Goal: Task Accomplishment & Management: Manage account settings

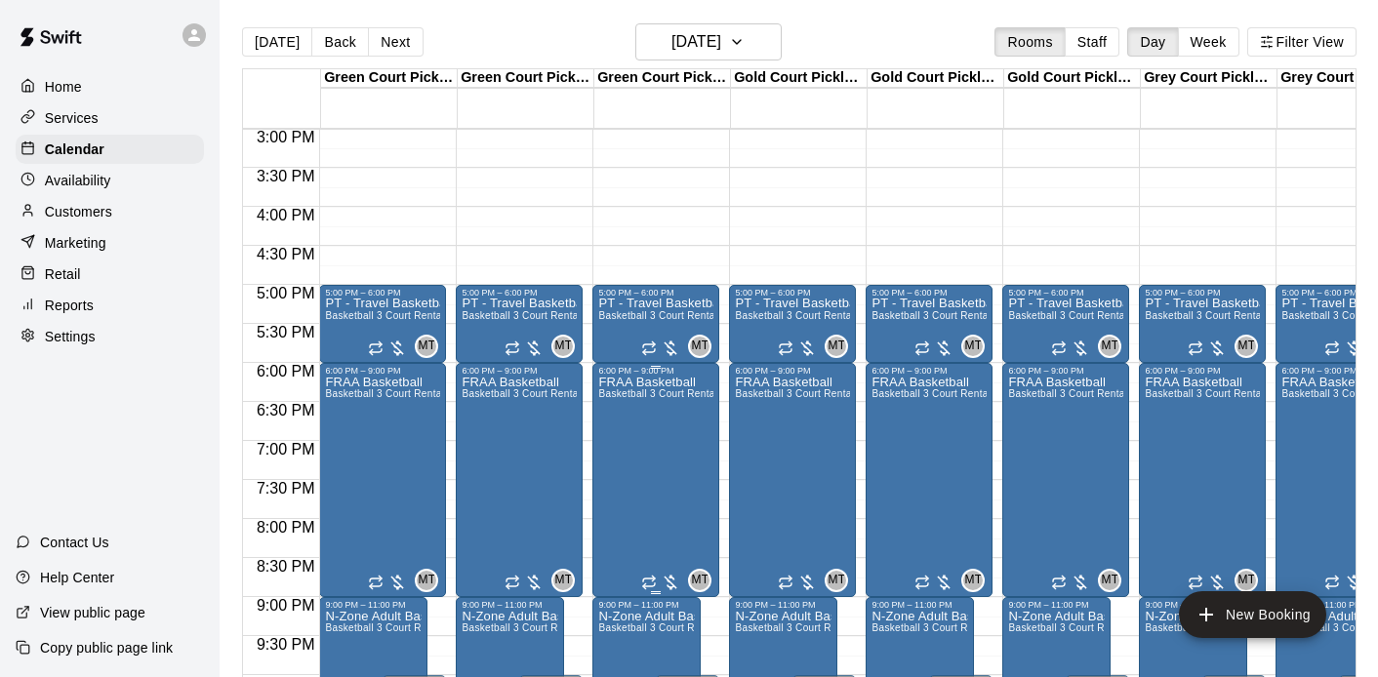
scroll to position [1173, 0]
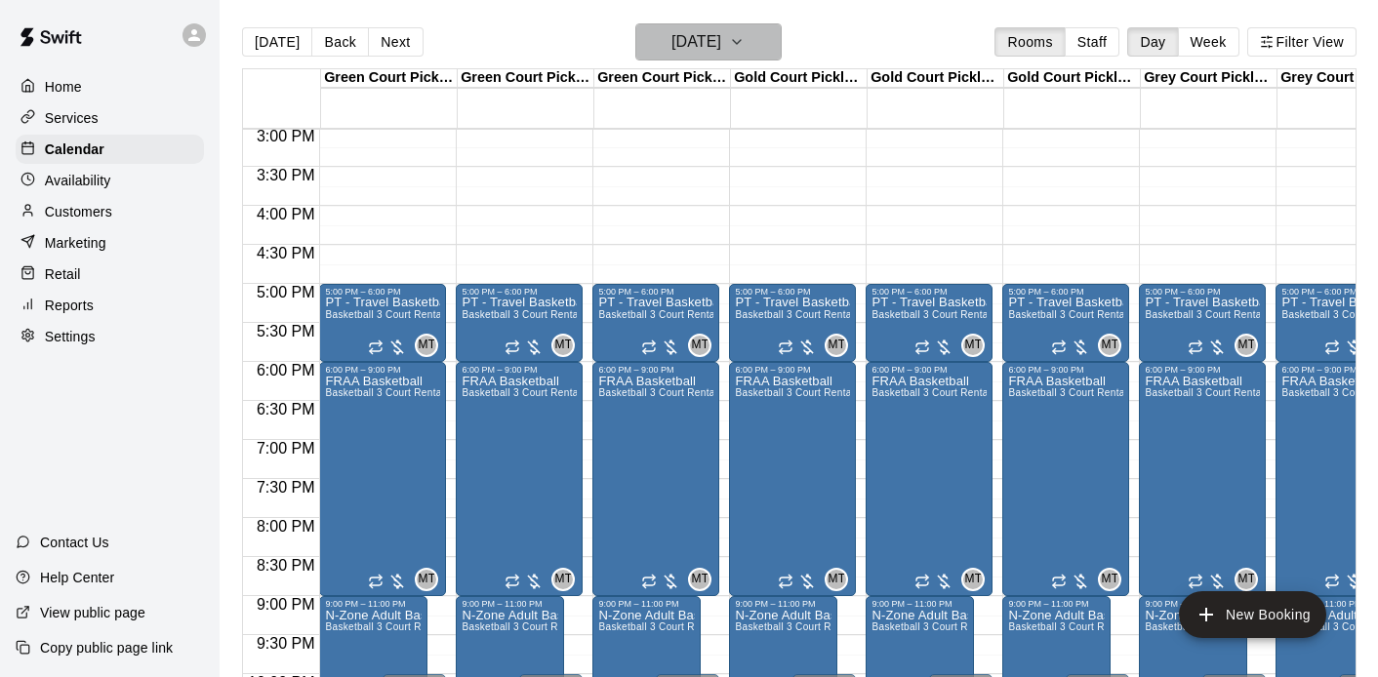
click at [680, 48] on h6 "Thursday Dec 04" at bounding box center [697, 41] width 50 height 27
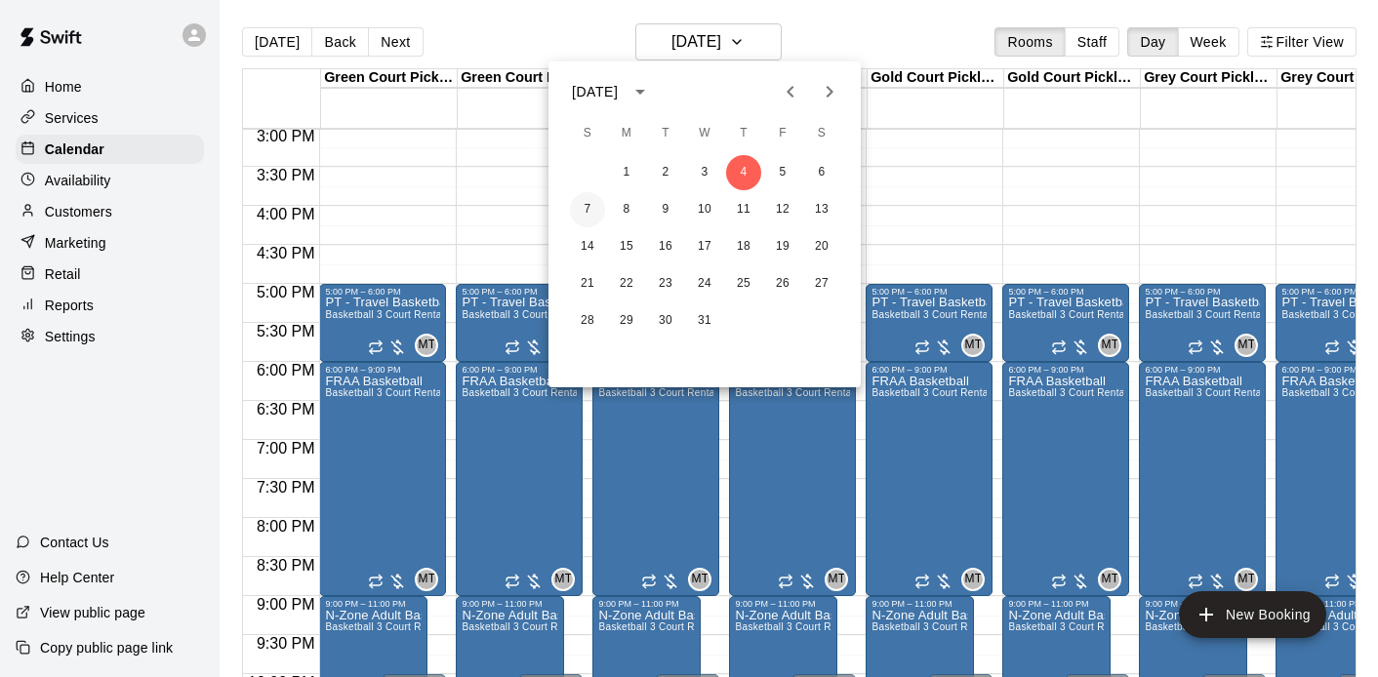
click at [592, 206] on button "7" at bounding box center [587, 209] width 35 height 35
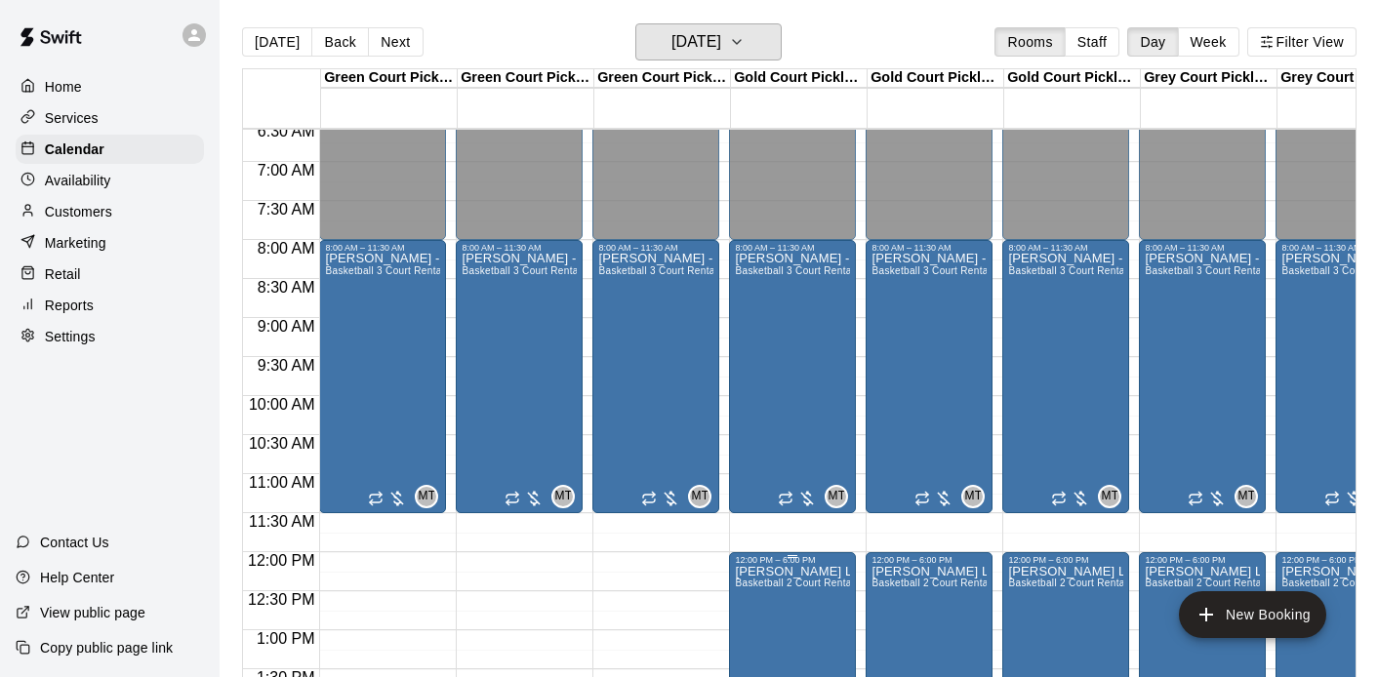
scroll to position [396, 0]
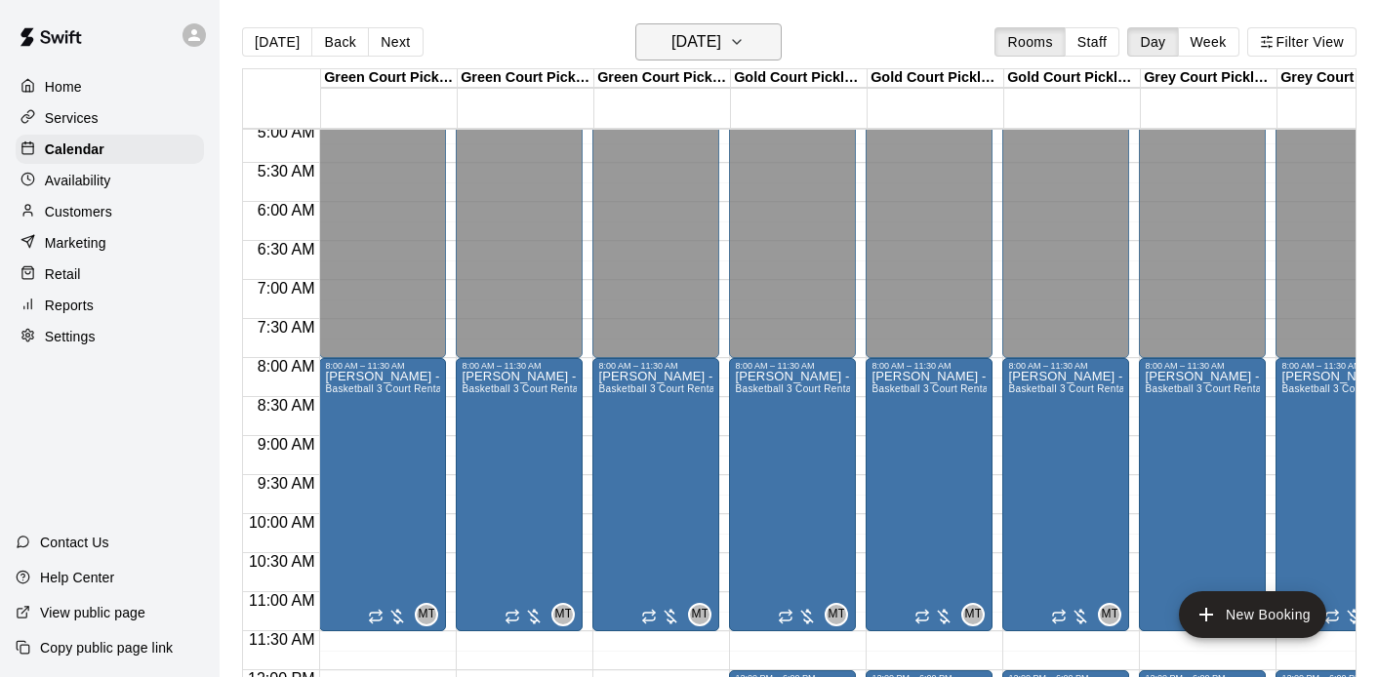
click at [699, 55] on h6 "Sunday Dec 07" at bounding box center [697, 41] width 50 height 27
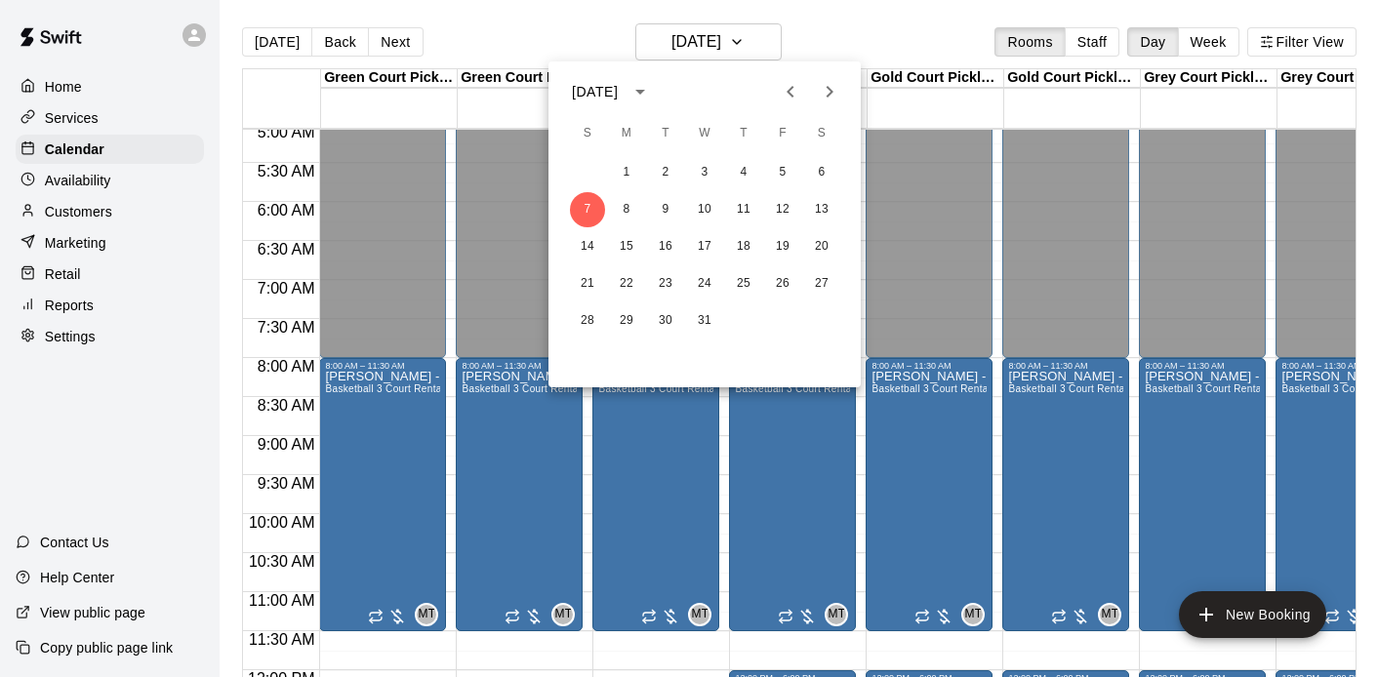
click at [793, 95] on icon "Previous month" at bounding box center [790, 91] width 23 height 23
click at [655, 241] on button "11" at bounding box center [665, 246] width 35 height 35
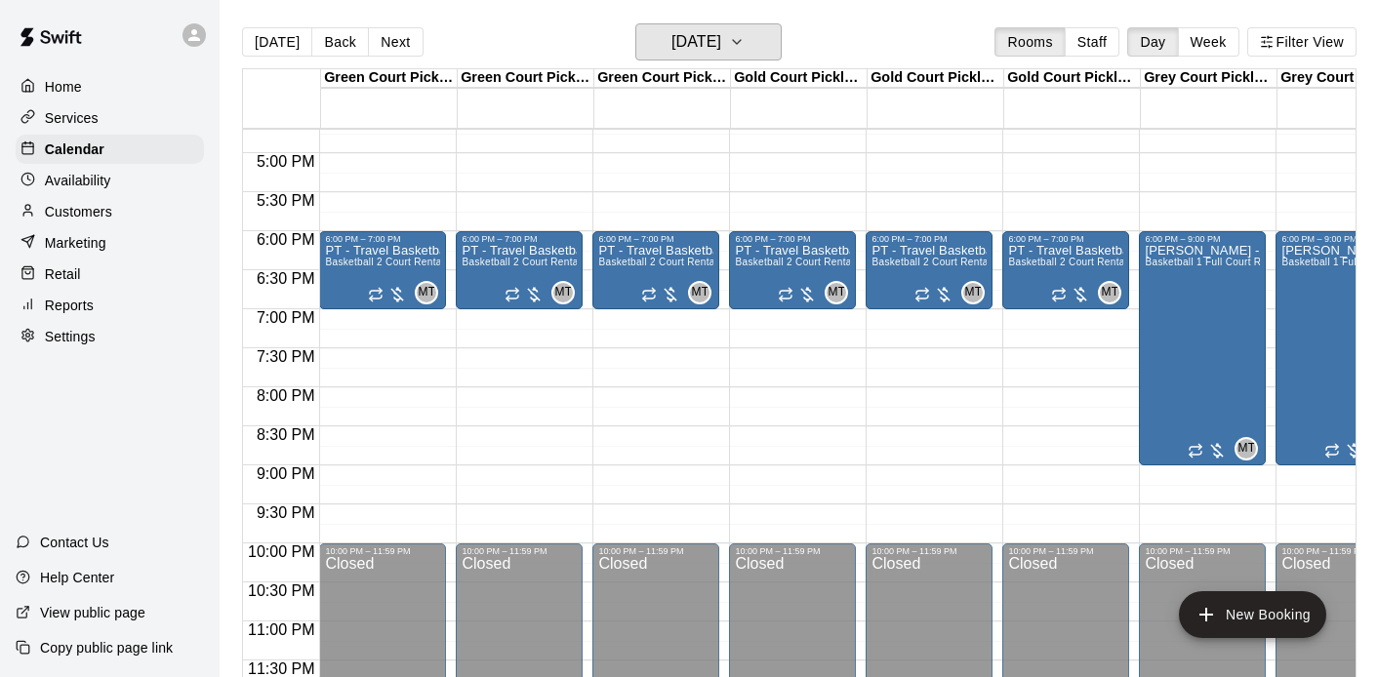
scroll to position [1288, 0]
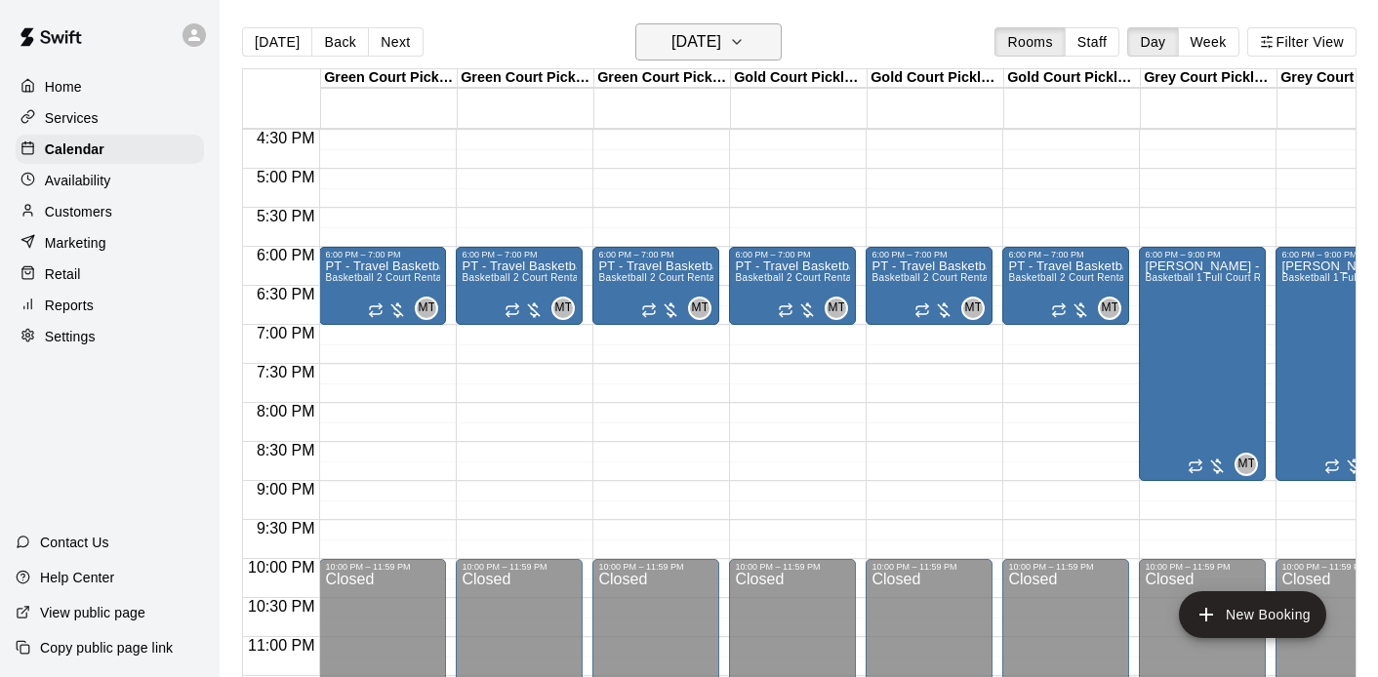
click at [672, 51] on h6 "Tuesday Nov 11" at bounding box center [697, 41] width 50 height 27
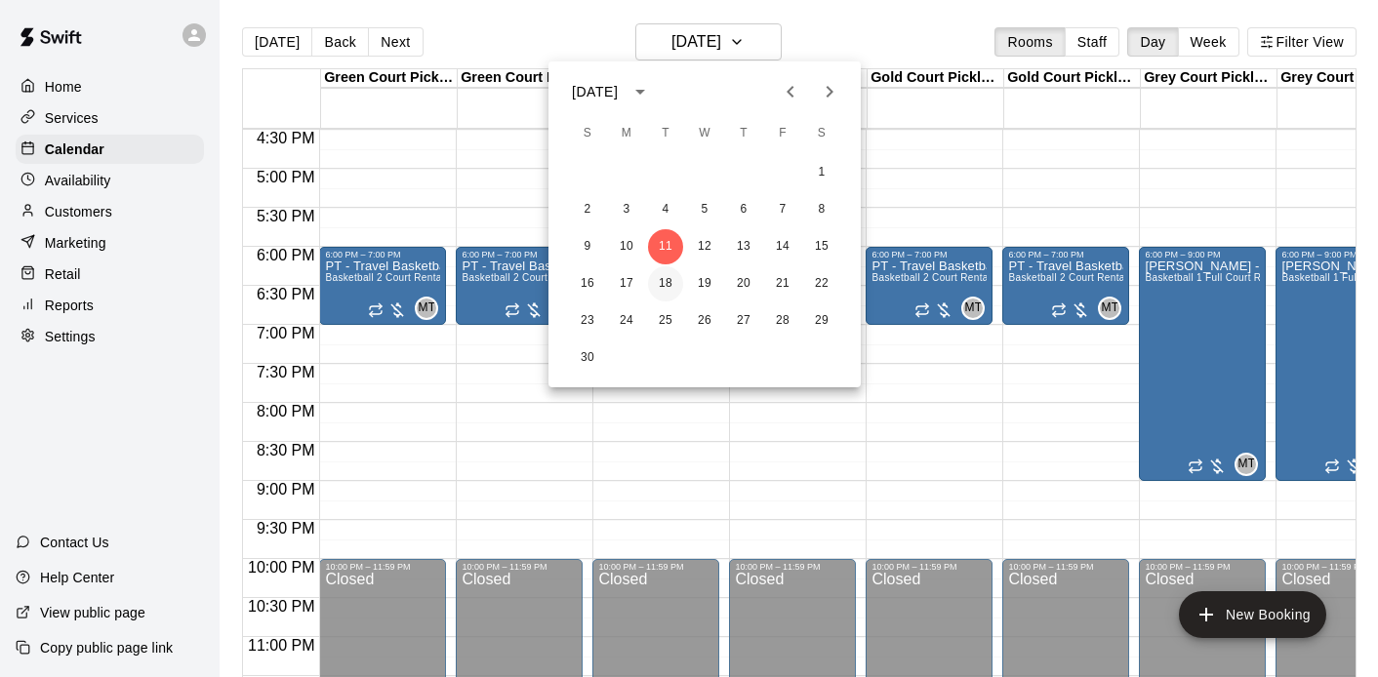
click at [662, 272] on button "18" at bounding box center [665, 283] width 35 height 35
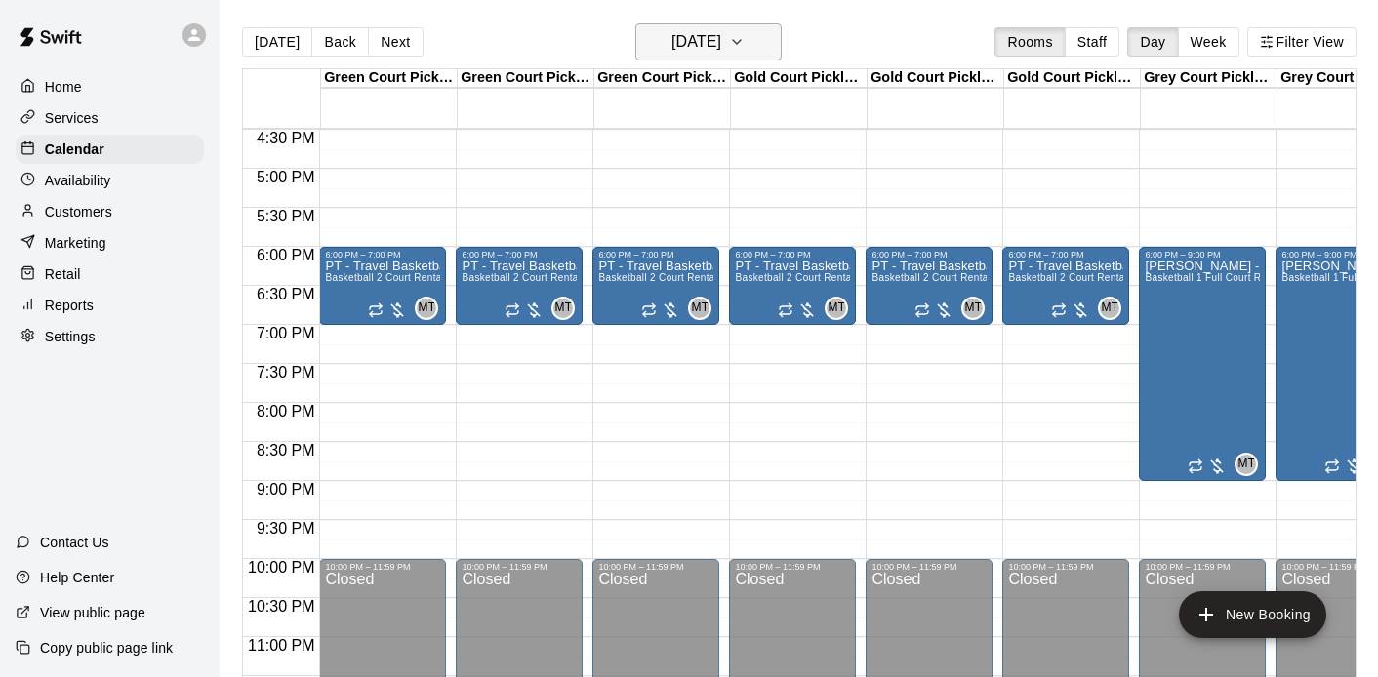
click at [685, 54] on h6 "Tuesday Nov 18" at bounding box center [697, 41] width 50 height 27
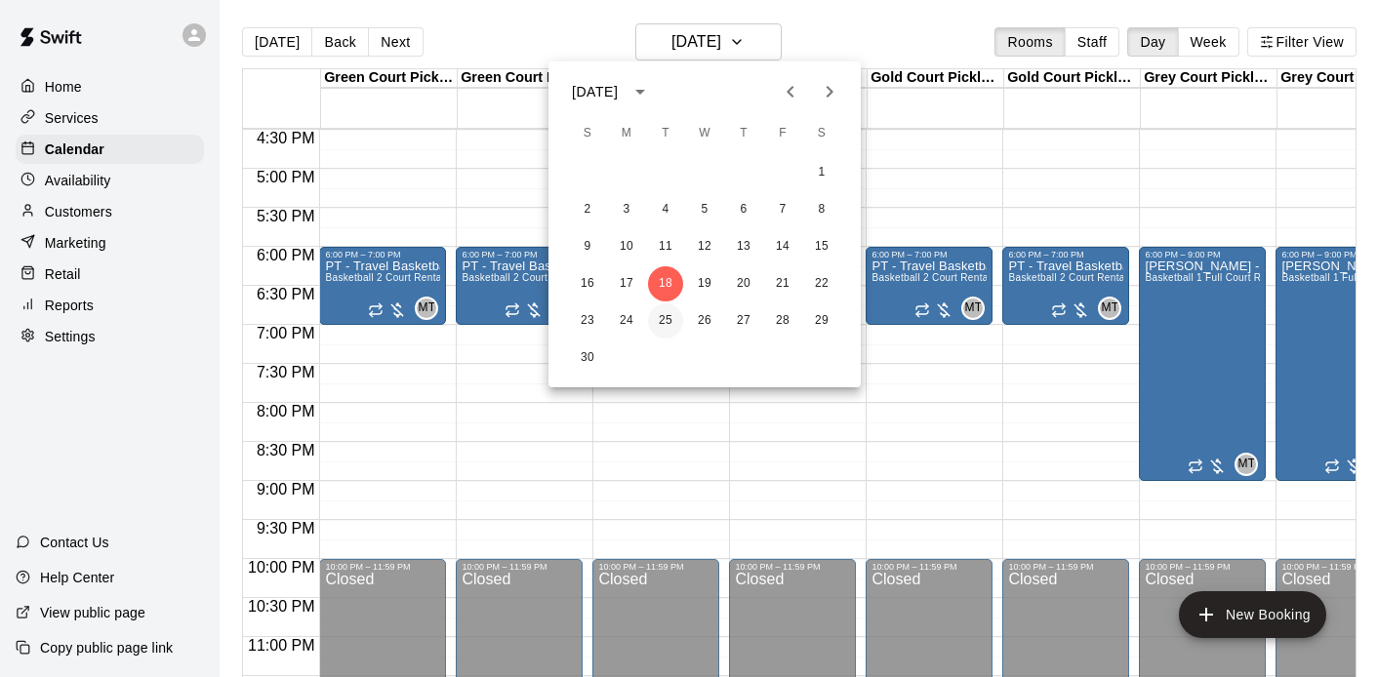
click at [661, 319] on button "25" at bounding box center [665, 321] width 35 height 35
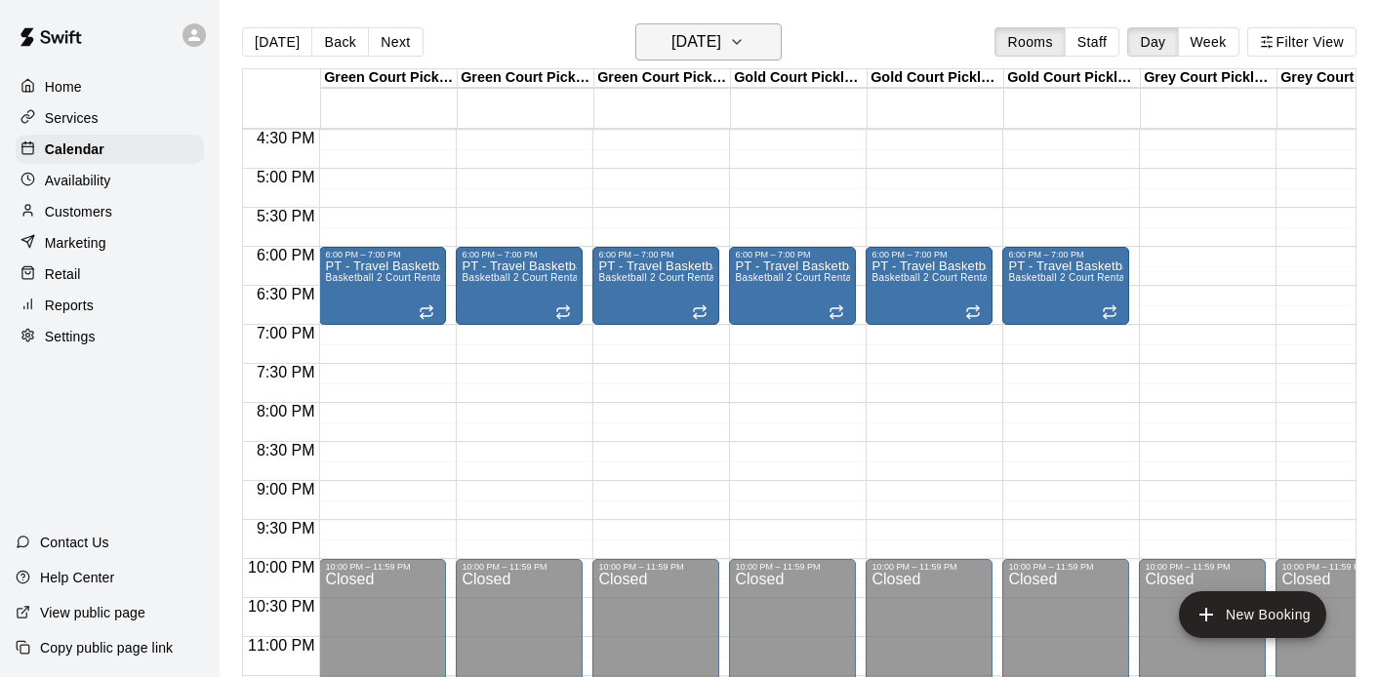
click at [721, 50] on h6 "Tuesday Nov 25" at bounding box center [697, 41] width 50 height 27
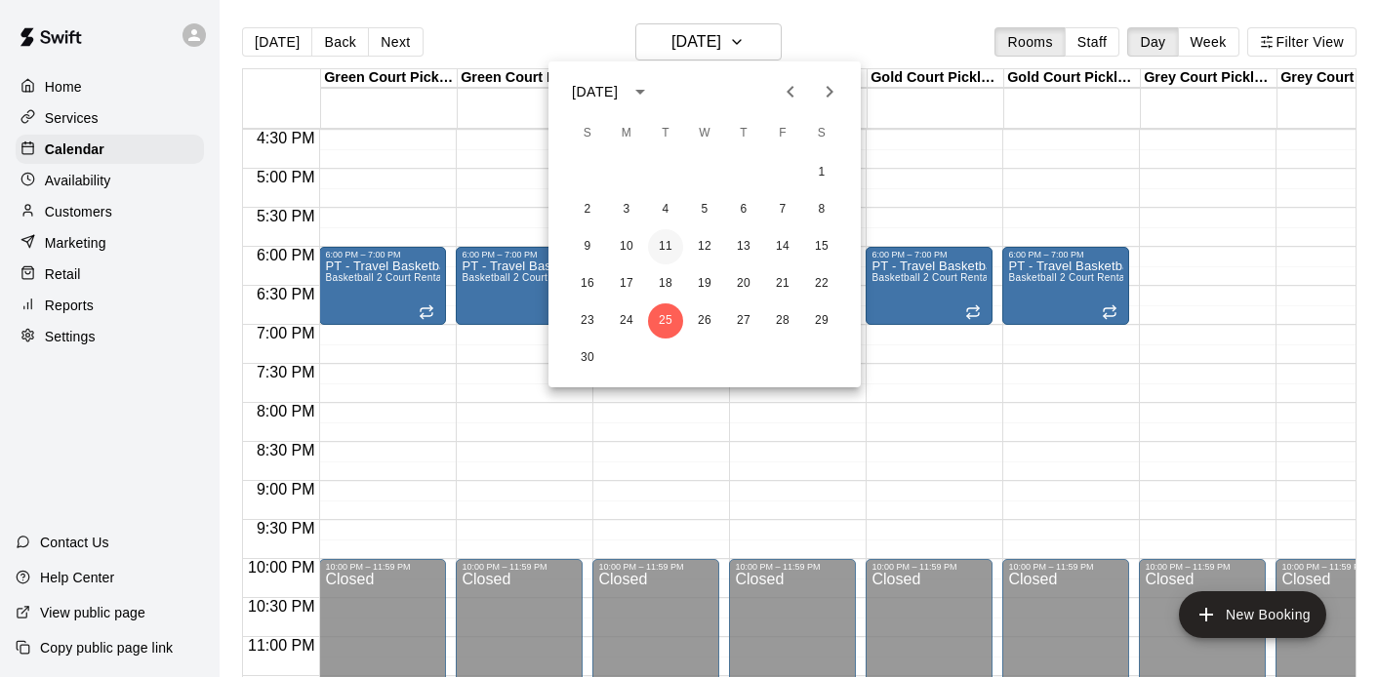
click at [659, 242] on button "11" at bounding box center [665, 246] width 35 height 35
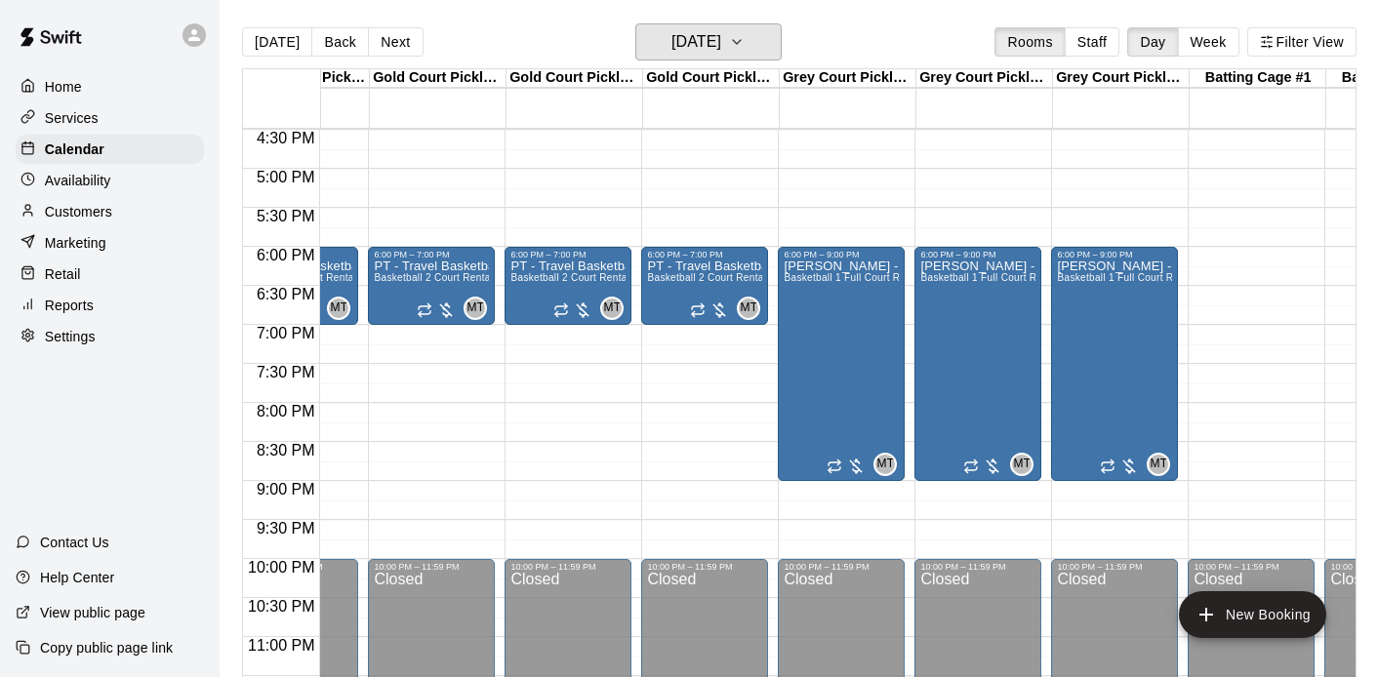
scroll to position [0, 377]
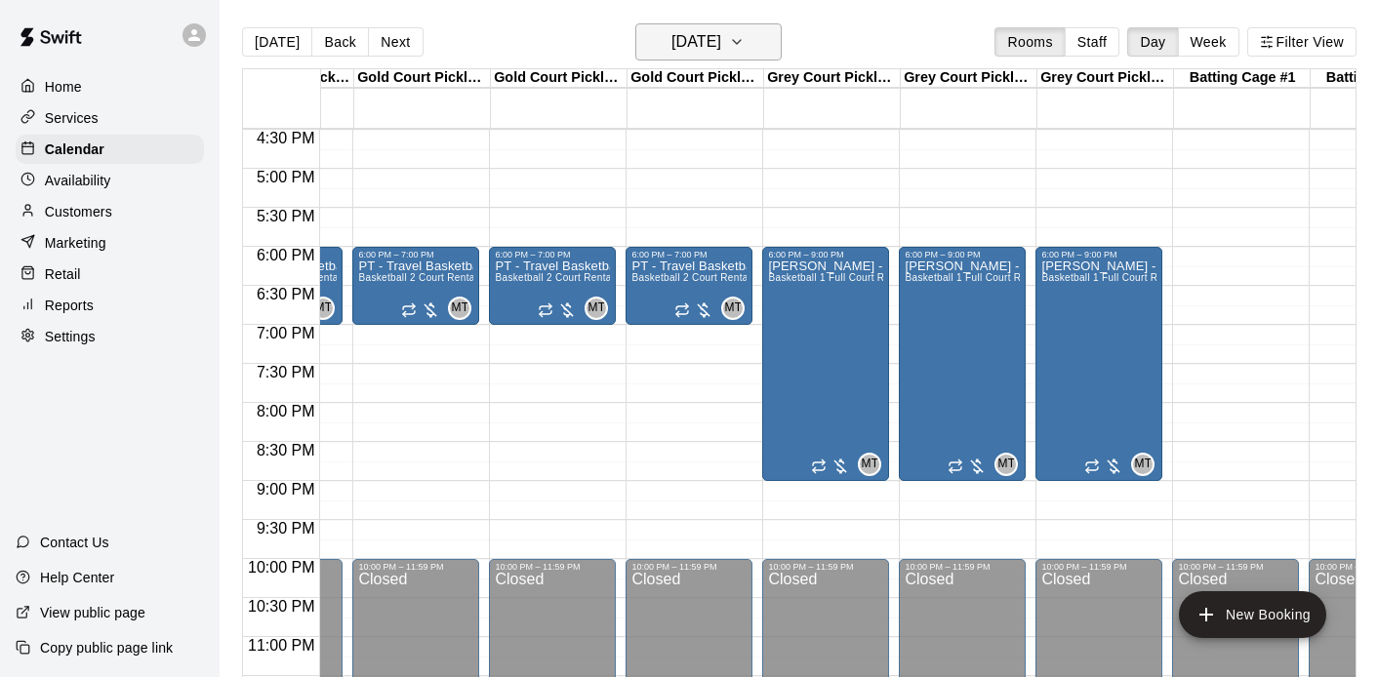
click at [721, 51] on h6 "Tuesday Nov 11" at bounding box center [697, 41] width 50 height 27
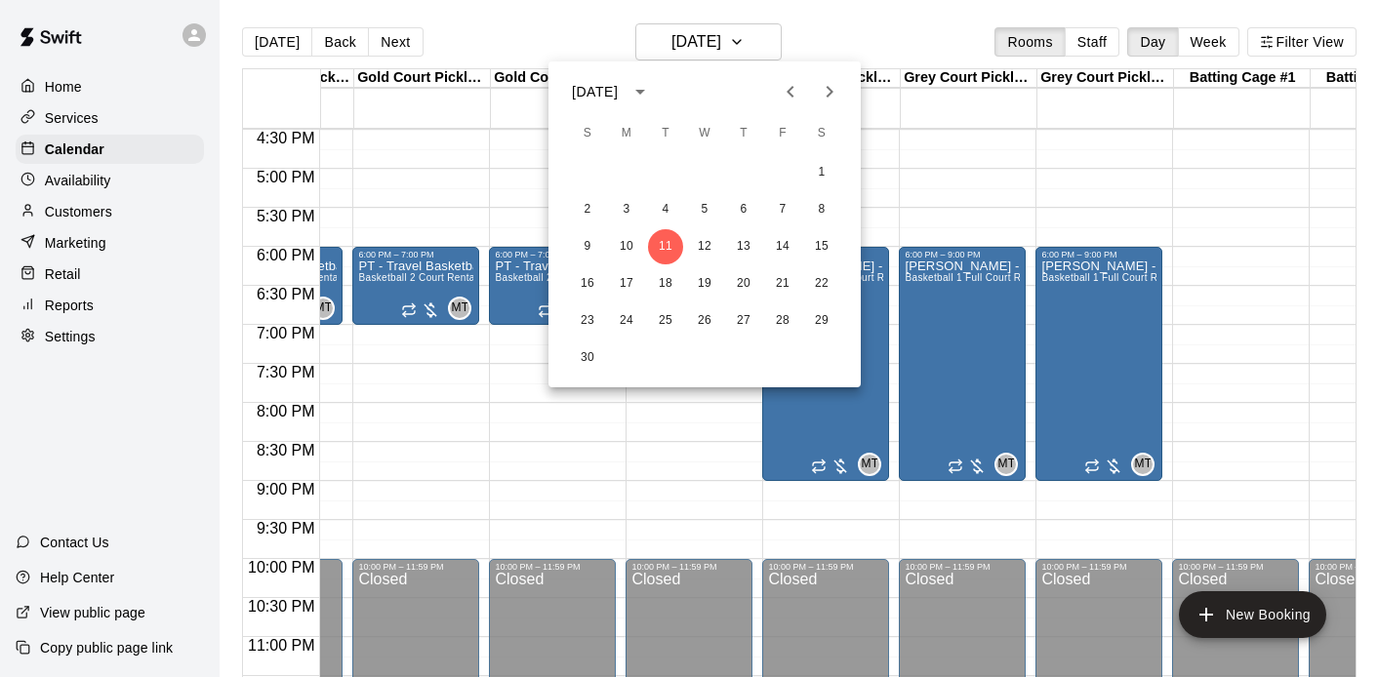
click at [835, 87] on icon "Next month" at bounding box center [829, 91] width 23 height 23
click at [658, 180] on button "2" at bounding box center [665, 172] width 35 height 35
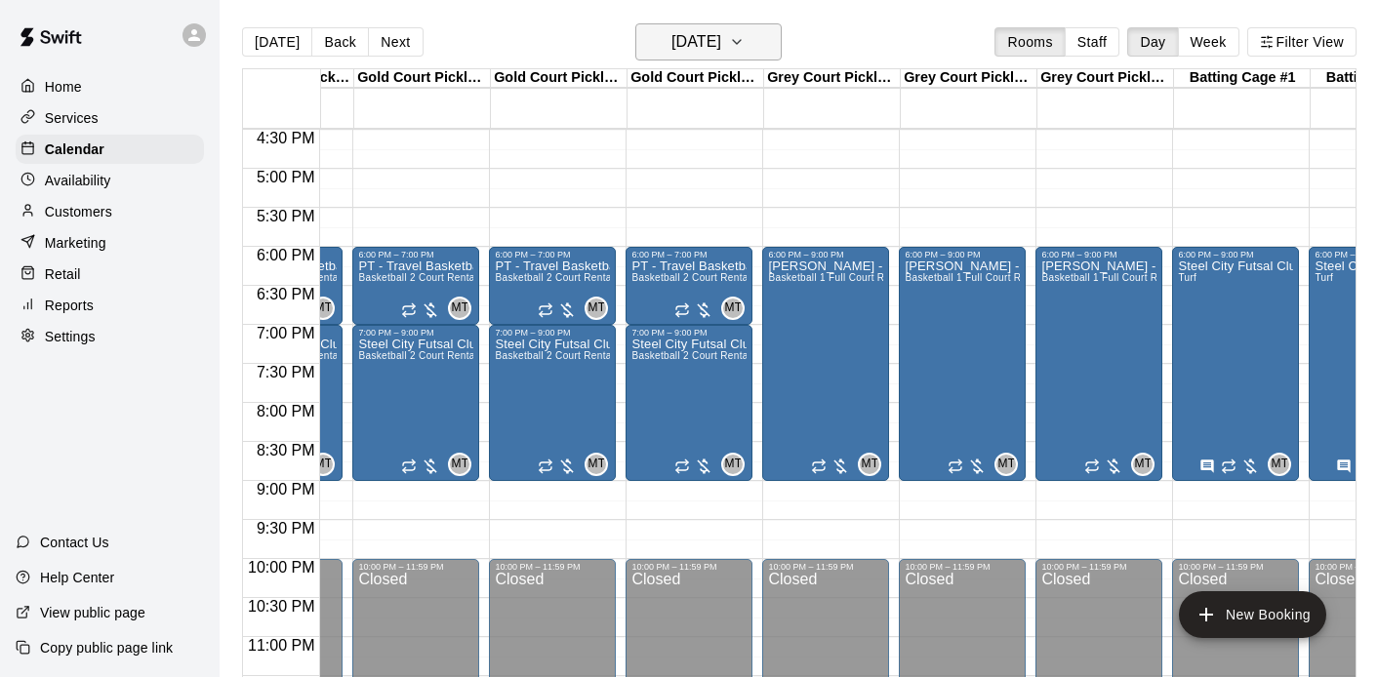
click at [721, 48] on h6 "Tuesday Dec 02" at bounding box center [697, 41] width 50 height 27
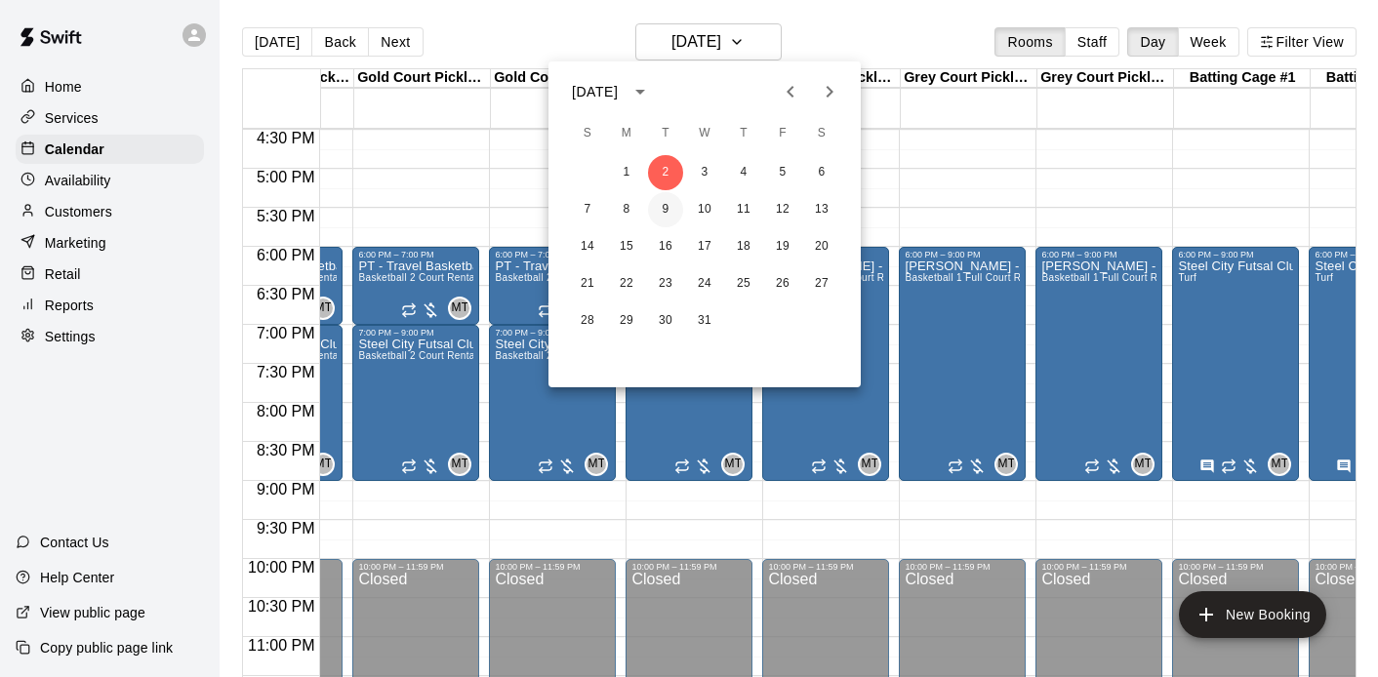
click at [664, 205] on button "9" at bounding box center [665, 209] width 35 height 35
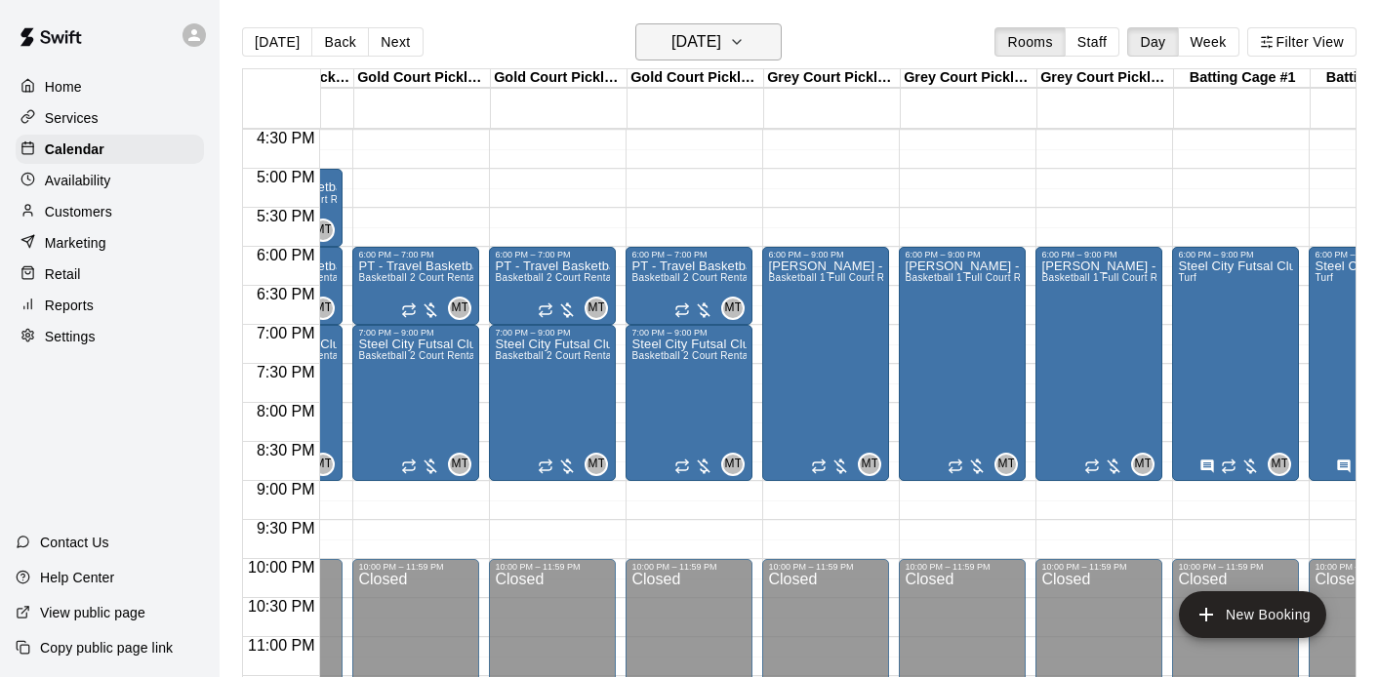
click at [721, 51] on h6 "Tuesday Dec 09" at bounding box center [697, 41] width 50 height 27
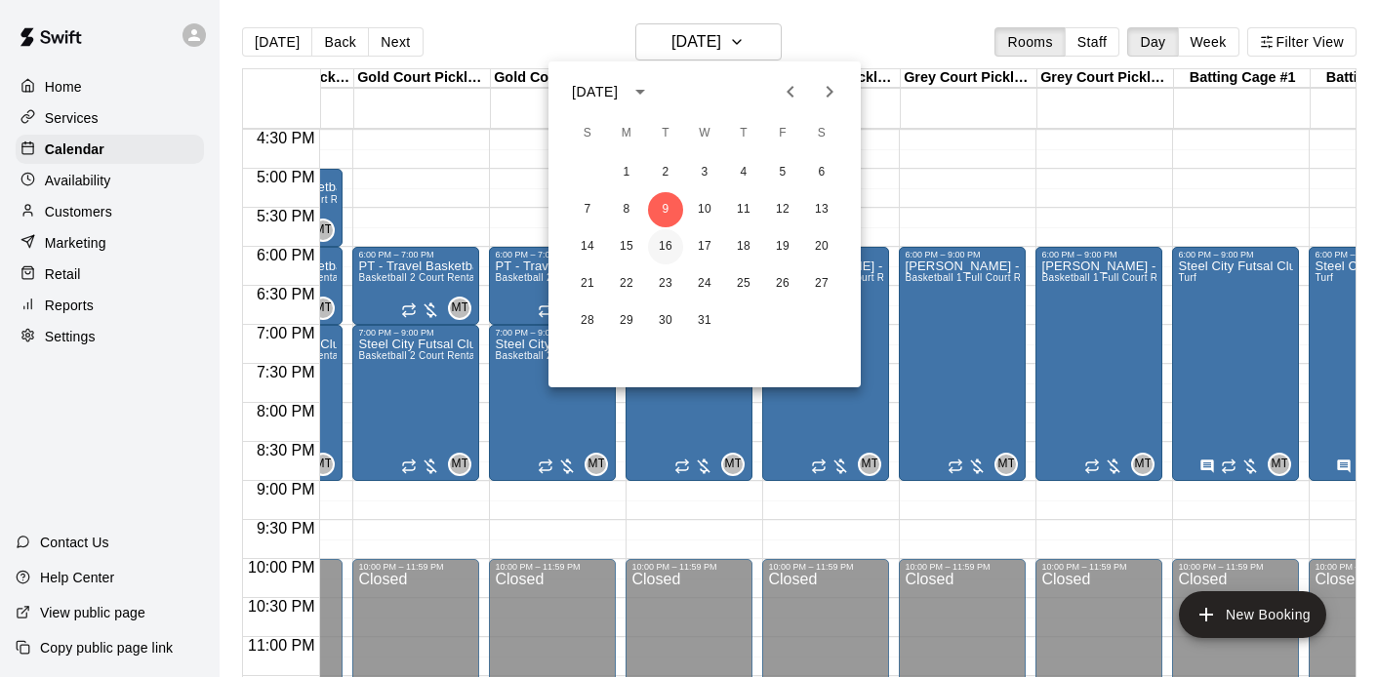
click at [662, 250] on button "16" at bounding box center [665, 246] width 35 height 35
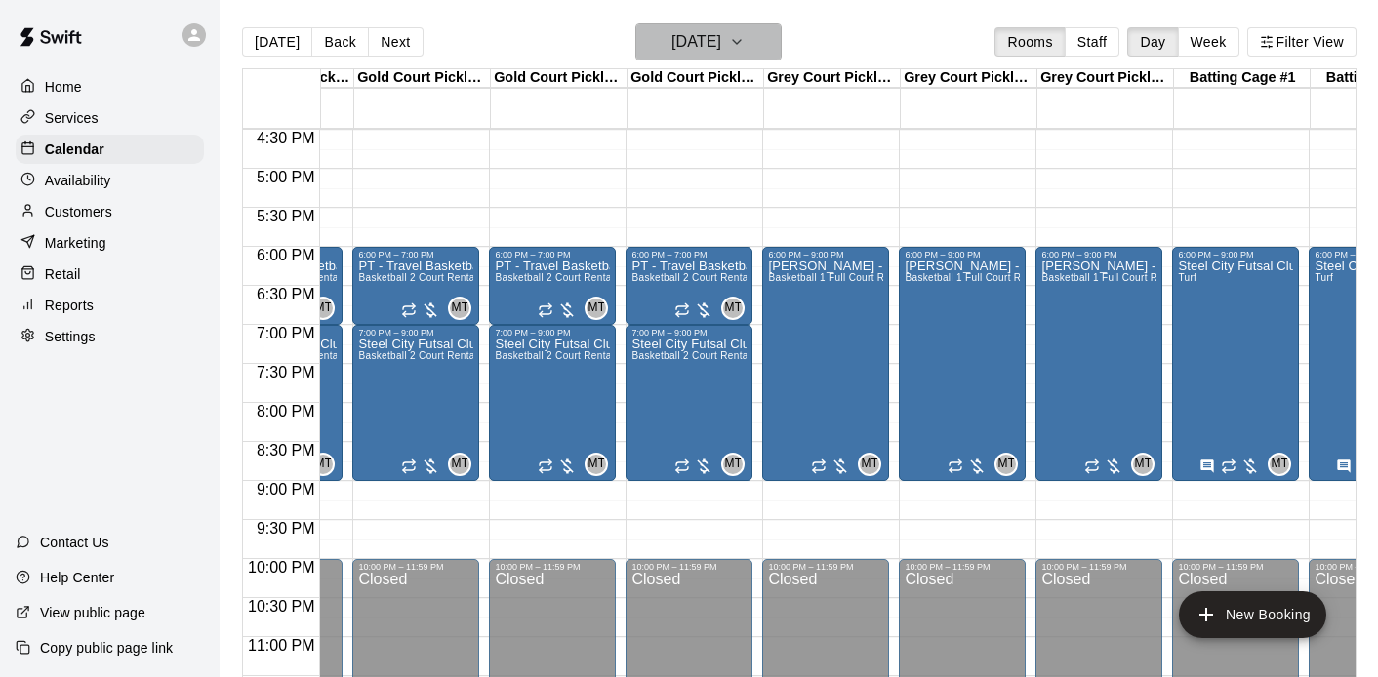
click at [694, 40] on h6 "Tuesday Dec 16" at bounding box center [697, 41] width 50 height 27
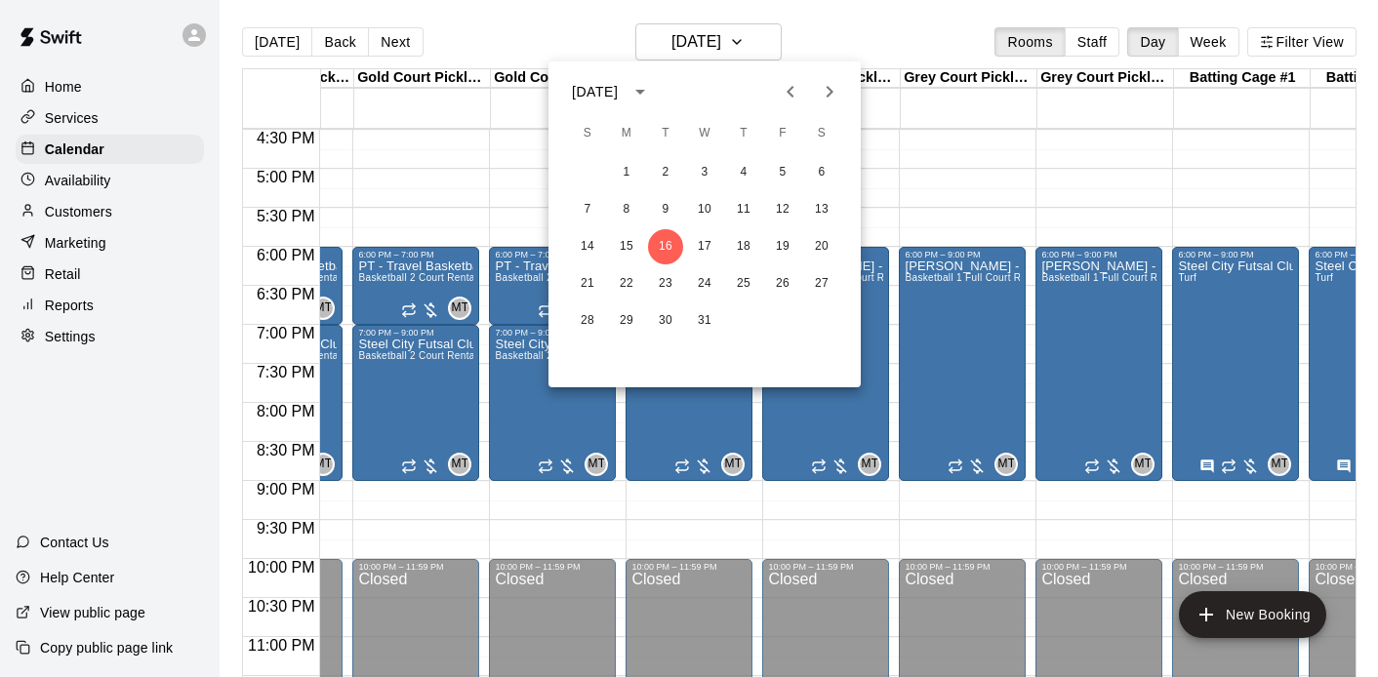
click at [819, 86] on icon "Next month" at bounding box center [829, 91] width 23 height 23
click at [668, 207] on button "6" at bounding box center [665, 209] width 35 height 35
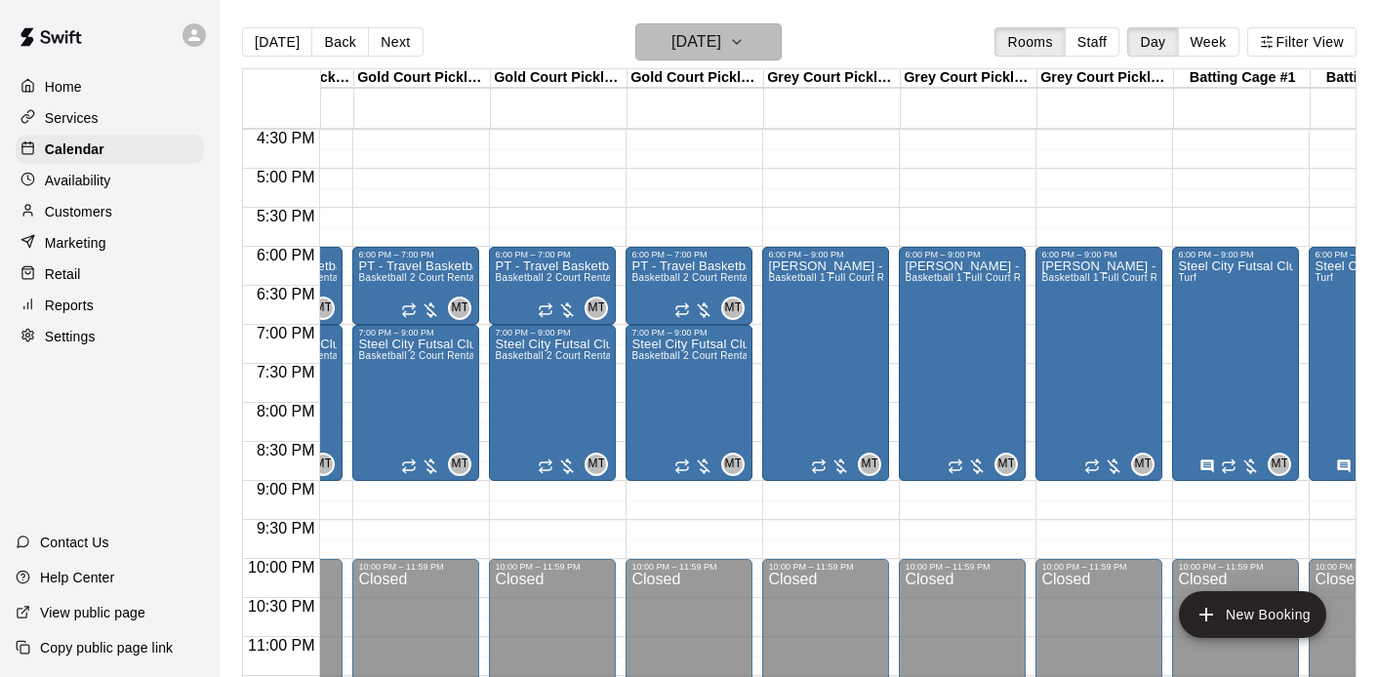
click at [693, 27] on button "Tuesday Jan 06" at bounding box center [708, 41] width 146 height 37
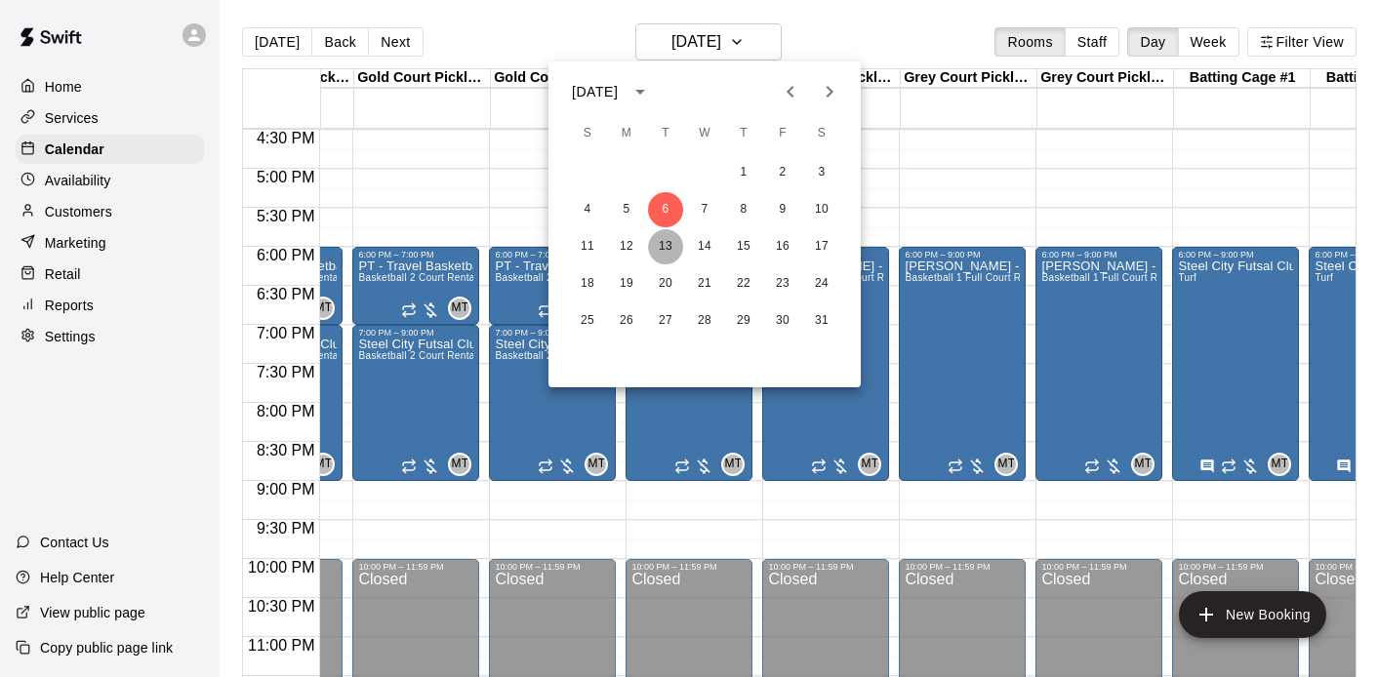
click at [660, 249] on button "13" at bounding box center [665, 246] width 35 height 35
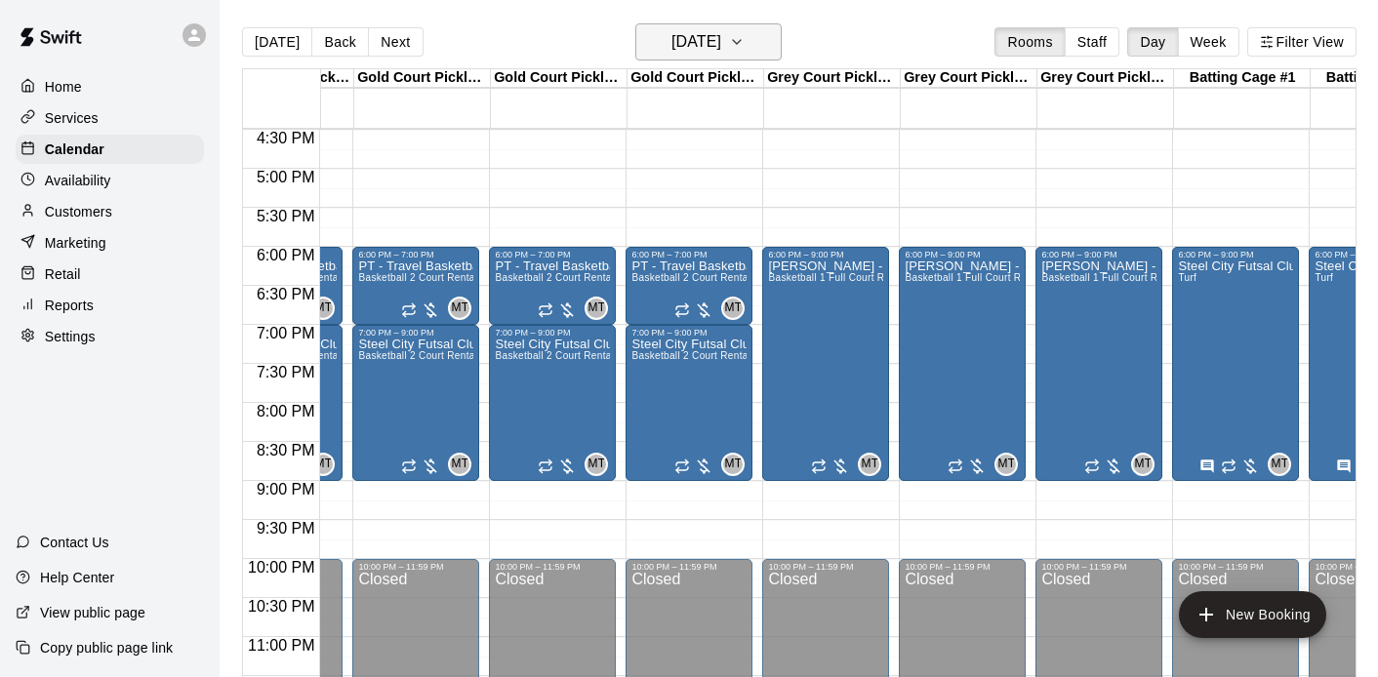
click at [675, 43] on h6 "Tuesday Jan 13" at bounding box center [697, 41] width 50 height 27
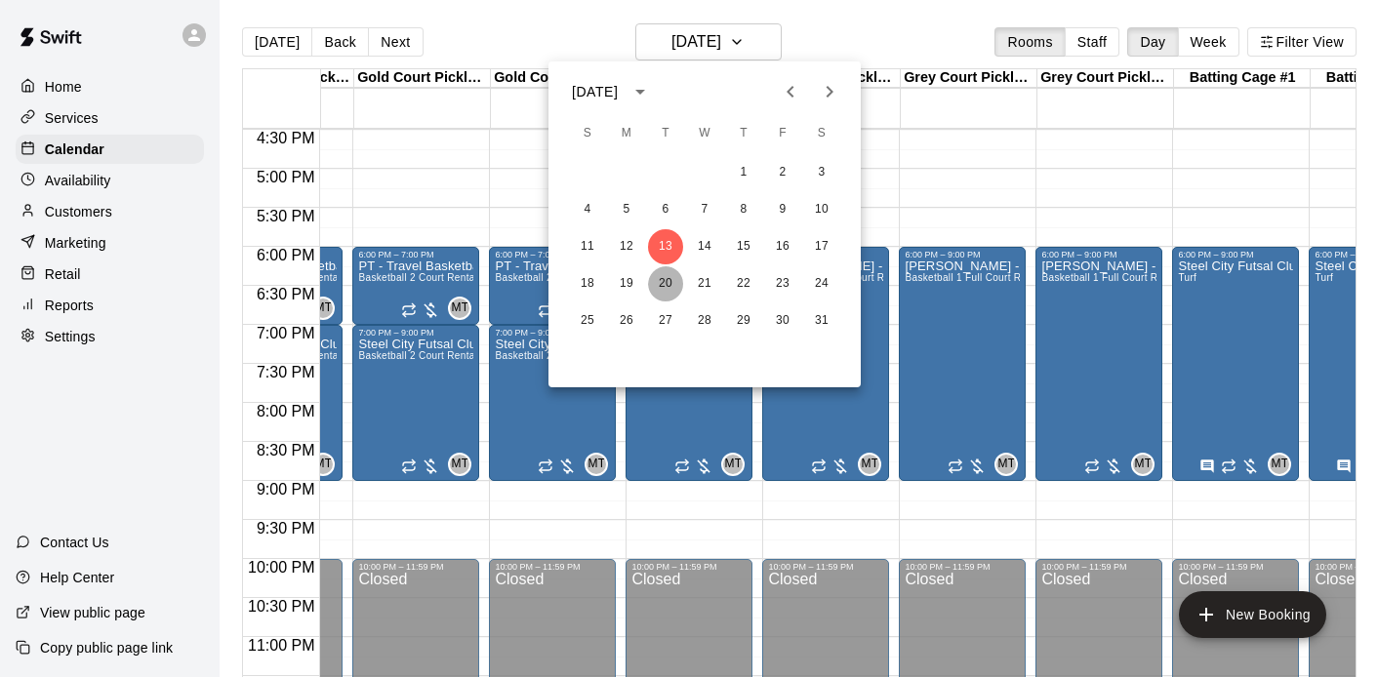
click at [660, 284] on button "20" at bounding box center [665, 283] width 35 height 35
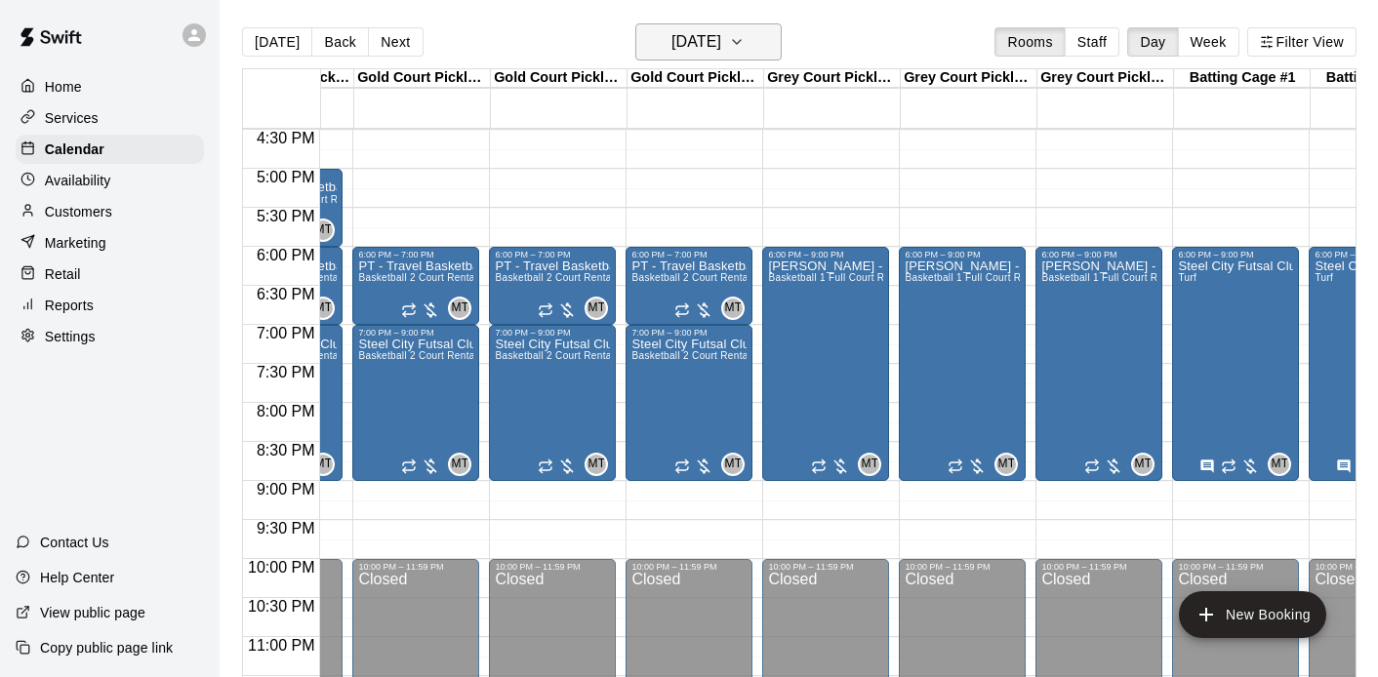
click at [675, 44] on h6 "Tuesday Jan 20" at bounding box center [697, 41] width 50 height 27
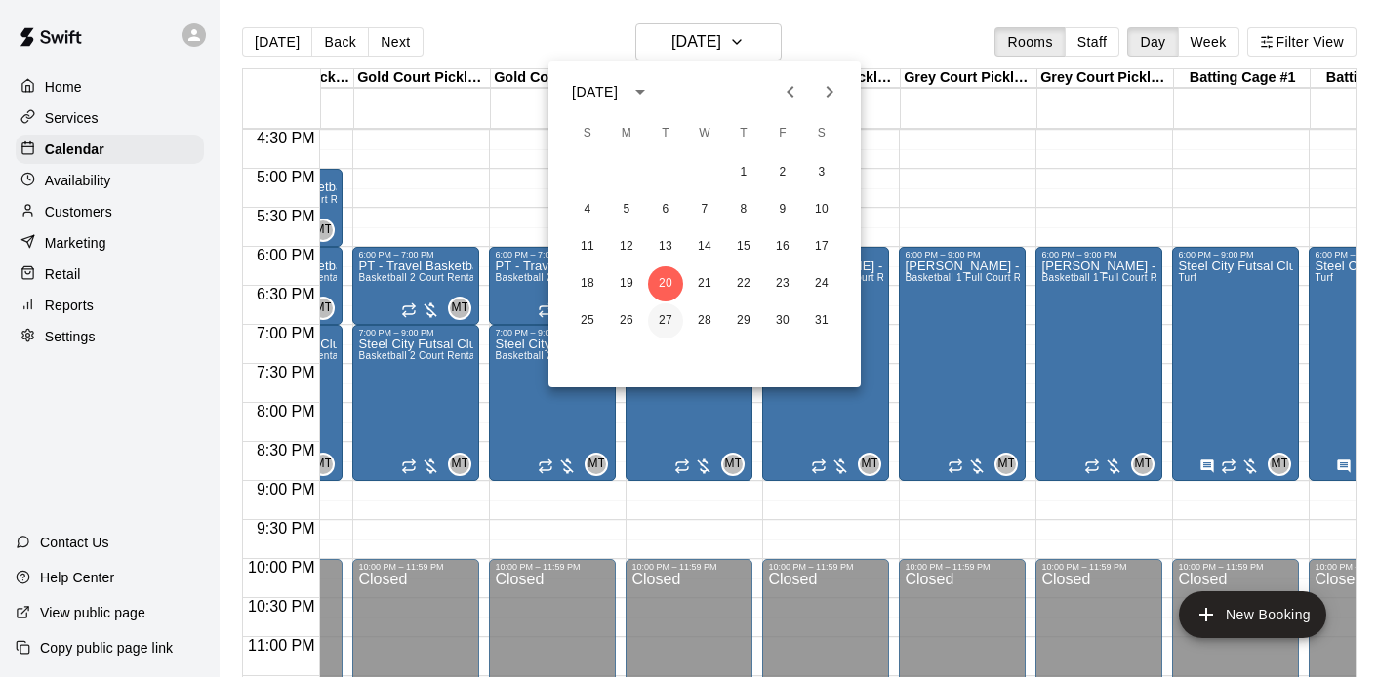
click at [657, 313] on button "27" at bounding box center [665, 321] width 35 height 35
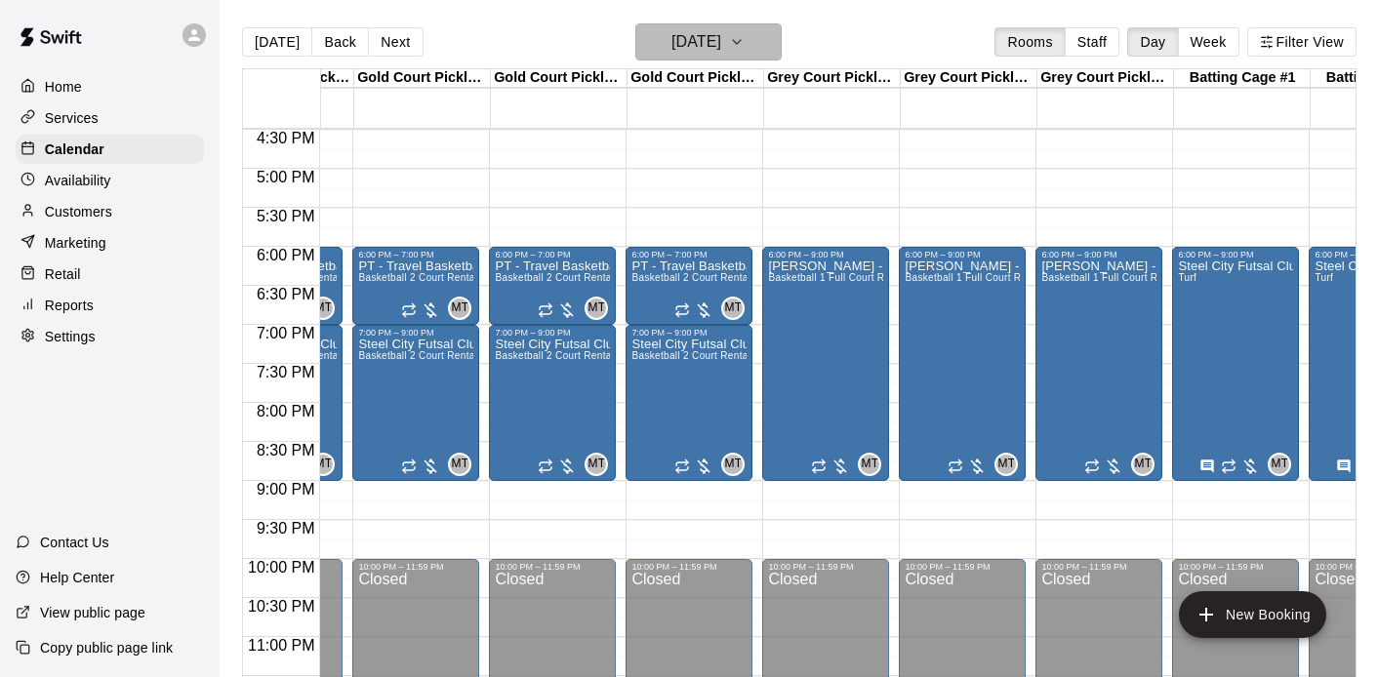
click at [721, 55] on h6 "Tuesday Jan 27" at bounding box center [697, 41] width 50 height 27
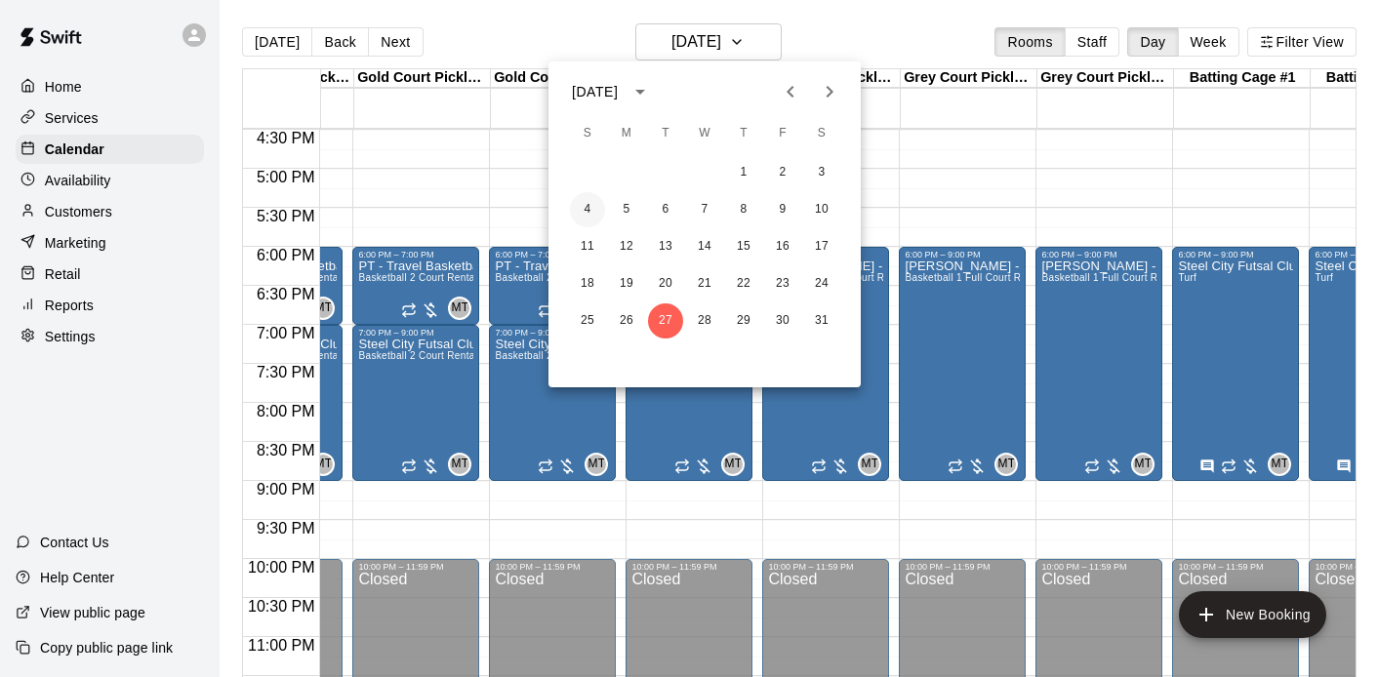
click at [587, 213] on button "4" at bounding box center [587, 209] width 35 height 35
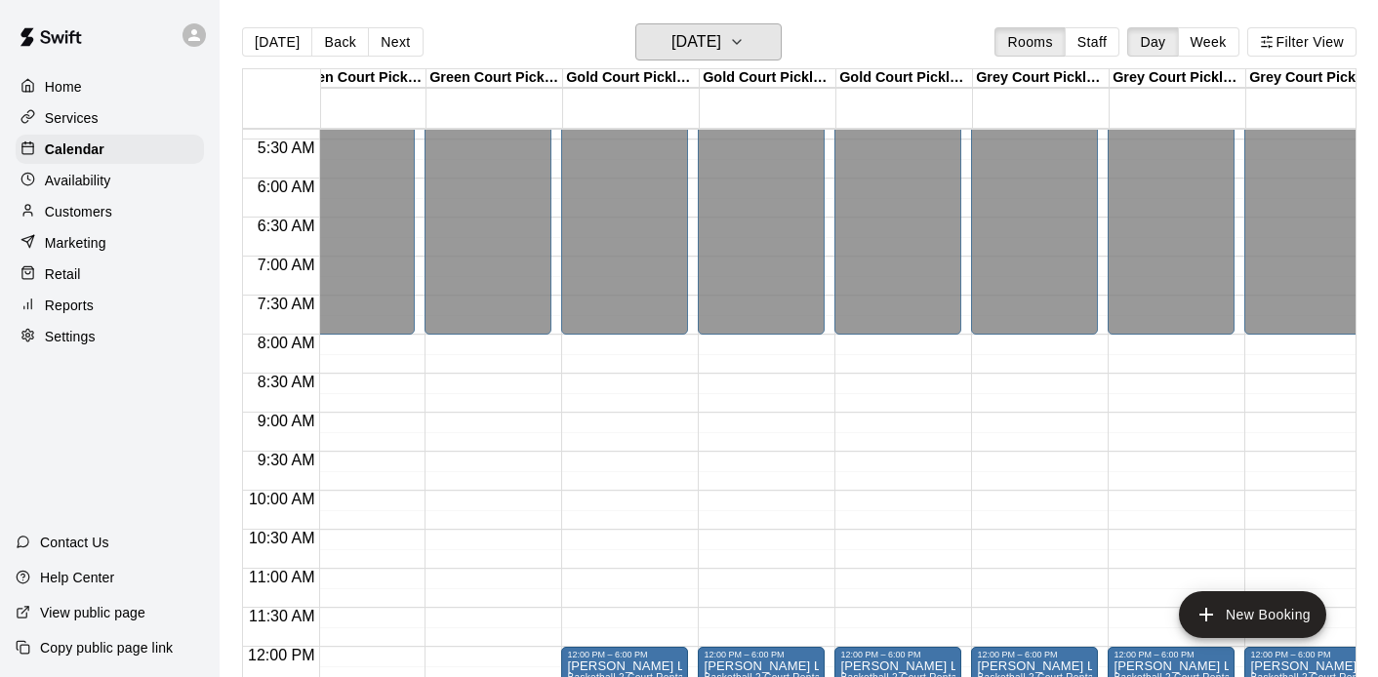
scroll to position [0, 0]
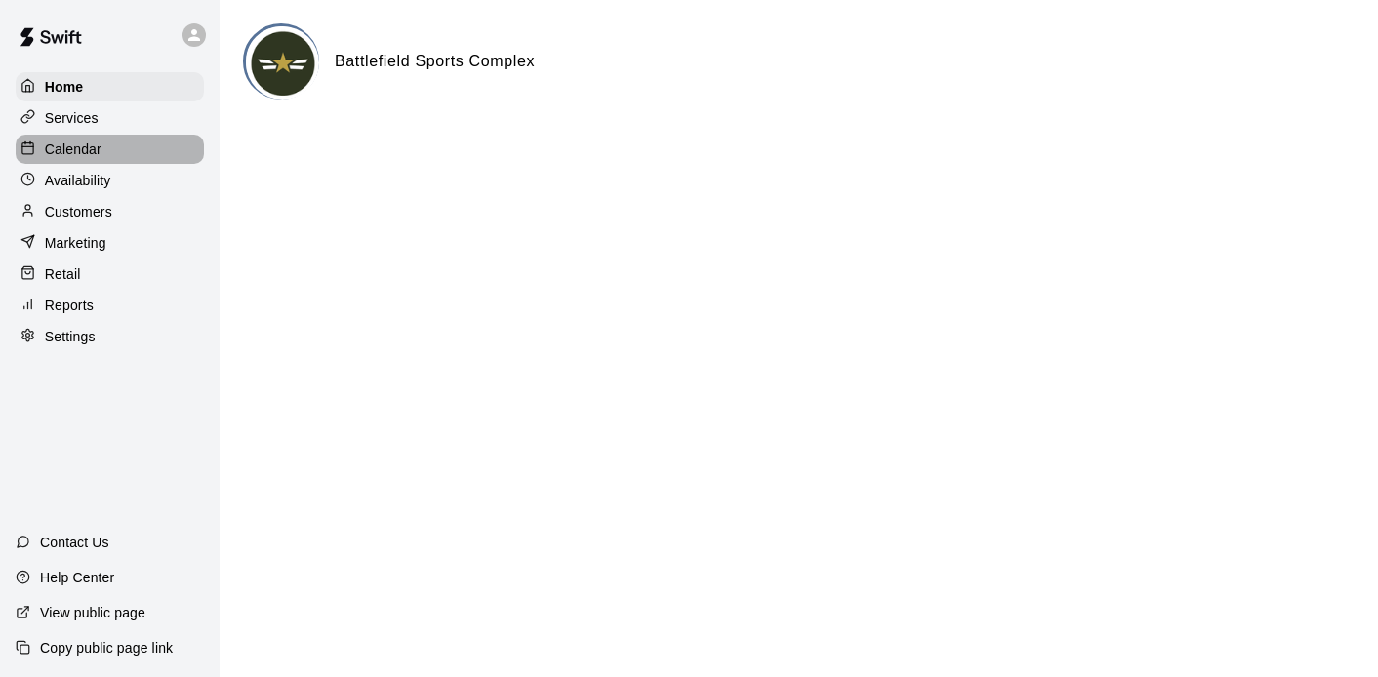
click at [75, 153] on p "Calendar" at bounding box center [73, 150] width 57 height 20
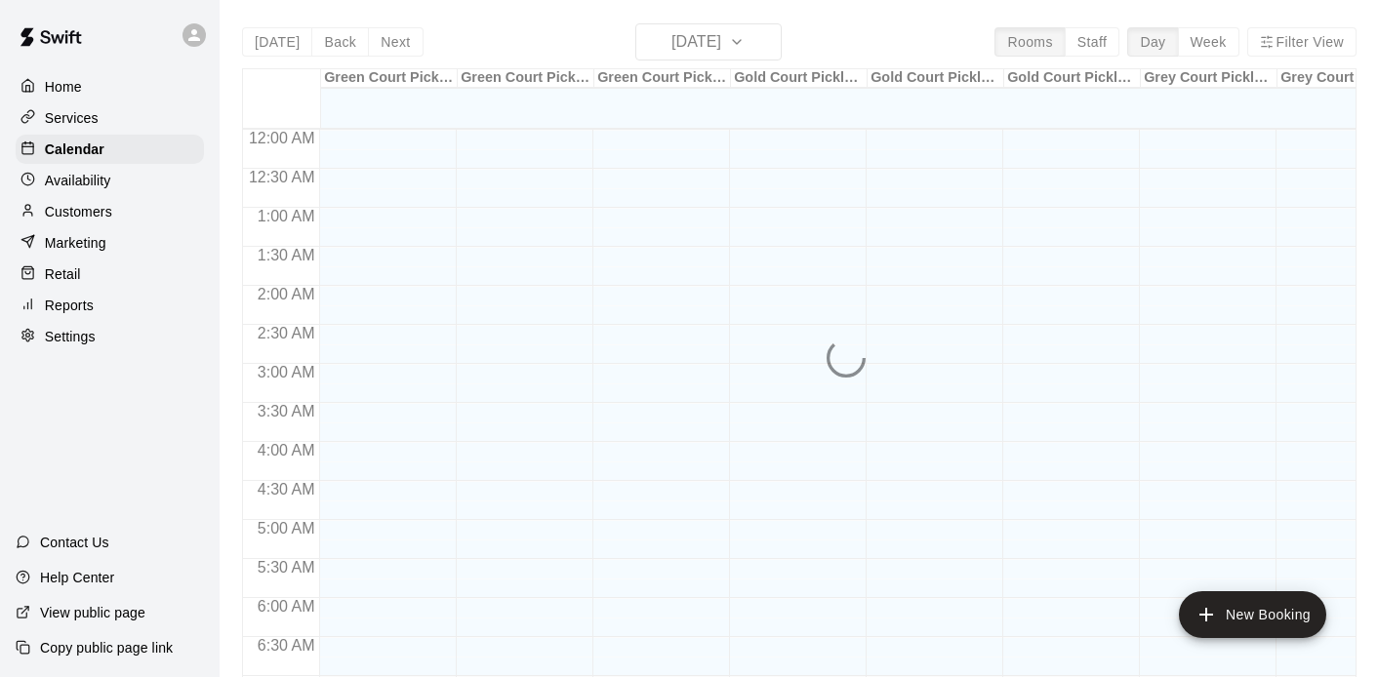
scroll to position [1145, 0]
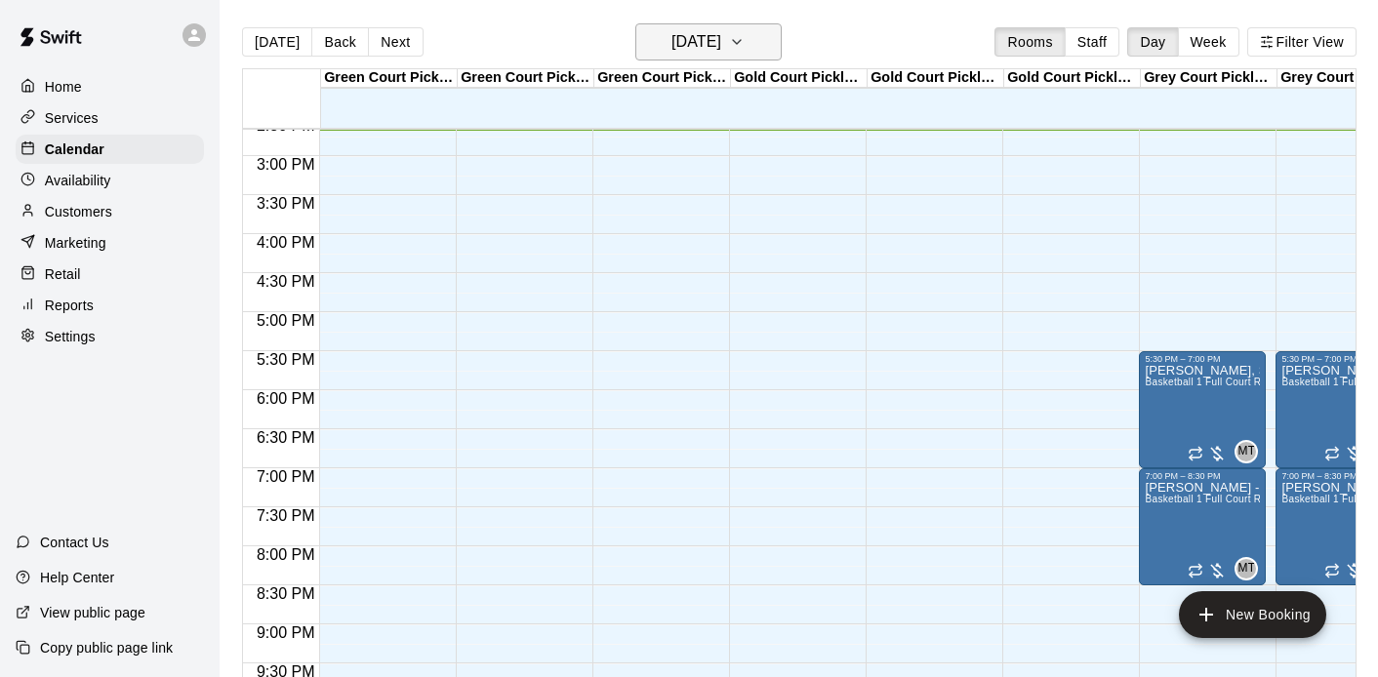
click at [709, 33] on h6 "[DATE]" at bounding box center [697, 41] width 50 height 27
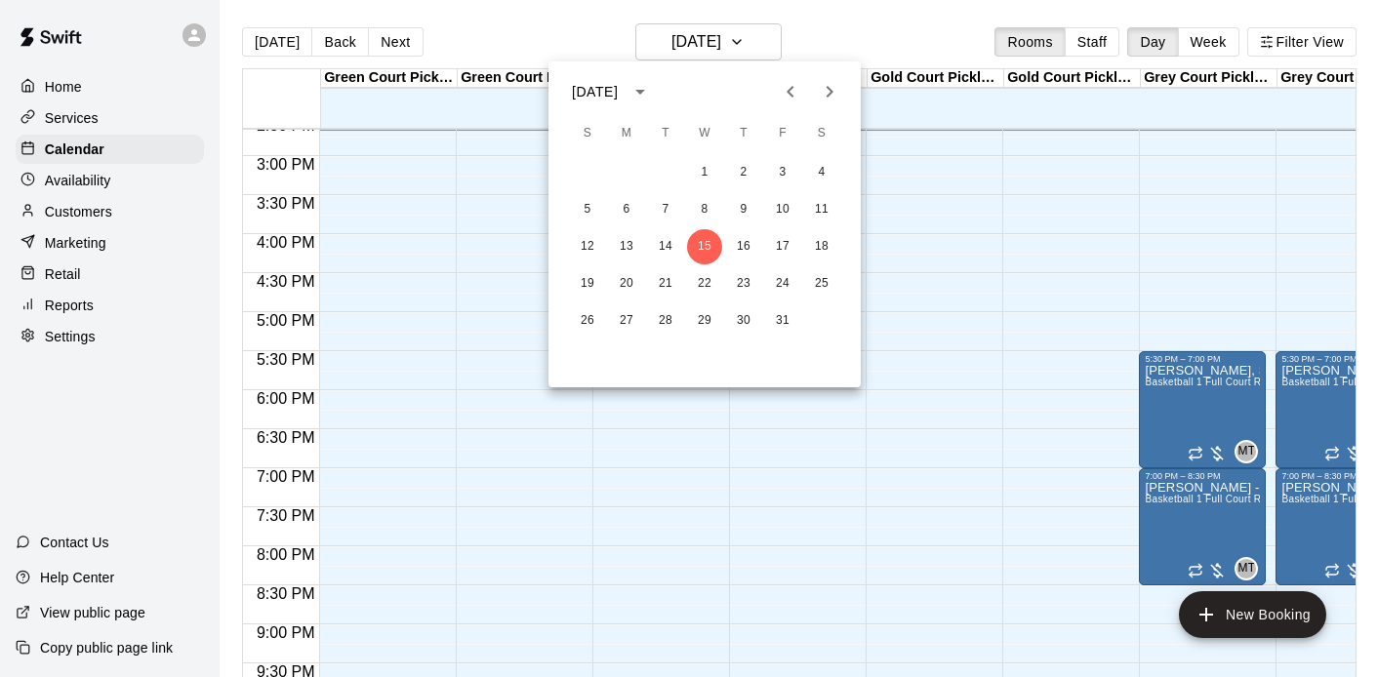
click at [832, 89] on icon "Next month" at bounding box center [829, 91] width 23 height 23
click at [583, 212] on button "7" at bounding box center [587, 209] width 35 height 35
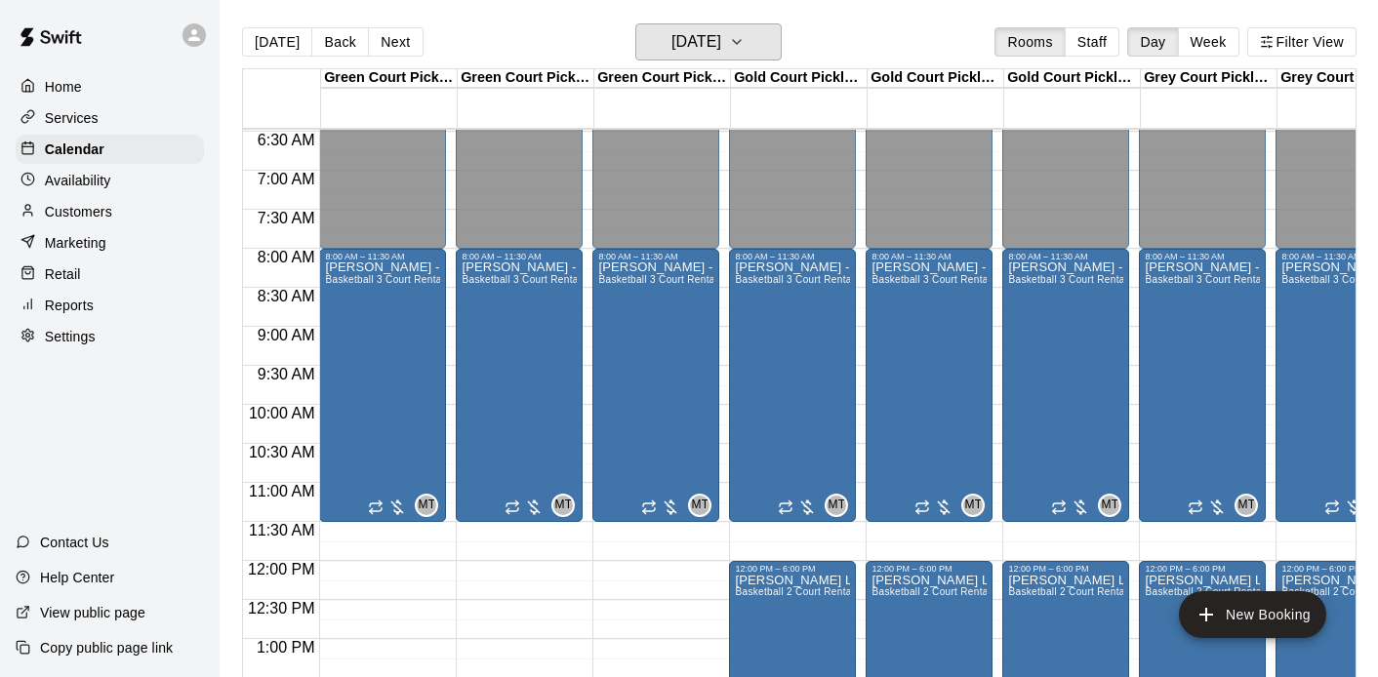
scroll to position [505, 0]
click at [680, 47] on h6 "Sunday Dec 07" at bounding box center [697, 41] width 50 height 27
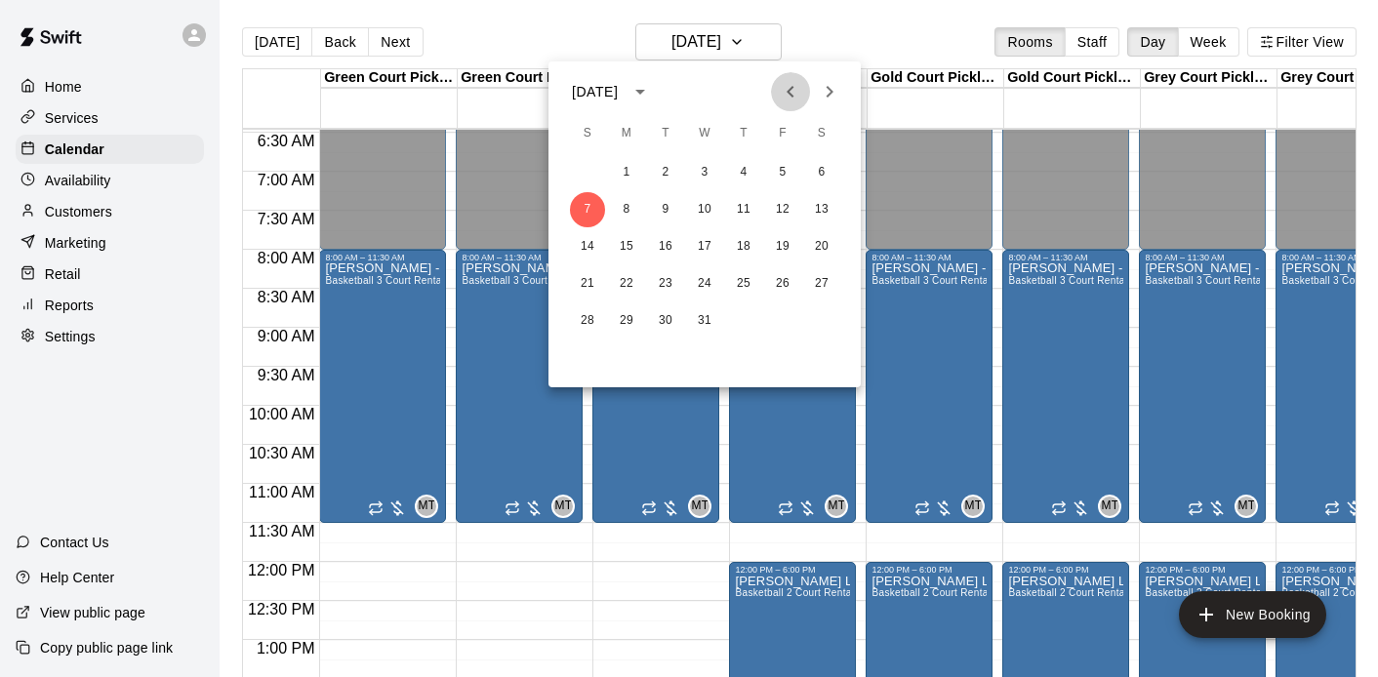
click at [787, 84] on icon "Previous month" at bounding box center [790, 91] width 23 height 23
click at [579, 349] on button "30" at bounding box center [587, 358] width 35 height 35
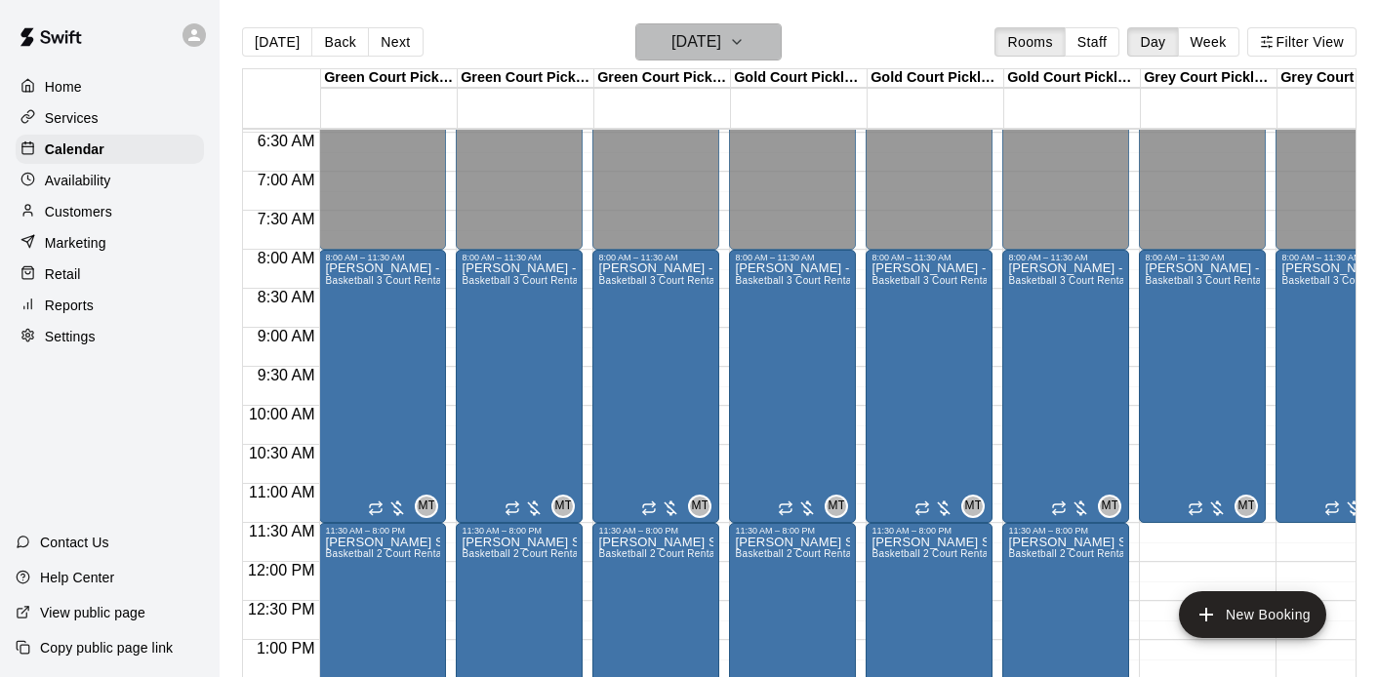
click at [693, 33] on h6 "Sunday Nov 30" at bounding box center [697, 41] width 50 height 27
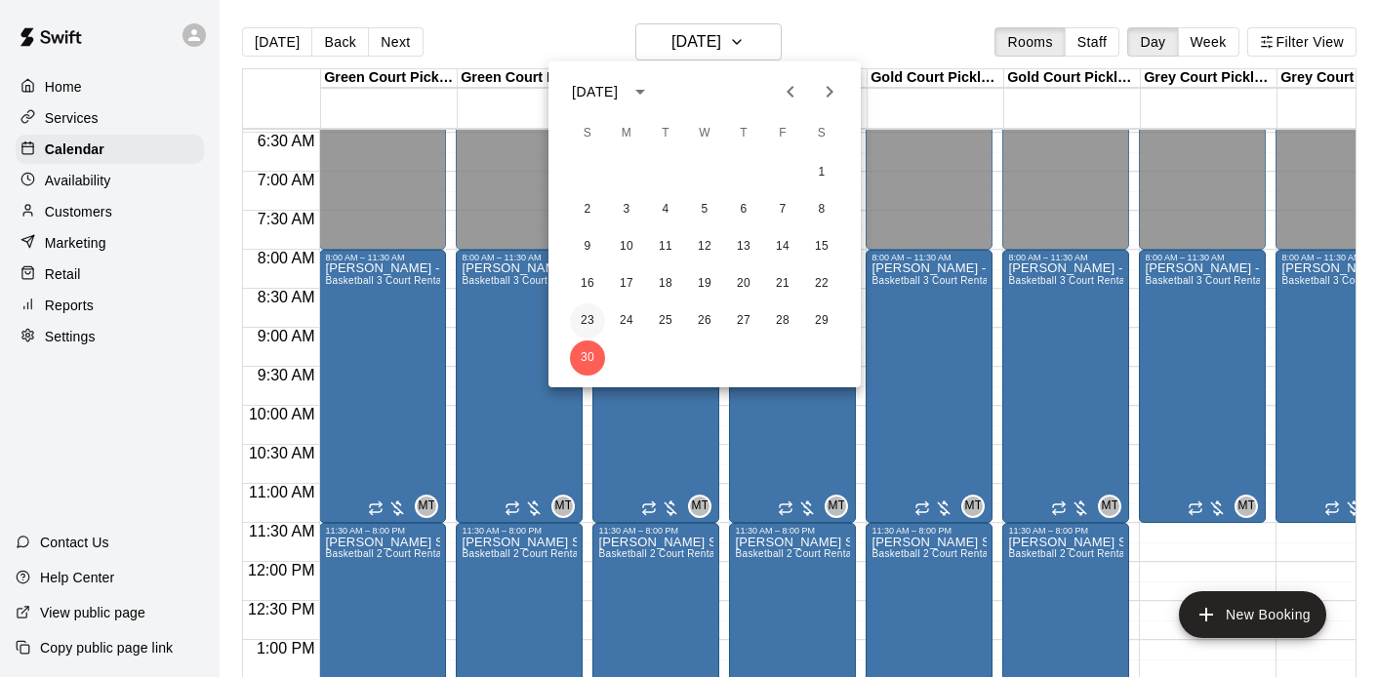
click at [578, 318] on button "23" at bounding box center [587, 321] width 35 height 35
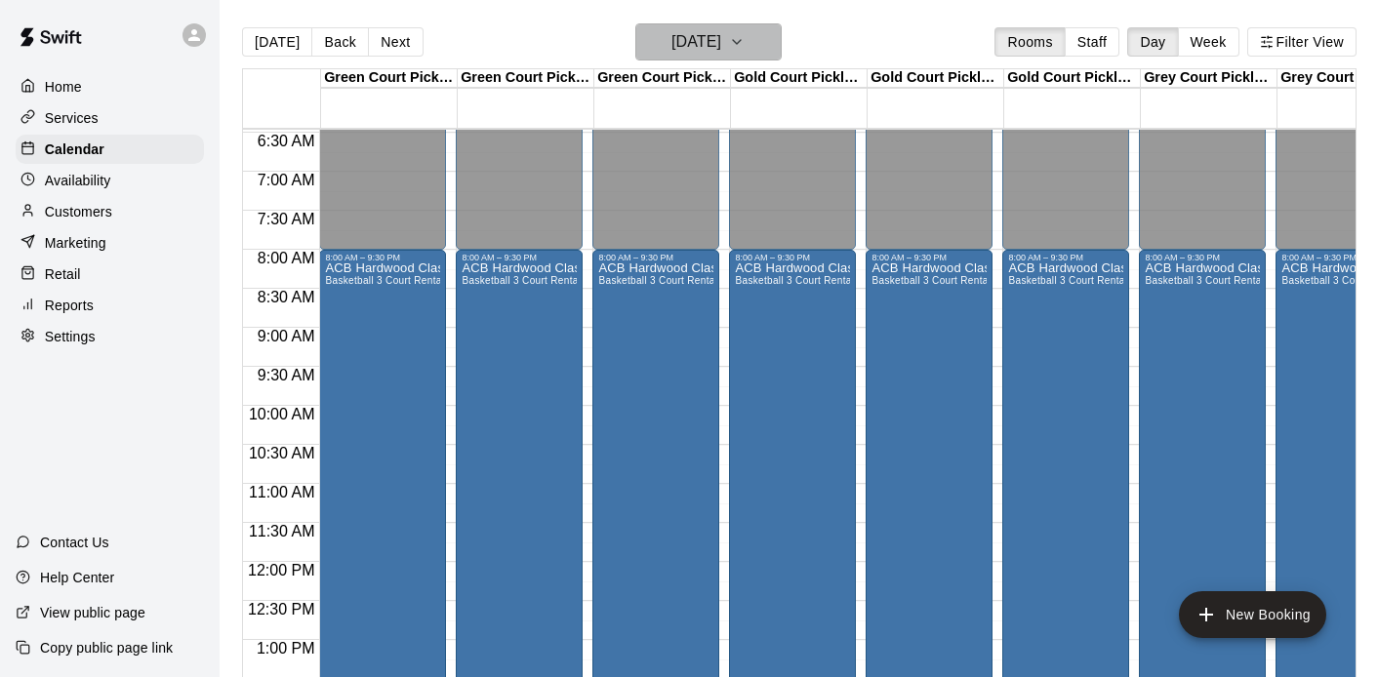
click at [675, 40] on h6 "Sunday Nov 23" at bounding box center [697, 41] width 50 height 27
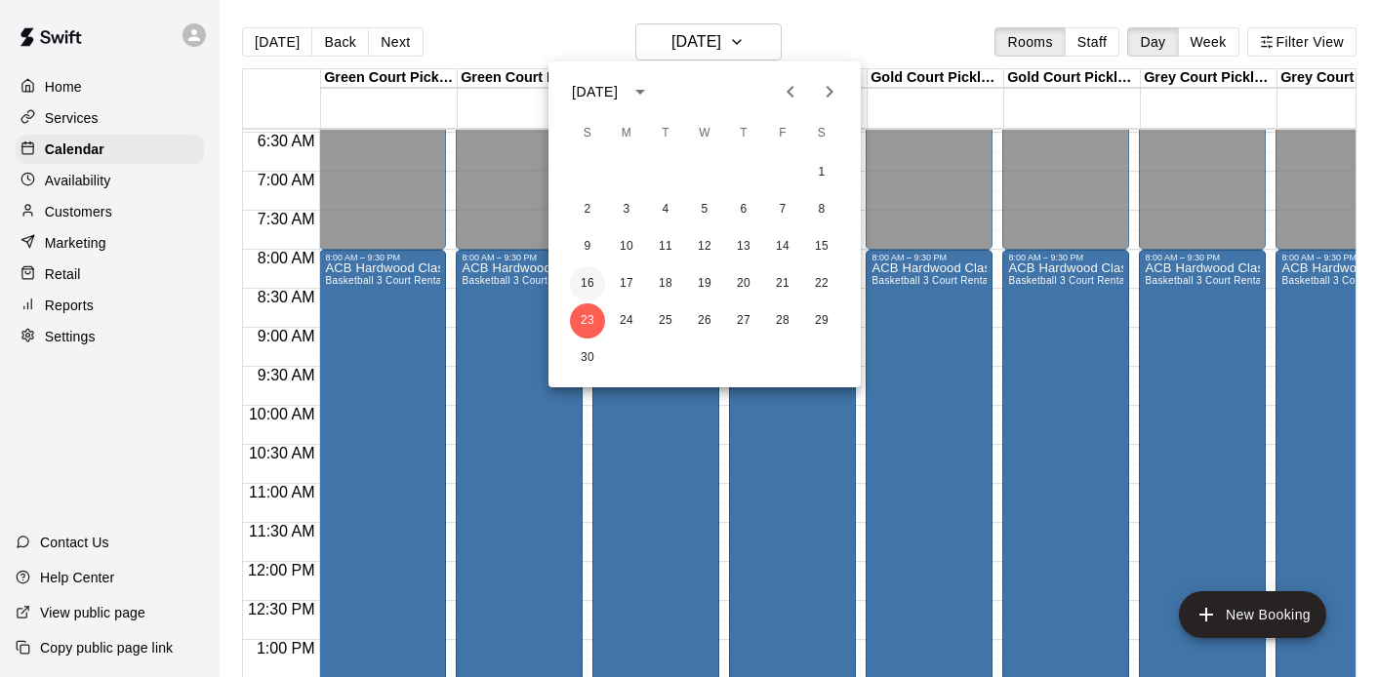
click at [587, 286] on button "16" at bounding box center [587, 283] width 35 height 35
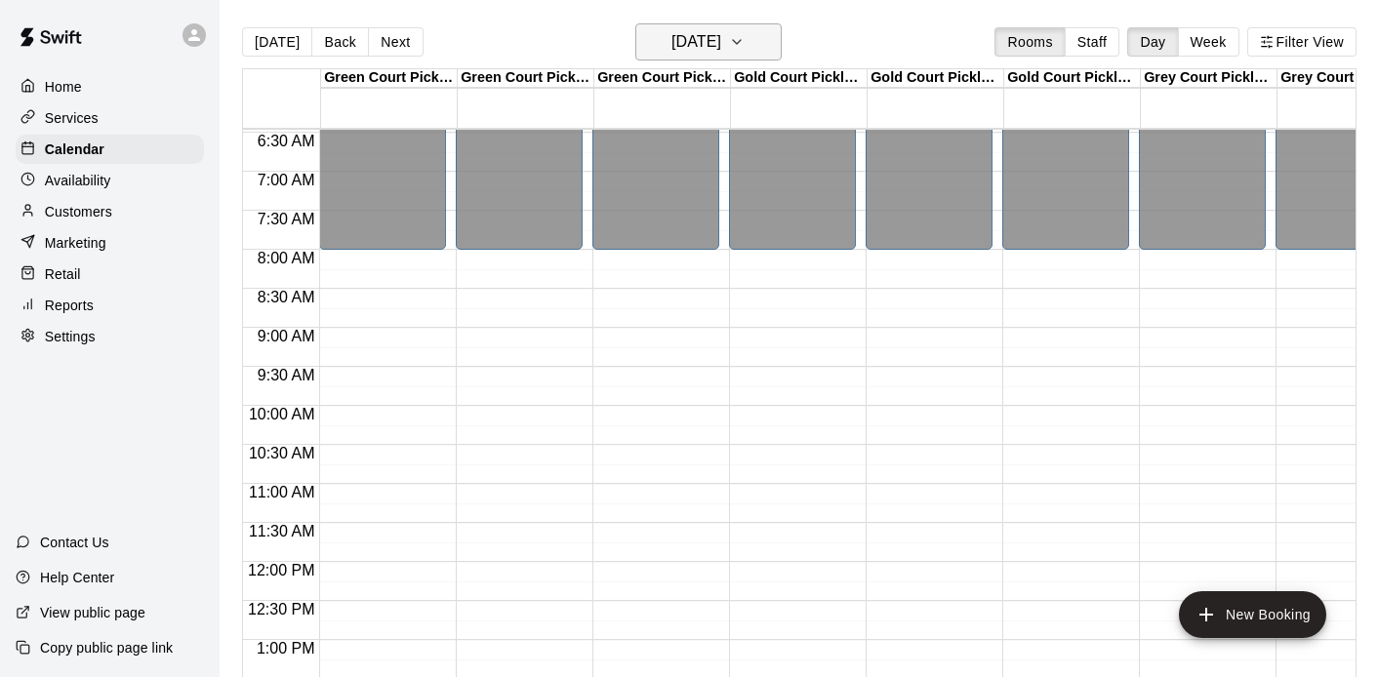
click at [694, 49] on h6 "Sunday Nov 16" at bounding box center [697, 41] width 50 height 27
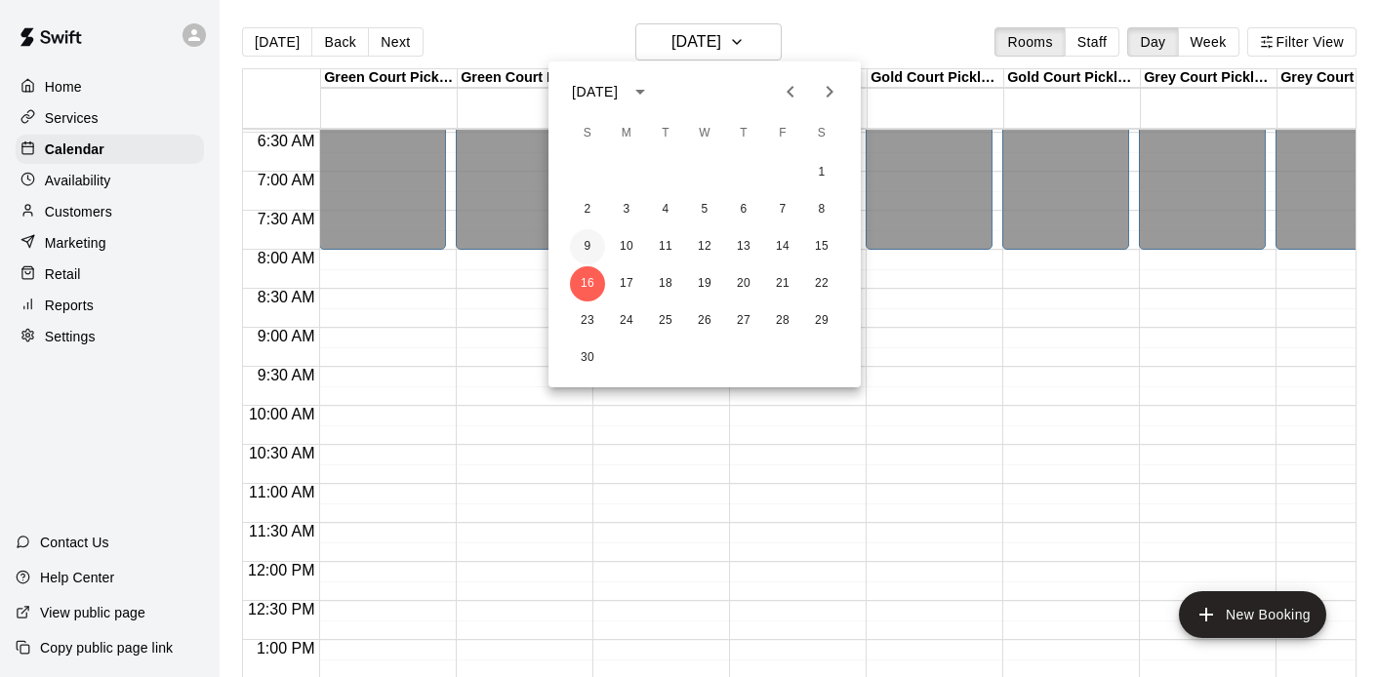
click at [588, 244] on button "9" at bounding box center [587, 246] width 35 height 35
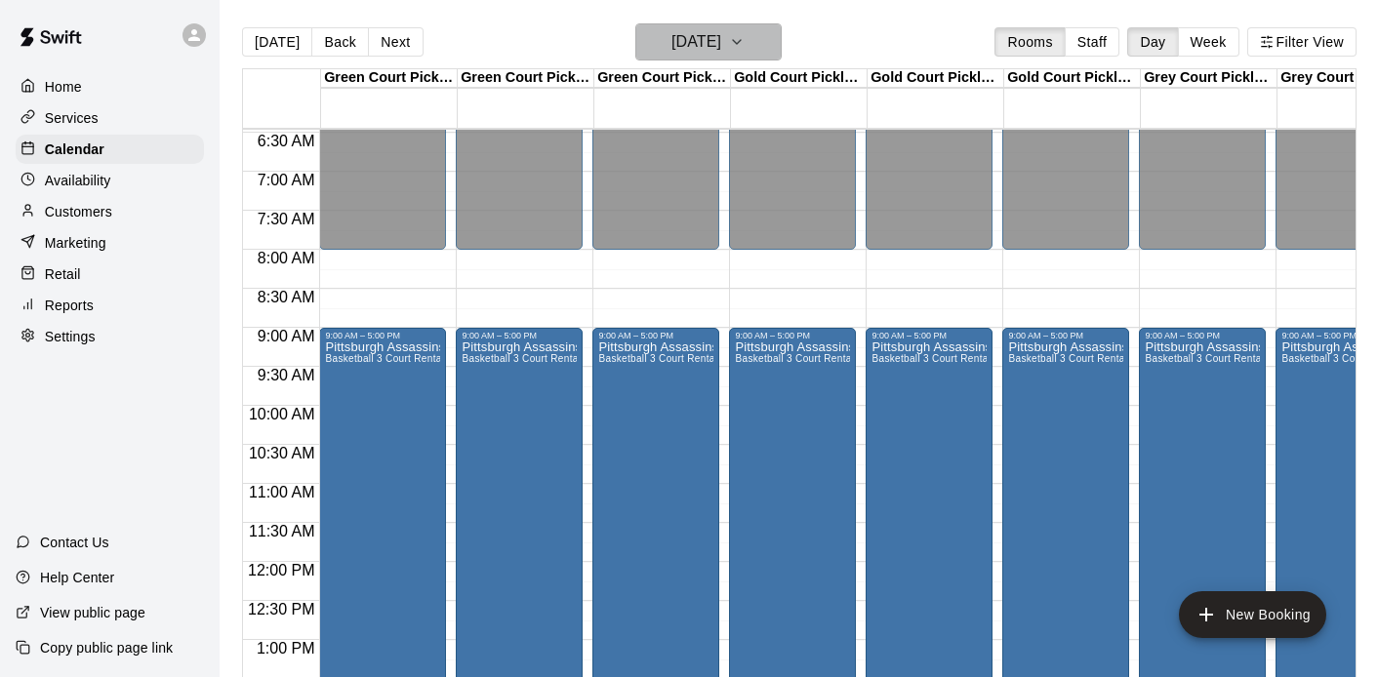
click at [705, 55] on h6 "Sunday Nov 09" at bounding box center [697, 41] width 50 height 27
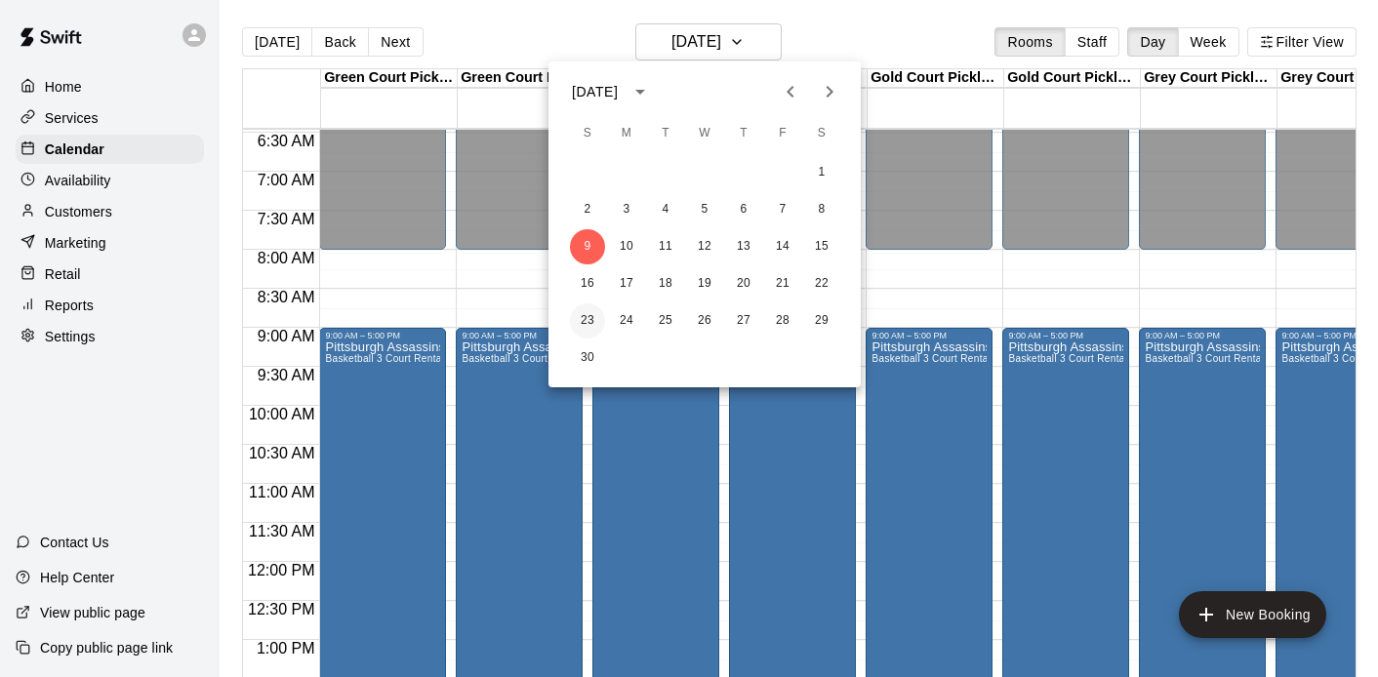
click at [582, 323] on button "23" at bounding box center [587, 321] width 35 height 35
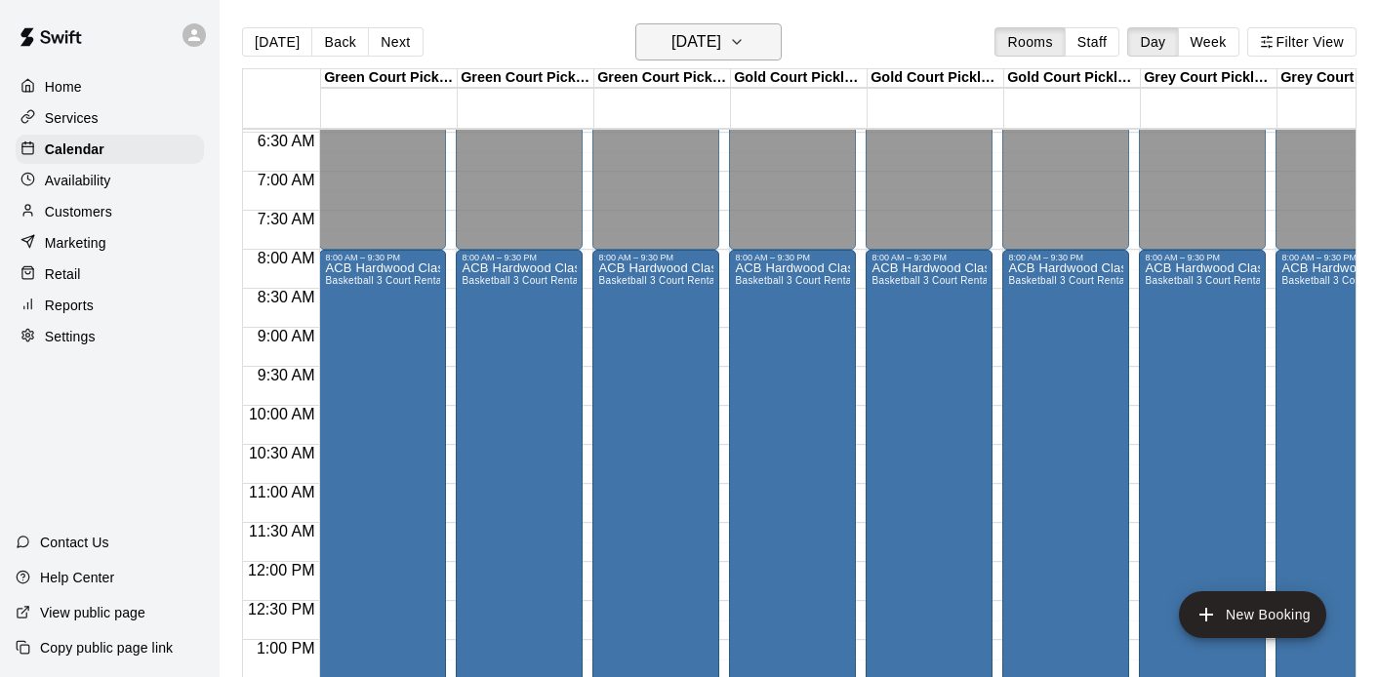
click at [672, 39] on h6 "Sunday Nov 23" at bounding box center [697, 41] width 50 height 27
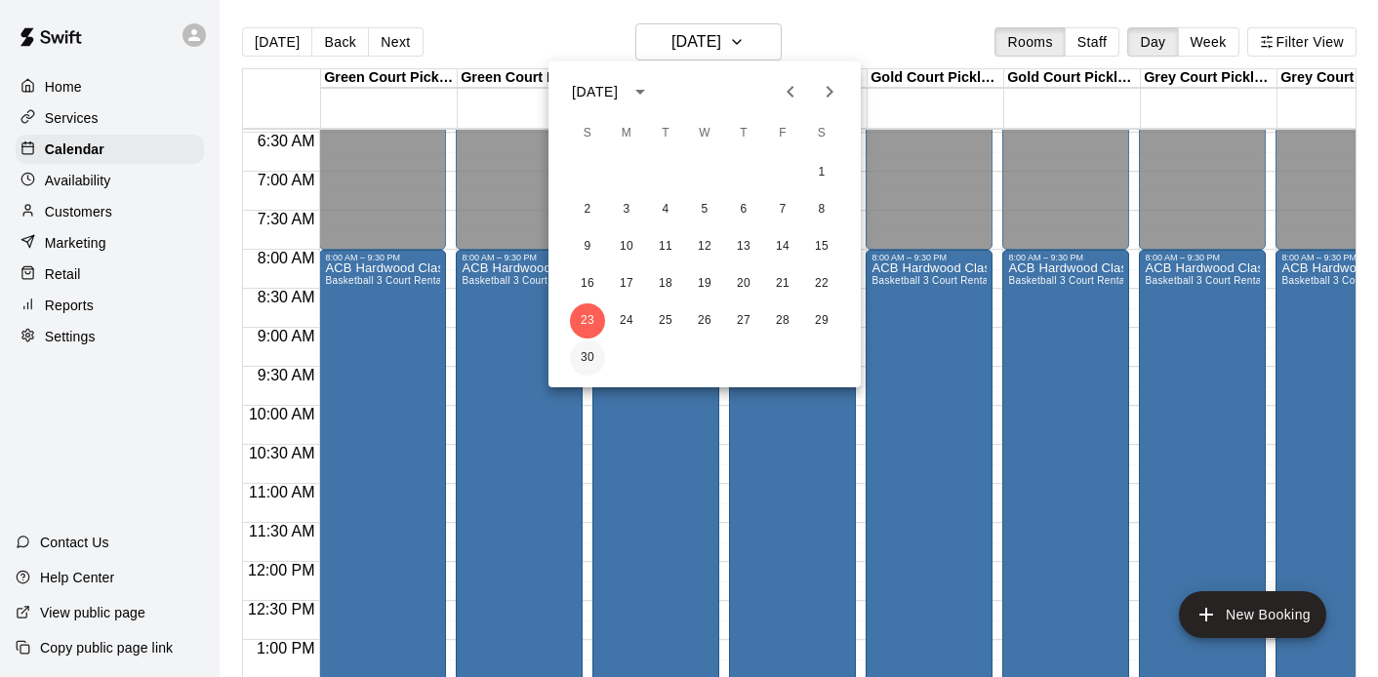
click at [584, 354] on button "30" at bounding box center [587, 358] width 35 height 35
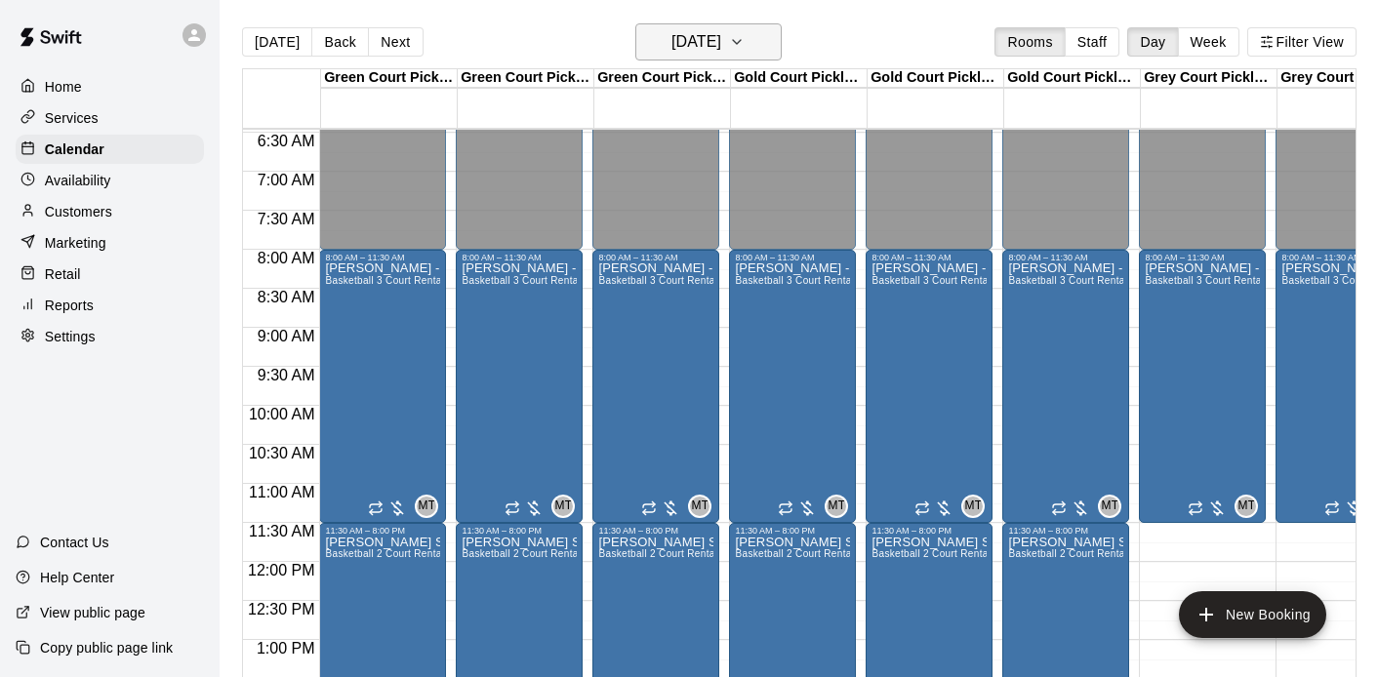
click at [694, 50] on h6 "Sunday Nov 30" at bounding box center [697, 41] width 50 height 27
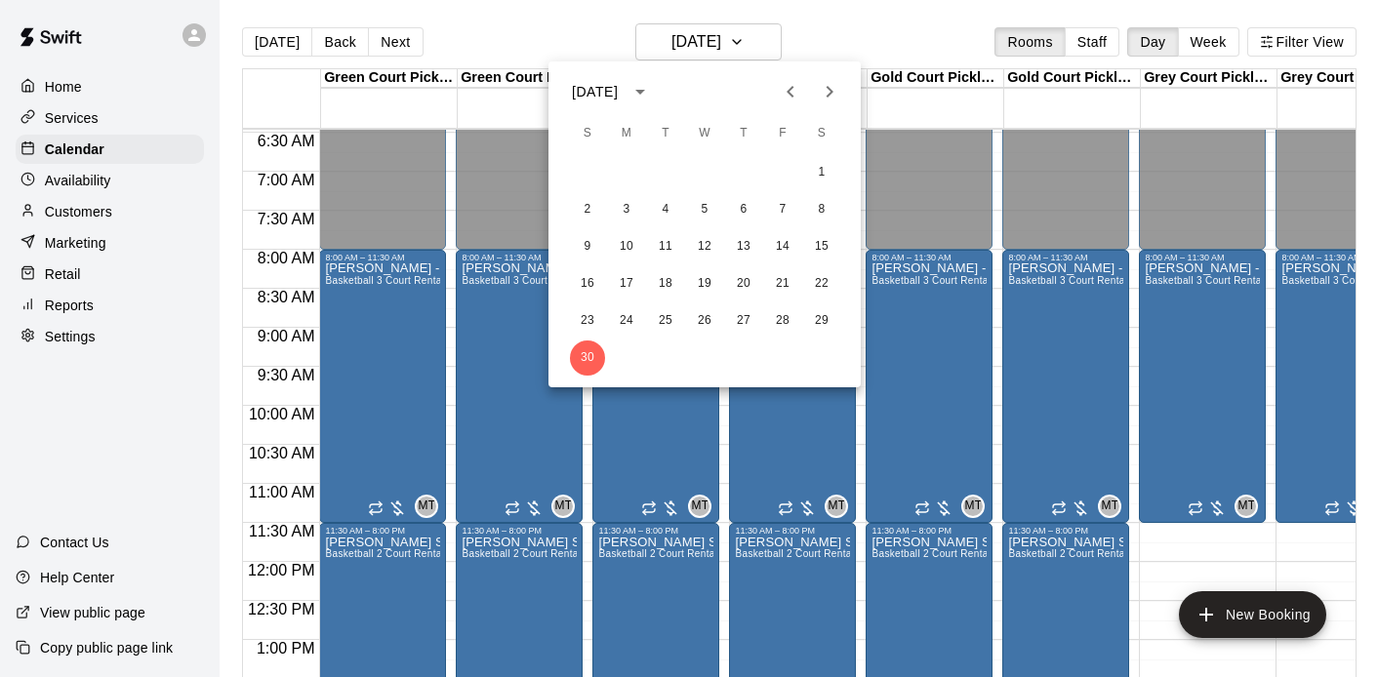
click at [835, 73] on button "Next month" at bounding box center [829, 91] width 39 height 39
click at [587, 215] on button "7" at bounding box center [587, 209] width 35 height 35
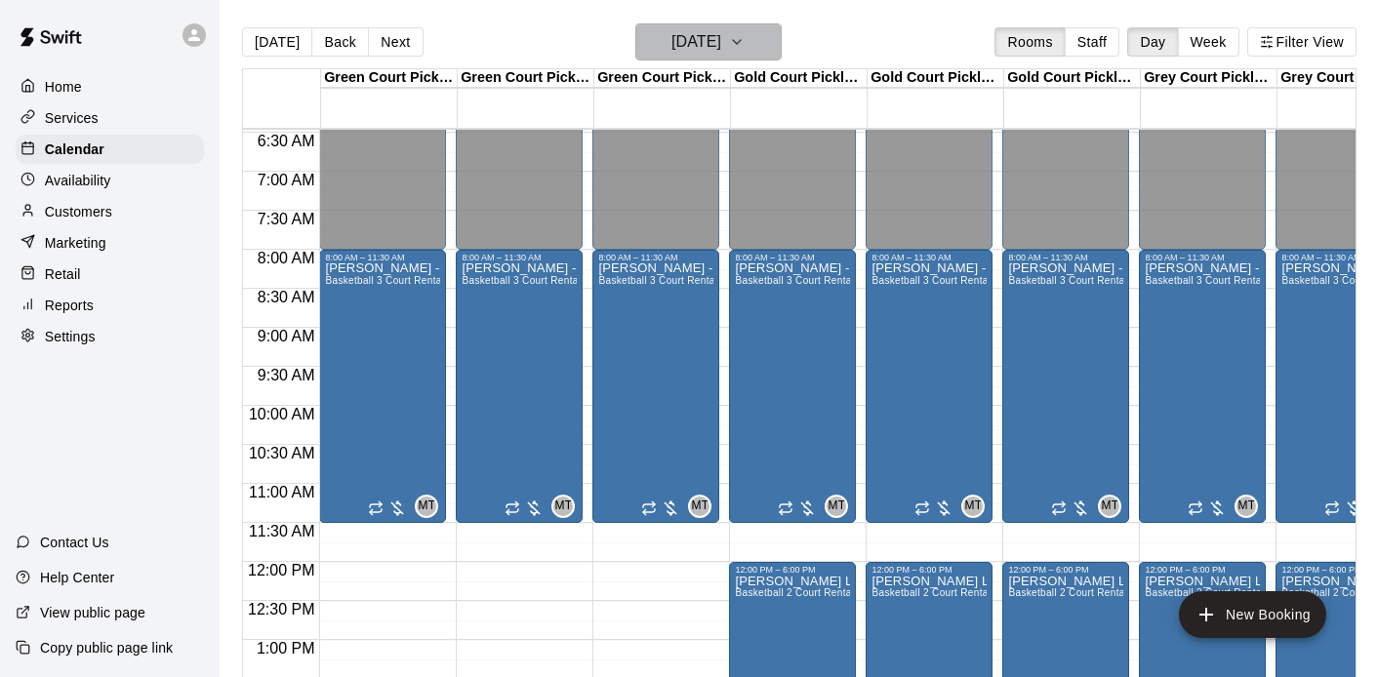
click at [680, 56] on button "Sunday Dec 07" at bounding box center [708, 41] width 146 height 37
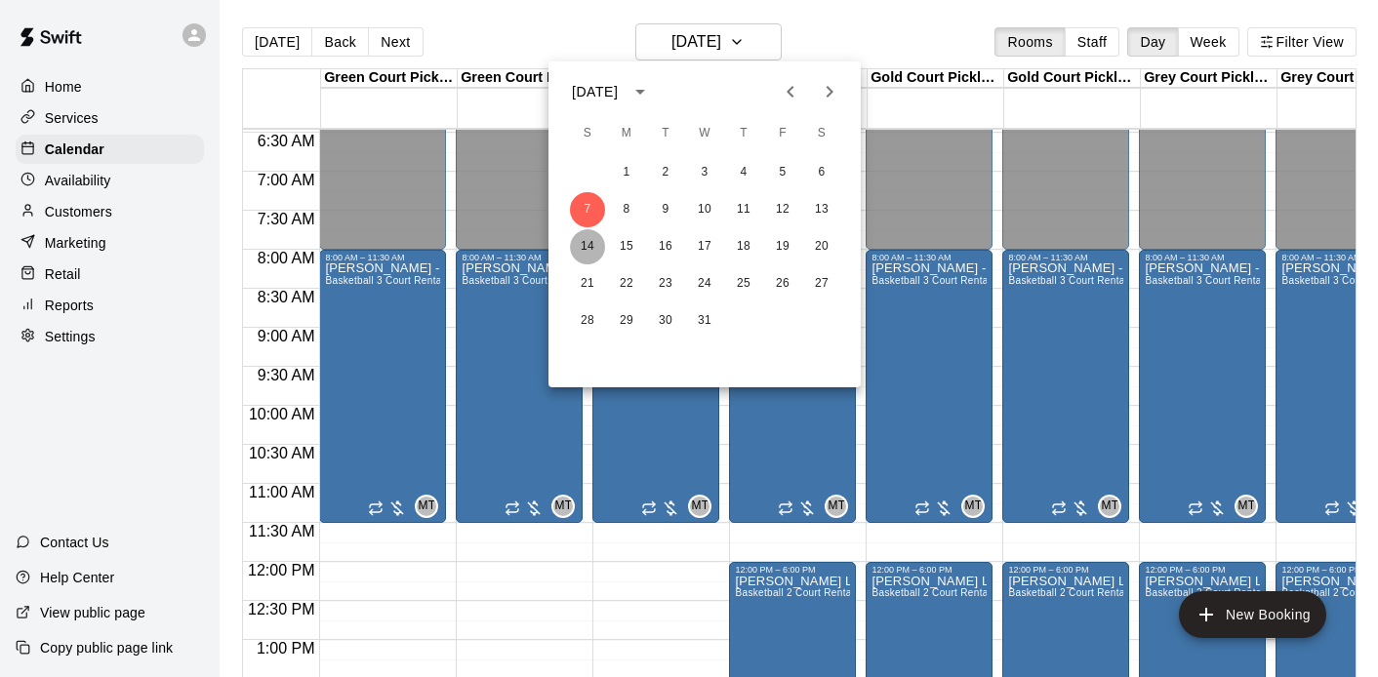
click at [589, 244] on button "14" at bounding box center [587, 246] width 35 height 35
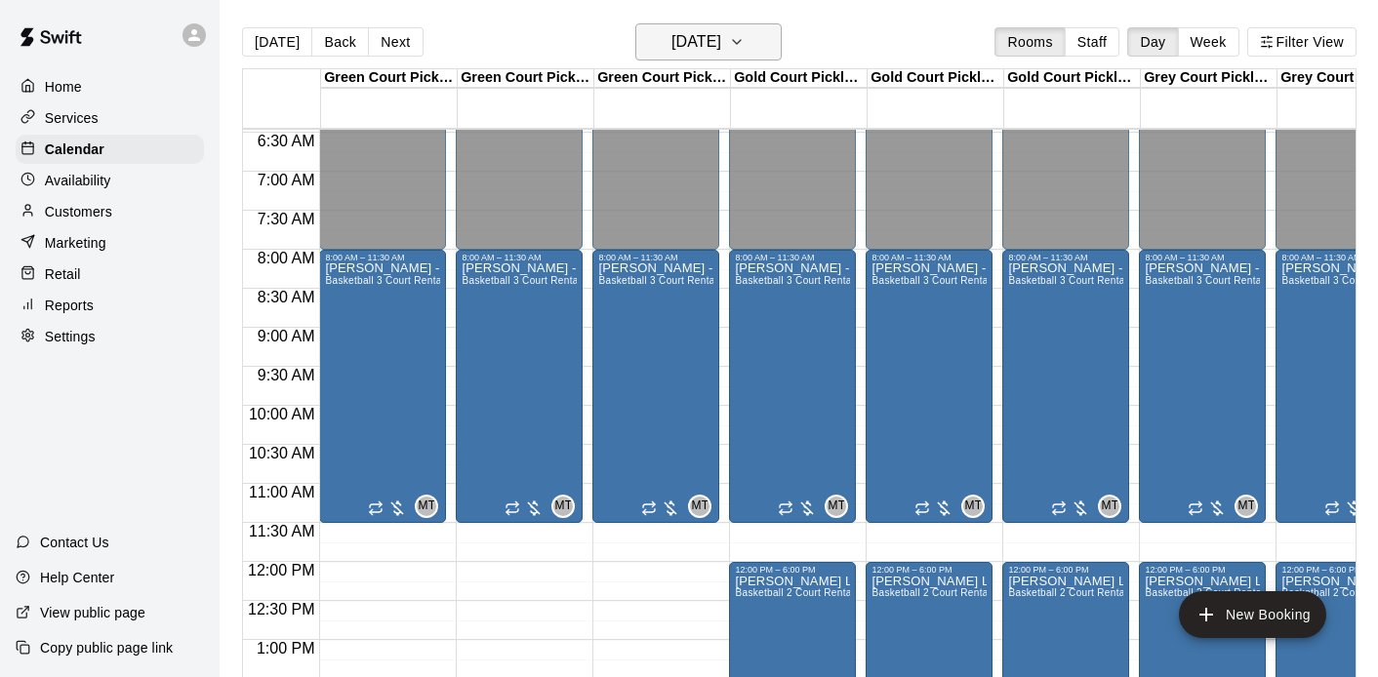
click at [716, 46] on h6 "Sunday Dec 14" at bounding box center [697, 41] width 50 height 27
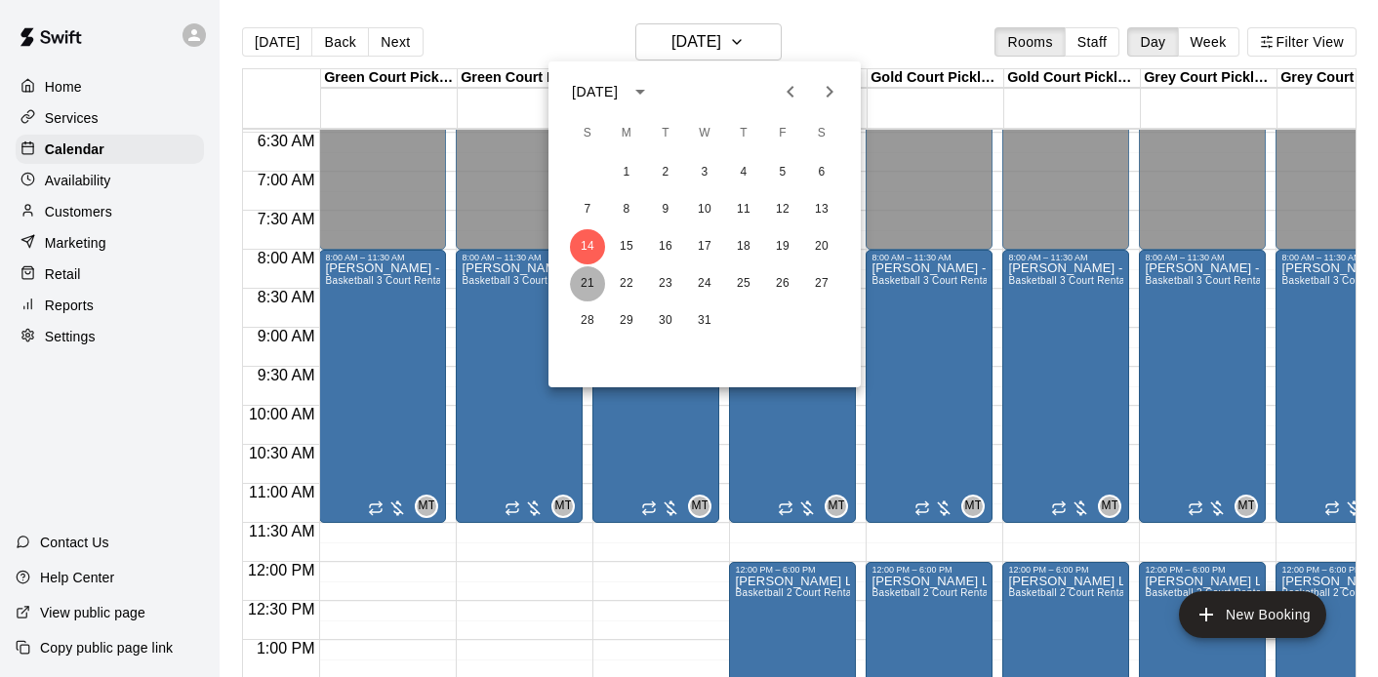
click at [587, 284] on button "21" at bounding box center [587, 283] width 35 height 35
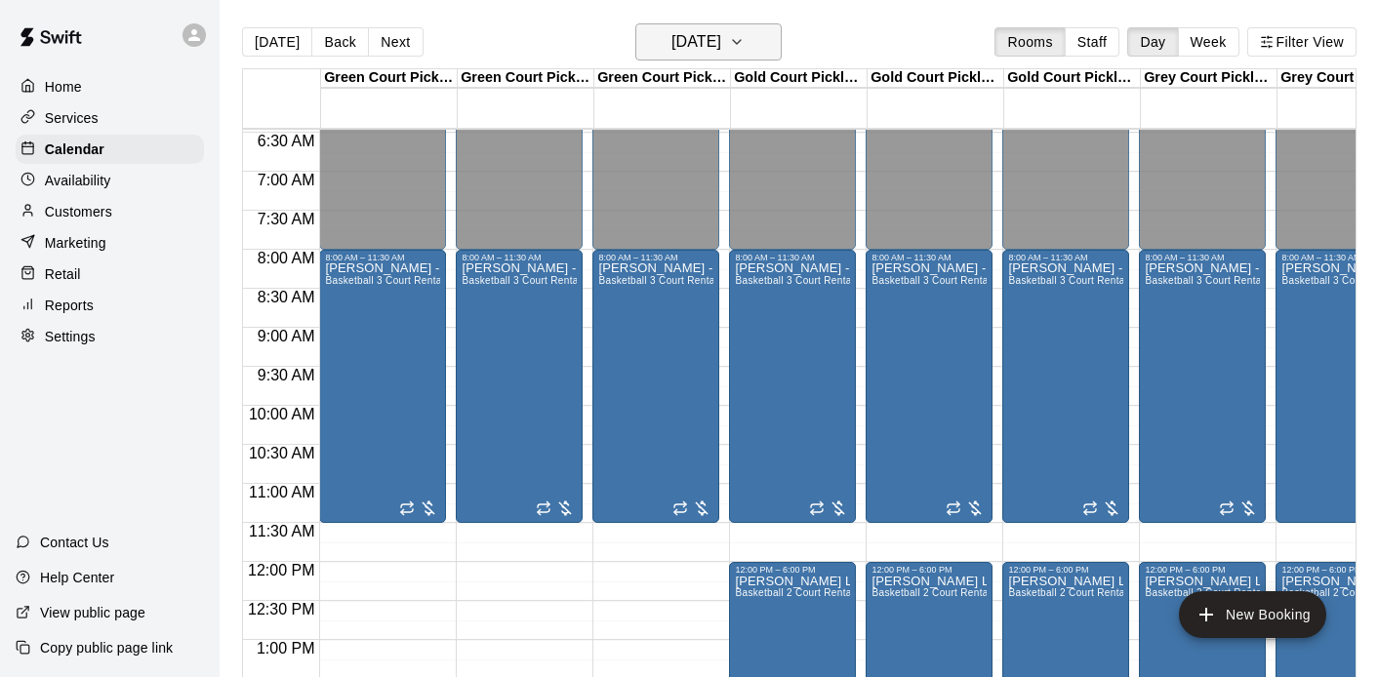
click at [674, 54] on h6 "Sunday Dec 21" at bounding box center [697, 41] width 50 height 27
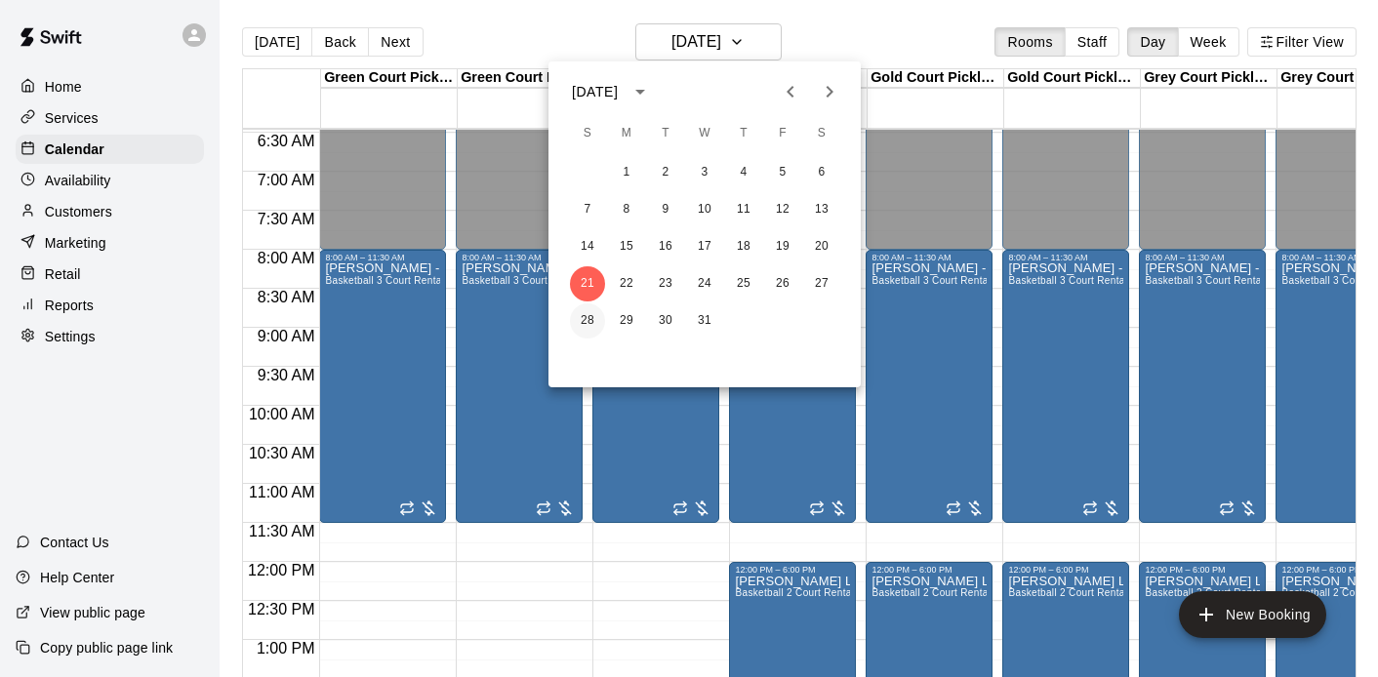
click at [587, 331] on button "28" at bounding box center [587, 321] width 35 height 35
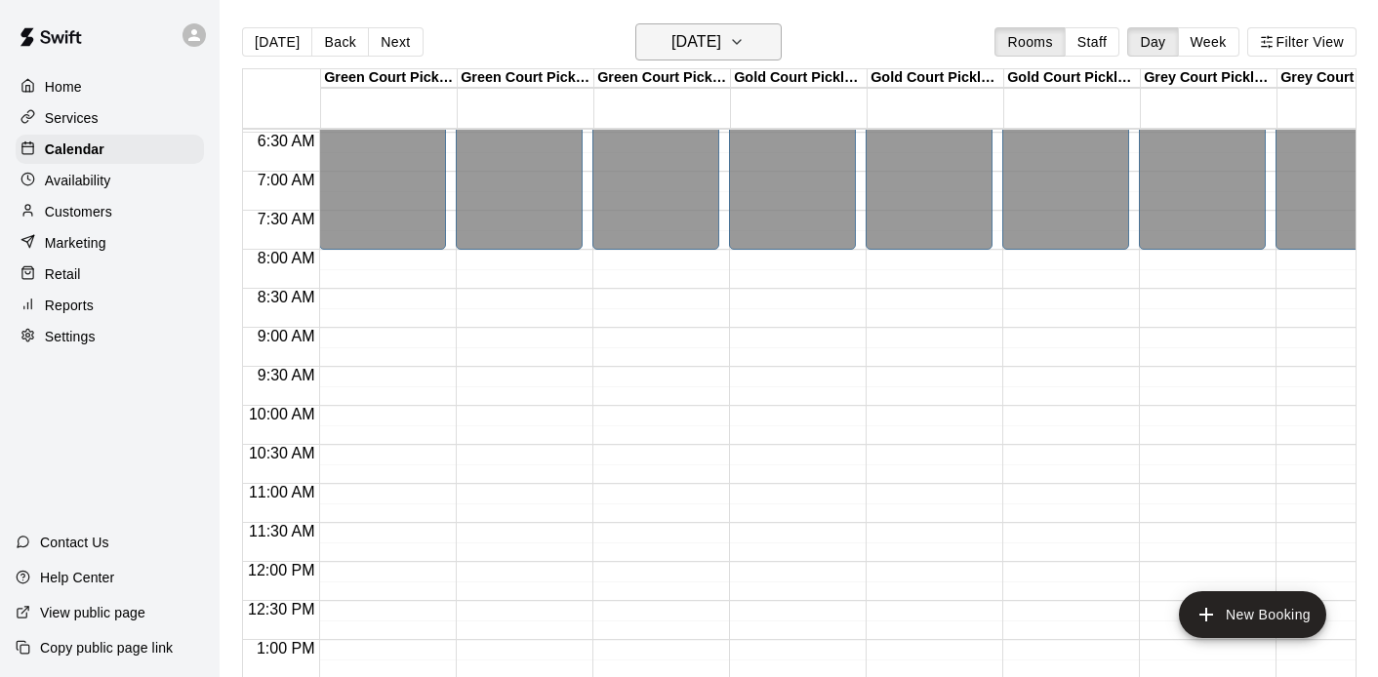
click at [725, 57] on button "Sunday Dec 28" at bounding box center [708, 41] width 146 height 37
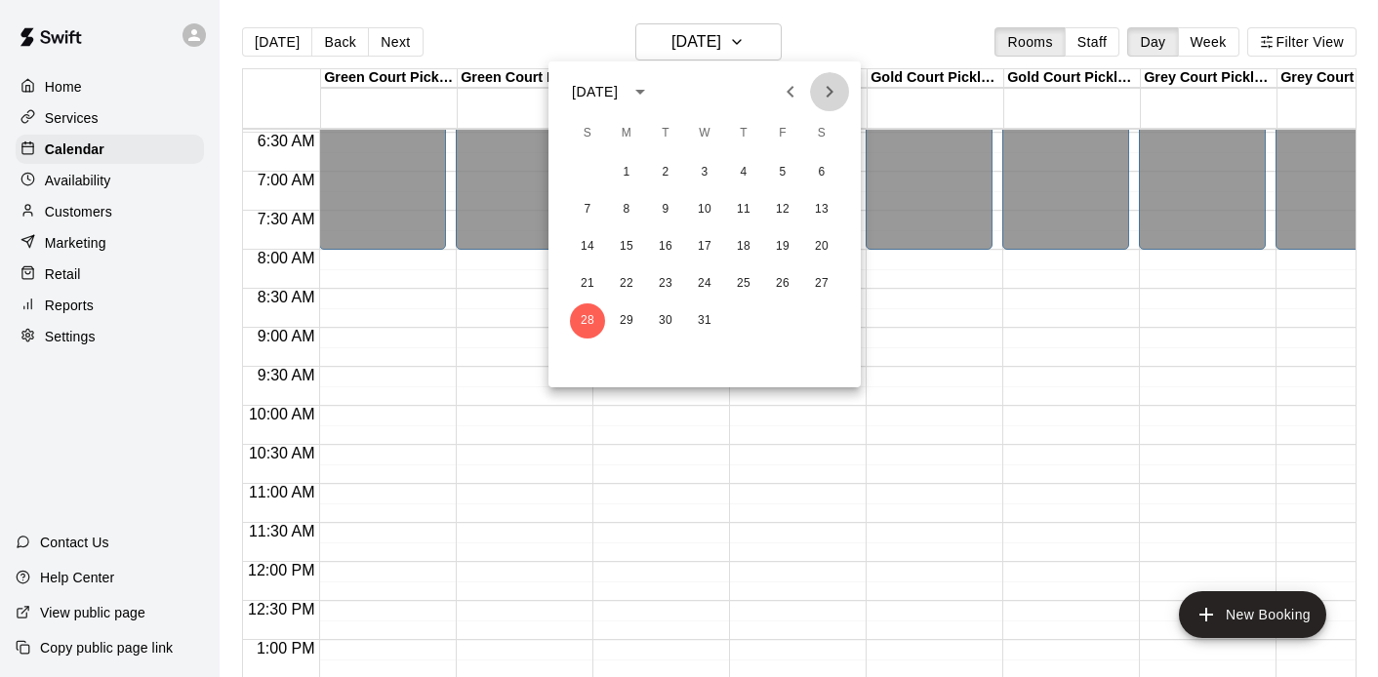
click at [832, 87] on icon "Next month" at bounding box center [829, 91] width 23 height 23
click at [730, 47] on div at bounding box center [689, 338] width 1378 height 677
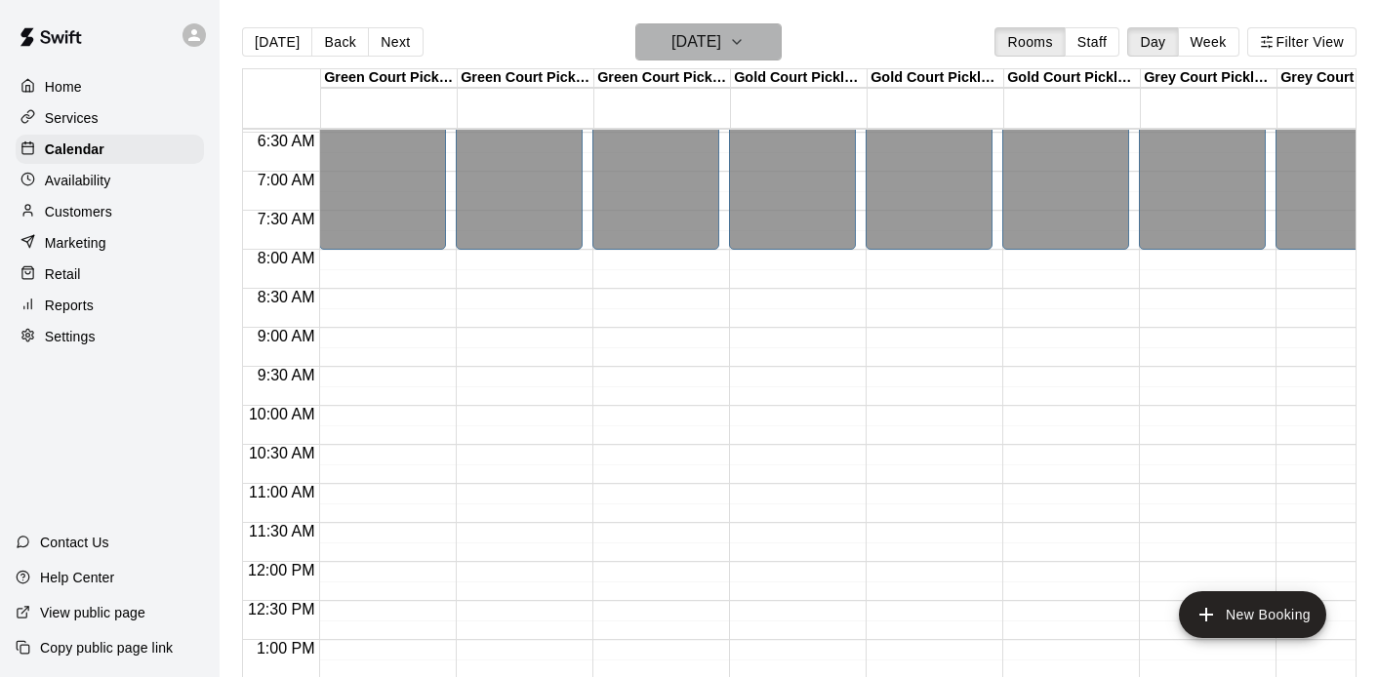
click at [721, 47] on h6 "Sunday Dec 28" at bounding box center [697, 41] width 50 height 27
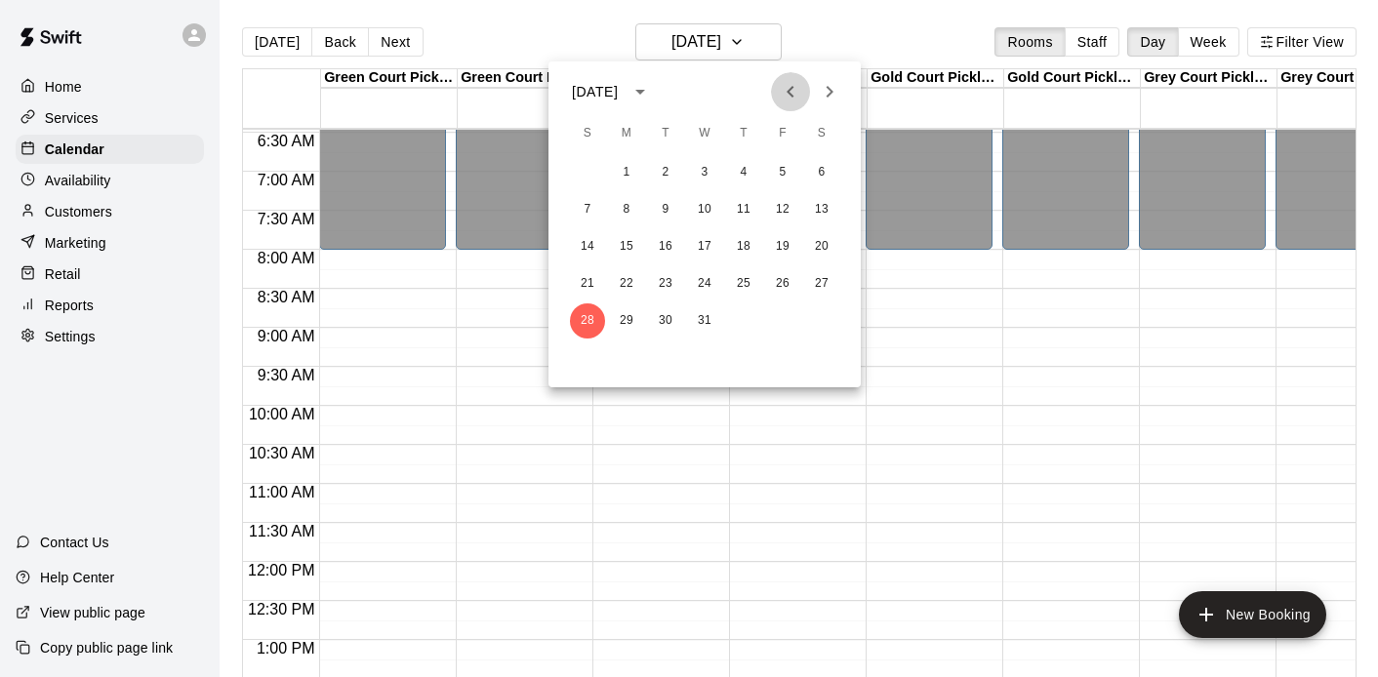
click at [783, 88] on icon "Previous month" at bounding box center [790, 91] width 23 height 23
click at [818, 100] on icon "Next month" at bounding box center [829, 91] width 23 height 23
click at [795, 97] on icon "Previous month" at bounding box center [790, 91] width 23 height 23
click at [718, 44] on div at bounding box center [689, 338] width 1378 height 677
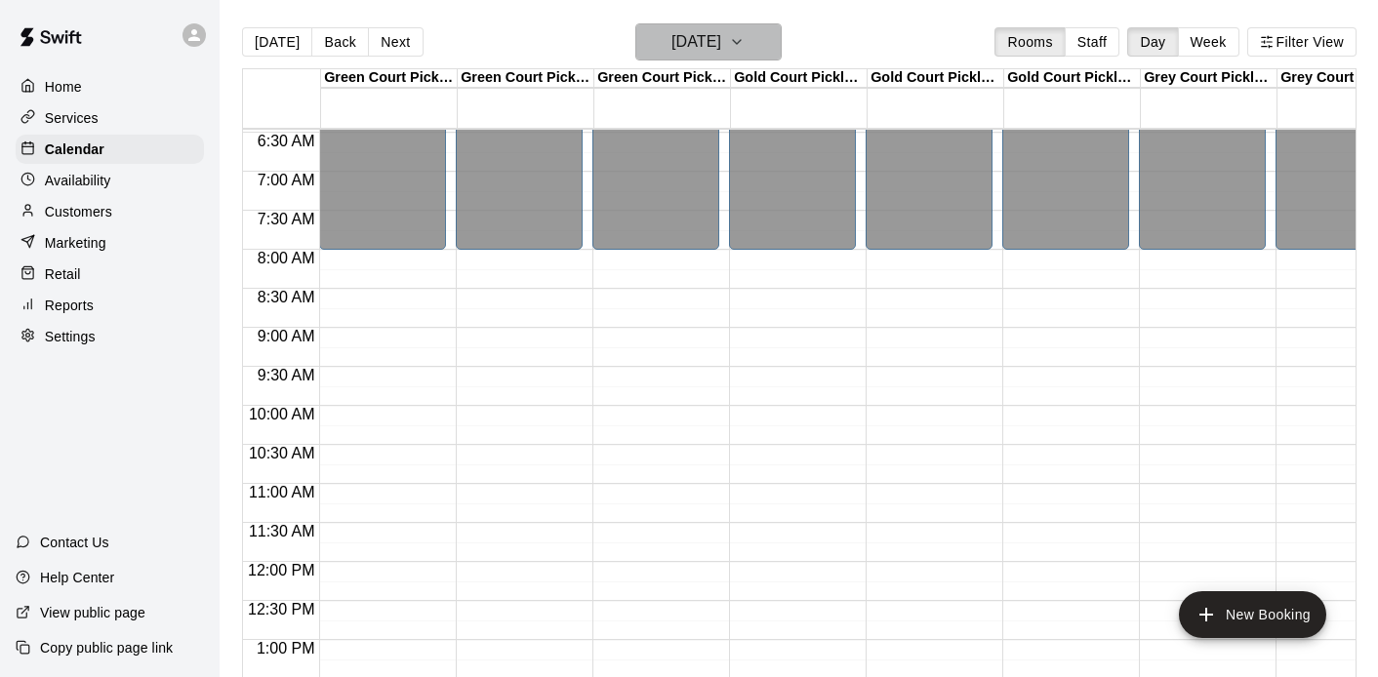
click at [721, 52] on h6 "Sunday Dec 28" at bounding box center [697, 41] width 50 height 27
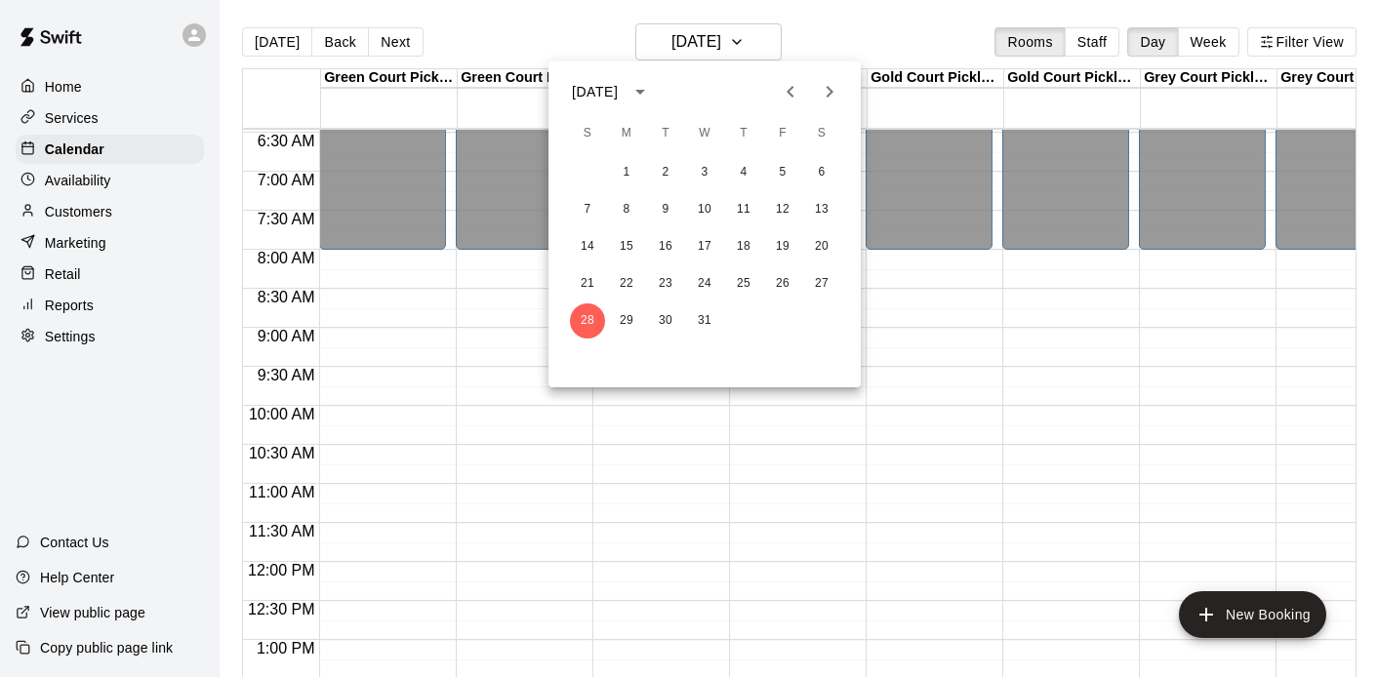
click at [782, 86] on icon "Previous month" at bounding box center [790, 91] width 23 height 23
click at [826, 92] on icon "Next month" at bounding box center [829, 91] width 23 height 23
click at [581, 215] on button "2" at bounding box center [587, 209] width 35 height 35
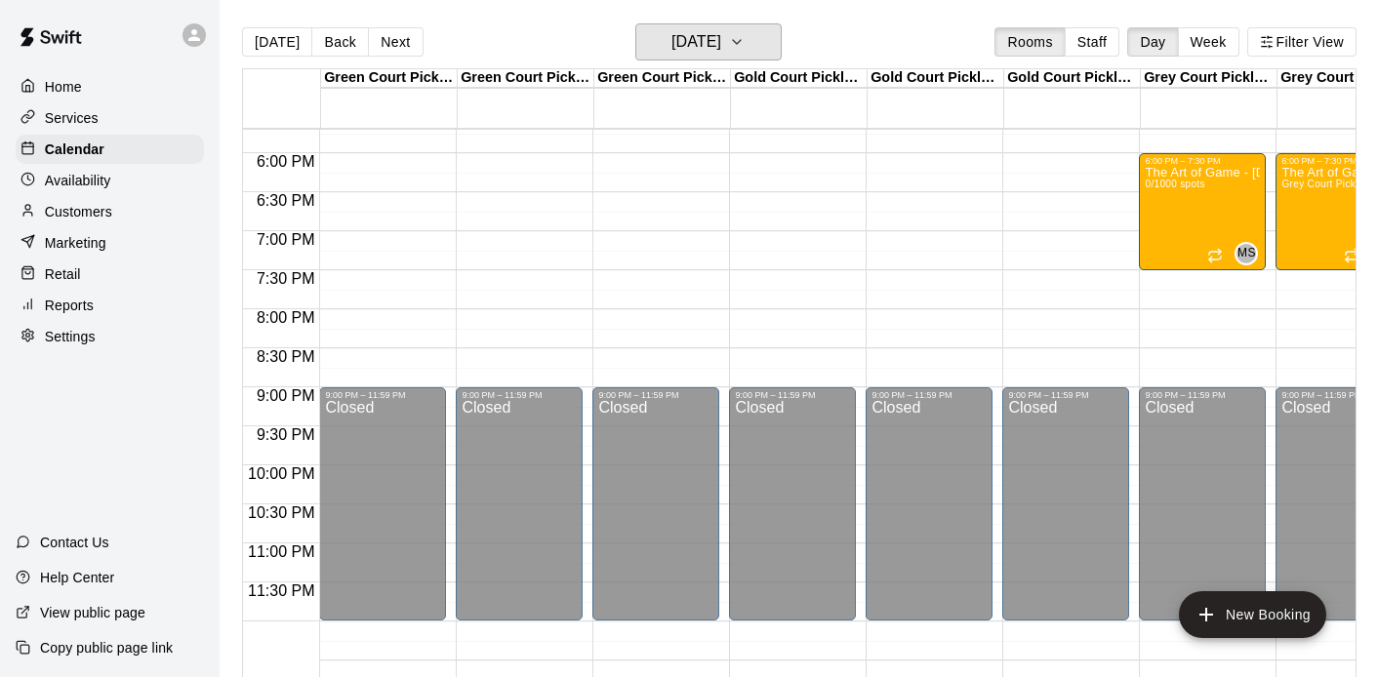
scroll to position [1322, 0]
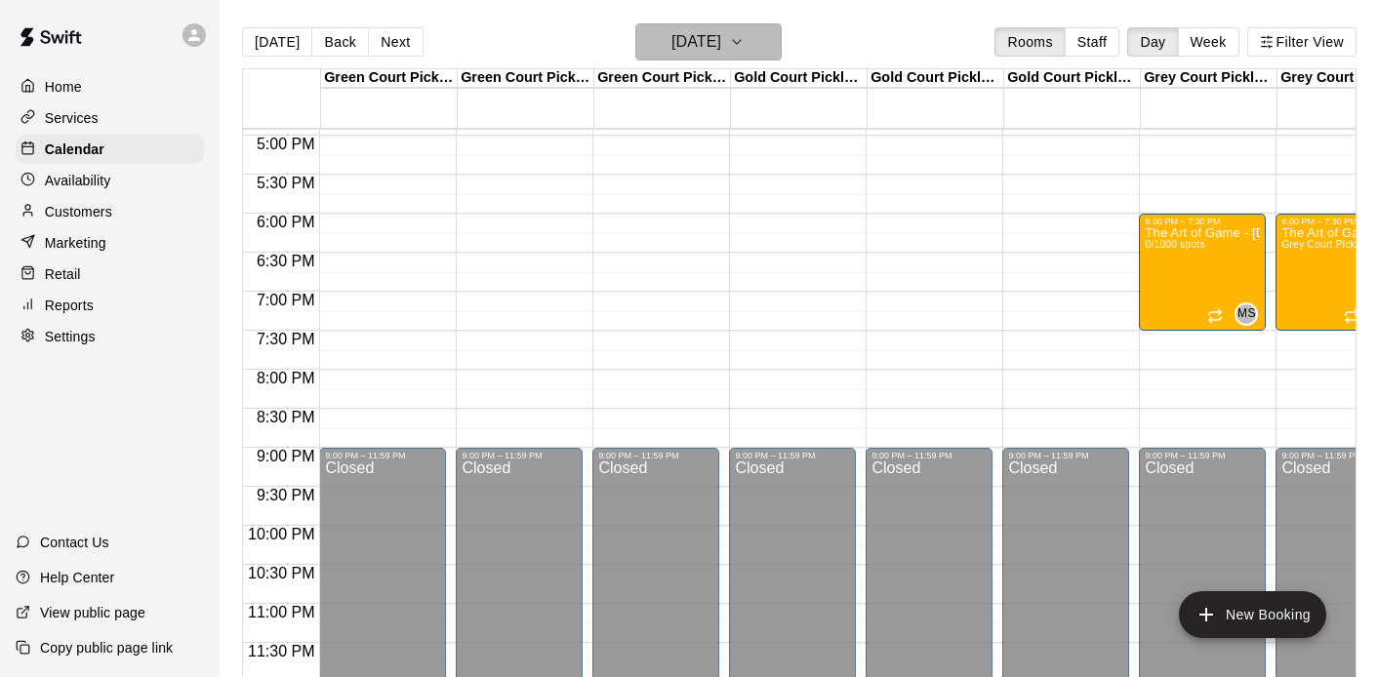
click at [745, 49] on icon "button" at bounding box center [737, 41] width 16 height 23
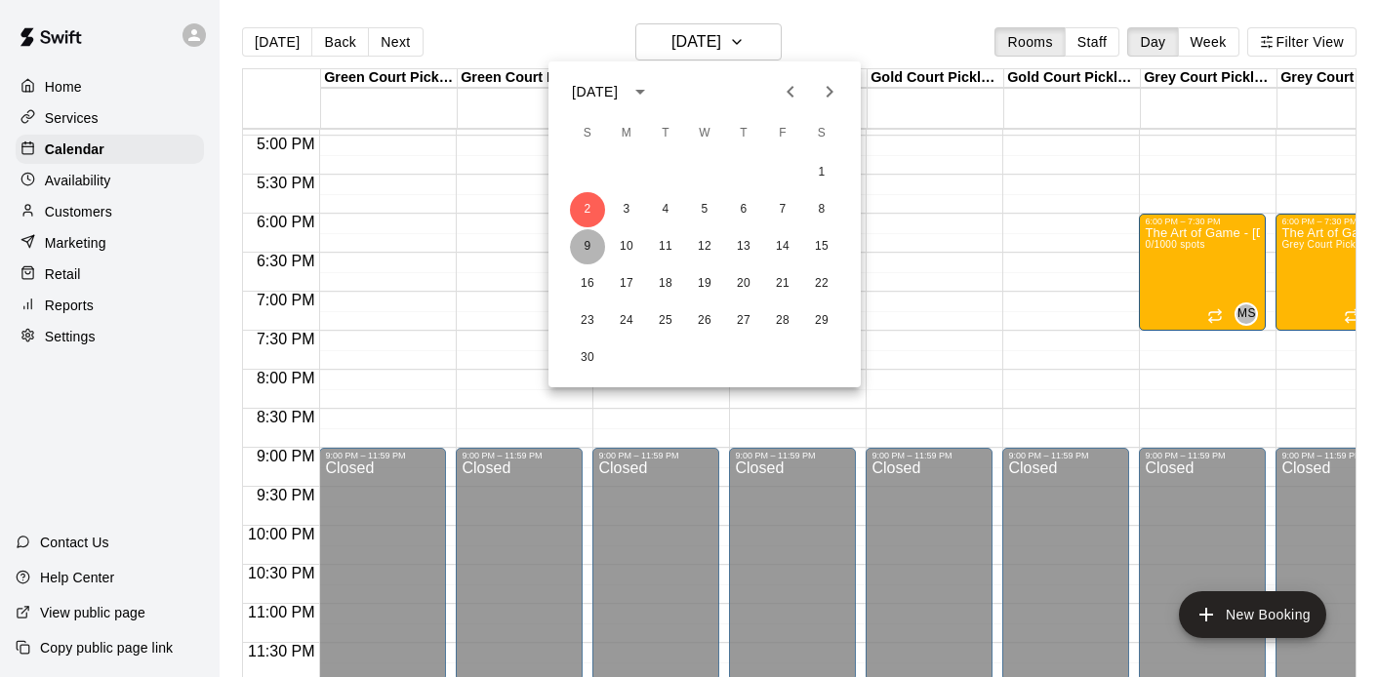
click at [586, 249] on button "9" at bounding box center [587, 246] width 35 height 35
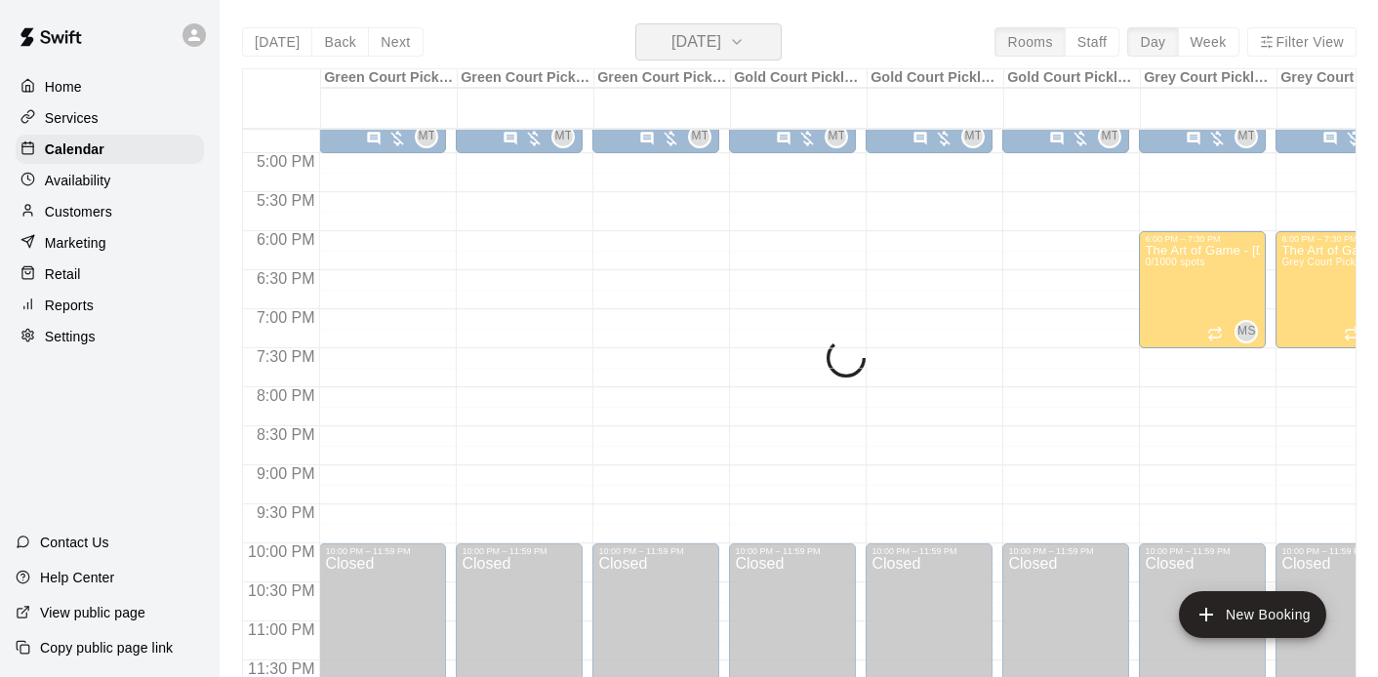
scroll to position [1305, 0]
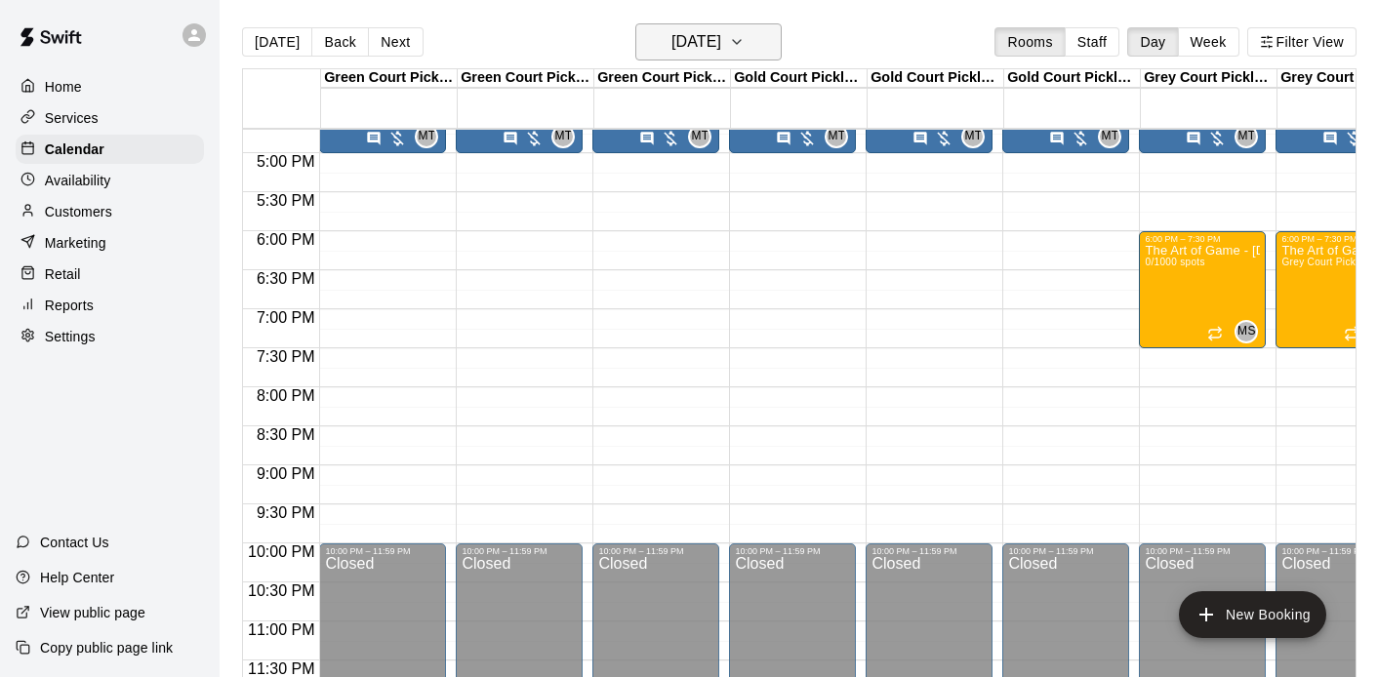
click at [721, 51] on h6 "Sunday Nov 09" at bounding box center [697, 41] width 50 height 27
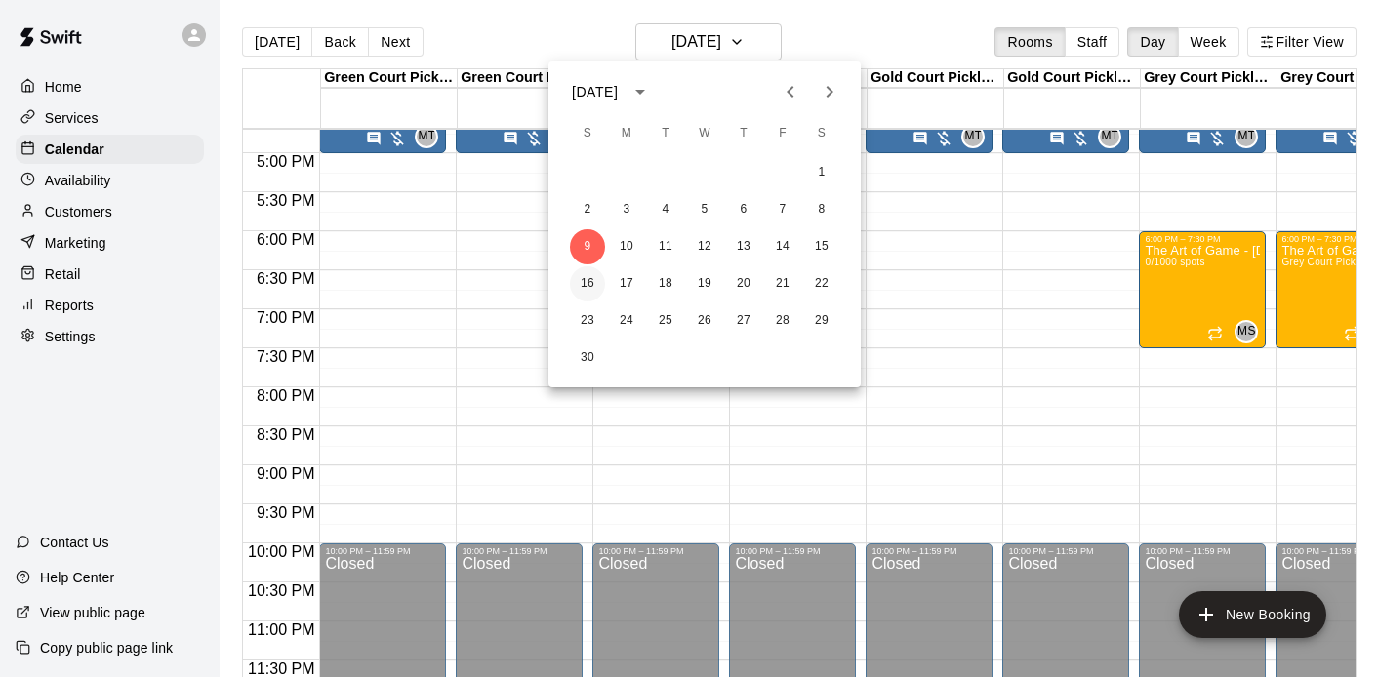
click at [579, 287] on button "16" at bounding box center [587, 283] width 35 height 35
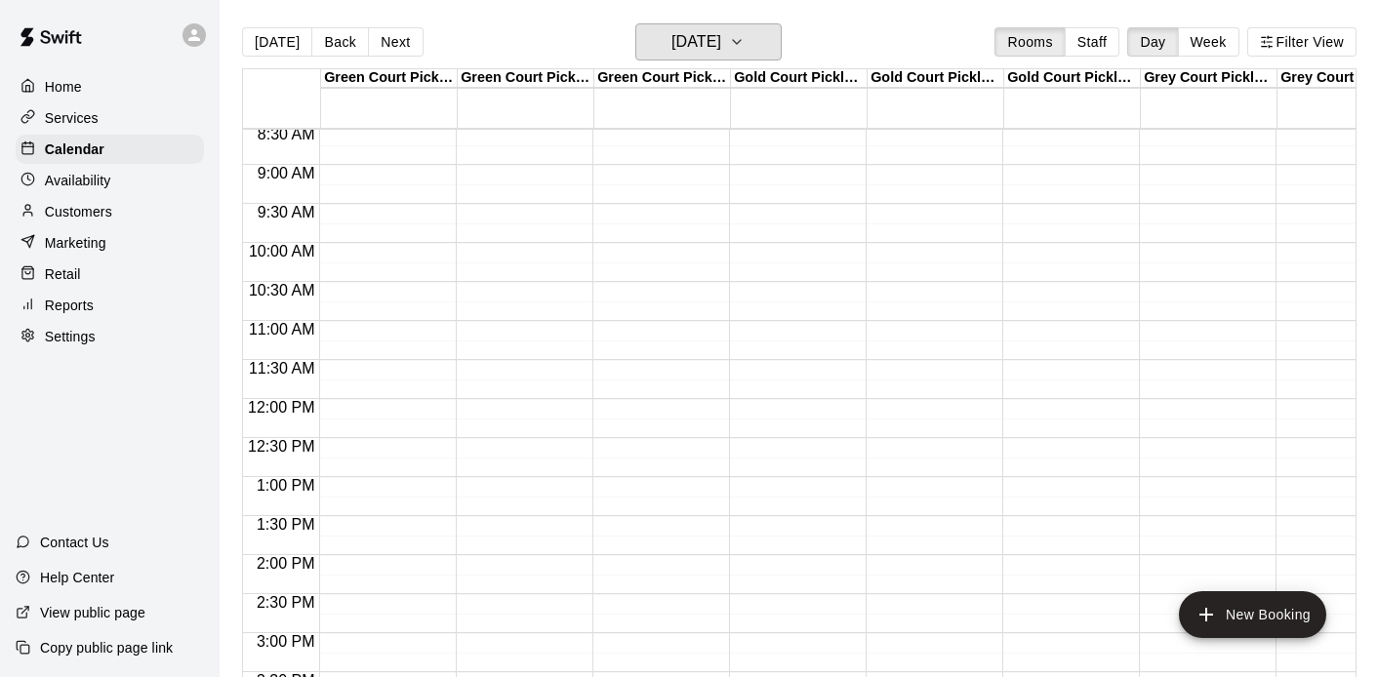
scroll to position [673, 0]
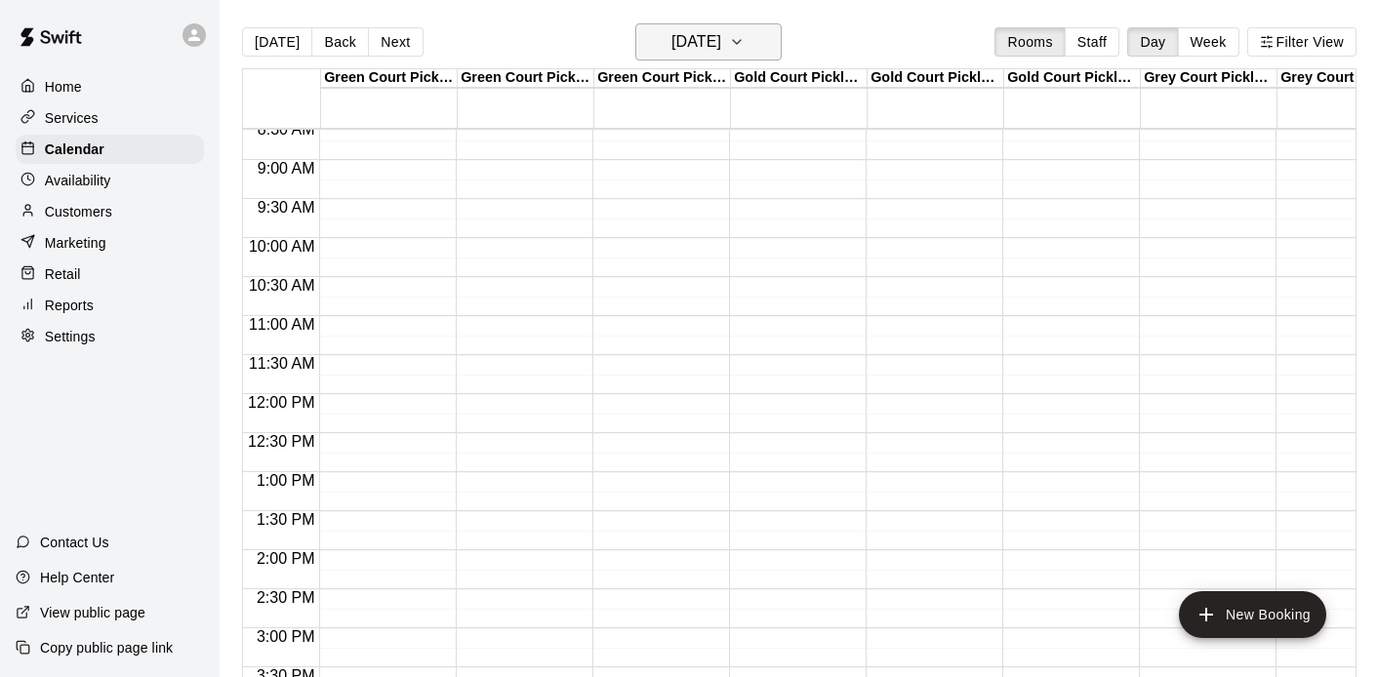
click at [673, 59] on button "Sunday Nov 16" at bounding box center [708, 41] width 146 height 37
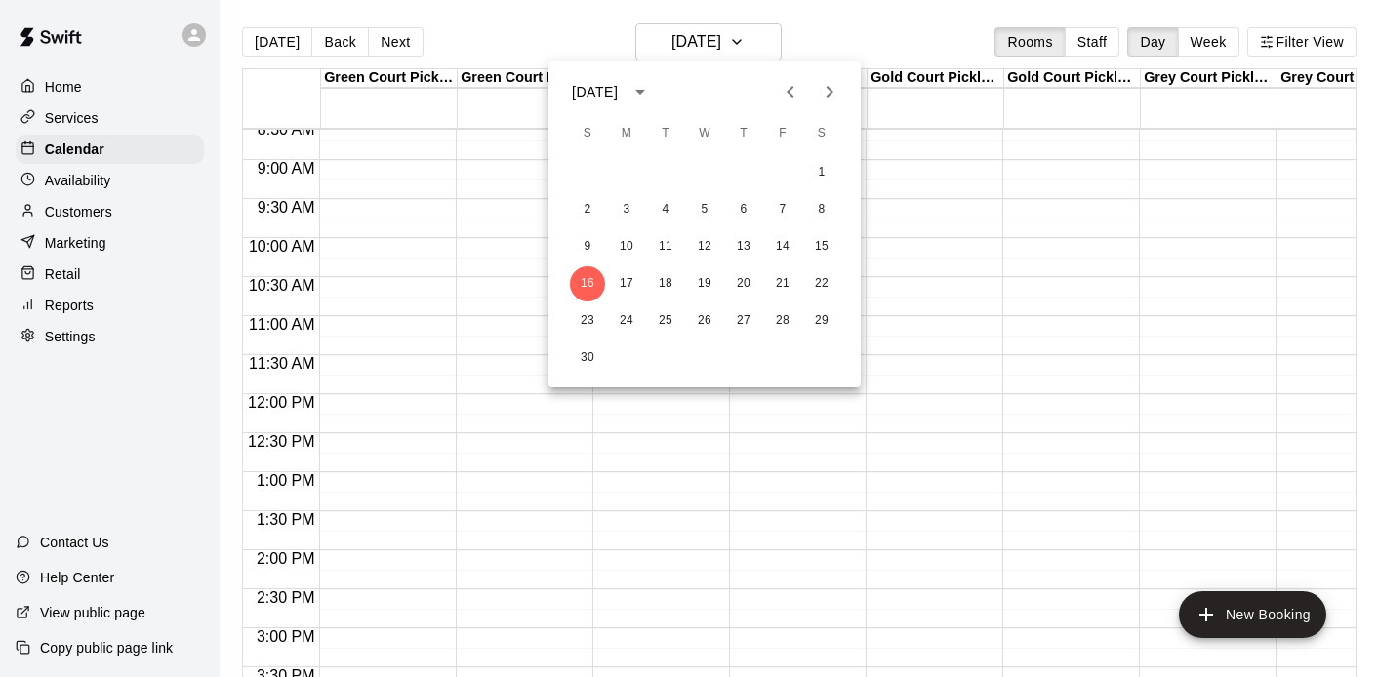
click at [1185, 33] on div at bounding box center [689, 338] width 1378 height 677
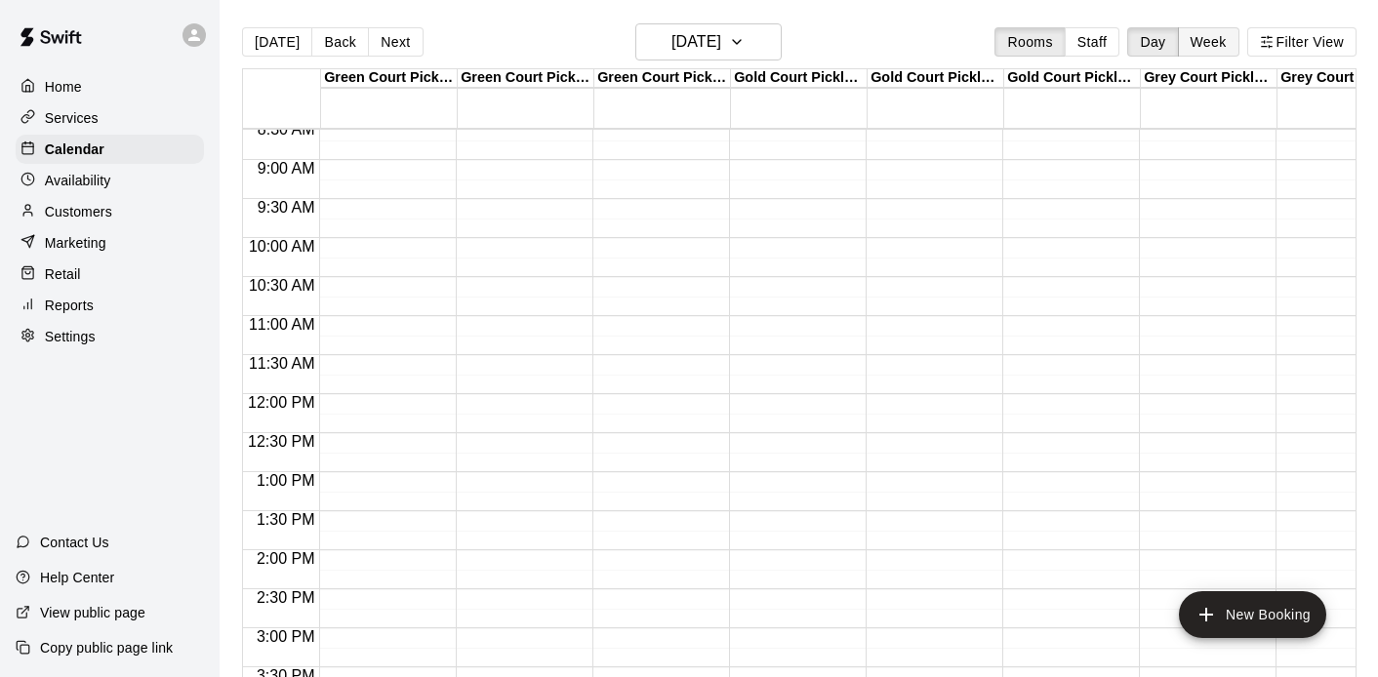
click at [1193, 36] on button "Week" at bounding box center [1208, 41] width 61 height 29
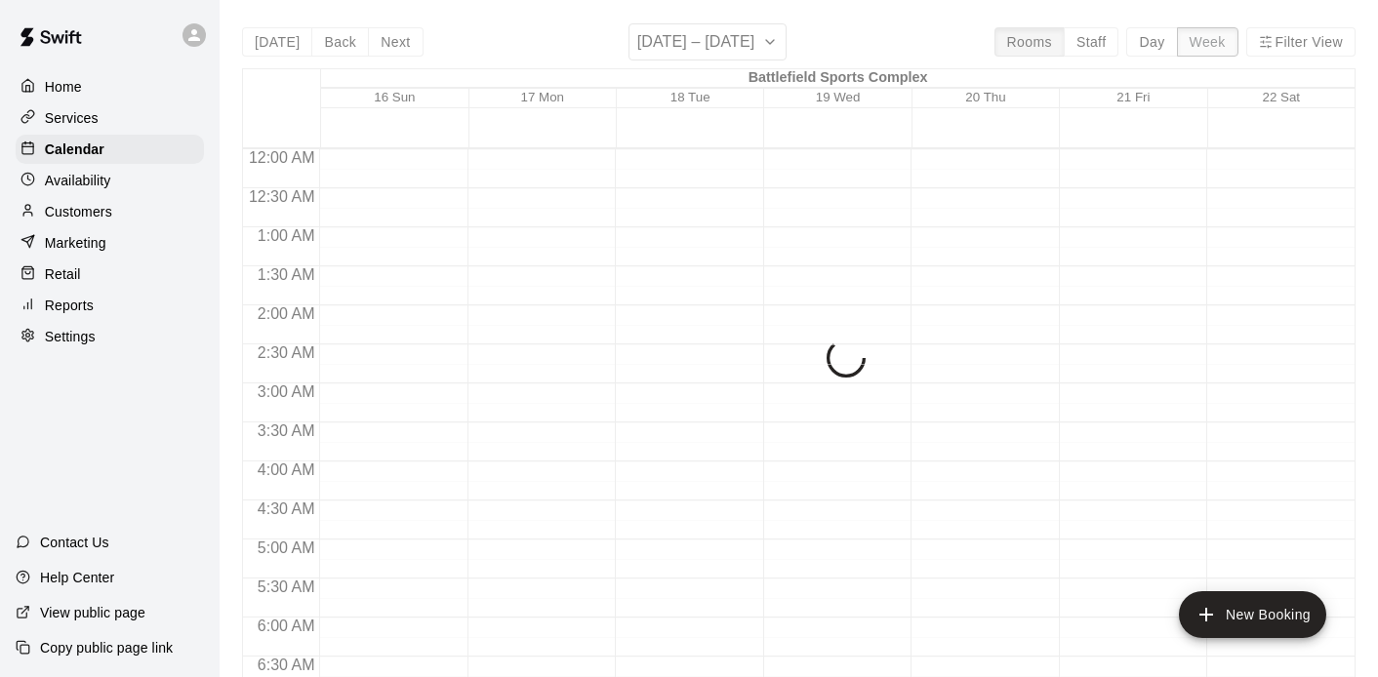
scroll to position [1151, 0]
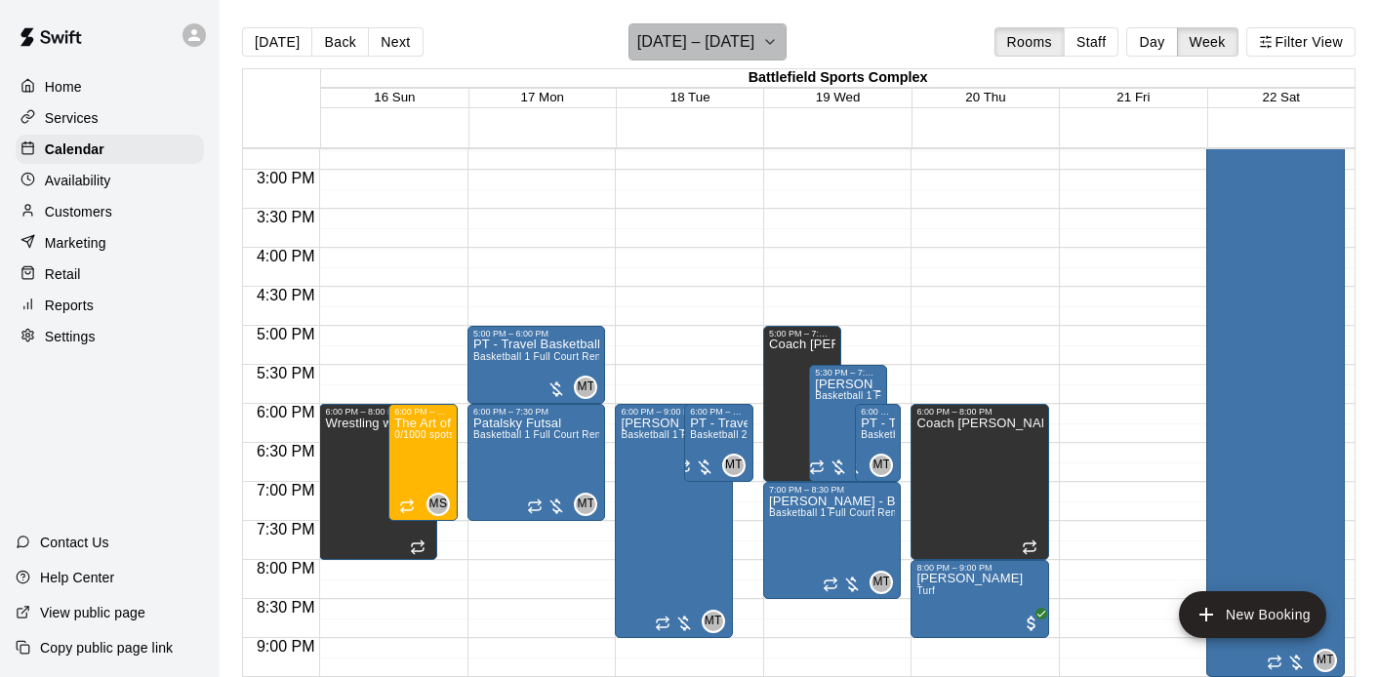
click at [711, 46] on h6 "November 16 – 22" at bounding box center [696, 41] width 118 height 27
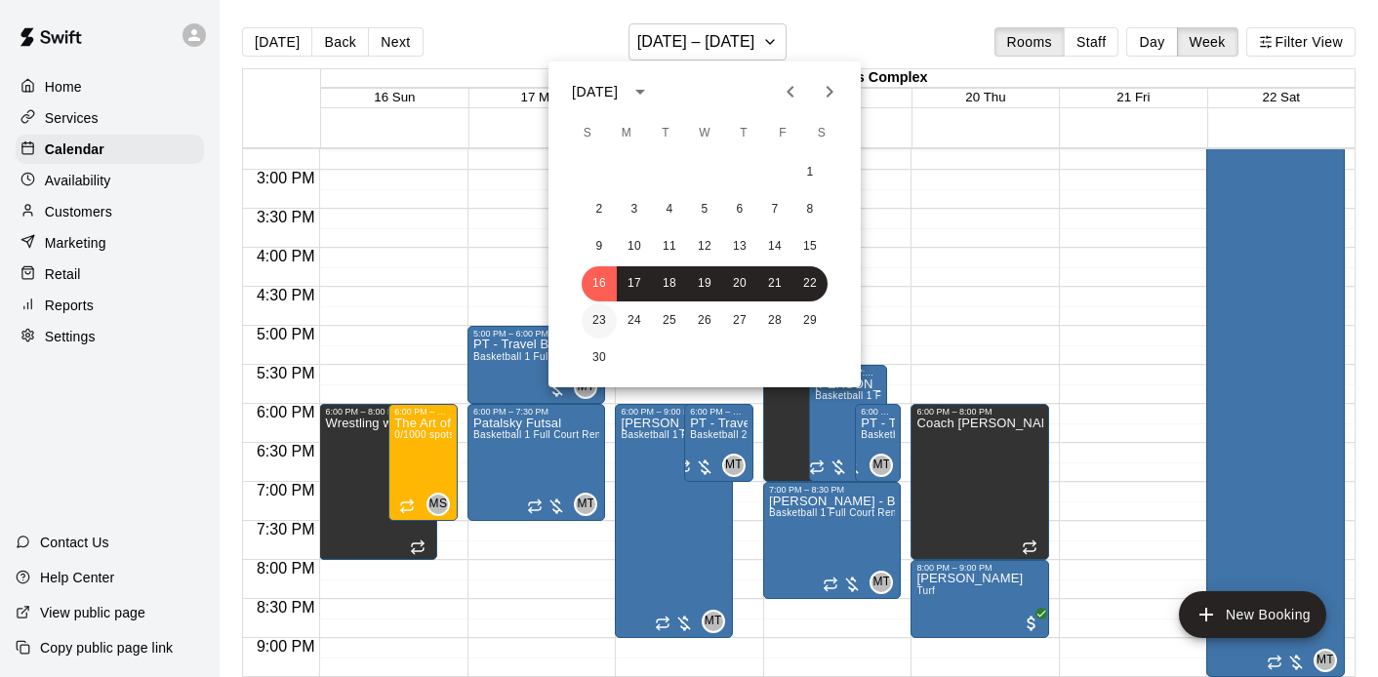
click at [603, 318] on button "23" at bounding box center [599, 321] width 35 height 35
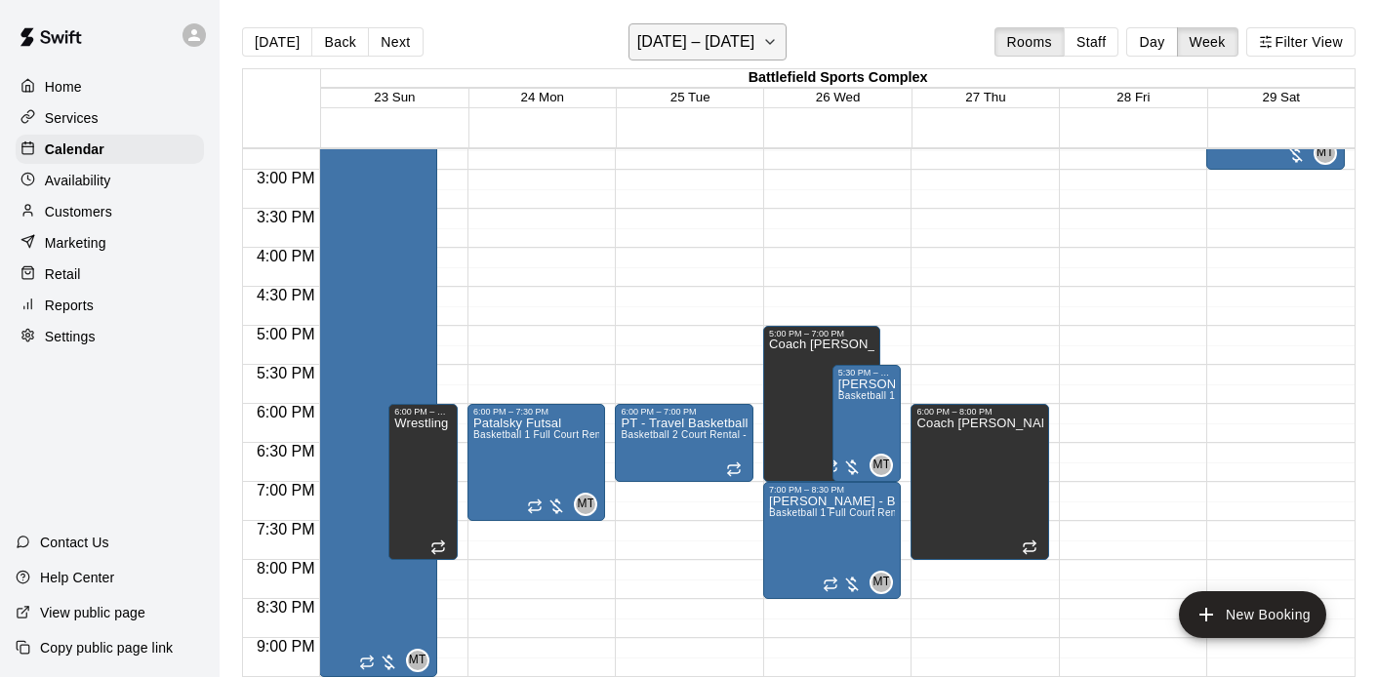
click at [693, 34] on h6 "November 23 – 29" at bounding box center [696, 41] width 118 height 27
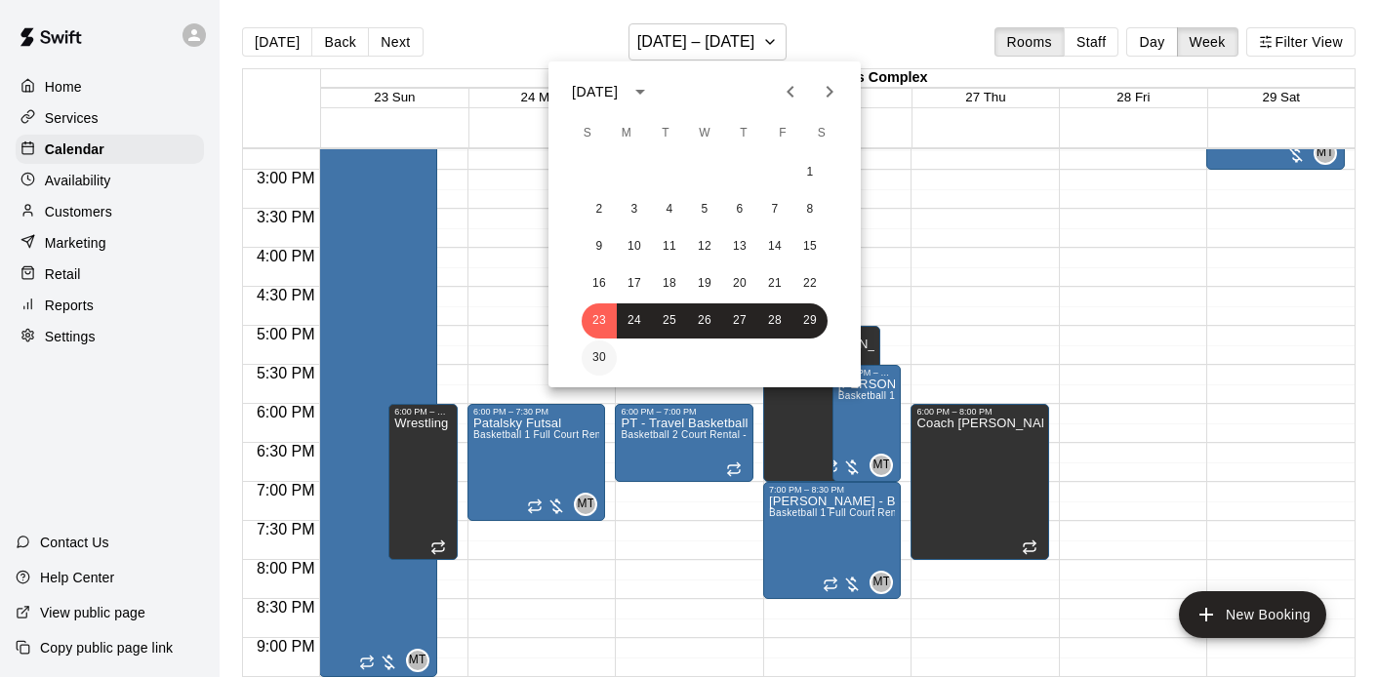
click at [595, 352] on button "30" at bounding box center [599, 358] width 35 height 35
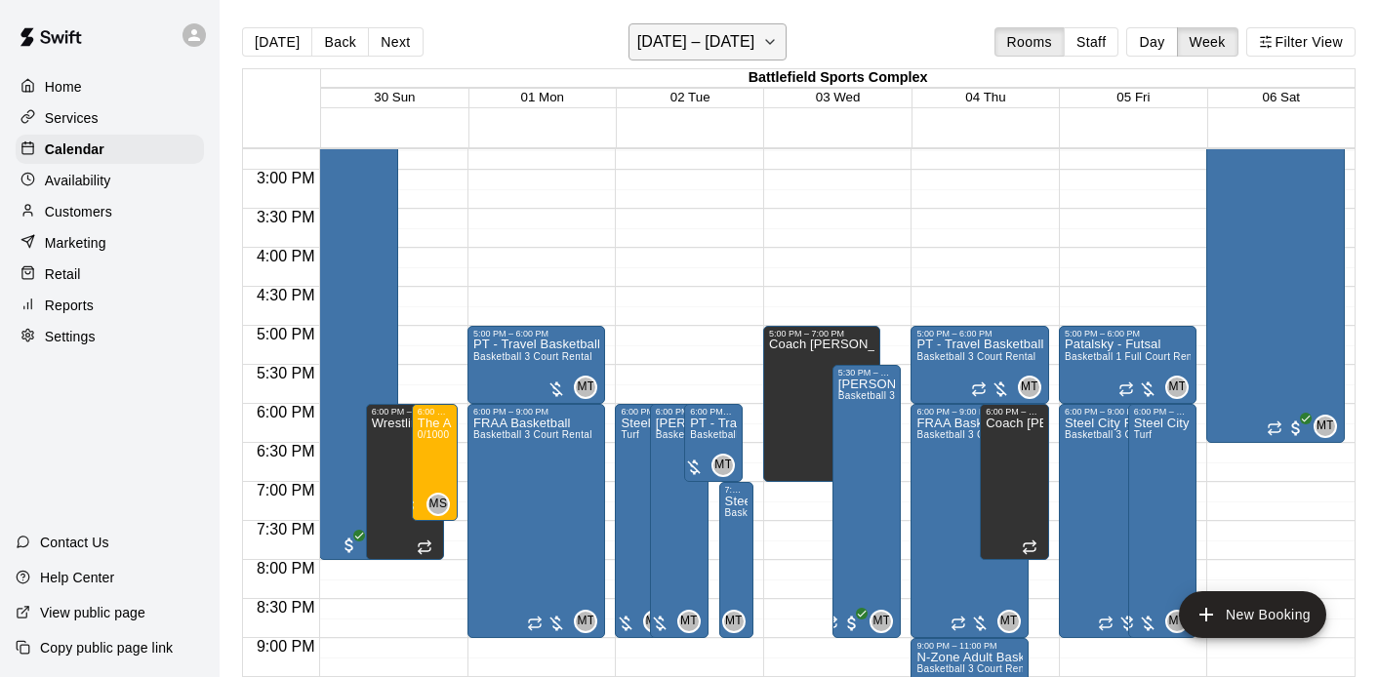
click at [691, 47] on h6 "November 30 – December 06" at bounding box center [696, 41] width 118 height 27
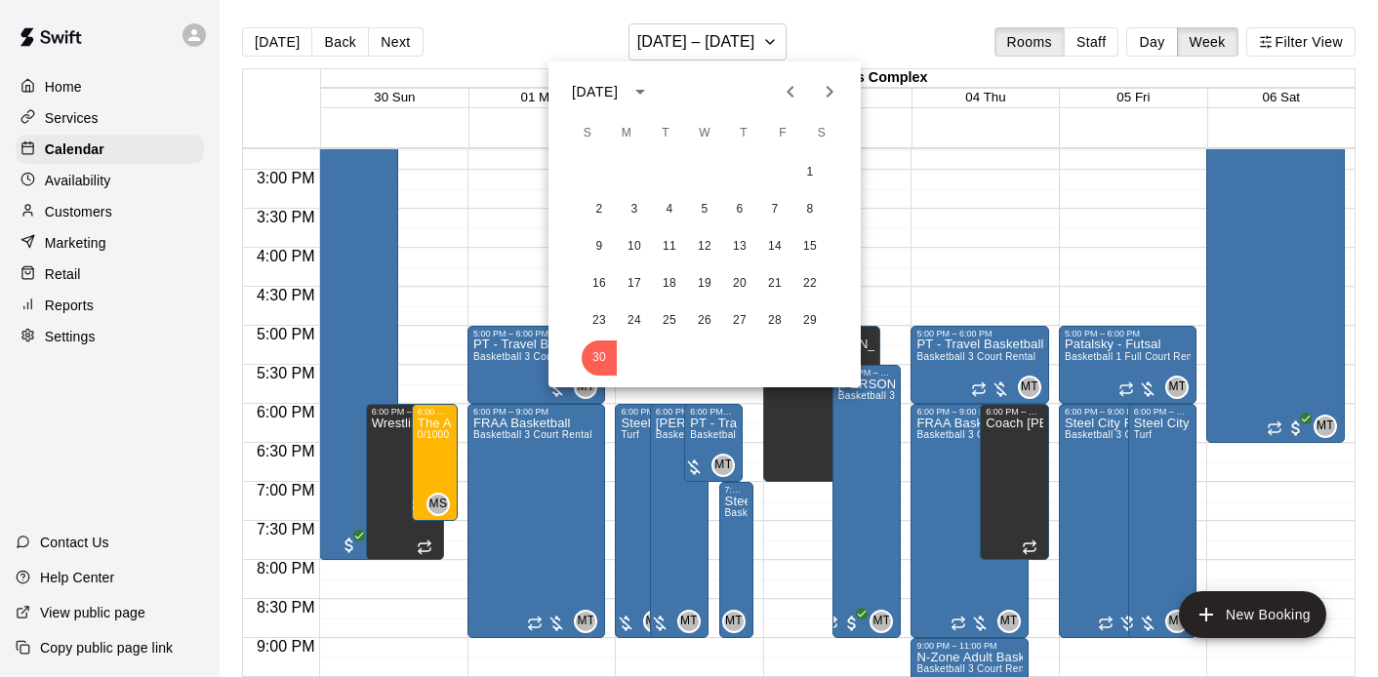
click at [808, 35] on div at bounding box center [689, 338] width 1378 height 677
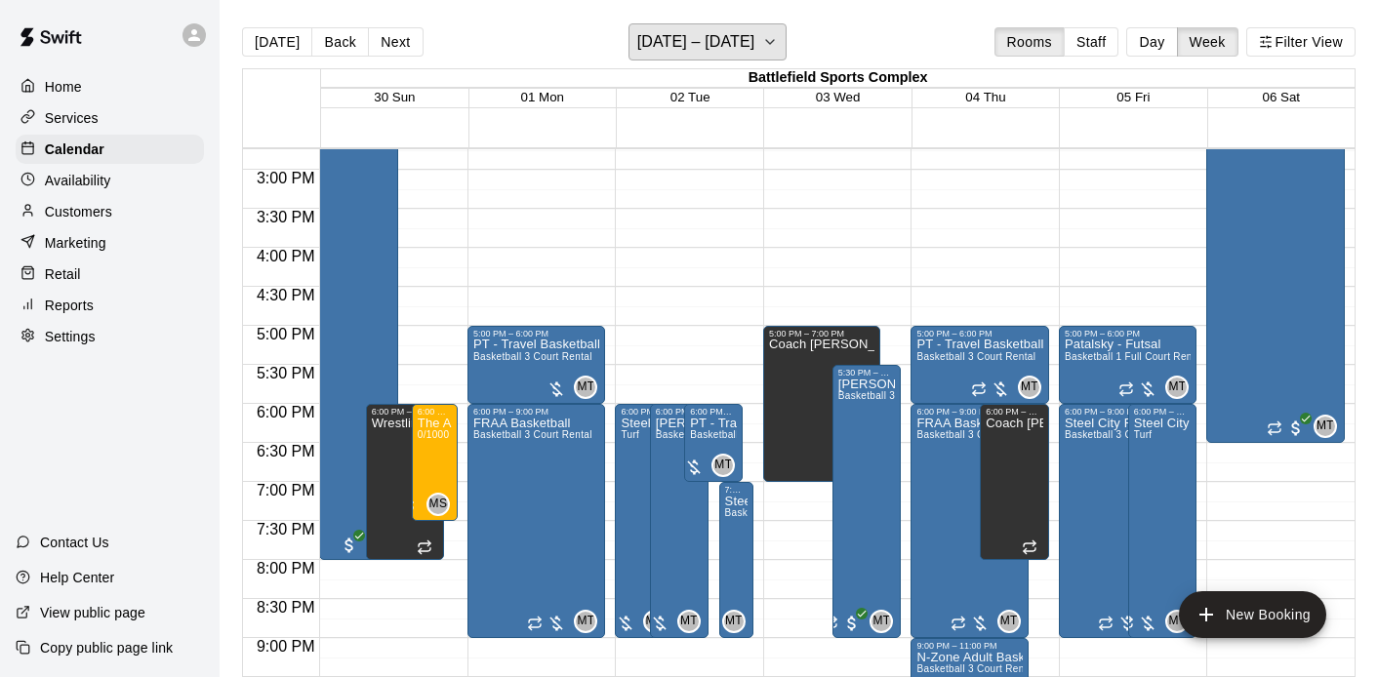
click at [778, 35] on icon "button" at bounding box center [770, 41] width 16 height 23
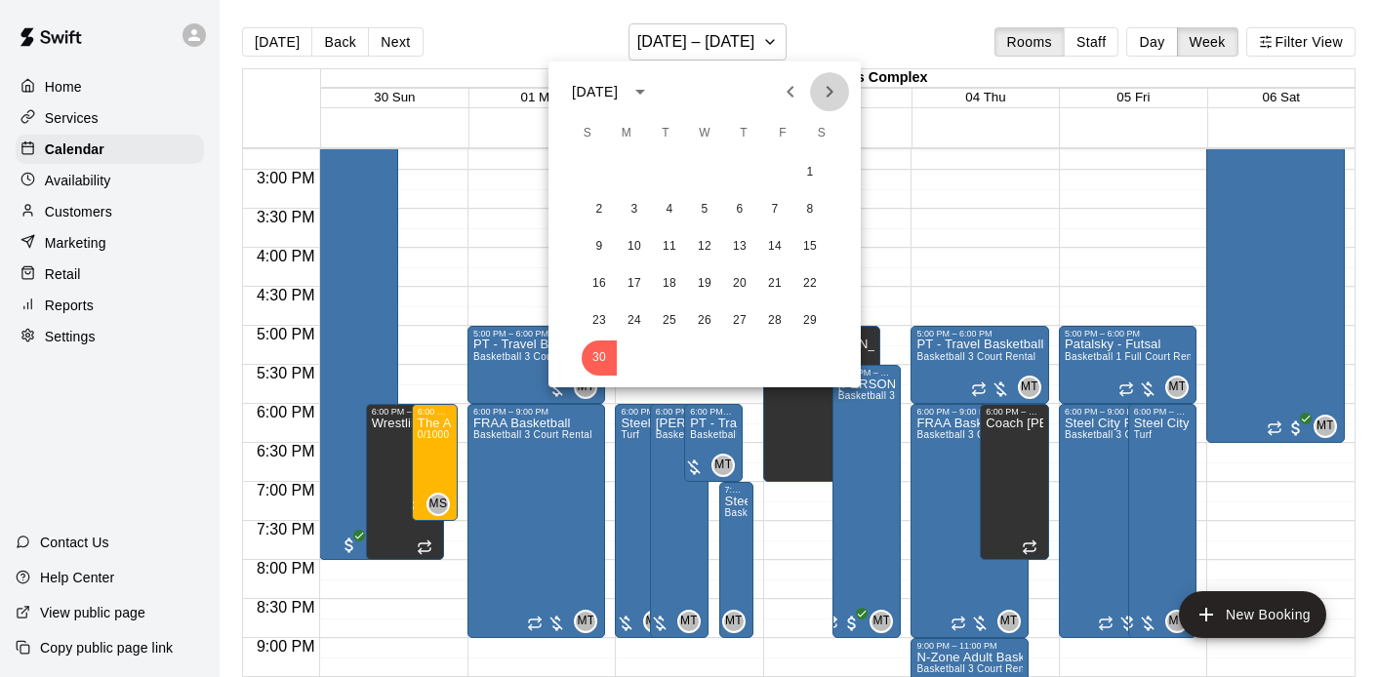
click at [826, 94] on icon "Next month" at bounding box center [829, 91] width 23 height 23
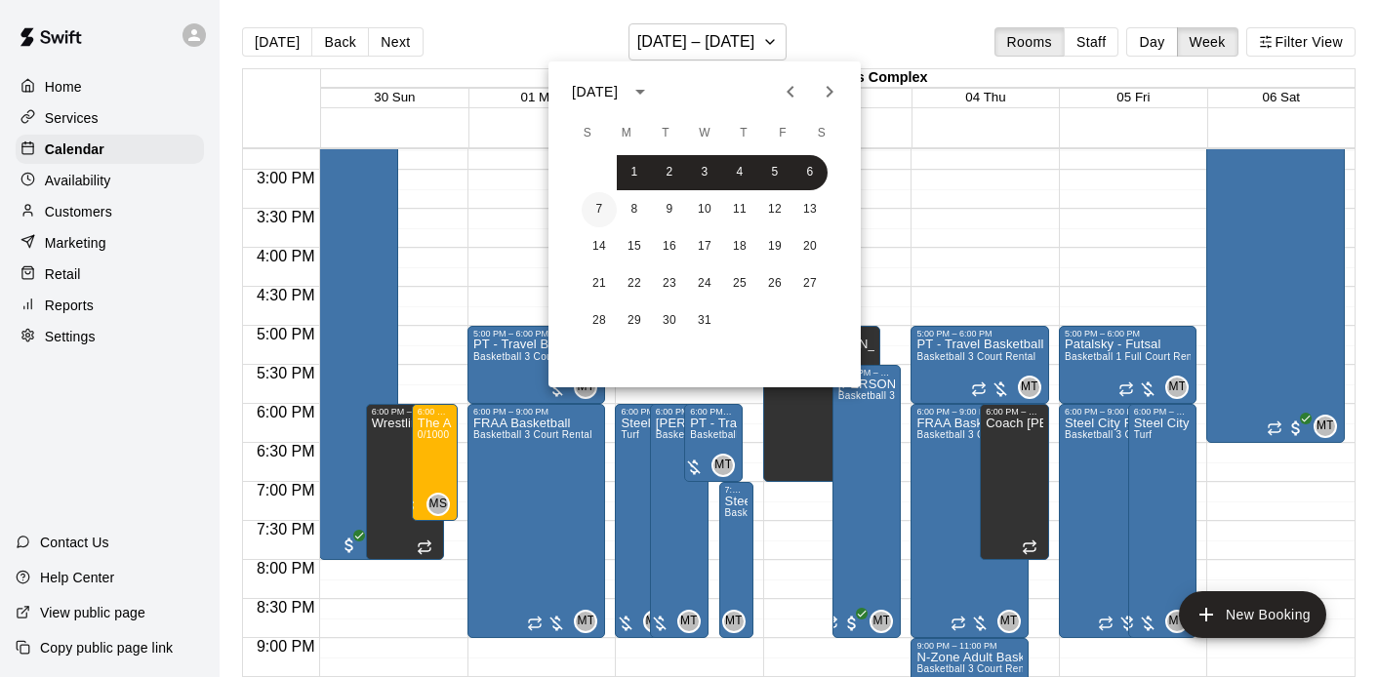
click at [595, 210] on button "7" at bounding box center [599, 209] width 35 height 35
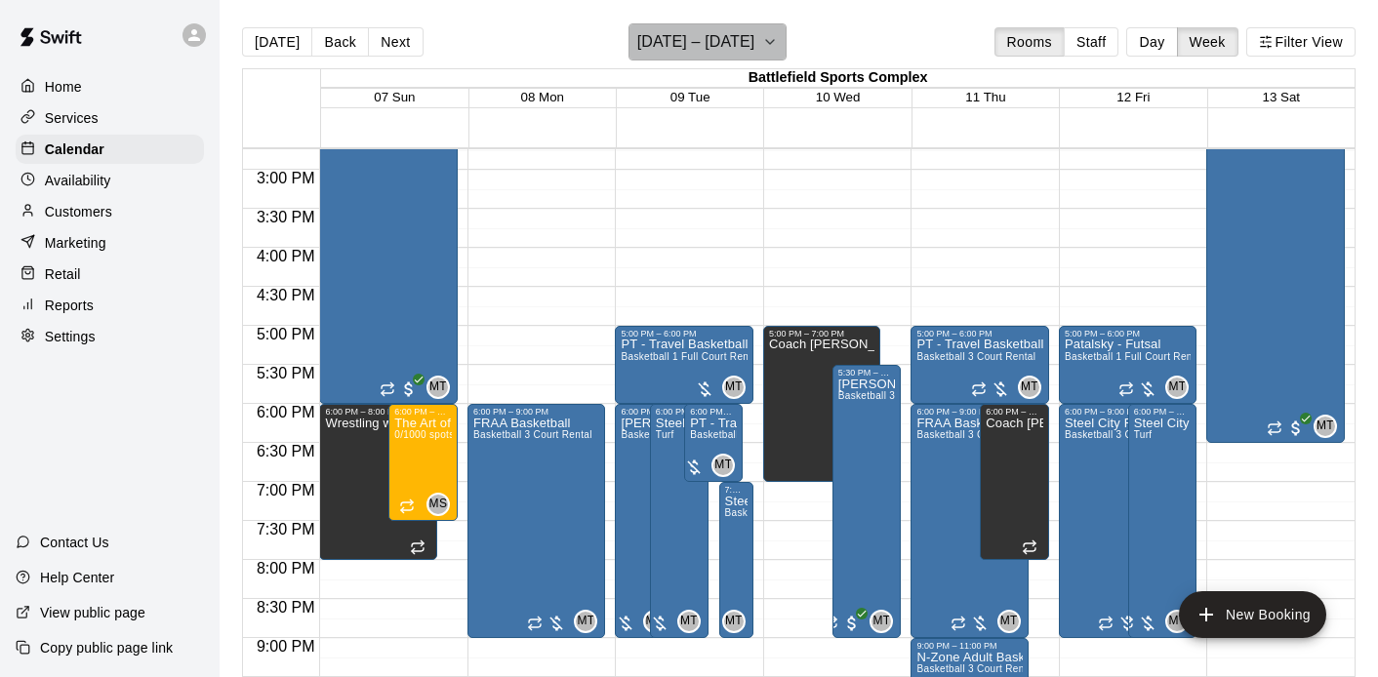
click at [747, 32] on h6 "December 07 – 13" at bounding box center [696, 41] width 118 height 27
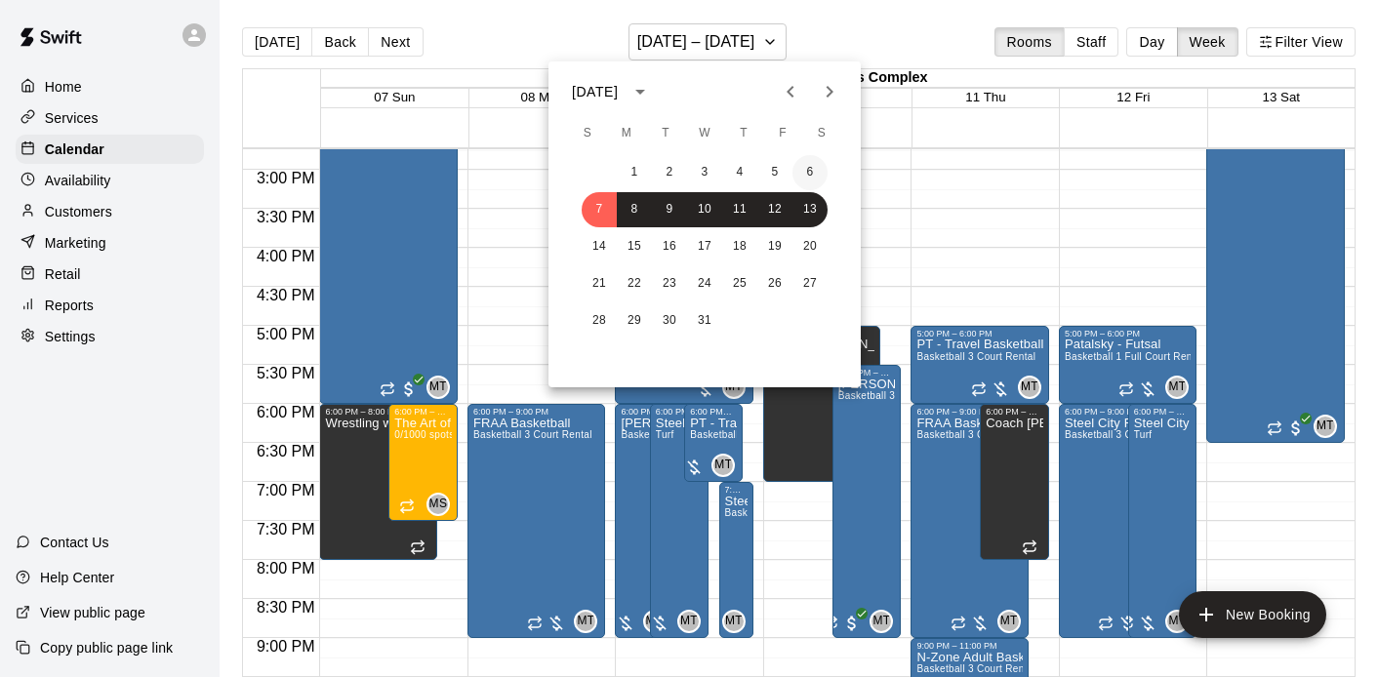
click at [811, 158] on button "6" at bounding box center [810, 172] width 35 height 35
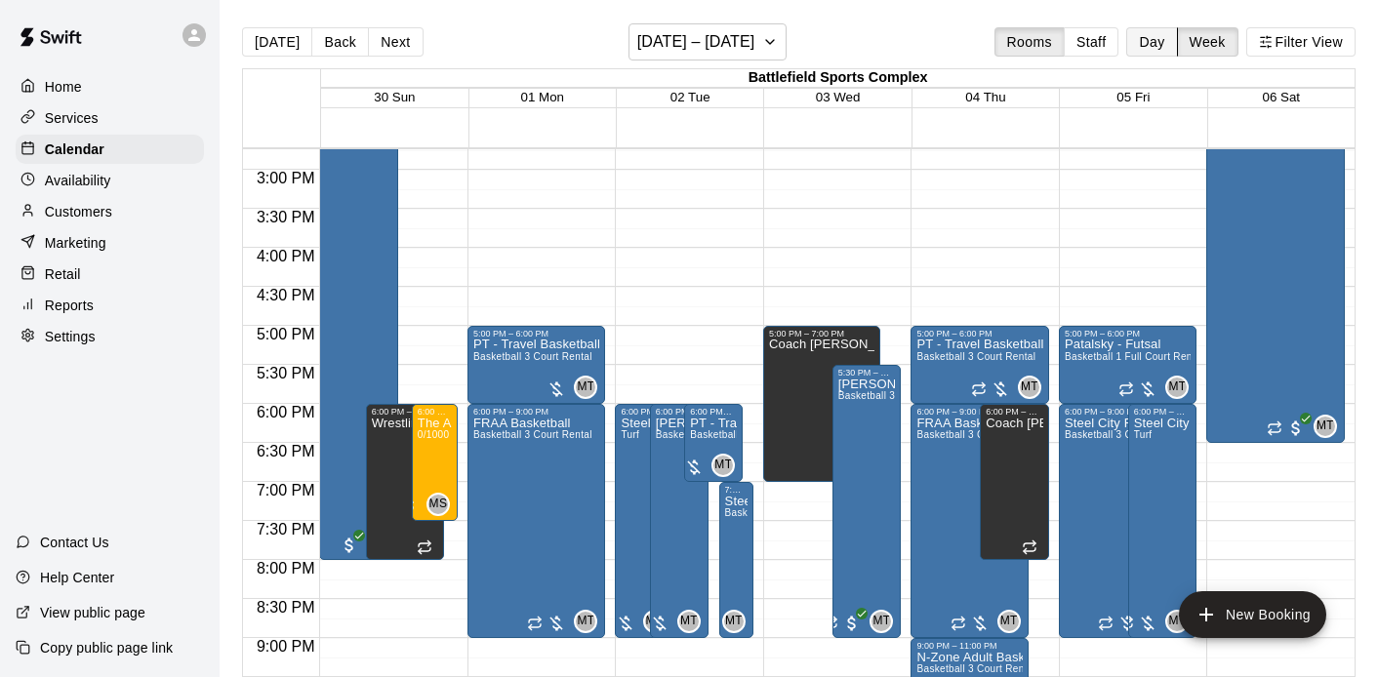
click at [1155, 45] on button "Day" at bounding box center [1151, 41] width 51 height 29
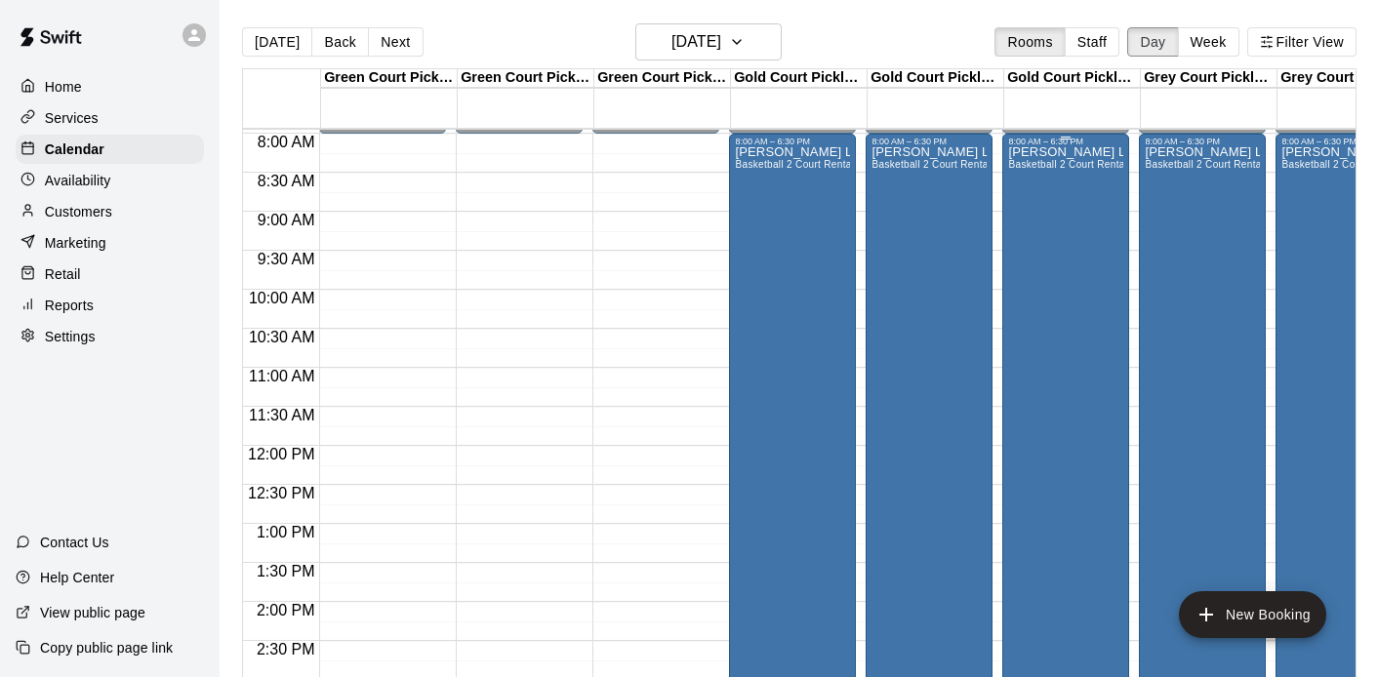
scroll to position [619, 0]
click at [745, 45] on icon "button" at bounding box center [737, 41] width 16 height 23
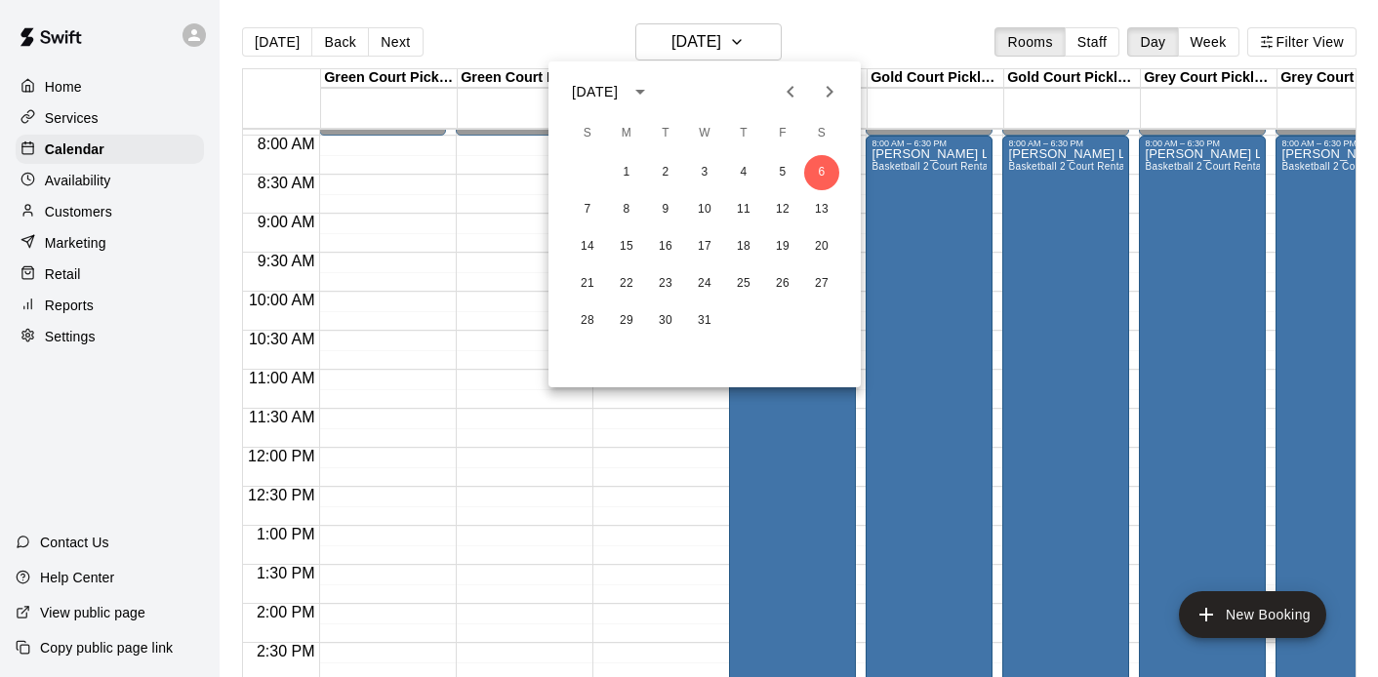
click at [799, 81] on icon "Previous month" at bounding box center [790, 91] width 23 height 23
click at [821, 167] on button "1" at bounding box center [821, 172] width 35 height 35
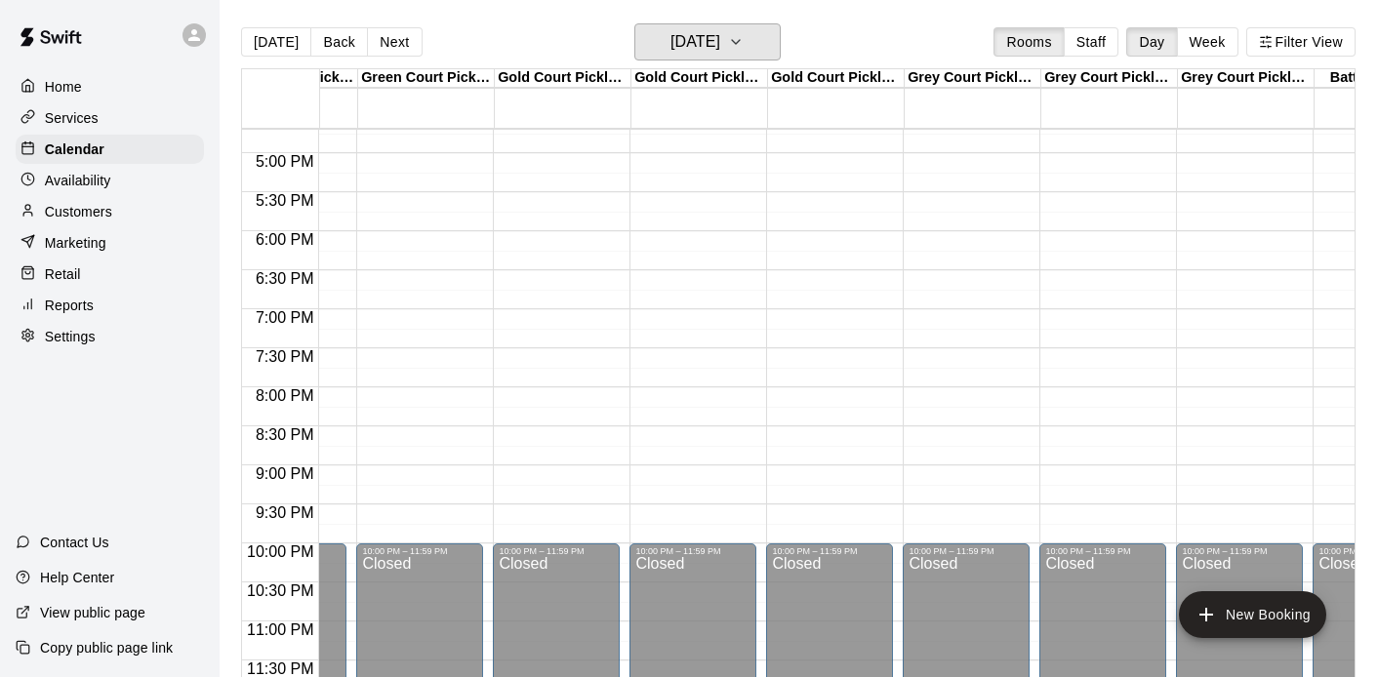
scroll to position [0, 0]
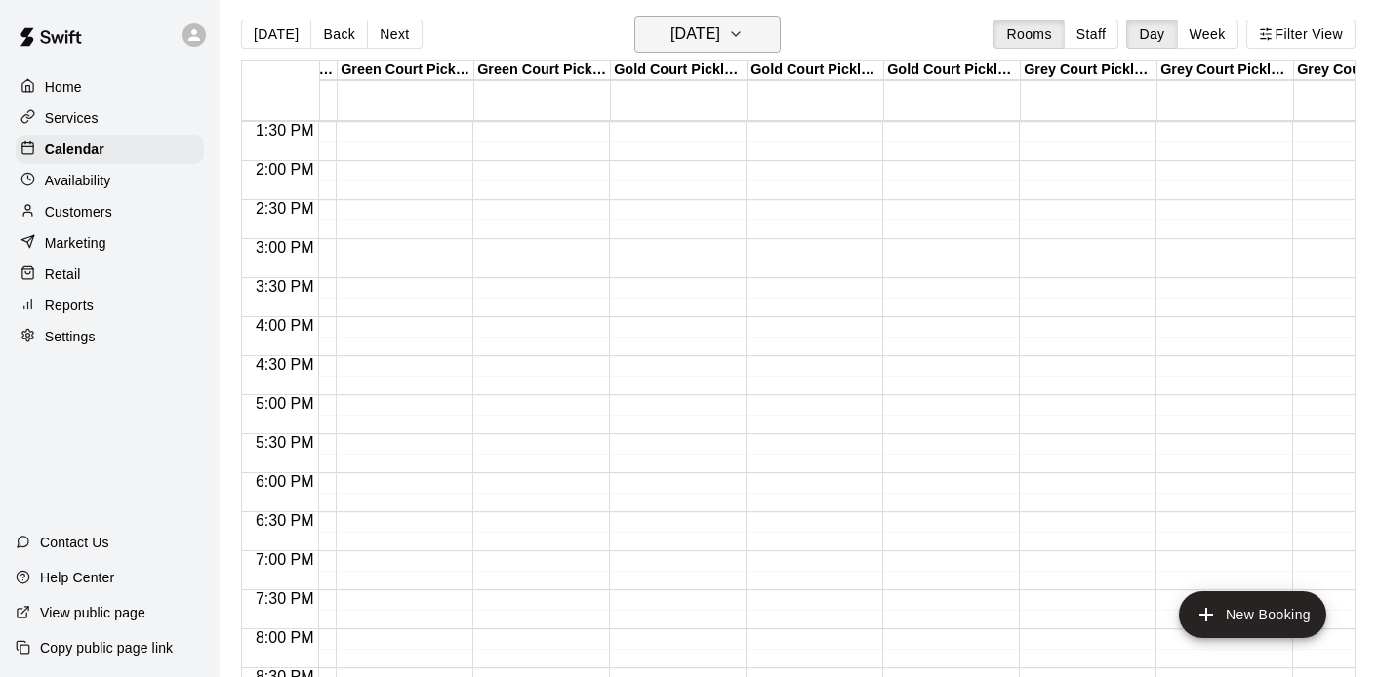
click at [720, 36] on h6 "Saturday Nov 01" at bounding box center [696, 33] width 50 height 27
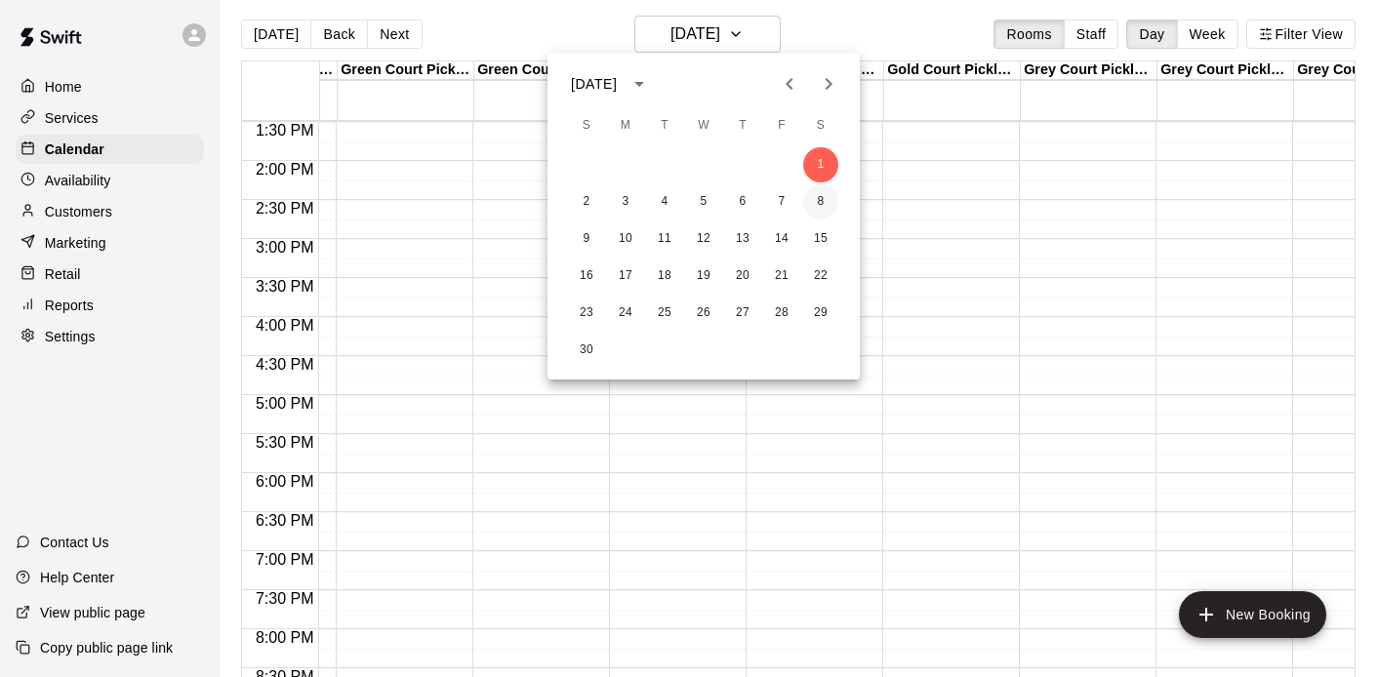
click at [811, 201] on button "8" at bounding box center [820, 201] width 35 height 35
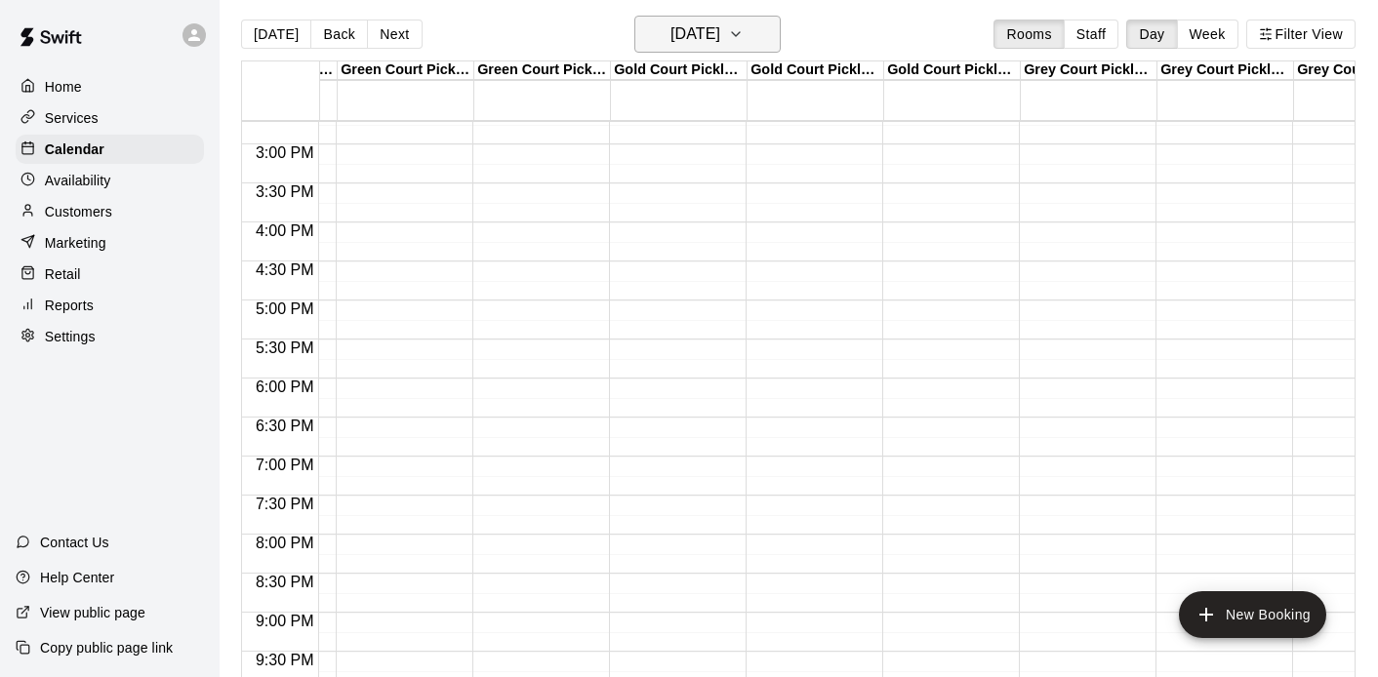
click at [720, 38] on h6 "Saturday Nov 08" at bounding box center [696, 33] width 50 height 27
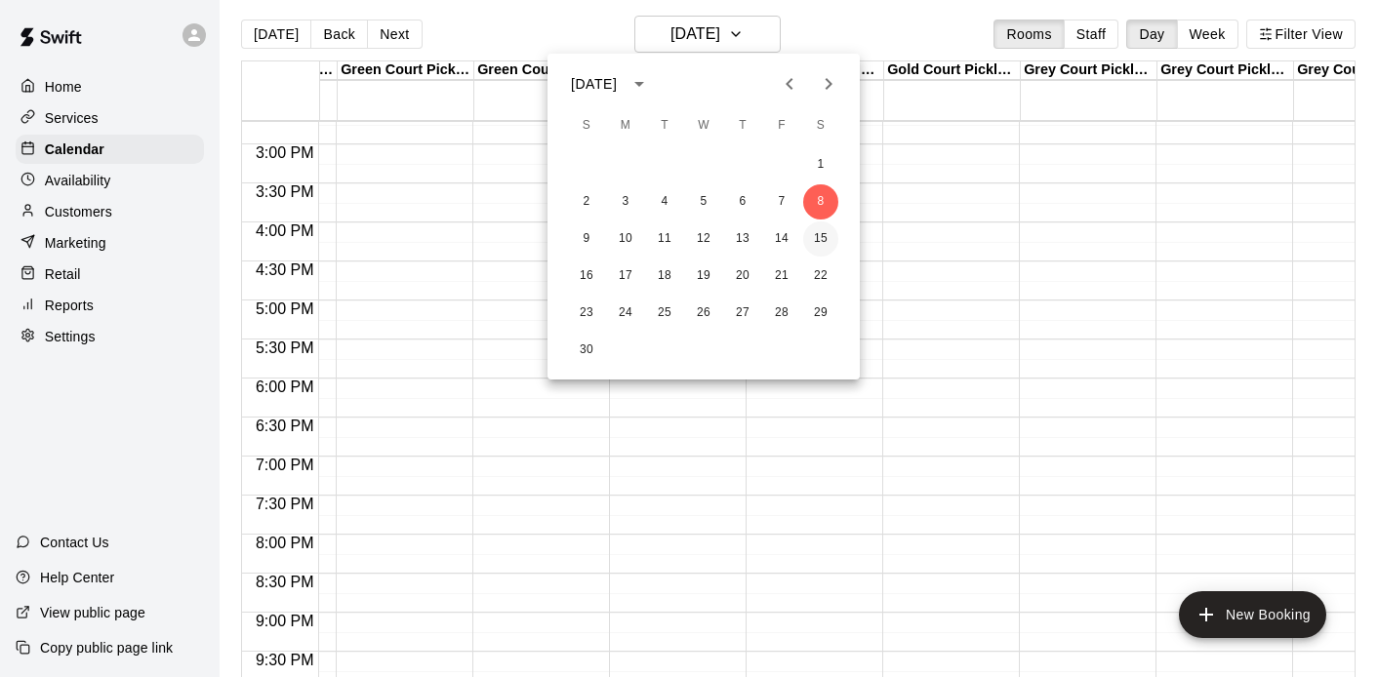
click at [814, 238] on button "15" at bounding box center [820, 239] width 35 height 35
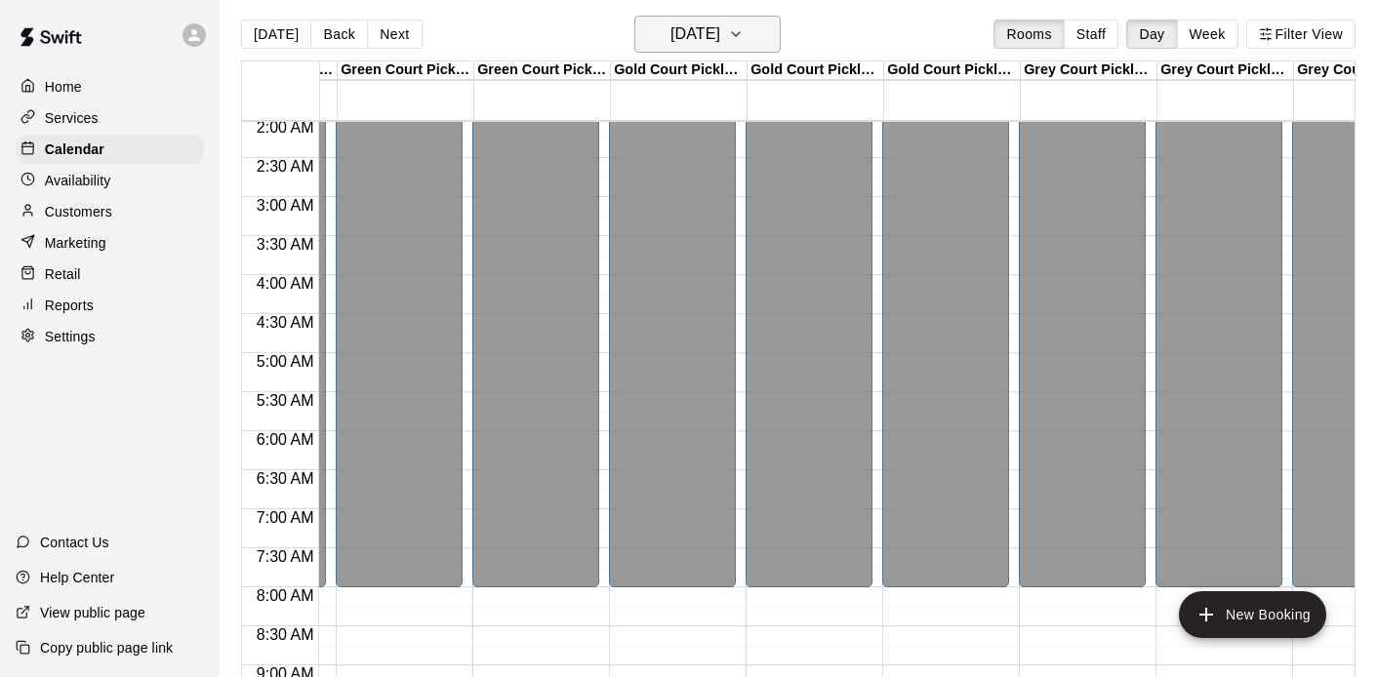
click at [744, 41] on icon "button" at bounding box center [736, 33] width 16 height 23
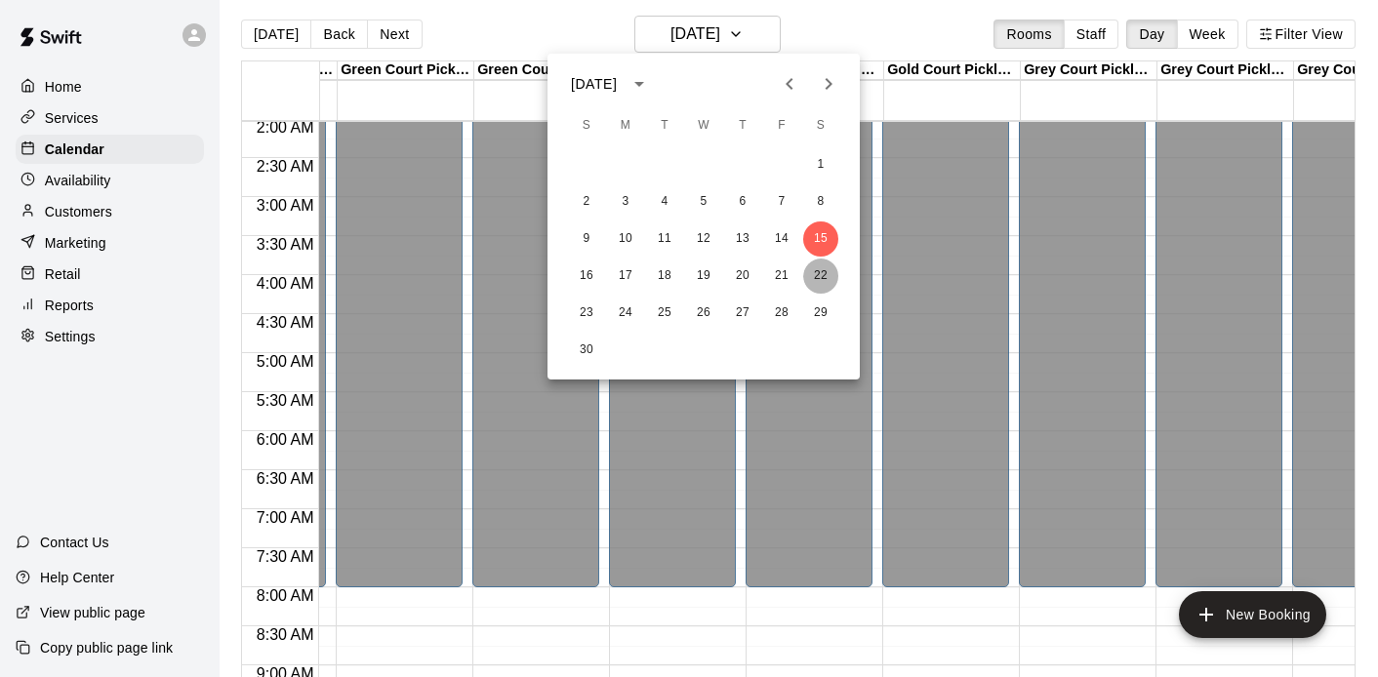
click at [819, 274] on button "22" at bounding box center [820, 276] width 35 height 35
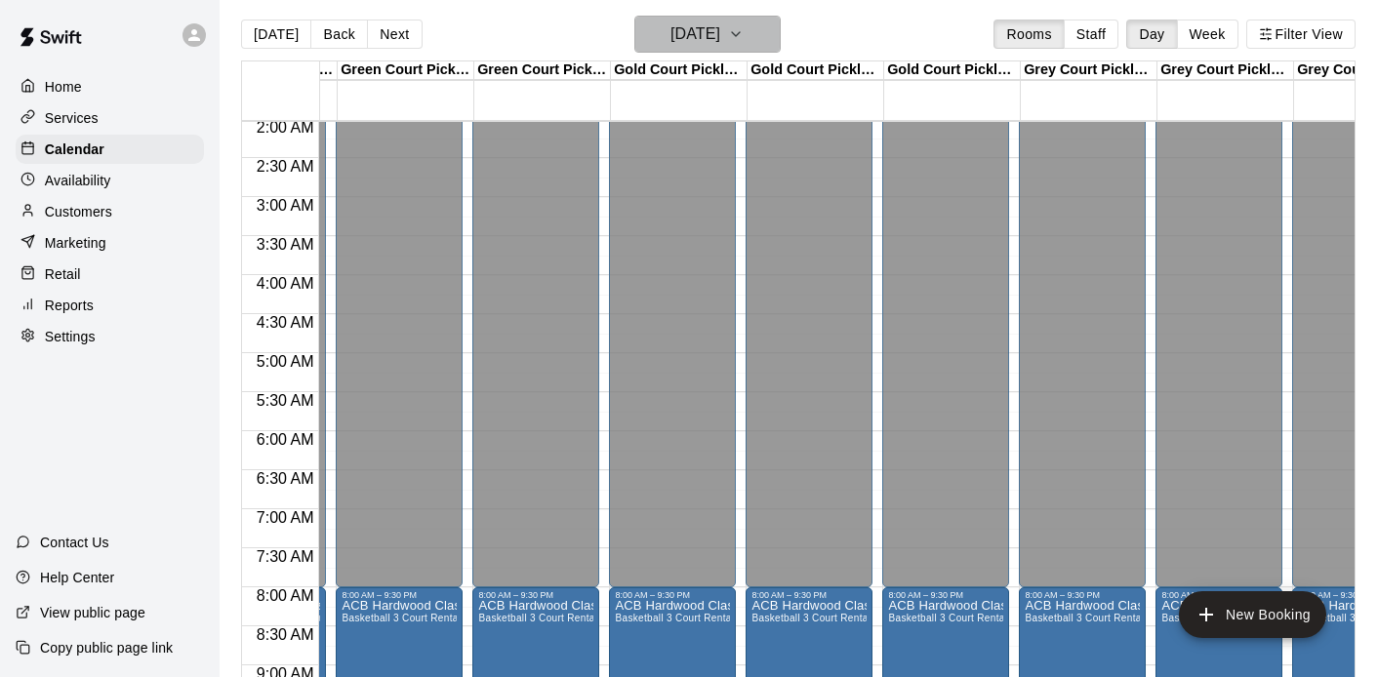
click at [744, 42] on icon "button" at bounding box center [736, 33] width 16 height 23
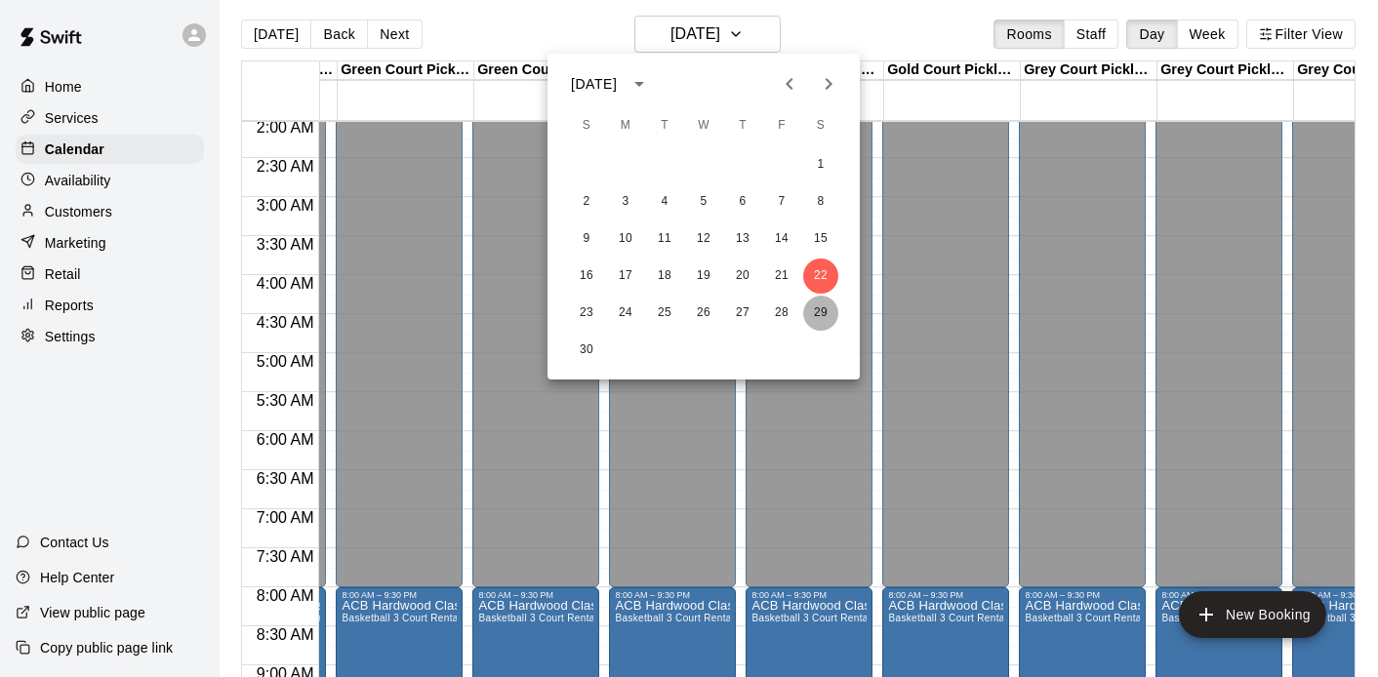
click at [821, 310] on button "29" at bounding box center [820, 313] width 35 height 35
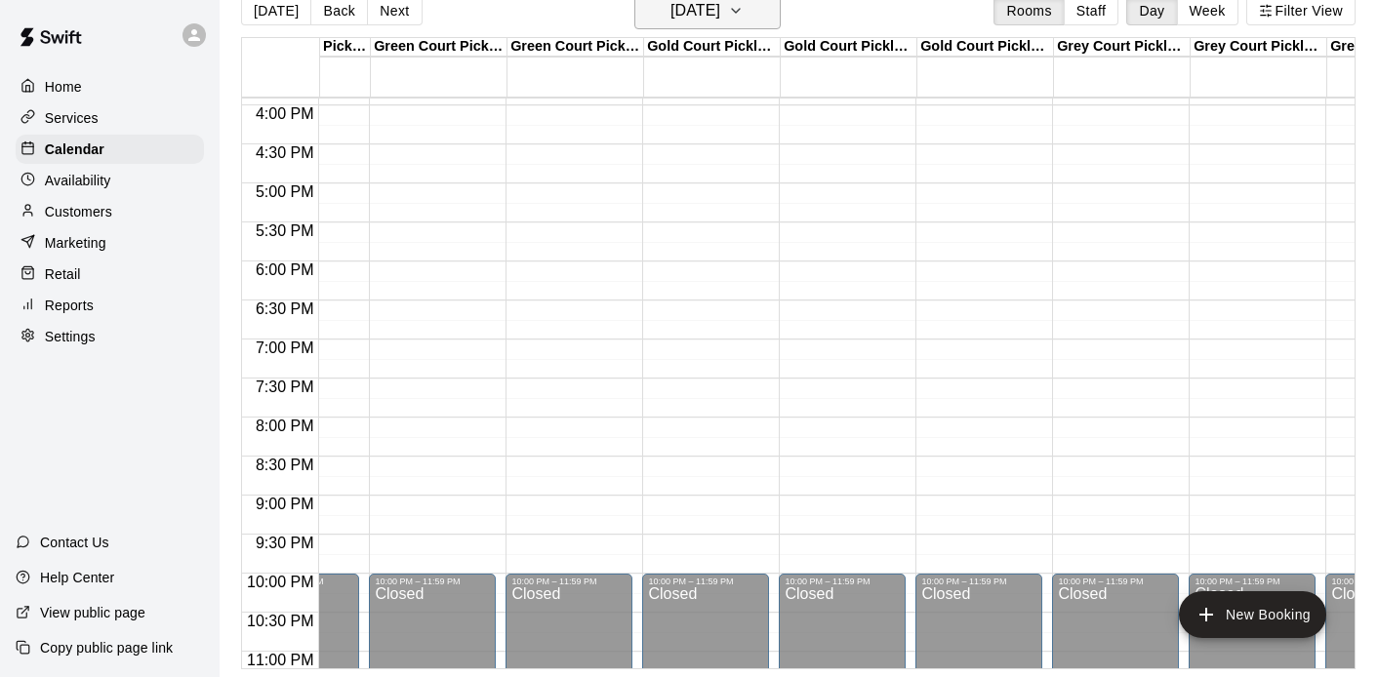
click at [744, 4] on icon "button" at bounding box center [736, 10] width 16 height 23
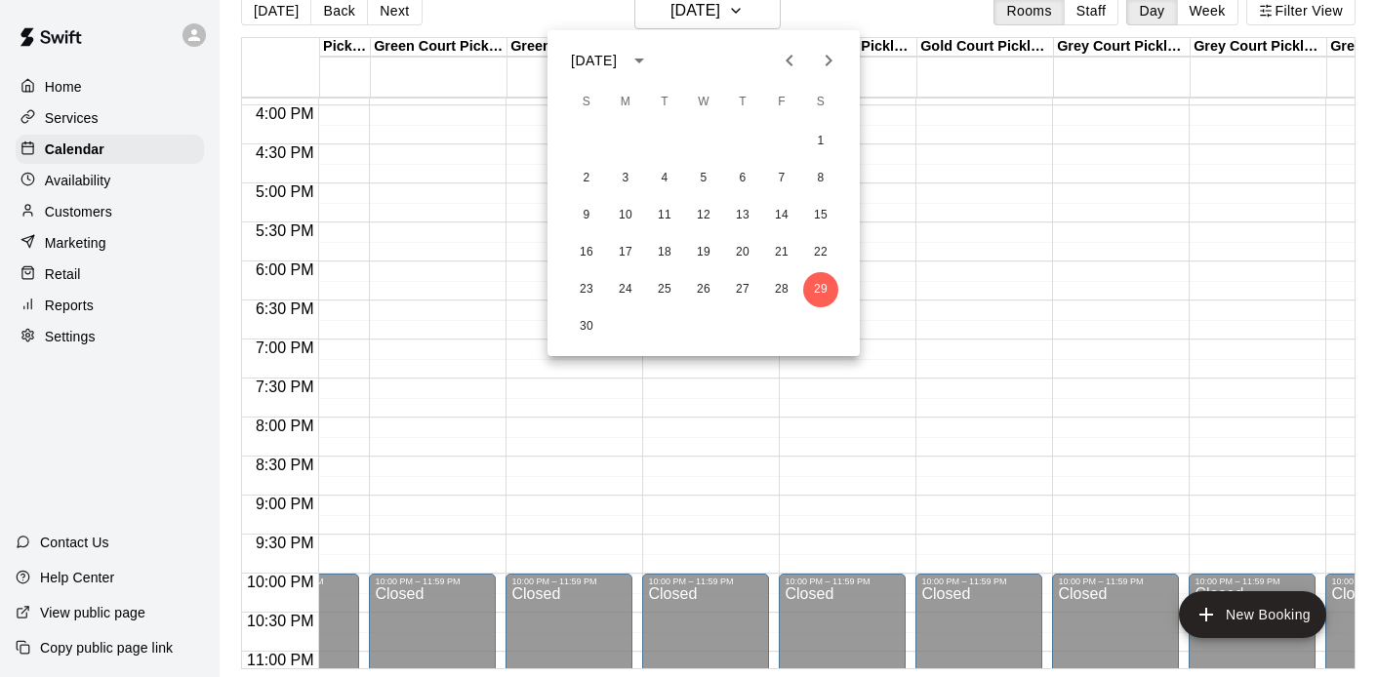
click at [823, 80] on div "November 2025 S M T W T F S 1 2 3 4 5 6 7 8 9 10 11 12 13 14 15 16 17 18 19 20 …" at bounding box center [704, 193] width 312 height 326
click at [825, 56] on icon "Next month" at bounding box center [828, 60] width 23 height 23
click at [826, 140] on button "6" at bounding box center [820, 141] width 35 height 35
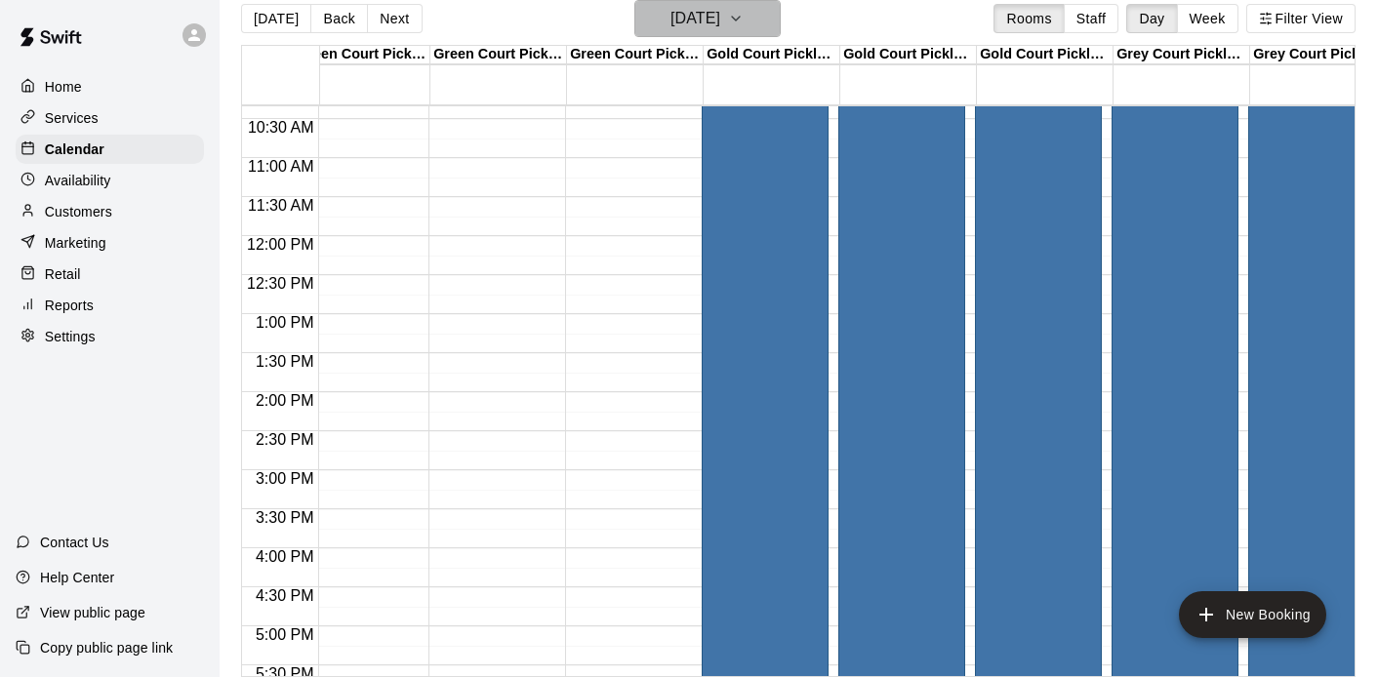
click at [744, 25] on icon "button" at bounding box center [736, 18] width 16 height 23
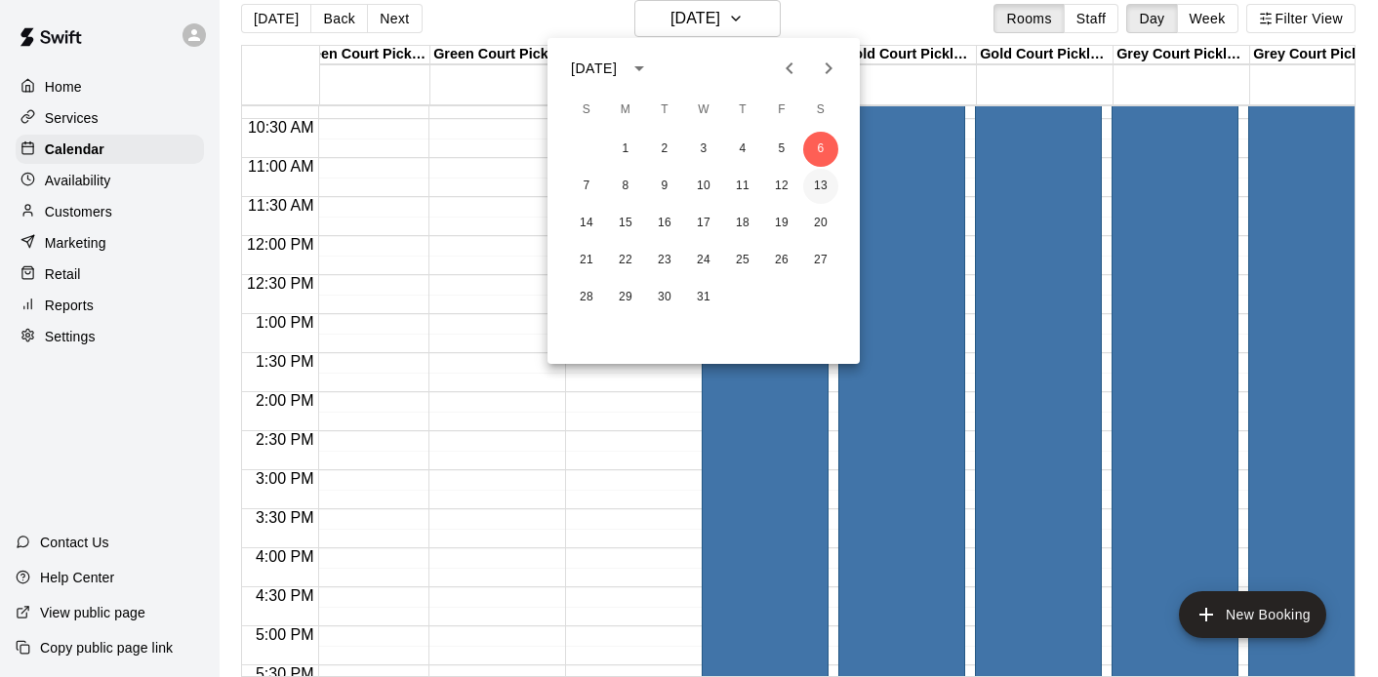
click at [815, 184] on button "13" at bounding box center [820, 186] width 35 height 35
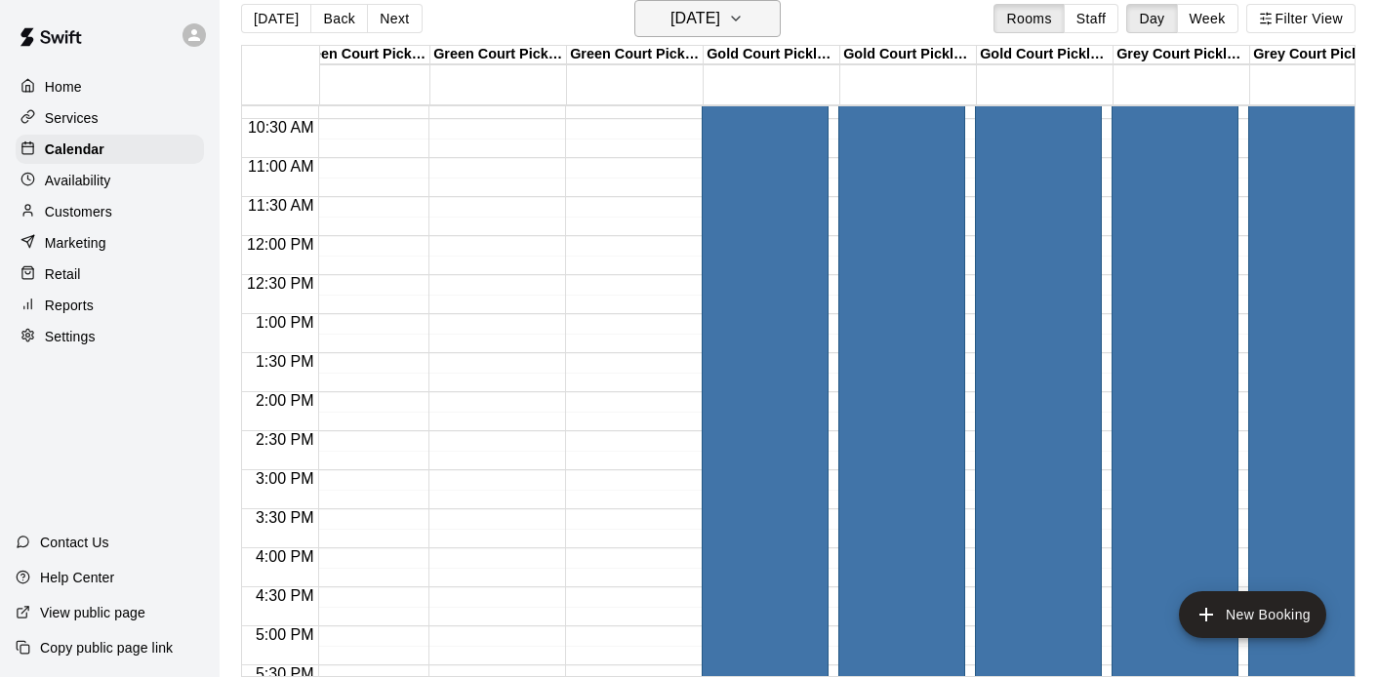
click at [756, 20] on button "Saturday Dec 13" at bounding box center [707, 18] width 146 height 37
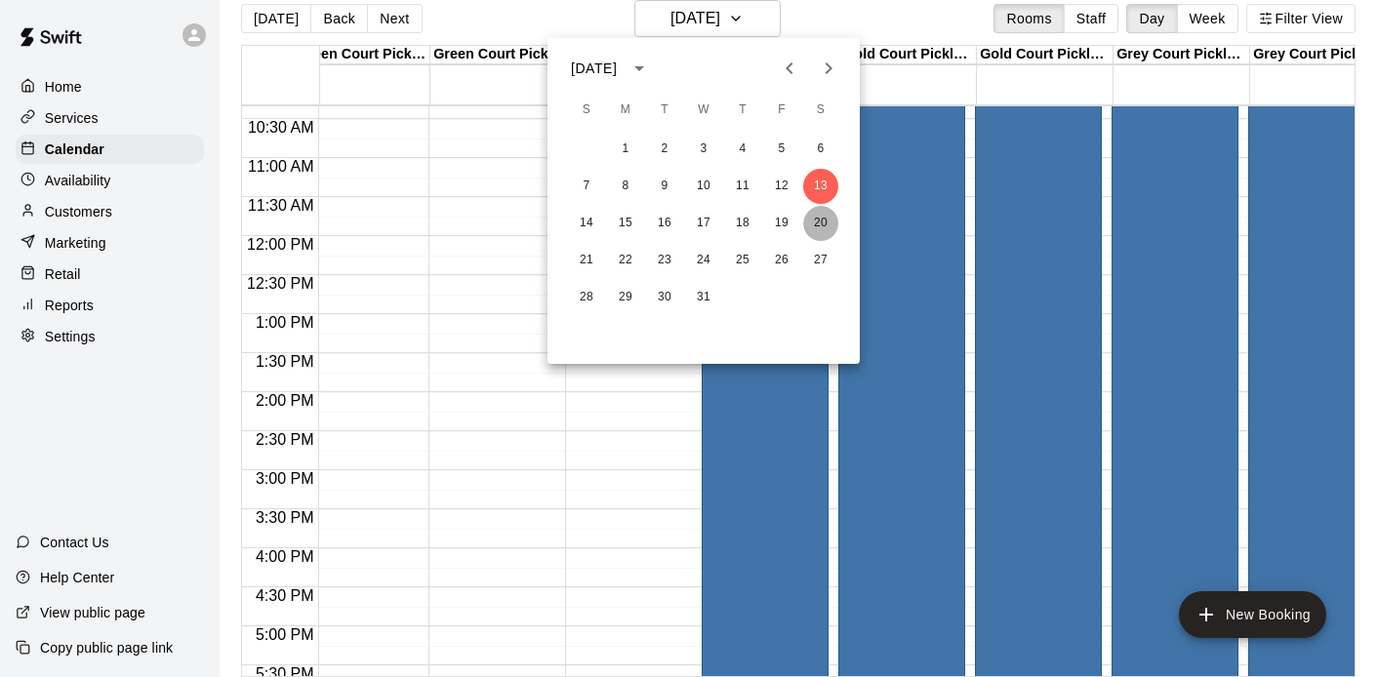
click at [810, 221] on button "20" at bounding box center [820, 223] width 35 height 35
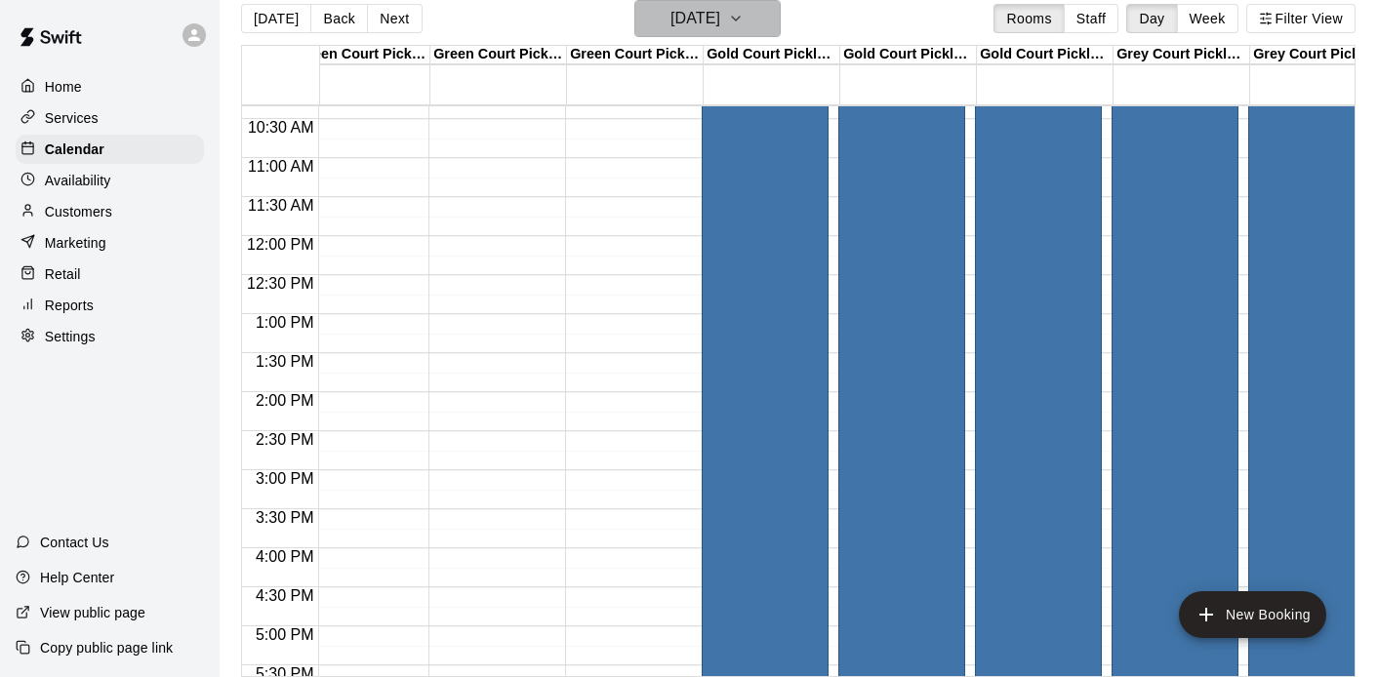
click at [720, 27] on h6 "Saturday Dec 20" at bounding box center [696, 18] width 50 height 27
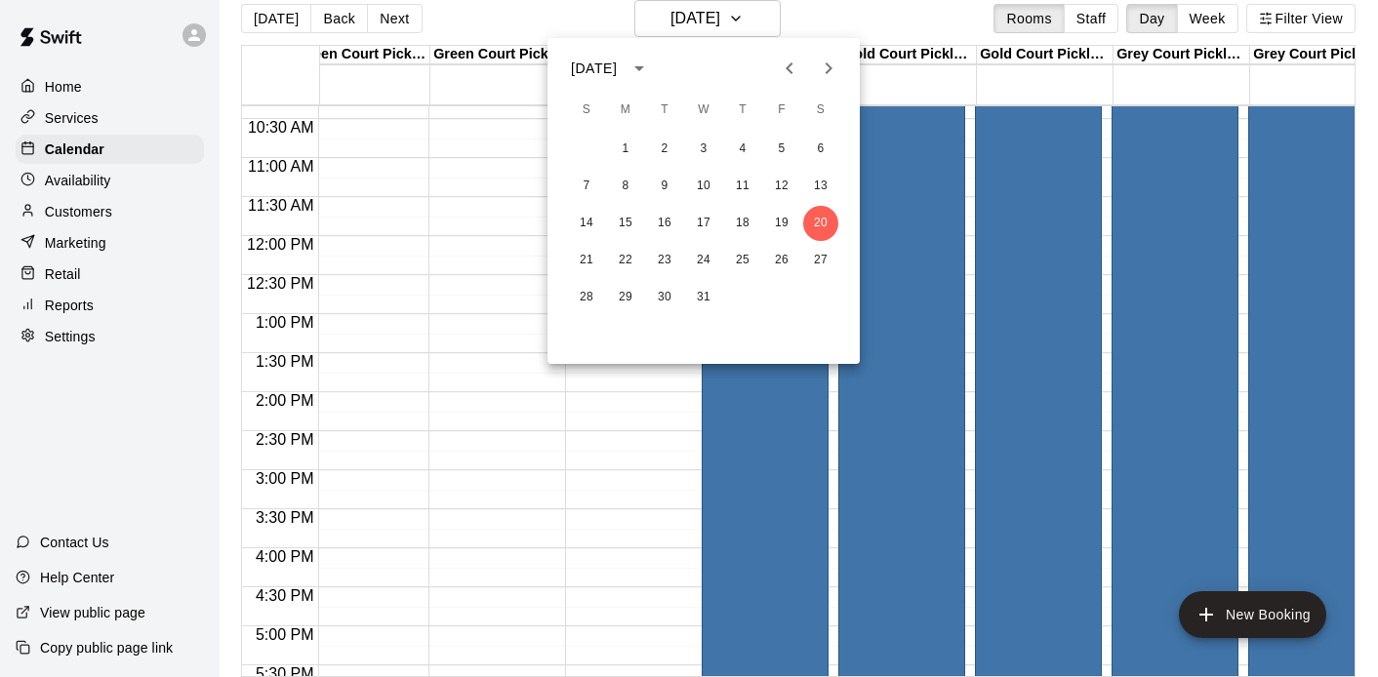
click at [827, 79] on icon "Next month" at bounding box center [828, 68] width 23 height 23
click at [818, 186] on button "10" at bounding box center [820, 186] width 35 height 35
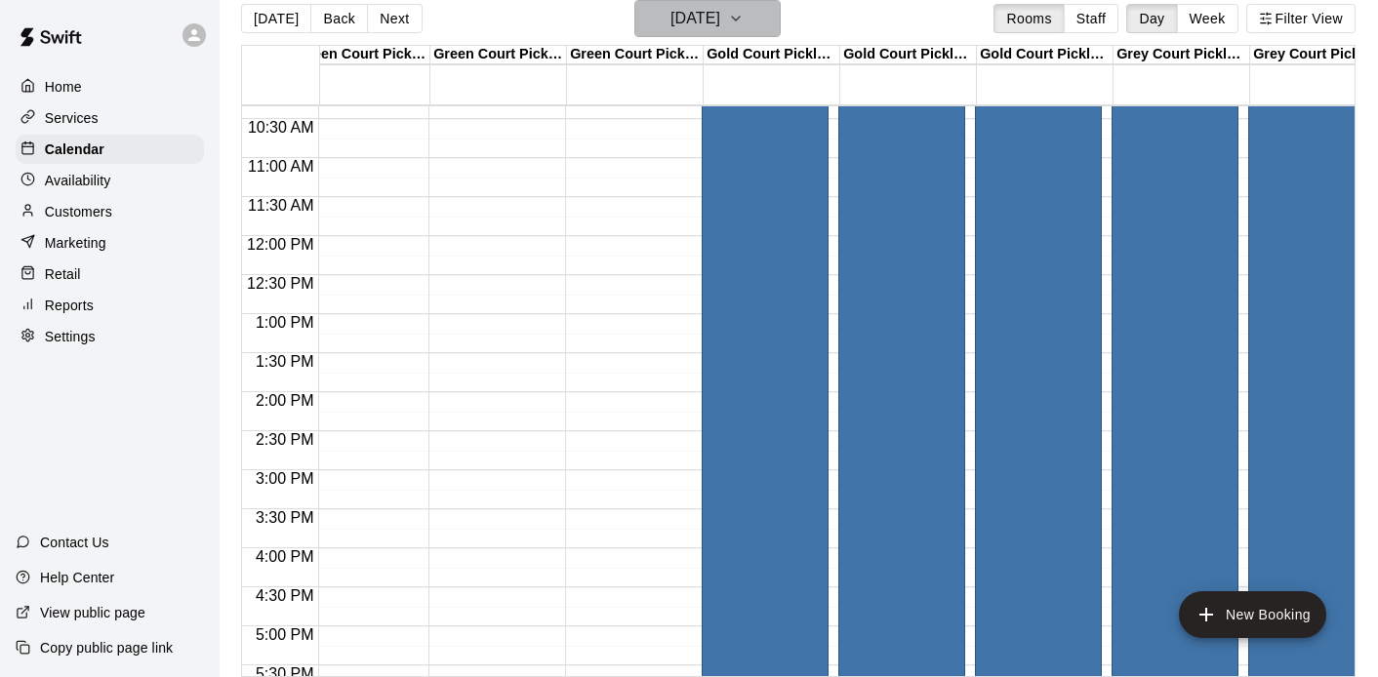
click at [756, 20] on button "Saturday Jan 10" at bounding box center [707, 18] width 146 height 37
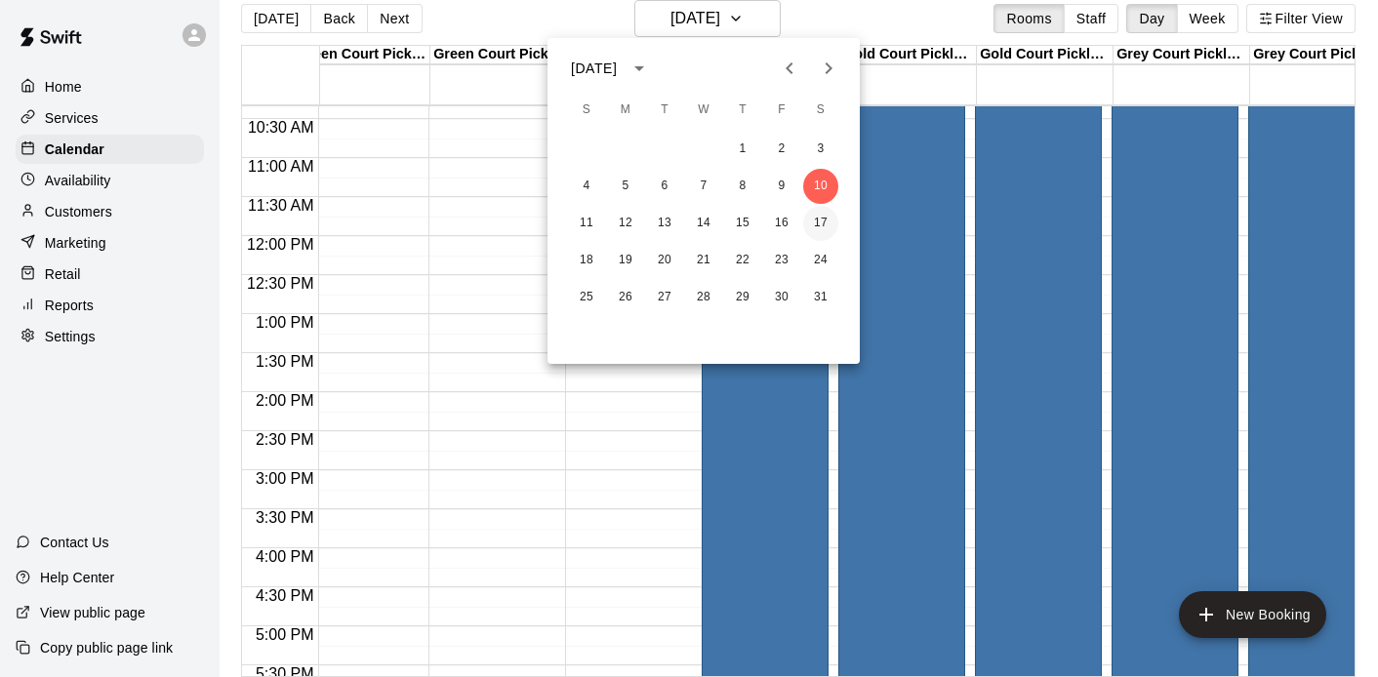
click at [809, 215] on button "17" at bounding box center [820, 223] width 35 height 35
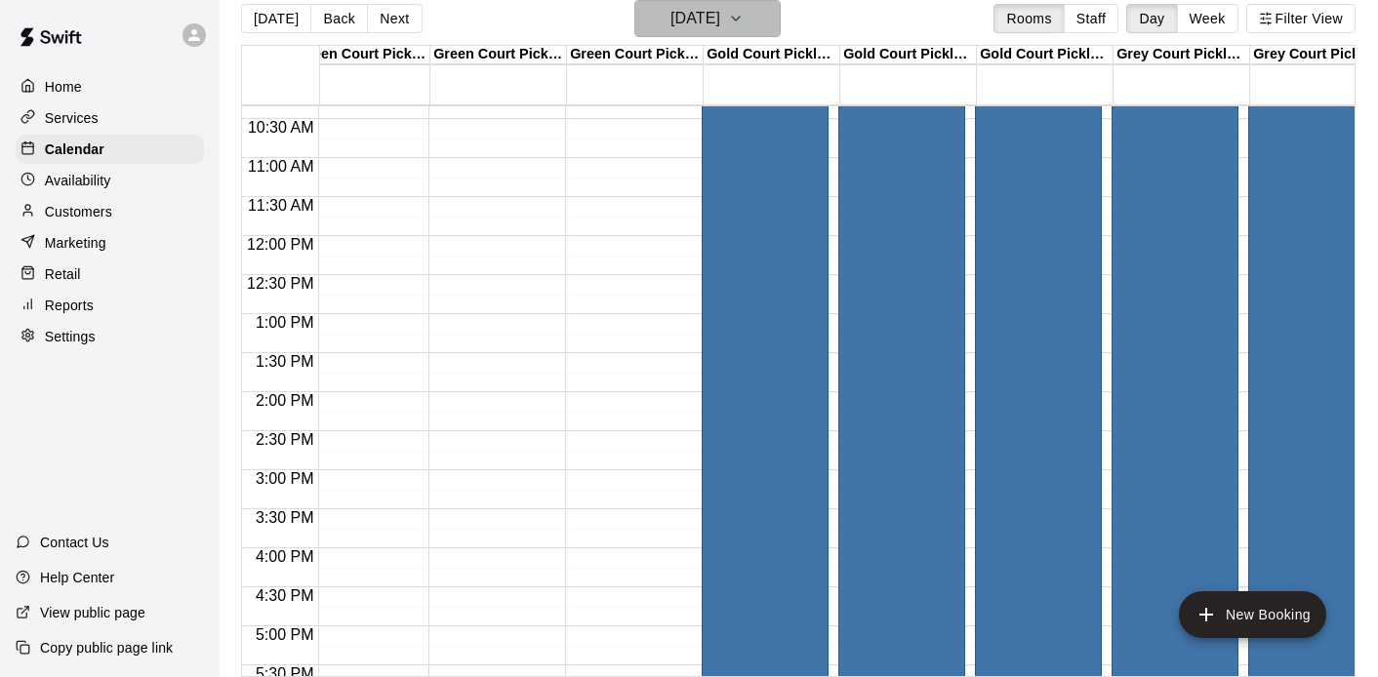
click at [720, 26] on h6 "Saturday Jan 17" at bounding box center [696, 18] width 50 height 27
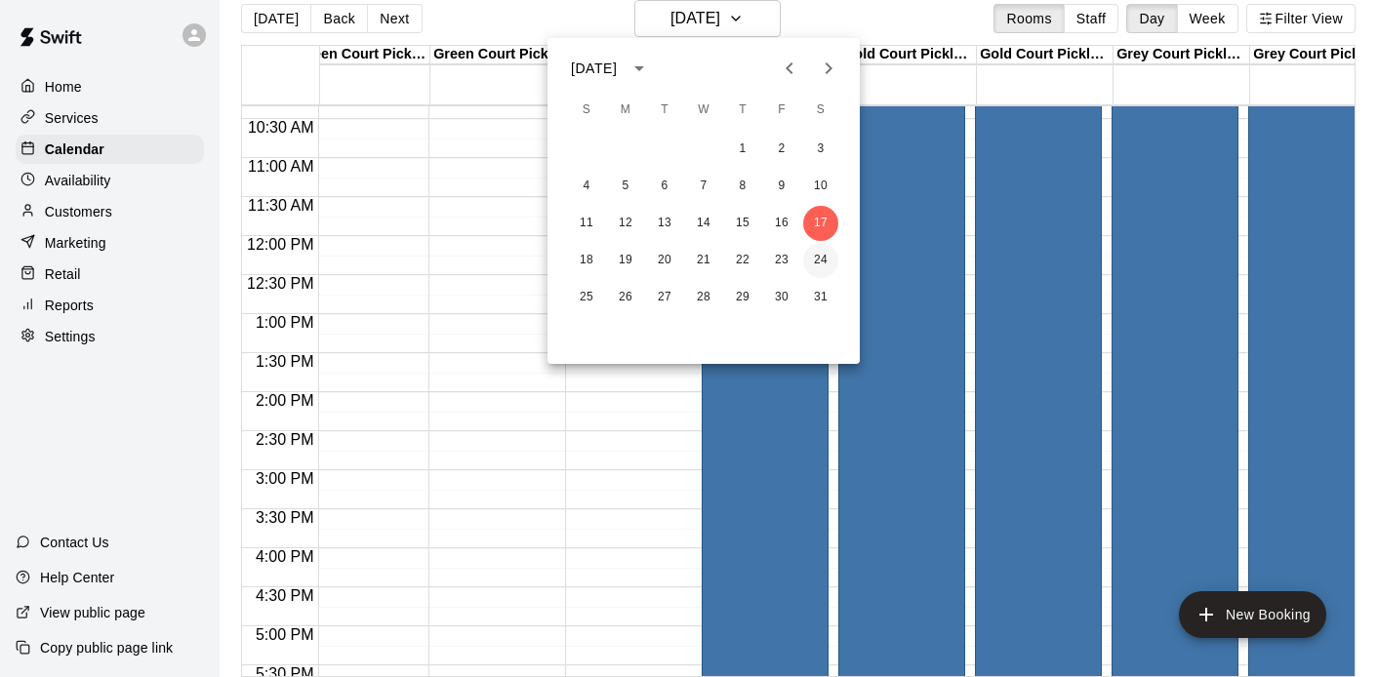
click at [815, 257] on button "24" at bounding box center [820, 260] width 35 height 35
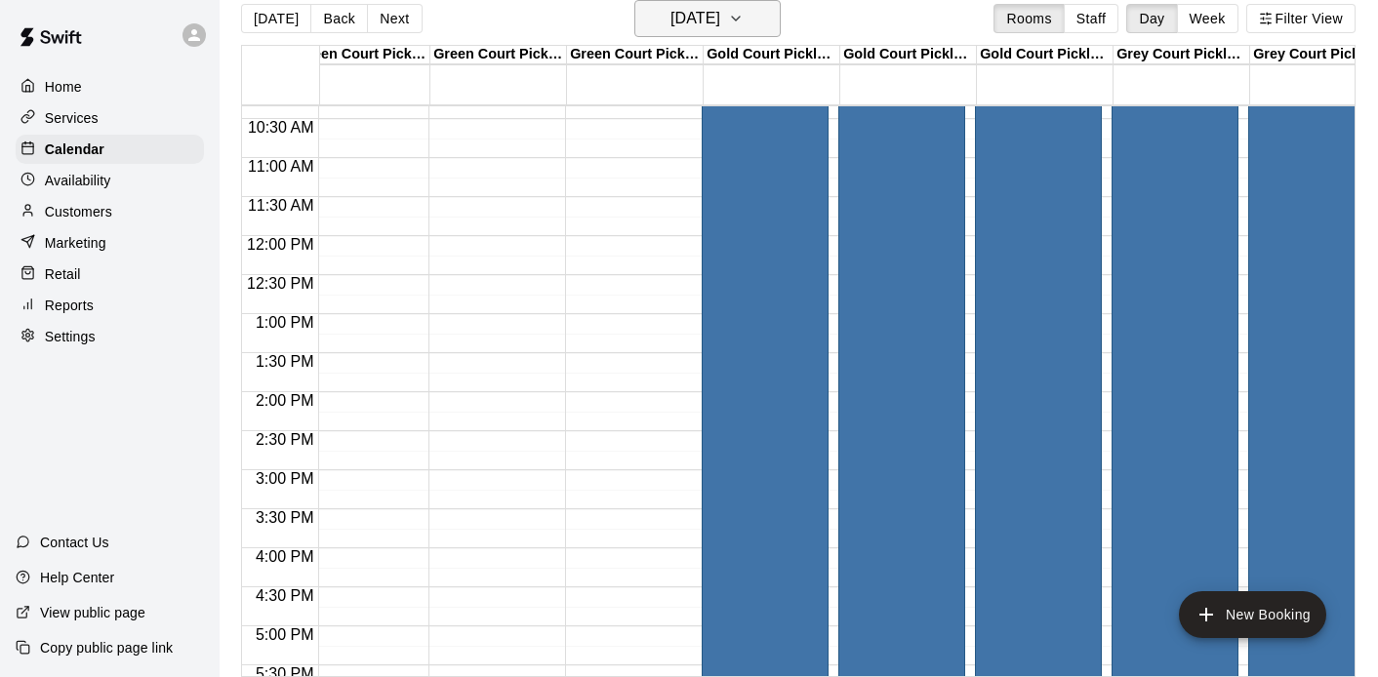
click at [779, 30] on button "Saturday Jan 24" at bounding box center [707, 18] width 146 height 37
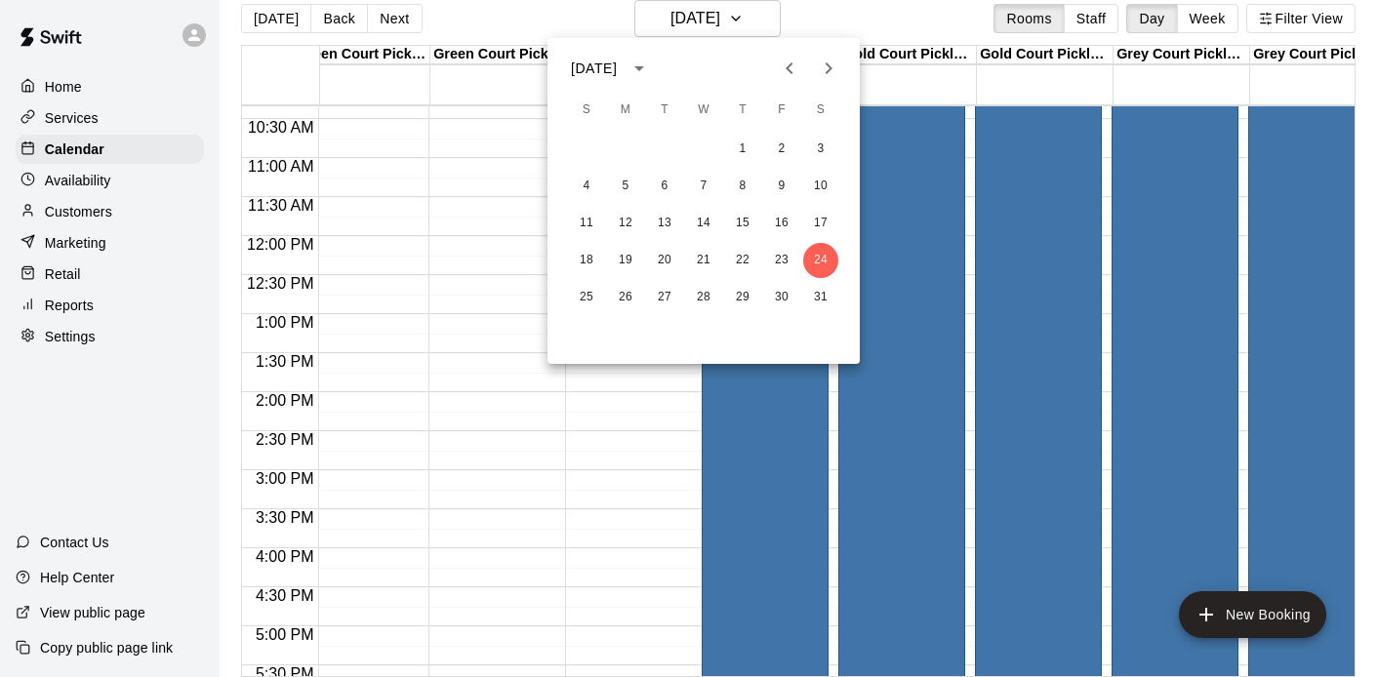
click at [835, 77] on icon "Next month" at bounding box center [828, 68] width 23 height 23
click at [822, 181] on button "14" at bounding box center [820, 186] width 35 height 35
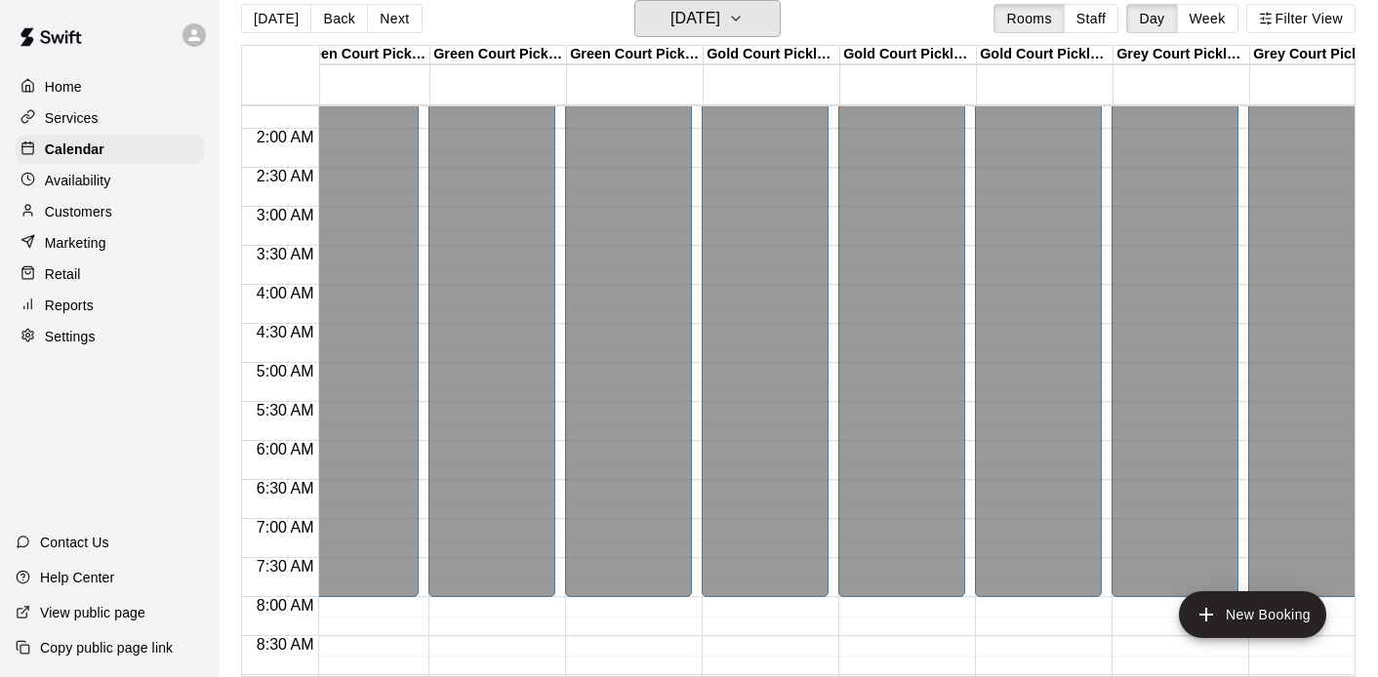
scroll to position [28, 26]
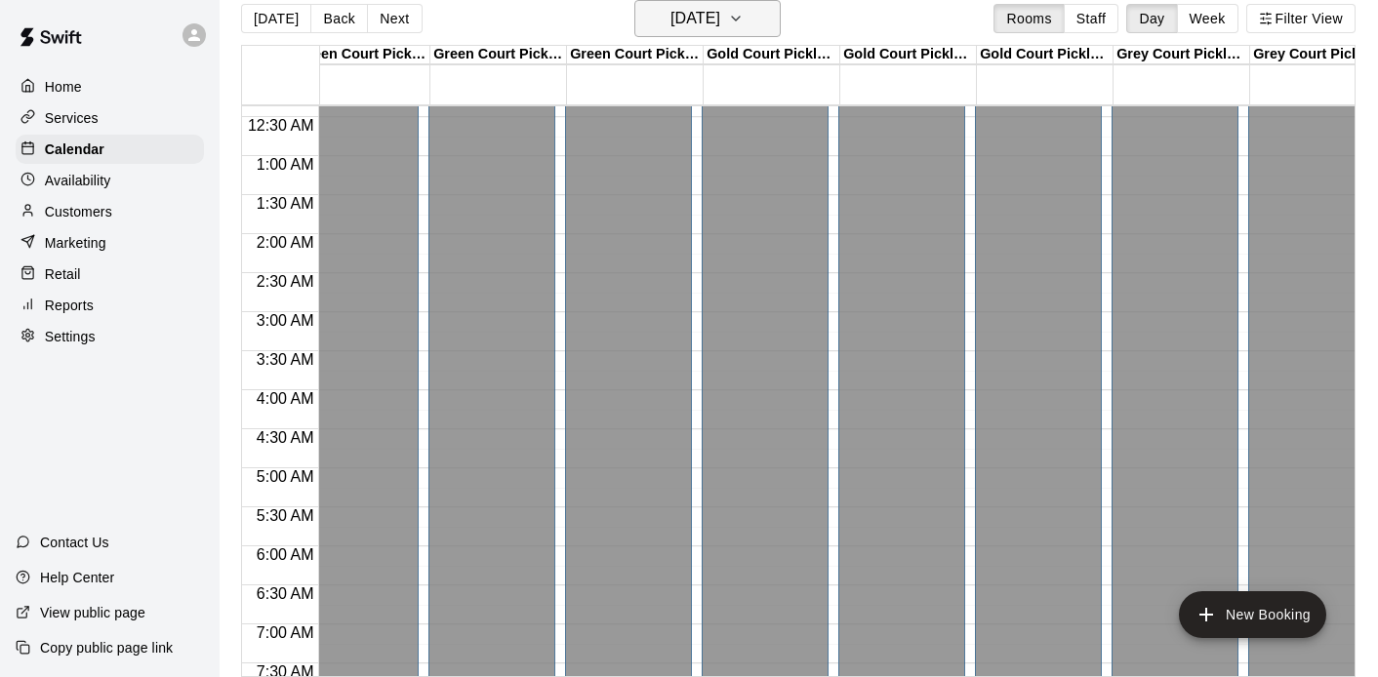
click at [744, 26] on icon "button" at bounding box center [736, 18] width 16 height 23
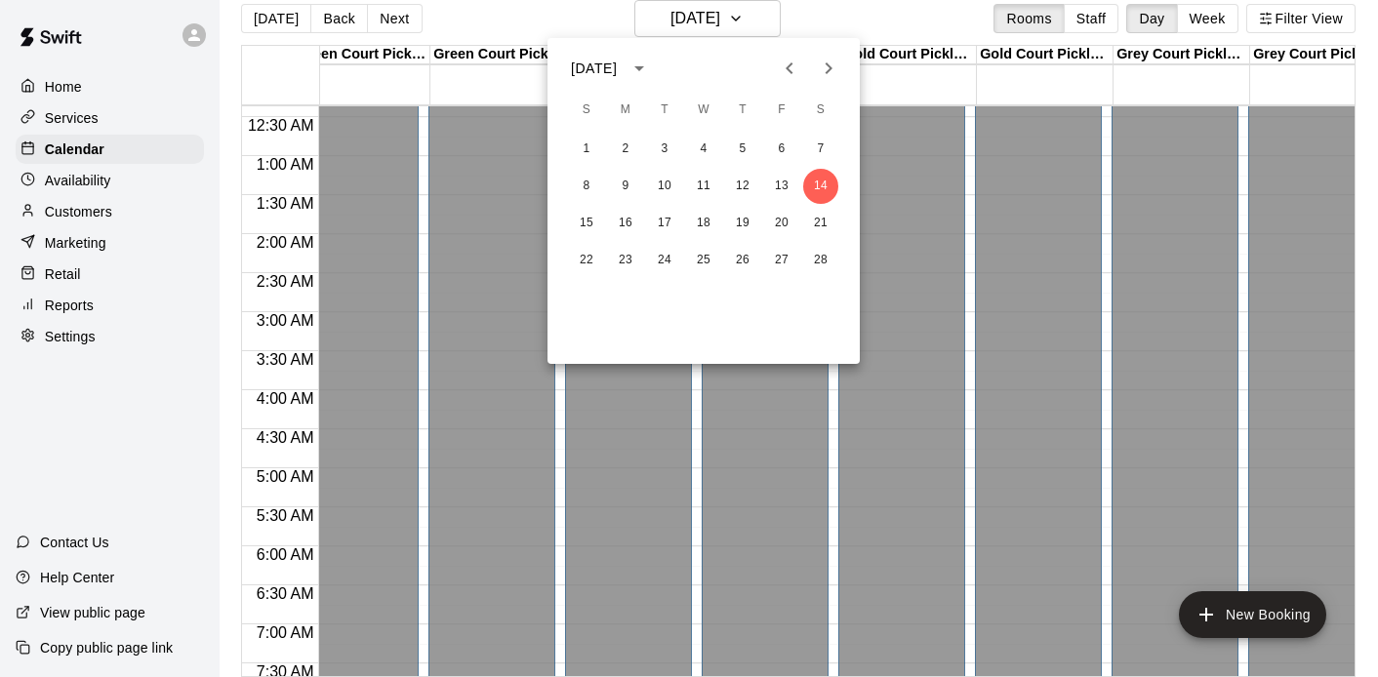
click at [796, 68] on icon "Previous month" at bounding box center [789, 68] width 23 height 23
click at [797, 70] on icon "Previous month" at bounding box center [789, 68] width 23 height 23
click at [821, 154] on button "1" at bounding box center [820, 149] width 35 height 35
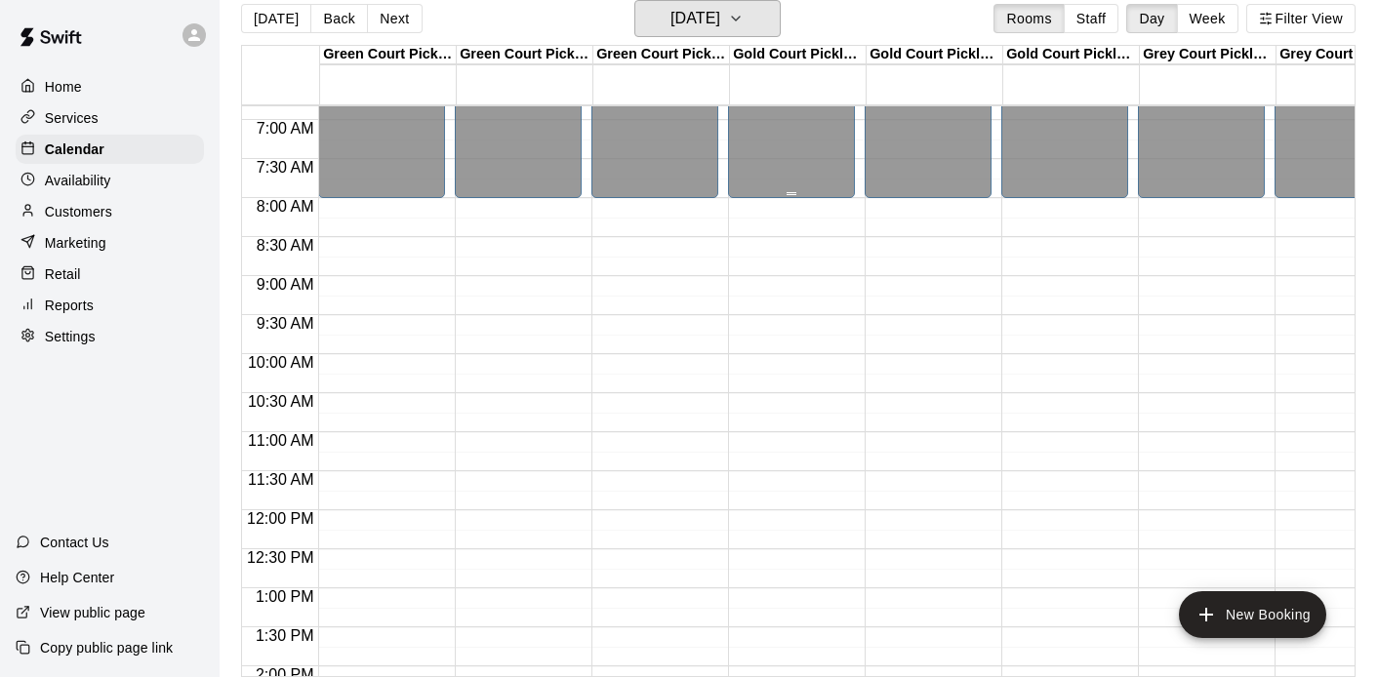
scroll to position [535, 0]
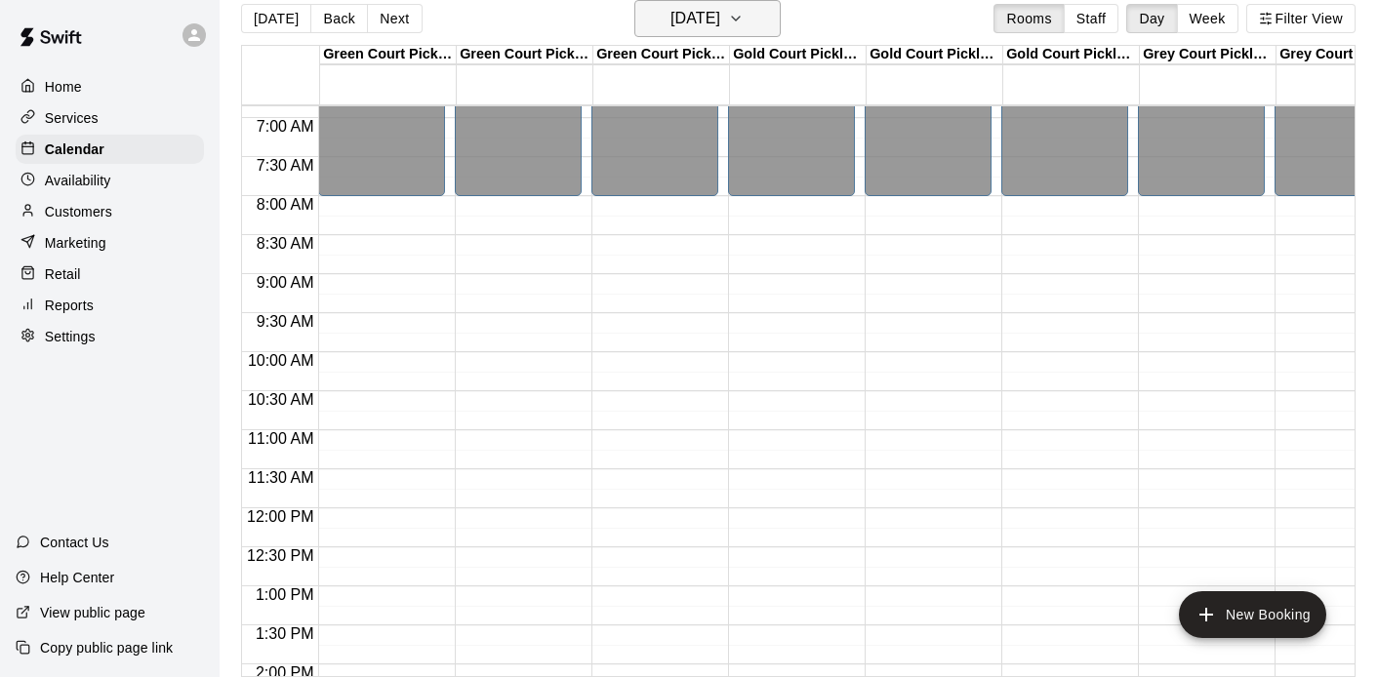
click at [715, 23] on h6 "Saturday Nov 01" at bounding box center [696, 18] width 50 height 27
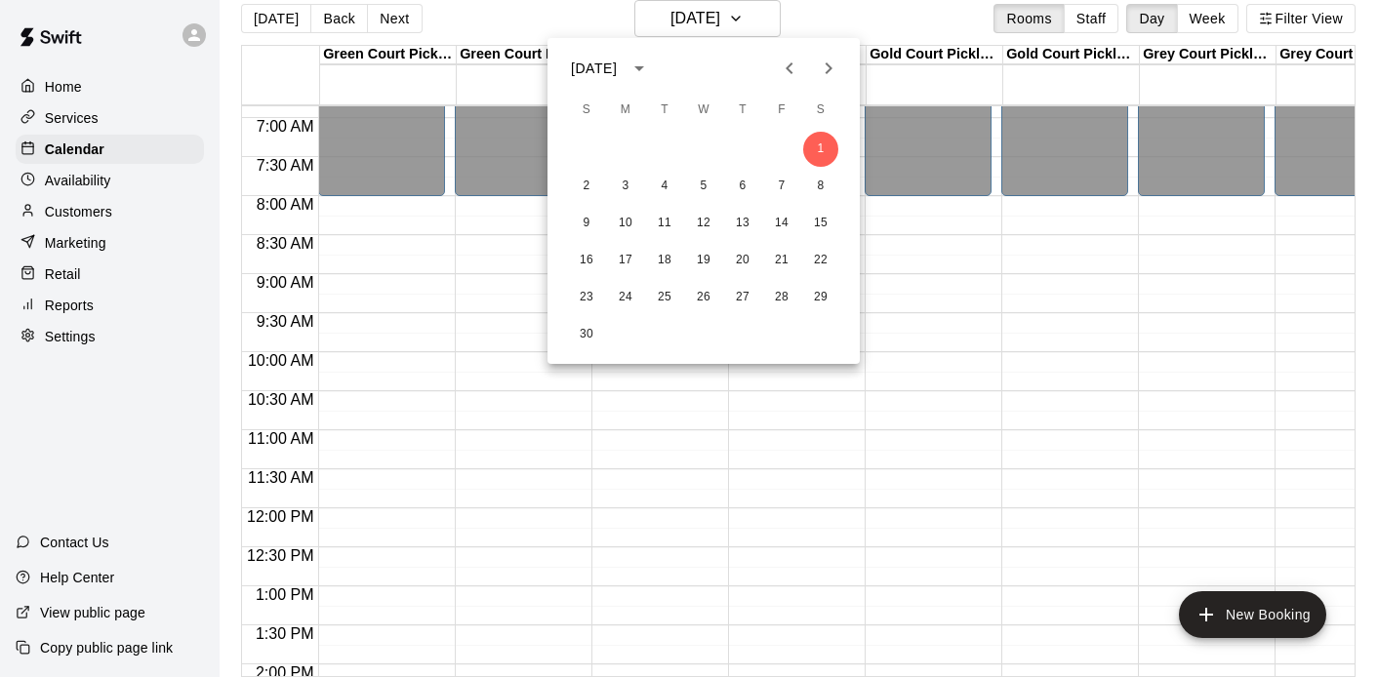
click at [823, 49] on button "Next month" at bounding box center [828, 68] width 39 height 39
click at [821, 154] on button "6" at bounding box center [820, 149] width 35 height 35
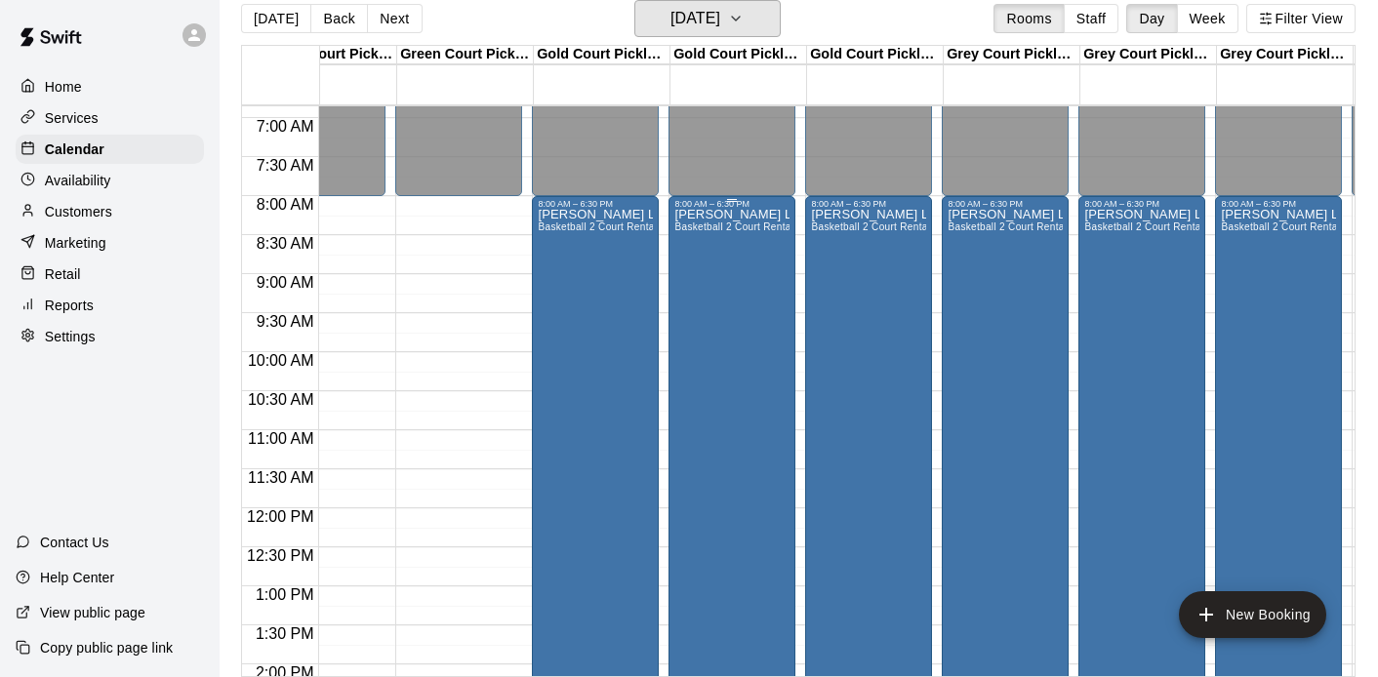
scroll to position [0, 137]
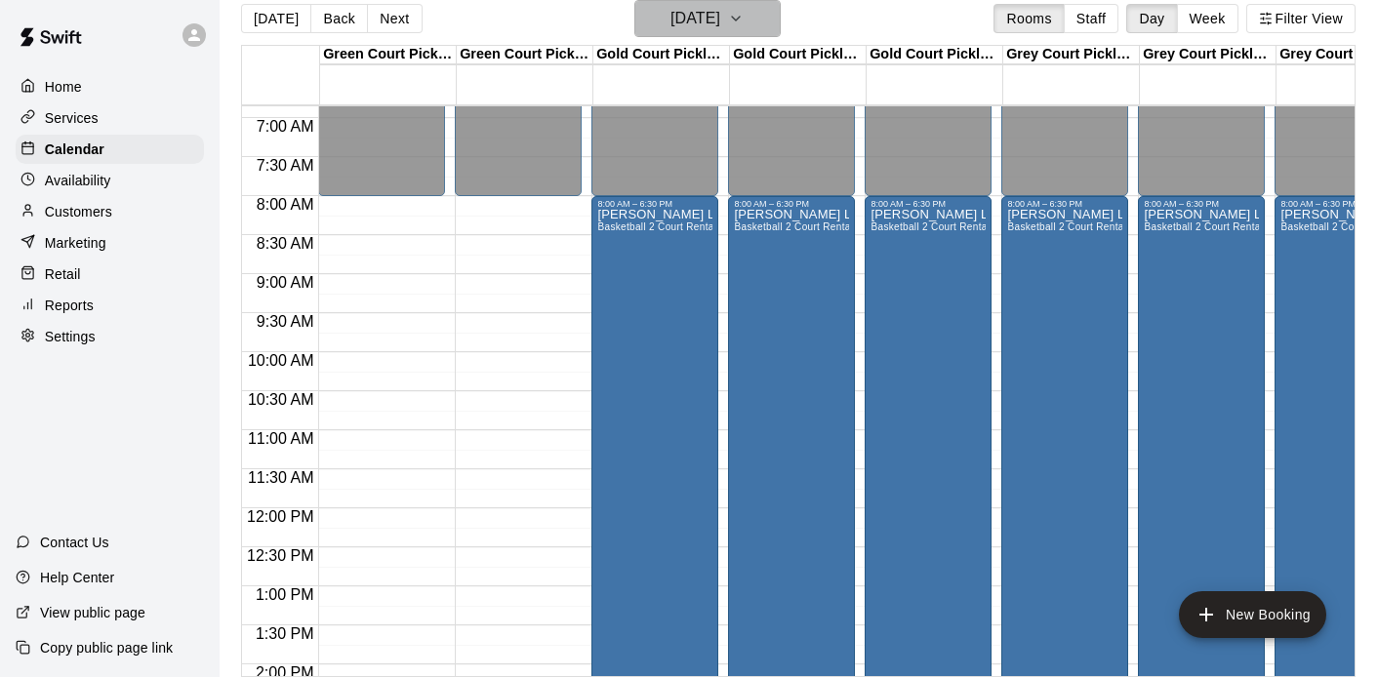
click at [683, 32] on button "Saturday Dec 06" at bounding box center [707, 18] width 146 height 37
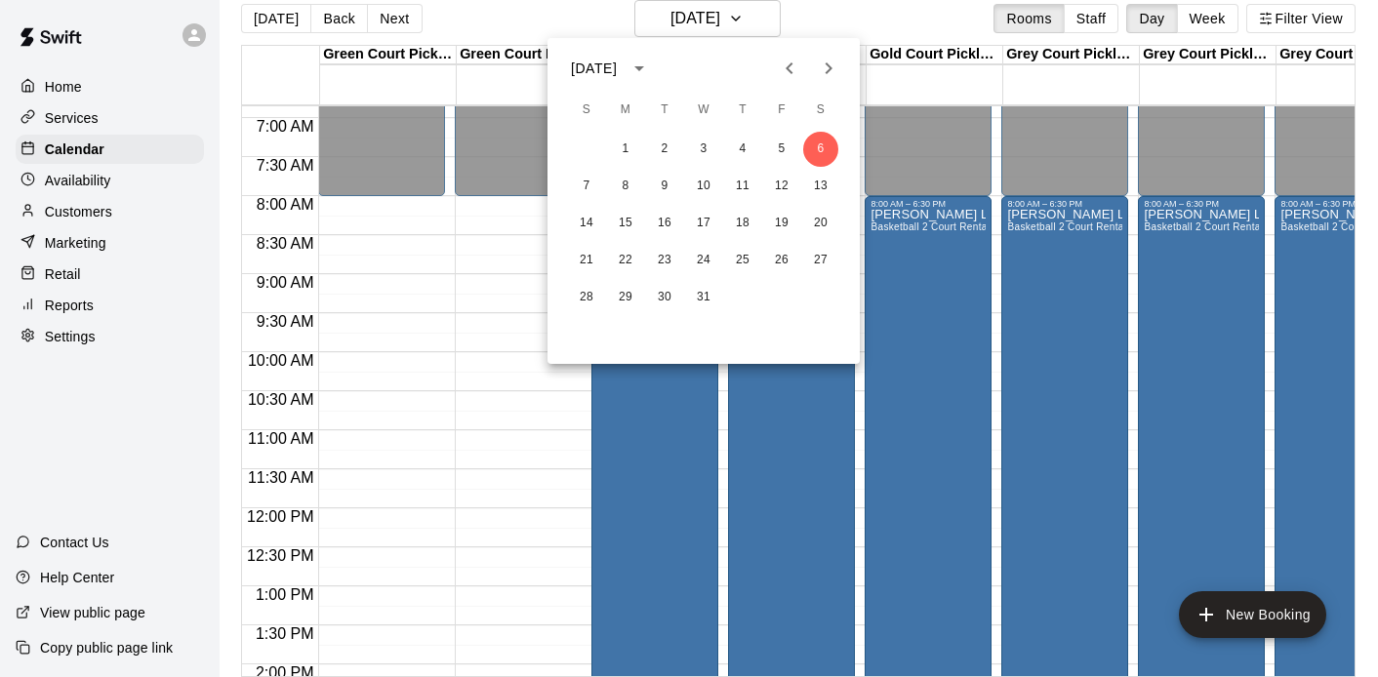
click at [783, 72] on icon "Previous month" at bounding box center [789, 68] width 23 height 23
click at [827, 152] on button "1" at bounding box center [820, 149] width 35 height 35
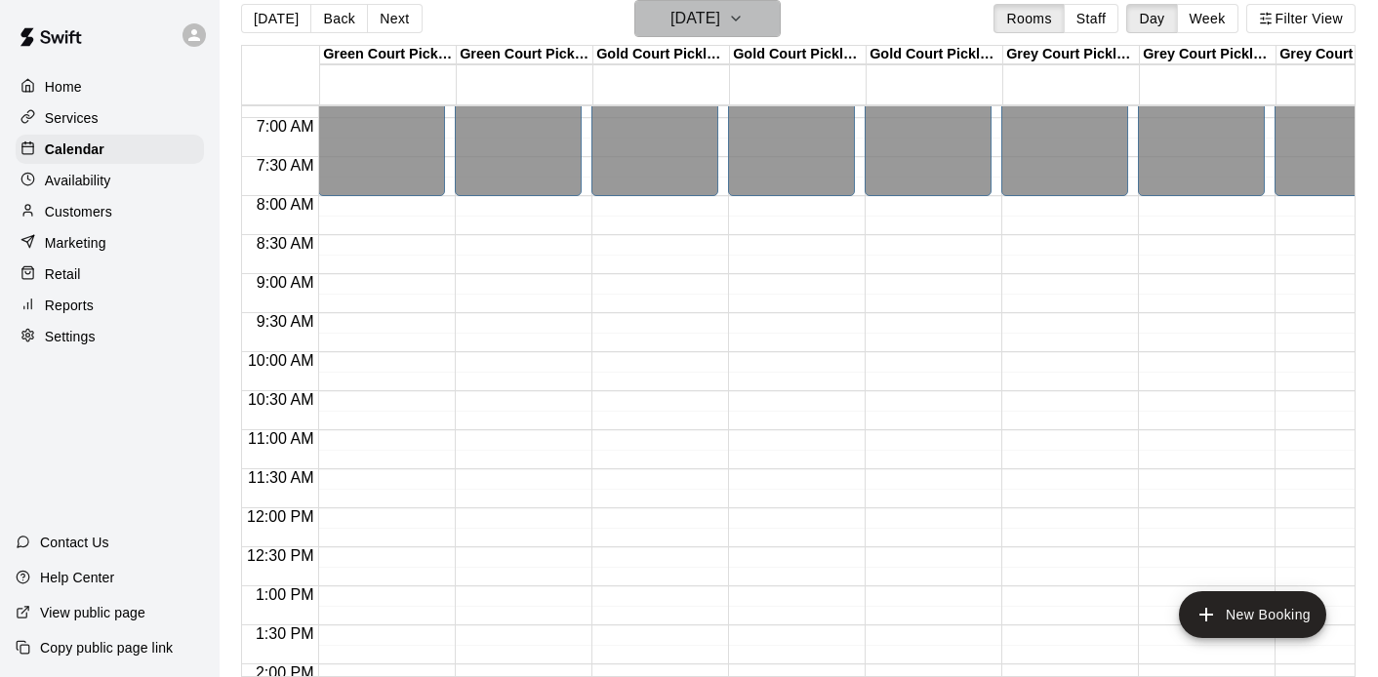
click at [744, 17] on icon "button" at bounding box center [736, 18] width 16 height 23
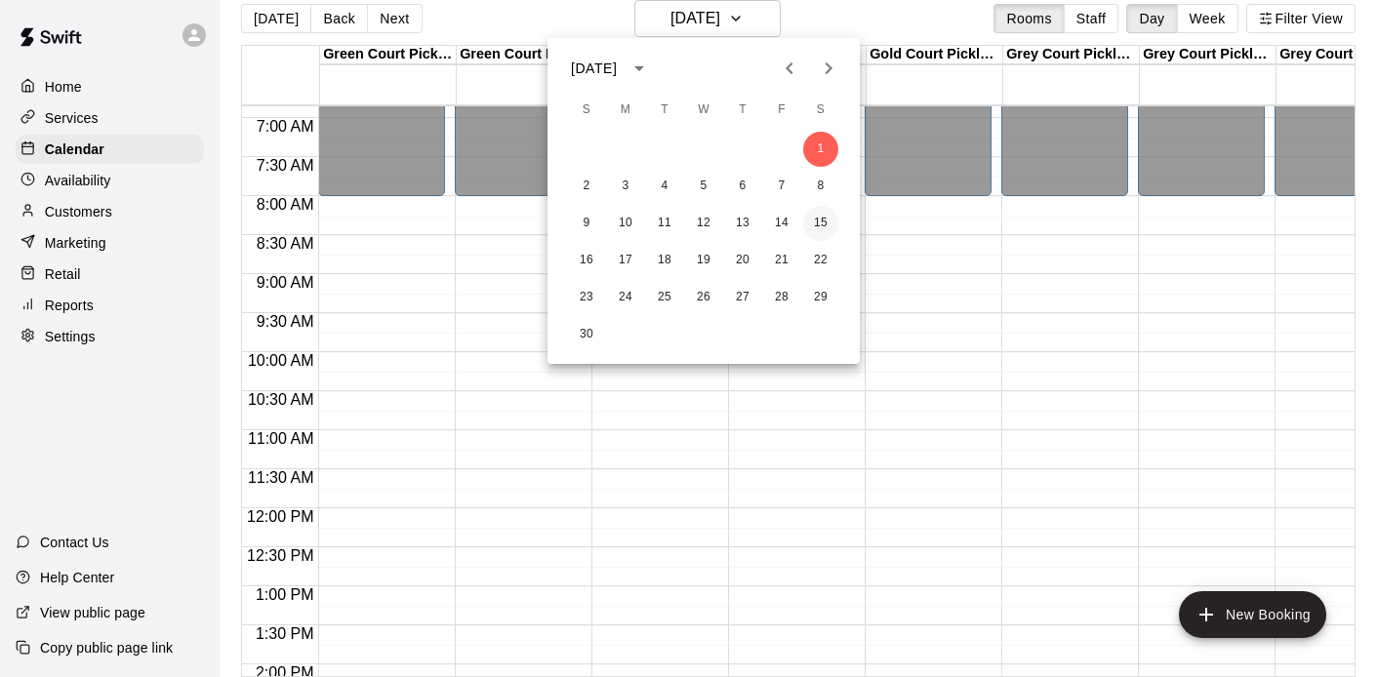
click at [821, 224] on button "15" at bounding box center [820, 223] width 35 height 35
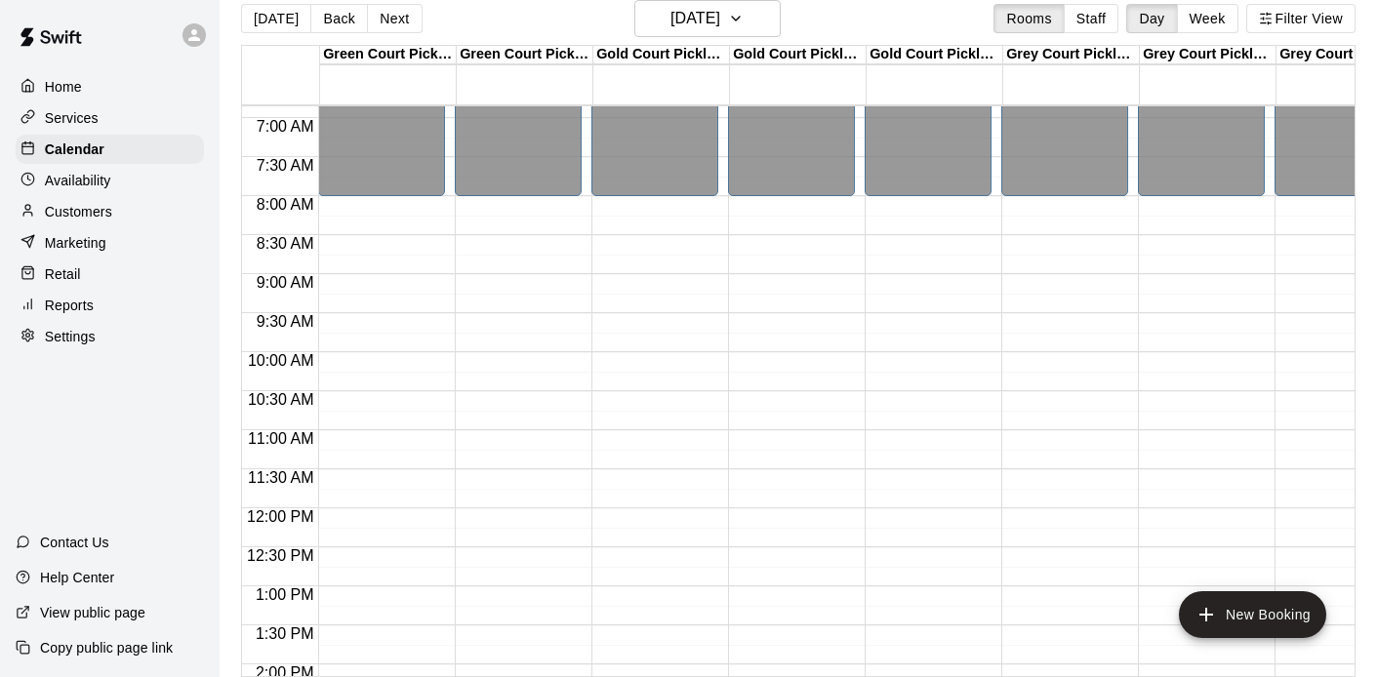
click at [354, 280] on div "12:00 AM – 8:00 AM Closed 10:00 PM – 11:59 PM Closed" at bounding box center [381, 508] width 127 height 1874
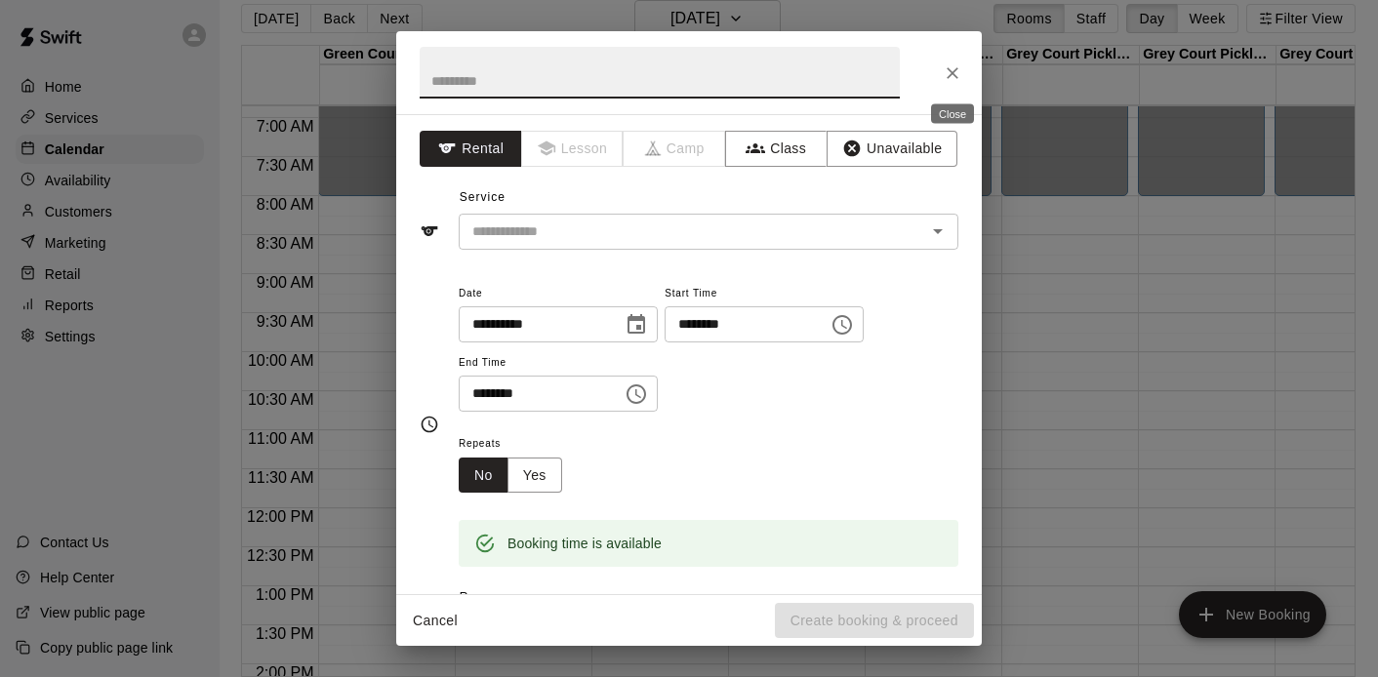
click at [955, 68] on icon "Close" at bounding box center [953, 73] width 20 height 20
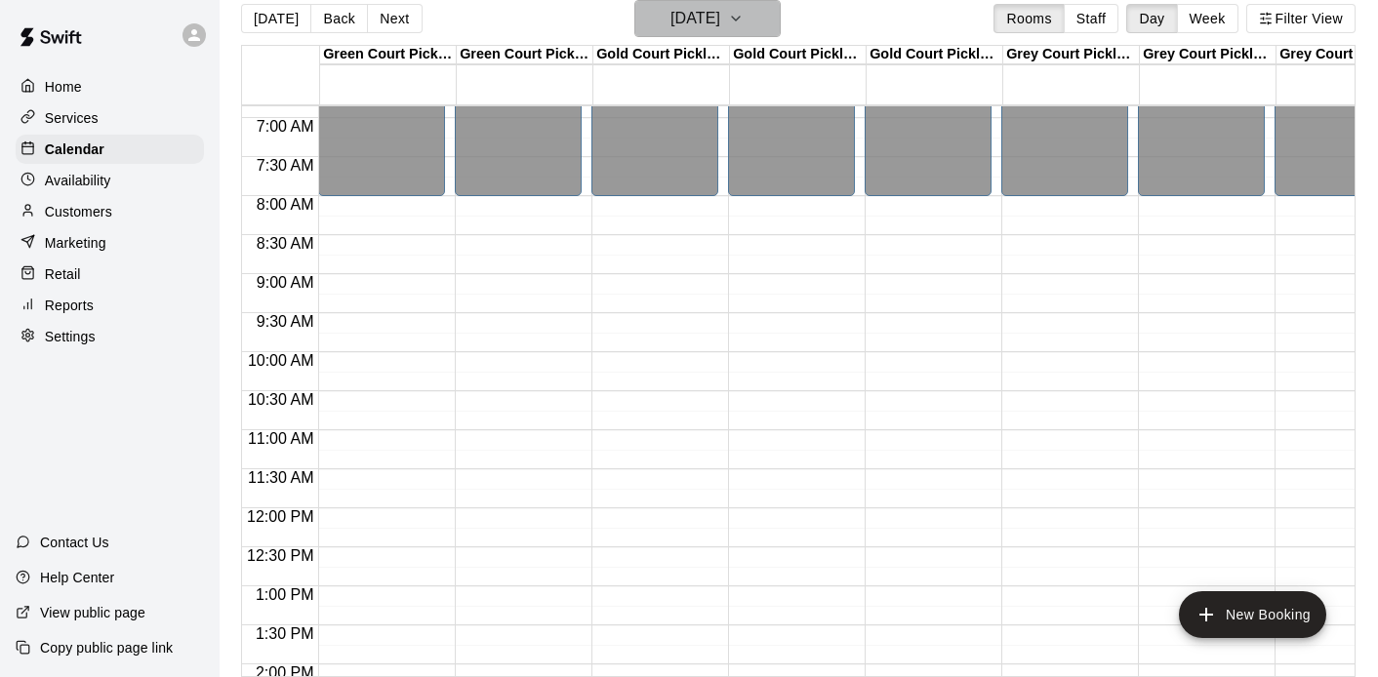
click at [744, 18] on icon "button" at bounding box center [736, 18] width 16 height 23
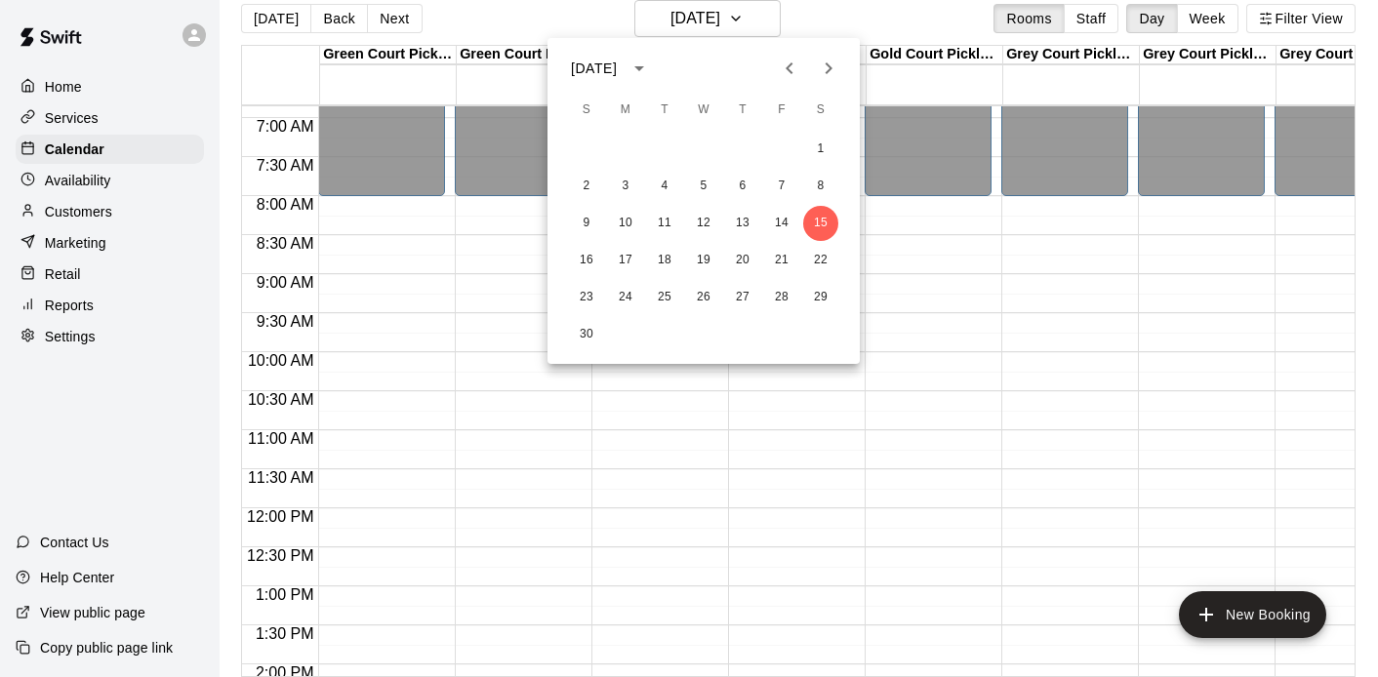
click at [831, 70] on icon "Next month" at bounding box center [828, 68] width 23 height 23
click at [820, 70] on icon "Next month" at bounding box center [828, 68] width 23 height 23
click at [827, 72] on icon "Next month" at bounding box center [829, 68] width 7 height 12
click at [822, 150] on button "7" at bounding box center [820, 149] width 35 height 35
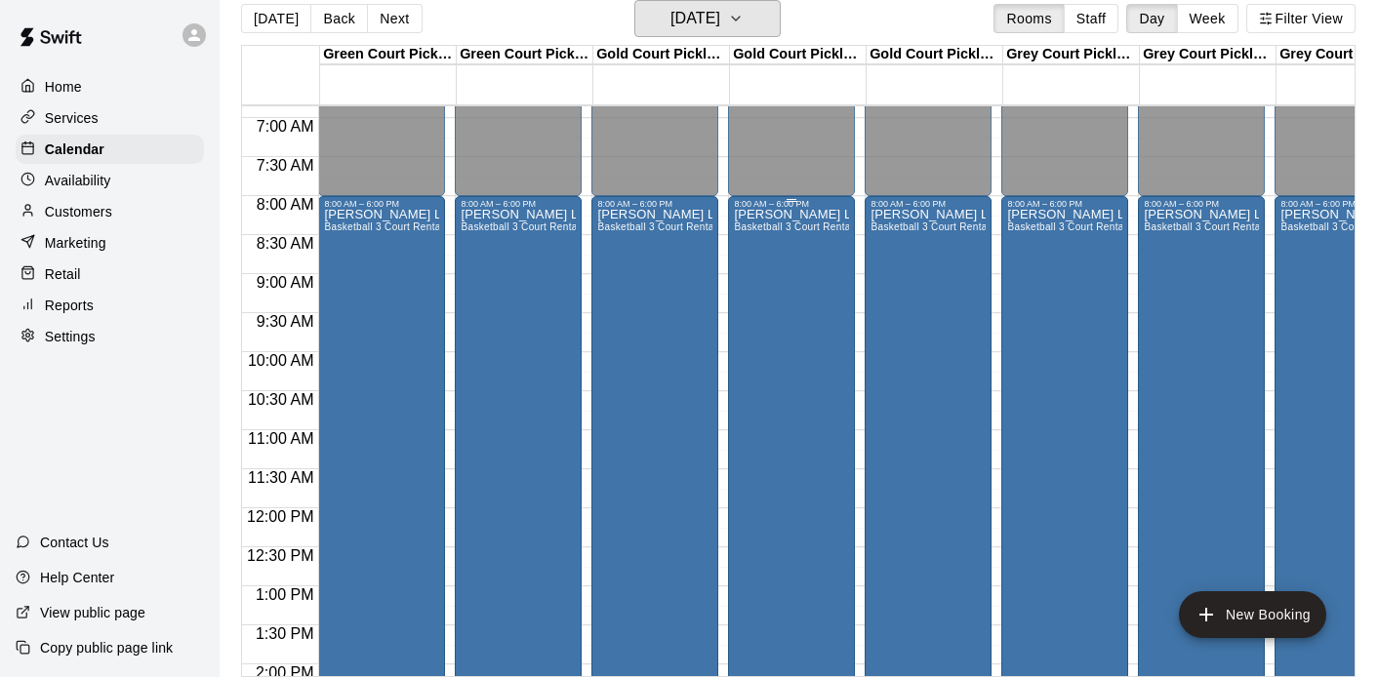
scroll to position [592, 137]
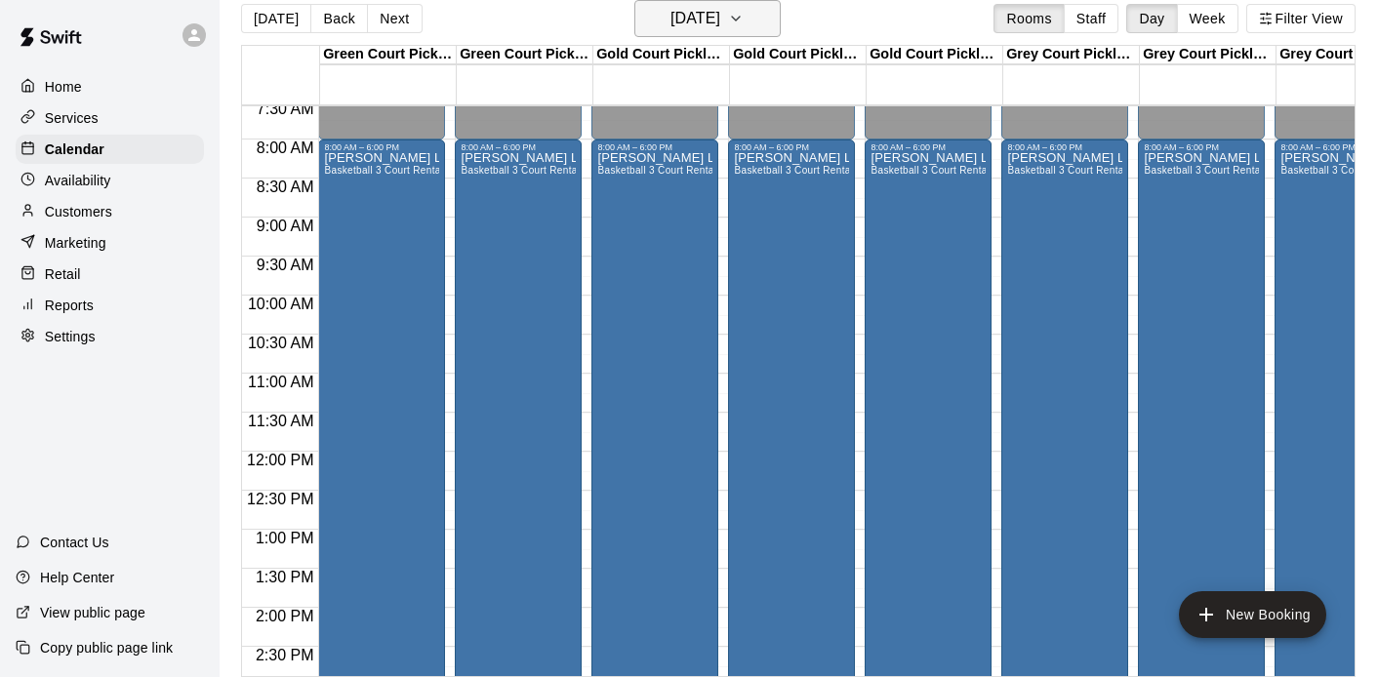
click at [744, 20] on icon "button" at bounding box center [736, 18] width 16 height 23
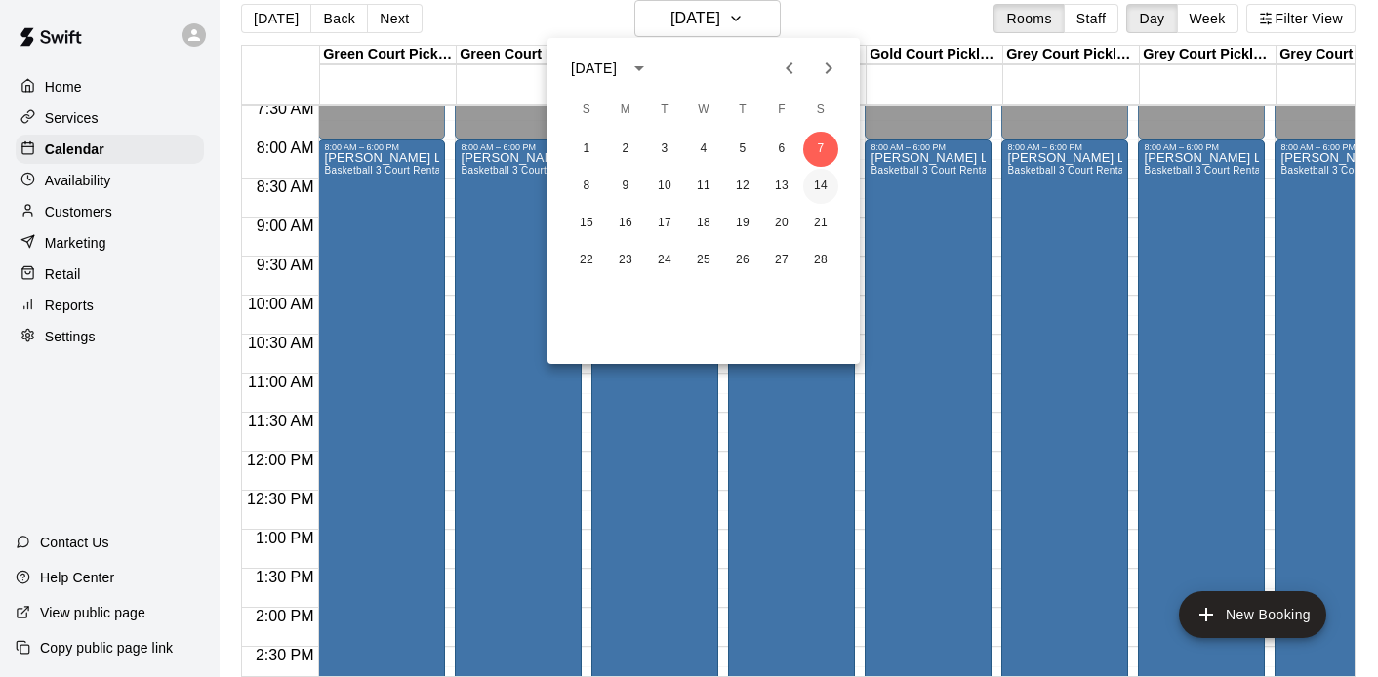
click at [826, 189] on button "14" at bounding box center [820, 186] width 35 height 35
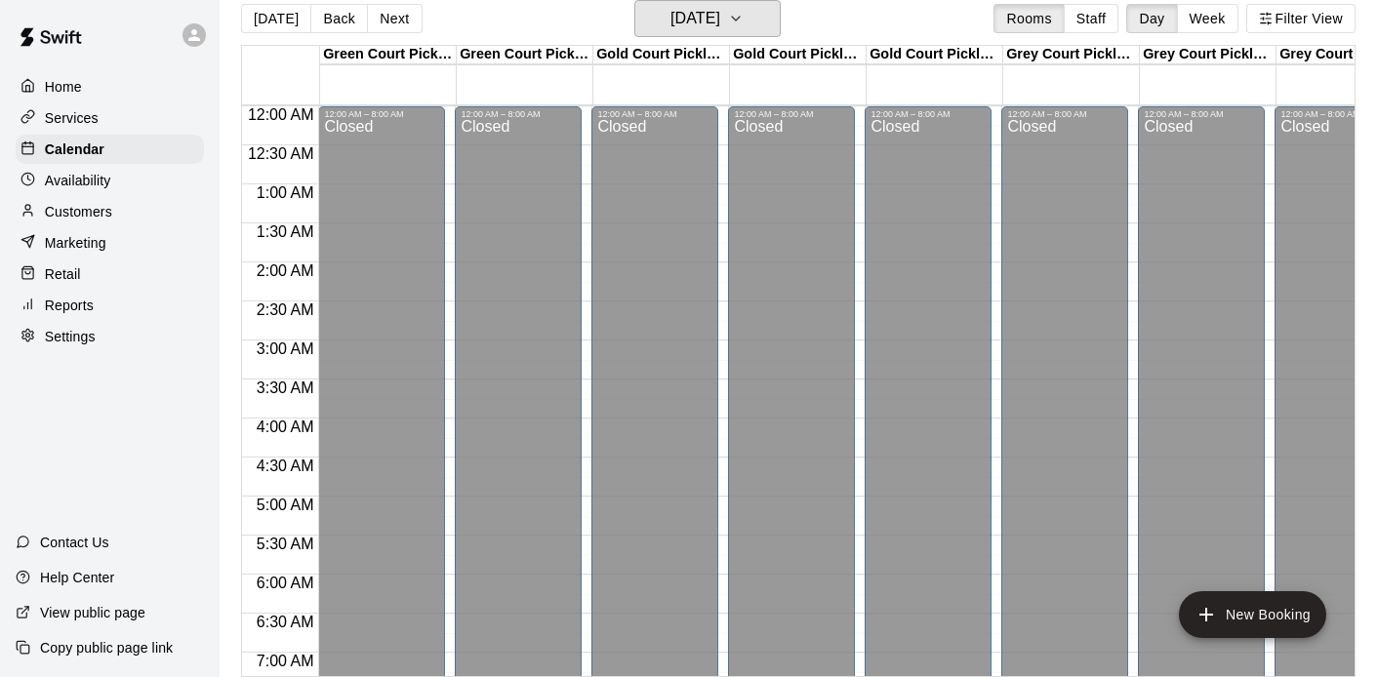
scroll to position [0, 1]
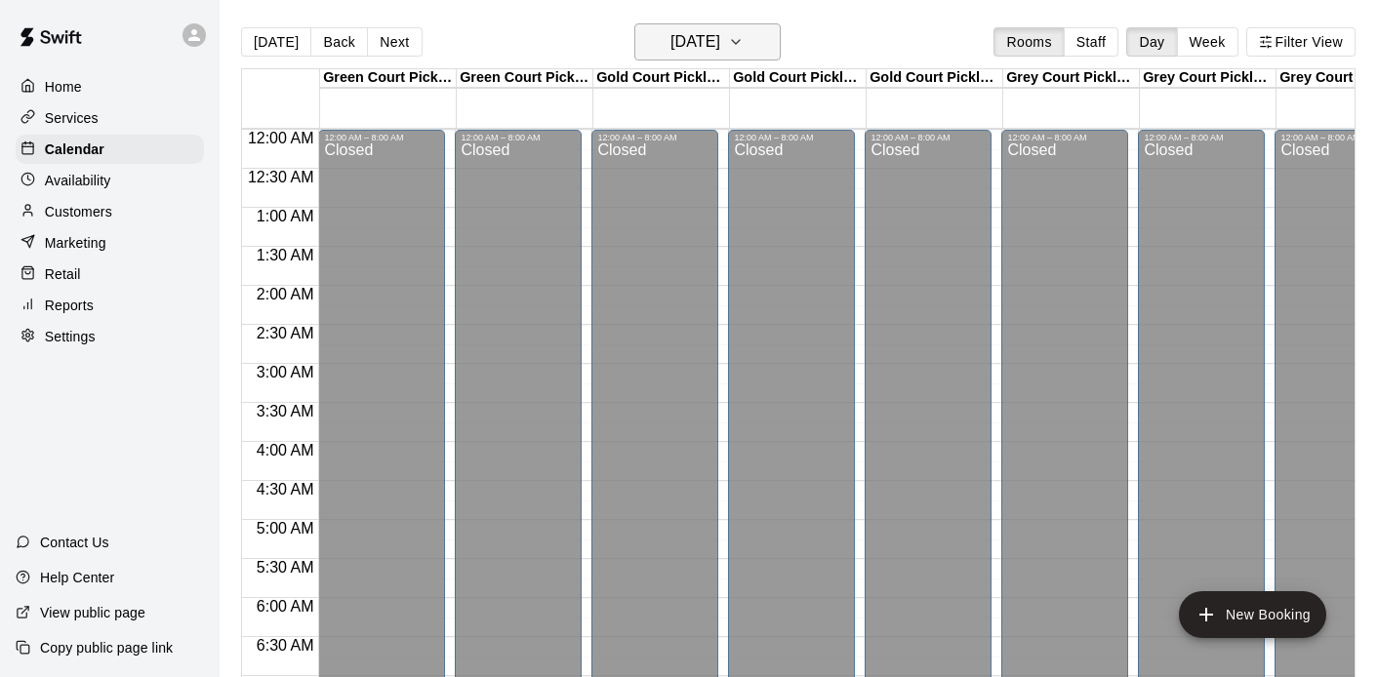
click at [744, 38] on icon "button" at bounding box center [736, 41] width 16 height 23
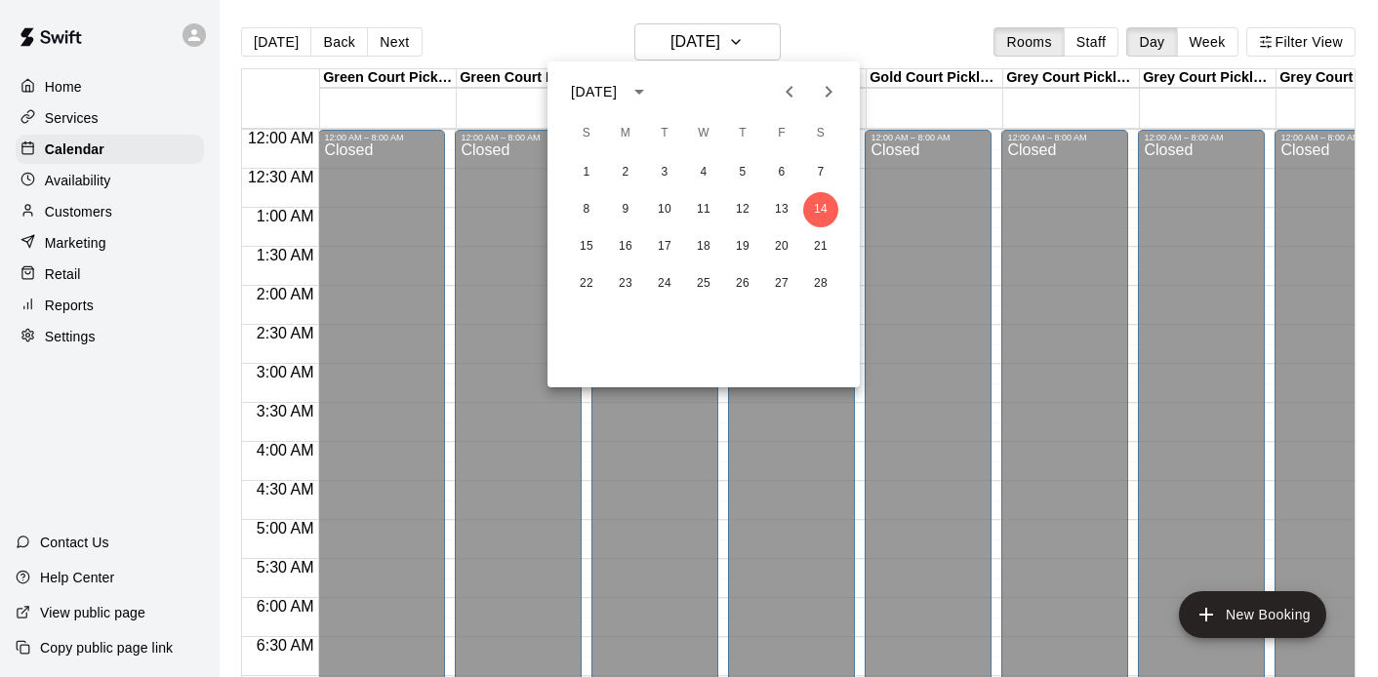
click at [795, 93] on icon "Previous month" at bounding box center [789, 91] width 23 height 23
click at [786, 89] on icon "Previous month" at bounding box center [789, 91] width 23 height 23
click at [789, 102] on icon "Previous month" at bounding box center [789, 91] width 23 height 23
click at [820, 244] on button "15" at bounding box center [820, 246] width 35 height 35
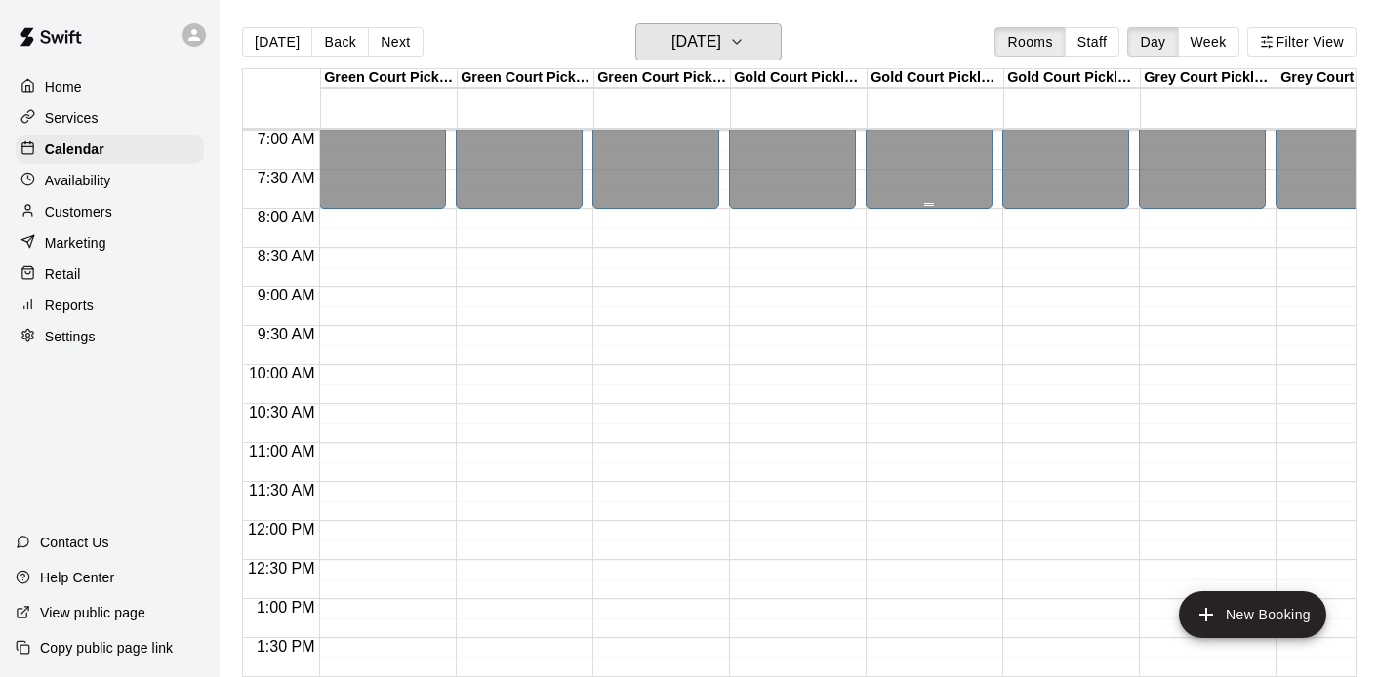
scroll to position [544, 0]
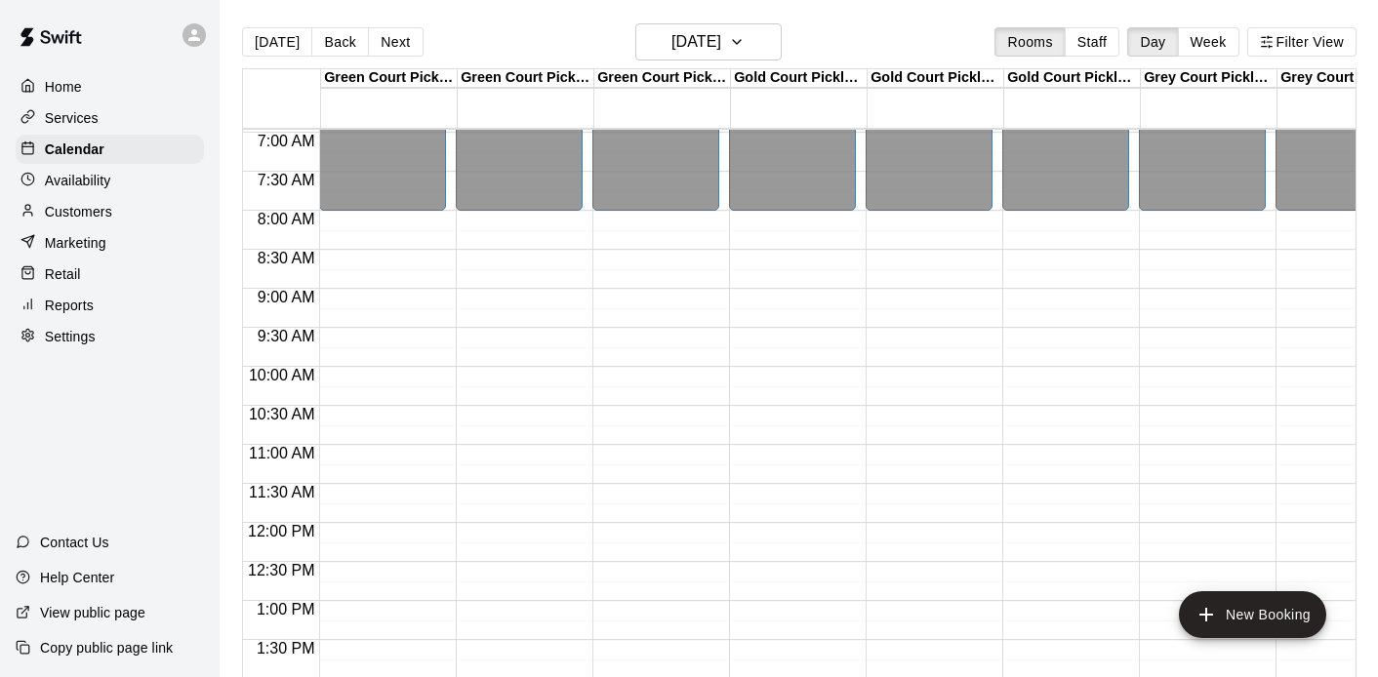
click at [380, 291] on div "12:00 AM – 8:00 AM Closed 10:00 PM – 11:59 PM Closed" at bounding box center [382, 523] width 127 height 1874
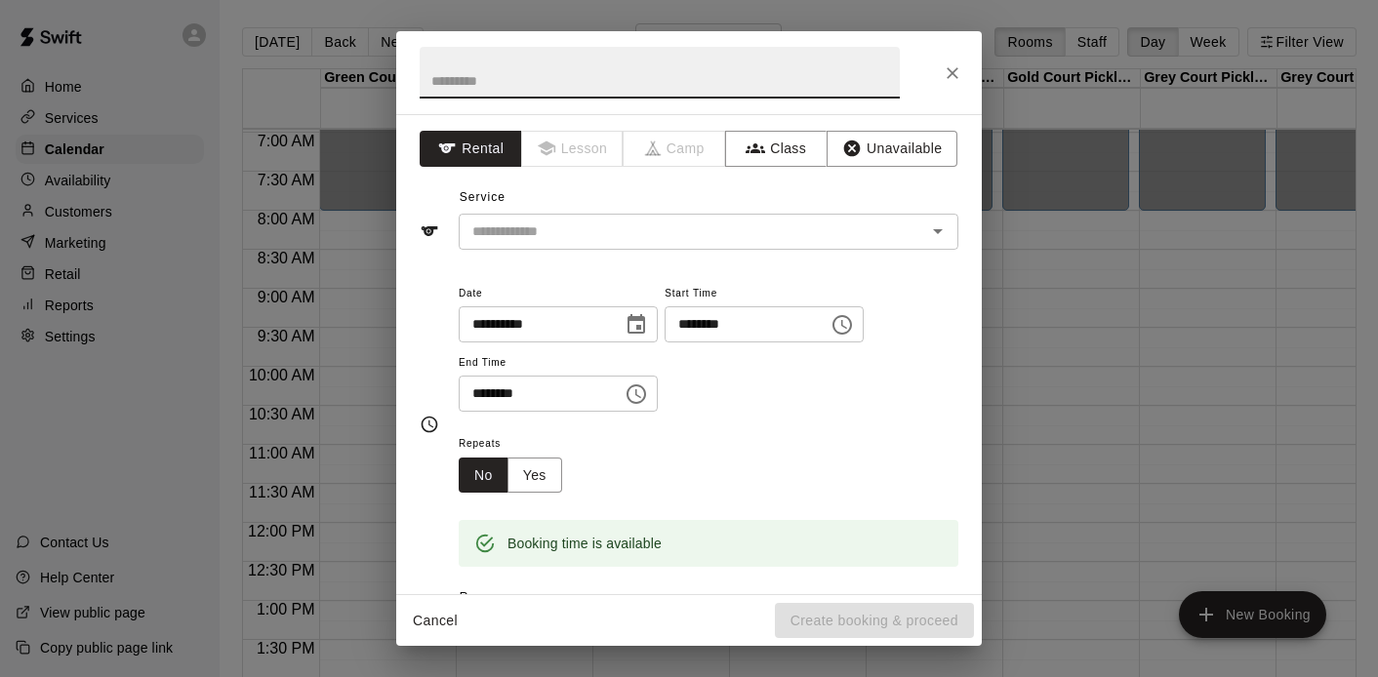
click at [482, 400] on input "********" at bounding box center [534, 394] width 150 height 36
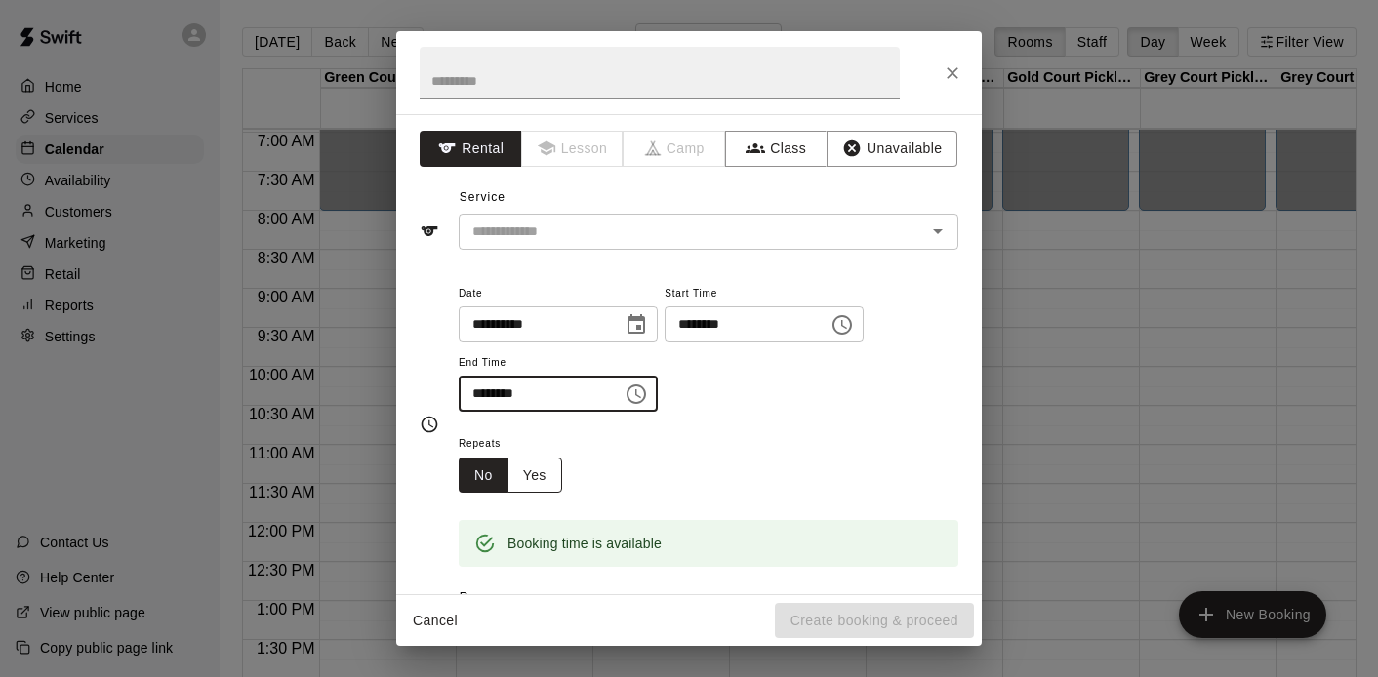
type input "********"
click at [549, 475] on button "Yes" at bounding box center [535, 476] width 55 height 36
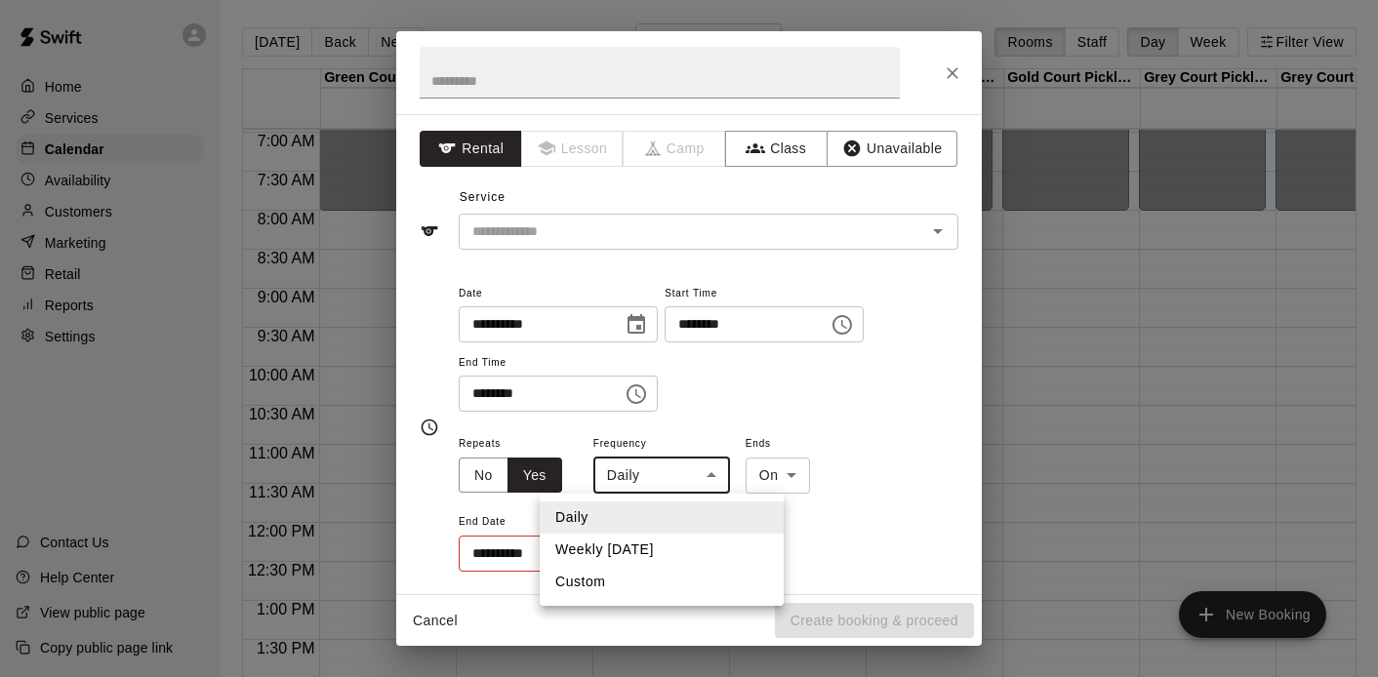
click at [648, 486] on body "Home Services Calendar Availability Customers Marketing Retail Reports Settings…" at bounding box center [689, 354] width 1378 height 709
click at [635, 543] on li "Weekly on Saturday" at bounding box center [662, 550] width 244 height 32
type input "******"
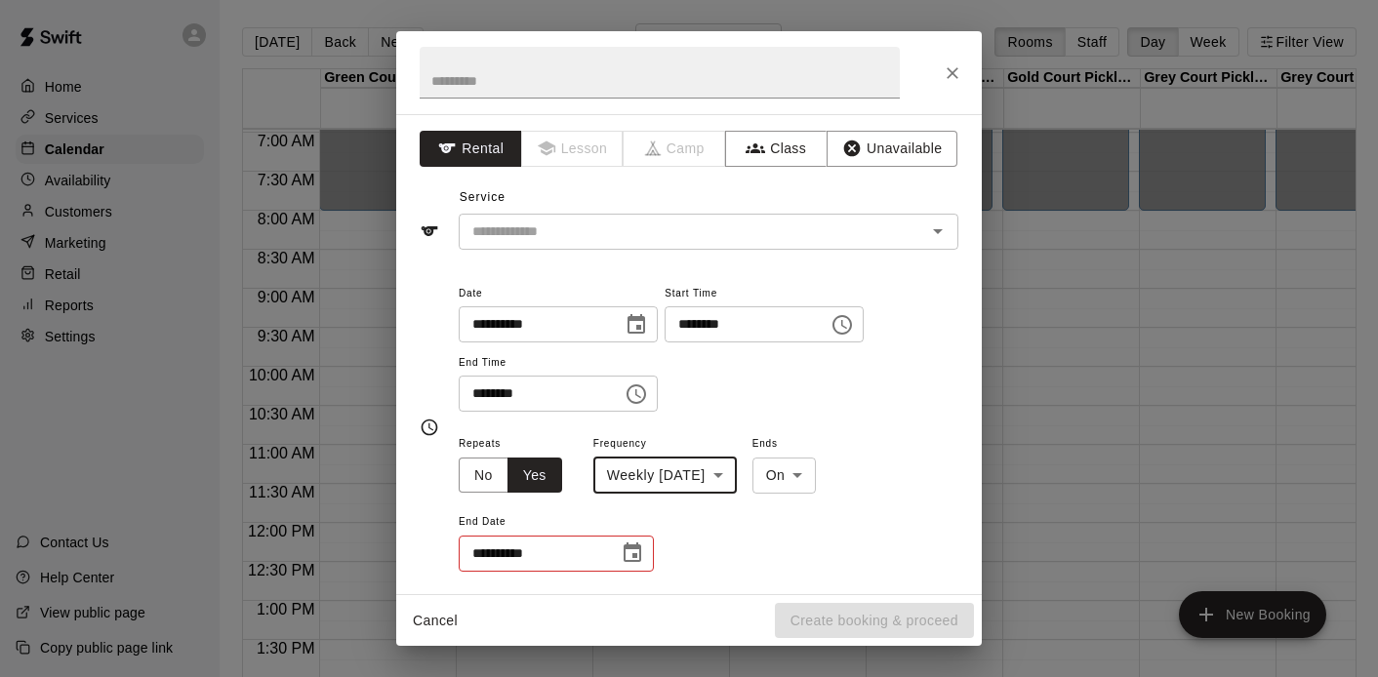
click at [634, 549] on icon "Choose date" at bounding box center [633, 553] width 18 height 20
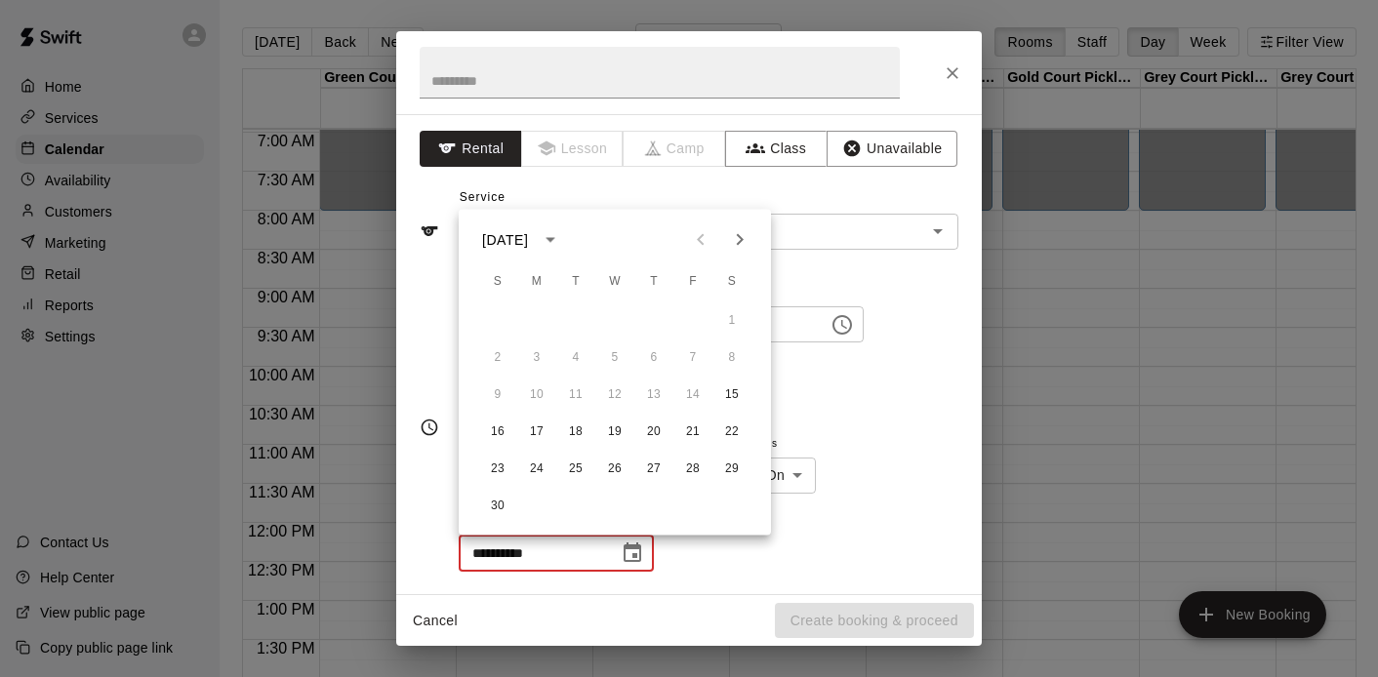
click at [743, 235] on icon "Next month" at bounding box center [739, 239] width 23 height 23
click at [740, 248] on icon "Next month" at bounding box center [739, 239] width 23 height 23
click at [735, 432] on button "28" at bounding box center [732, 432] width 35 height 35
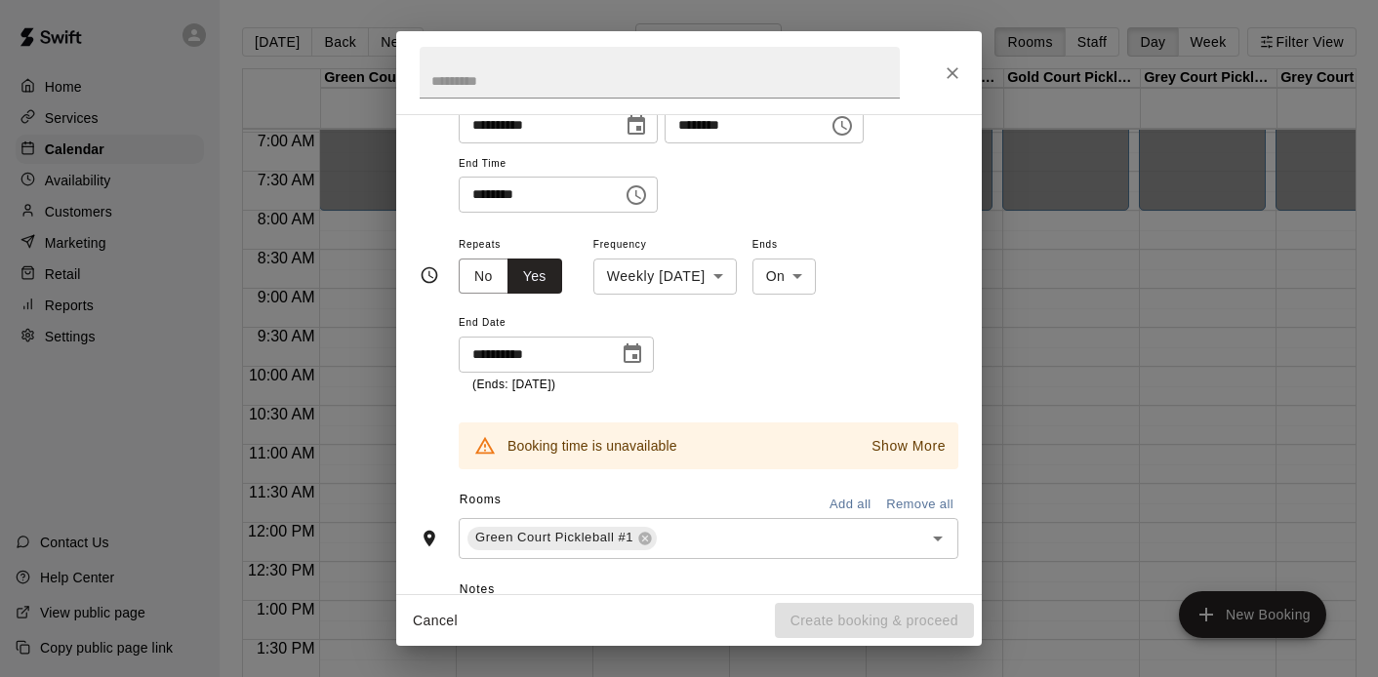
click at [897, 458] on button "Show More" at bounding box center [909, 446] width 84 height 28
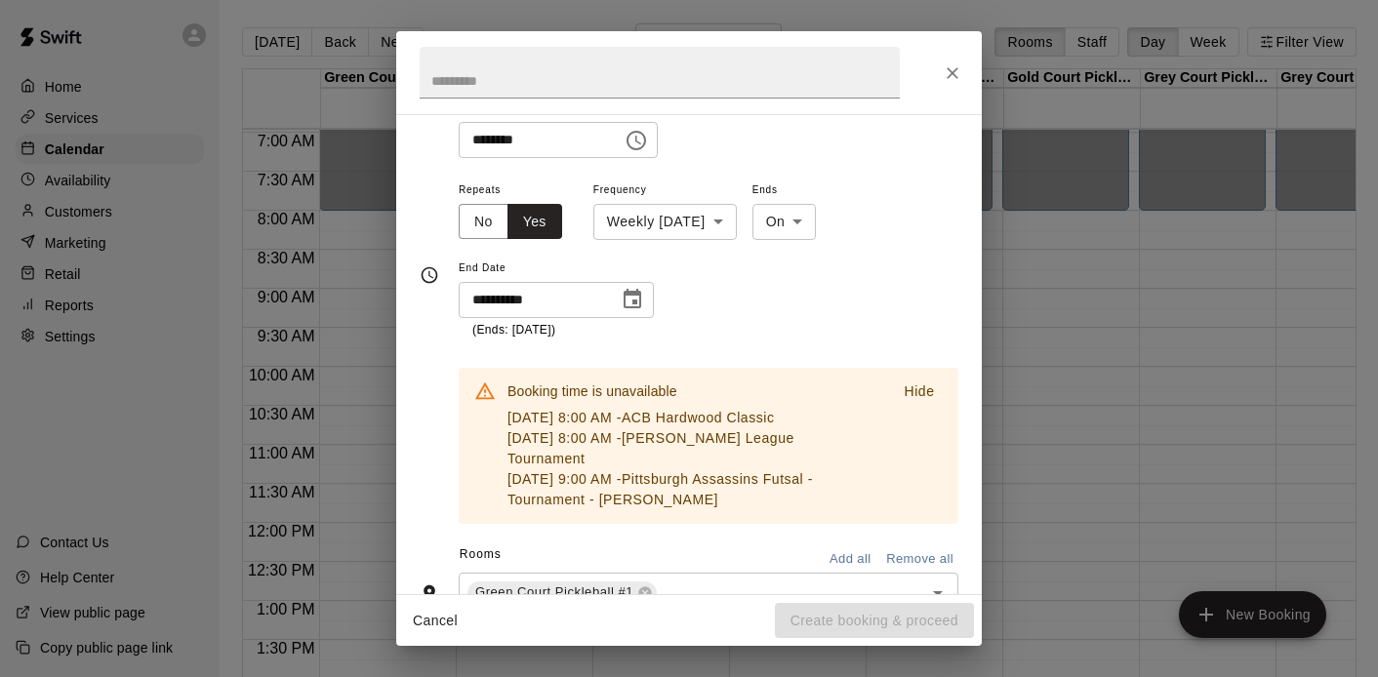
click at [631, 303] on icon "Choose date, selected date is Feb 28, 2026" at bounding box center [632, 299] width 23 height 23
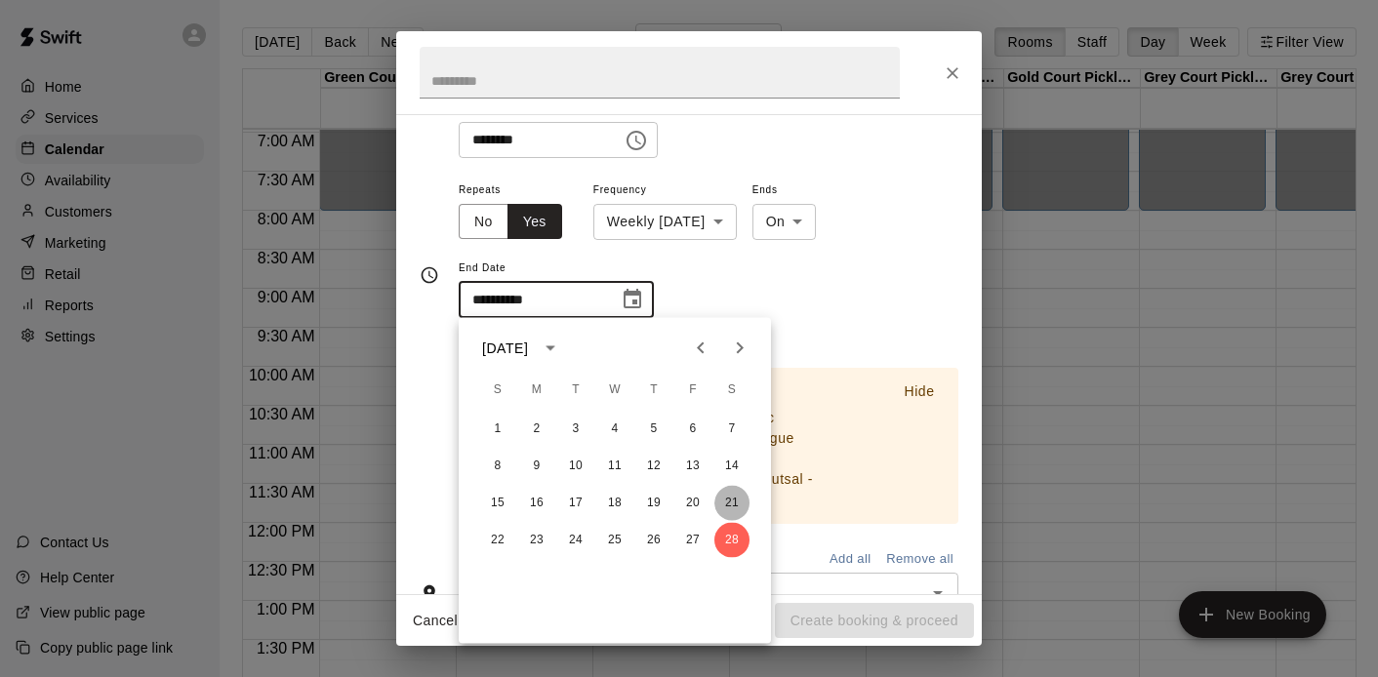
click at [733, 510] on button "21" at bounding box center [732, 503] width 35 height 35
type input "**********"
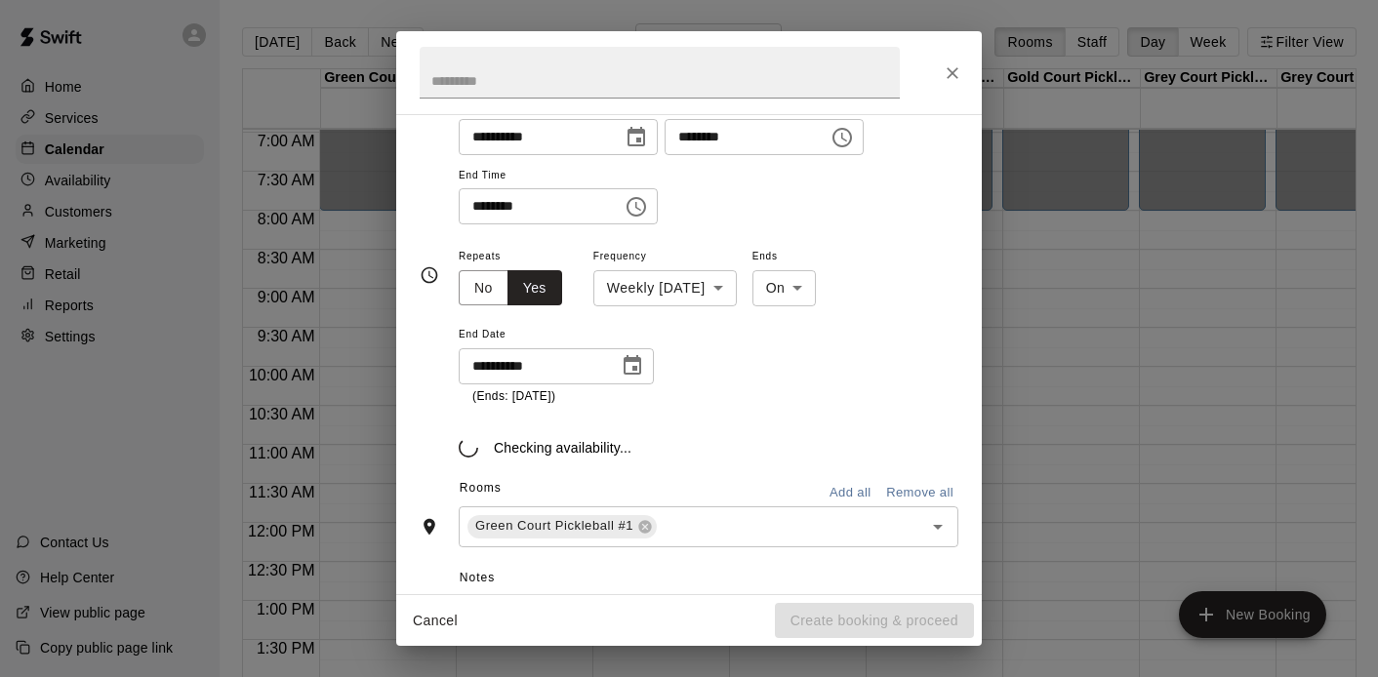
scroll to position [233, 0]
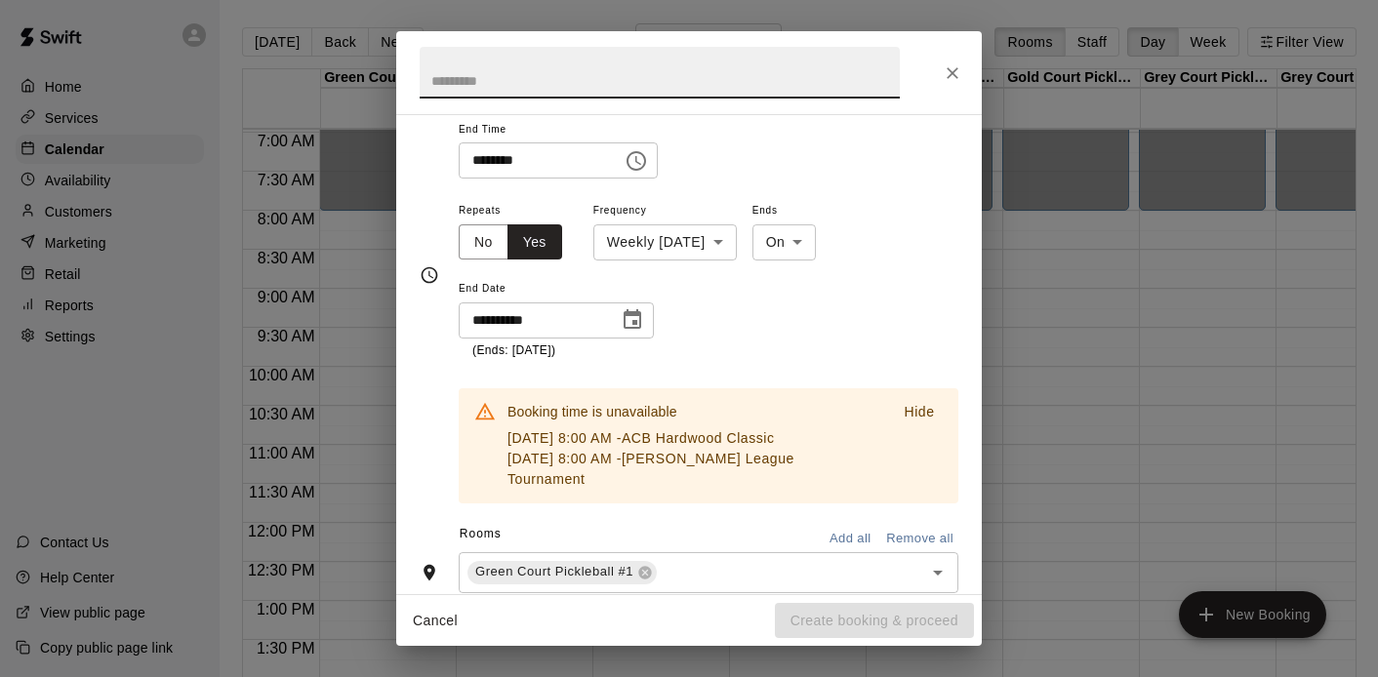
click at [558, 74] on input "text" at bounding box center [660, 73] width 480 height 52
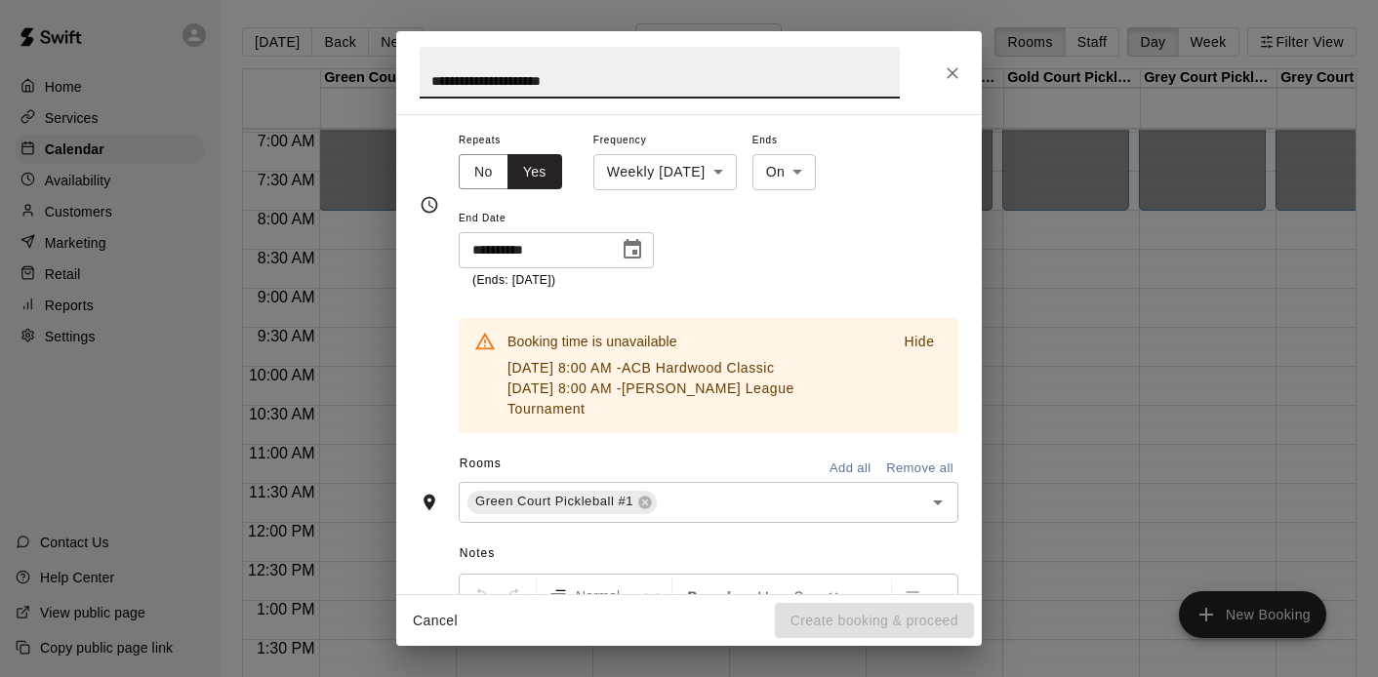
scroll to position [308, 0]
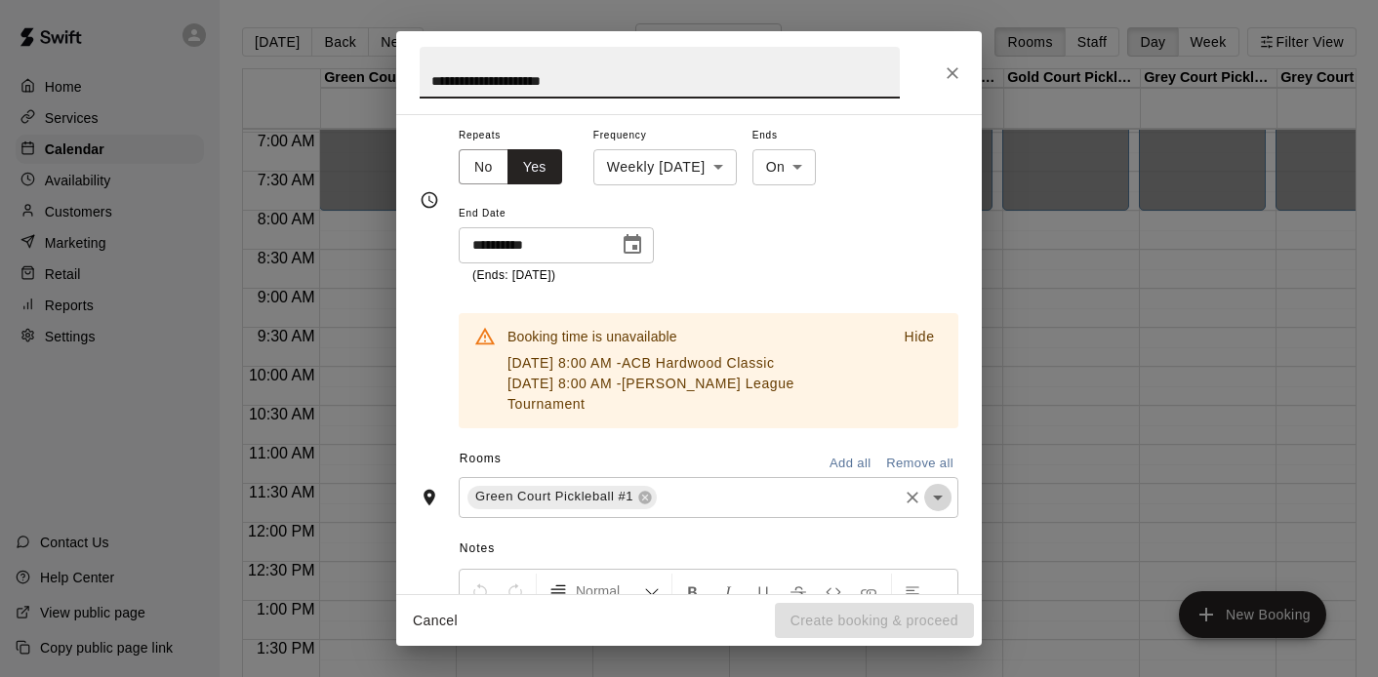
click at [933, 497] on icon "Open" at bounding box center [937, 497] width 23 height 23
type input "**********"
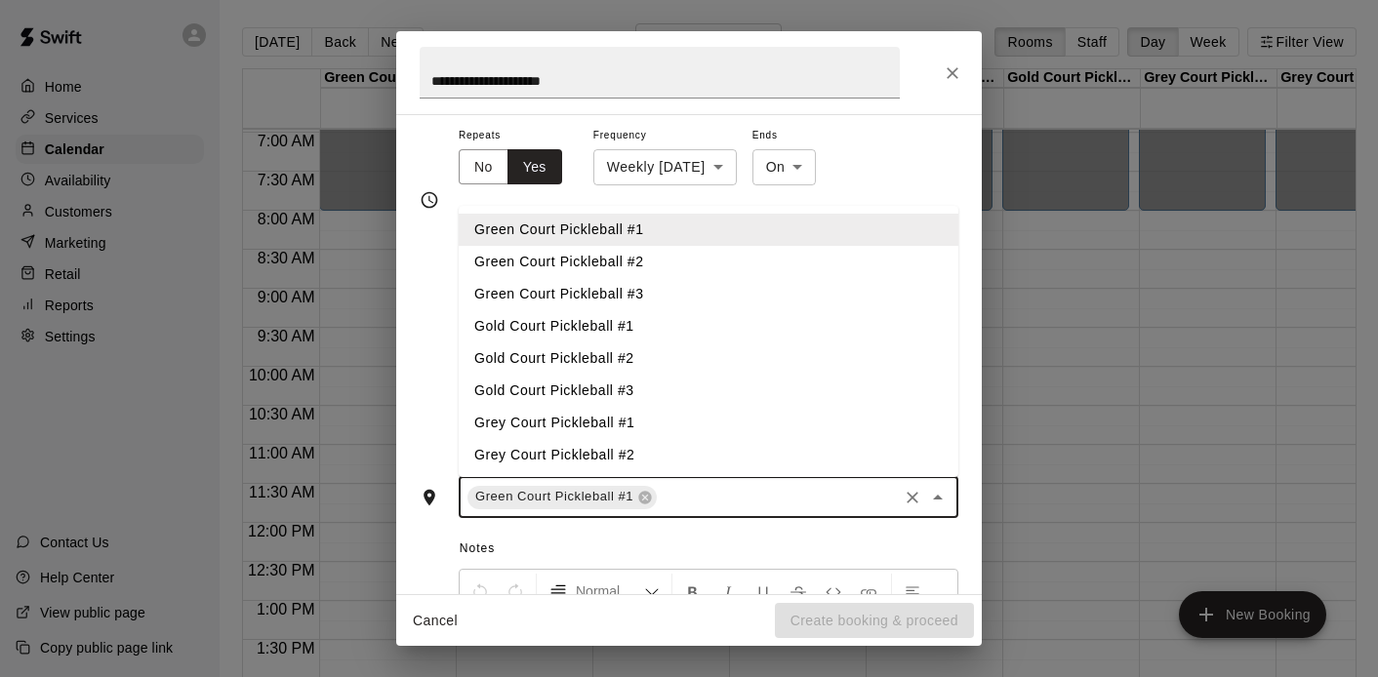
click at [565, 261] on li "Green Court Pickleball #2" at bounding box center [709, 262] width 500 height 32
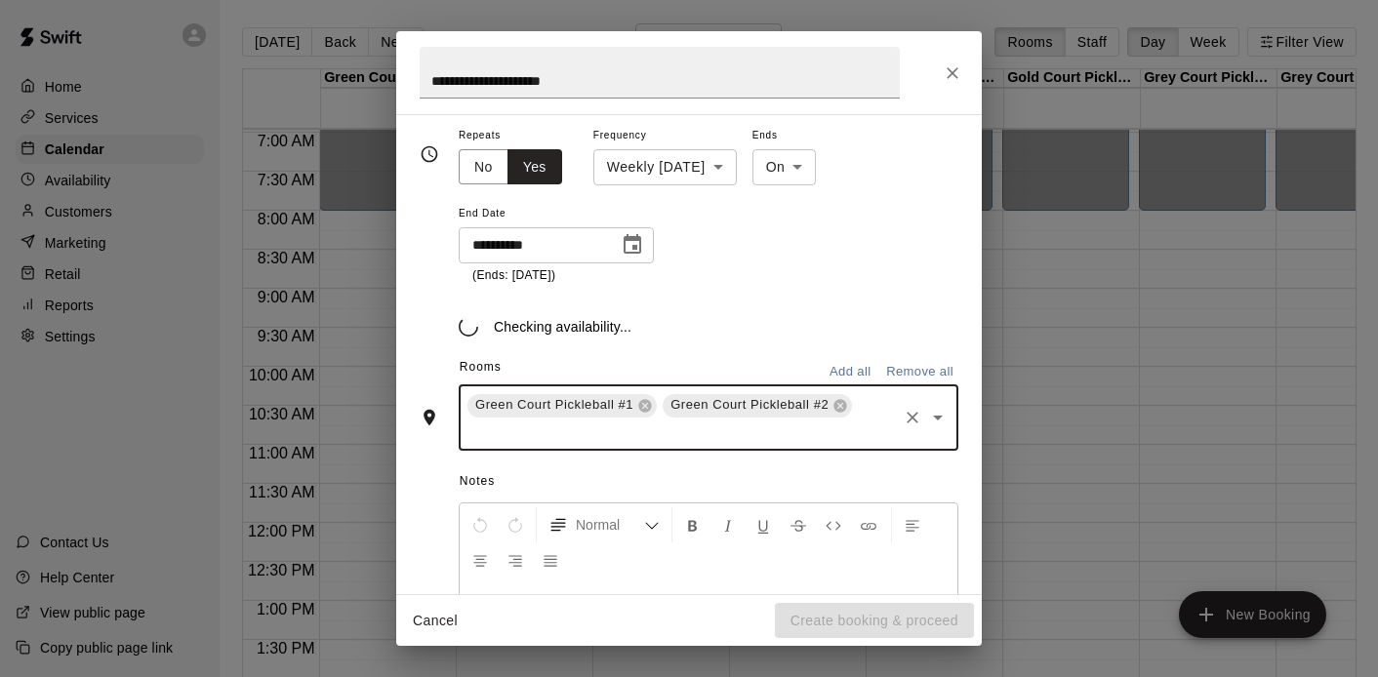
scroll to position [263, 0]
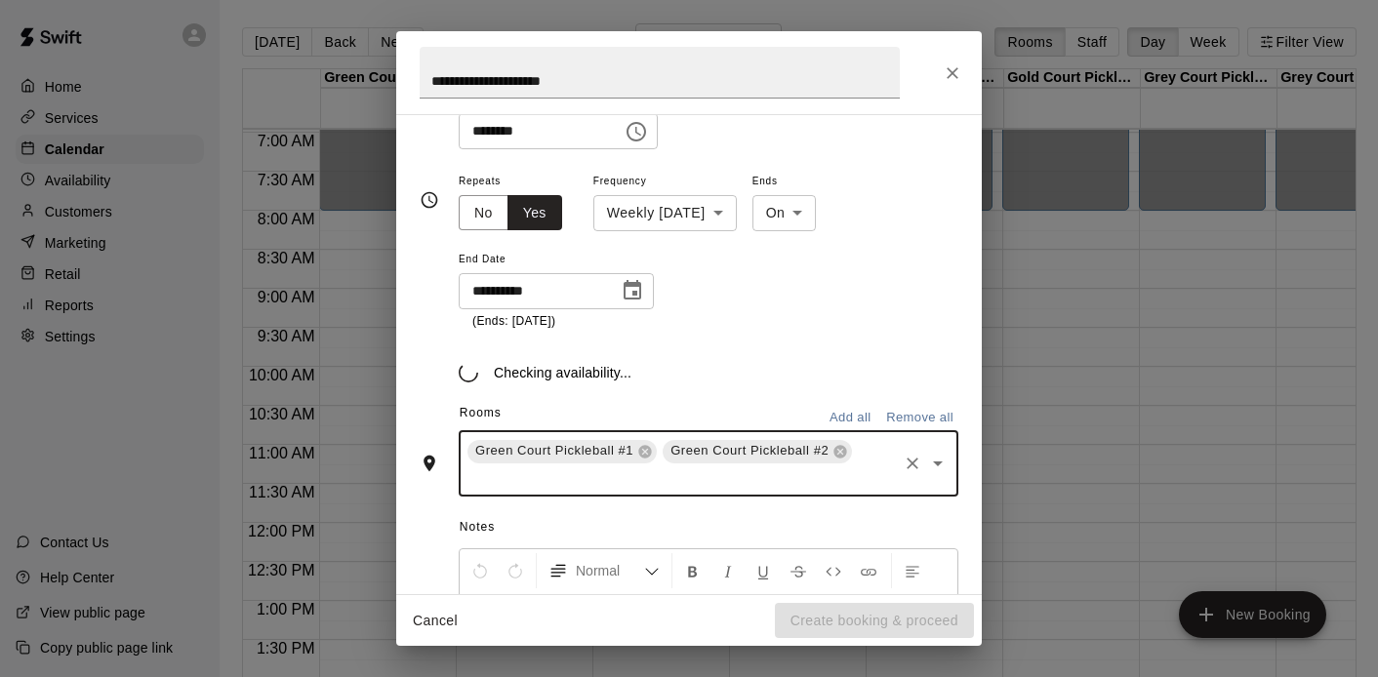
click at [940, 483] on div "Green Court Pickleball #1 Green Court Pickleball #2 ​" at bounding box center [709, 463] width 500 height 65
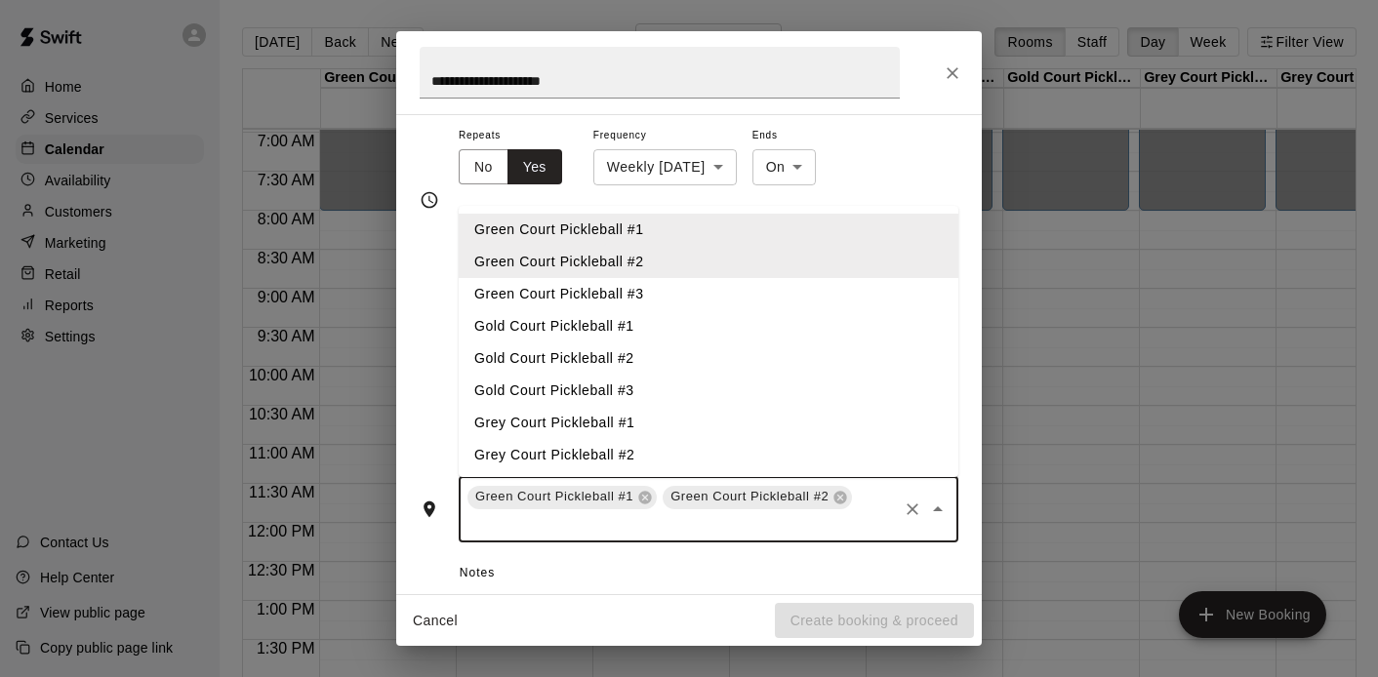
click at [940, 474] on li "Grey Court Pickleball #3" at bounding box center [709, 487] width 500 height 32
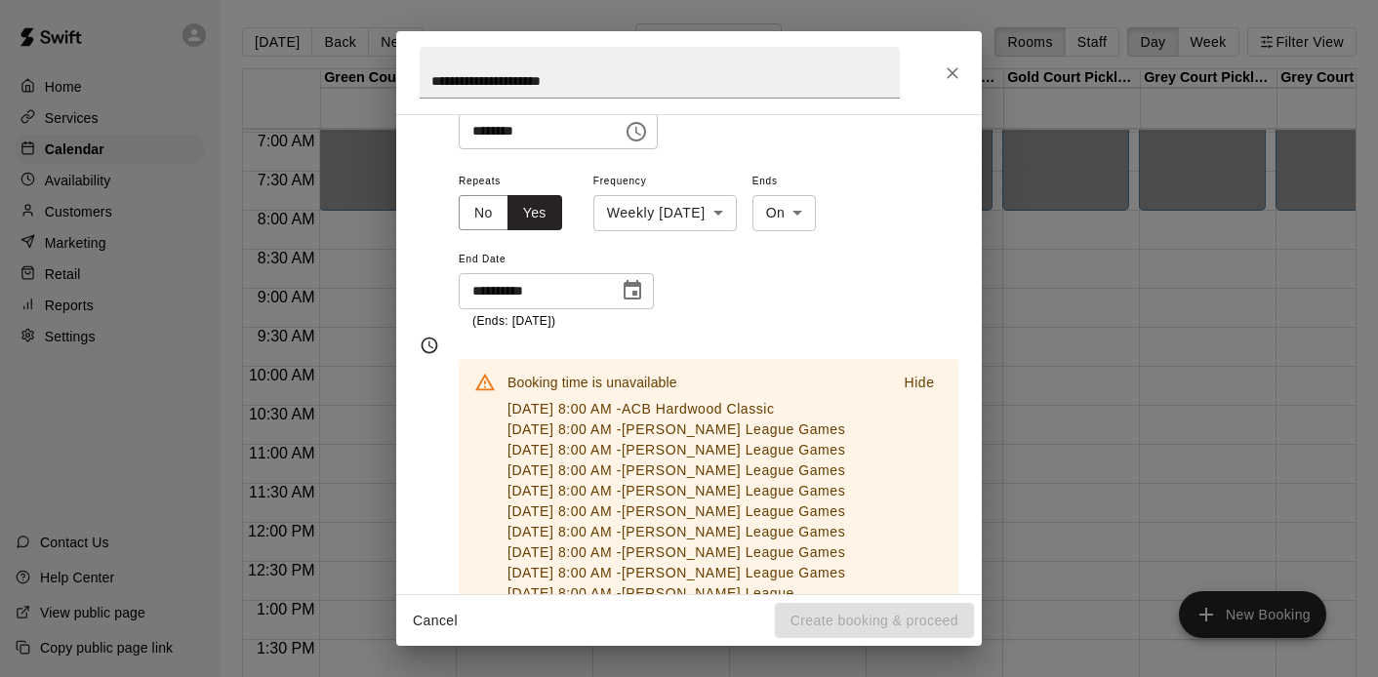
scroll to position [407, 0]
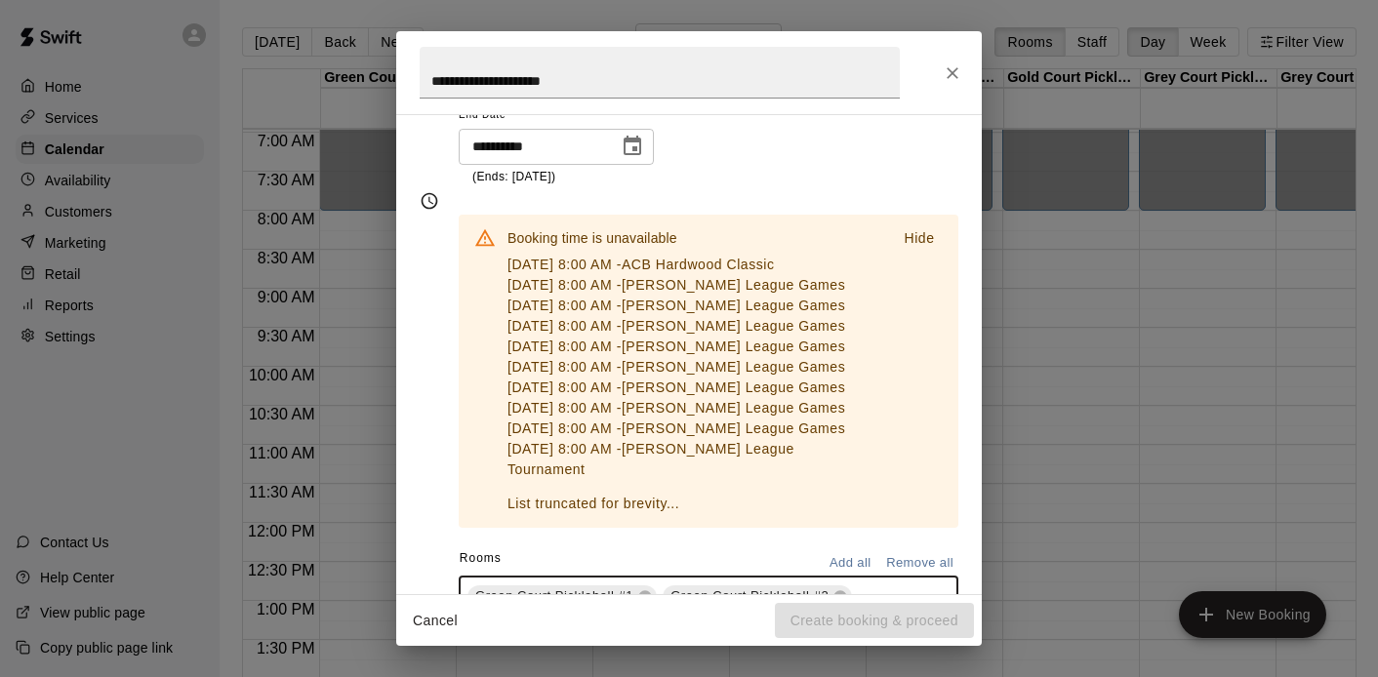
click at [919, 233] on p "Hide" at bounding box center [919, 238] width 30 height 20
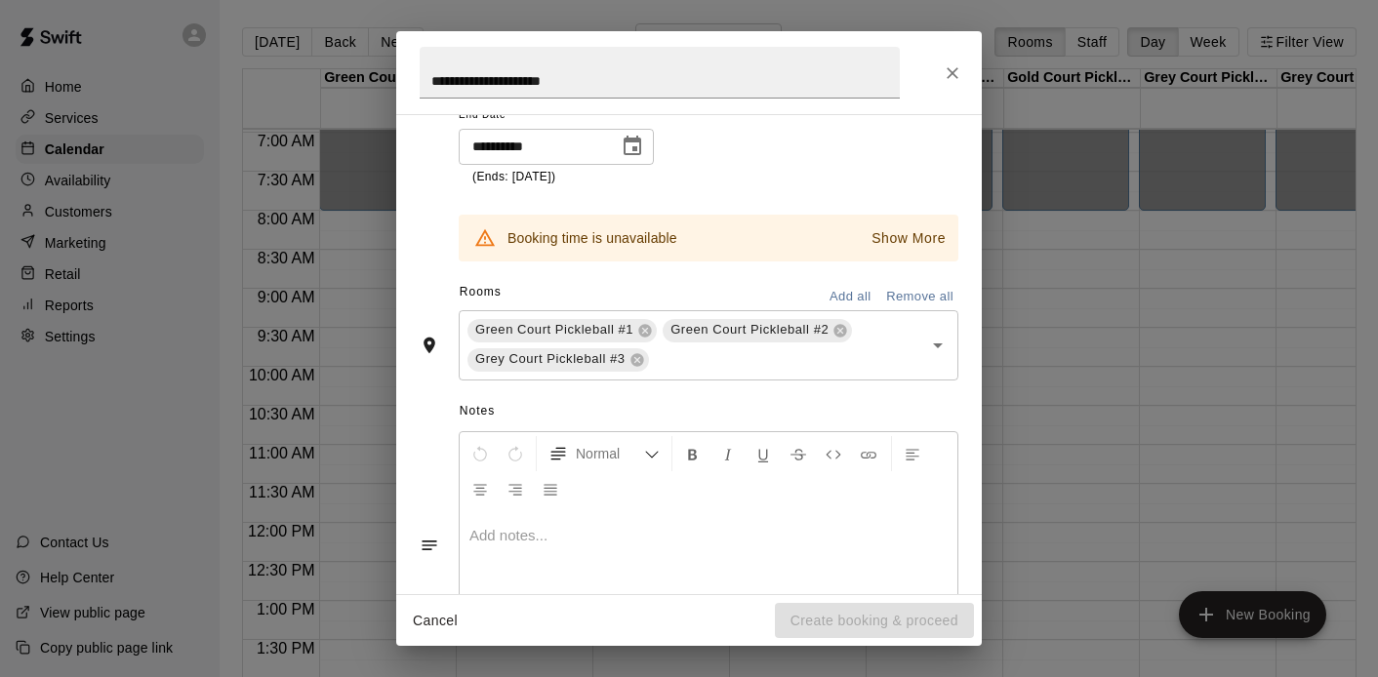
scroll to position [274, 0]
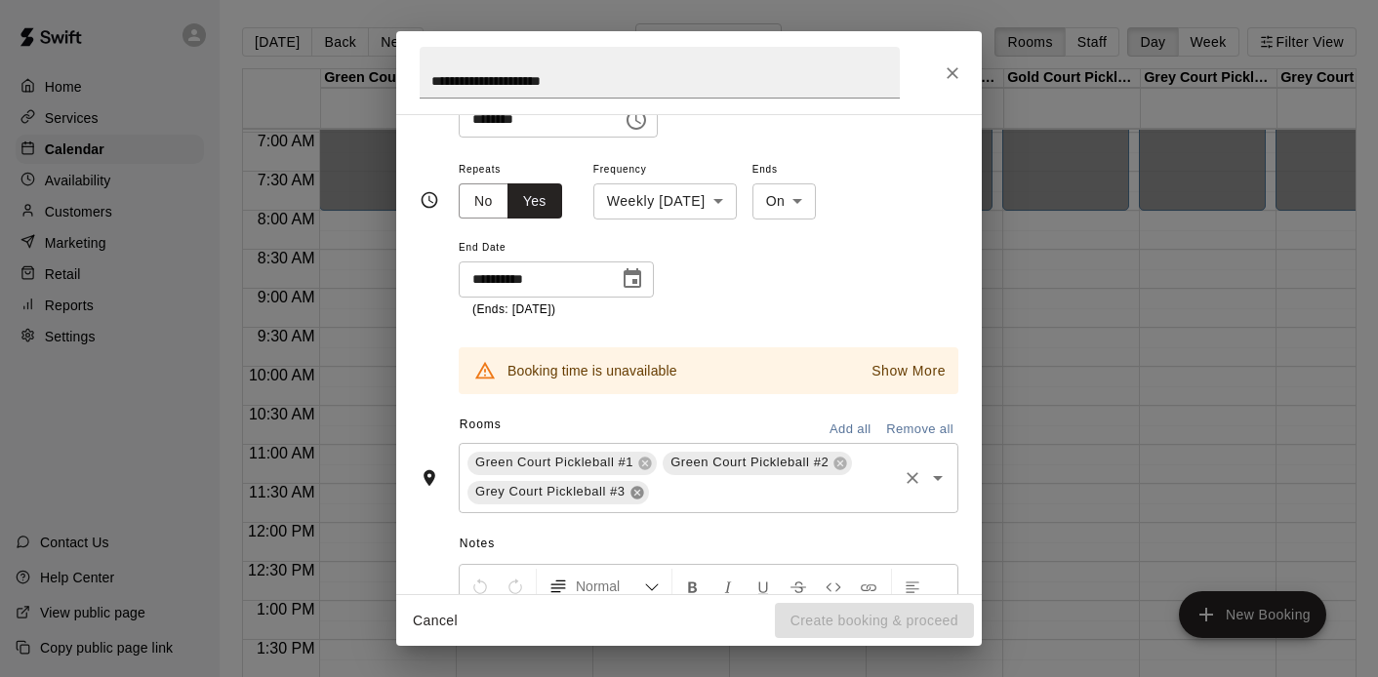
click at [636, 495] on icon at bounding box center [637, 492] width 13 height 13
click at [939, 467] on icon "Open" at bounding box center [937, 475] width 23 height 23
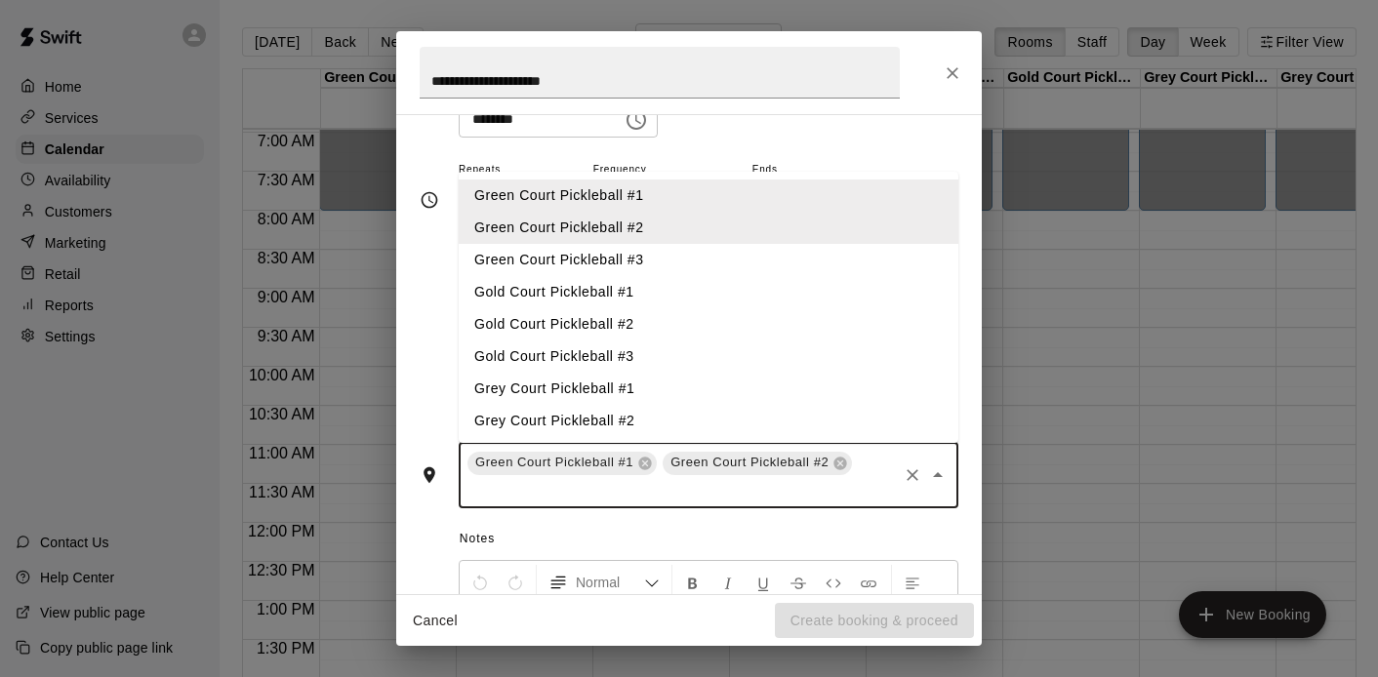
click at [607, 256] on li "Green Court Pickleball #3" at bounding box center [709, 260] width 500 height 32
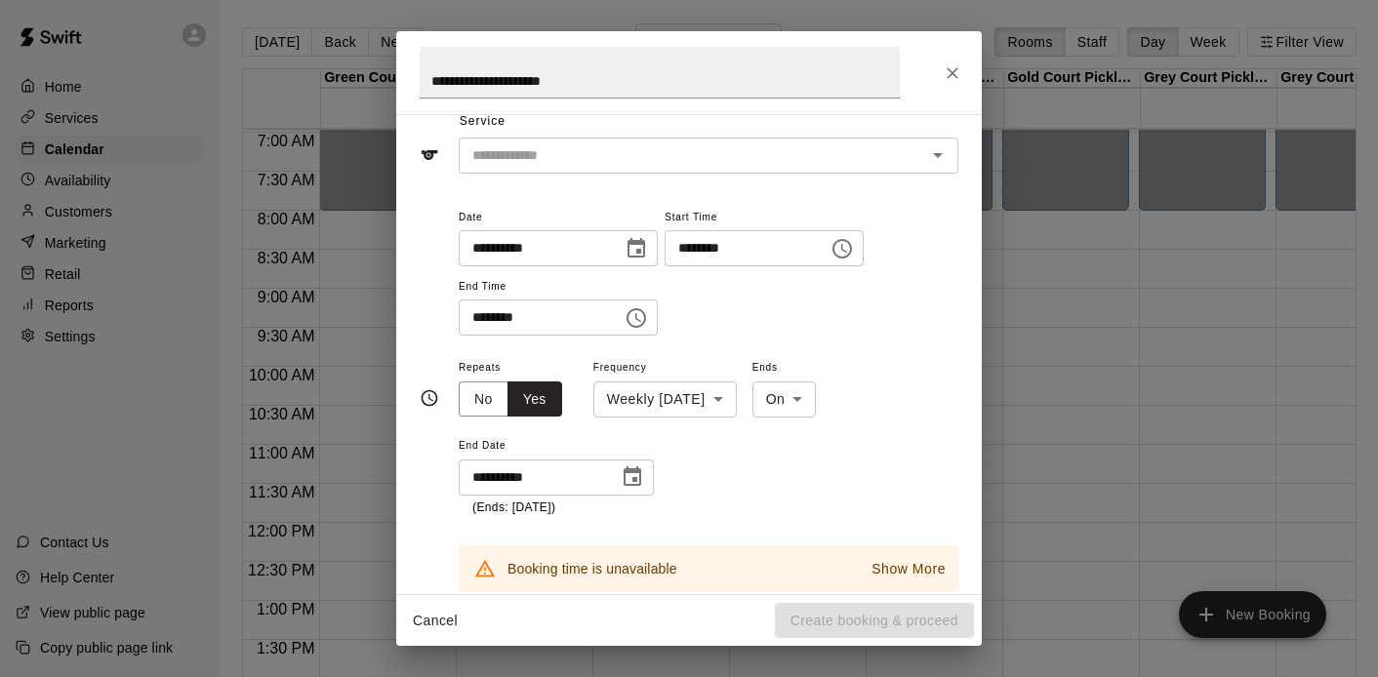
scroll to position [73, 0]
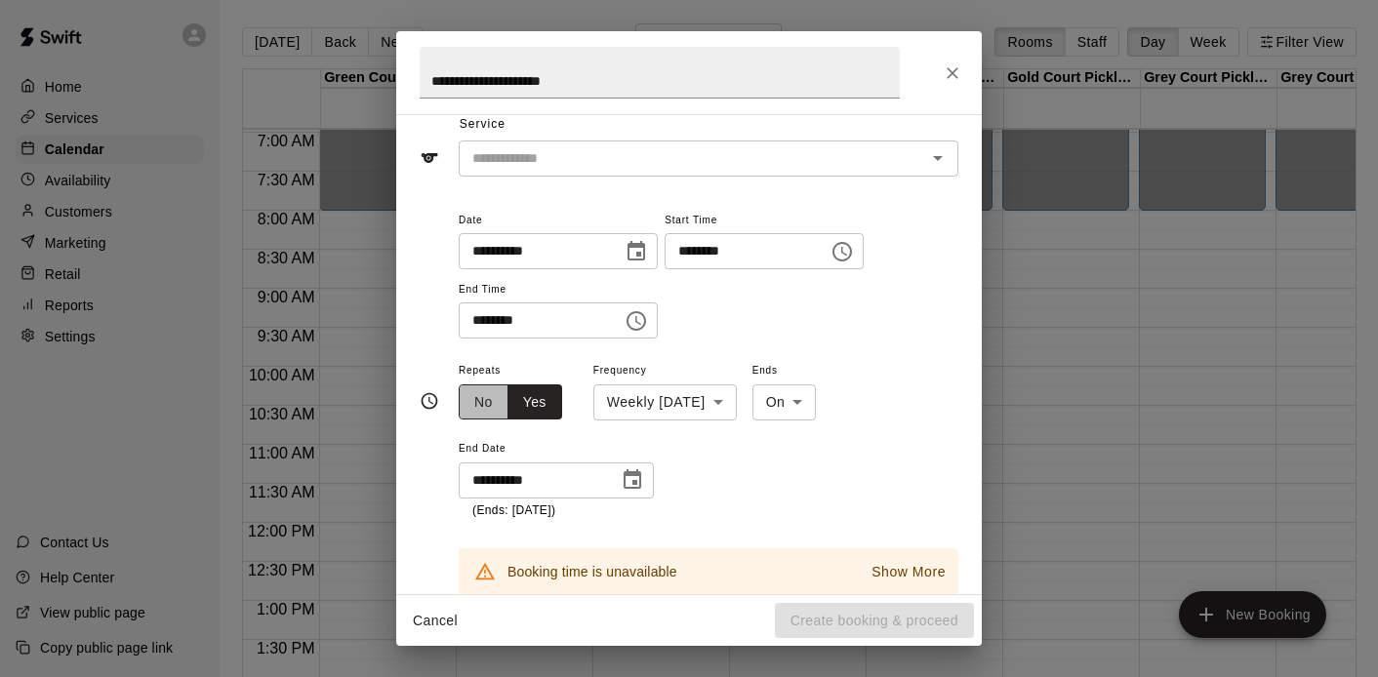
click at [485, 411] on button "No" at bounding box center [484, 403] width 50 height 36
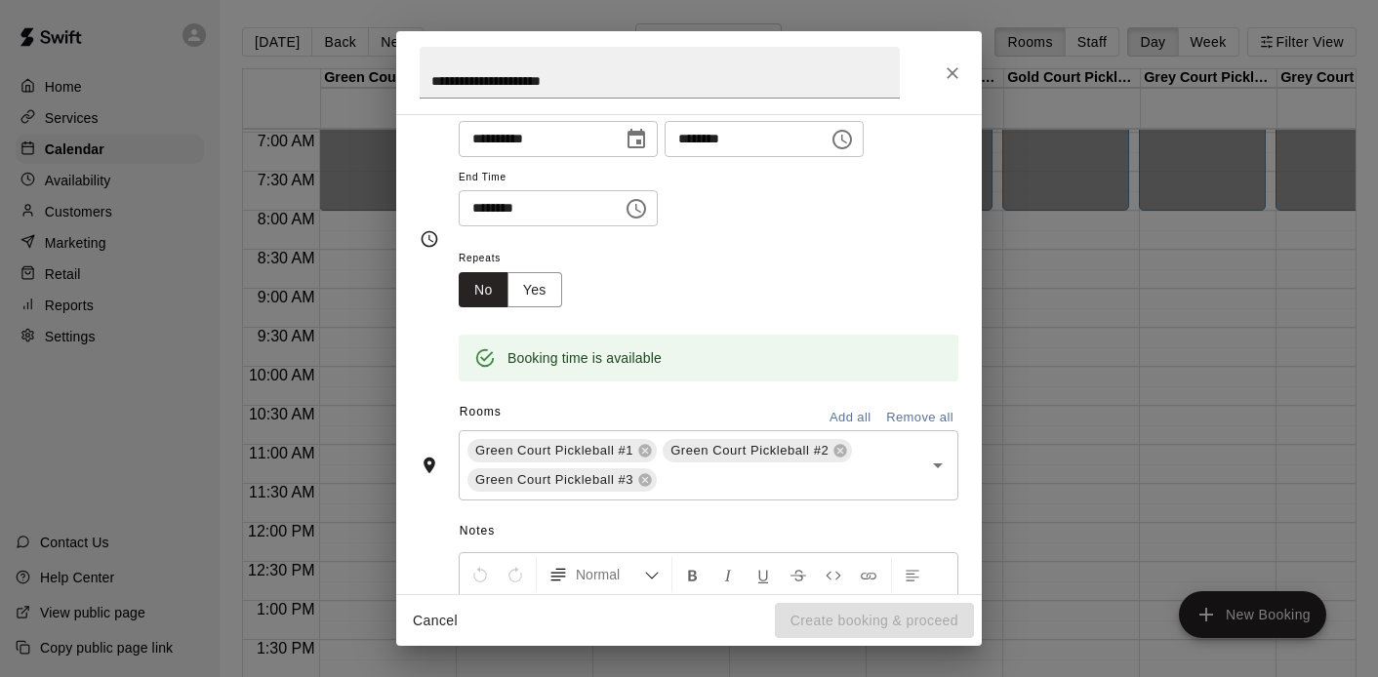
scroll to position [0, 0]
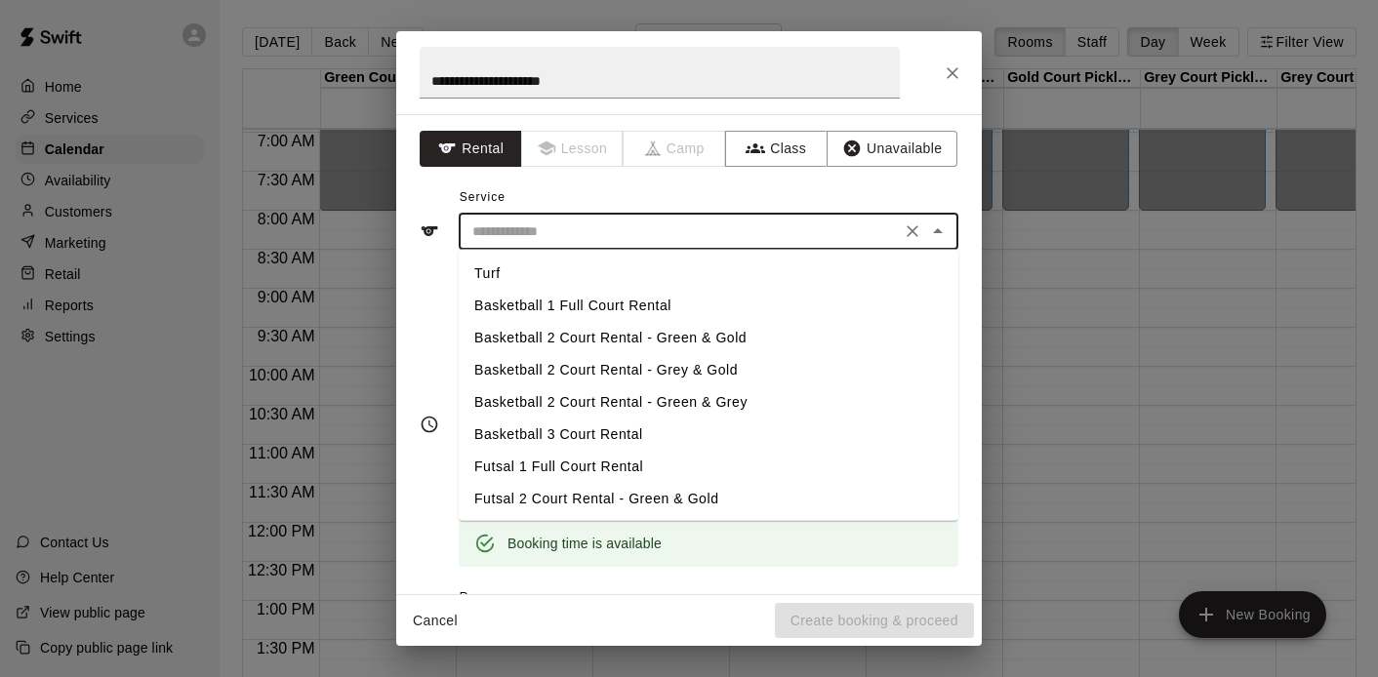
click at [640, 240] on input "text" at bounding box center [680, 232] width 430 height 24
click at [596, 303] on li "Basketball 1 Full Court Rental" at bounding box center [709, 306] width 500 height 32
type input "**********"
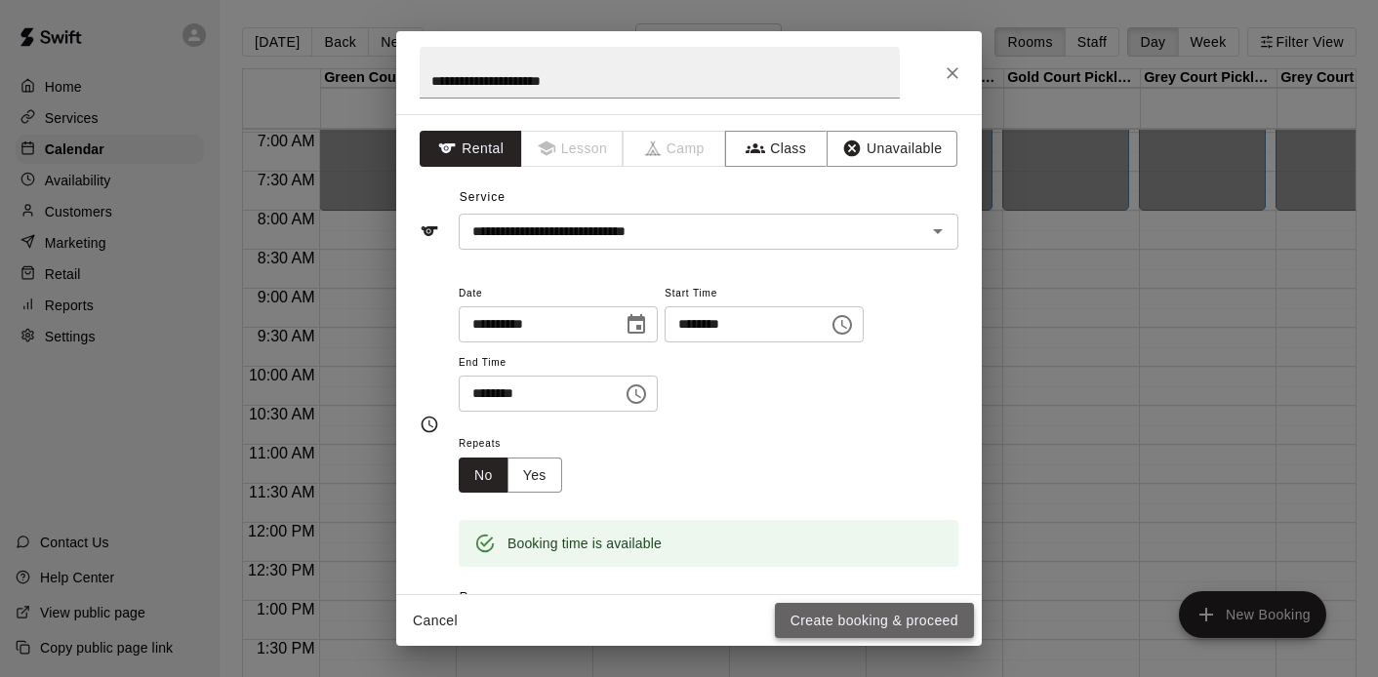
click at [865, 620] on button "Create booking & proceed" at bounding box center [874, 621] width 199 height 36
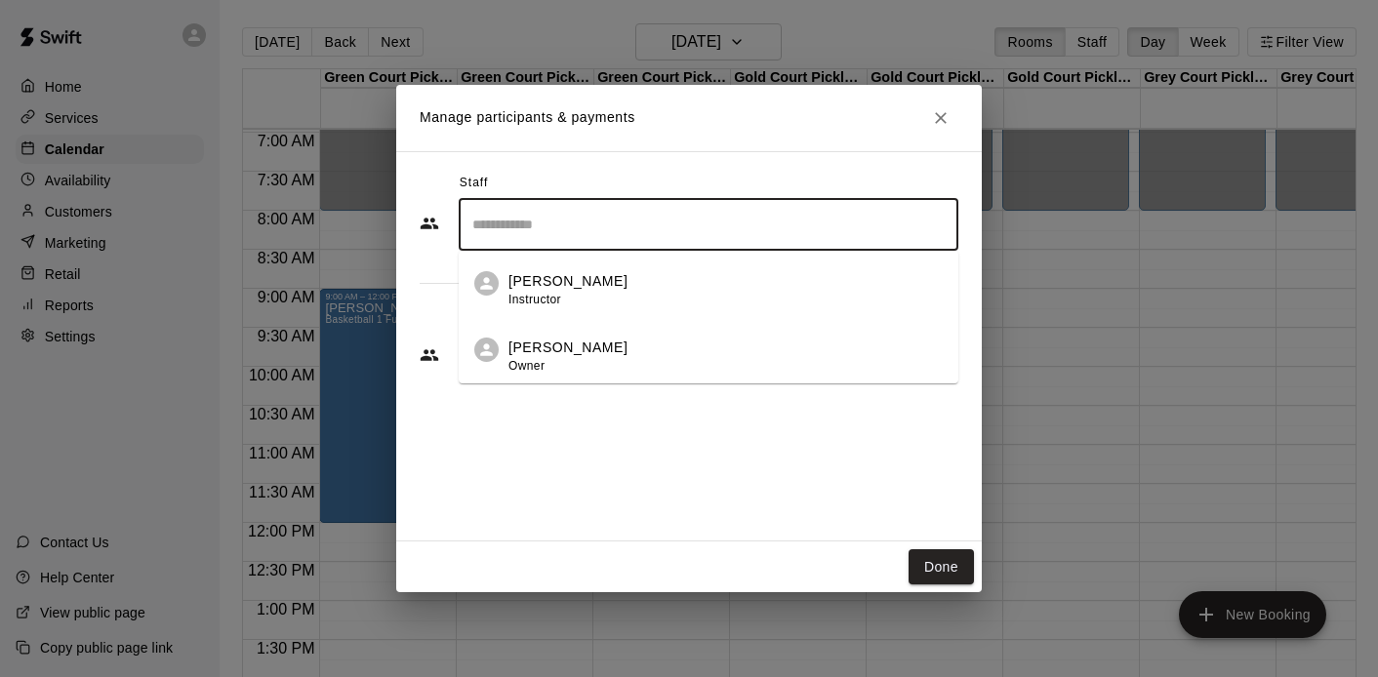
click at [547, 225] on input "Search staff" at bounding box center [709, 225] width 482 height 34
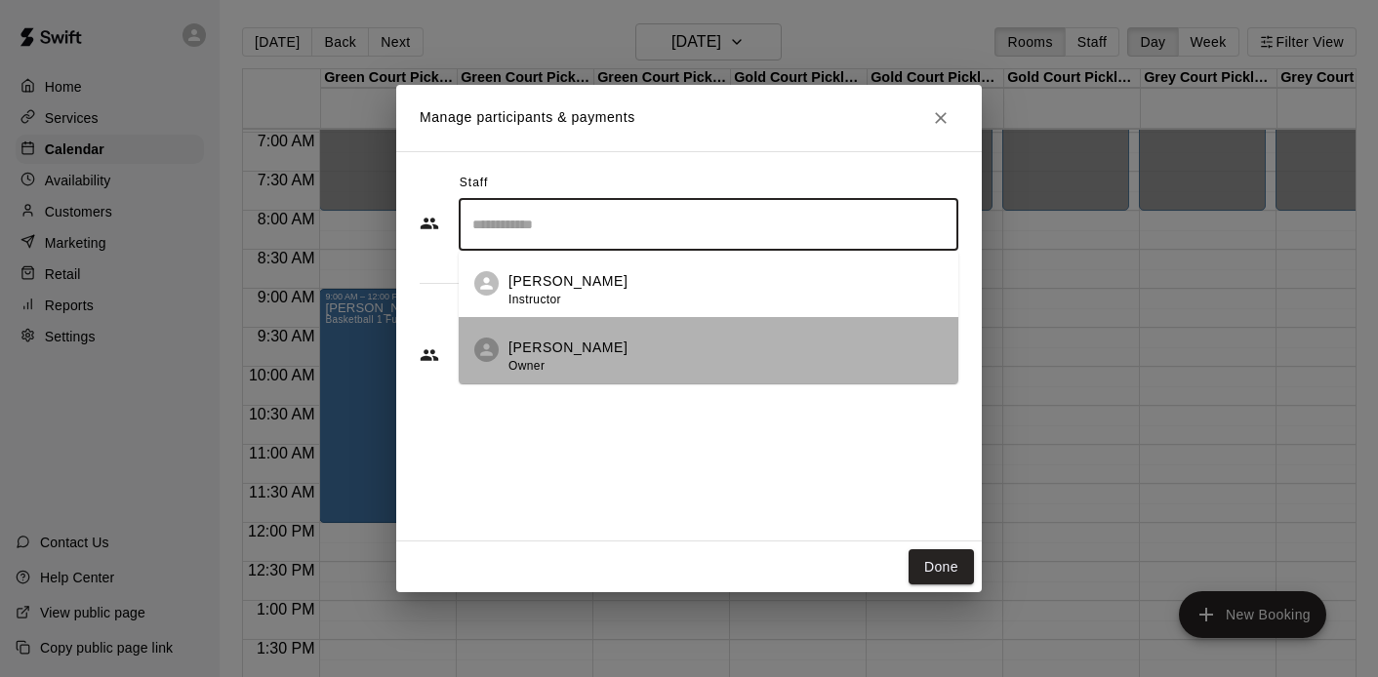
click at [547, 337] on li "Marko Thomas Owner" at bounding box center [709, 350] width 500 height 66
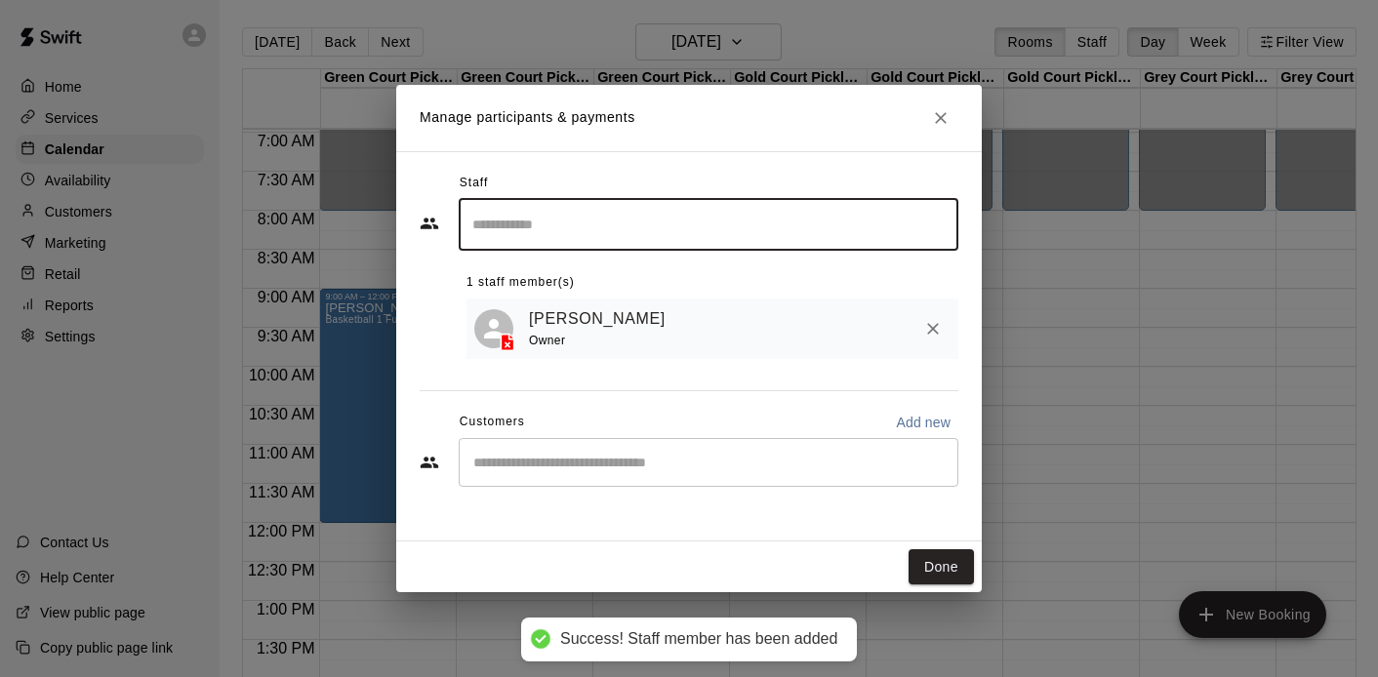
click at [899, 429] on p "Add new" at bounding box center [923, 423] width 55 height 20
select select "**"
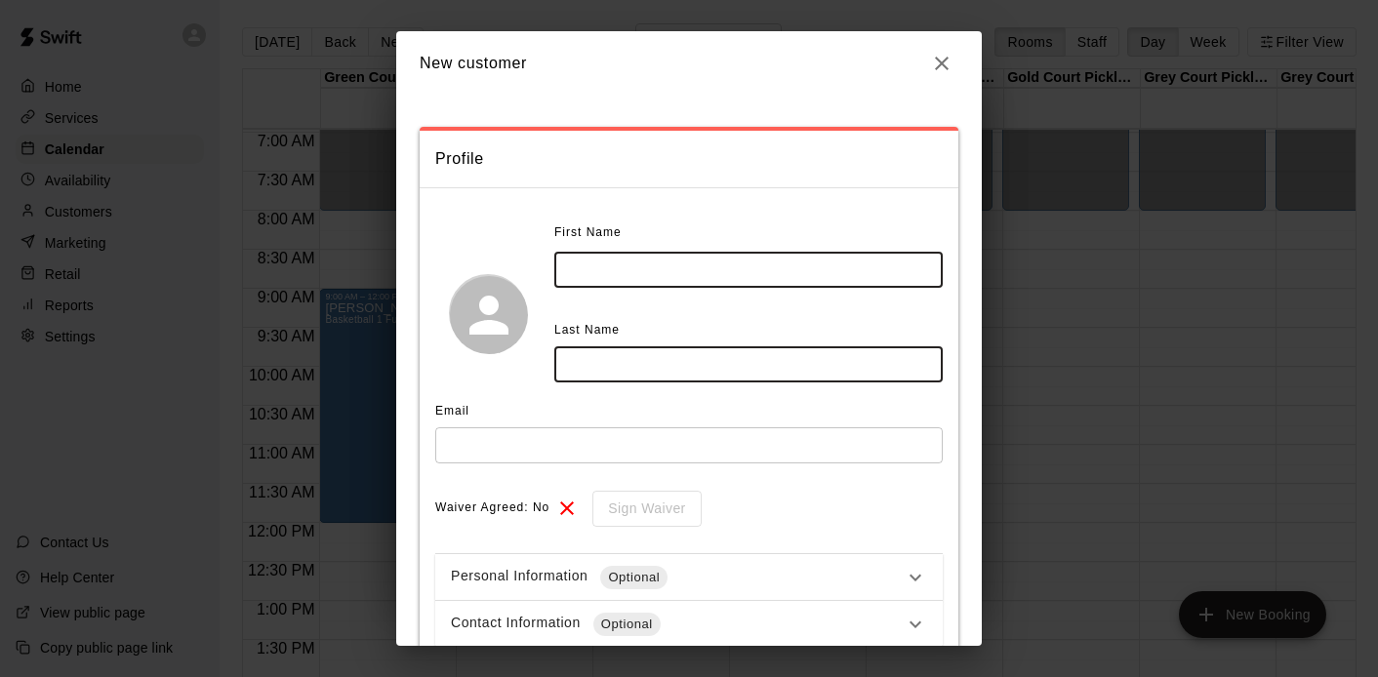
click at [847, 270] on input "text" at bounding box center [748, 270] width 388 height 36
type input "******"
click at [641, 463] on input "text" at bounding box center [689, 446] width 508 height 36
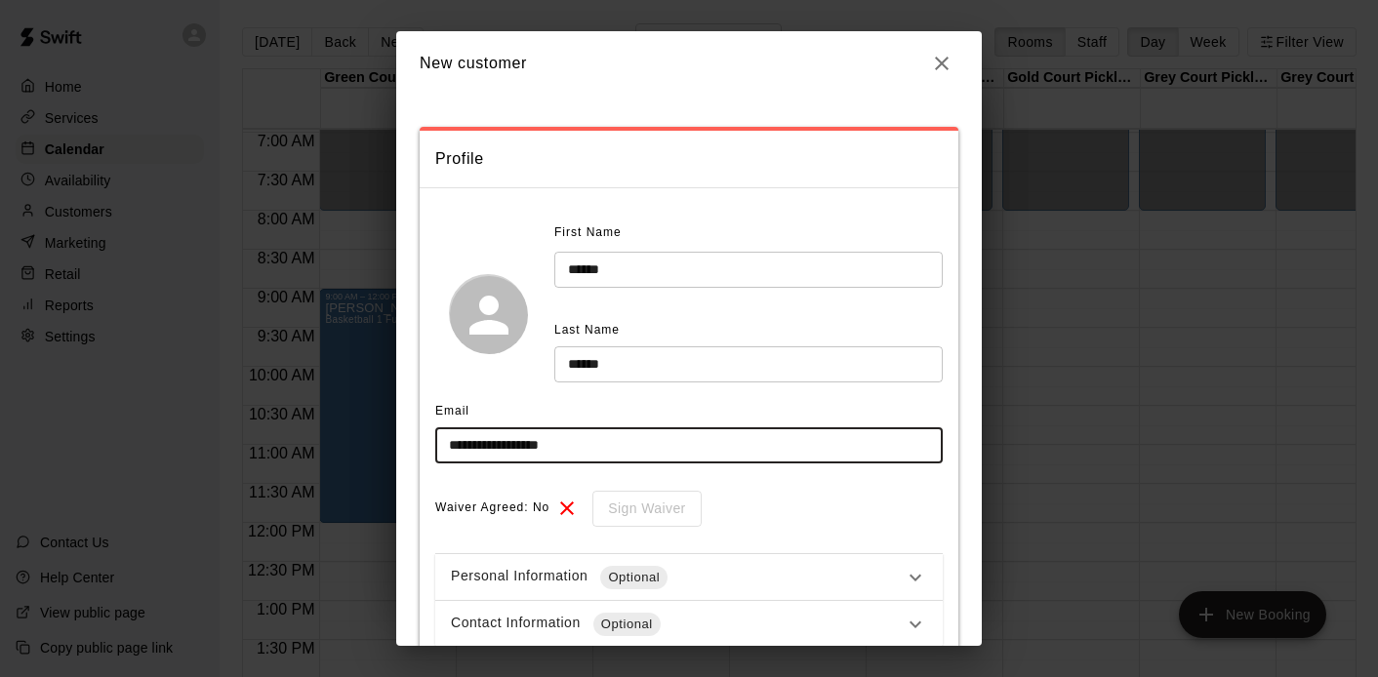
scroll to position [129, 0]
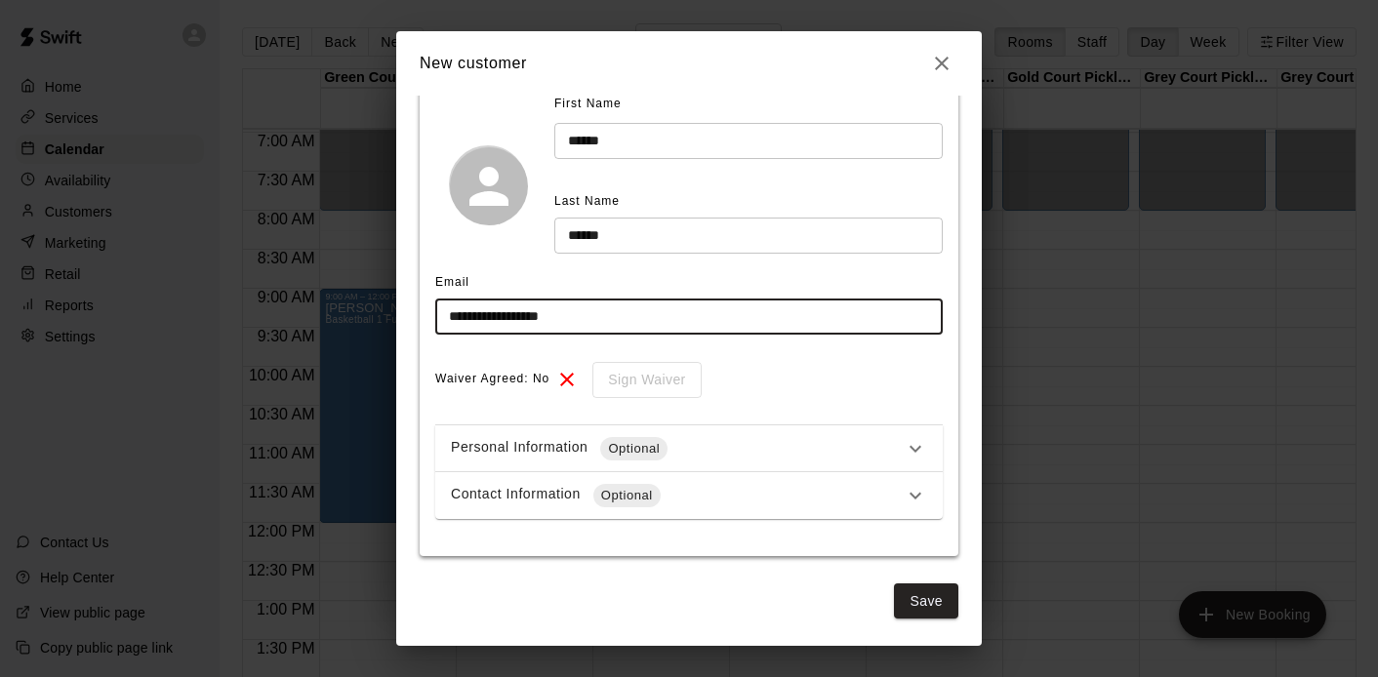
type input "**********"
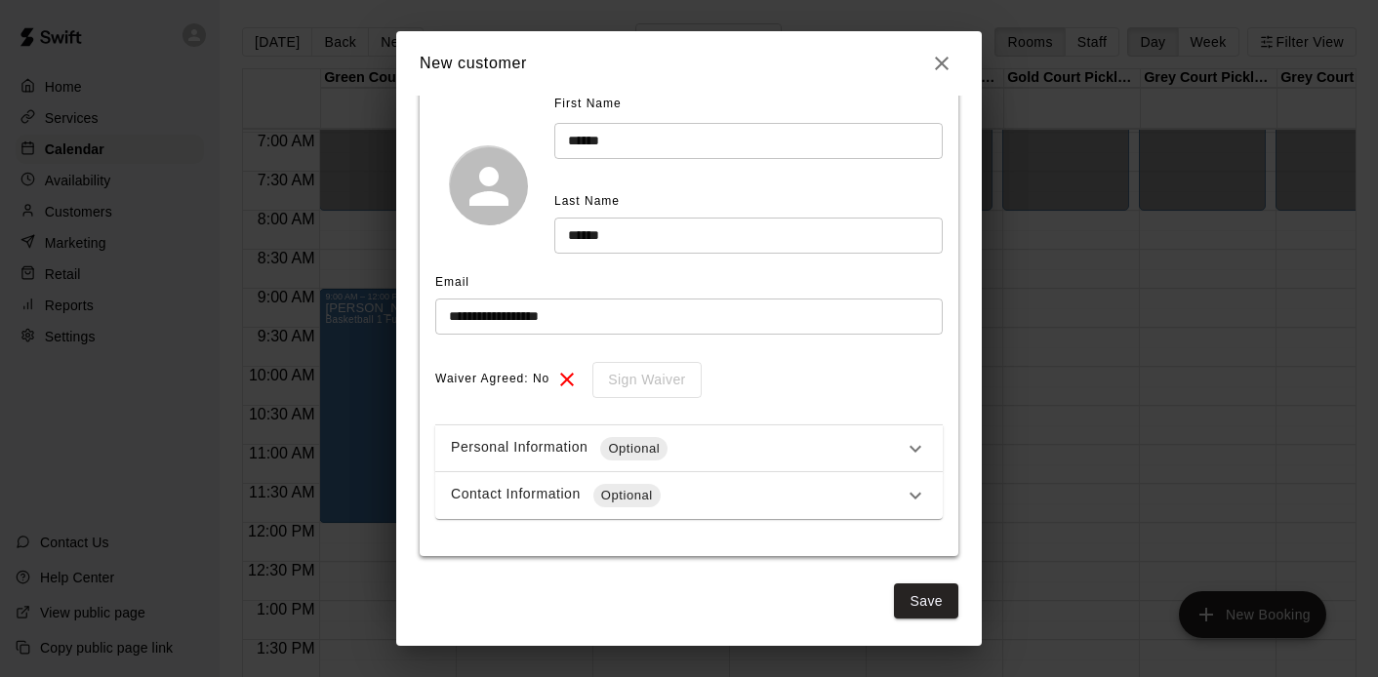
click at [547, 495] on div "Contact Information Optional" at bounding box center [677, 495] width 453 height 23
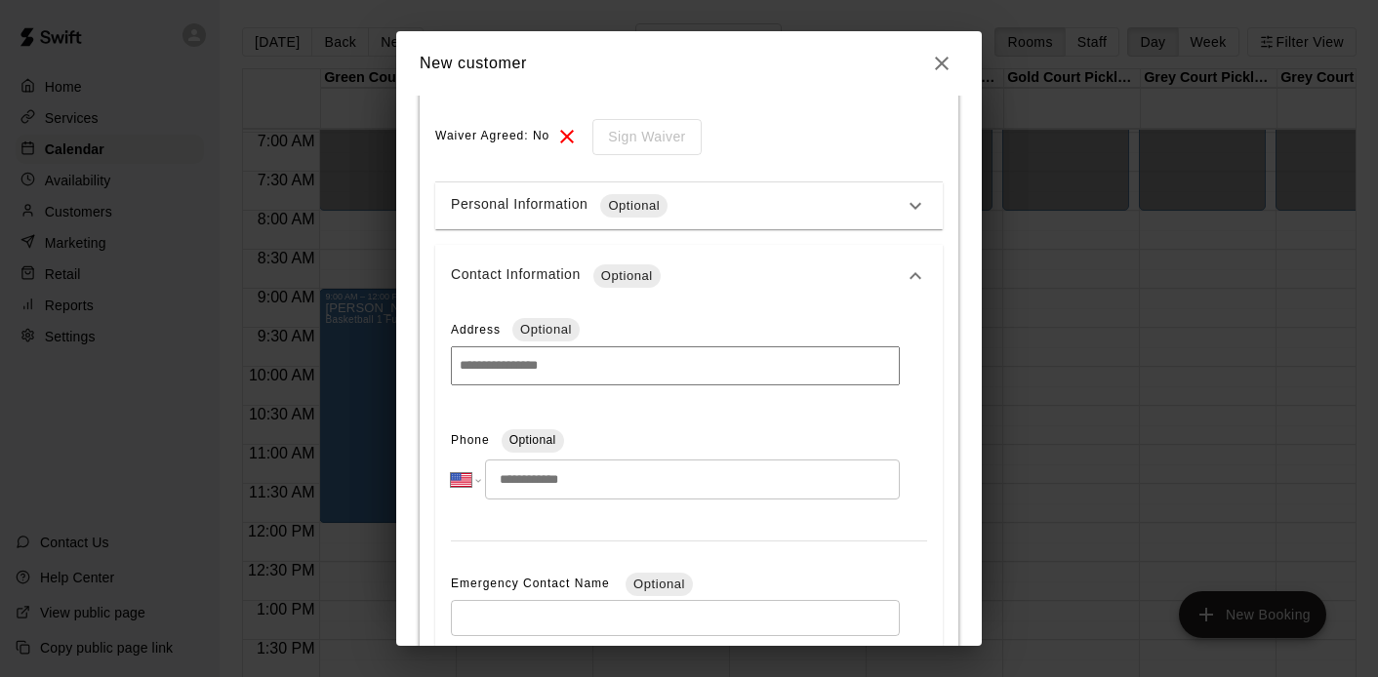
scroll to position [394, 0]
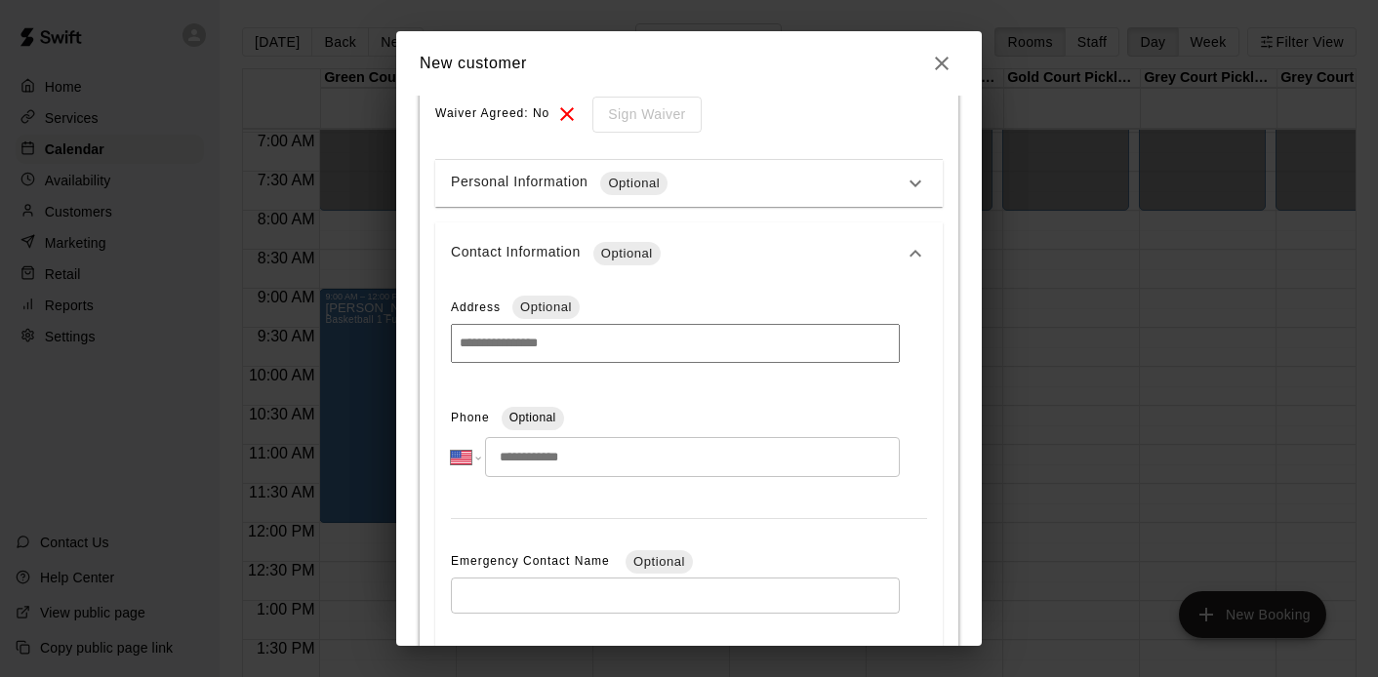
click at [553, 464] on input "tel" at bounding box center [692, 457] width 415 height 40
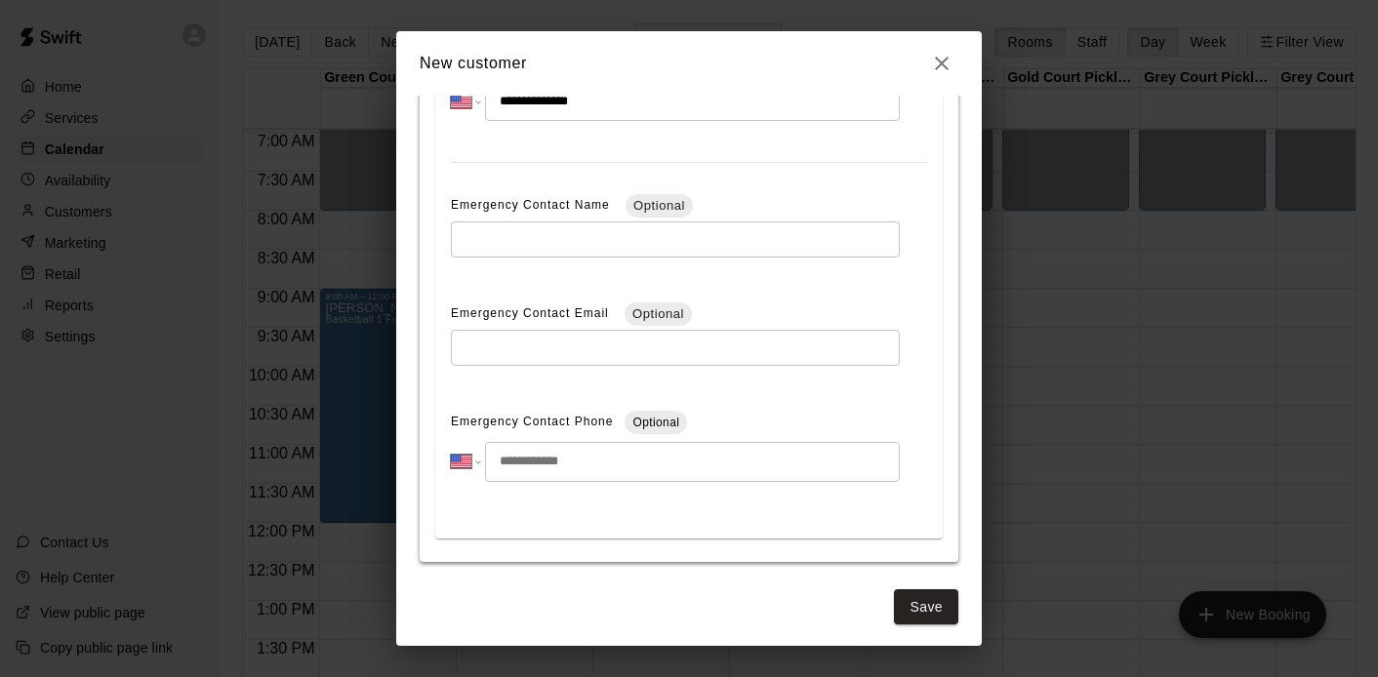
scroll to position [759, 0]
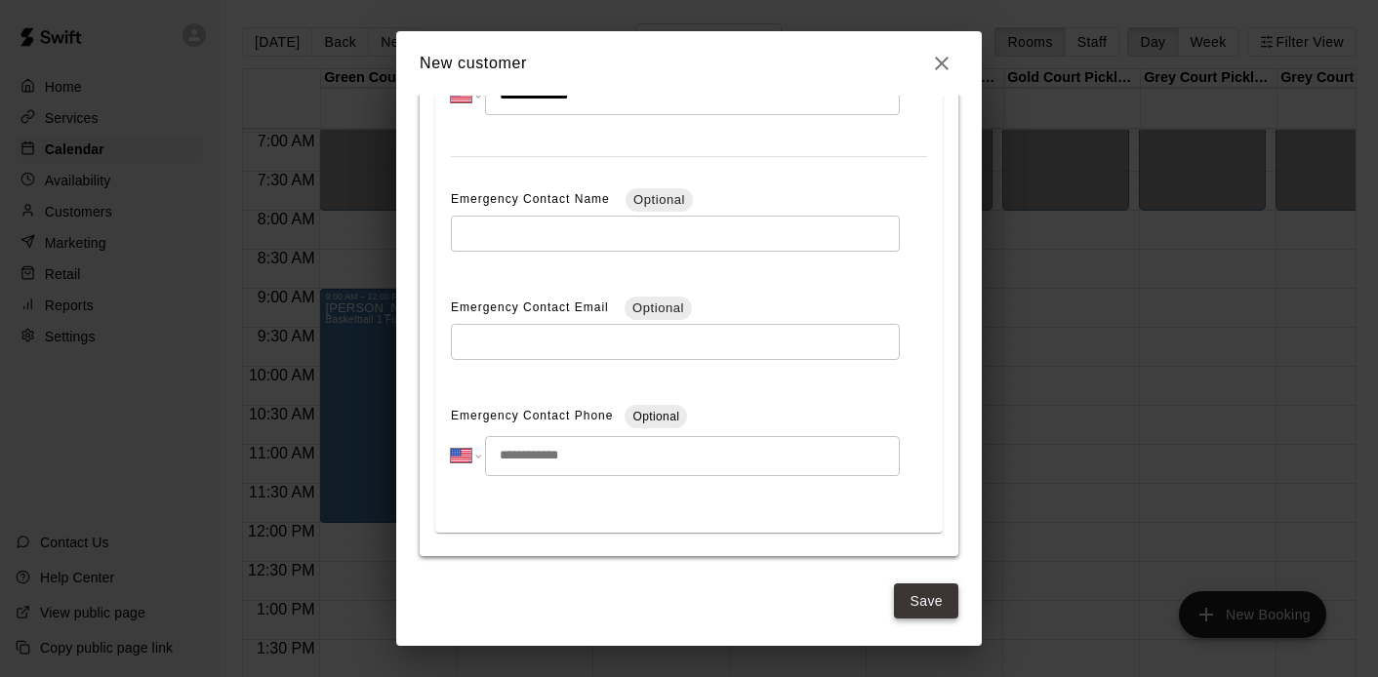
type input "**********"
click at [926, 595] on button "Save" at bounding box center [926, 602] width 64 height 36
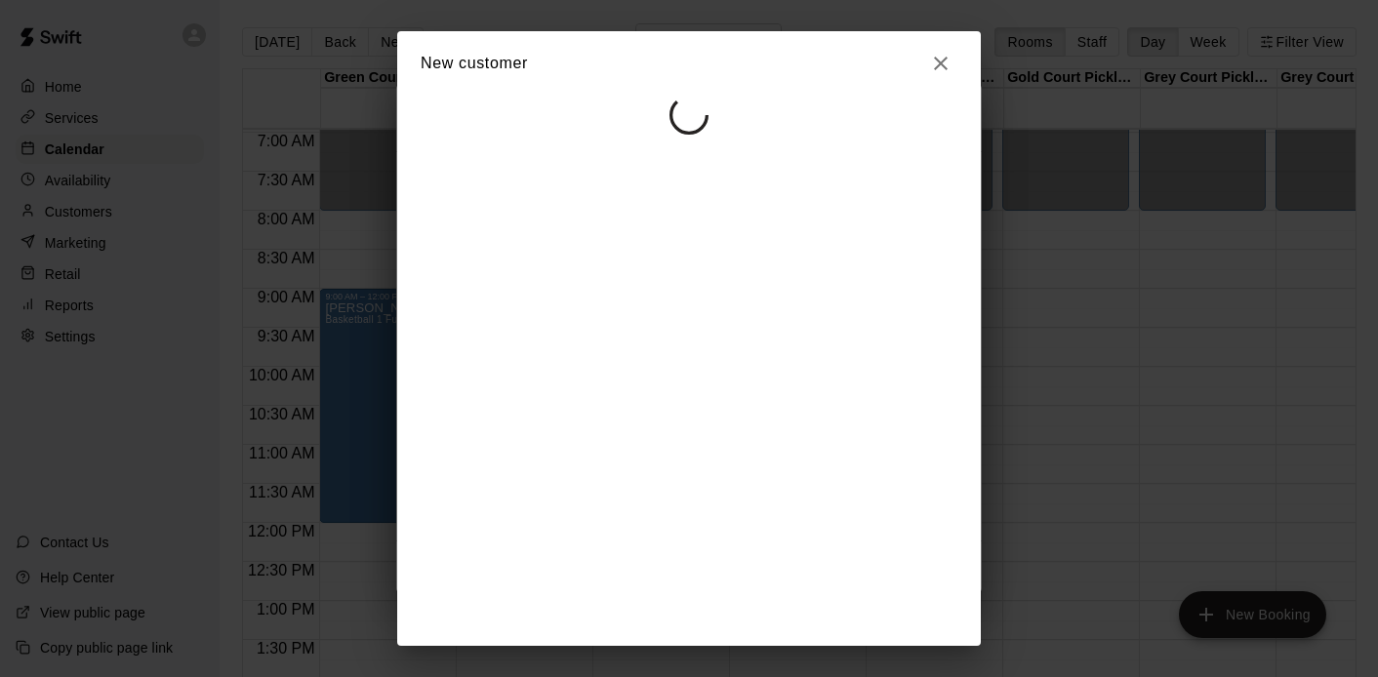
select select "**"
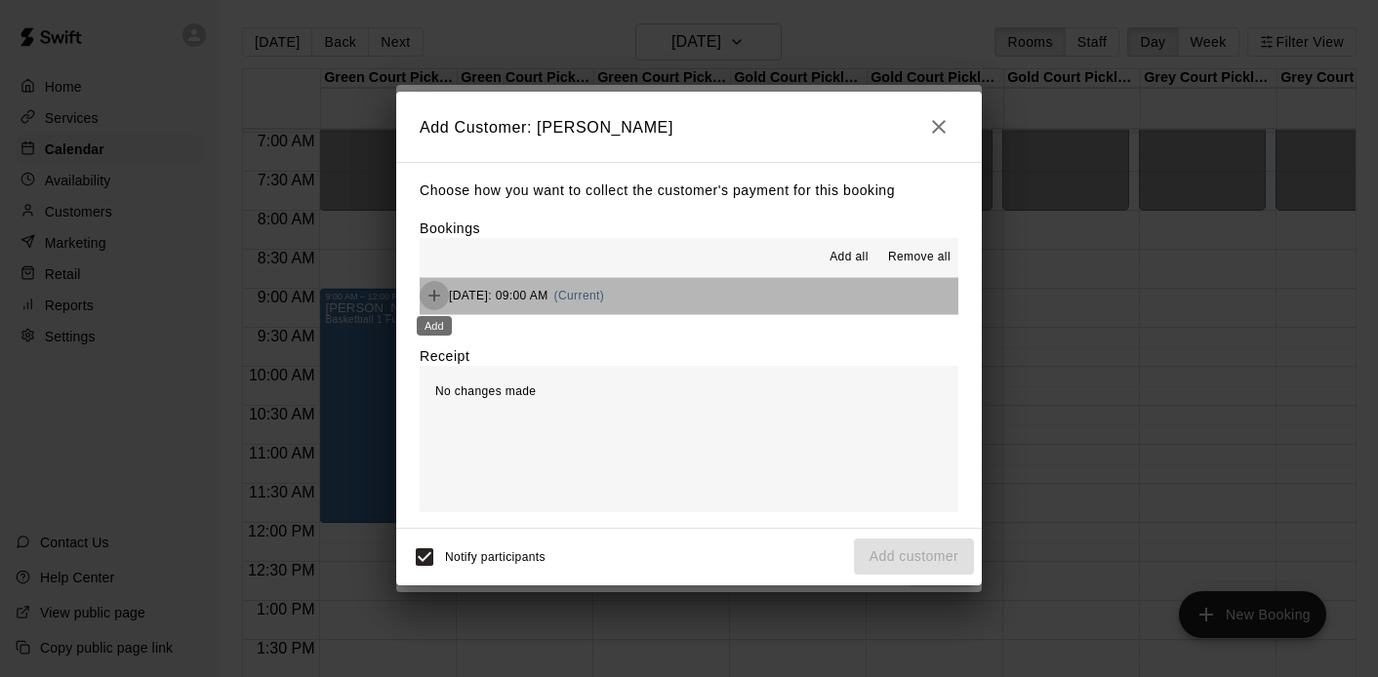
click at [434, 298] on icon "Add" at bounding box center [435, 296] width 20 height 20
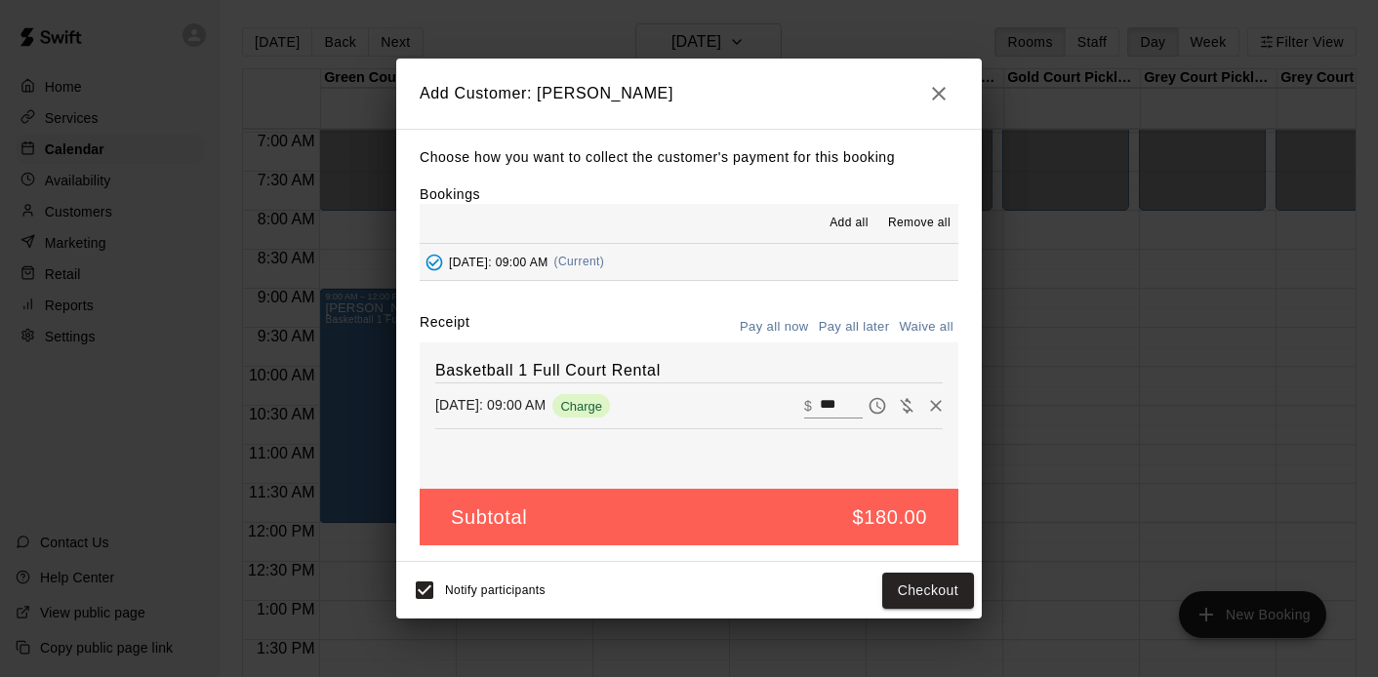
click at [864, 328] on button "Pay all later" at bounding box center [854, 327] width 81 height 30
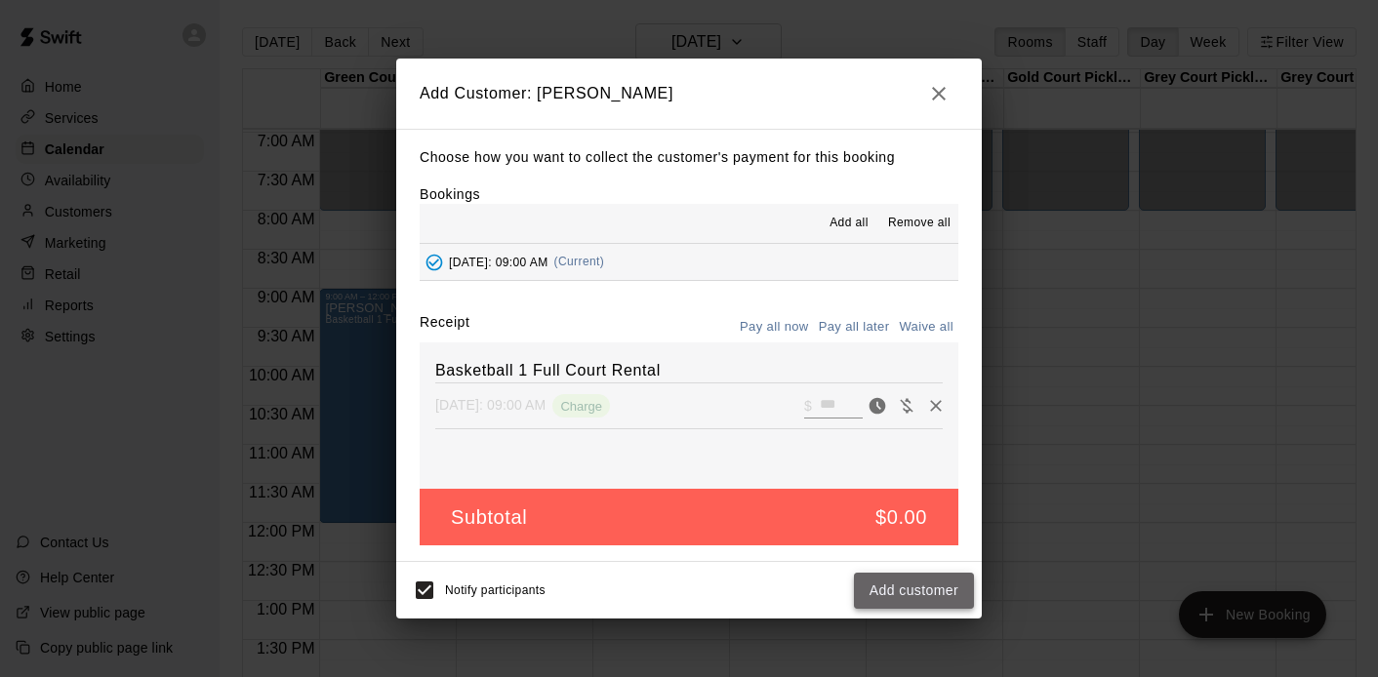
click at [907, 580] on button "Add customer" at bounding box center [914, 591] width 120 height 36
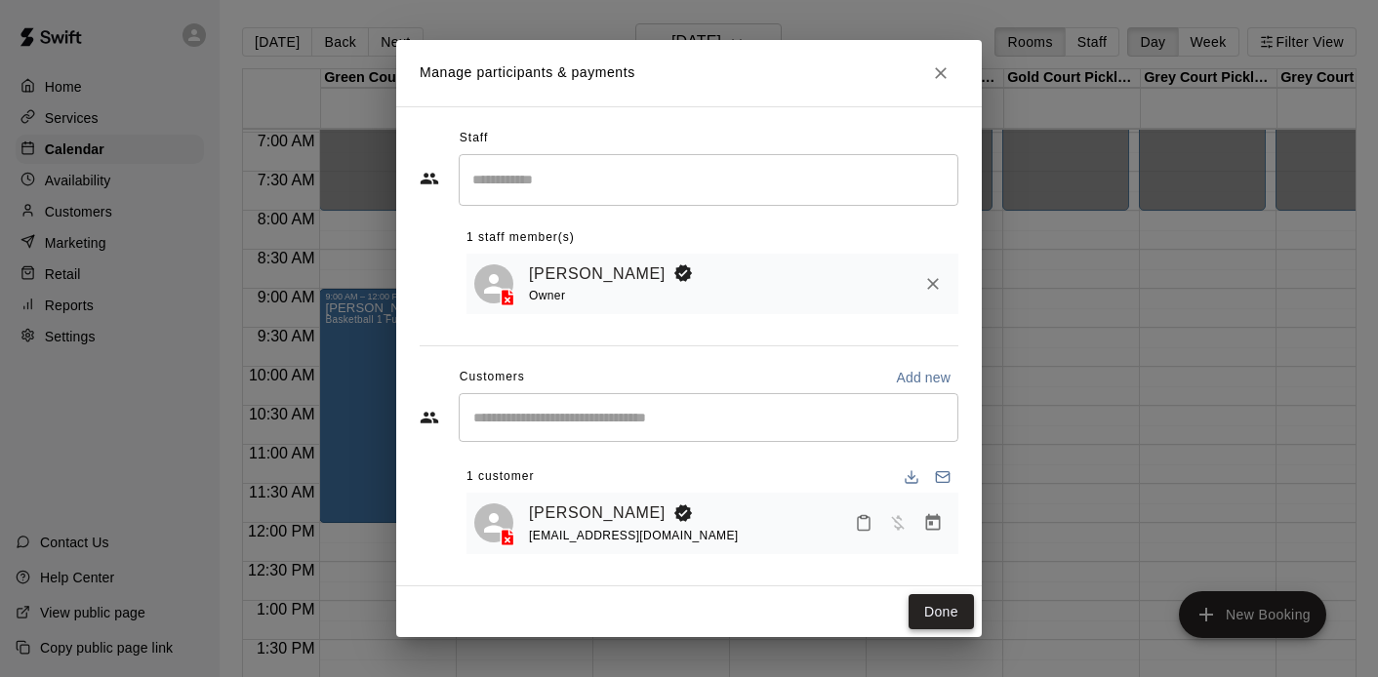
click at [928, 601] on button "Done" at bounding box center [941, 612] width 65 height 36
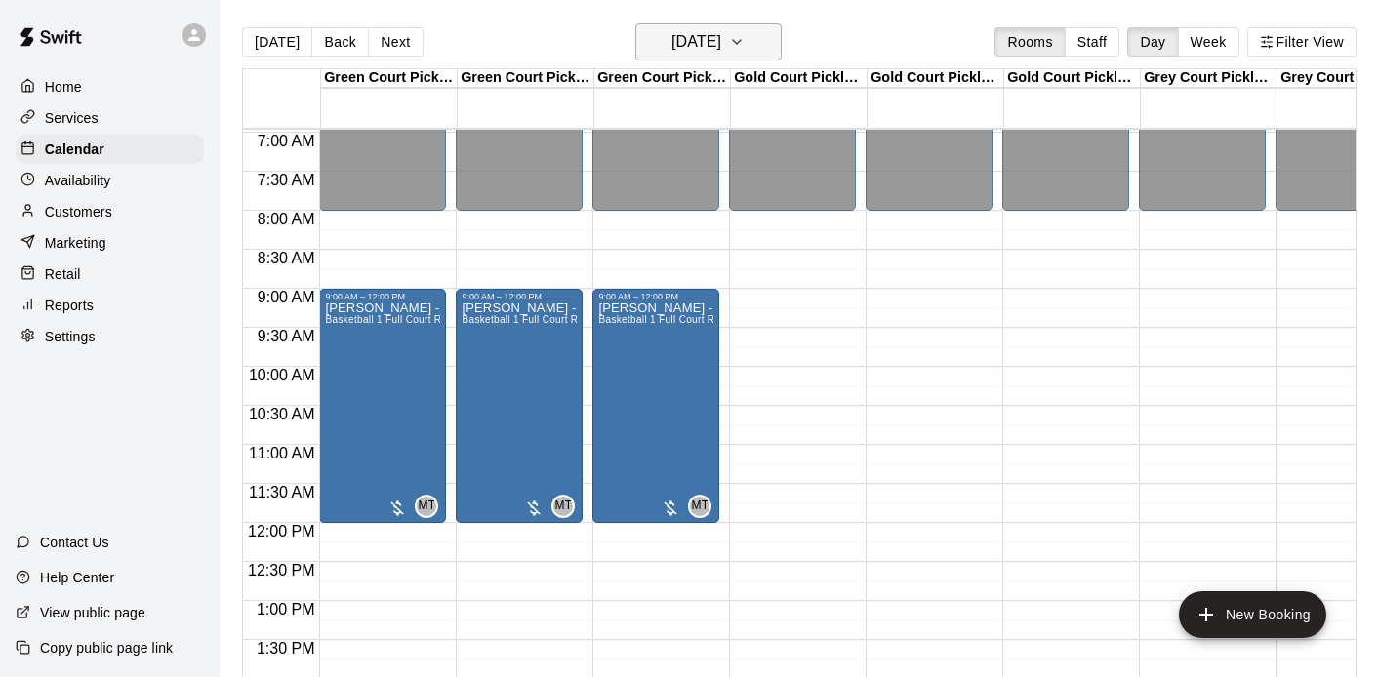
click at [710, 55] on h6 "Saturday Nov 15" at bounding box center [697, 41] width 50 height 27
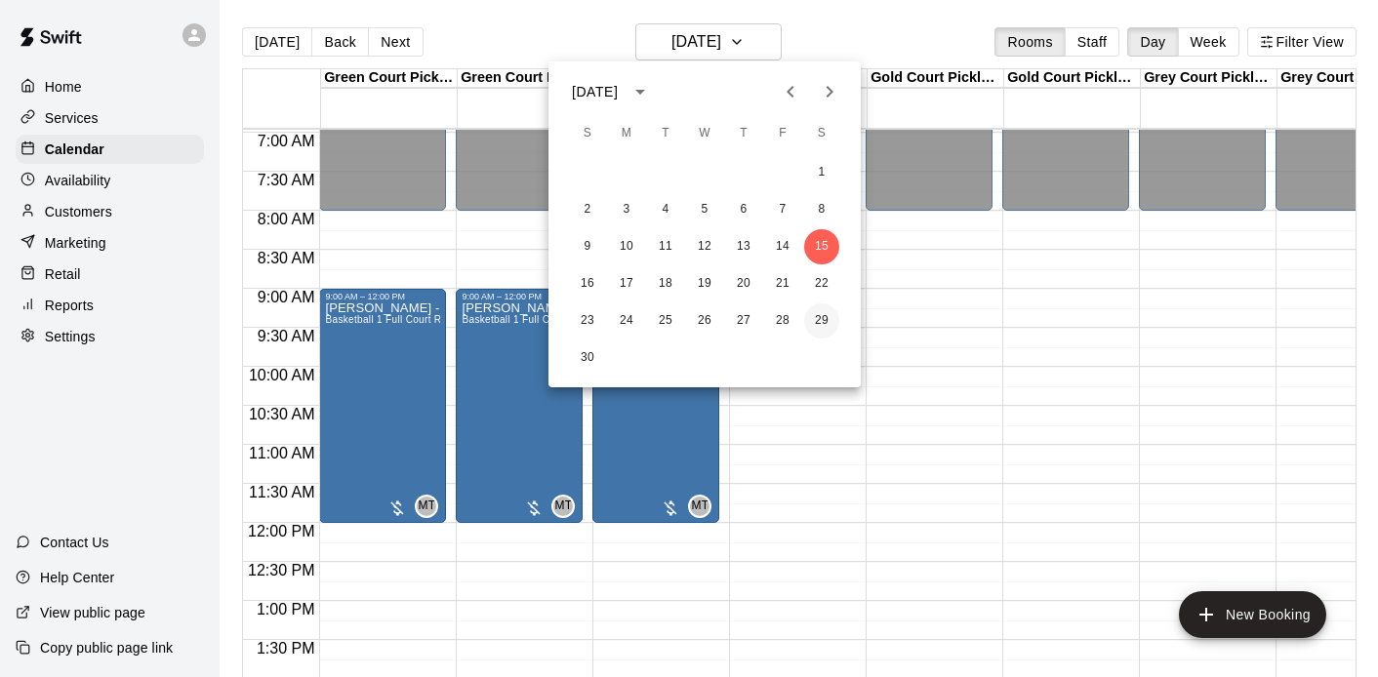
click at [816, 318] on button "29" at bounding box center [821, 321] width 35 height 35
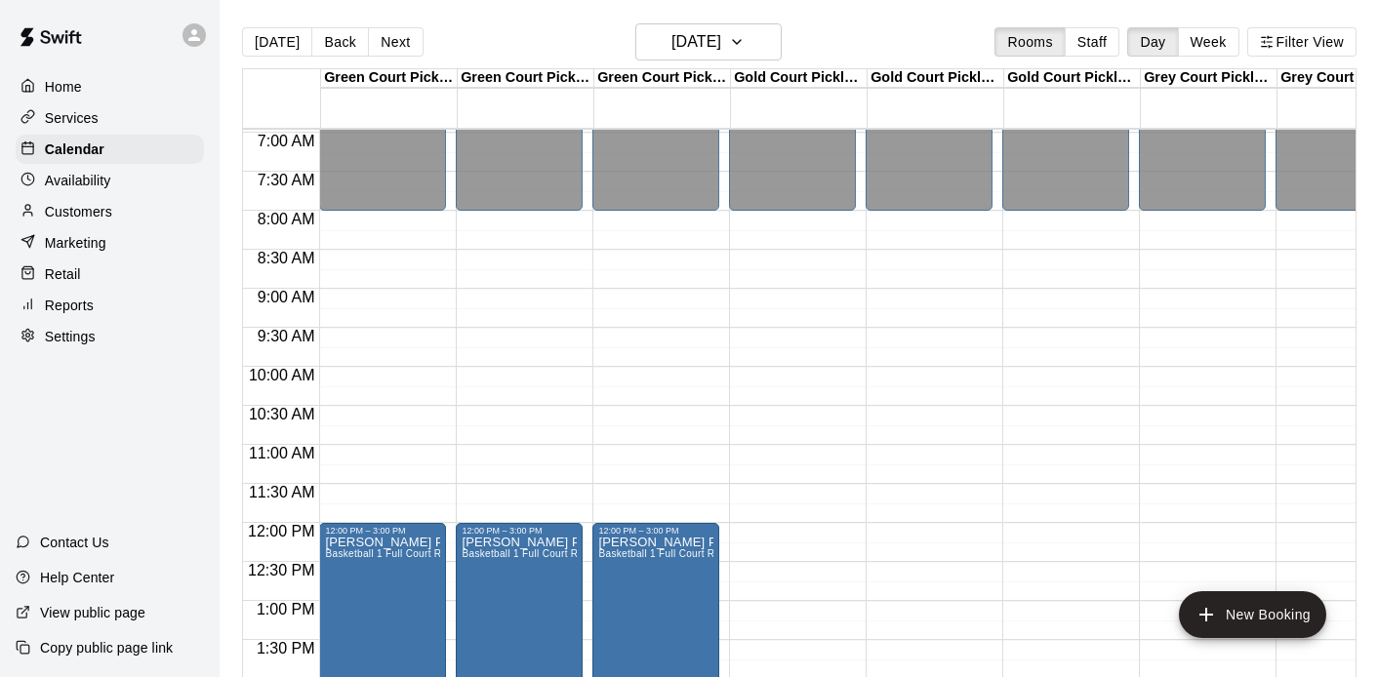
click at [371, 293] on div "12:00 AM – 8:00 AM Closed 12:00 PM – 3:00 PM Baughman Party Basketball 1 Full C…" at bounding box center [382, 523] width 127 height 1874
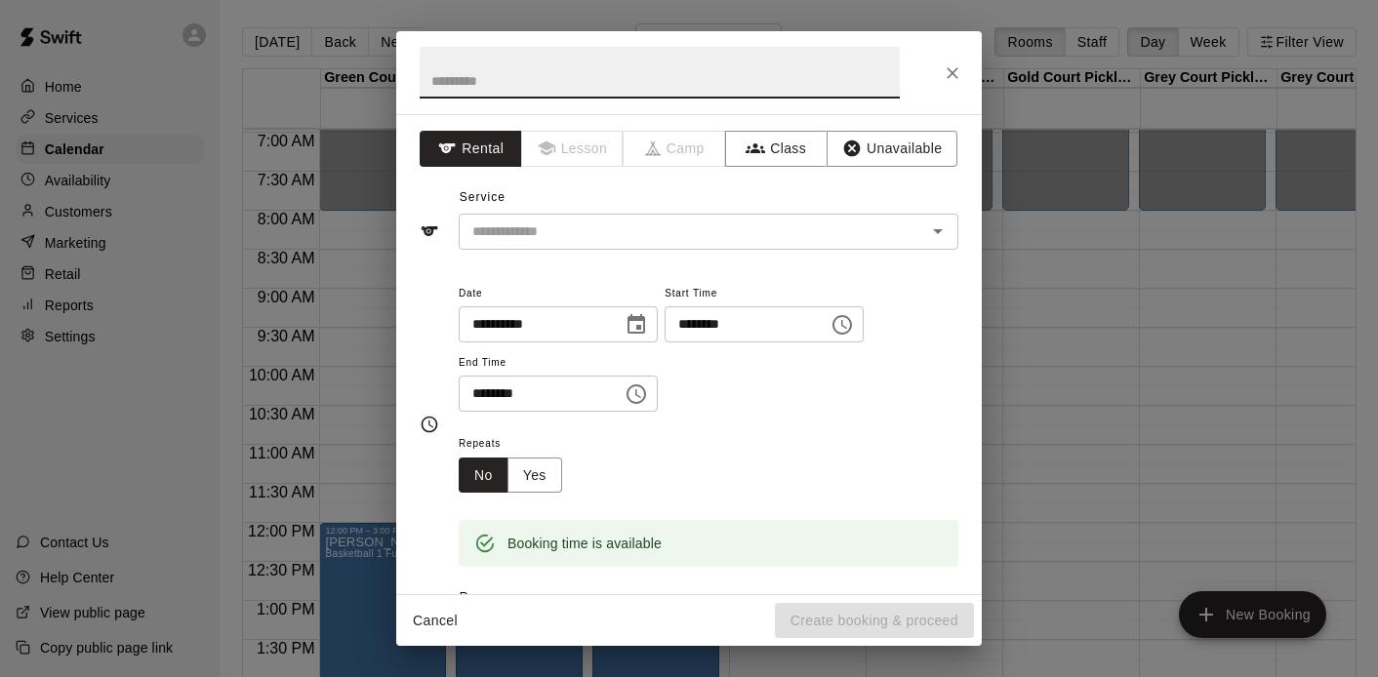
click at [481, 394] on input "********" at bounding box center [534, 394] width 150 height 36
type input "********"
click at [552, 73] on input "text" at bounding box center [660, 73] width 480 height 52
type input "**********"
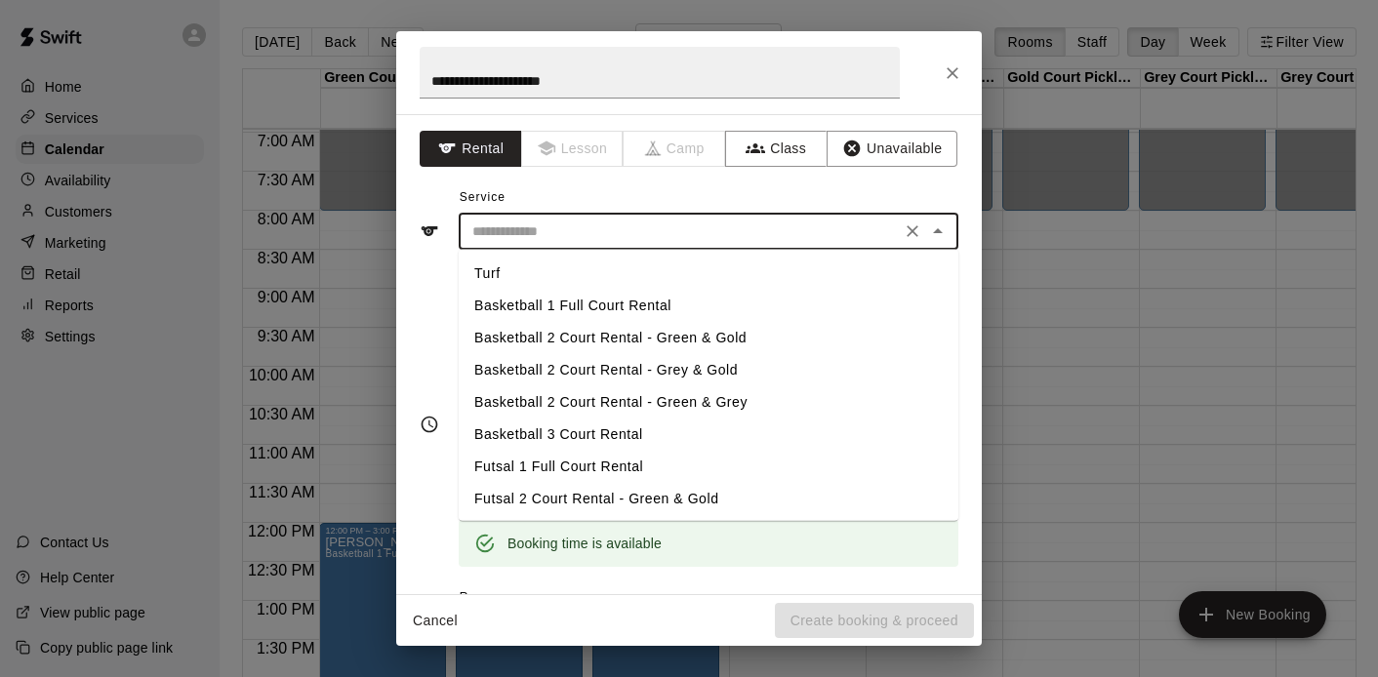
click at [548, 235] on input "text" at bounding box center [680, 232] width 430 height 24
click at [538, 301] on li "Basketball 1 Full Court Rental" at bounding box center [709, 306] width 500 height 32
type input "**********"
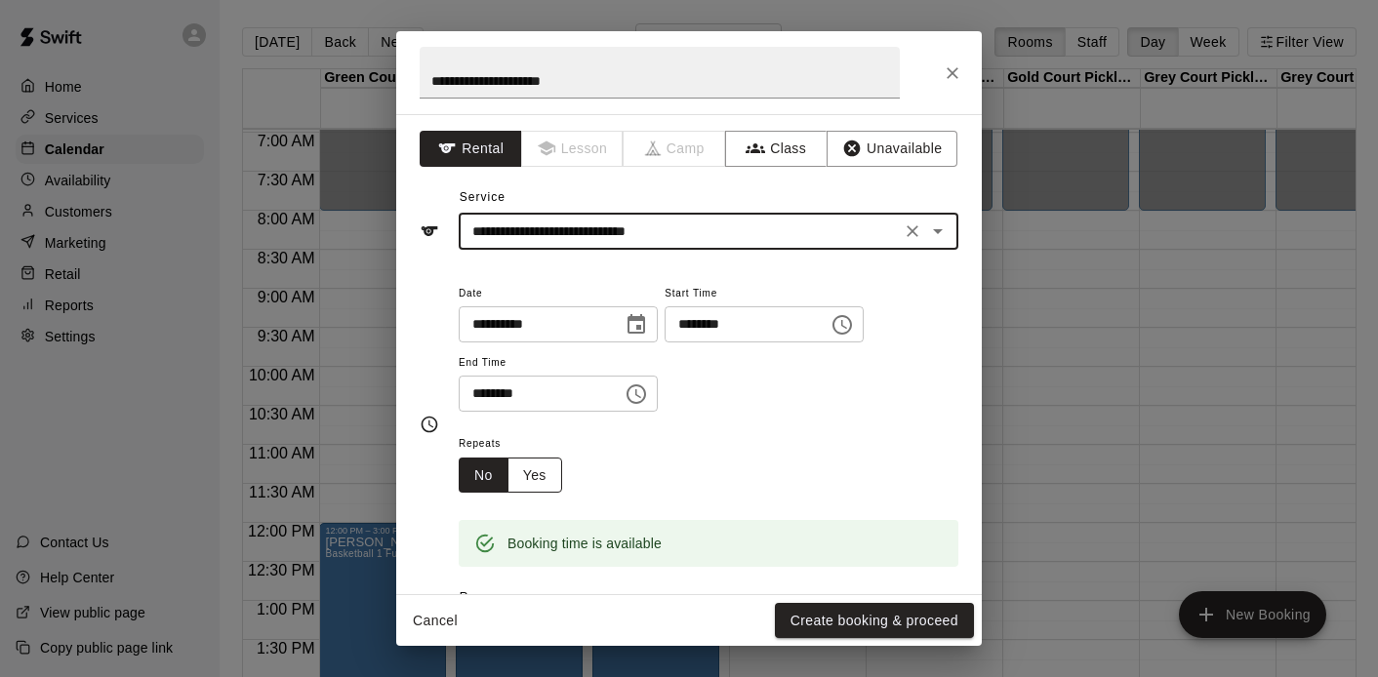
click at [537, 469] on button "Yes" at bounding box center [535, 476] width 55 height 36
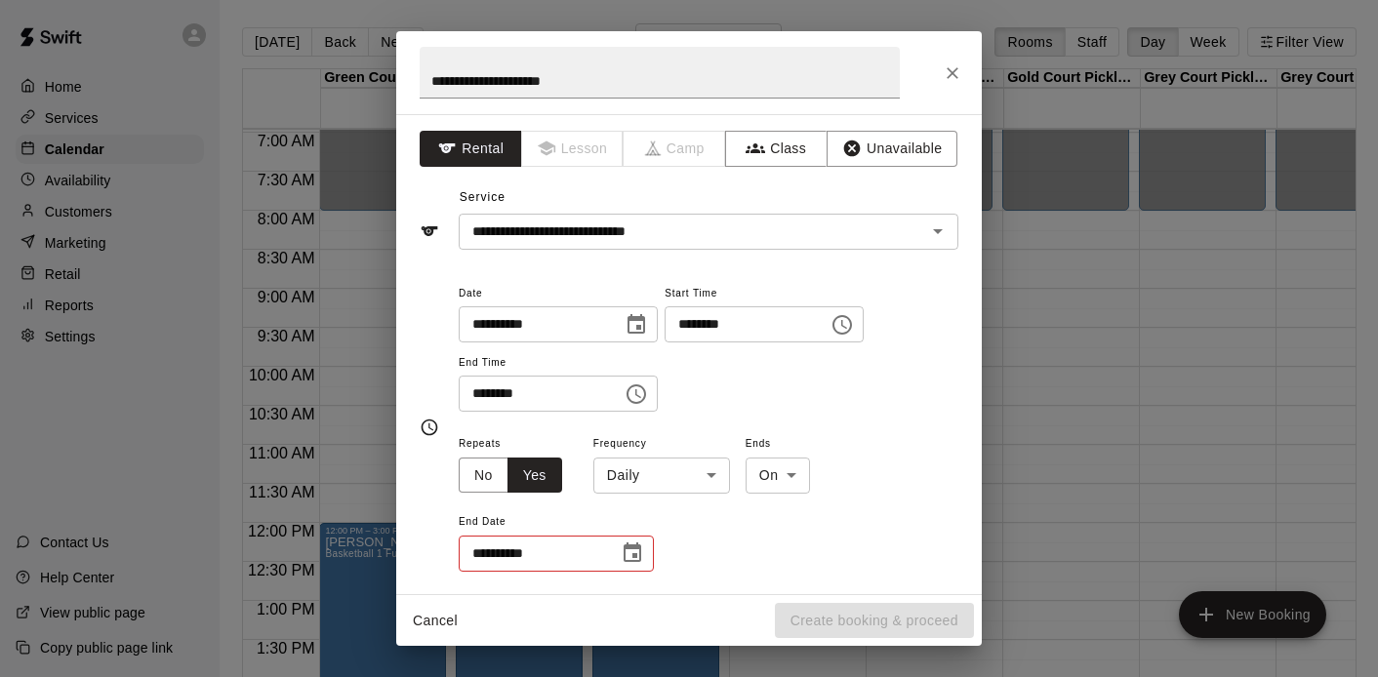
click at [697, 474] on body "Home Services Calendar Availability Customers Marketing Retail Reports Settings…" at bounding box center [689, 354] width 1378 height 709
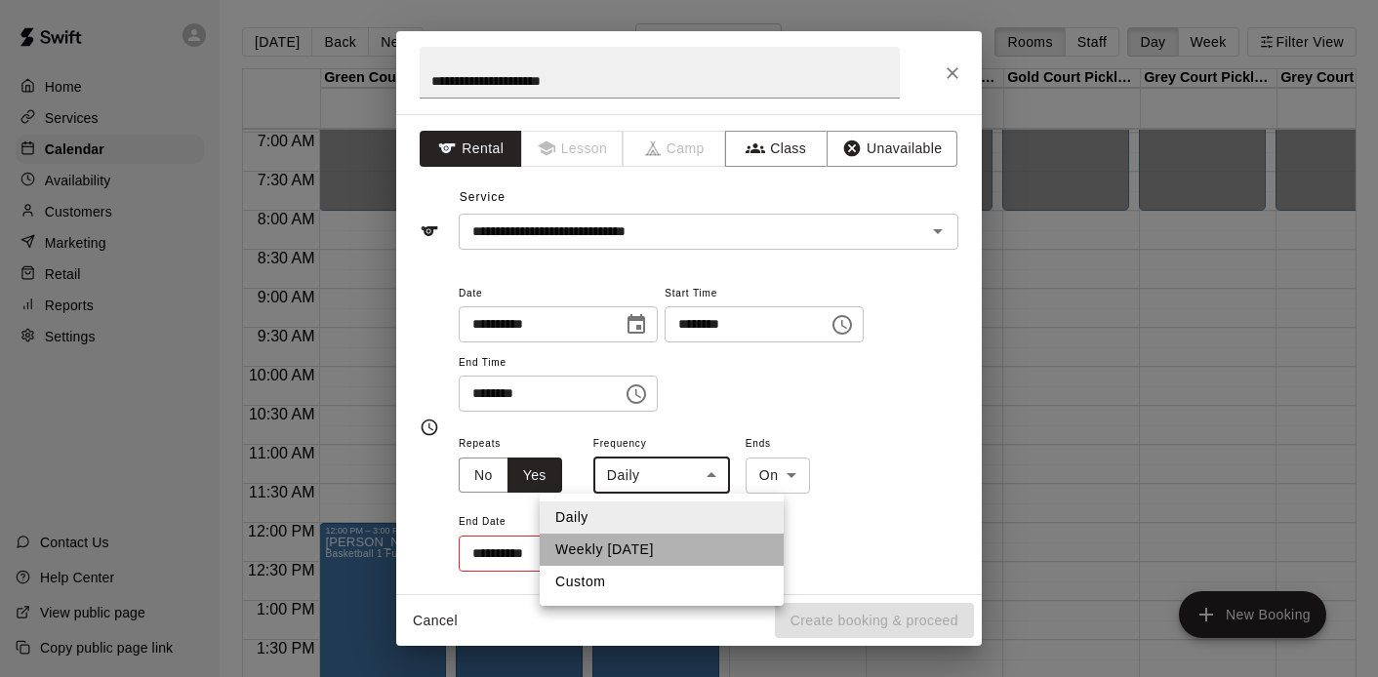
click at [641, 540] on li "Weekly on Saturday" at bounding box center [662, 550] width 244 height 32
type input "******"
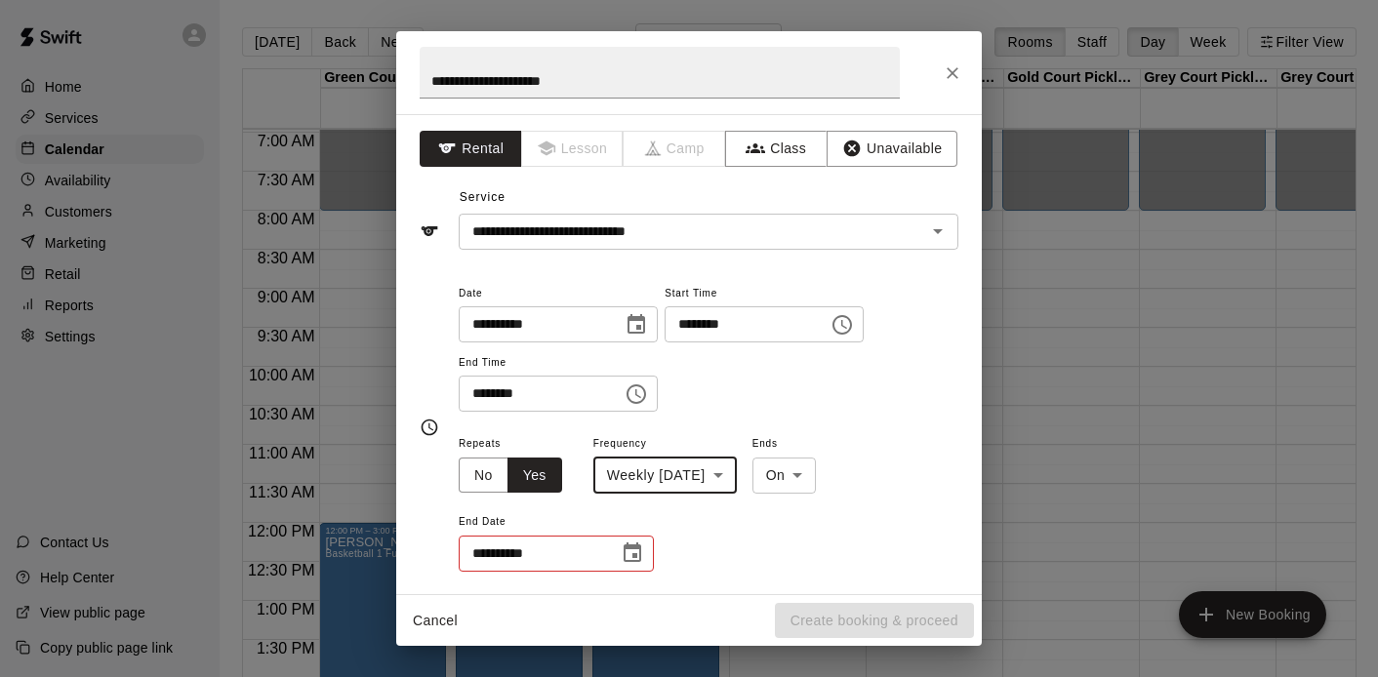
click at [629, 552] on icon "Choose date" at bounding box center [632, 553] width 23 height 23
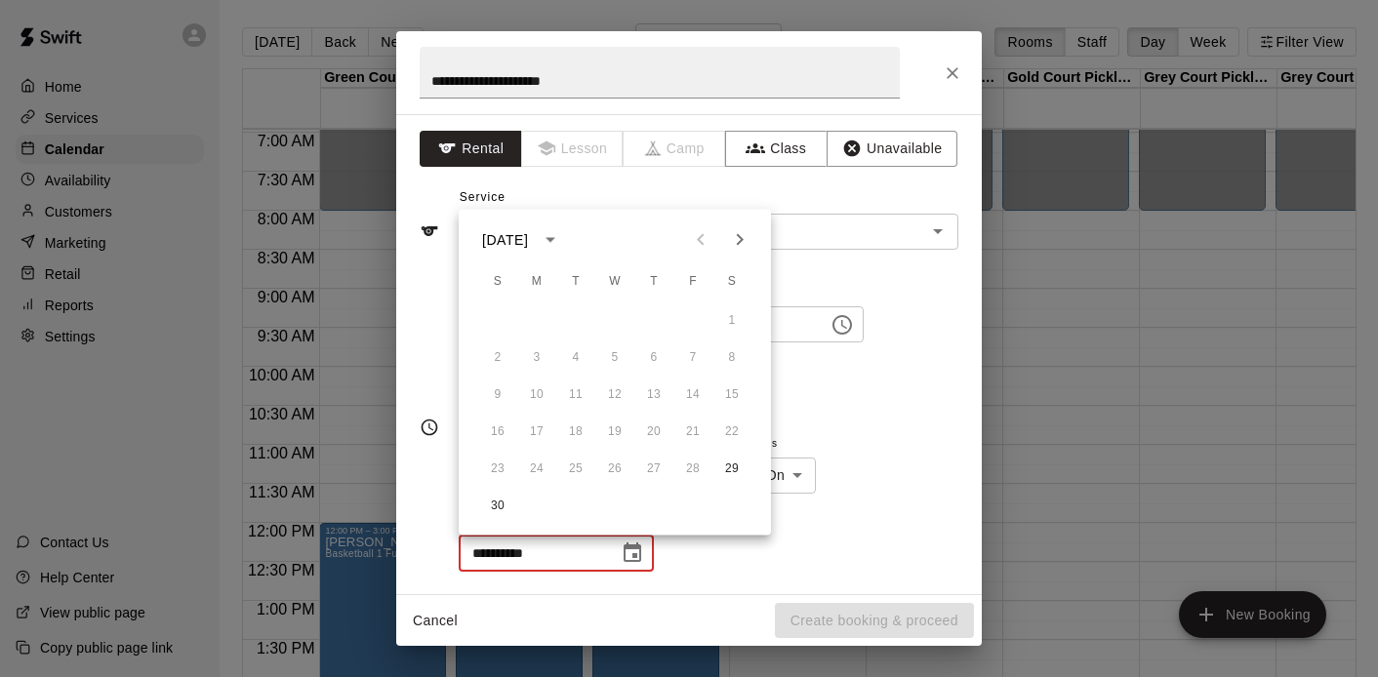
click at [744, 241] on icon "Next month" at bounding box center [739, 239] width 23 height 23
click at [732, 394] on button "20" at bounding box center [732, 395] width 35 height 35
type input "**********"
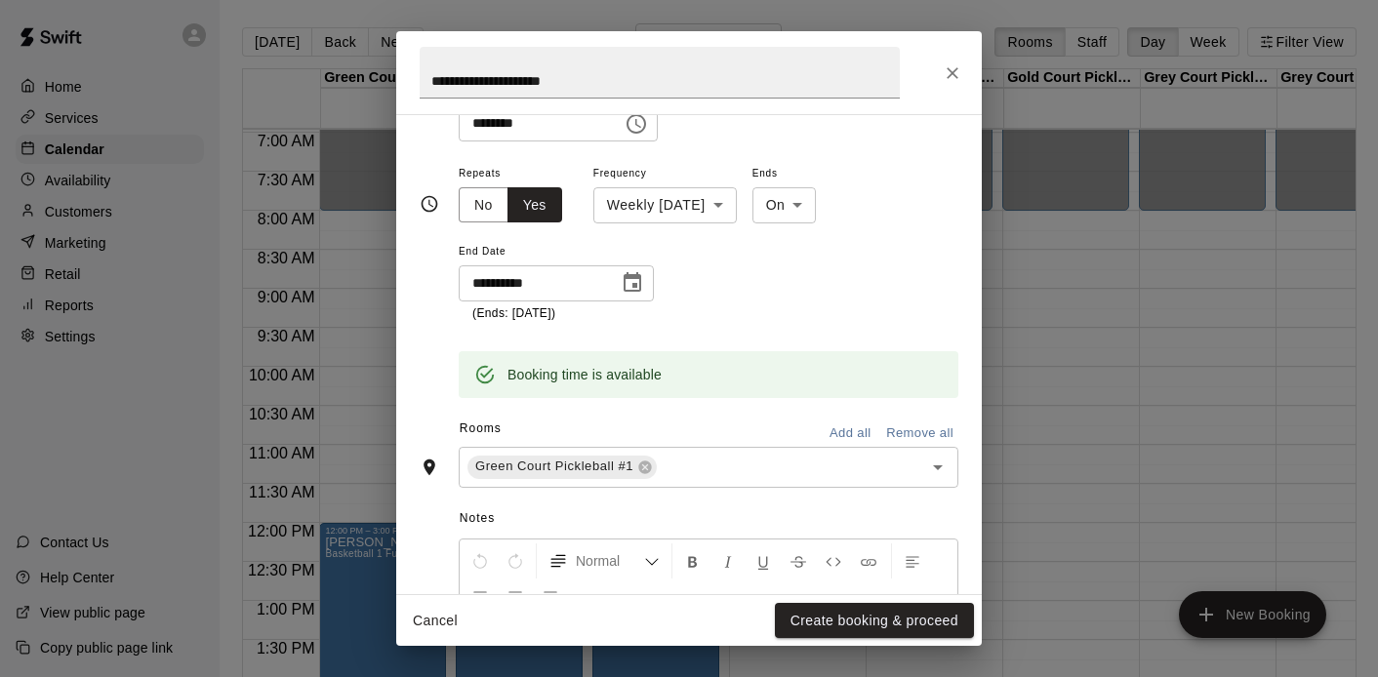
scroll to position [271, 0]
click at [938, 465] on icon "Open" at bounding box center [938, 467] width 10 height 5
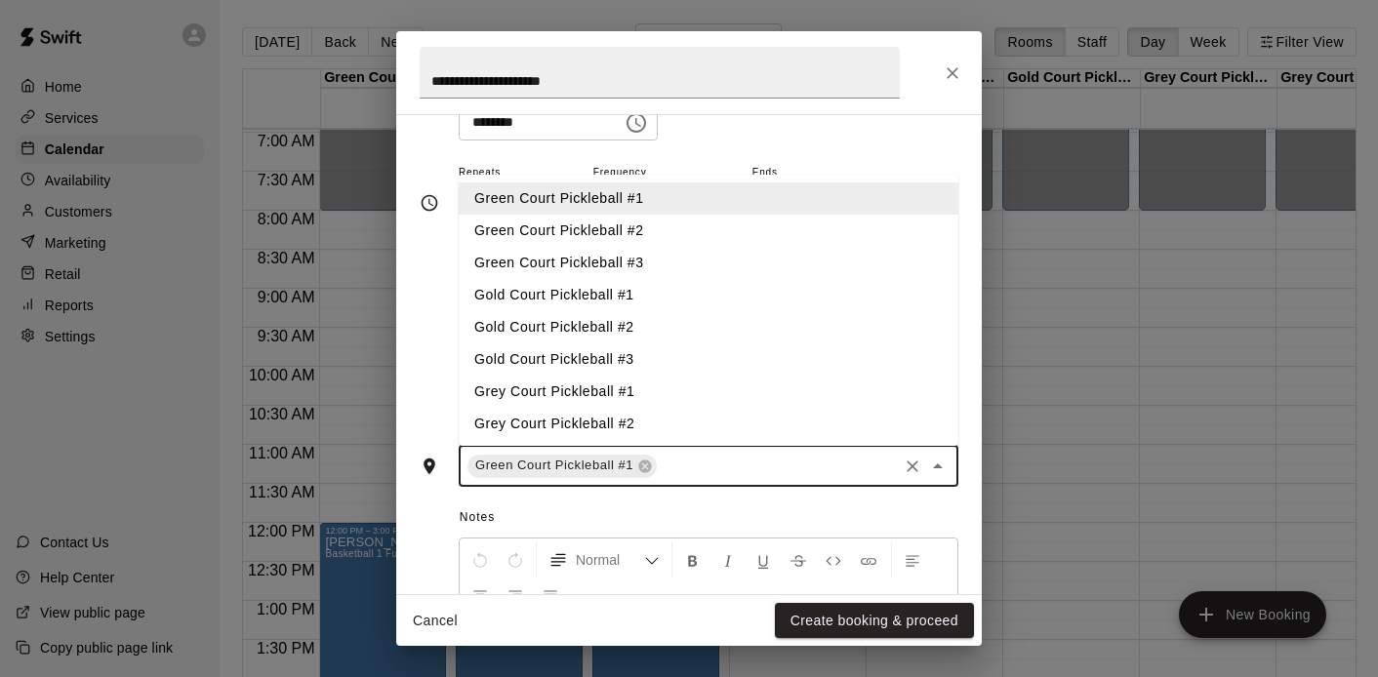
click at [674, 240] on li "Green Court Pickleball #2" at bounding box center [709, 231] width 500 height 32
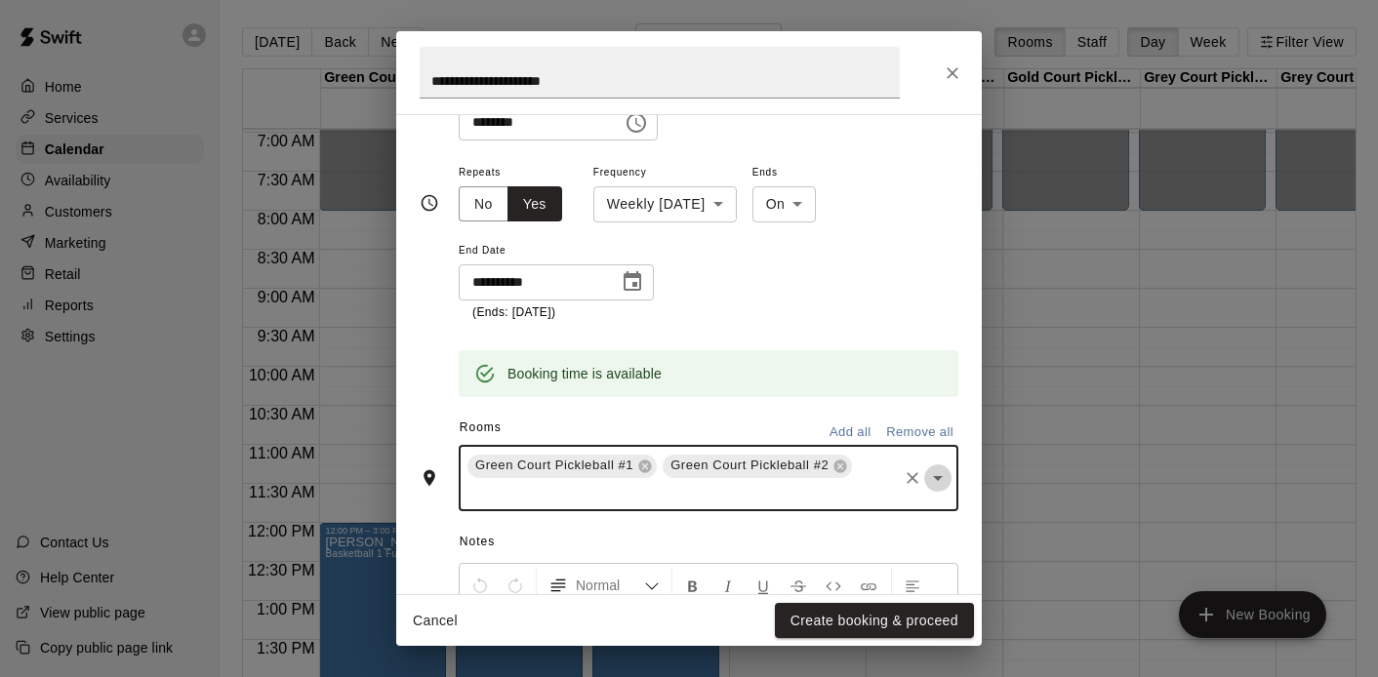
click at [938, 483] on icon "Open" at bounding box center [937, 478] width 23 height 23
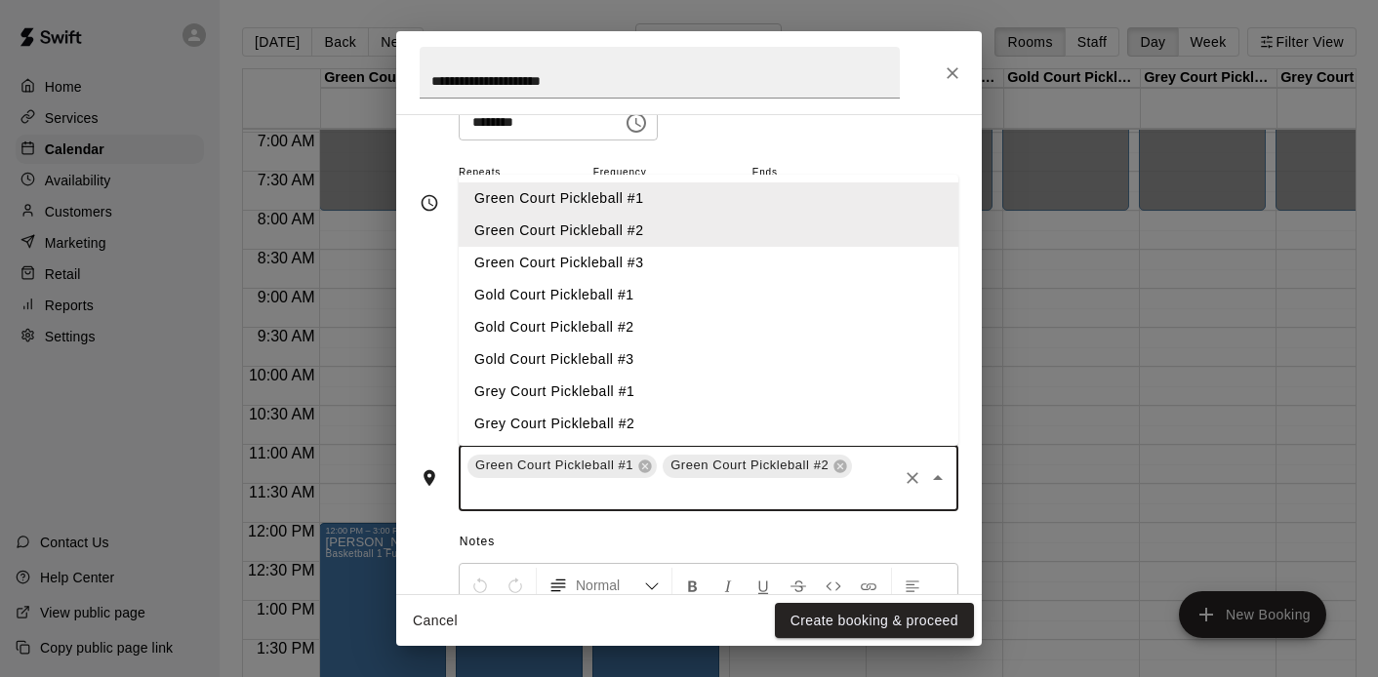
click at [665, 268] on li "Green Court Pickleball #3" at bounding box center [709, 263] width 500 height 32
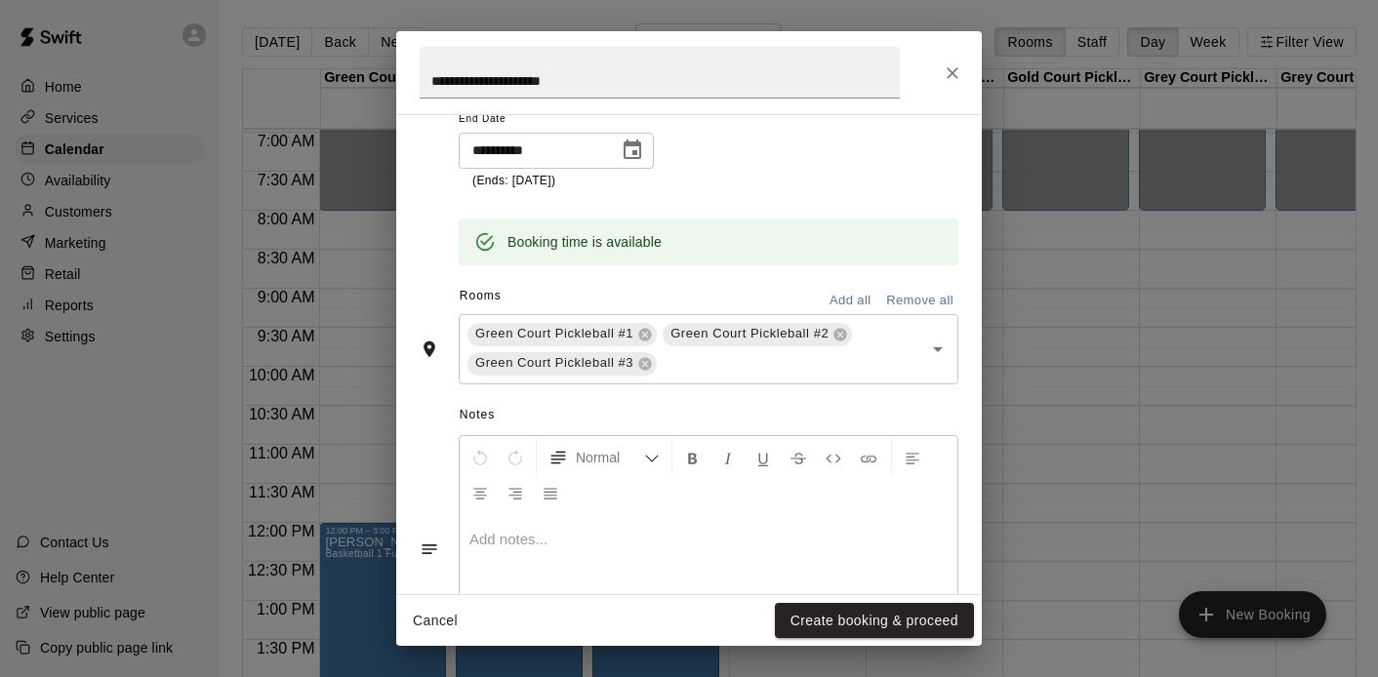
scroll to position [404, 0]
click at [859, 620] on button "Create booking & proceed" at bounding box center [874, 621] width 199 height 36
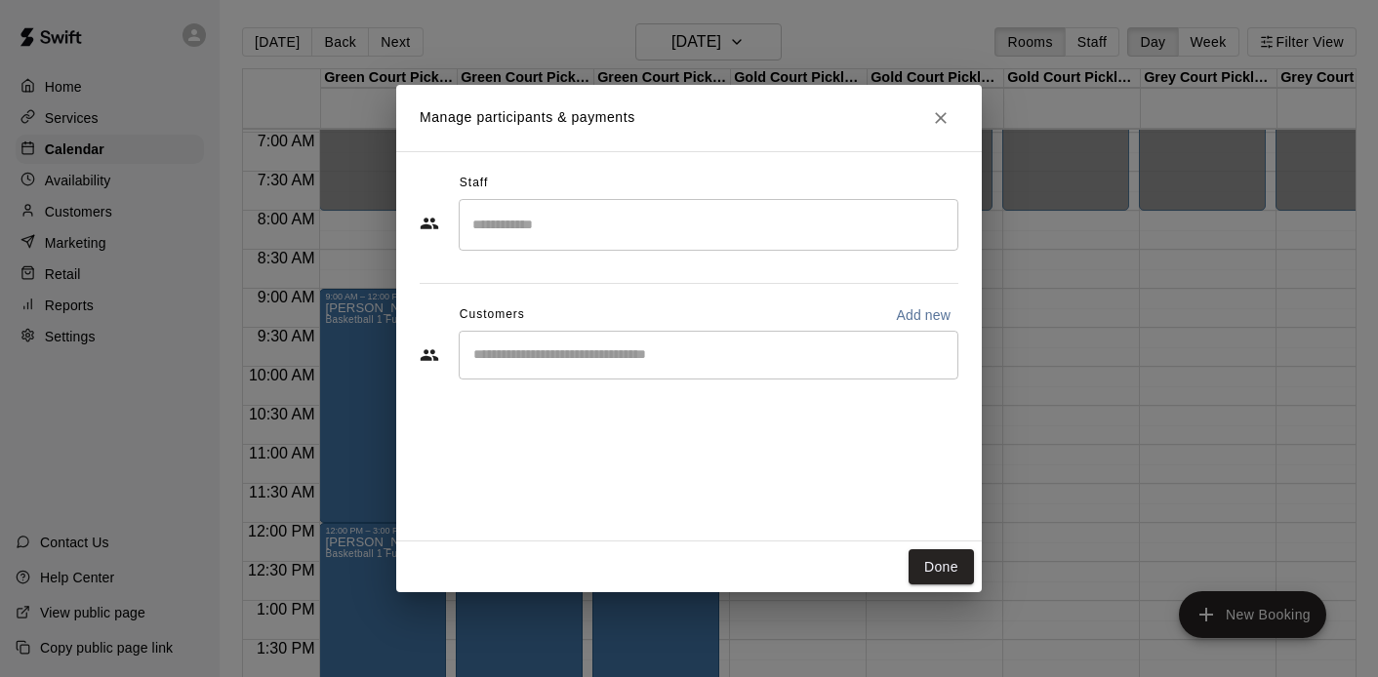
click at [564, 246] on div "​" at bounding box center [709, 225] width 500 height 52
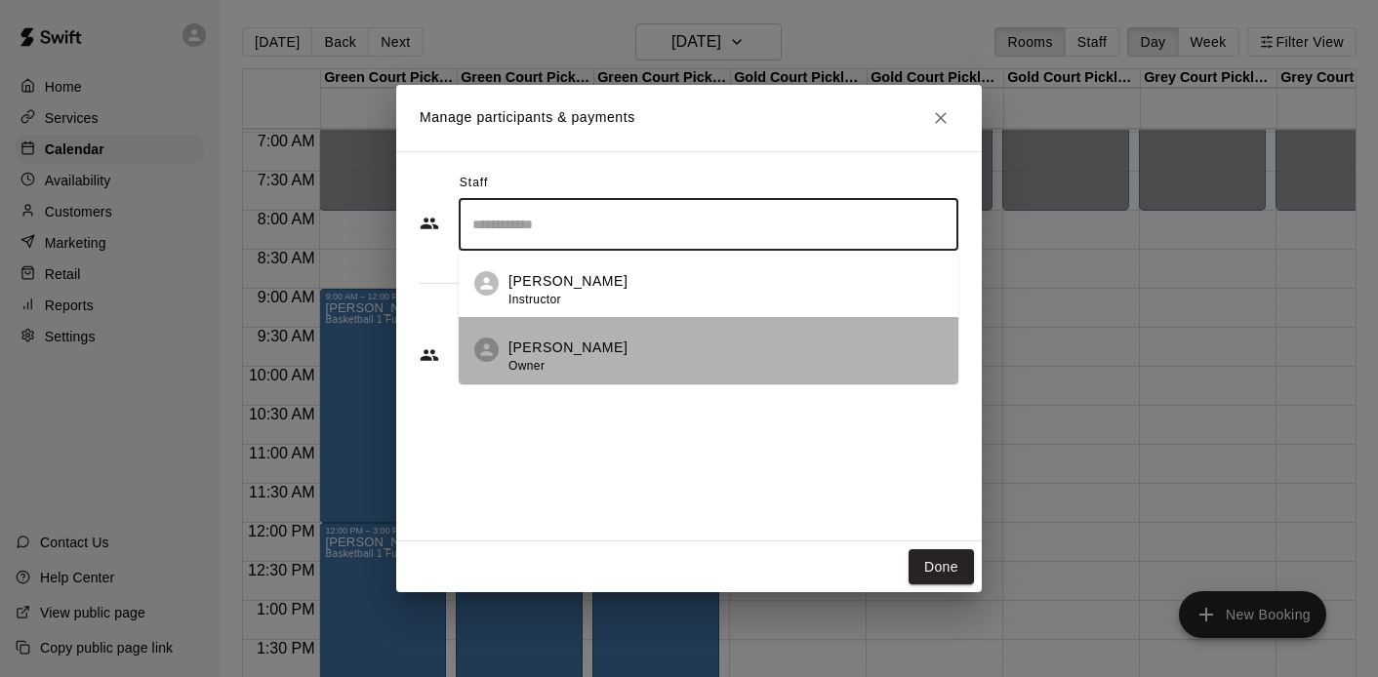
click at [558, 342] on p "Marko Thomas" at bounding box center [568, 348] width 119 height 20
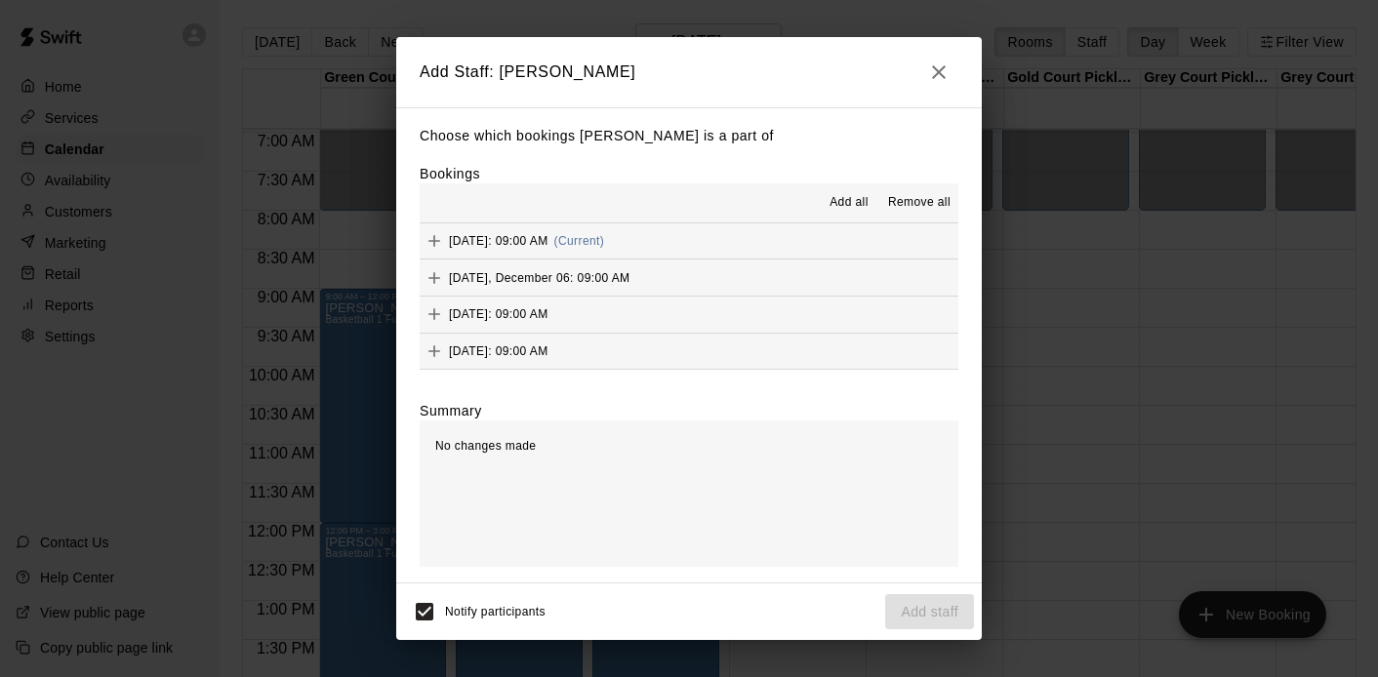
click at [849, 184] on div "Add all Remove all" at bounding box center [689, 203] width 539 height 39
click at [849, 199] on span "Add all" at bounding box center [849, 203] width 39 height 20
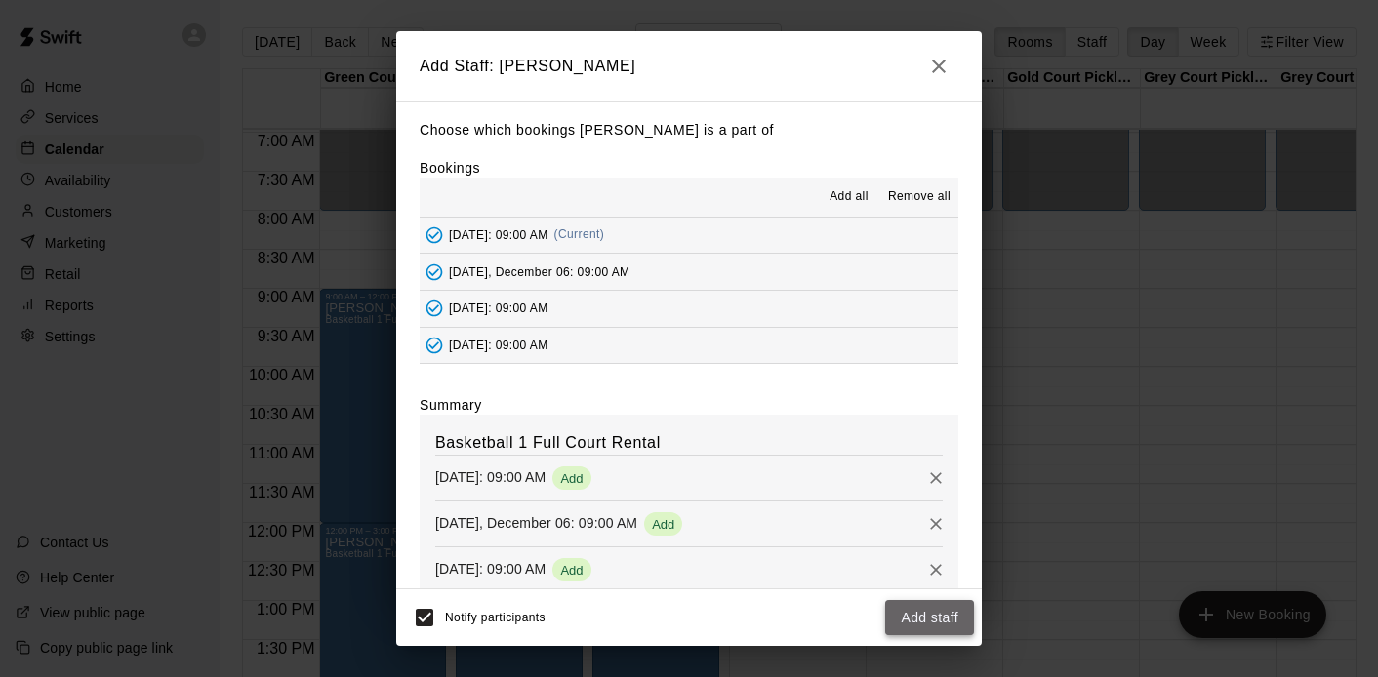
click at [907, 608] on button "Add staff" at bounding box center [929, 618] width 89 height 36
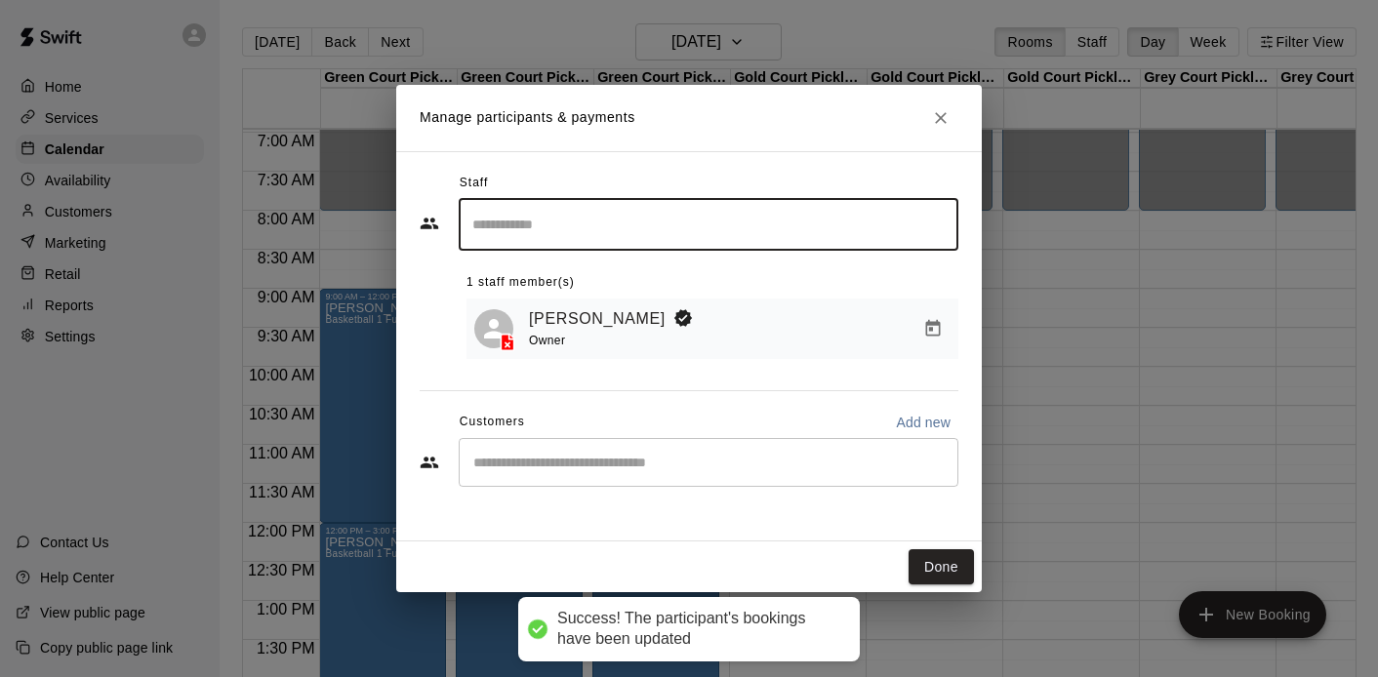
click at [586, 457] on input "Start typing to search customers..." at bounding box center [709, 463] width 482 height 20
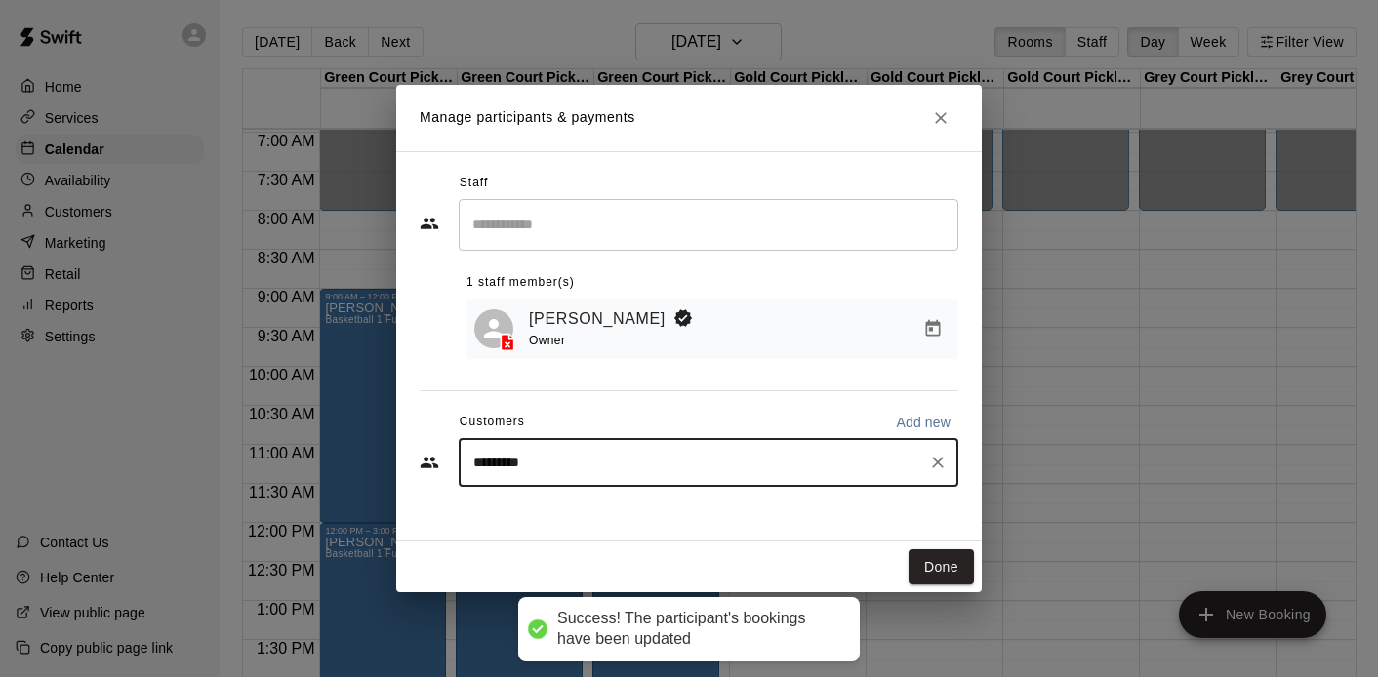
type input "**********"
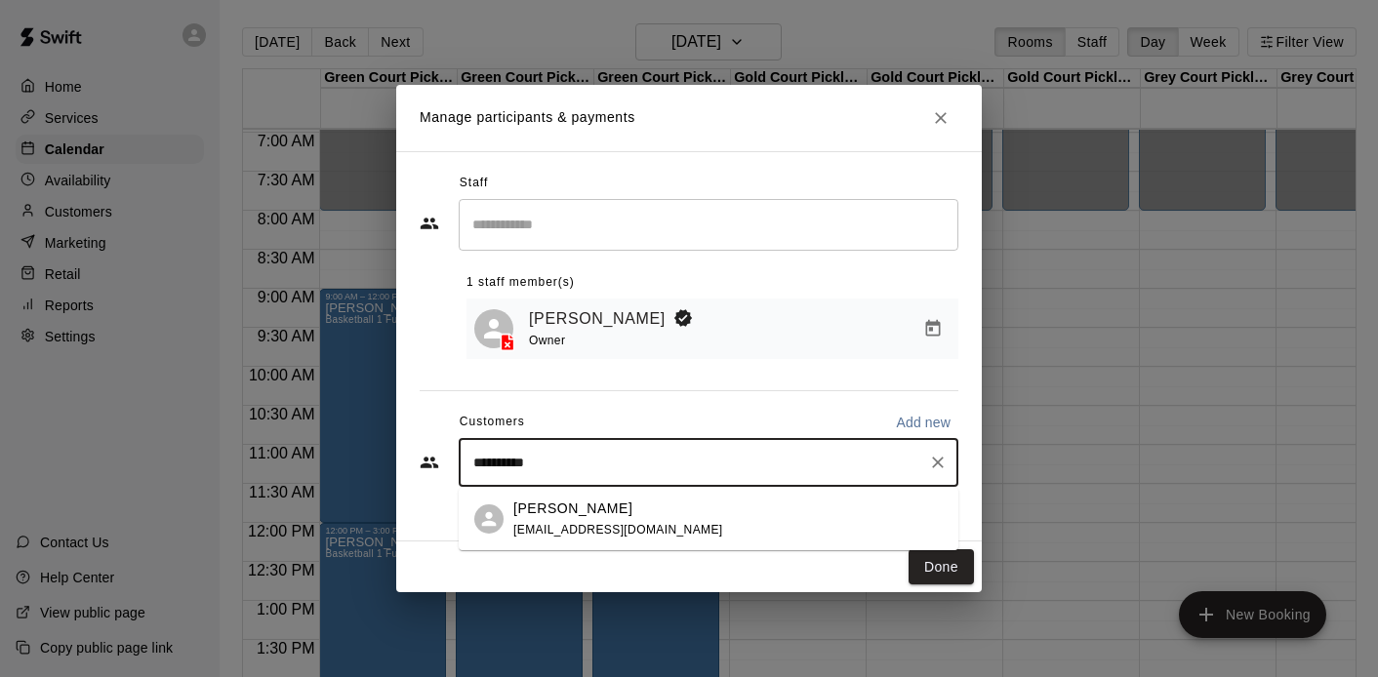
click at [578, 505] on p "Thomas Louisy" at bounding box center [572, 509] width 119 height 20
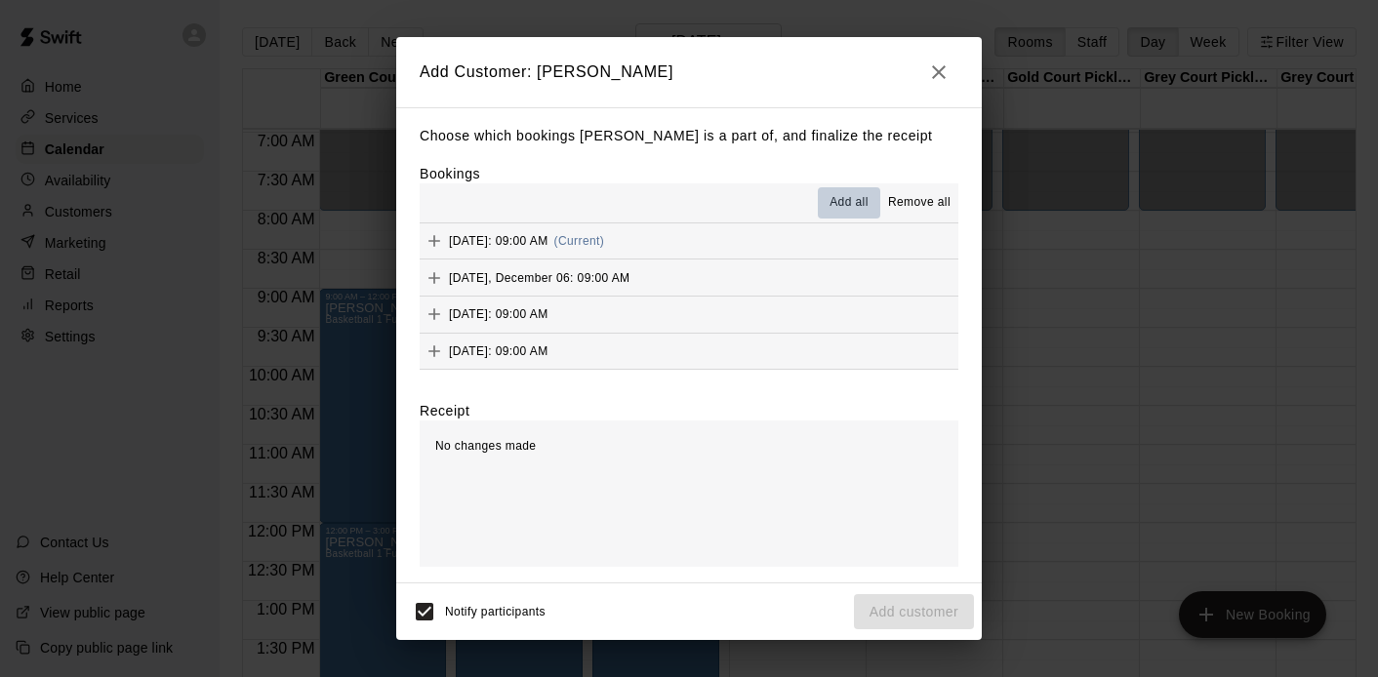
click at [858, 200] on span "Add all" at bounding box center [849, 203] width 39 height 20
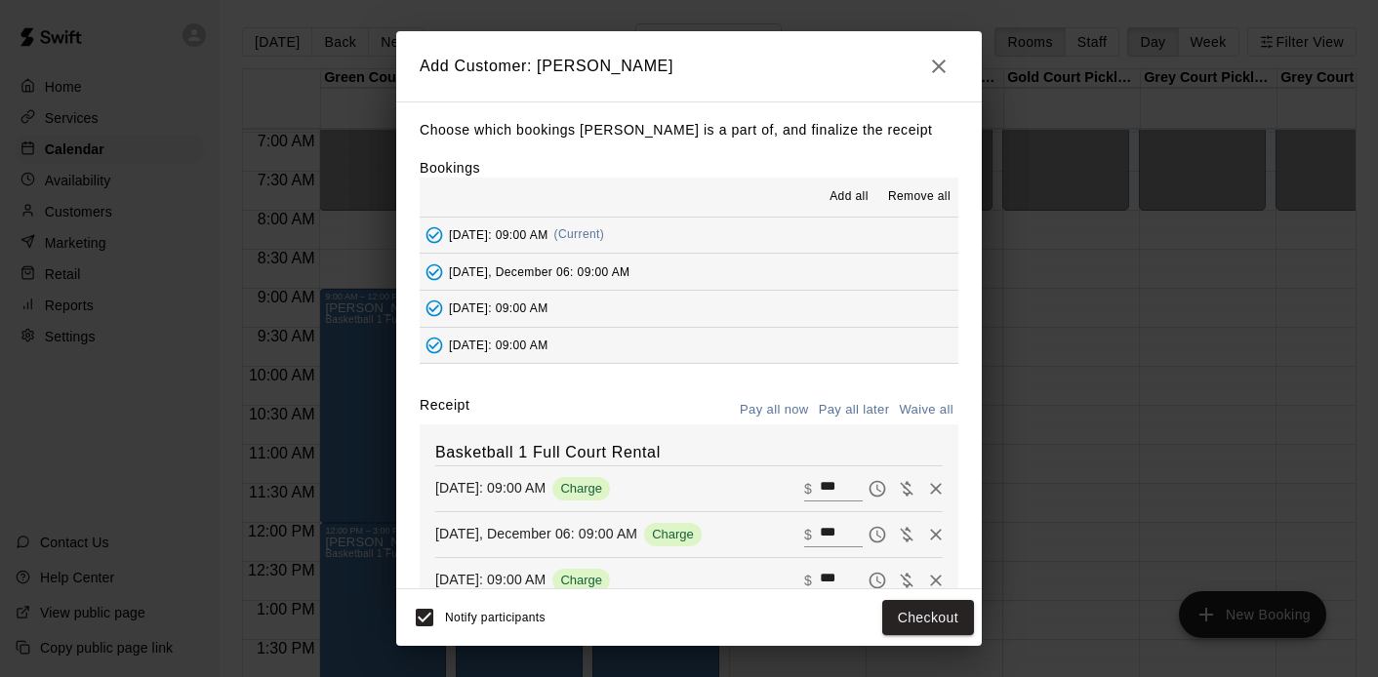
click at [862, 411] on button "Pay all later" at bounding box center [854, 410] width 81 height 30
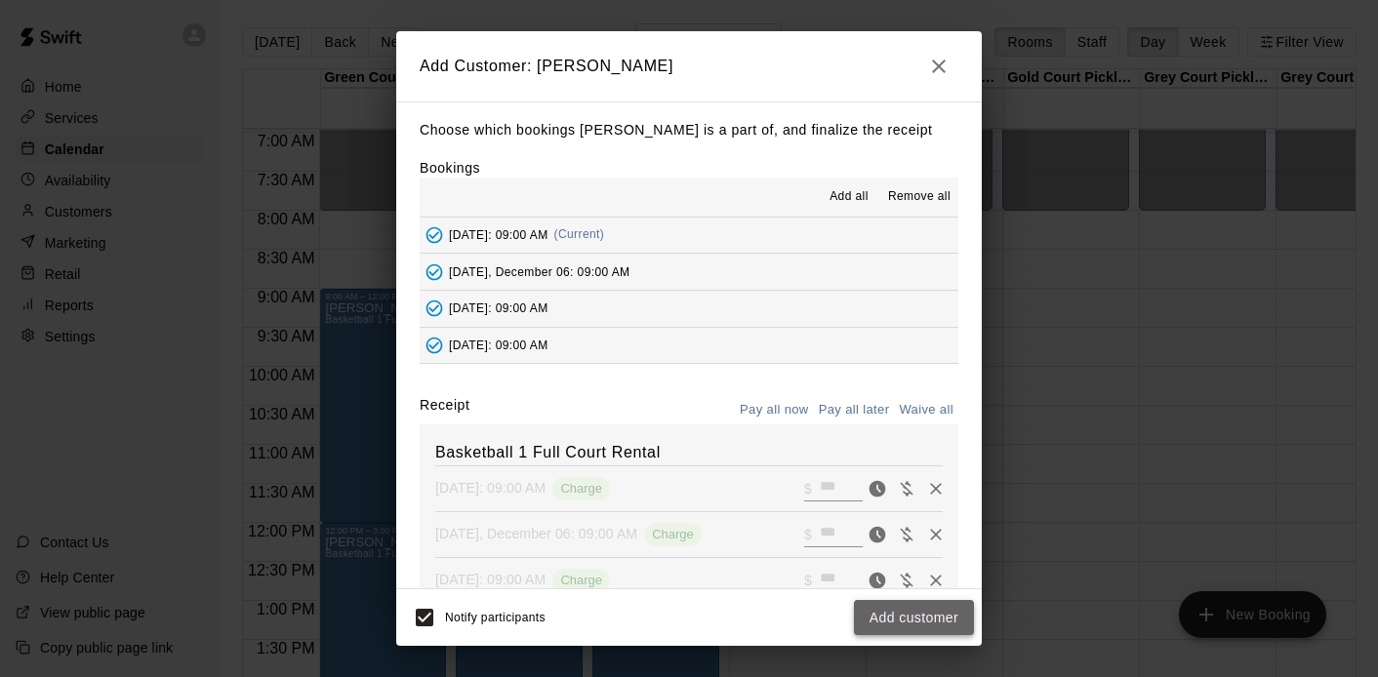
click at [895, 617] on button "Add customer" at bounding box center [914, 618] width 120 height 36
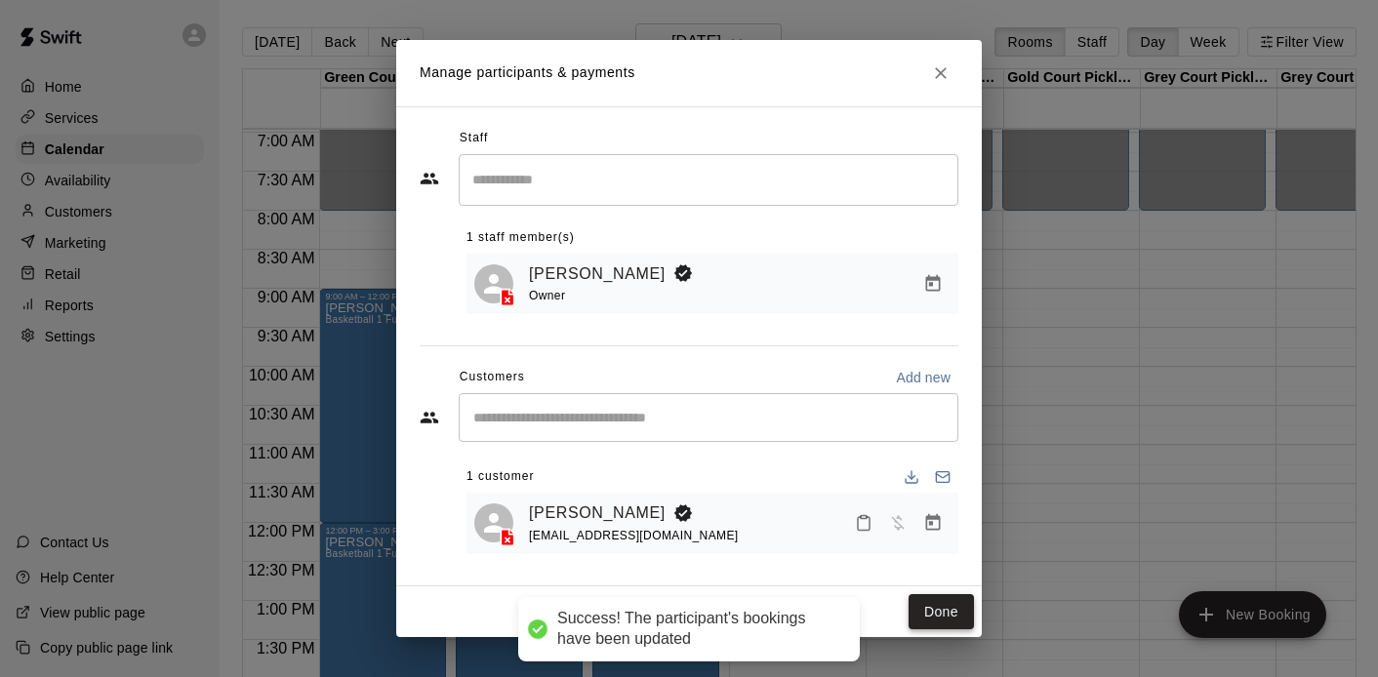
click at [931, 609] on button "Done" at bounding box center [941, 612] width 65 height 36
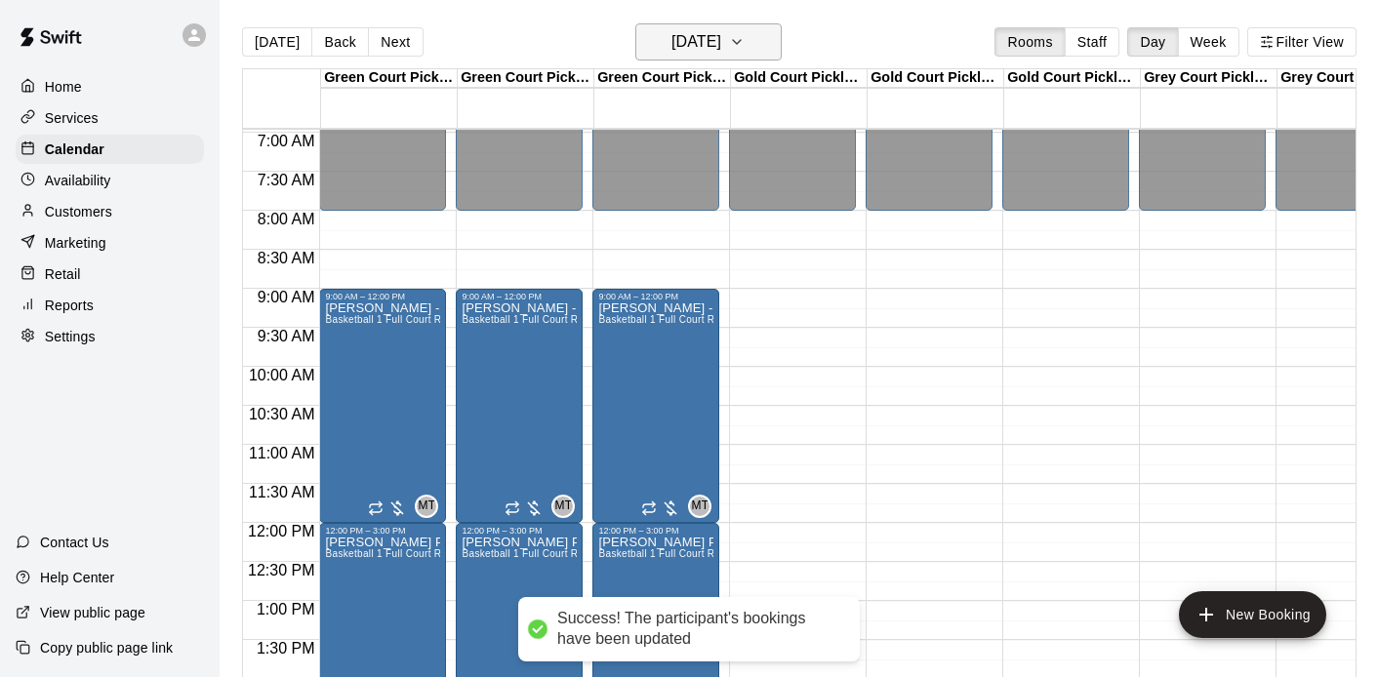
click at [721, 51] on h6 "Saturday Nov 29" at bounding box center [697, 41] width 50 height 27
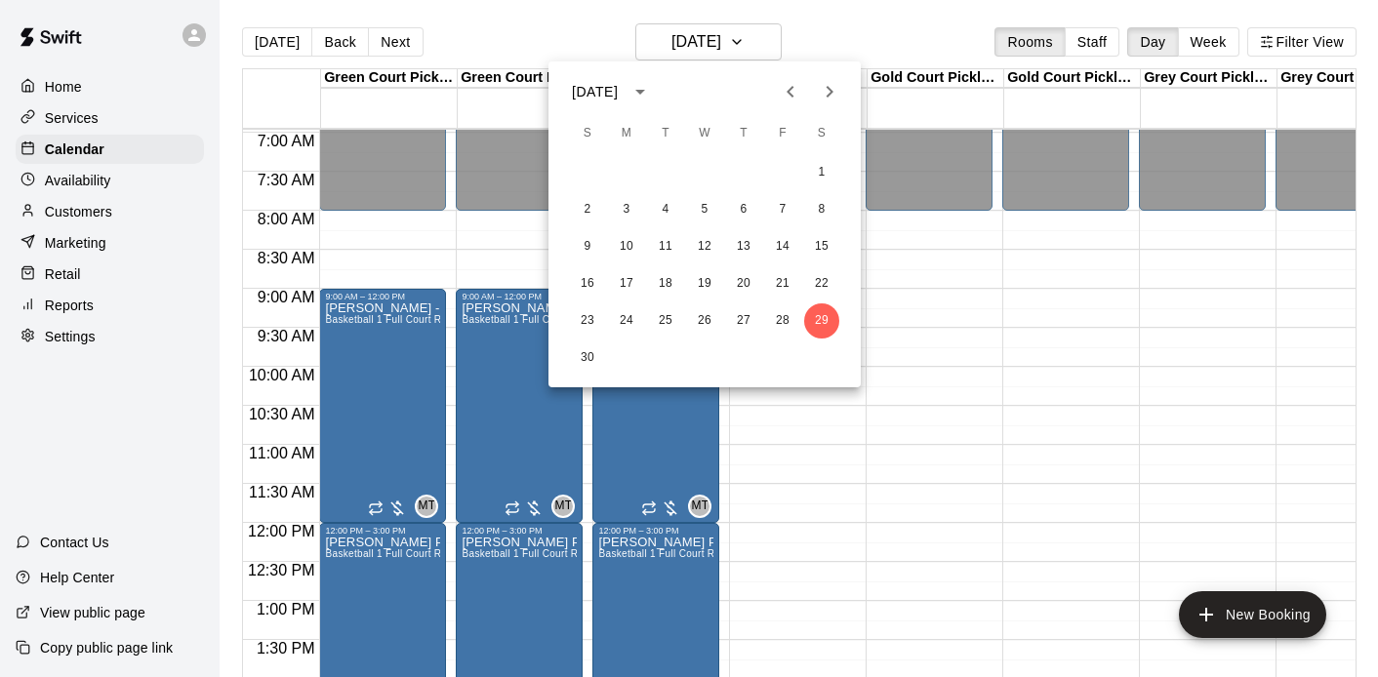
click at [830, 91] on icon "Next month" at bounding box center [829, 91] width 23 height 23
click at [822, 174] on button "6" at bounding box center [821, 172] width 35 height 35
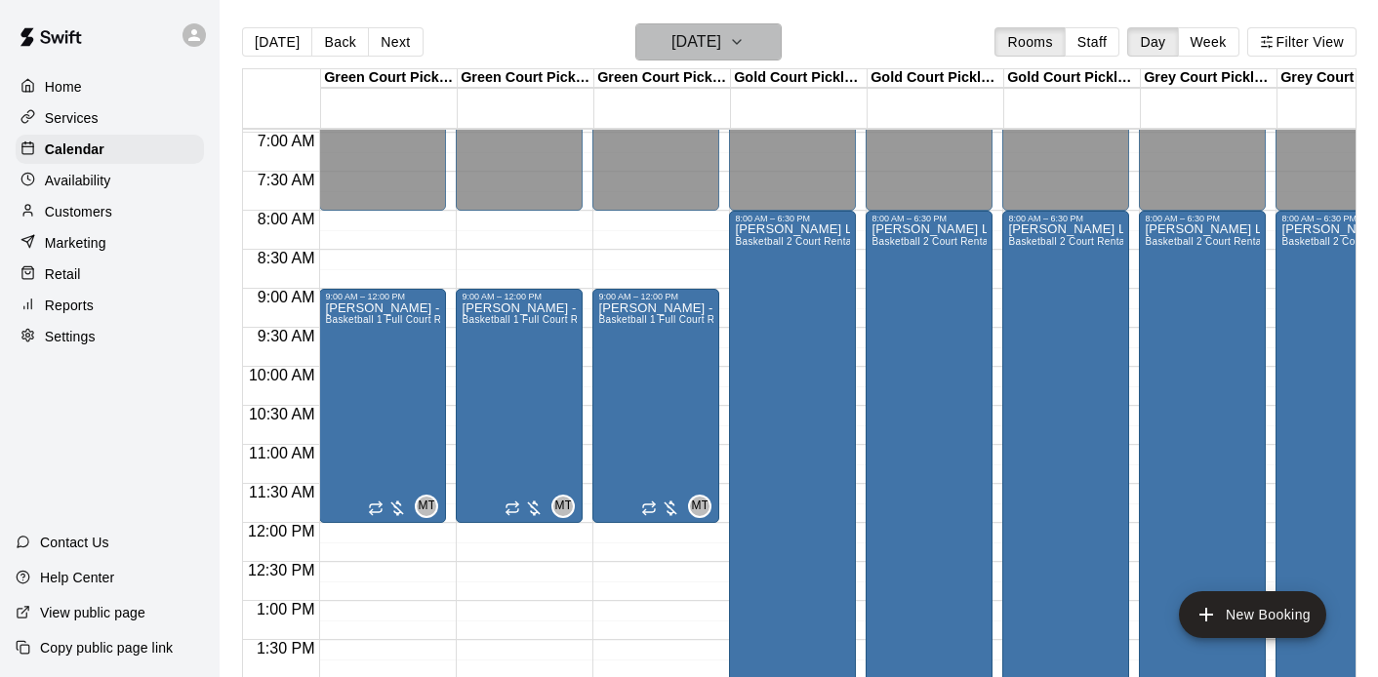
click at [757, 50] on button "Saturday Dec 06" at bounding box center [708, 41] width 146 height 37
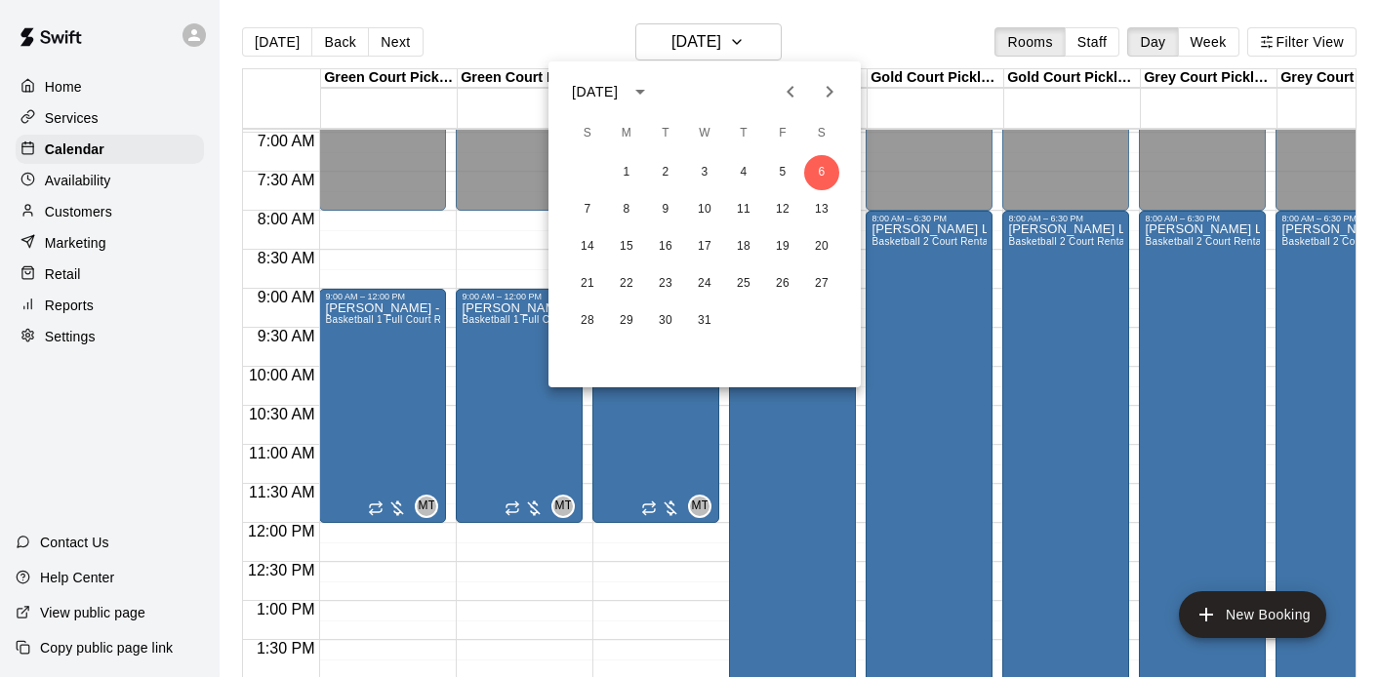
click at [825, 93] on icon "Next month" at bounding box center [829, 91] width 23 height 23
click at [815, 175] on button "3" at bounding box center [821, 172] width 35 height 35
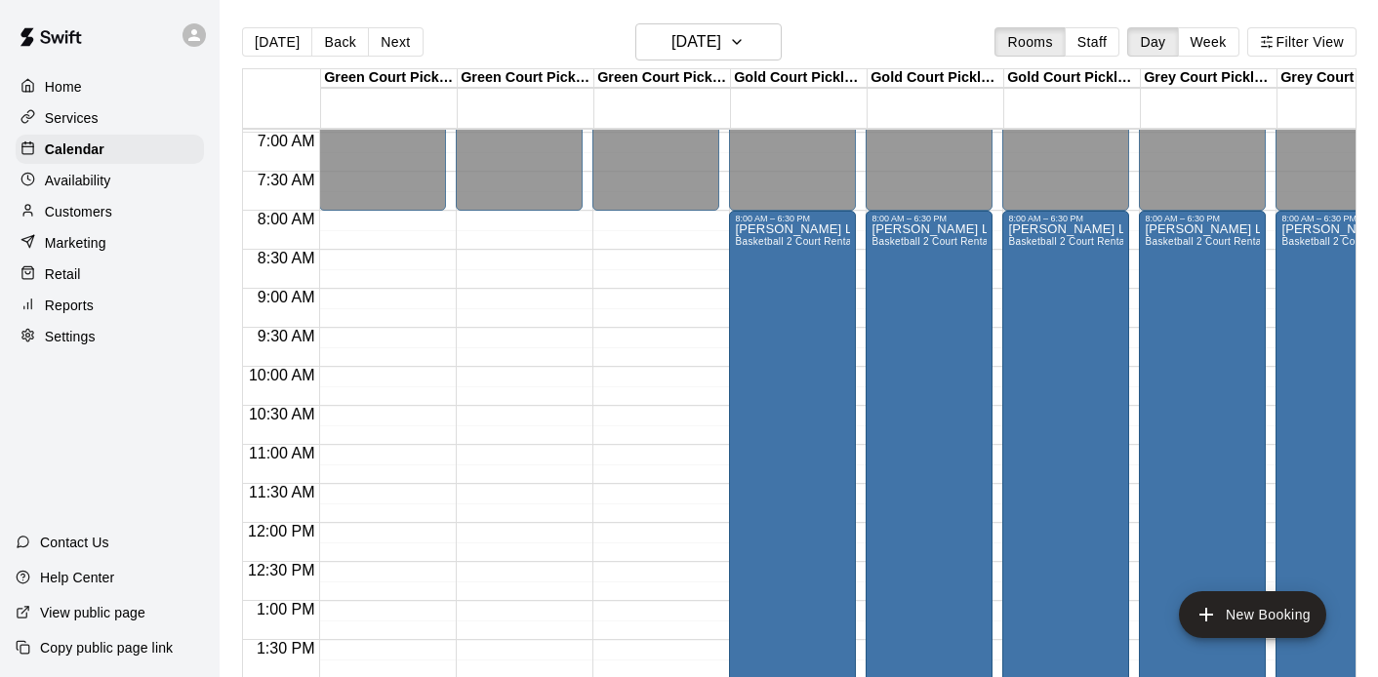
click at [369, 297] on div "12:00 AM – 8:00 AM Closed 10:00 PM – 11:59 PM Closed" at bounding box center [382, 523] width 127 height 1874
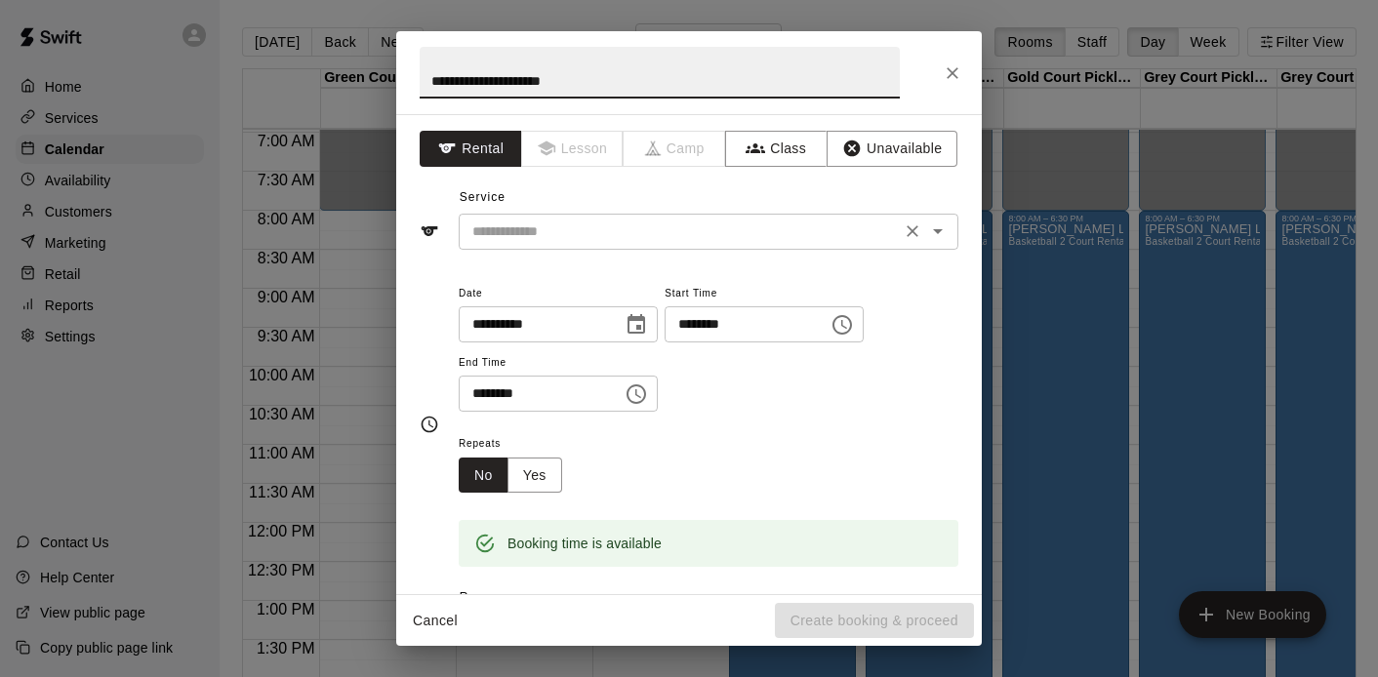
type input "**********"
click at [613, 223] on input "text" at bounding box center [680, 232] width 430 height 24
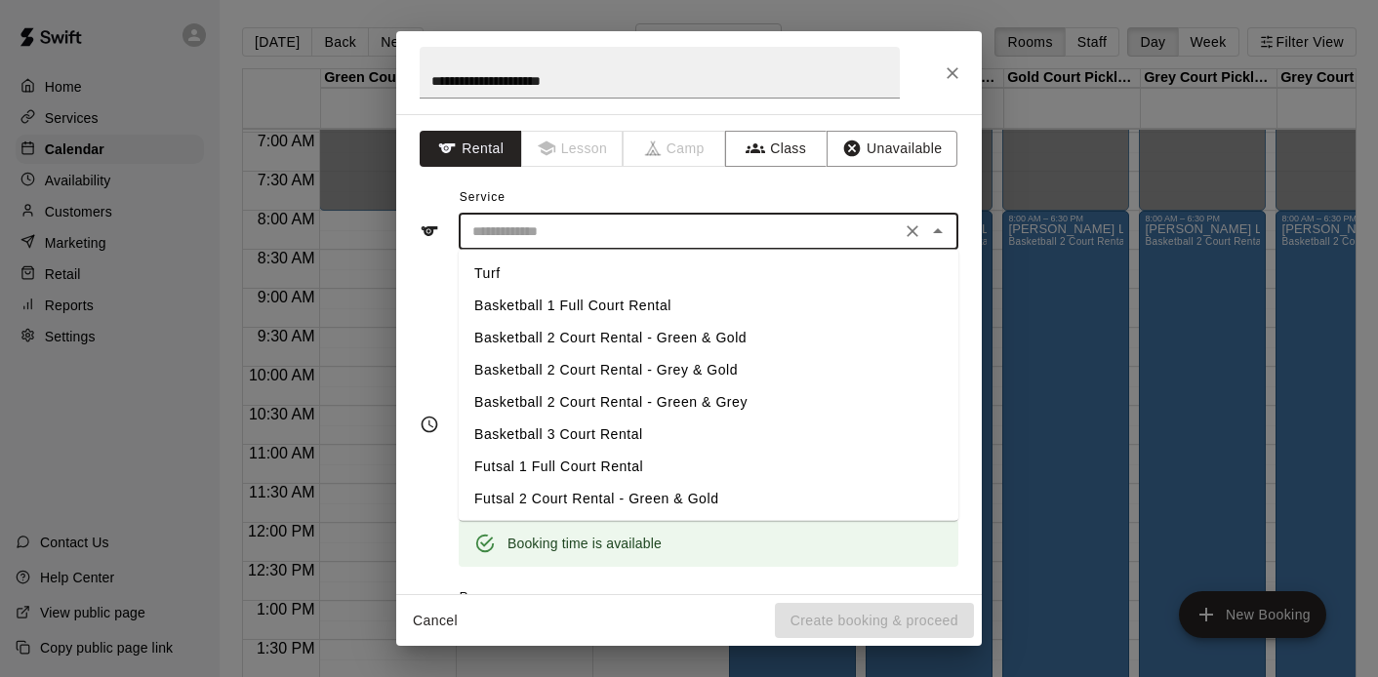
click at [563, 294] on li "Basketball 1 Full Court Rental" at bounding box center [709, 306] width 500 height 32
type input "**********"
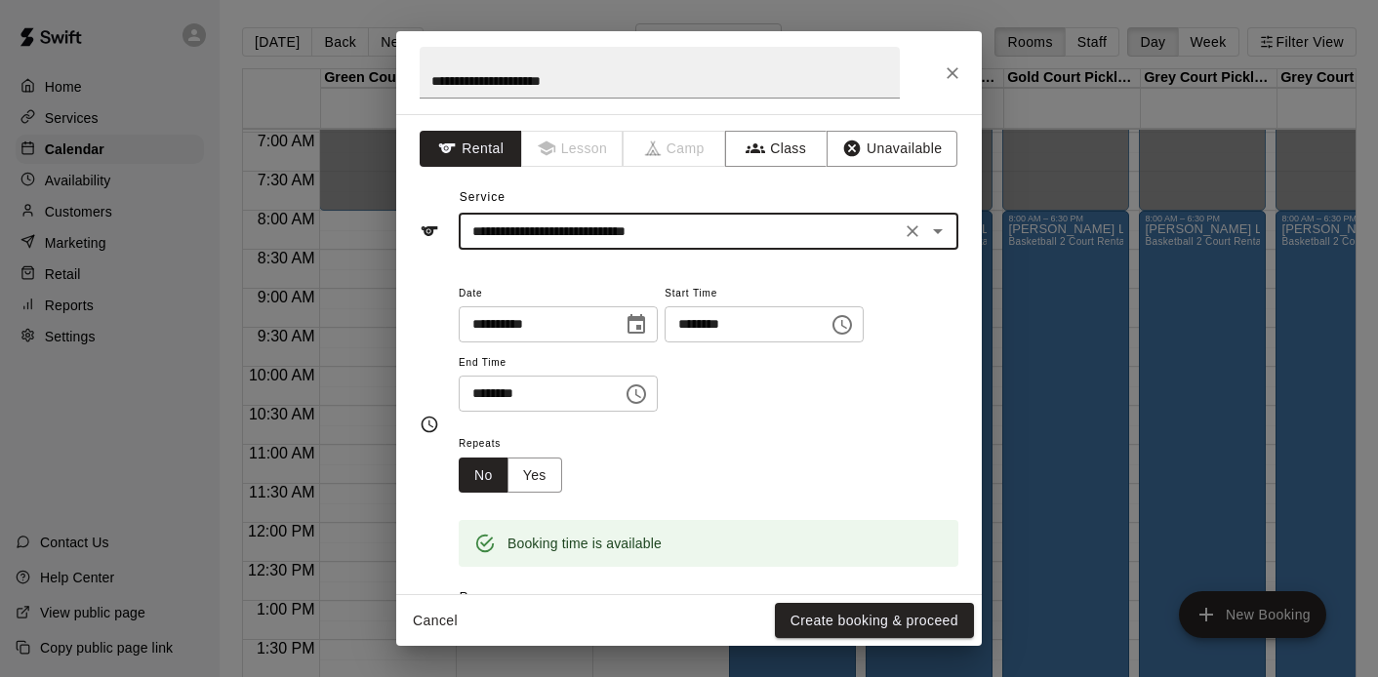
click at [486, 403] on input "********" at bounding box center [534, 394] width 150 height 36
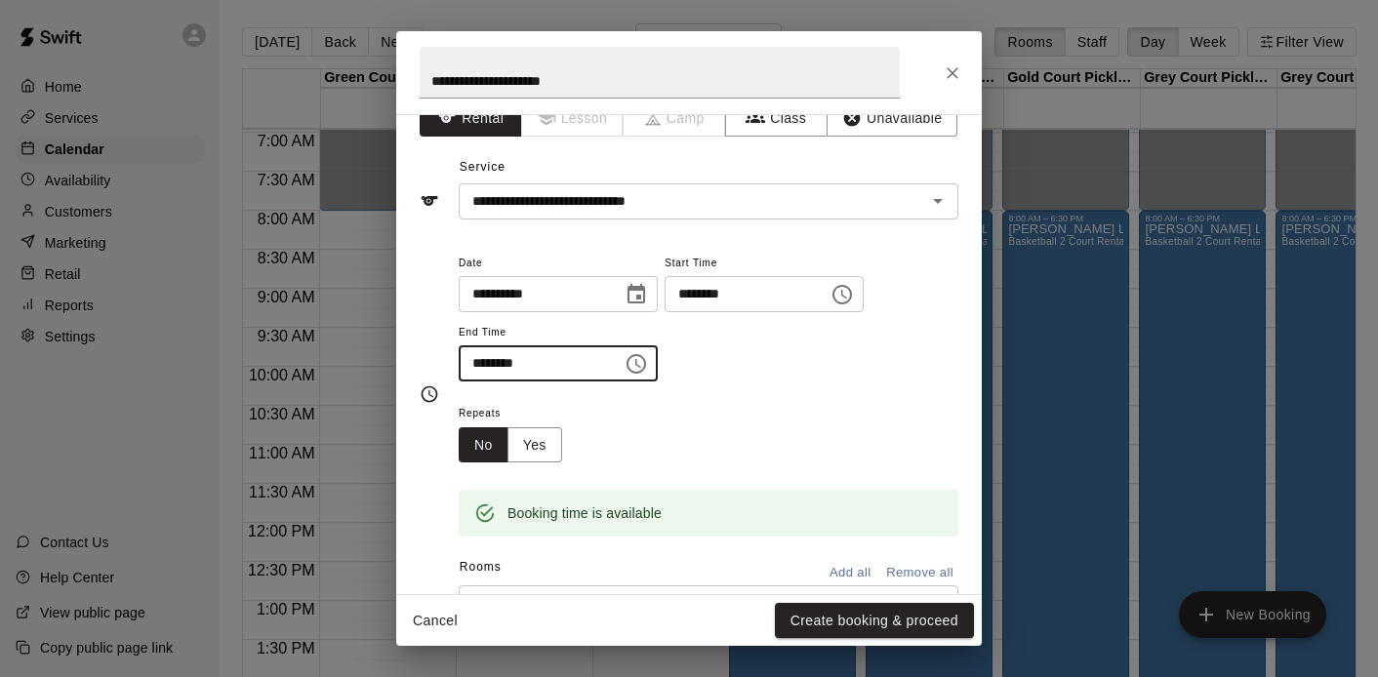
scroll to position [33, 0]
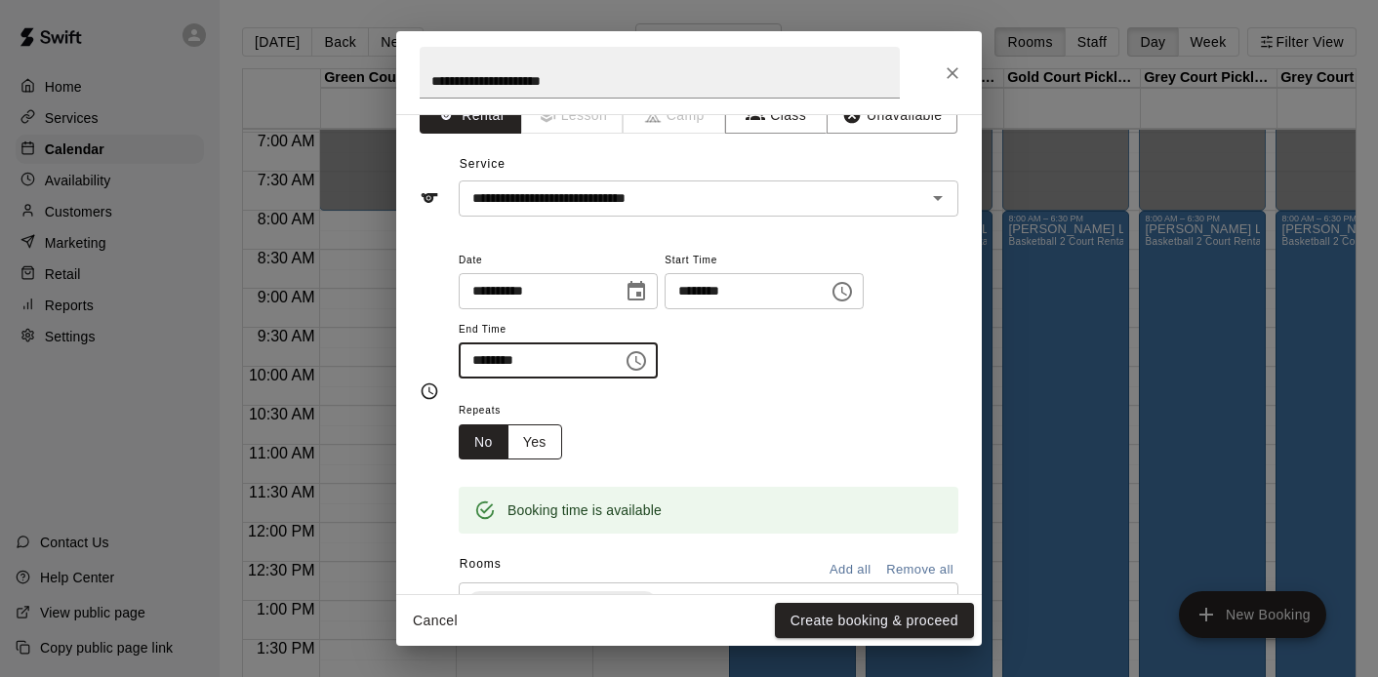
type input "********"
click at [540, 442] on button "Yes" at bounding box center [535, 443] width 55 height 36
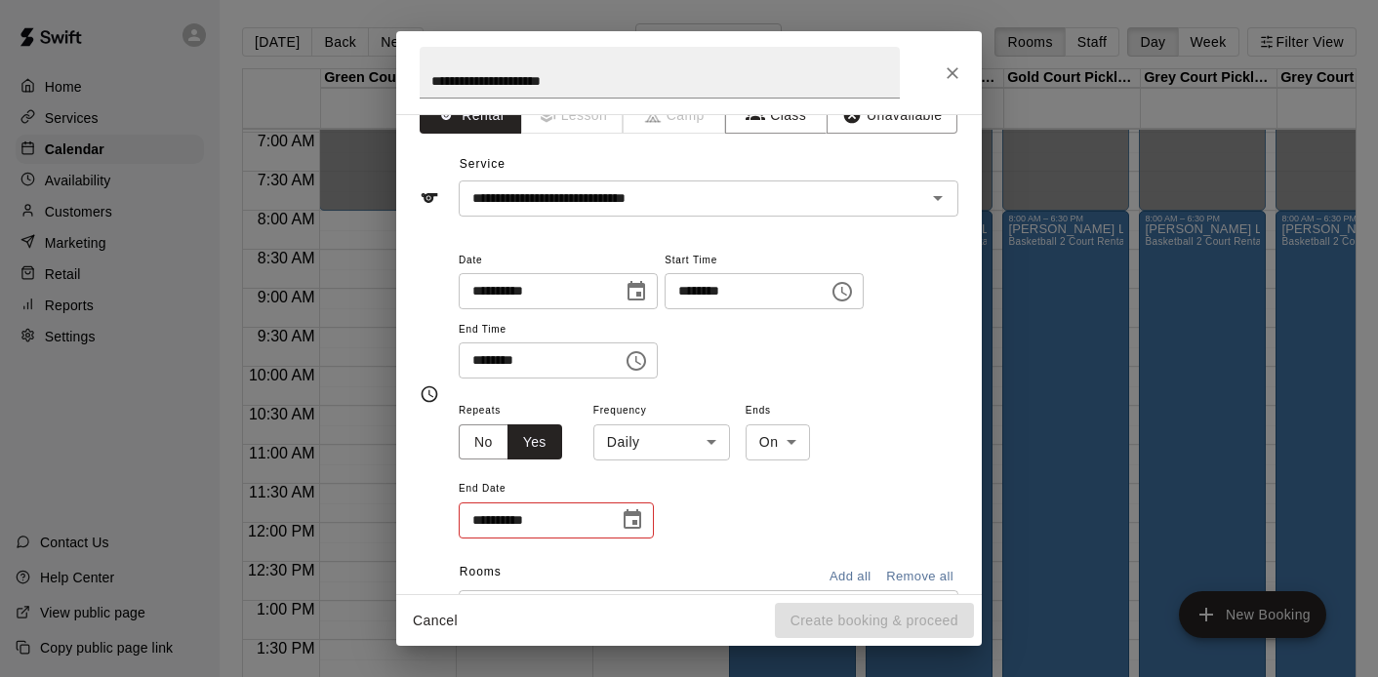
click at [670, 442] on body "Home Services Calendar Availability Customers Marketing Retail Reports Settings…" at bounding box center [689, 354] width 1378 height 709
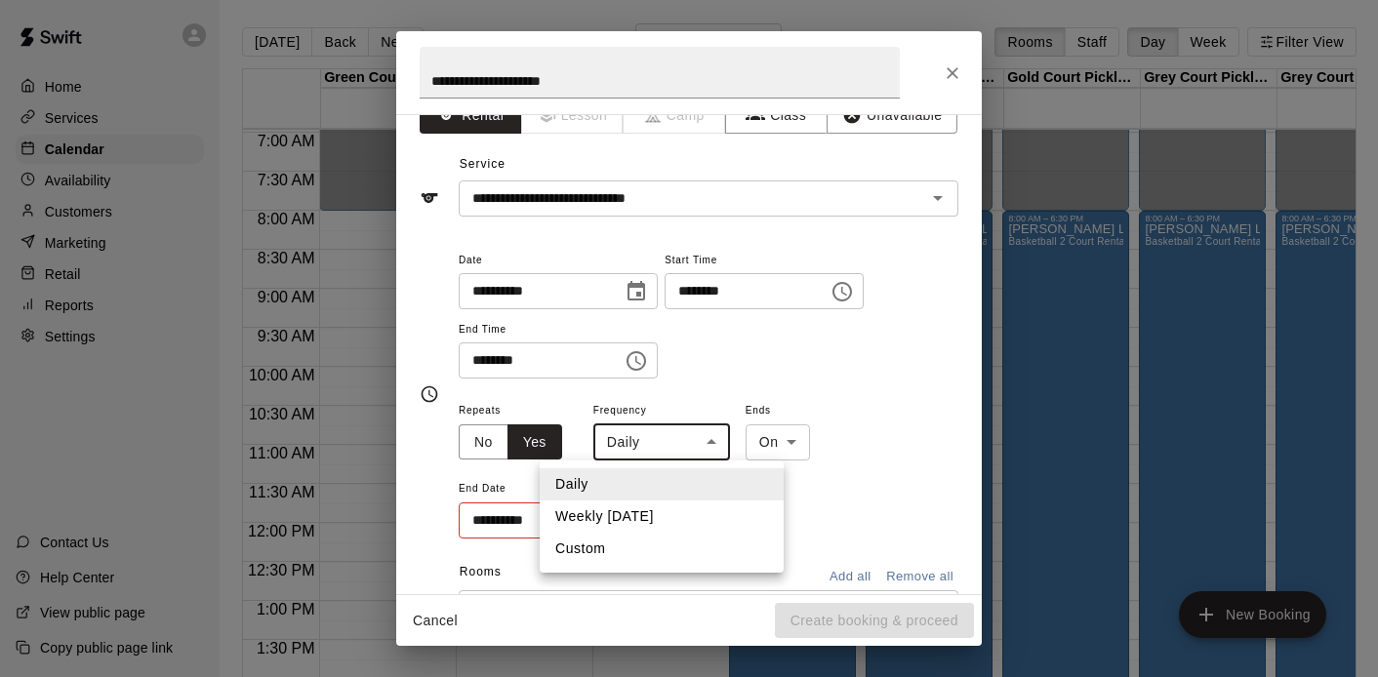
click at [636, 511] on li "Weekly on Saturday" at bounding box center [662, 517] width 244 height 32
type input "******"
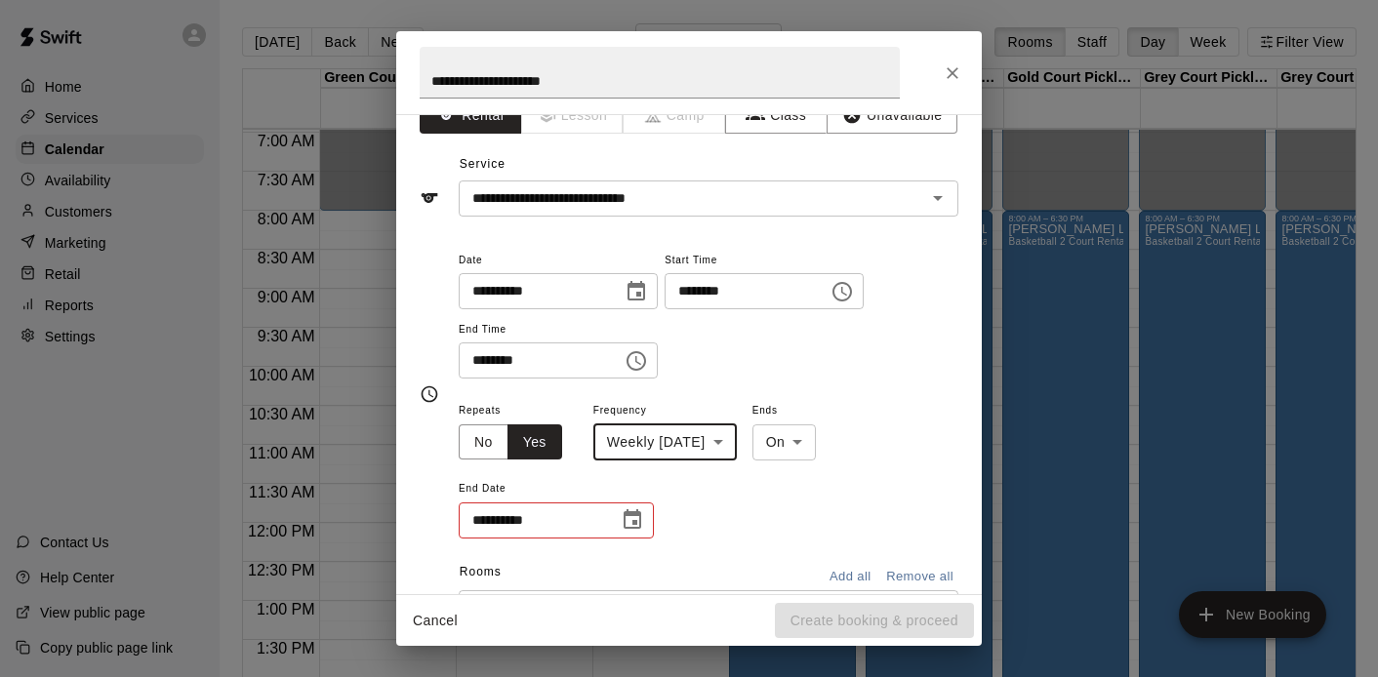
click at [638, 512] on icon "Choose date" at bounding box center [633, 520] width 18 height 20
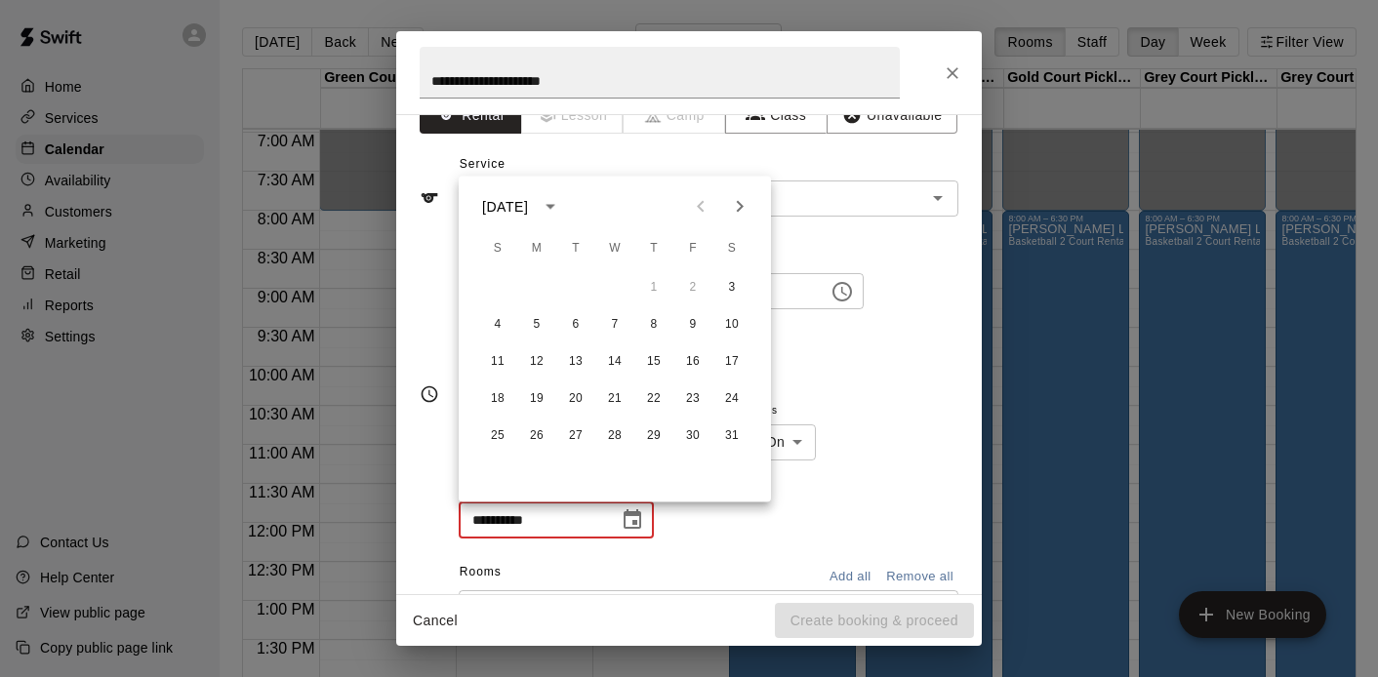
click at [744, 217] on icon "Next month" at bounding box center [739, 206] width 23 height 23
click at [699, 208] on icon "Previous month" at bounding box center [700, 207] width 7 height 12
click at [734, 427] on button "31" at bounding box center [732, 436] width 35 height 35
type input "**********"
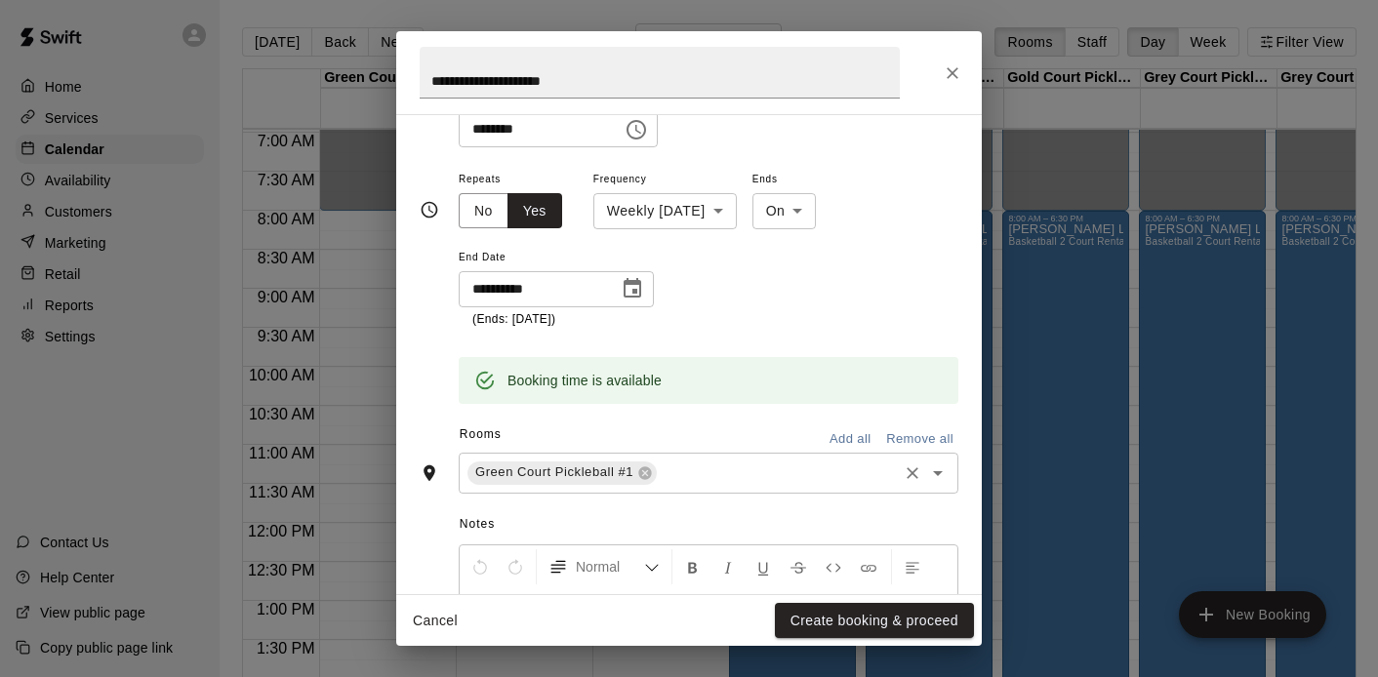
scroll to position [278, 0]
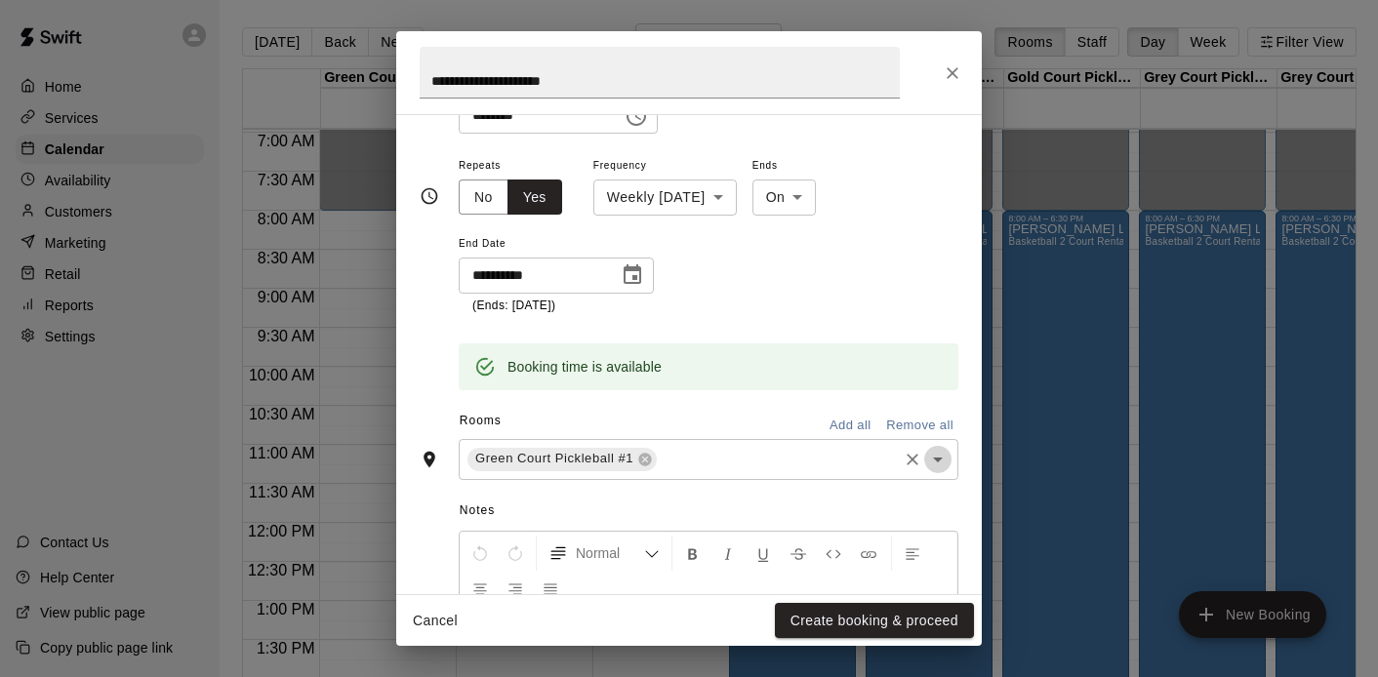
click at [932, 468] on icon "Open" at bounding box center [937, 459] width 23 height 23
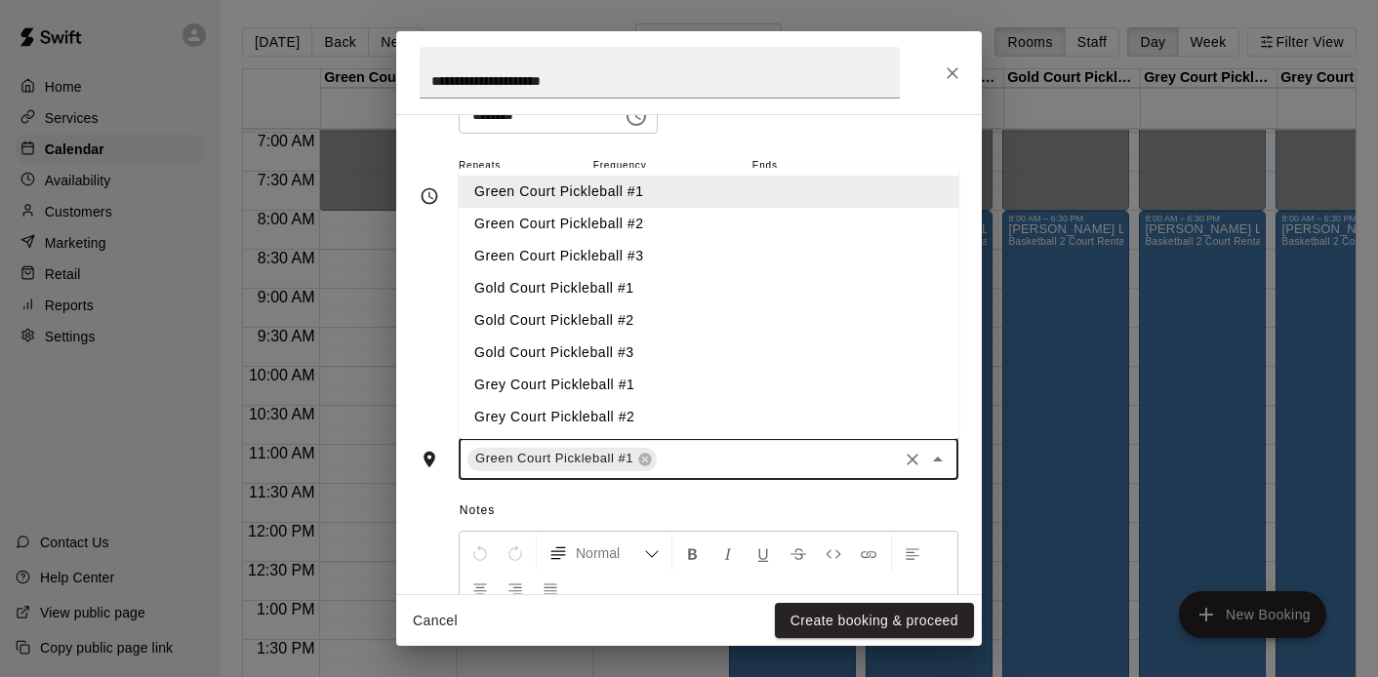
click at [610, 232] on li "Green Court Pickleball #2" at bounding box center [709, 224] width 500 height 32
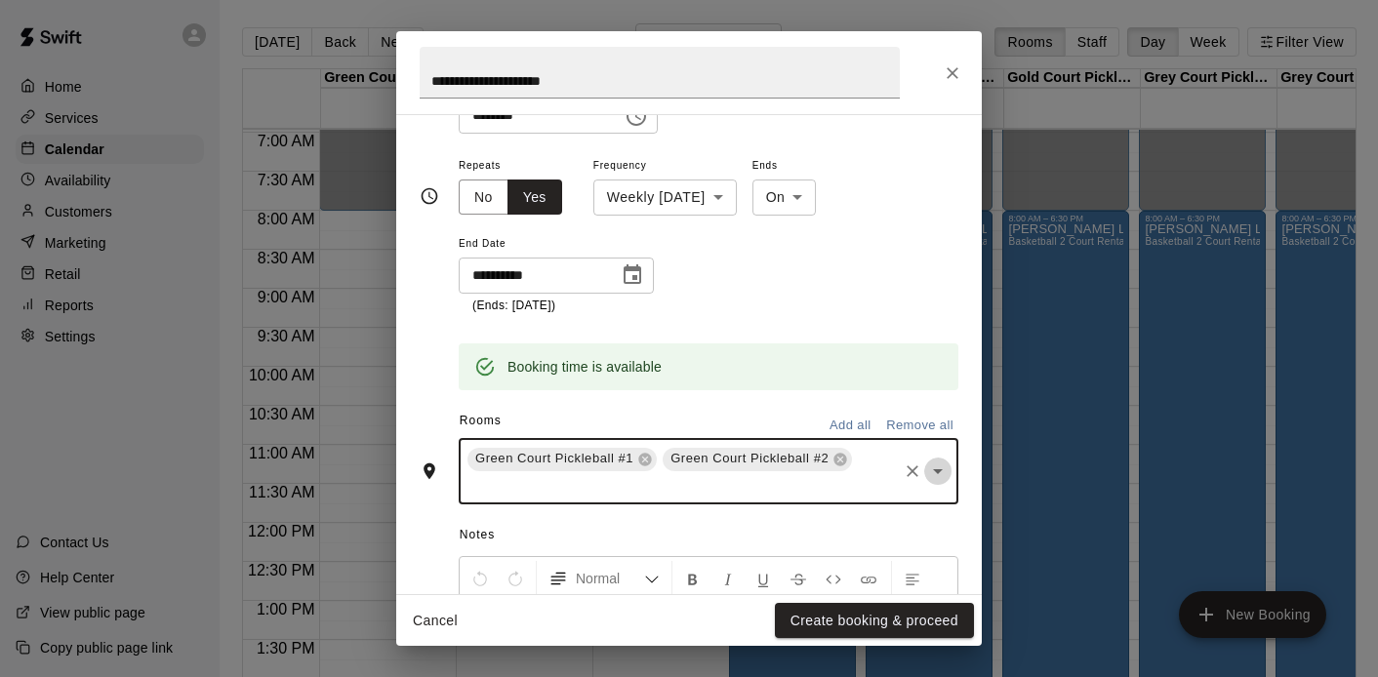
click at [940, 475] on icon "Open" at bounding box center [937, 471] width 23 height 23
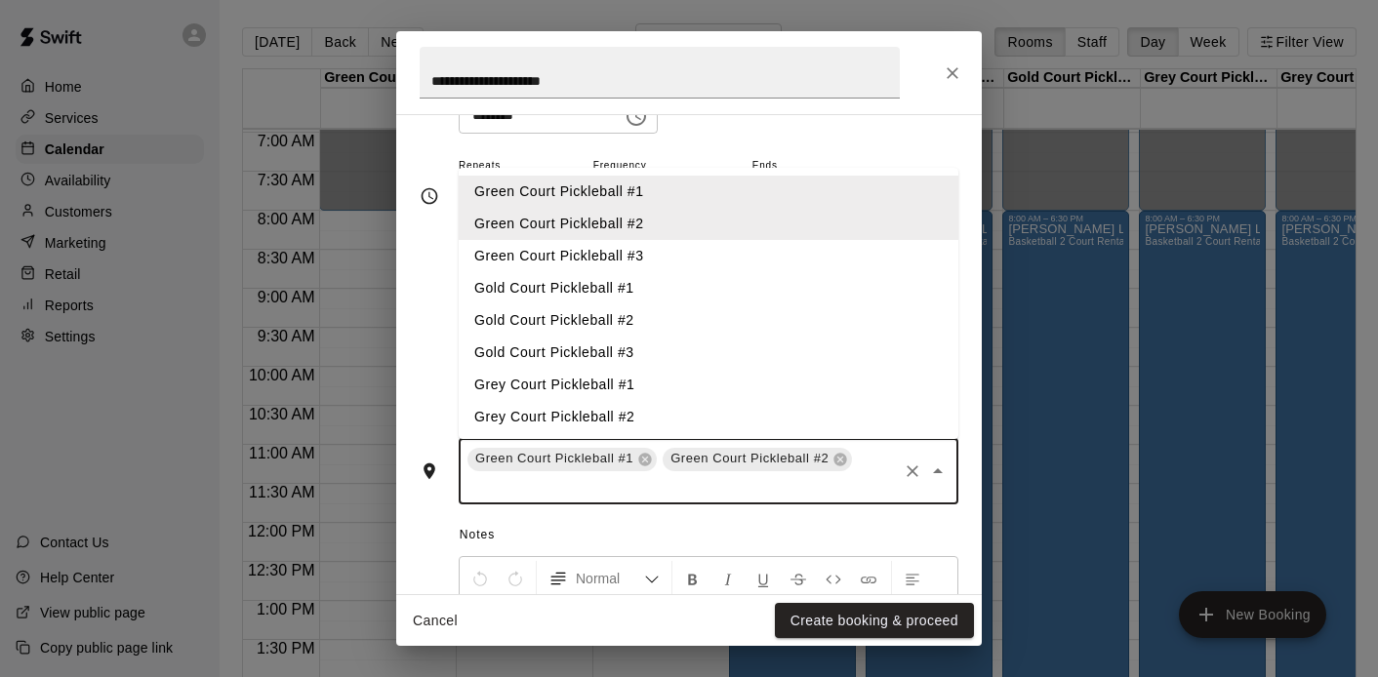
click at [615, 248] on li "Green Court Pickleball #3" at bounding box center [709, 256] width 500 height 32
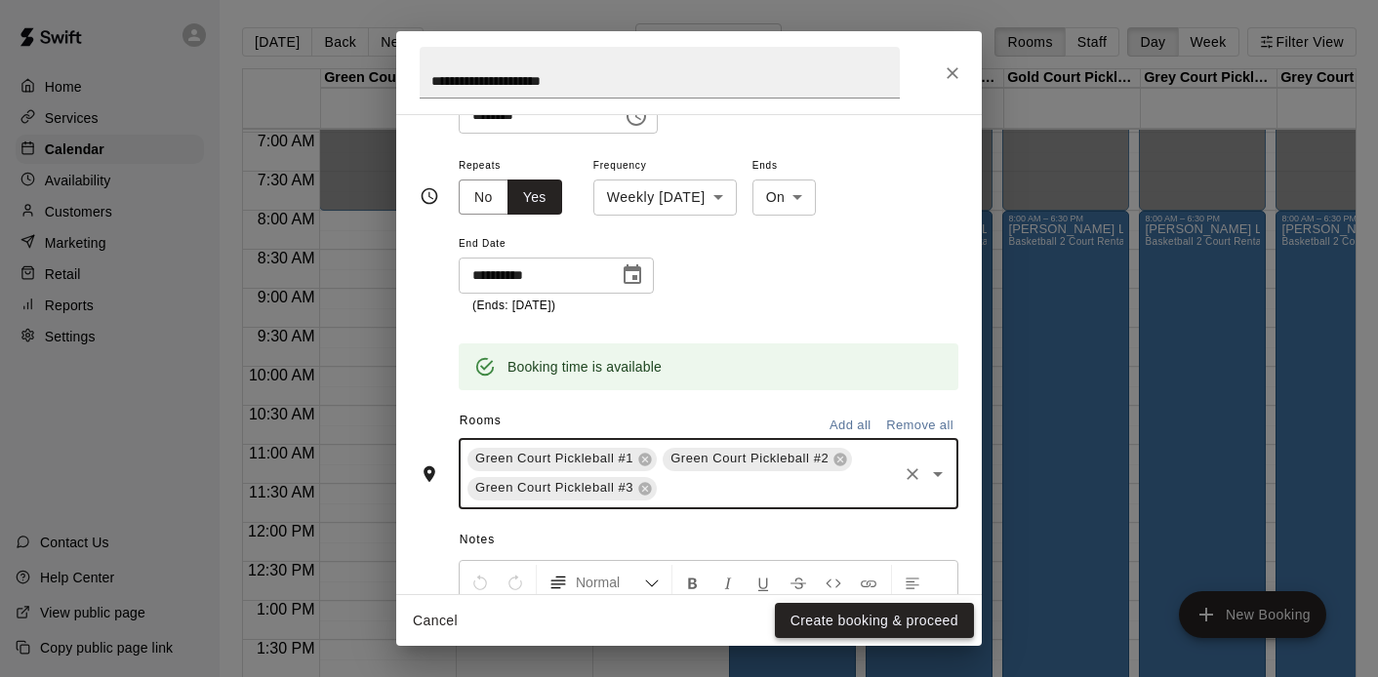
click at [835, 611] on button "Create booking & proceed" at bounding box center [874, 621] width 199 height 36
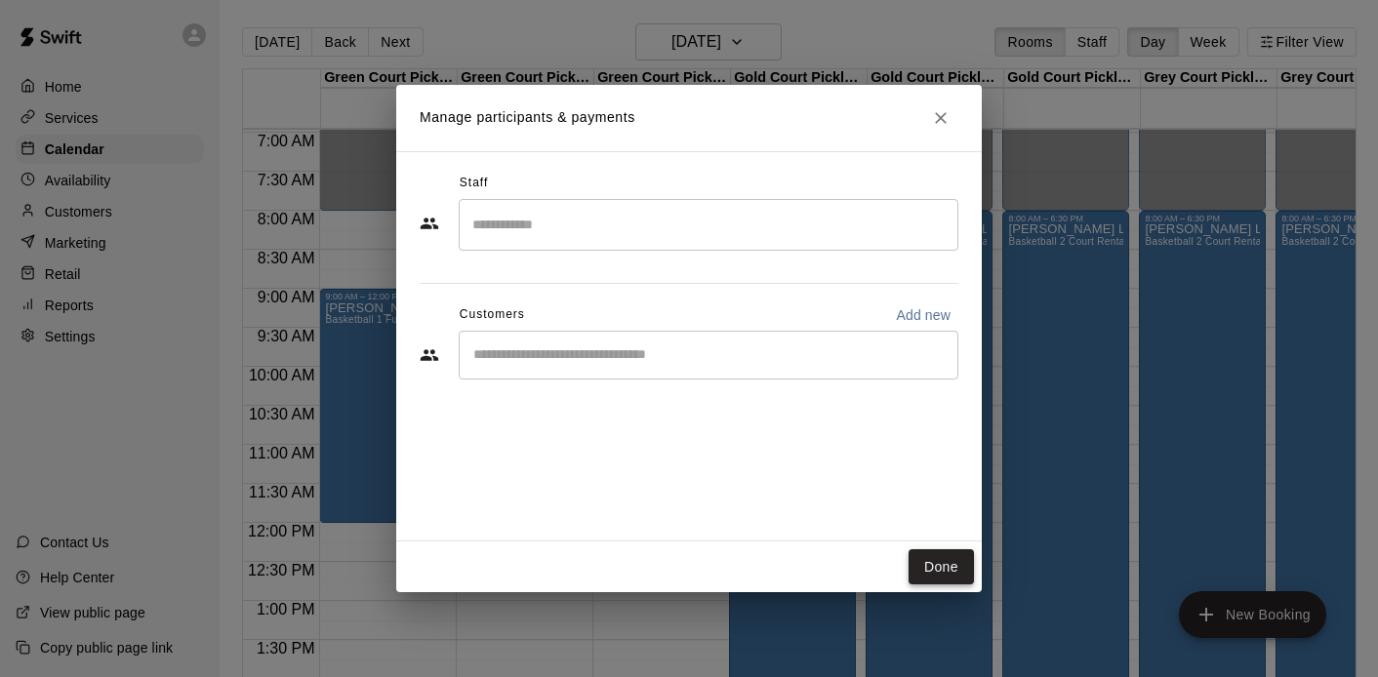
click at [917, 566] on button "Done" at bounding box center [941, 568] width 65 height 36
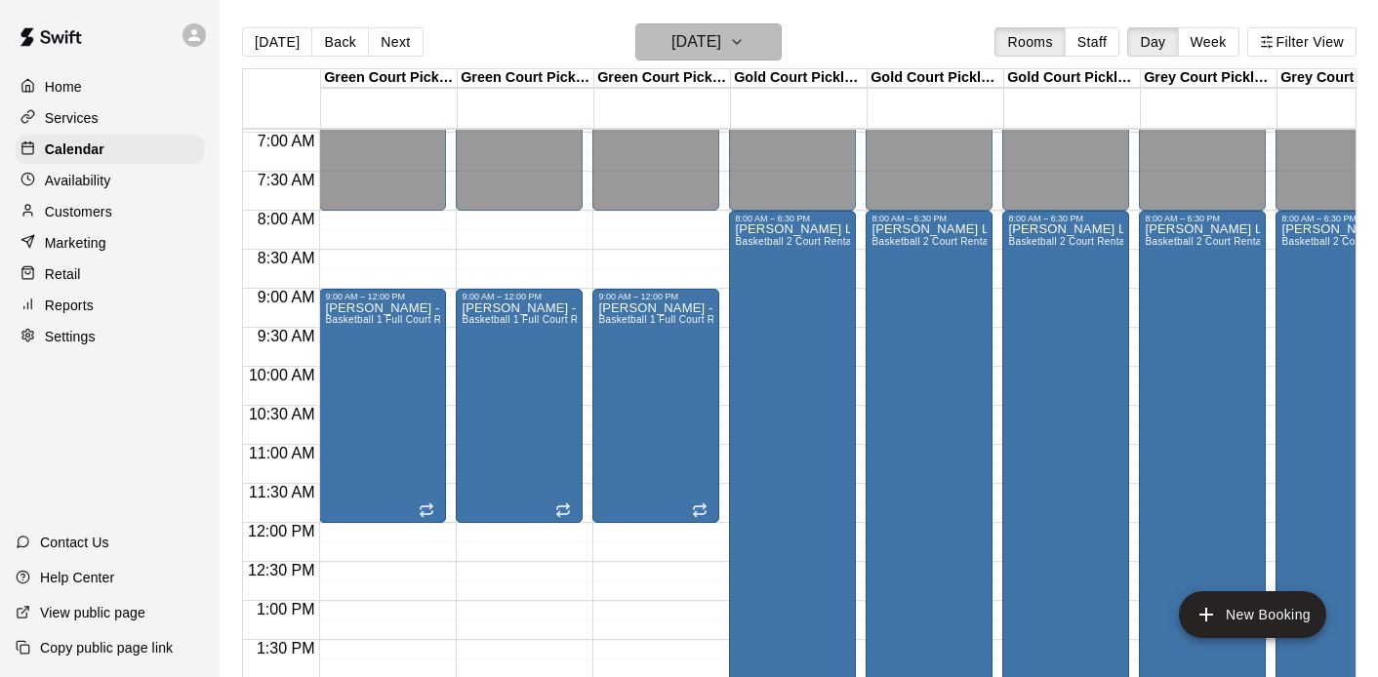
click at [721, 49] on h6 "Saturday Jan 03" at bounding box center [697, 41] width 50 height 27
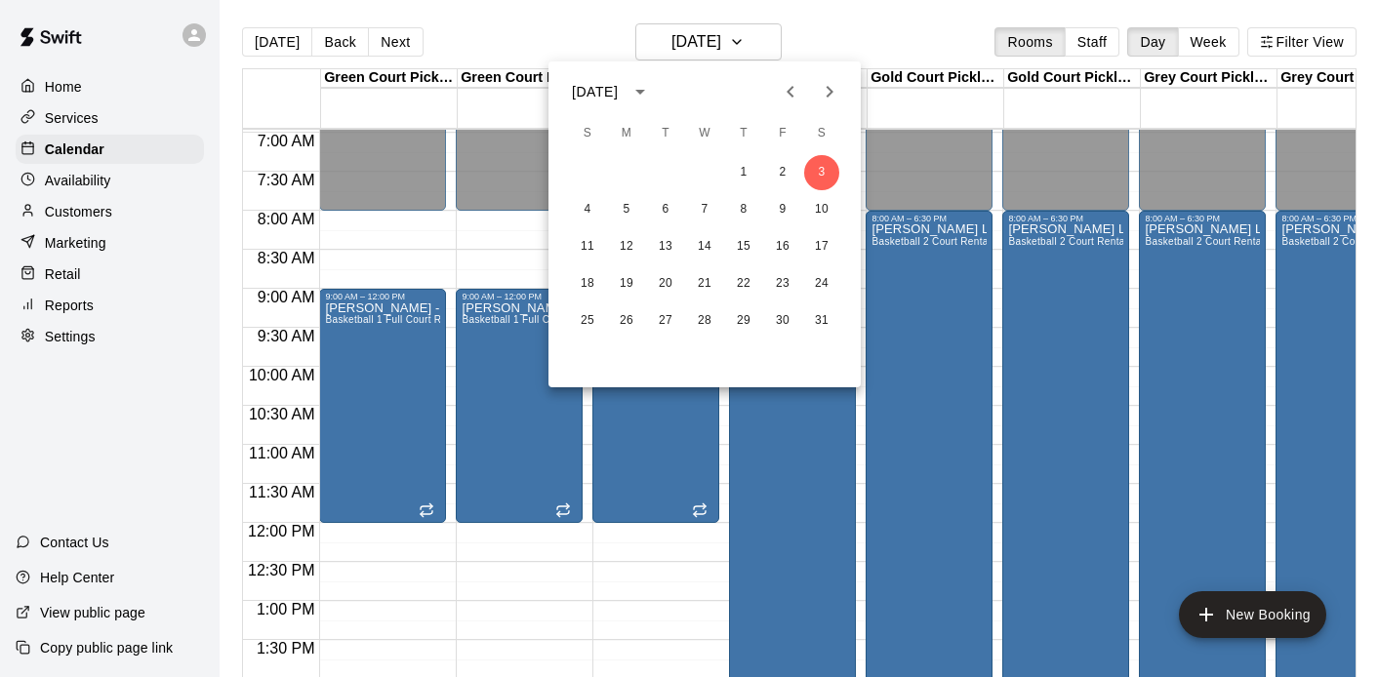
click at [824, 98] on icon "Next month" at bounding box center [829, 91] width 23 height 23
click at [824, 206] on button "14" at bounding box center [821, 209] width 35 height 35
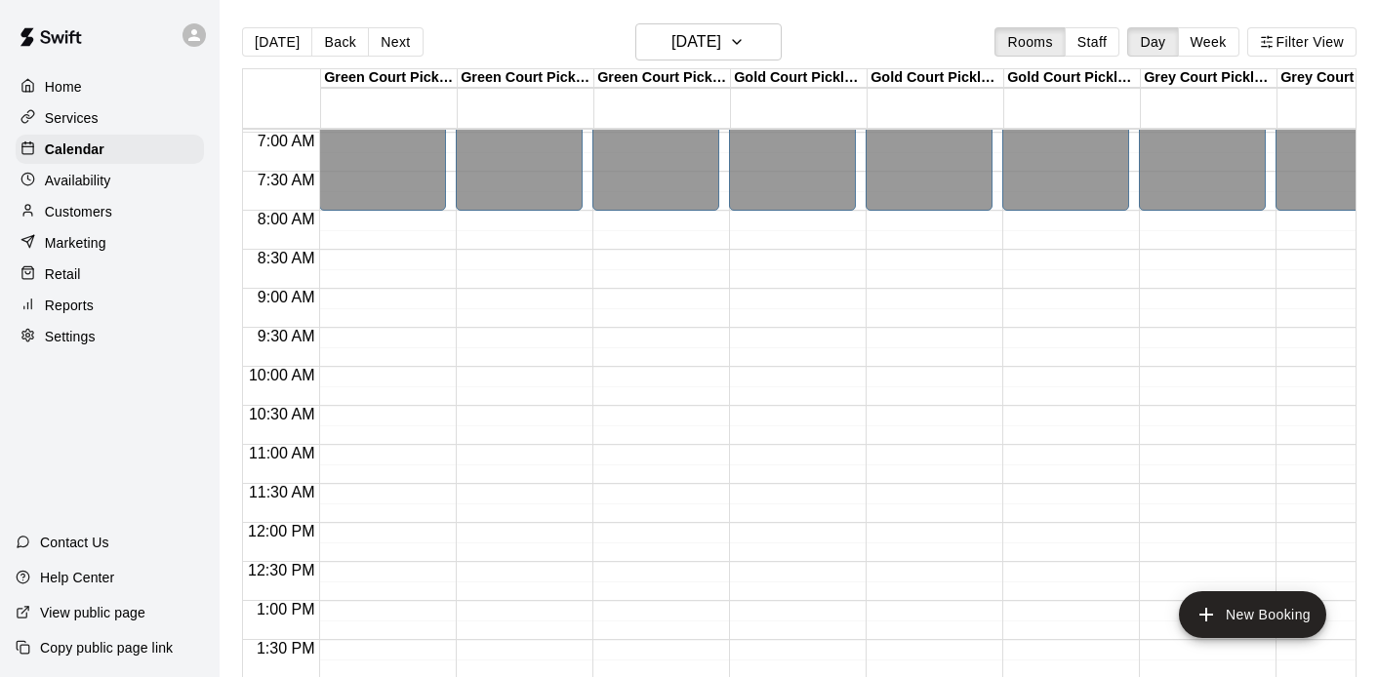
click at [396, 297] on div "12:00 AM – 8:00 AM Closed 10:00 PM – 11:59 PM Closed" at bounding box center [382, 523] width 127 height 1874
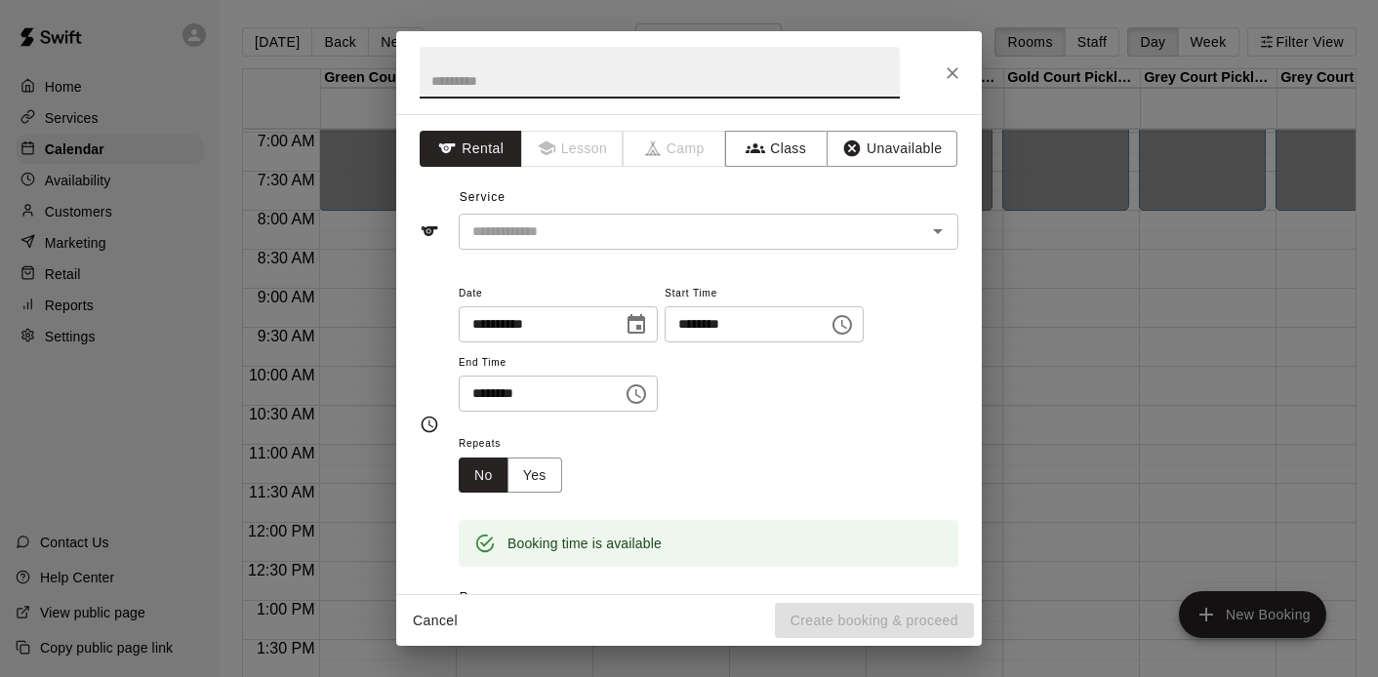
click at [525, 80] on input "text" at bounding box center [660, 73] width 480 height 52
type input "**********"
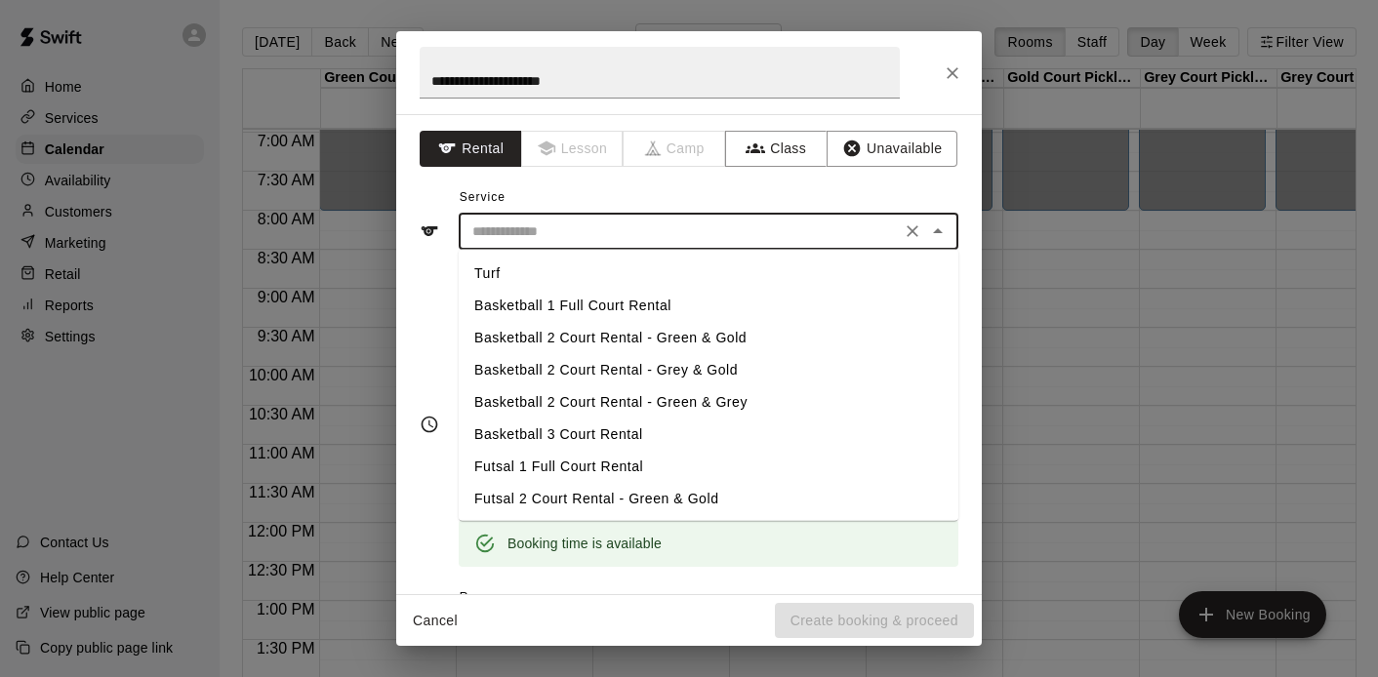
click at [528, 225] on input "text" at bounding box center [680, 232] width 430 height 24
click at [518, 296] on li "Basketball 1 Full Court Rental" at bounding box center [709, 306] width 500 height 32
type input "**********"
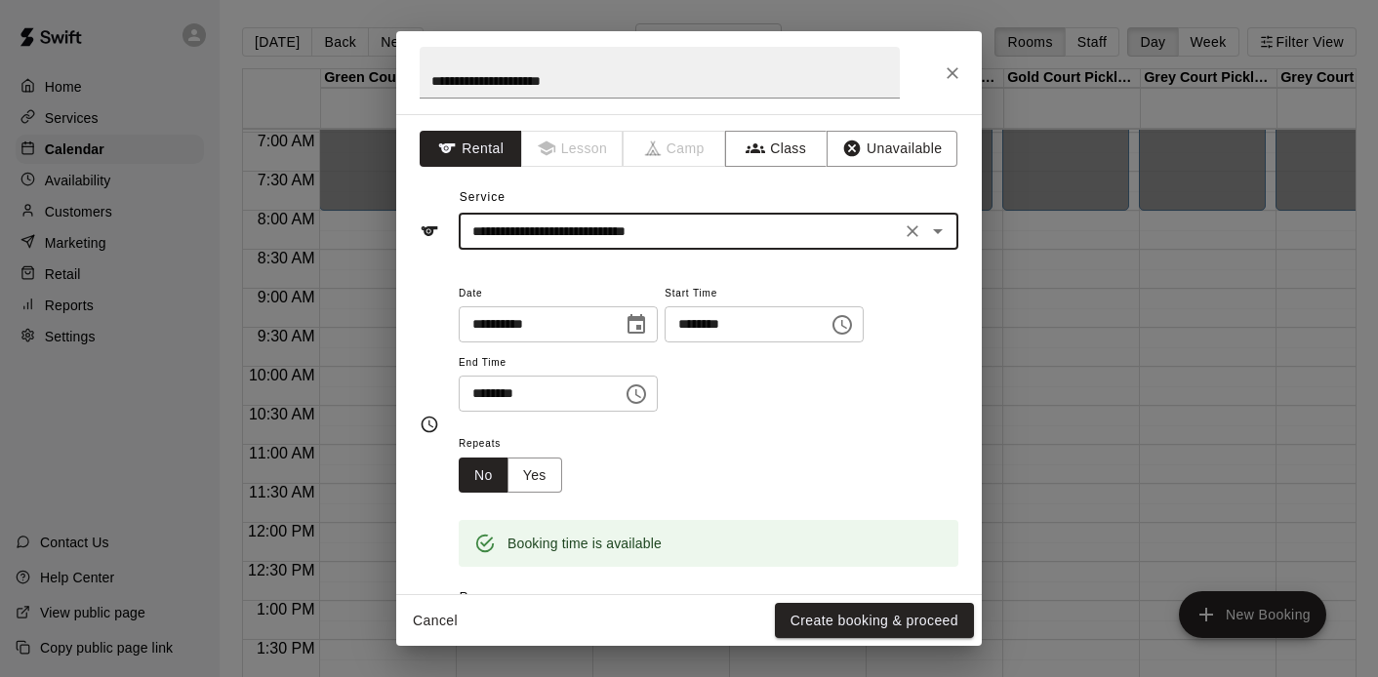
click at [483, 398] on input "********" at bounding box center [534, 394] width 150 height 36
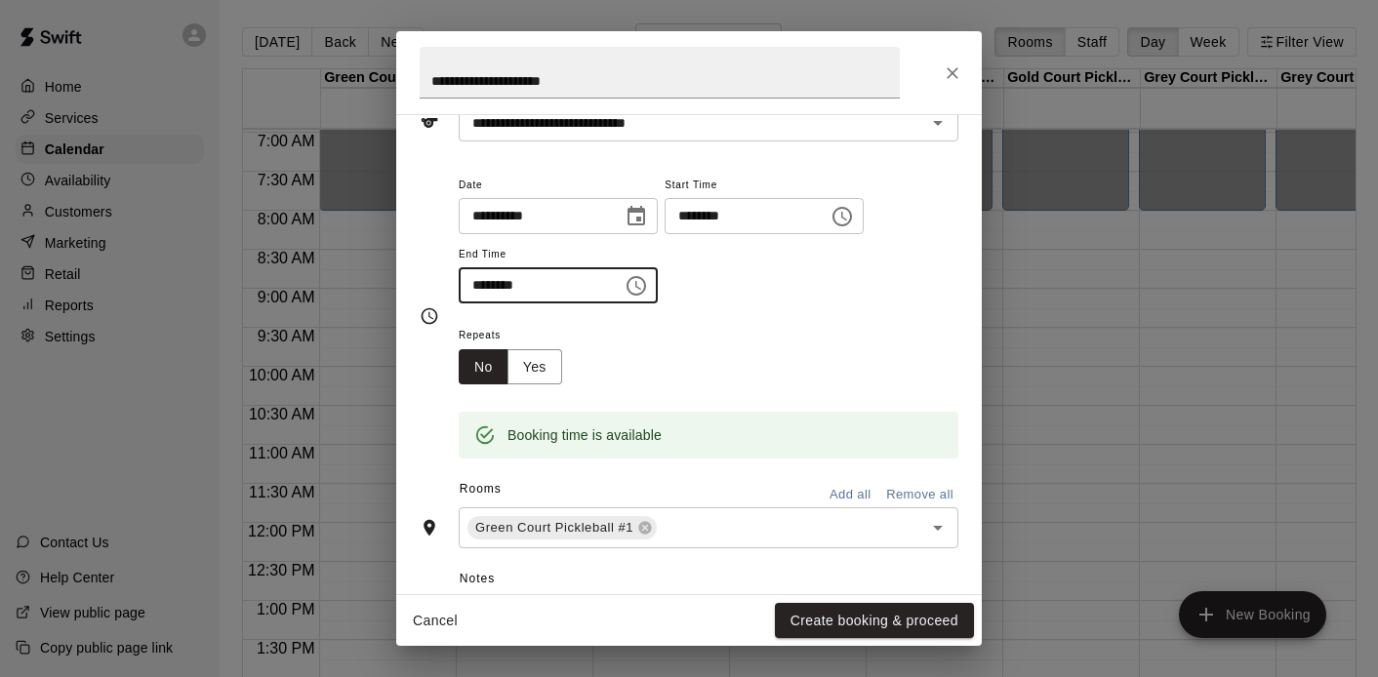
scroll to position [110, 0]
click at [940, 532] on icon "Open" at bounding box center [937, 525] width 23 height 23
type input "********"
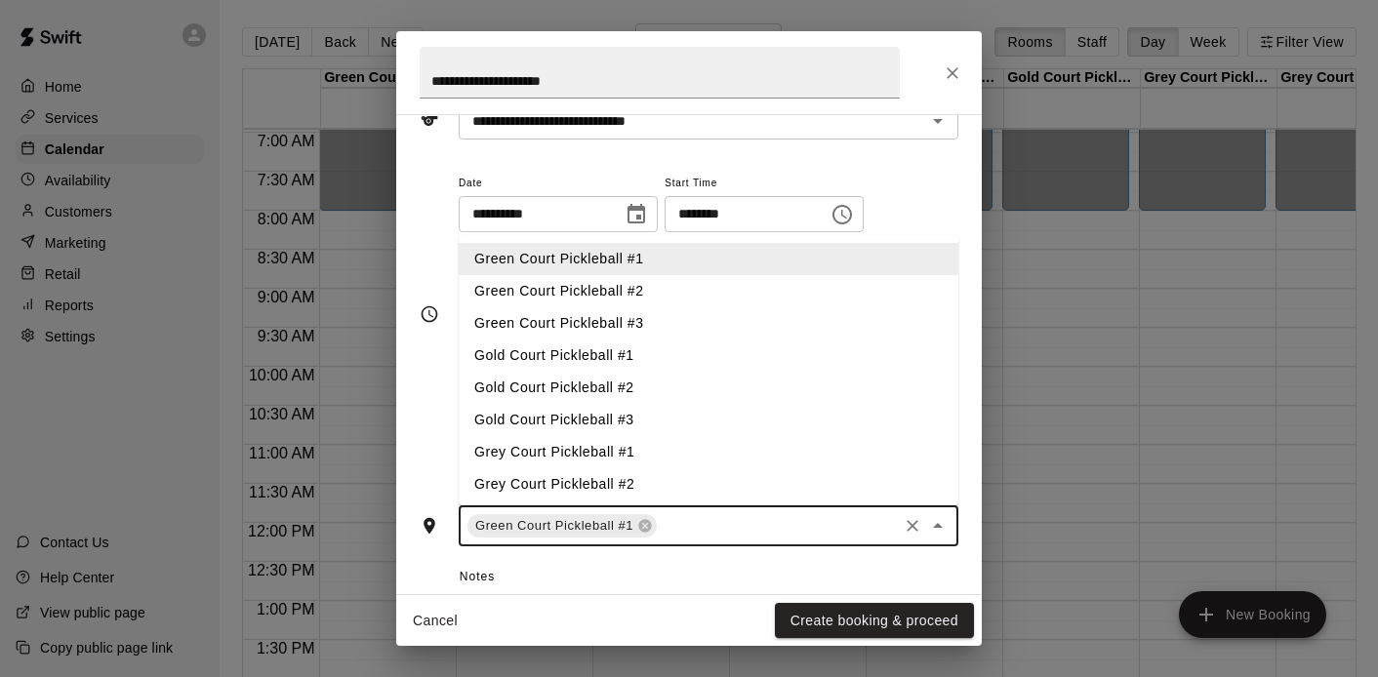
click at [616, 300] on li "Green Court Pickleball #2" at bounding box center [709, 291] width 500 height 32
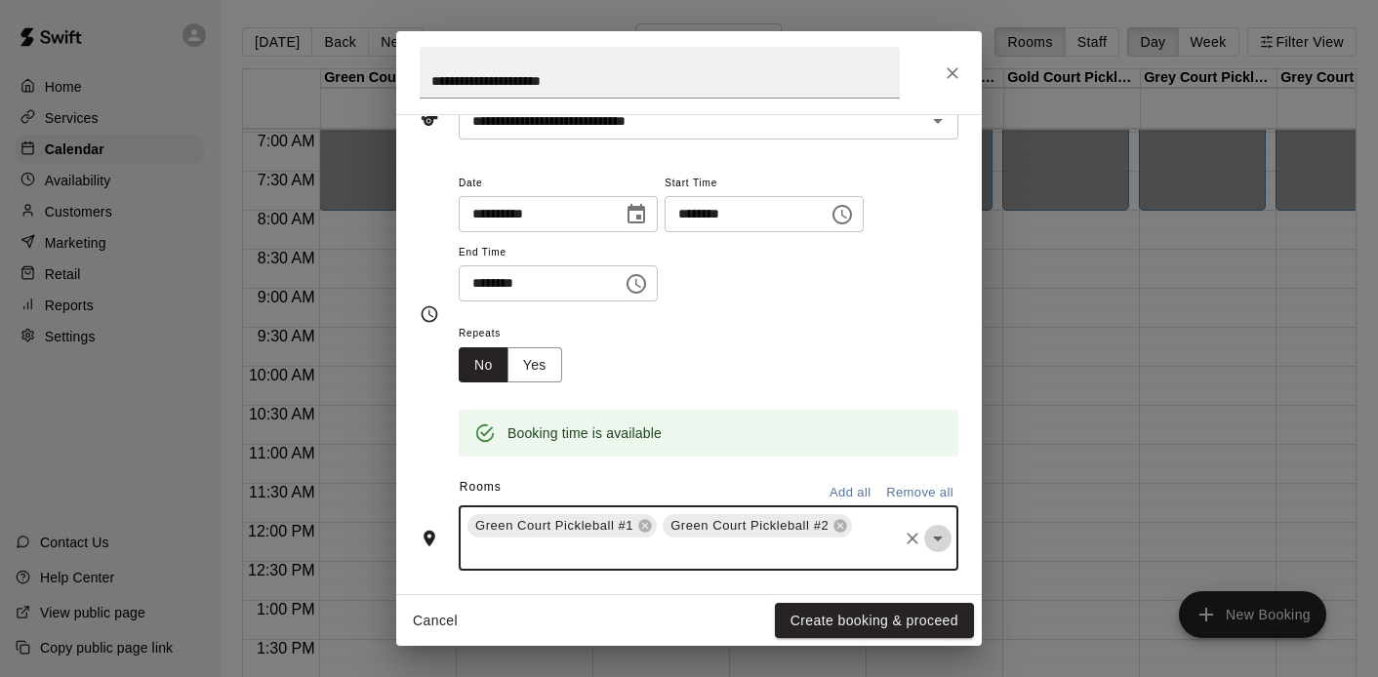
click at [939, 547] on icon "Open" at bounding box center [937, 538] width 23 height 23
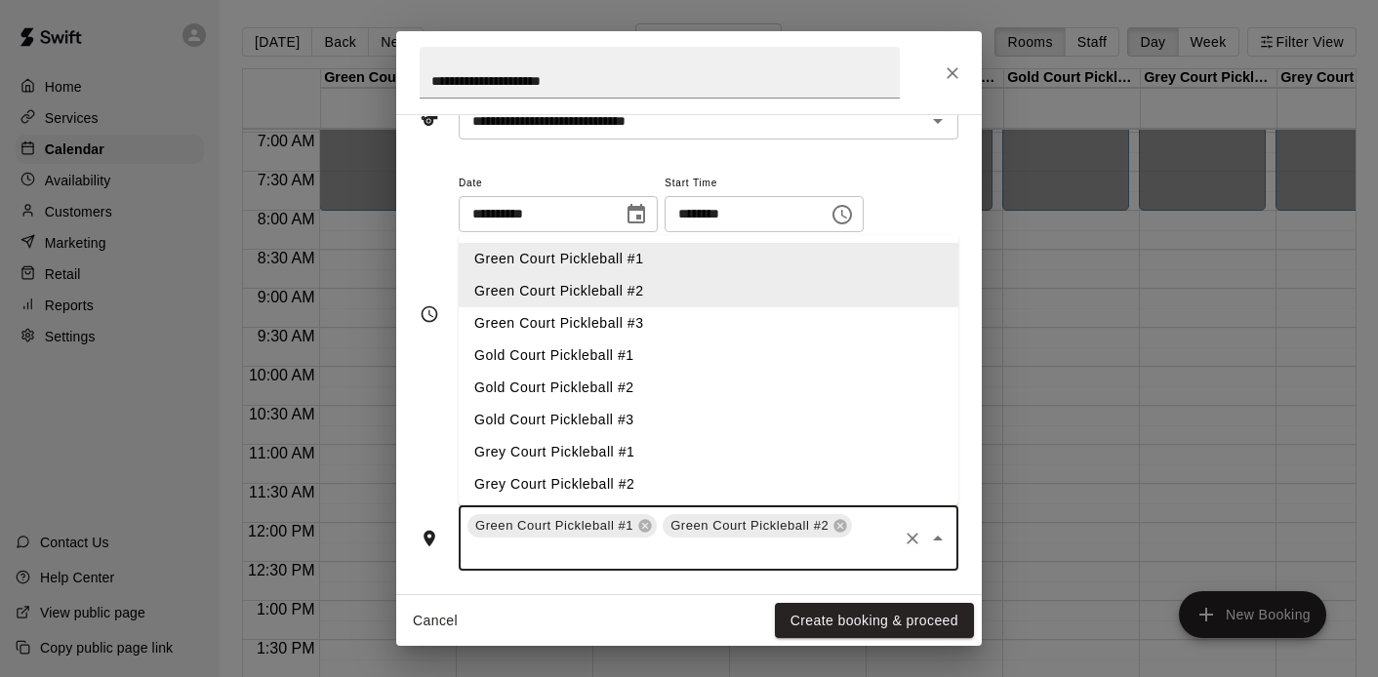
click at [620, 328] on li "Green Court Pickleball #3" at bounding box center [709, 323] width 500 height 32
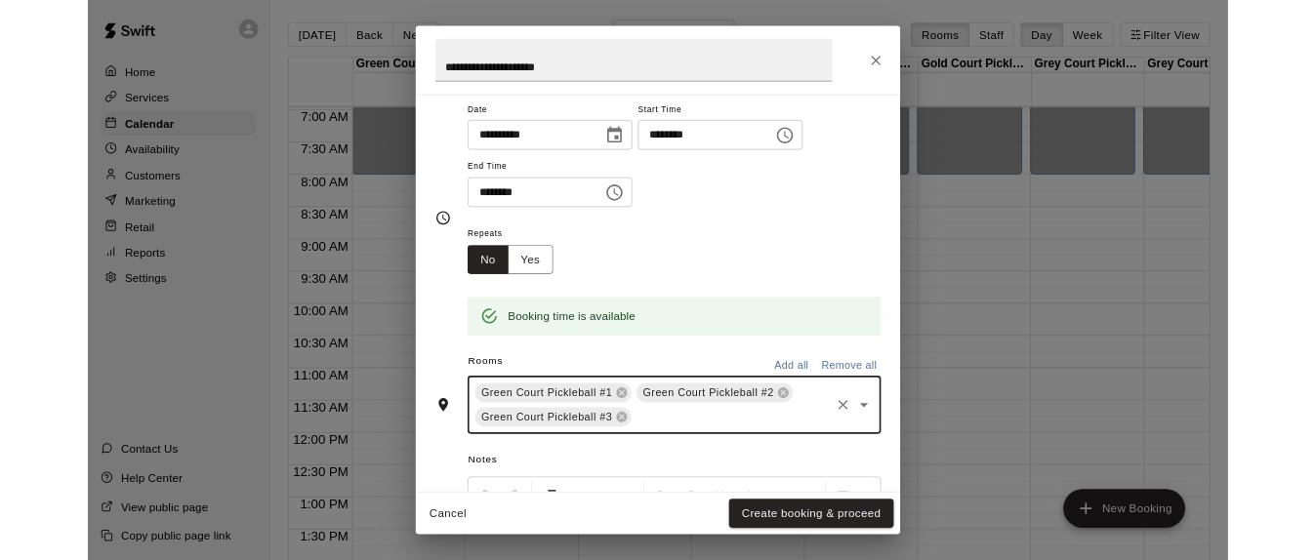
scroll to position [175, 0]
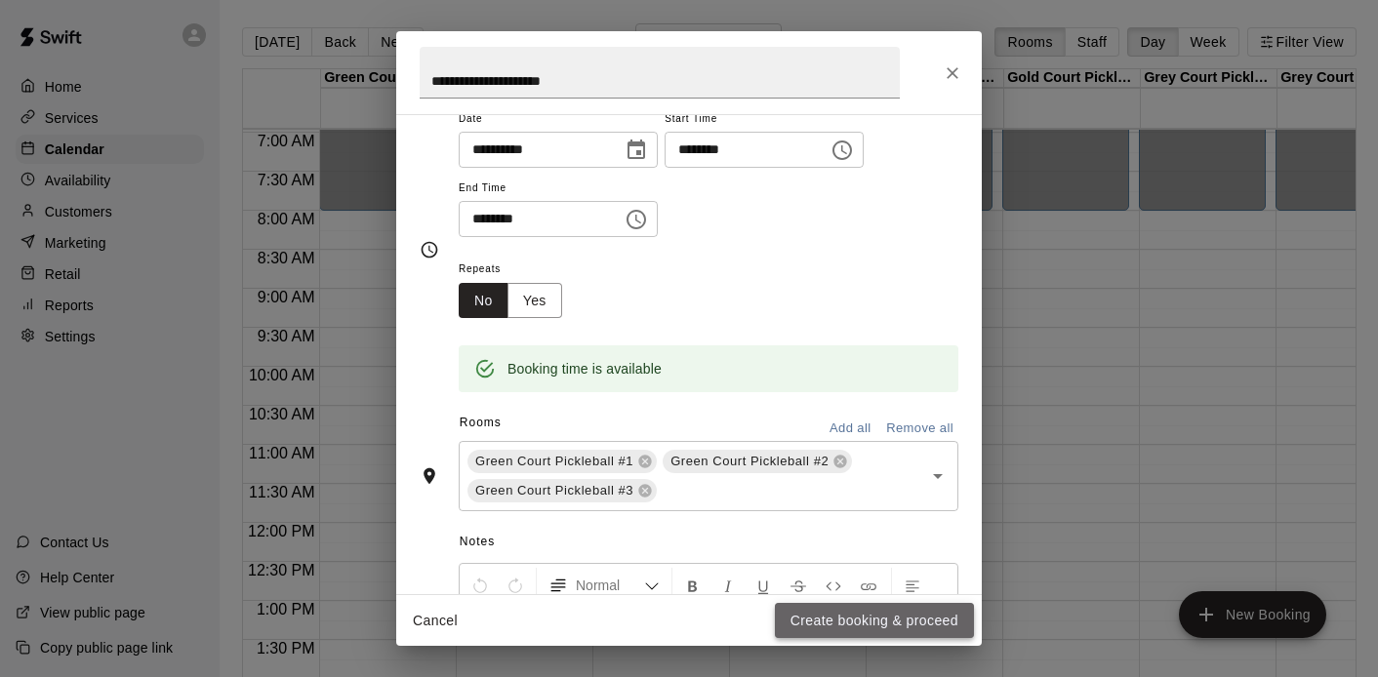
click at [832, 612] on button "Create booking & proceed" at bounding box center [874, 621] width 199 height 36
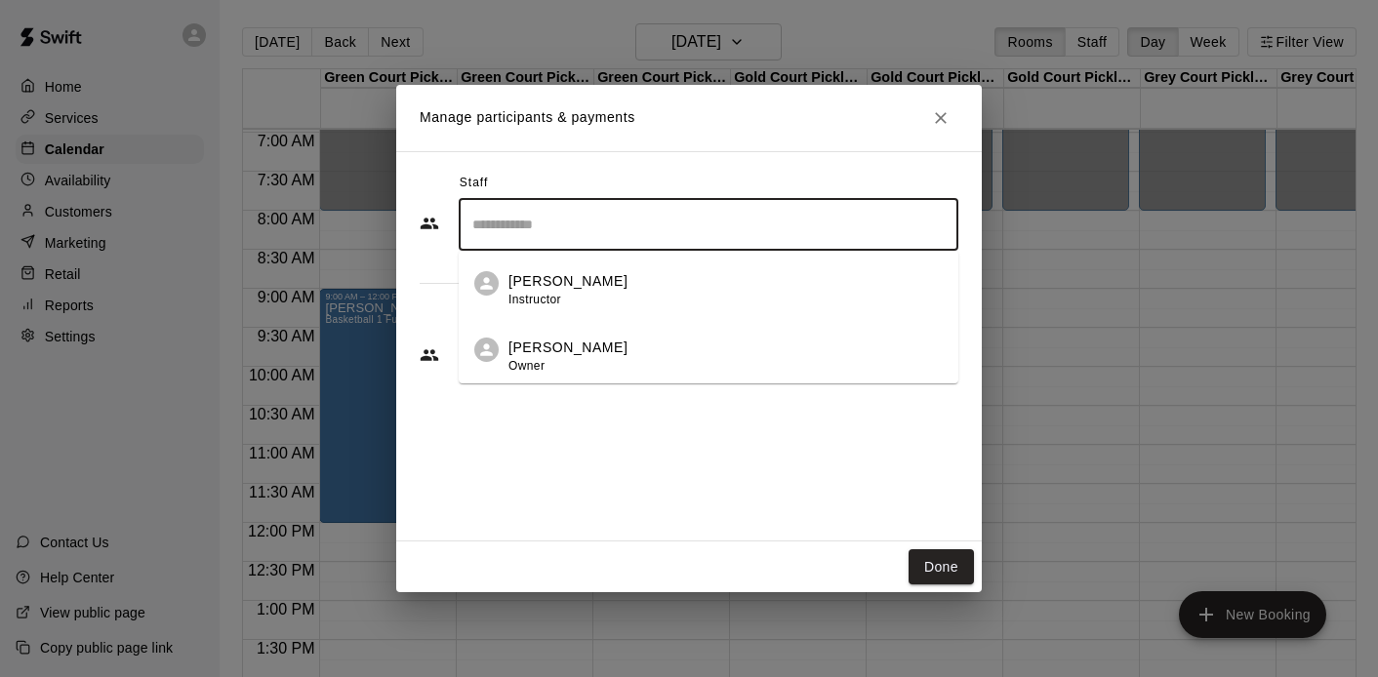
click at [583, 237] on input "Search staff" at bounding box center [709, 225] width 482 height 34
click at [567, 340] on p "Marko Thomas" at bounding box center [568, 348] width 119 height 20
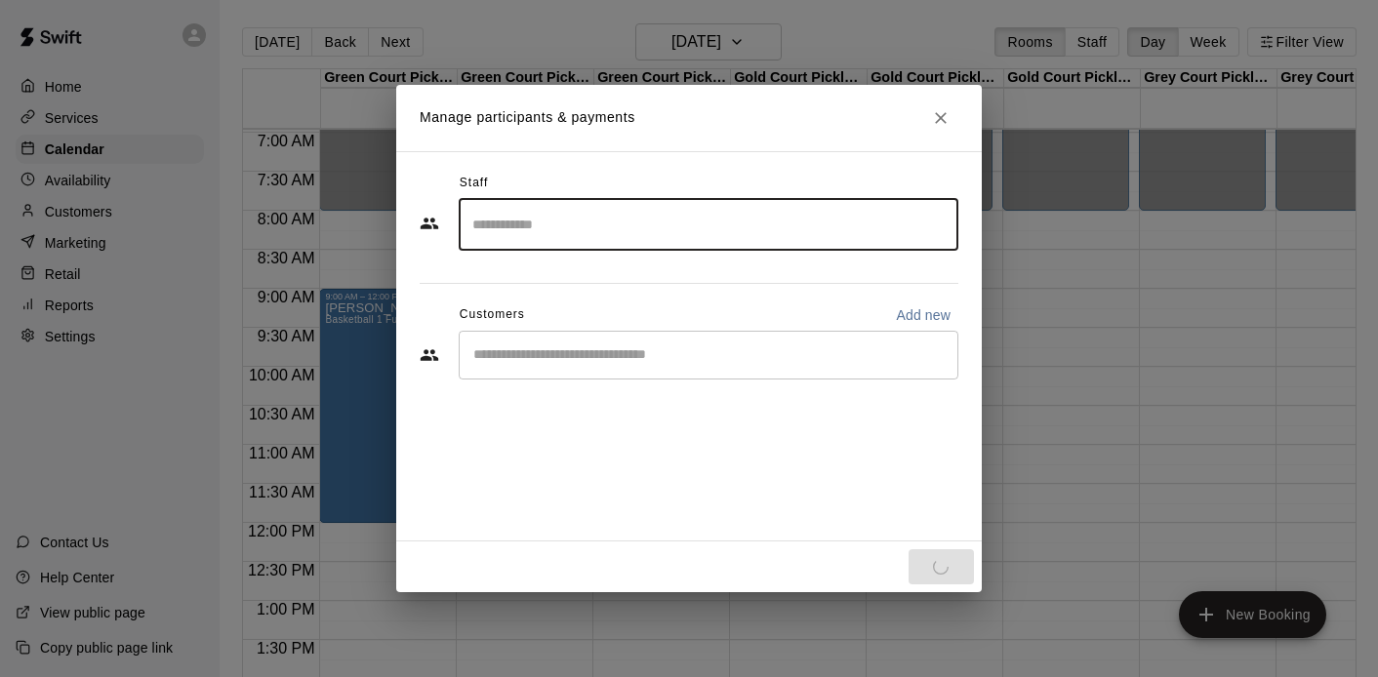
click at [602, 365] on div "​" at bounding box center [709, 355] width 500 height 49
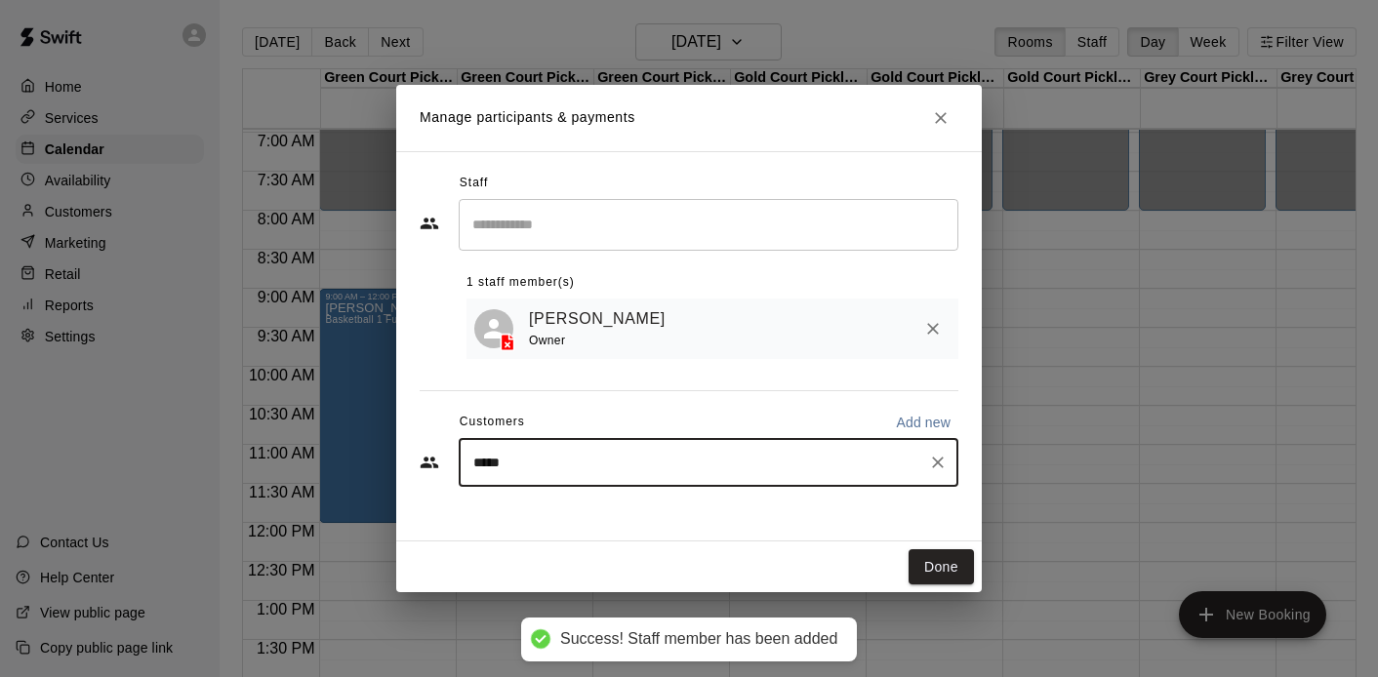
type input "******"
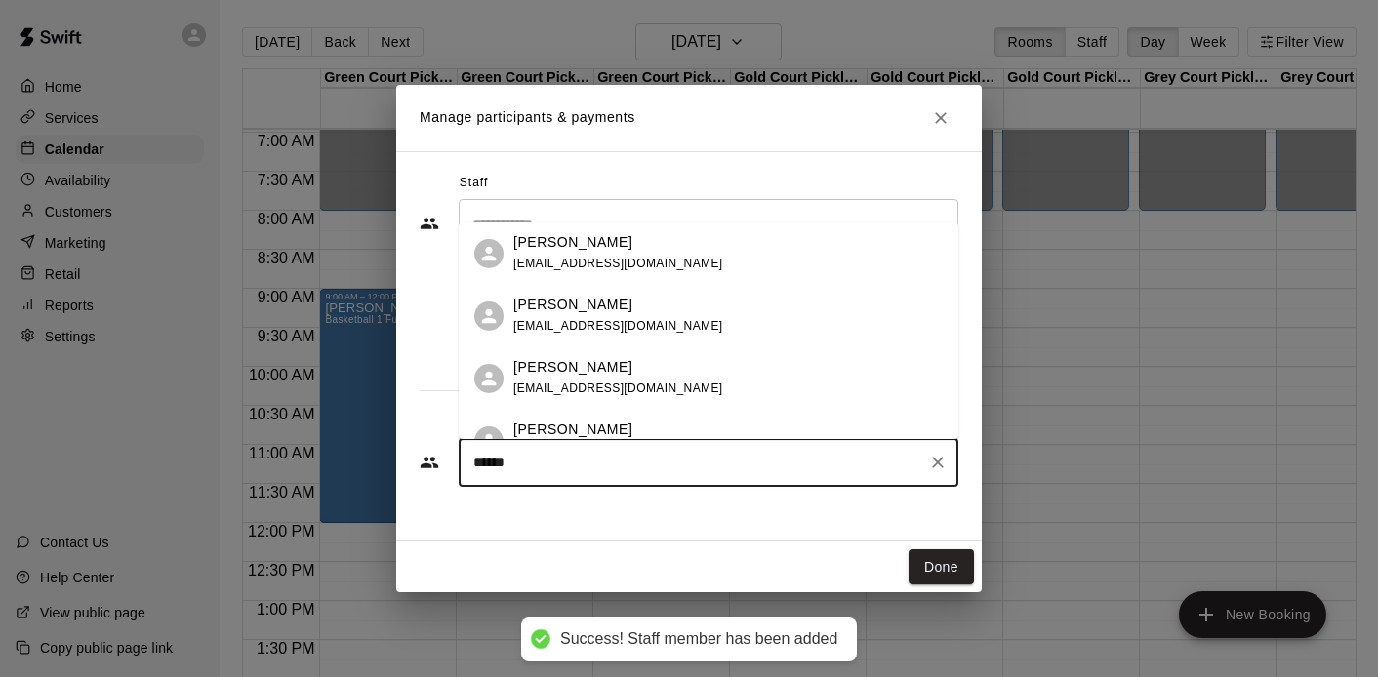
click at [627, 250] on div "Thomas Louisy t_louisy@yahoo.com" at bounding box center [727, 253] width 429 height 42
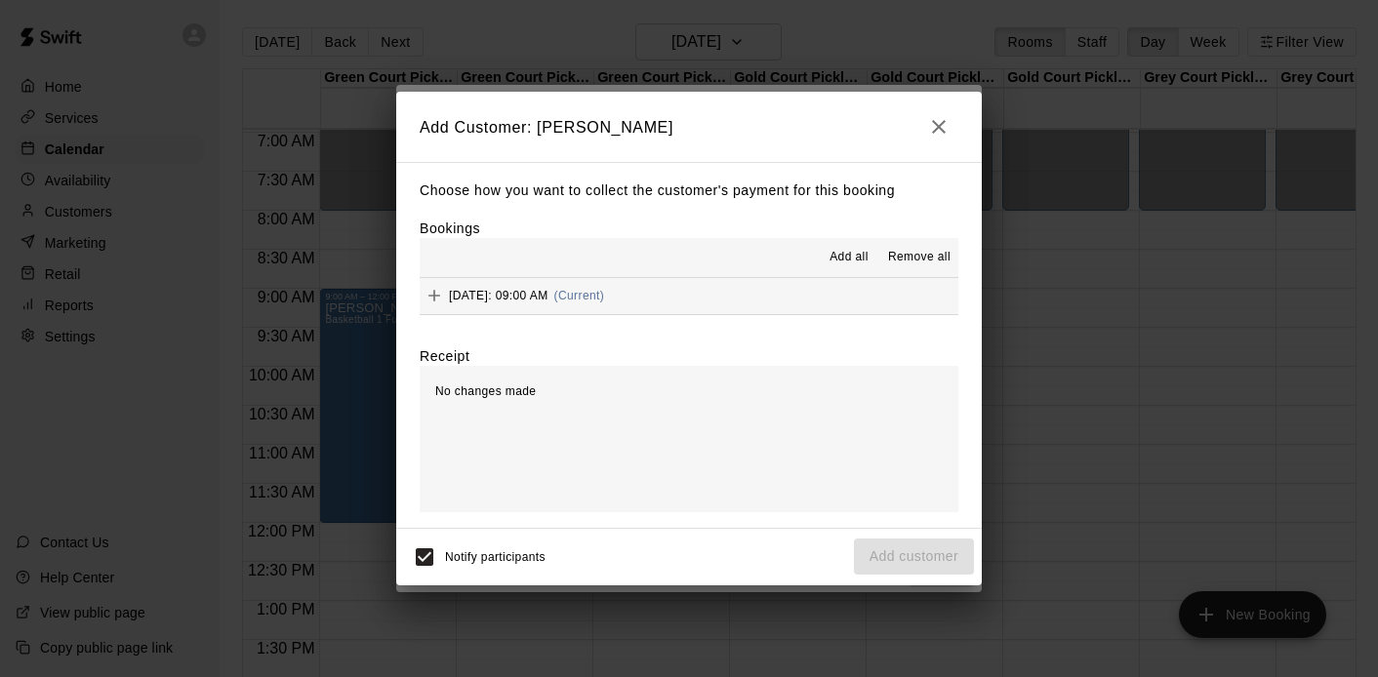
click at [827, 245] on button "Add all" at bounding box center [849, 257] width 62 height 31
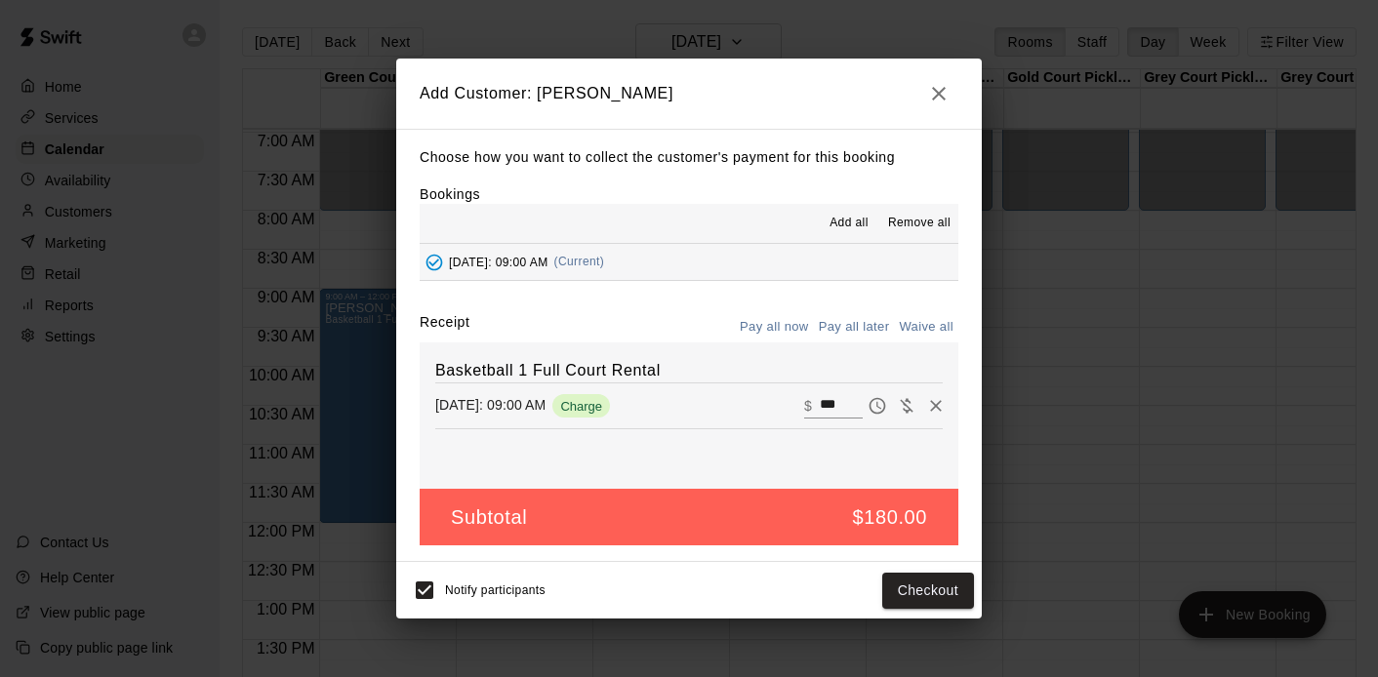
click at [860, 334] on button "Pay all later" at bounding box center [854, 327] width 81 height 30
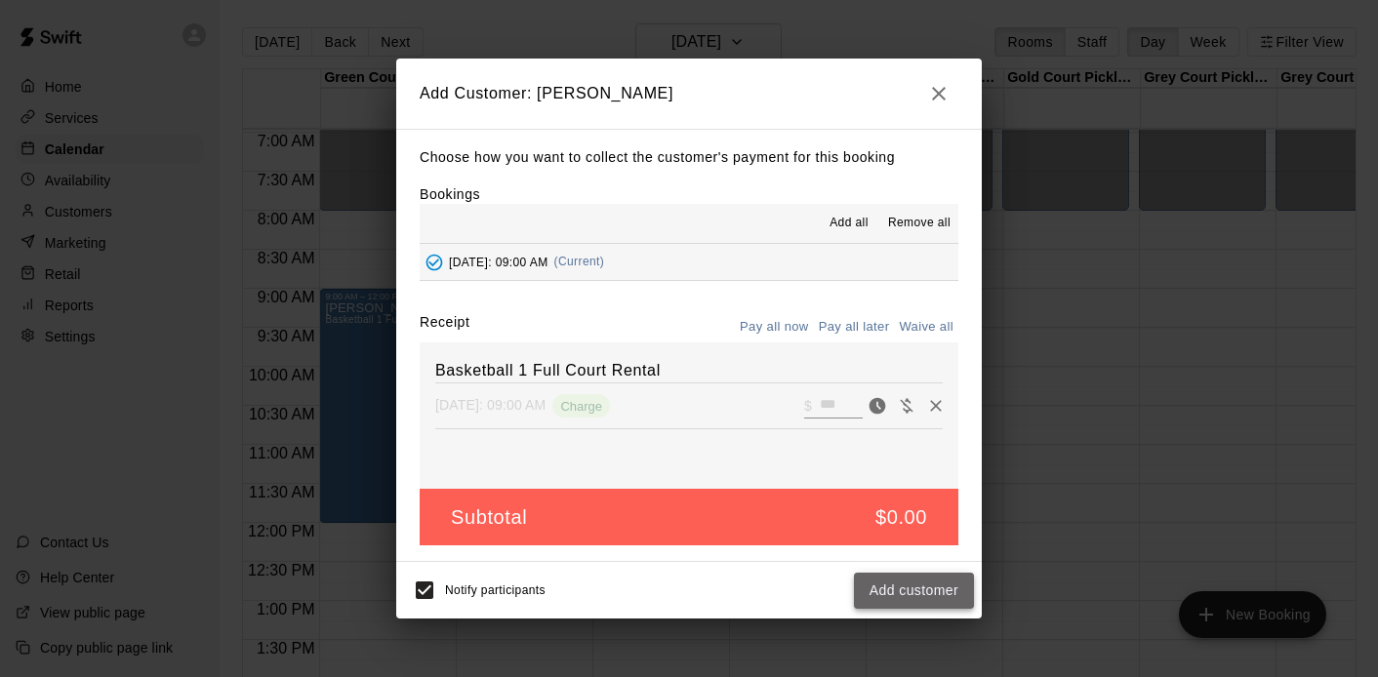
click at [903, 586] on button "Add customer" at bounding box center [914, 591] width 120 height 36
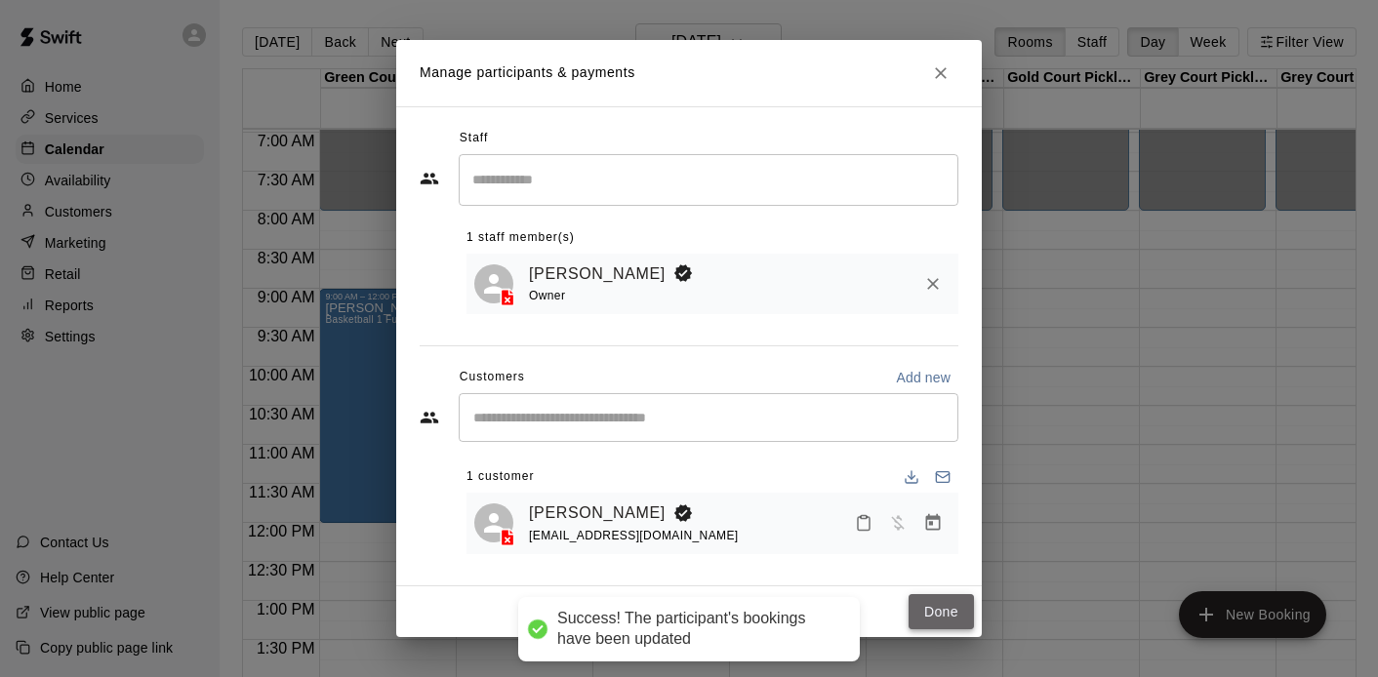
click at [920, 606] on button "Done" at bounding box center [941, 612] width 65 height 36
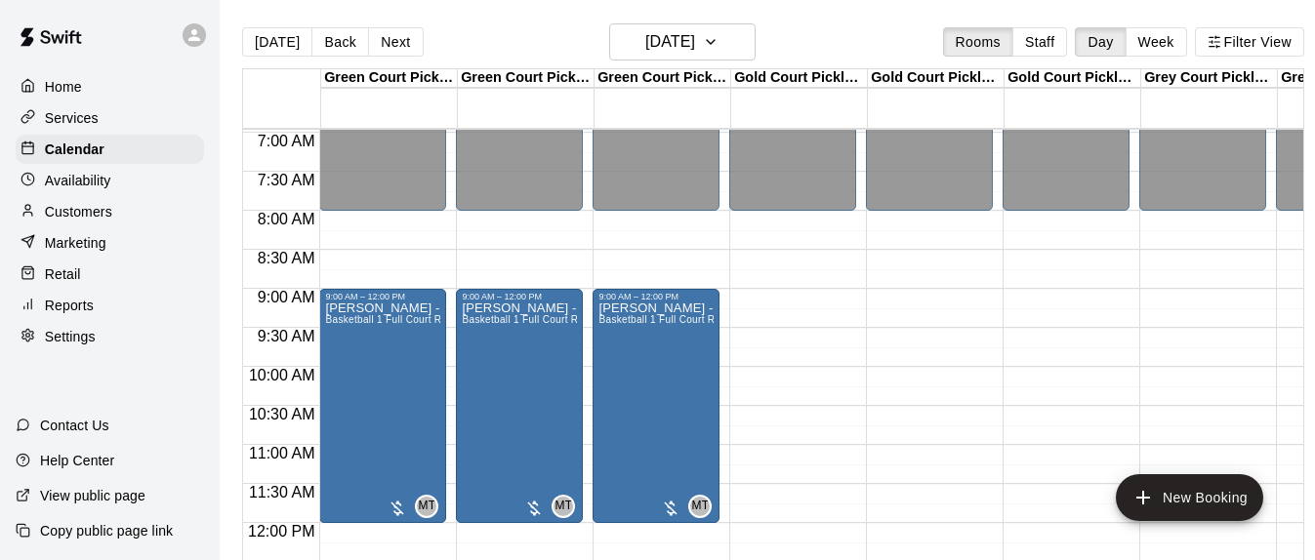
scroll to position [544, 0]
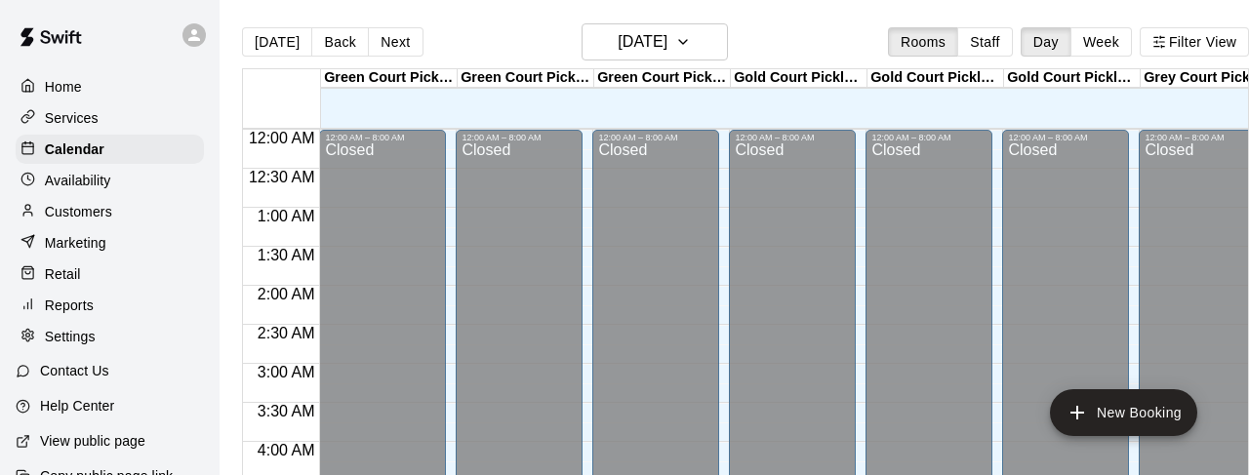
scroll to position [599, 0]
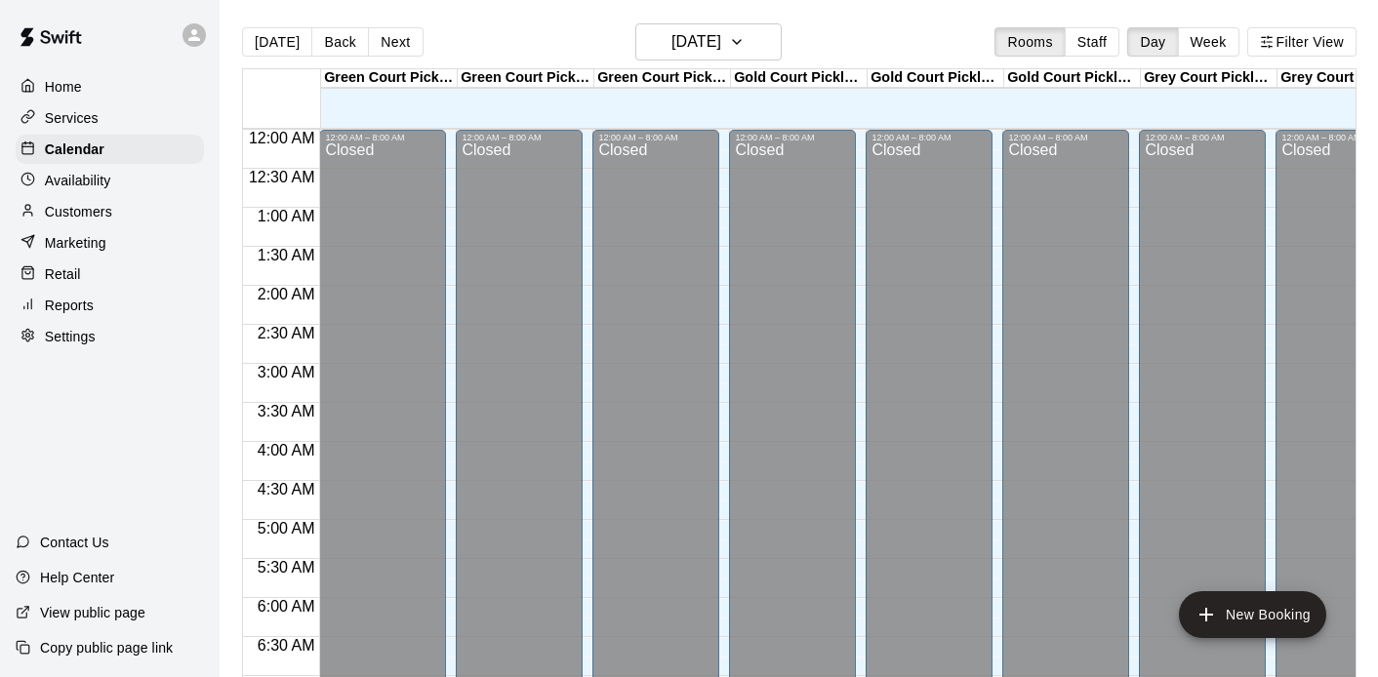
scroll to position [1171, 0]
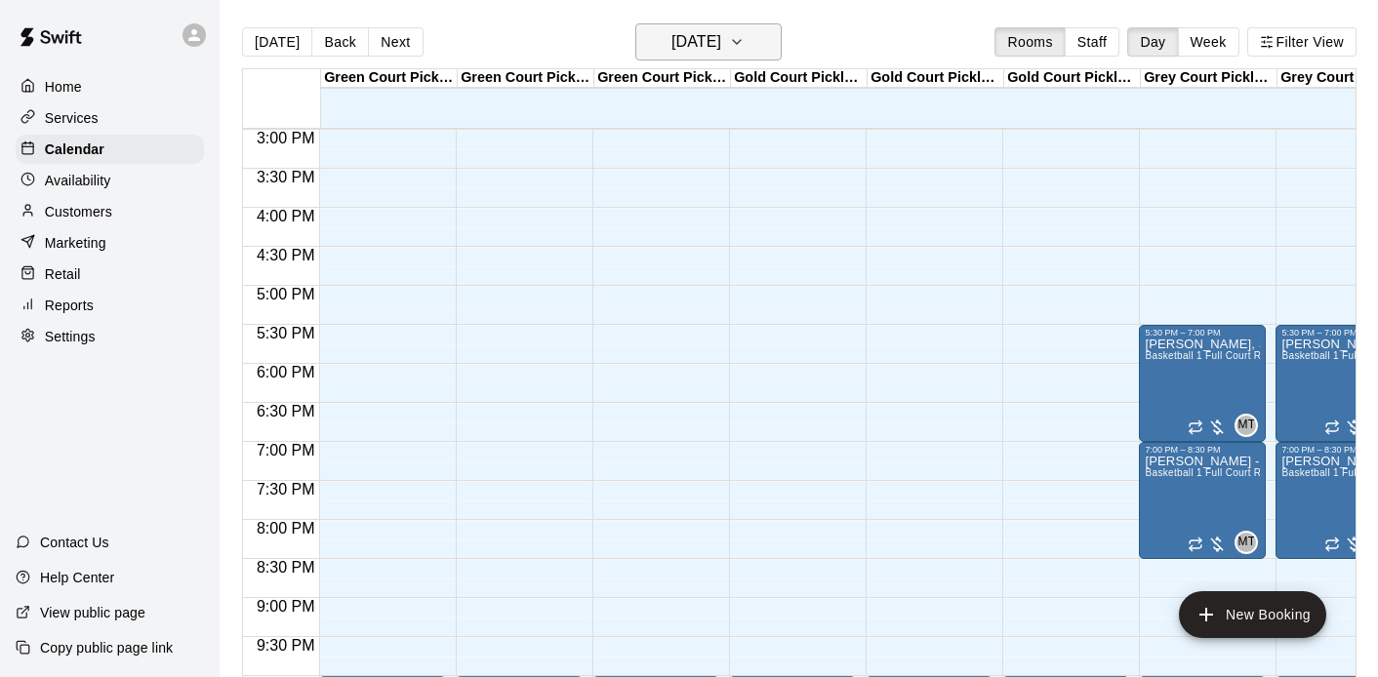
click at [745, 50] on icon "button" at bounding box center [737, 41] width 16 height 23
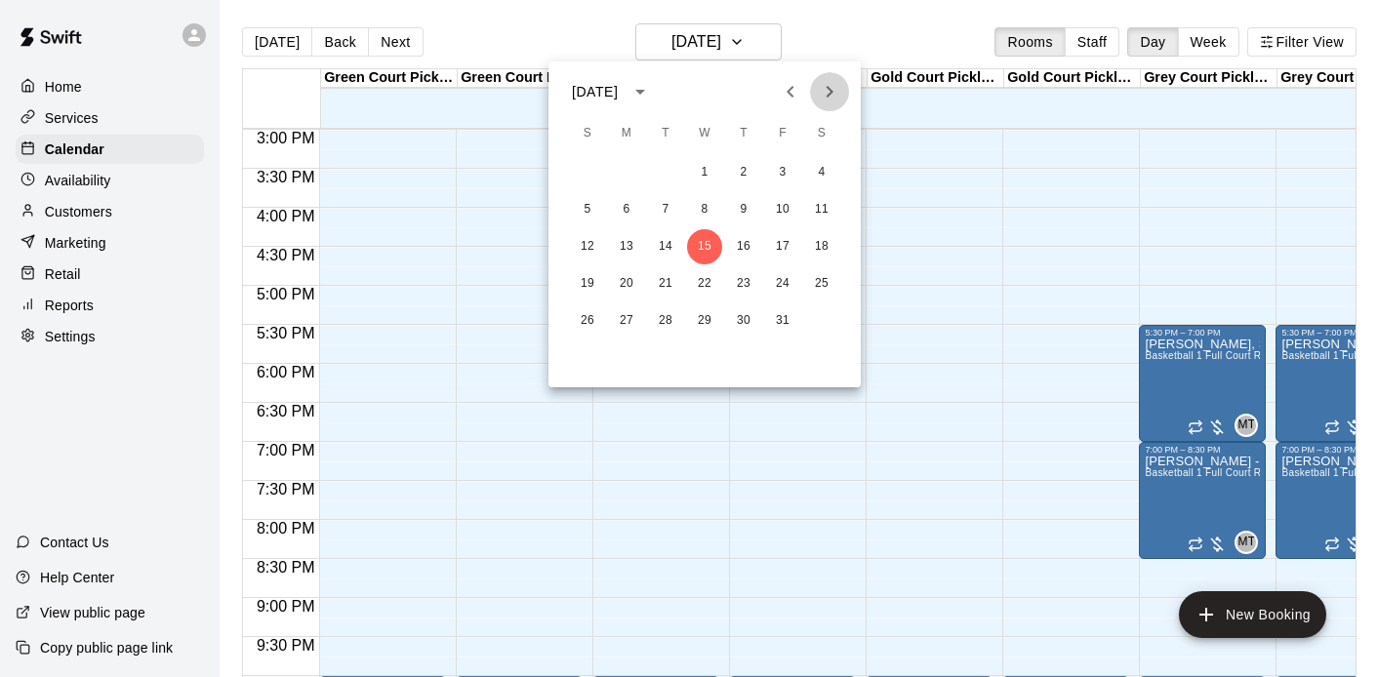
click at [833, 89] on icon "Next month" at bounding box center [829, 91] width 23 height 23
click at [817, 322] on button "29" at bounding box center [821, 321] width 35 height 35
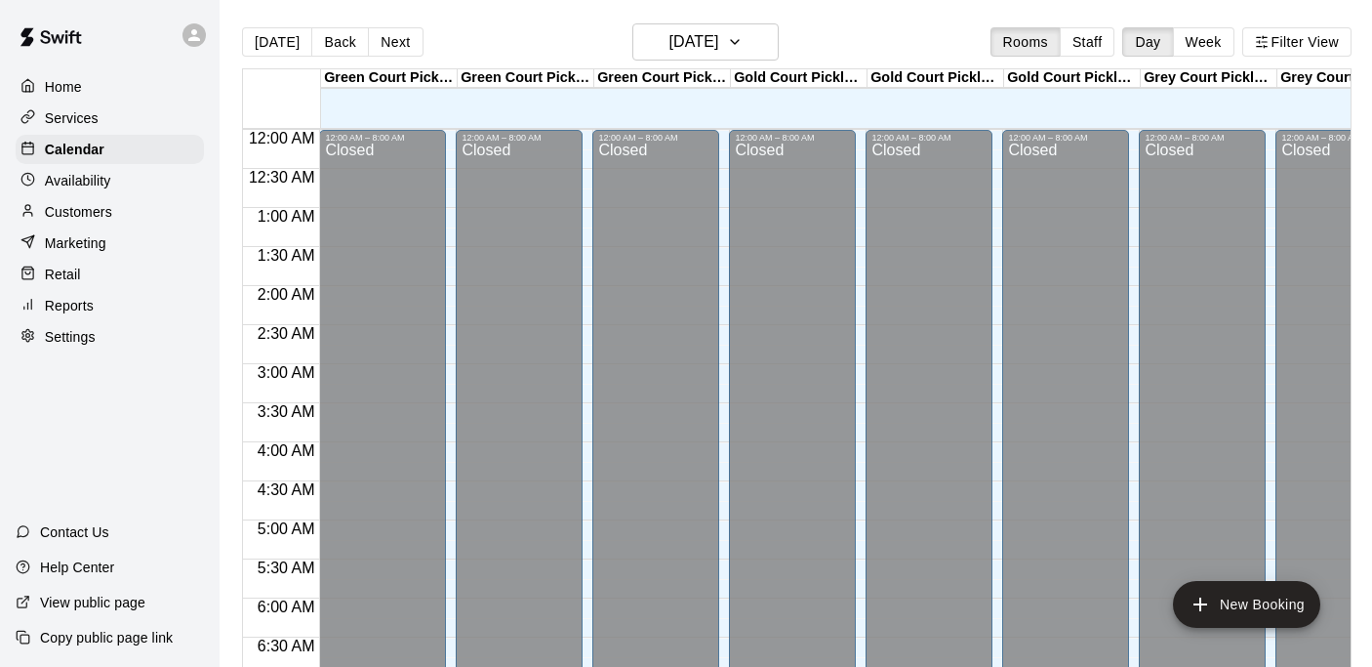
scroll to position [1171, 0]
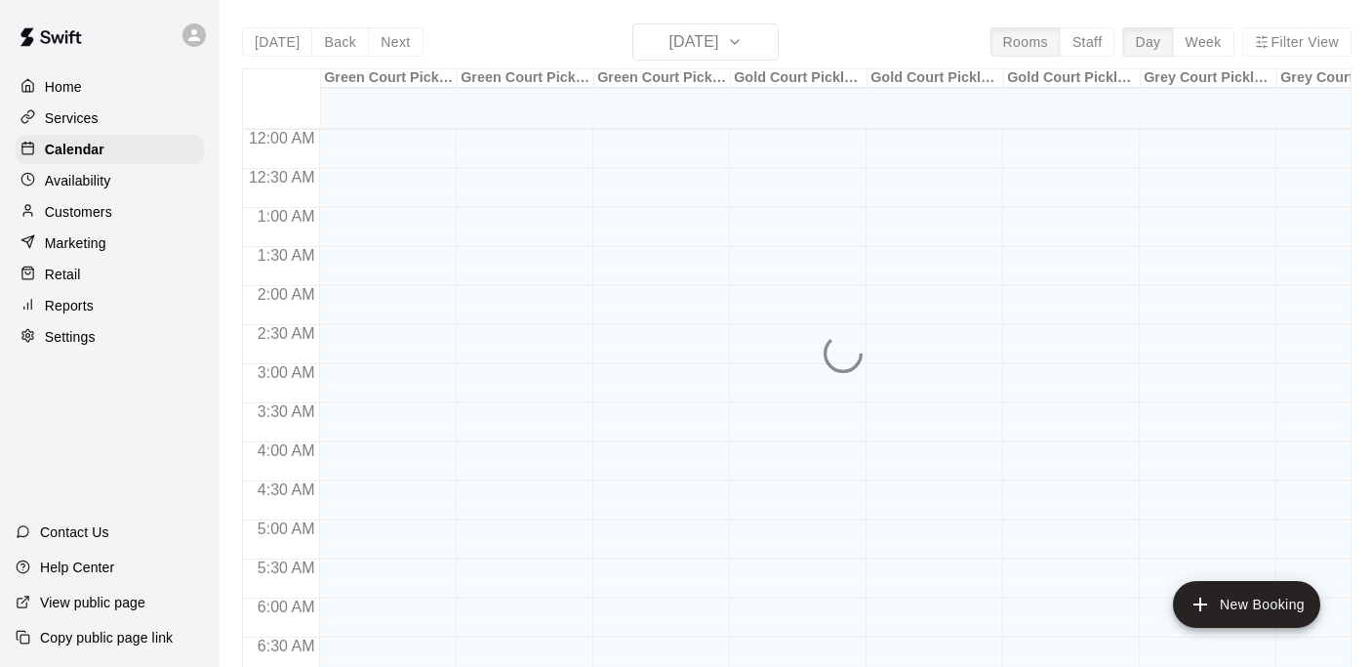
scroll to position [1172, 0]
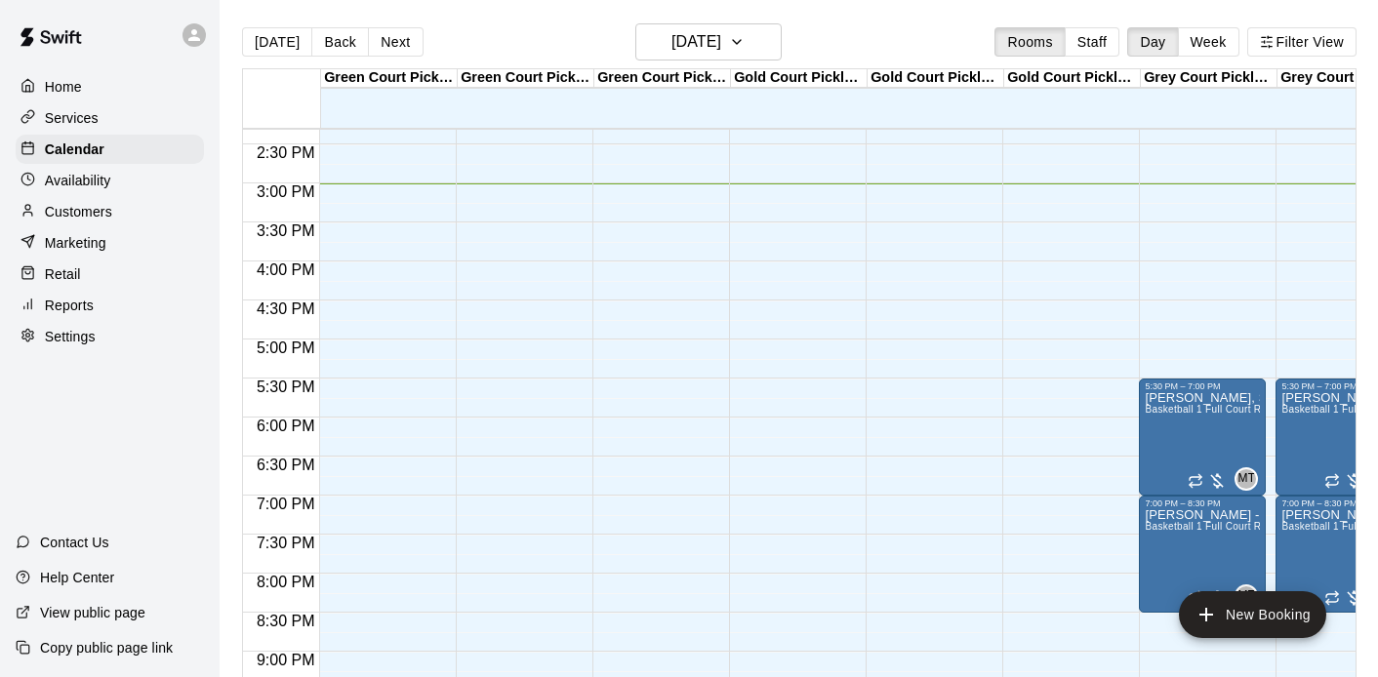
scroll to position [1115, 0]
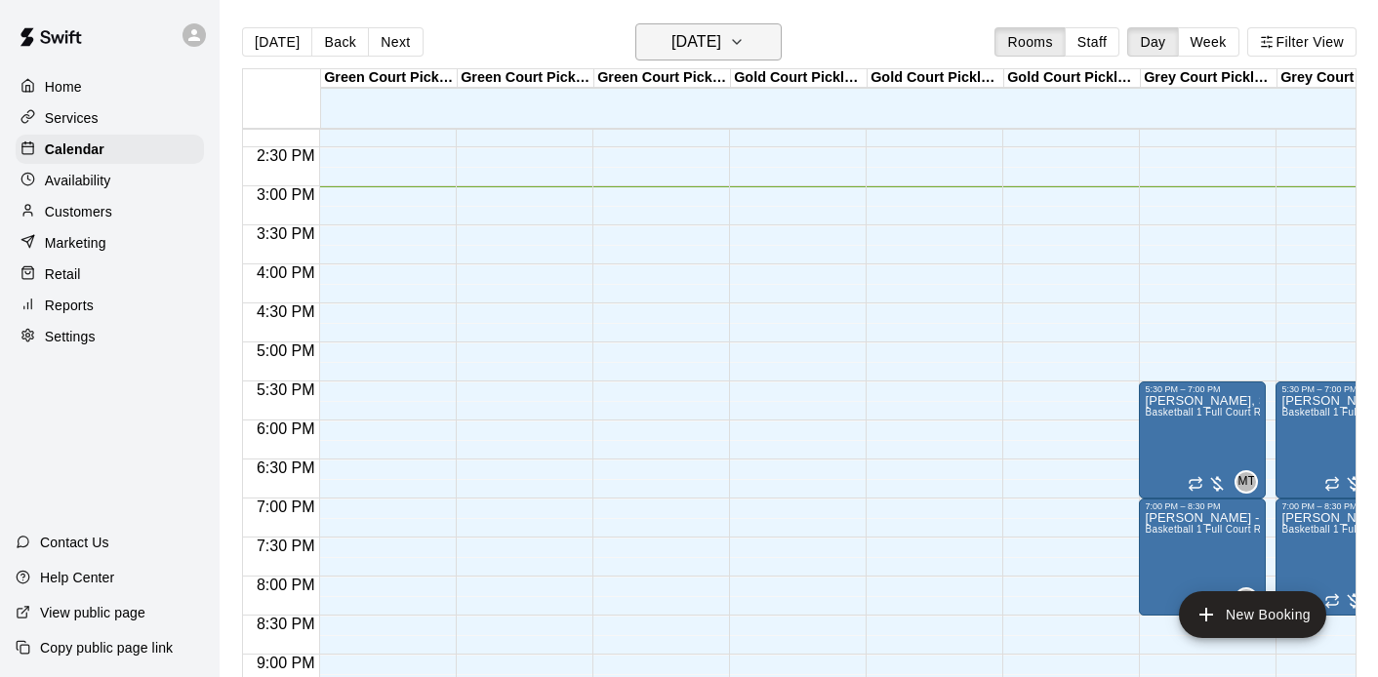
click at [745, 52] on icon "button" at bounding box center [737, 41] width 16 height 23
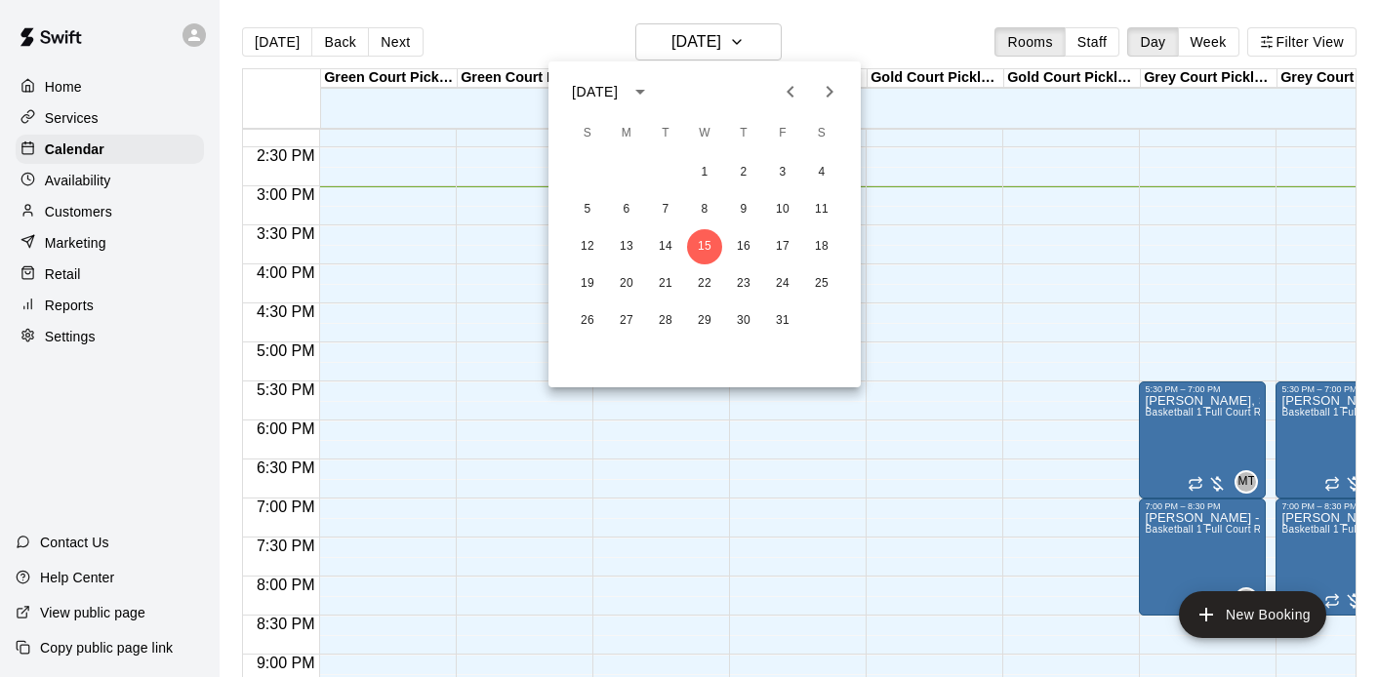
click at [837, 100] on icon "Next month" at bounding box center [829, 91] width 23 height 23
click at [821, 251] on button "15" at bounding box center [821, 246] width 35 height 35
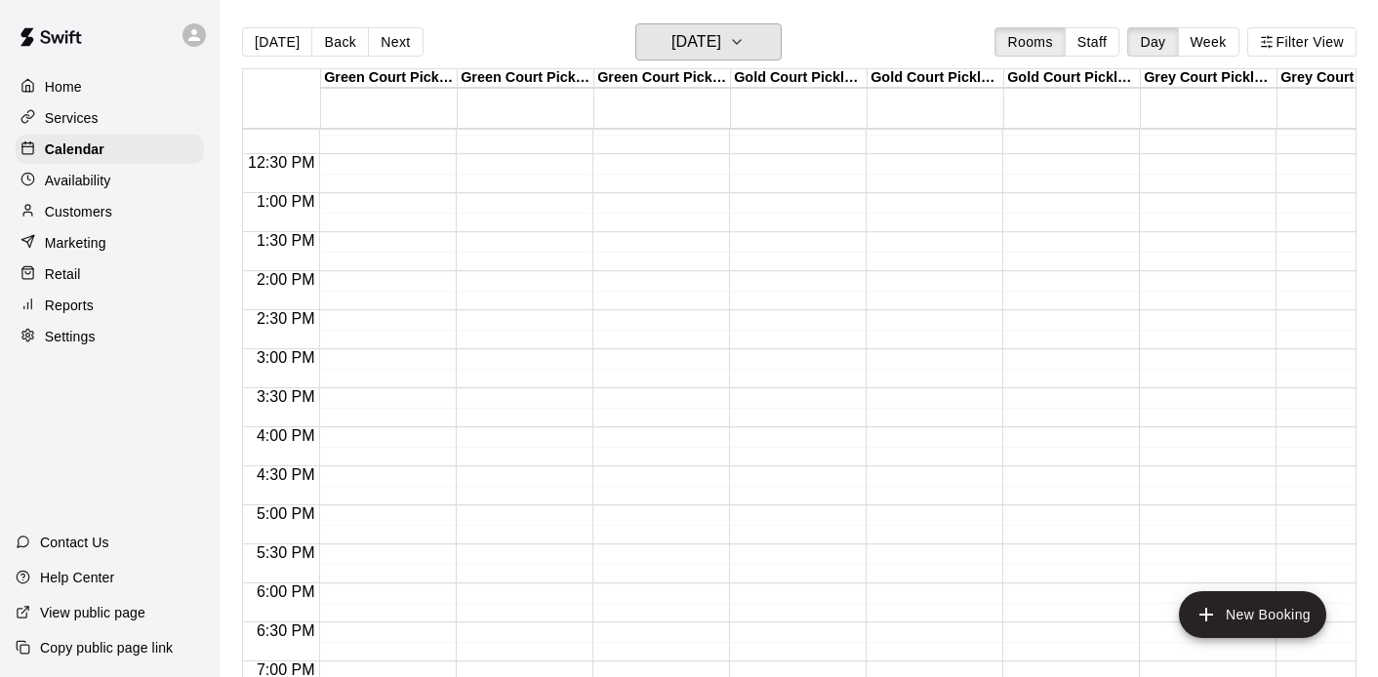
scroll to position [482, 0]
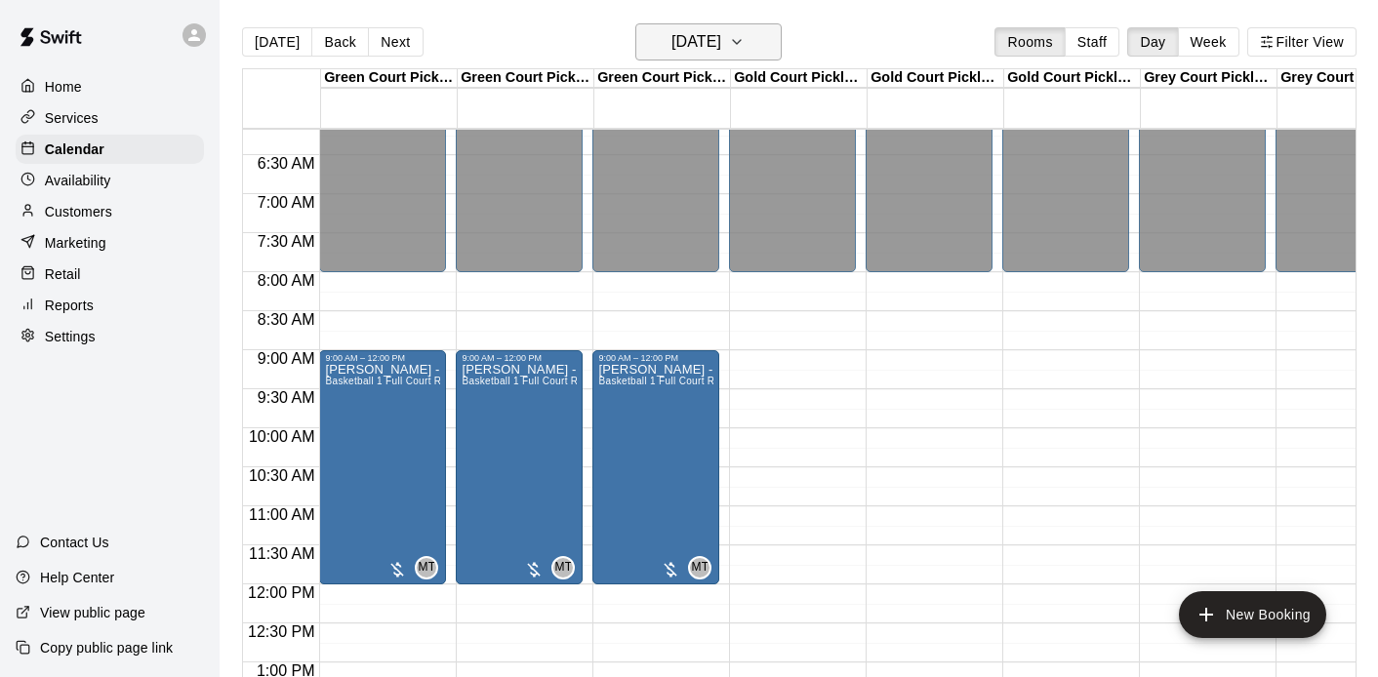
click at [745, 40] on icon "button" at bounding box center [737, 41] width 16 height 23
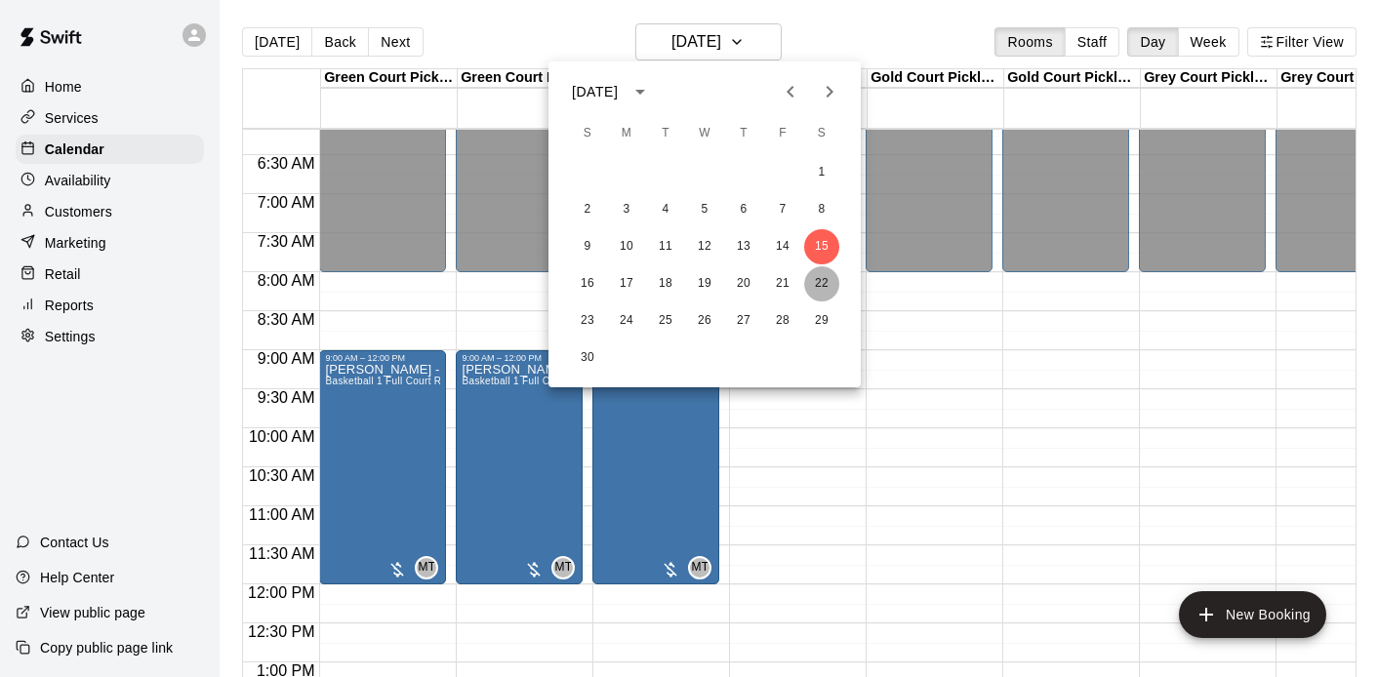
click at [822, 274] on button "22" at bounding box center [821, 283] width 35 height 35
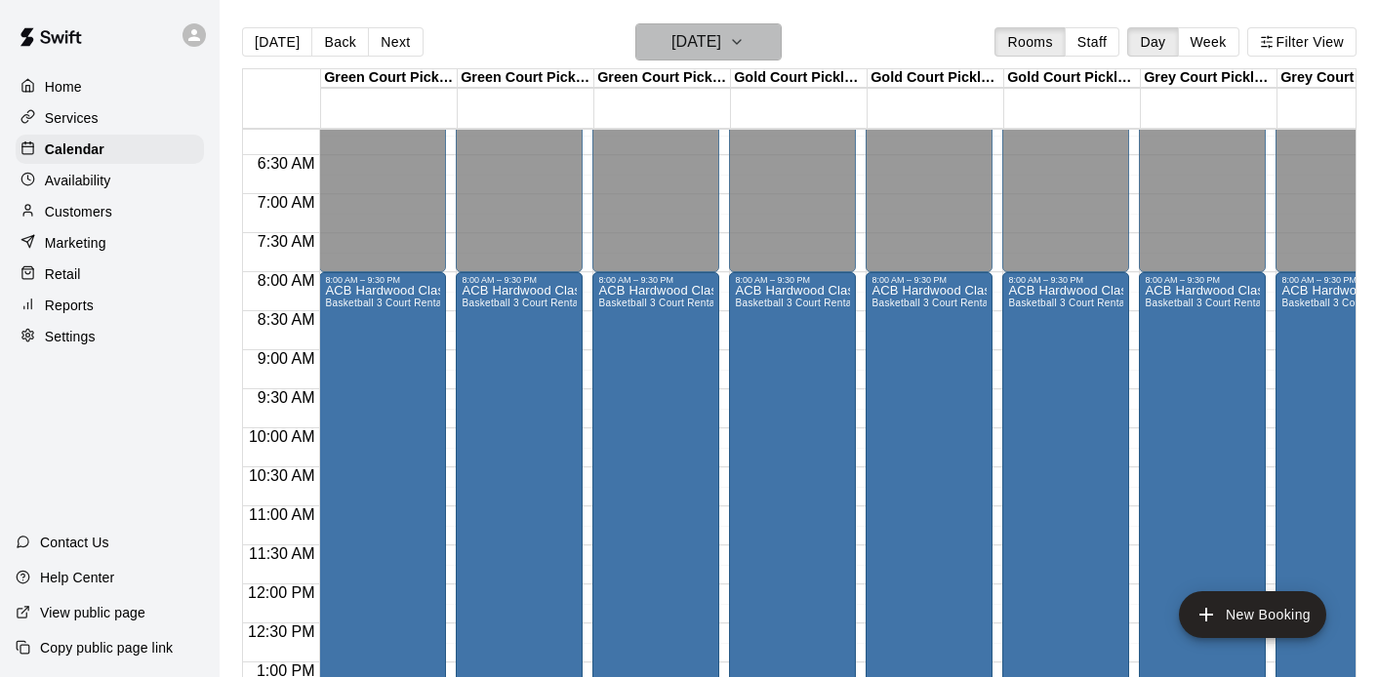
click at [721, 48] on h6 "Saturday Nov 22" at bounding box center [697, 41] width 50 height 27
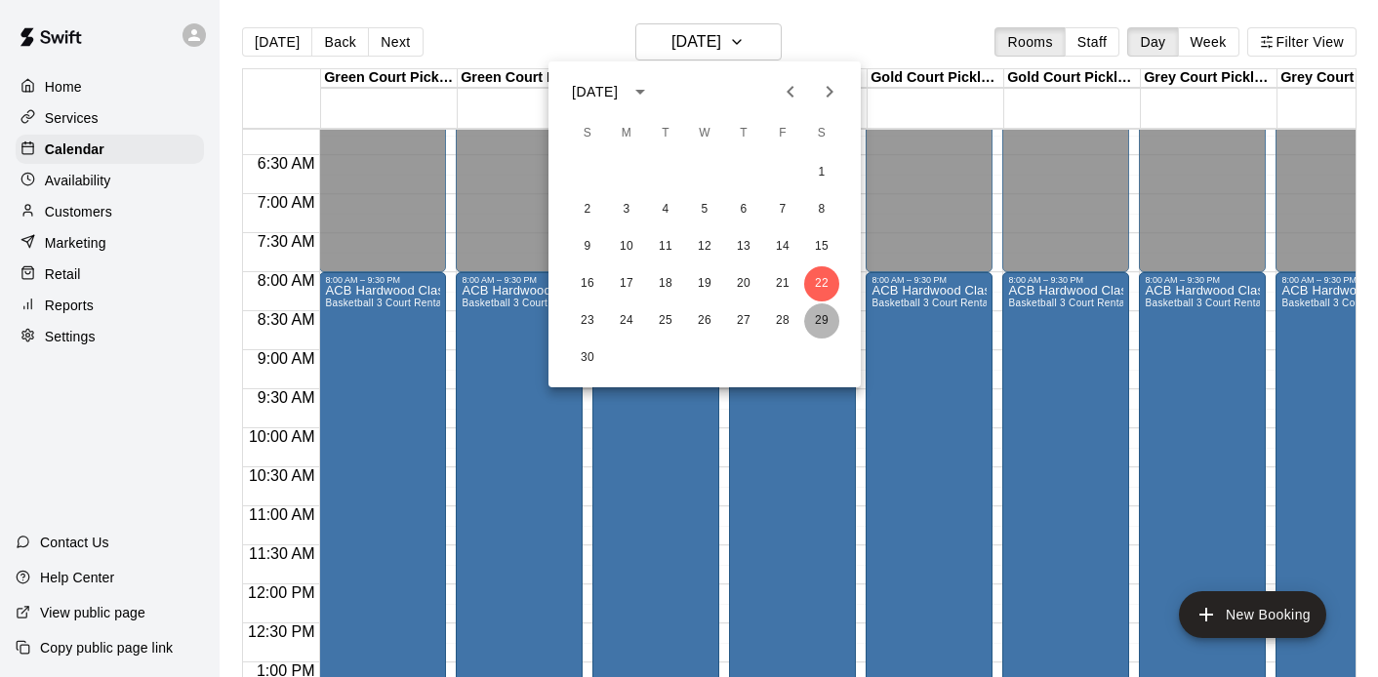
click at [811, 314] on button "29" at bounding box center [821, 321] width 35 height 35
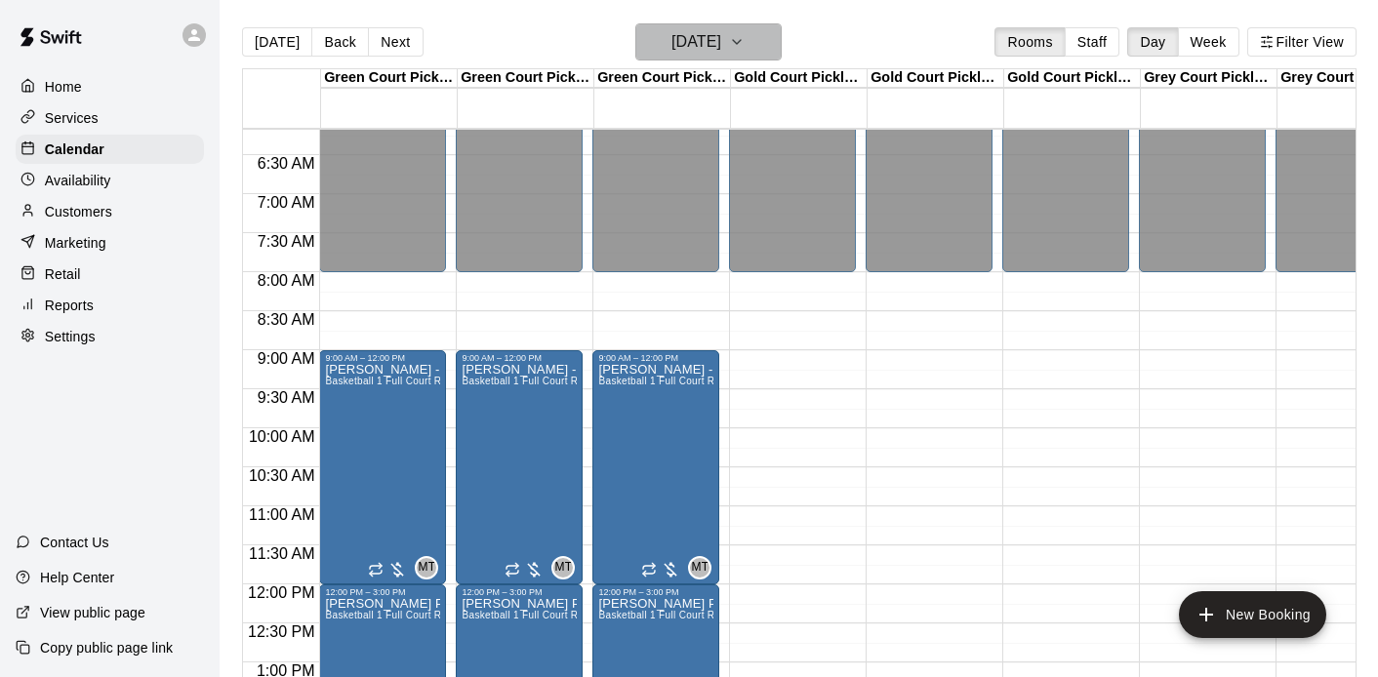
click at [741, 42] on icon "button" at bounding box center [737, 42] width 8 height 4
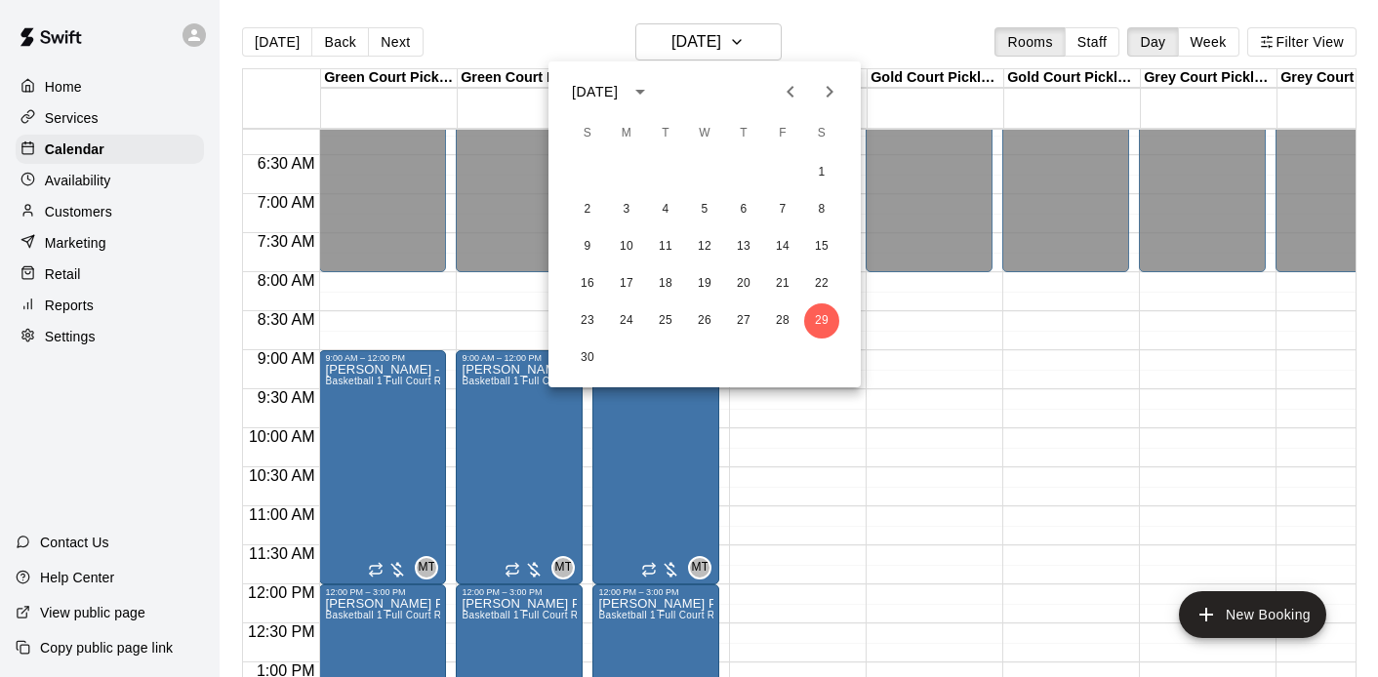
click at [835, 102] on icon "Next month" at bounding box center [829, 91] width 23 height 23
click at [826, 170] on button "6" at bounding box center [821, 172] width 35 height 35
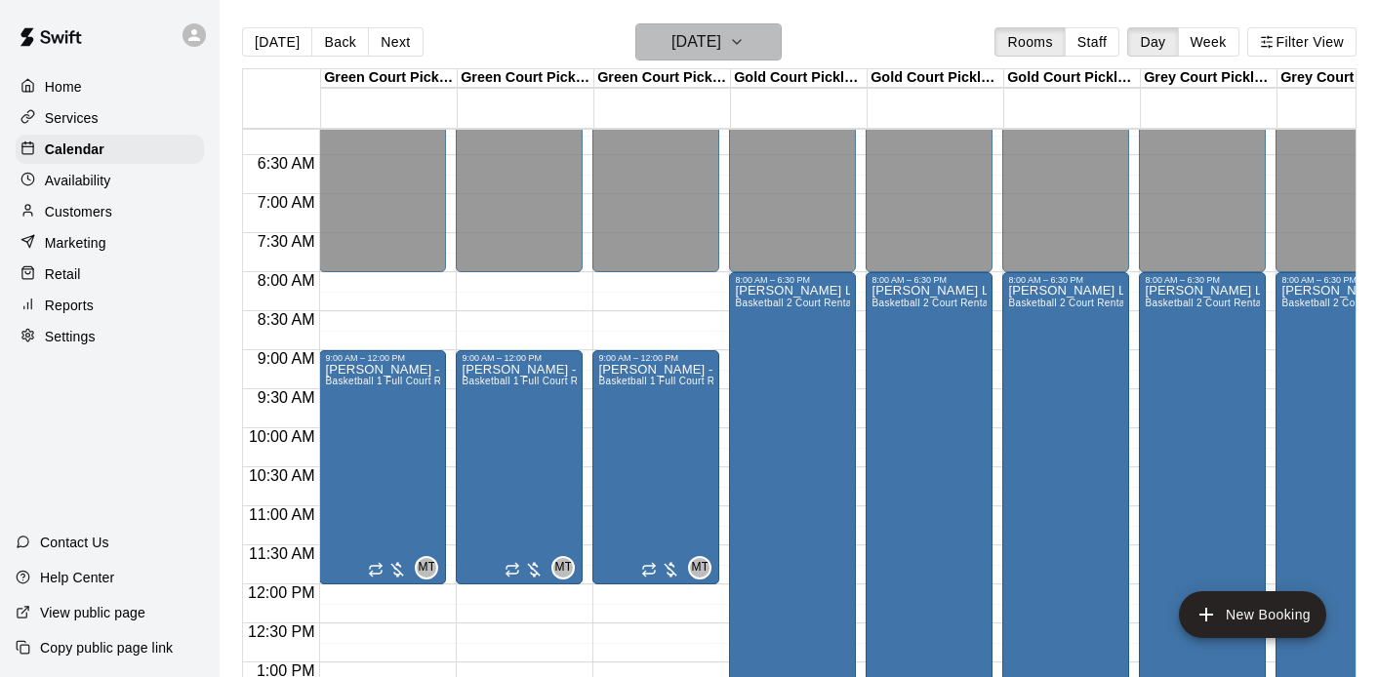
click at [745, 33] on icon "button" at bounding box center [737, 41] width 16 height 23
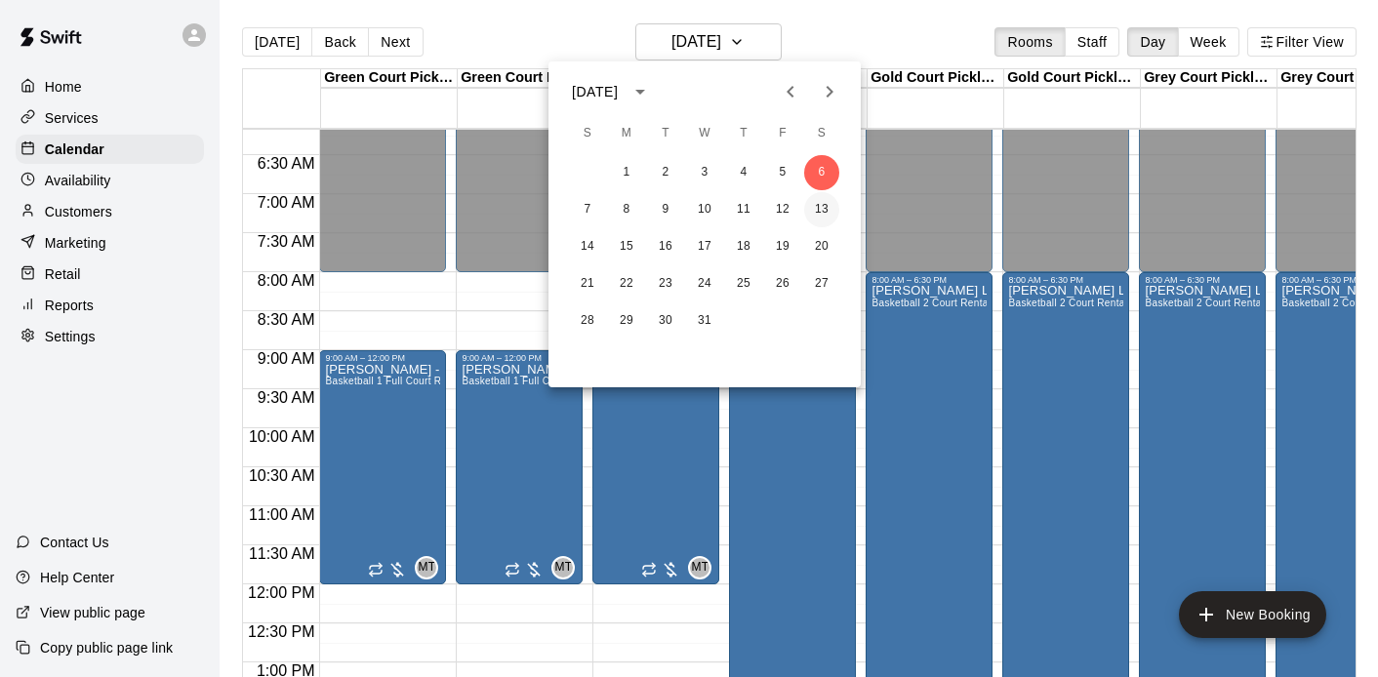
click at [817, 206] on button "13" at bounding box center [821, 209] width 35 height 35
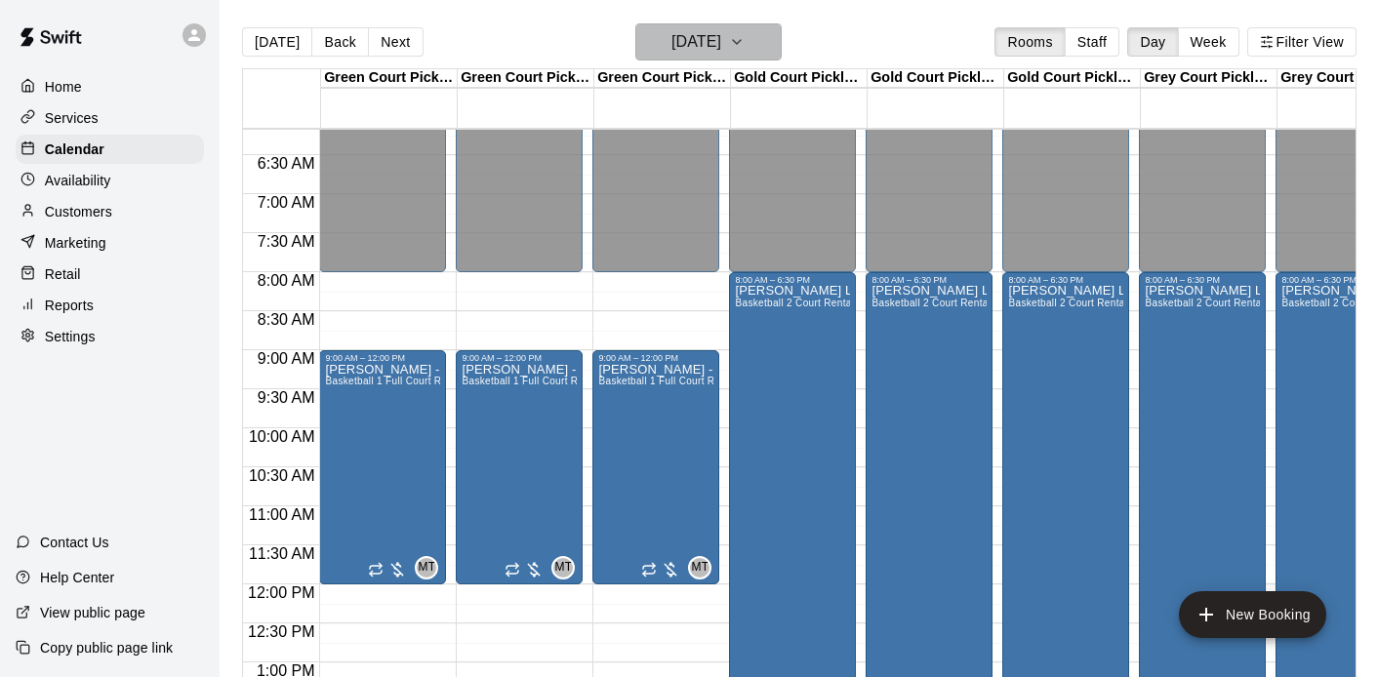
click at [745, 45] on icon "button" at bounding box center [737, 41] width 16 height 23
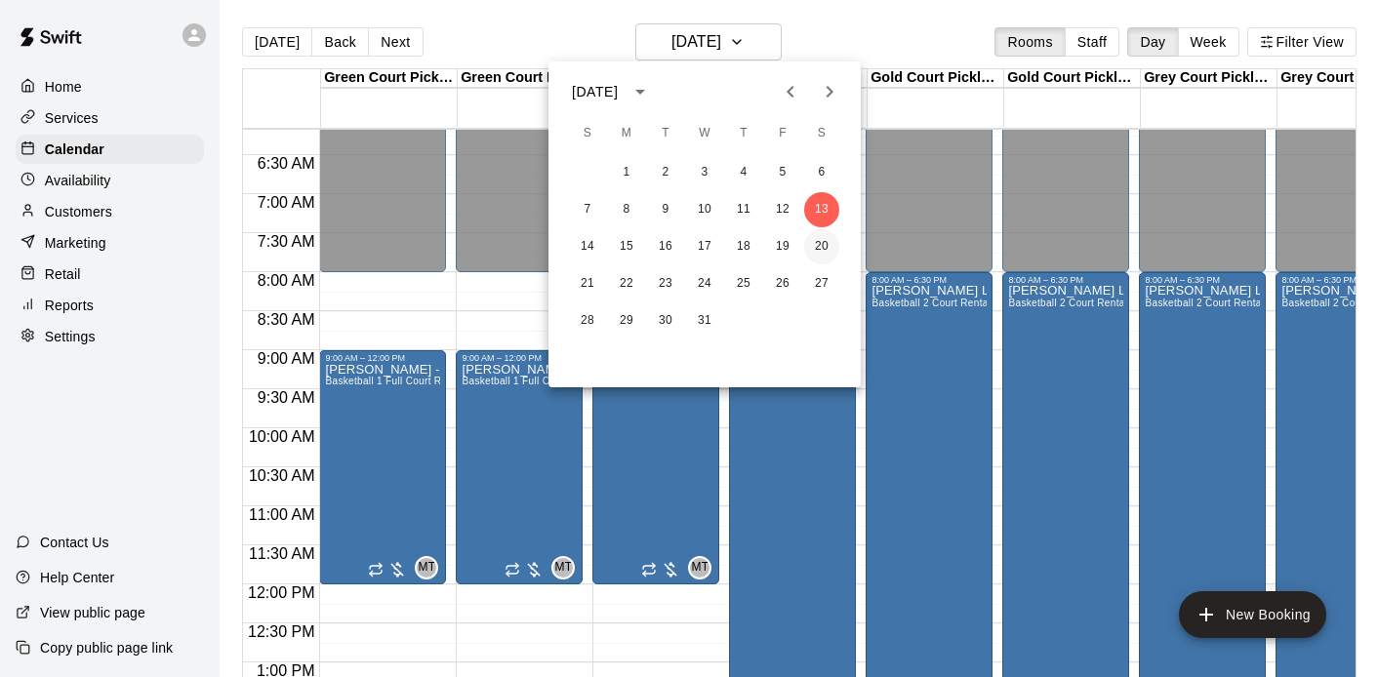
click at [821, 240] on button "20" at bounding box center [821, 246] width 35 height 35
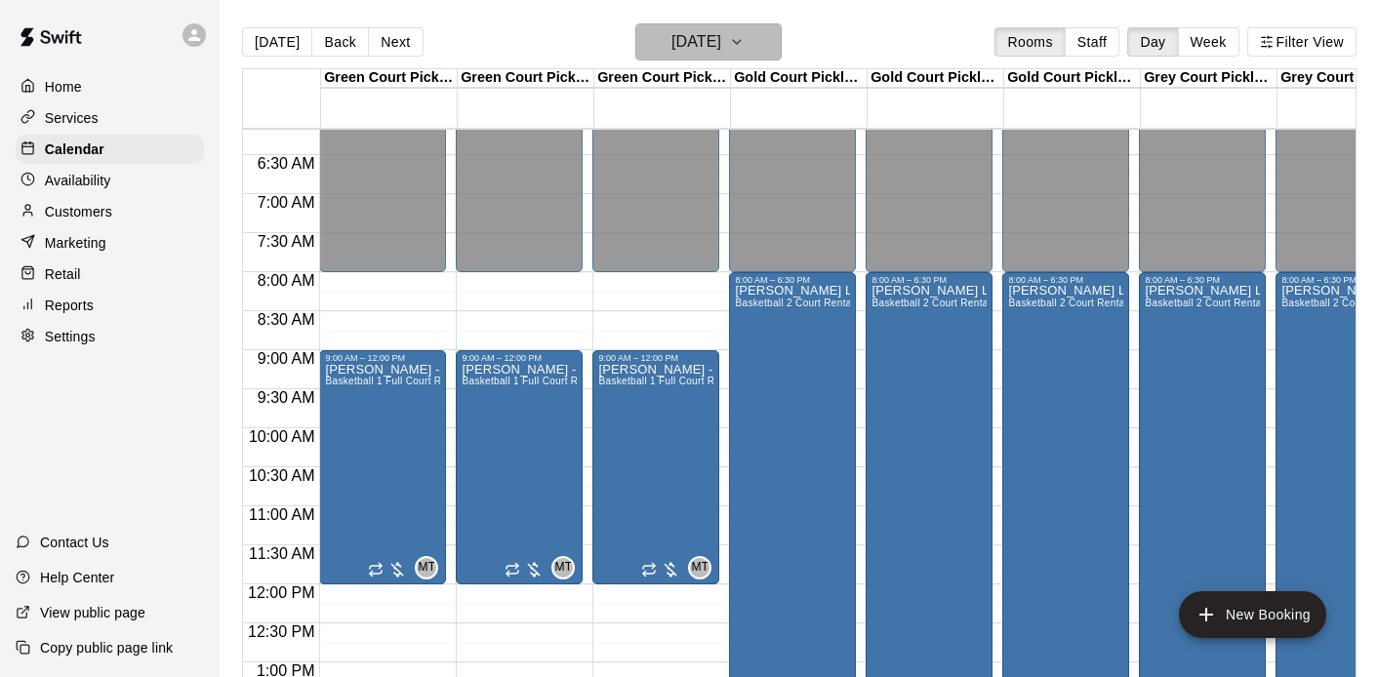
click at [745, 45] on icon "button" at bounding box center [737, 41] width 16 height 23
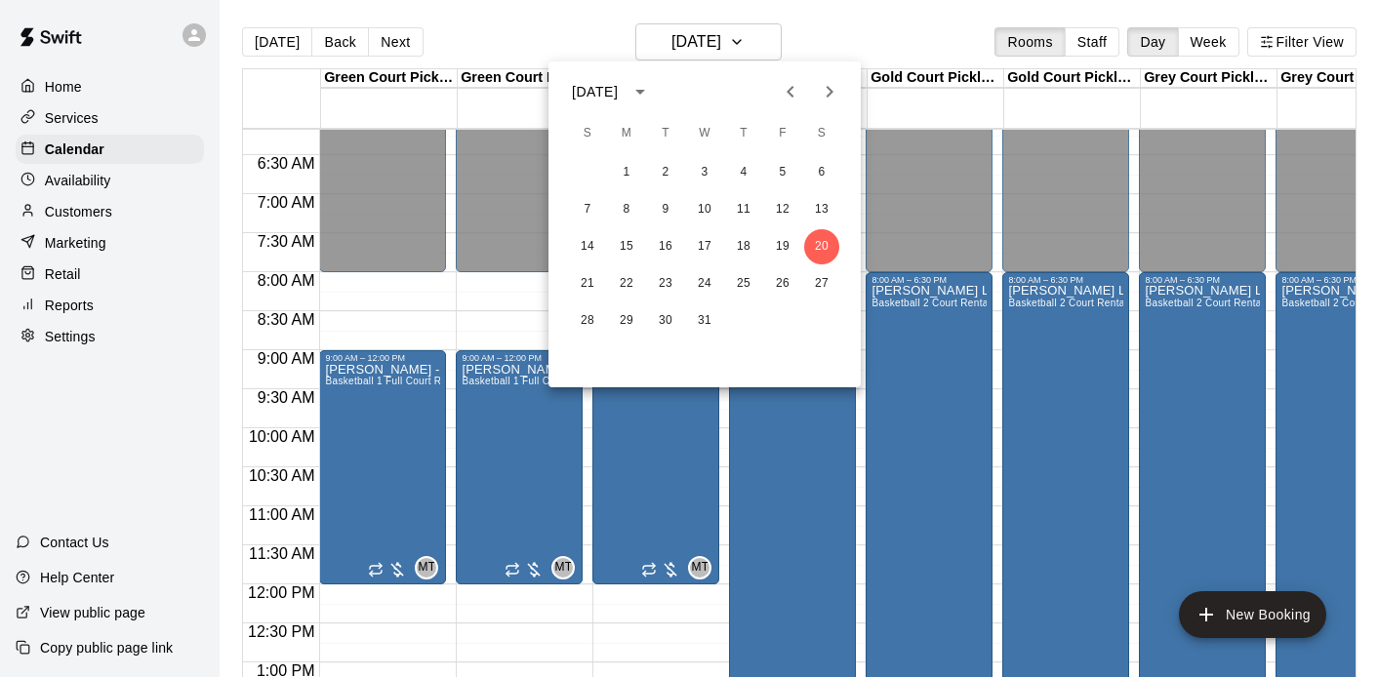
click at [828, 83] on icon "Next month" at bounding box center [829, 91] width 23 height 23
click at [820, 166] on button "3" at bounding box center [821, 172] width 35 height 35
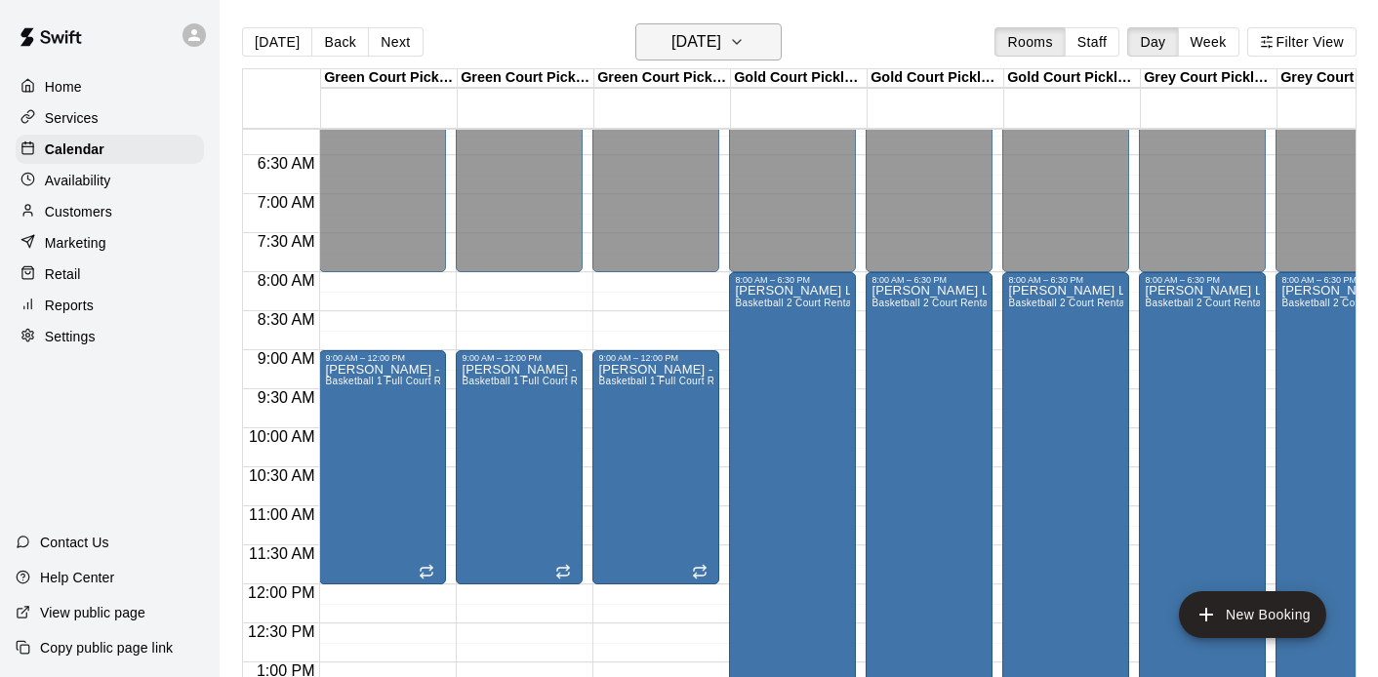
click at [745, 53] on icon "button" at bounding box center [737, 41] width 16 height 23
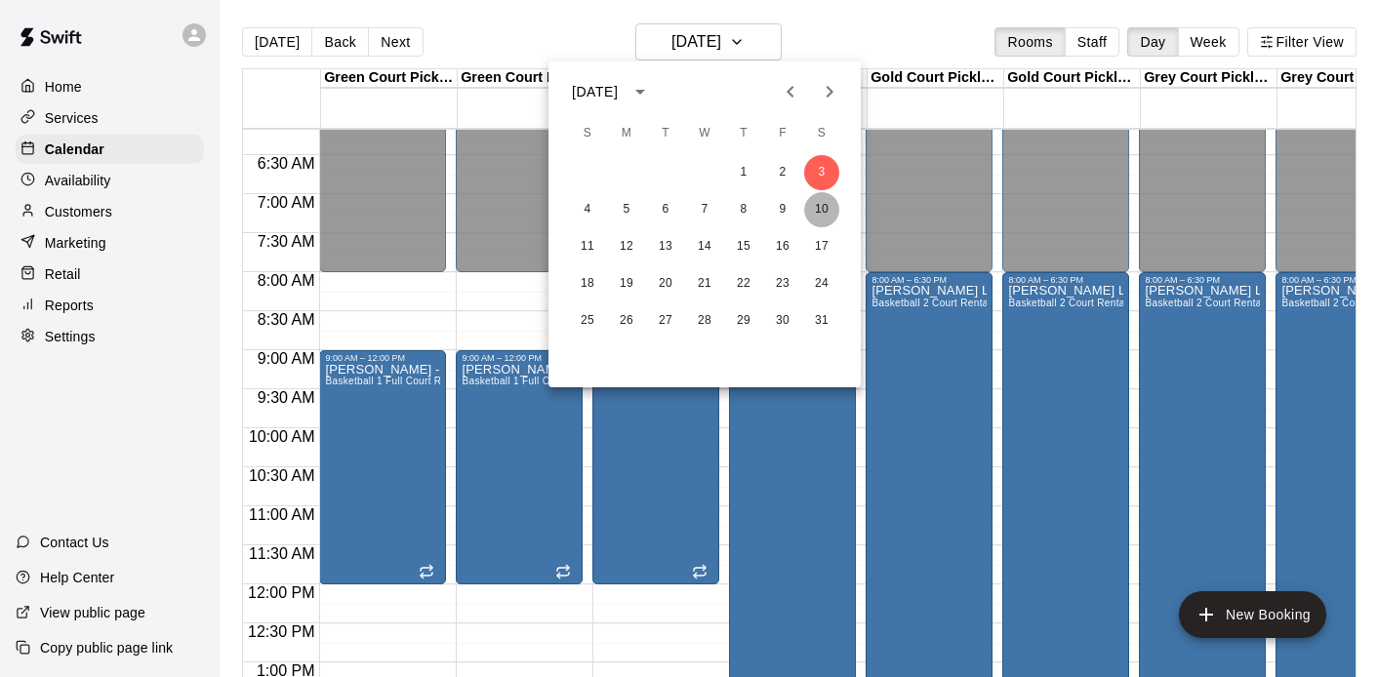
click at [823, 209] on button "10" at bounding box center [821, 209] width 35 height 35
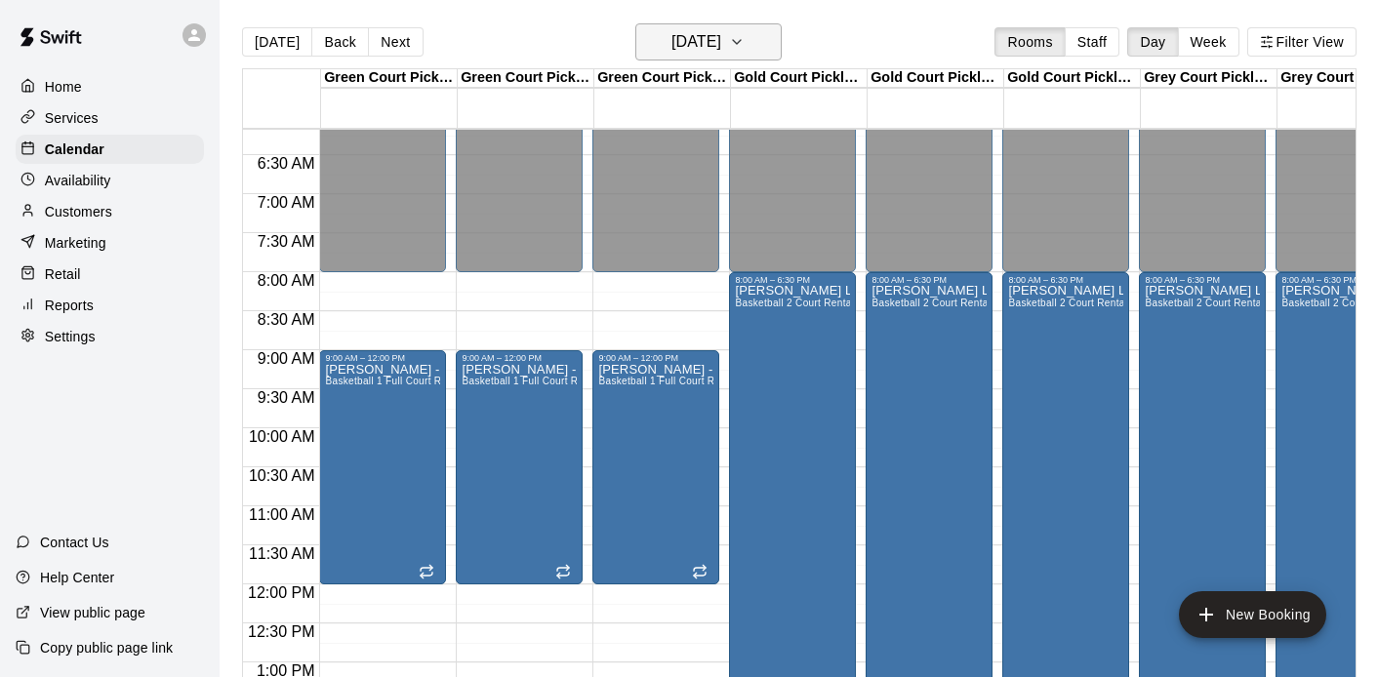
click at [745, 50] on icon "button" at bounding box center [737, 41] width 16 height 23
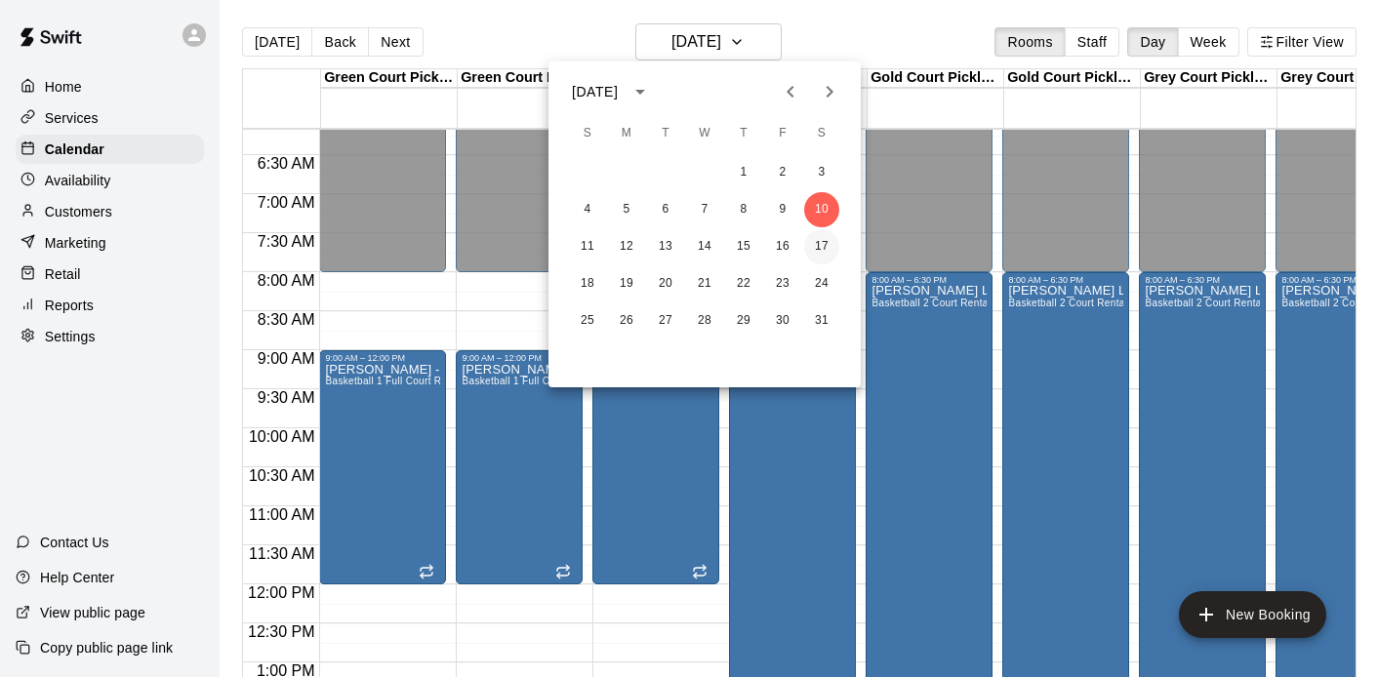
click at [827, 243] on button "17" at bounding box center [821, 246] width 35 height 35
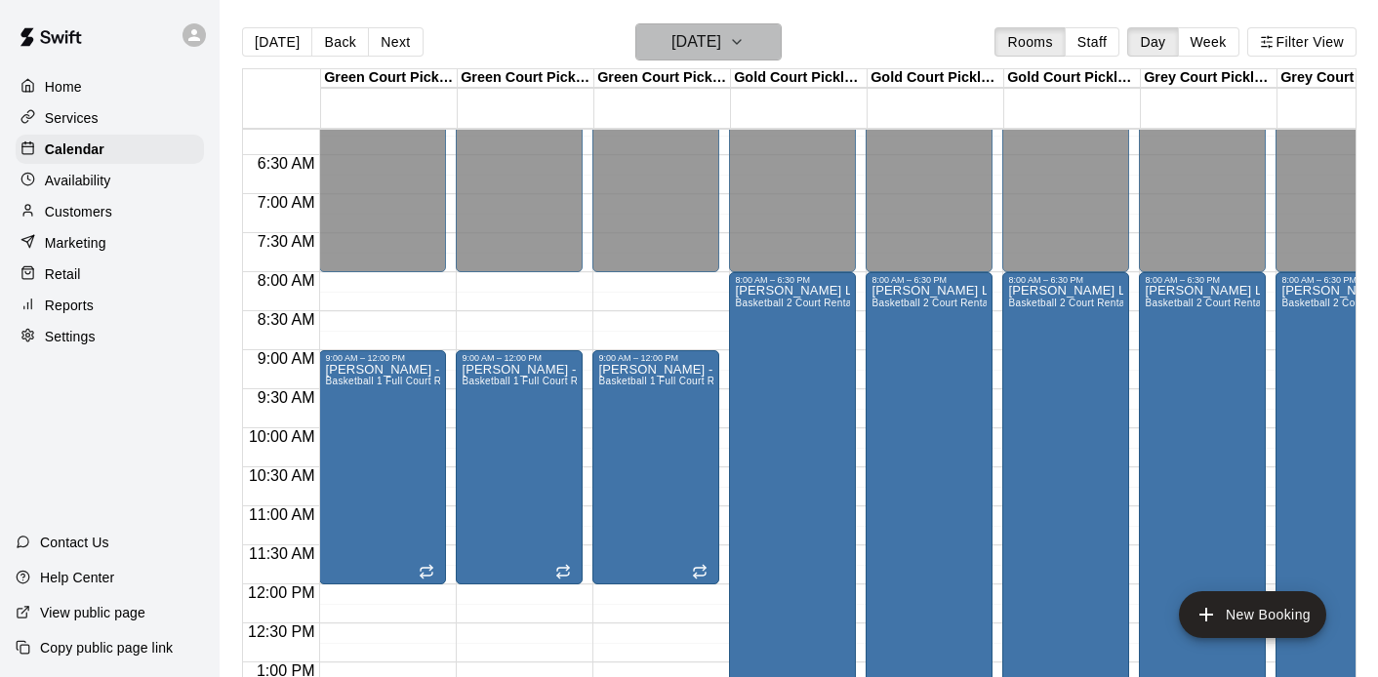
click at [745, 39] on icon "button" at bounding box center [737, 41] width 16 height 23
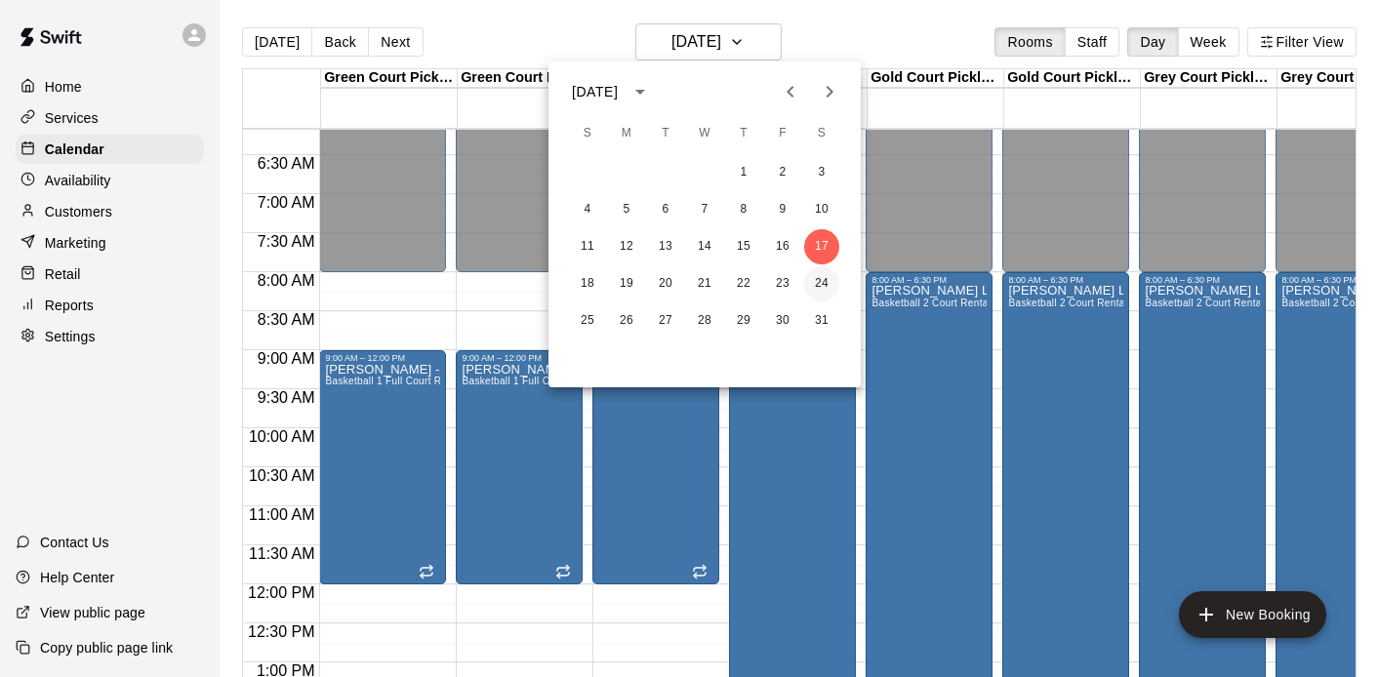
click at [824, 284] on button "24" at bounding box center [821, 283] width 35 height 35
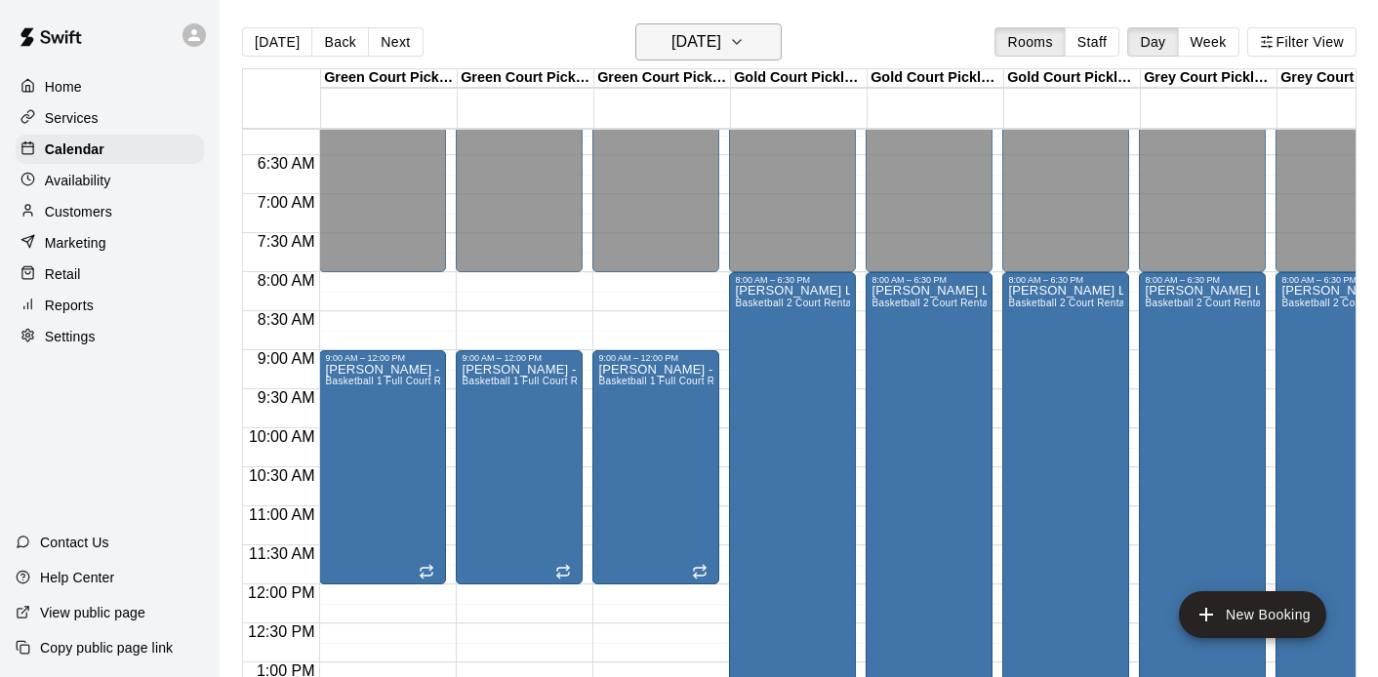
click at [745, 48] on icon "button" at bounding box center [737, 41] width 16 height 23
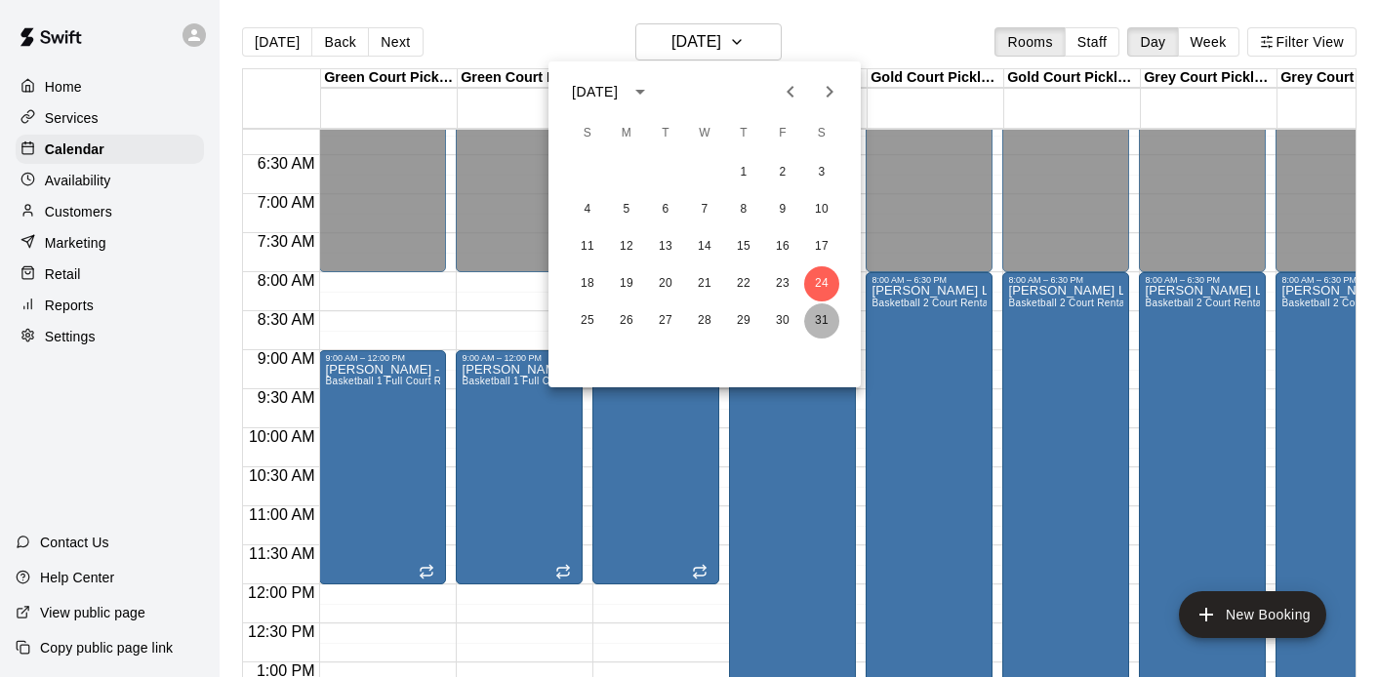
click at [814, 311] on button "31" at bounding box center [821, 321] width 35 height 35
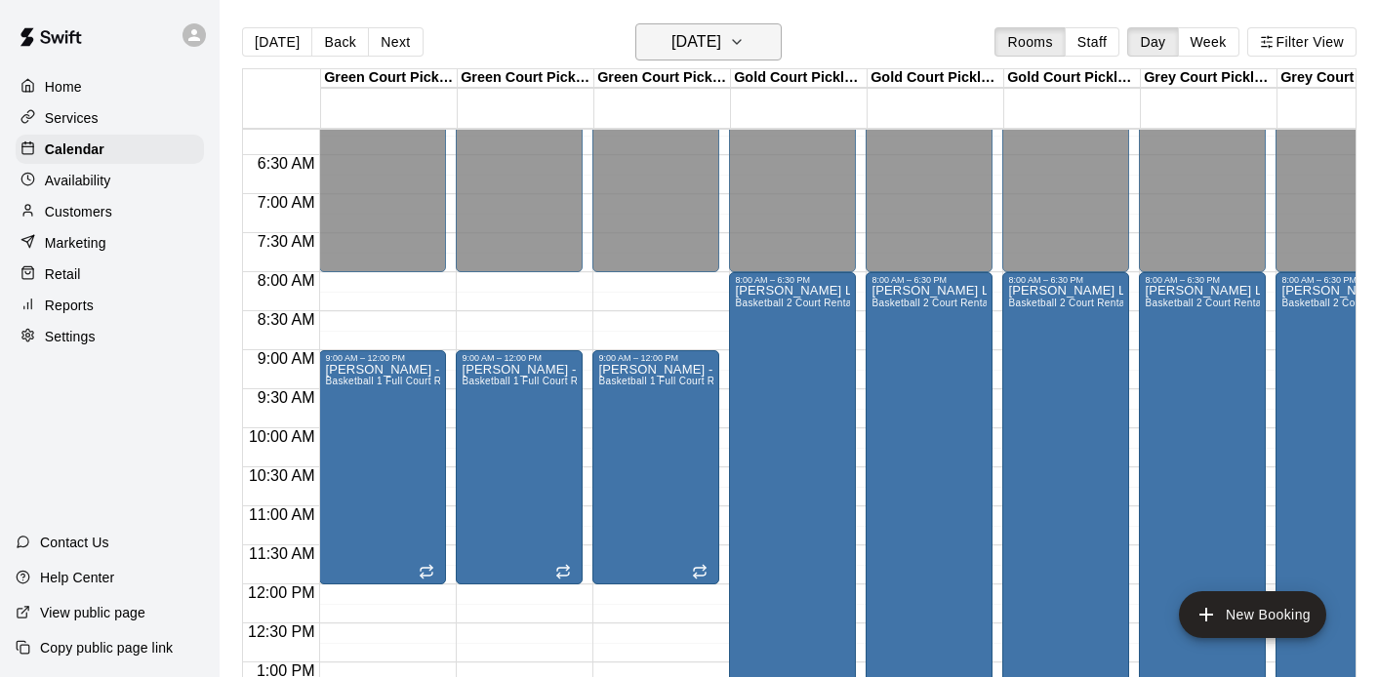
click at [745, 49] on icon "button" at bounding box center [737, 41] width 16 height 23
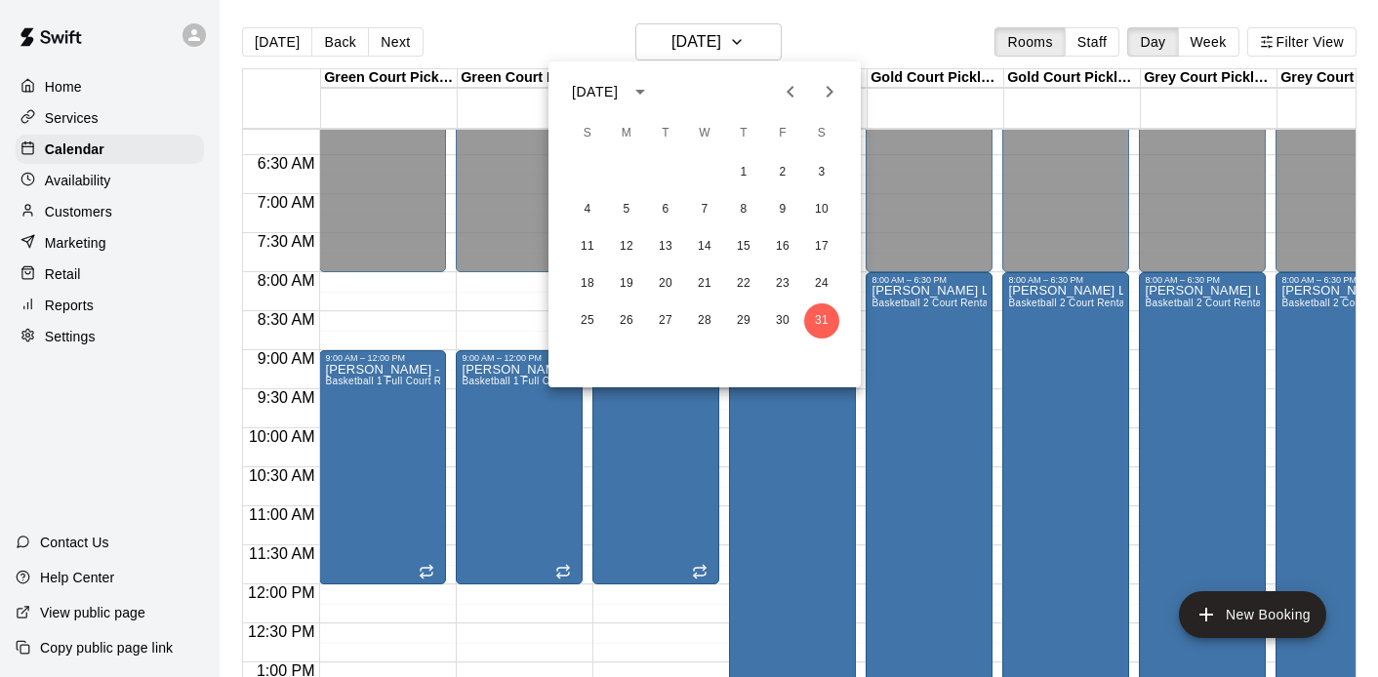
click at [825, 89] on icon "Next month" at bounding box center [829, 91] width 23 height 23
click at [832, 224] on div "8 9 10 11 12 13 14" at bounding box center [705, 209] width 312 height 35
click at [827, 218] on button "14" at bounding box center [821, 209] width 35 height 35
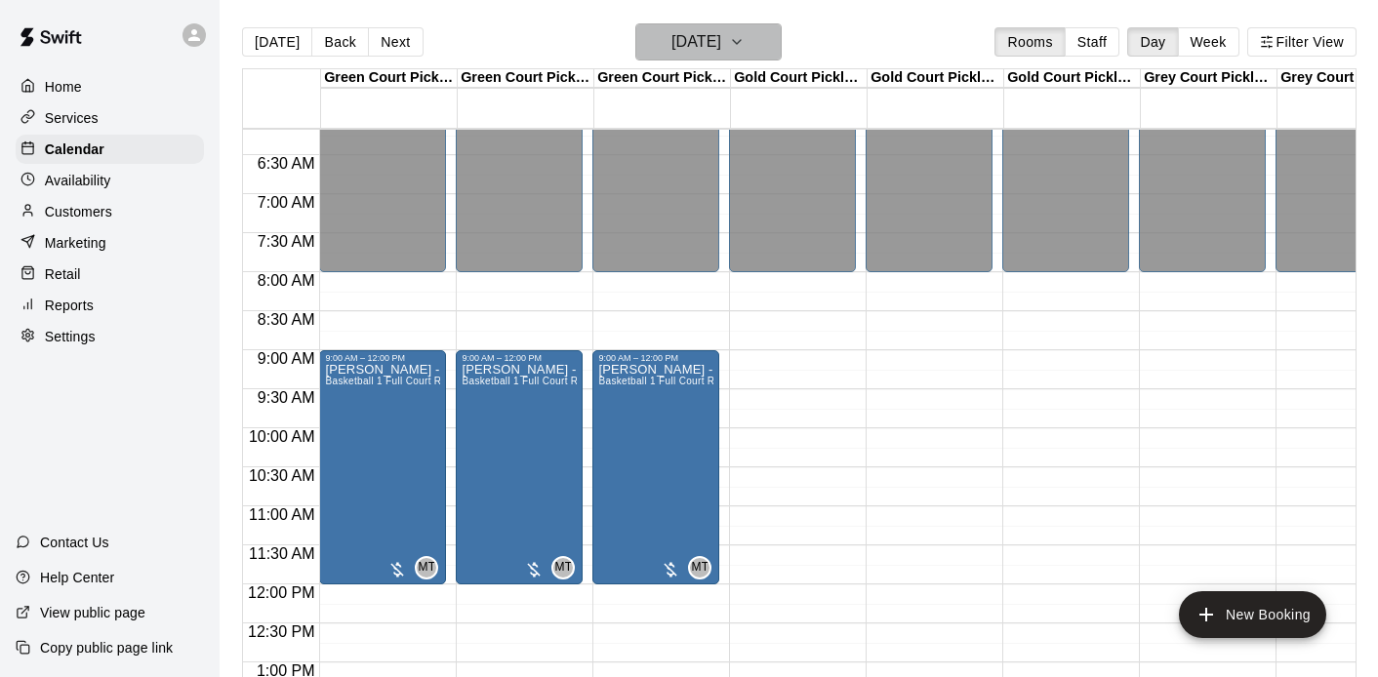
click at [778, 42] on button "Saturday Feb 14" at bounding box center [708, 41] width 146 height 37
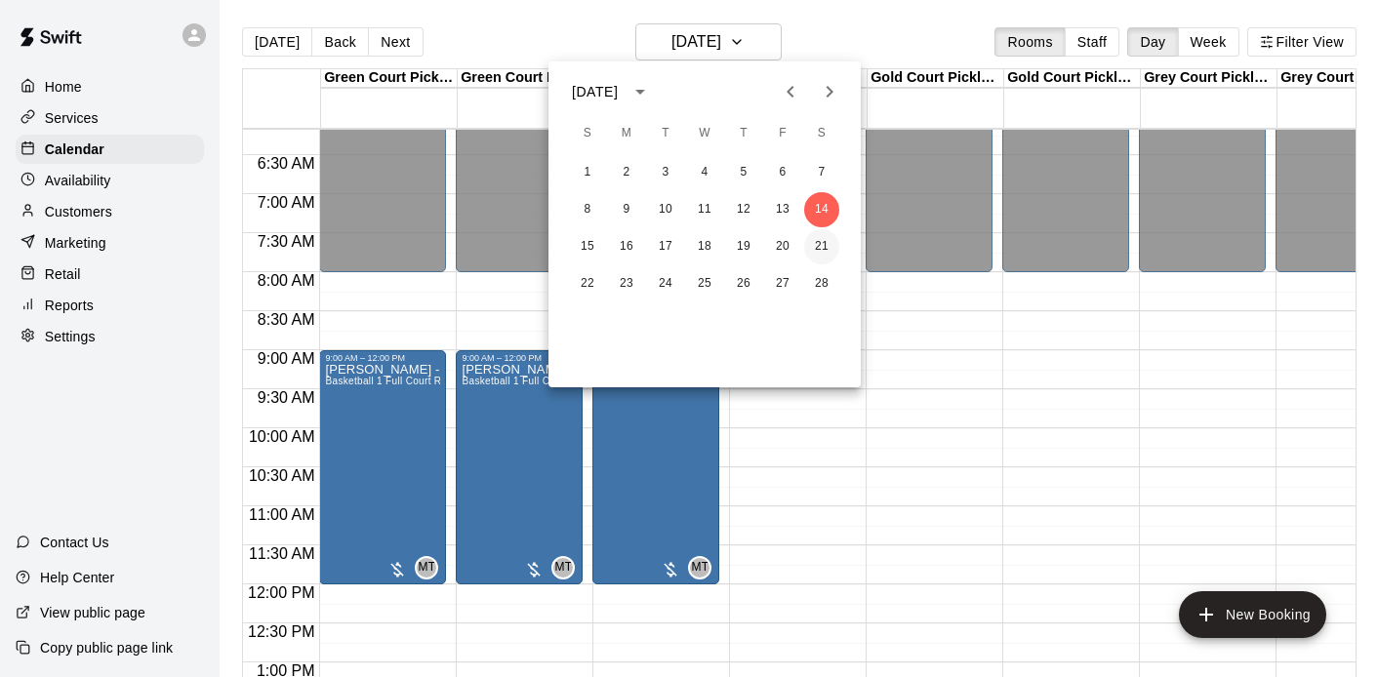
click at [824, 239] on button "21" at bounding box center [821, 246] width 35 height 35
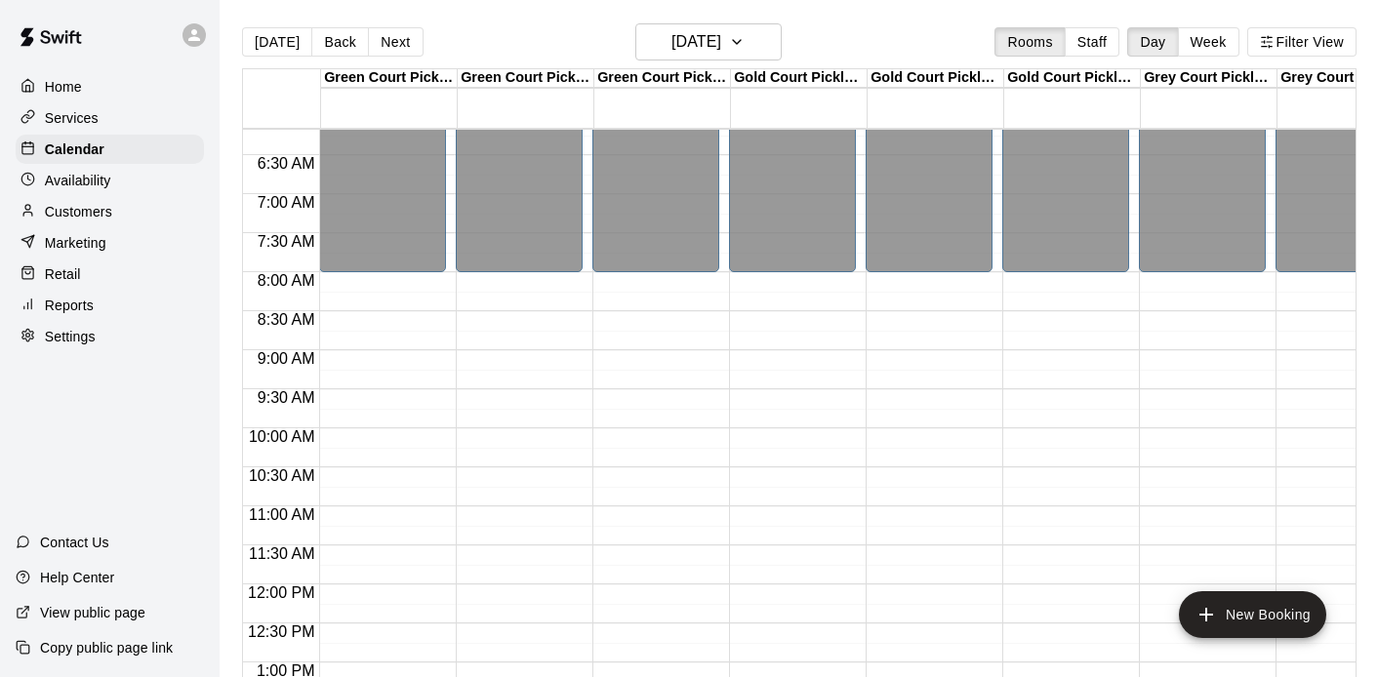
click at [391, 357] on div "12:00 AM – 8:00 AM Closed 10:00 PM – 11:59 PM Closed" at bounding box center [382, 585] width 127 height 1874
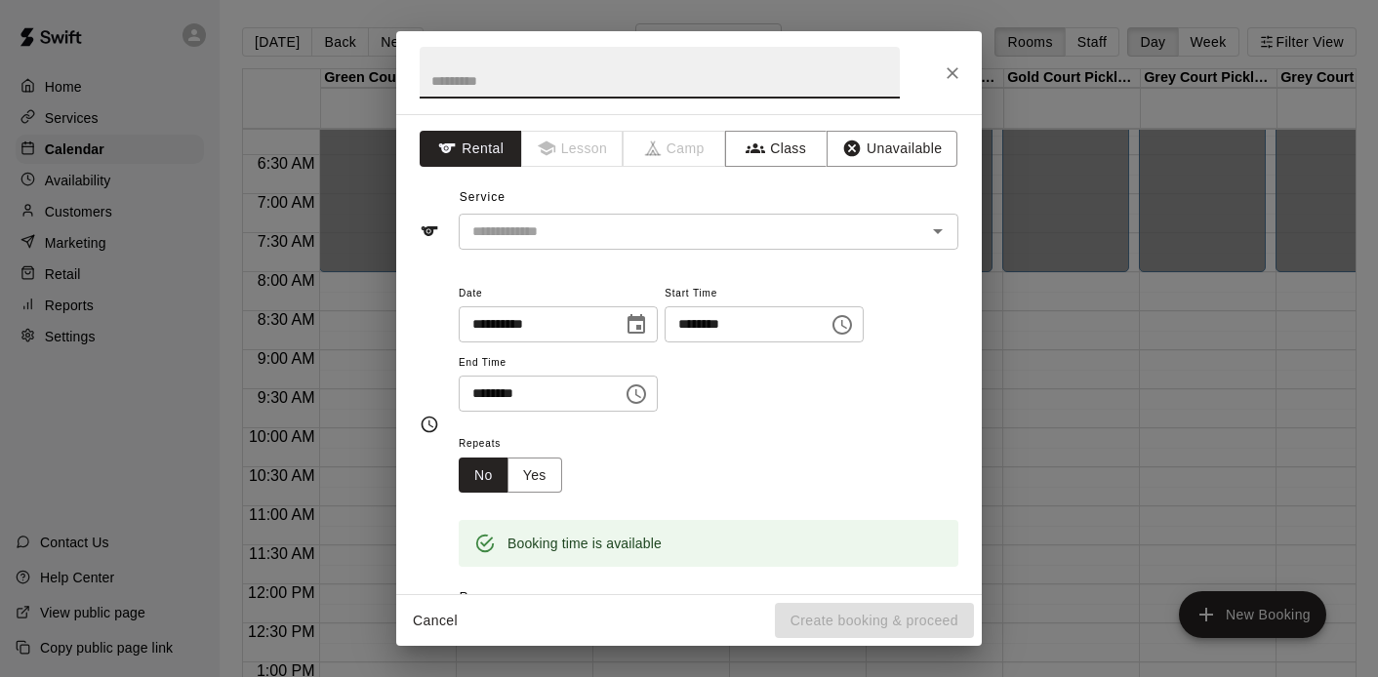
click at [556, 85] on input "text" at bounding box center [660, 73] width 480 height 52
type input "**********"
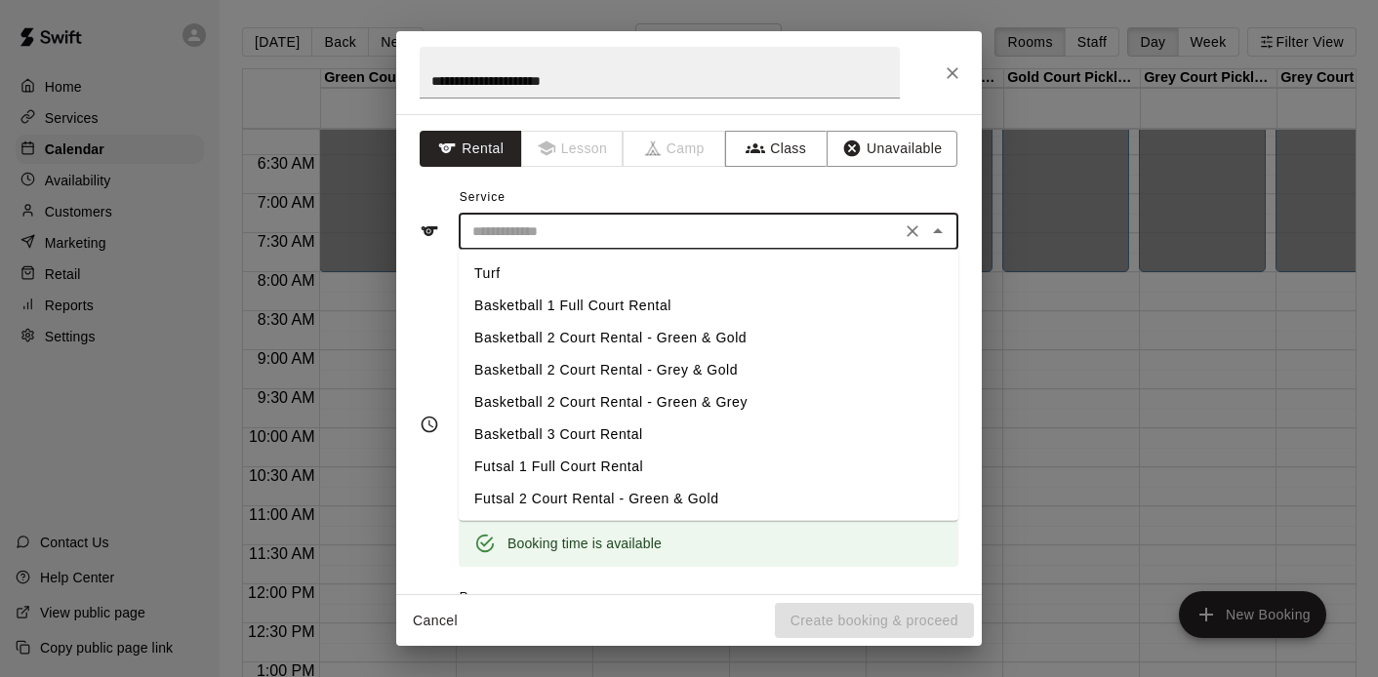
click at [662, 235] on input "text" at bounding box center [680, 232] width 430 height 24
click at [611, 305] on li "Basketball 1 Full Court Rental" at bounding box center [709, 306] width 500 height 32
type input "**********"
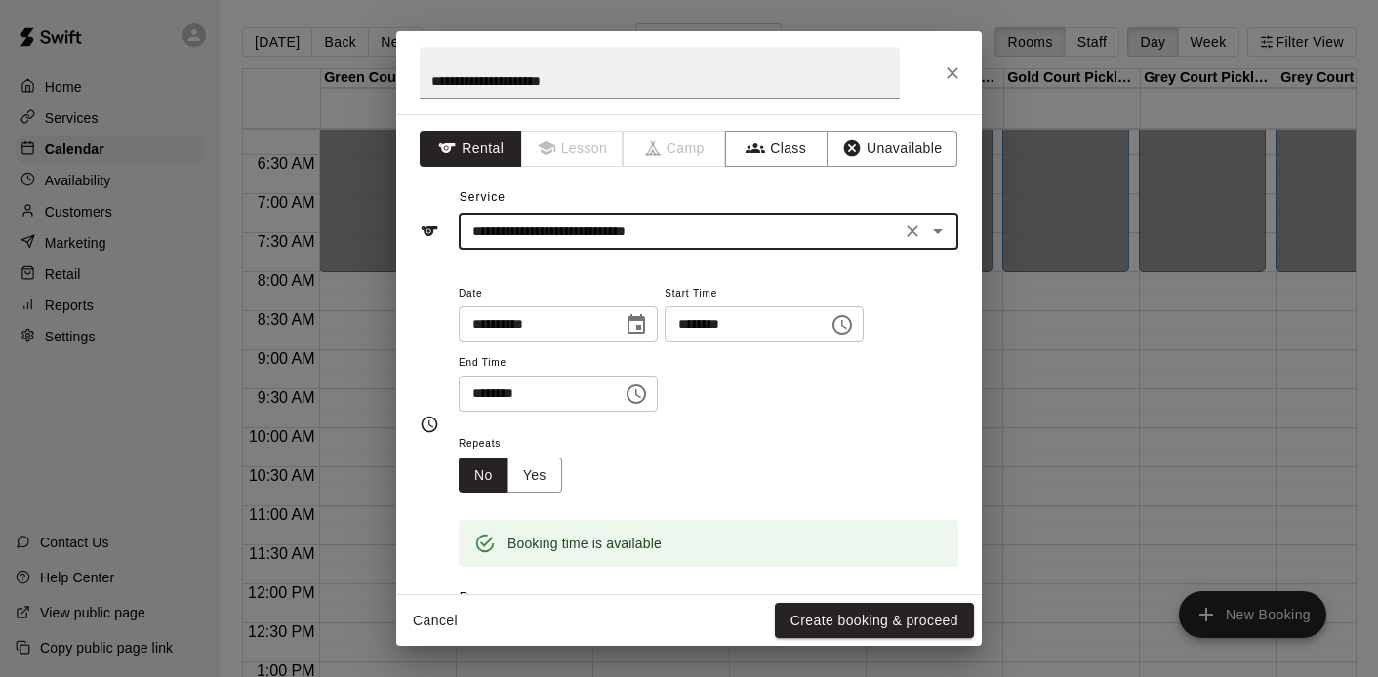
click at [484, 400] on input "********" at bounding box center [534, 394] width 150 height 36
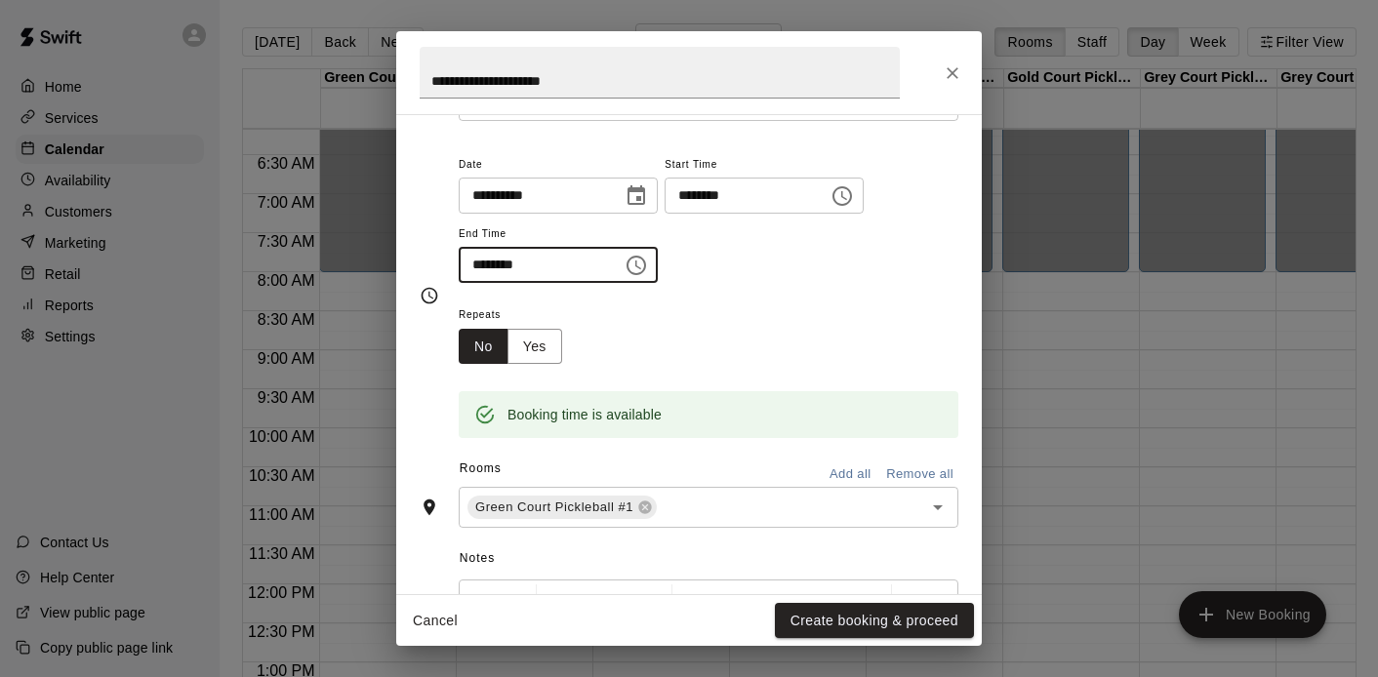
scroll to position [141, 0]
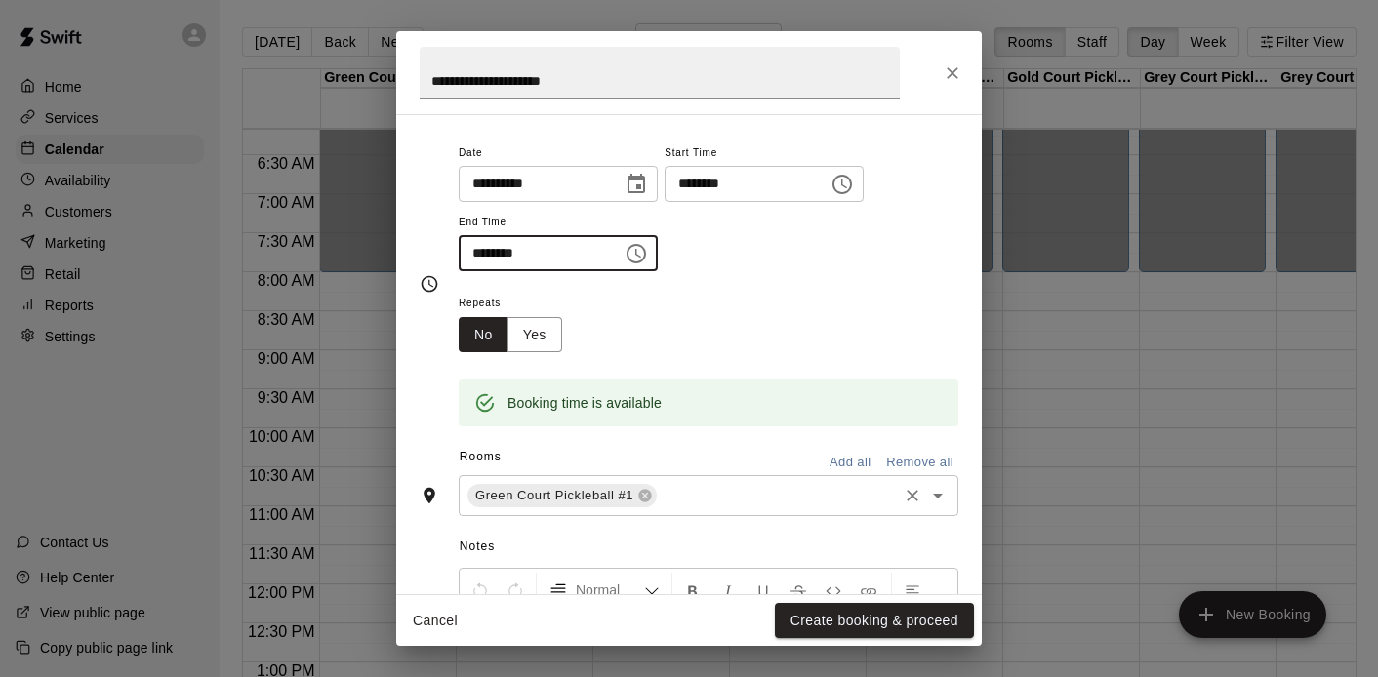
click at [943, 500] on icon "Open" at bounding box center [937, 495] width 23 height 23
type input "********"
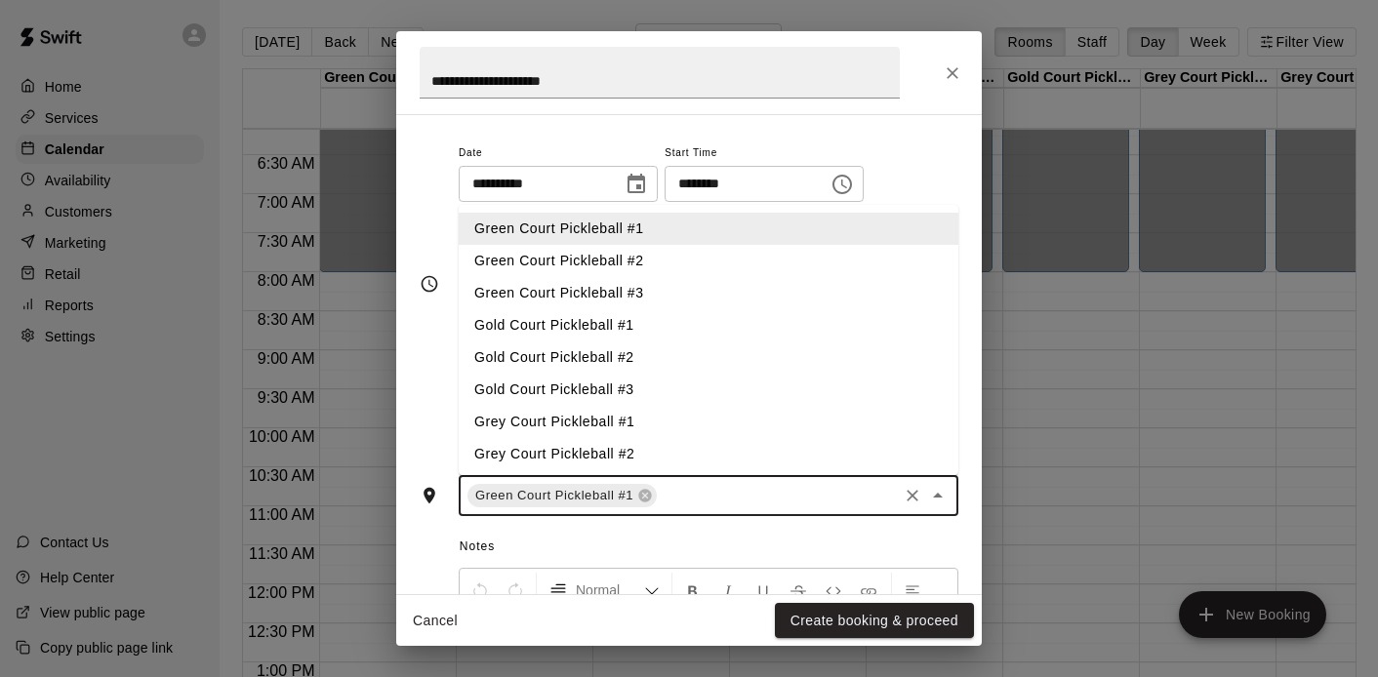
click at [578, 263] on li "Green Court Pickleball #2" at bounding box center [709, 261] width 500 height 32
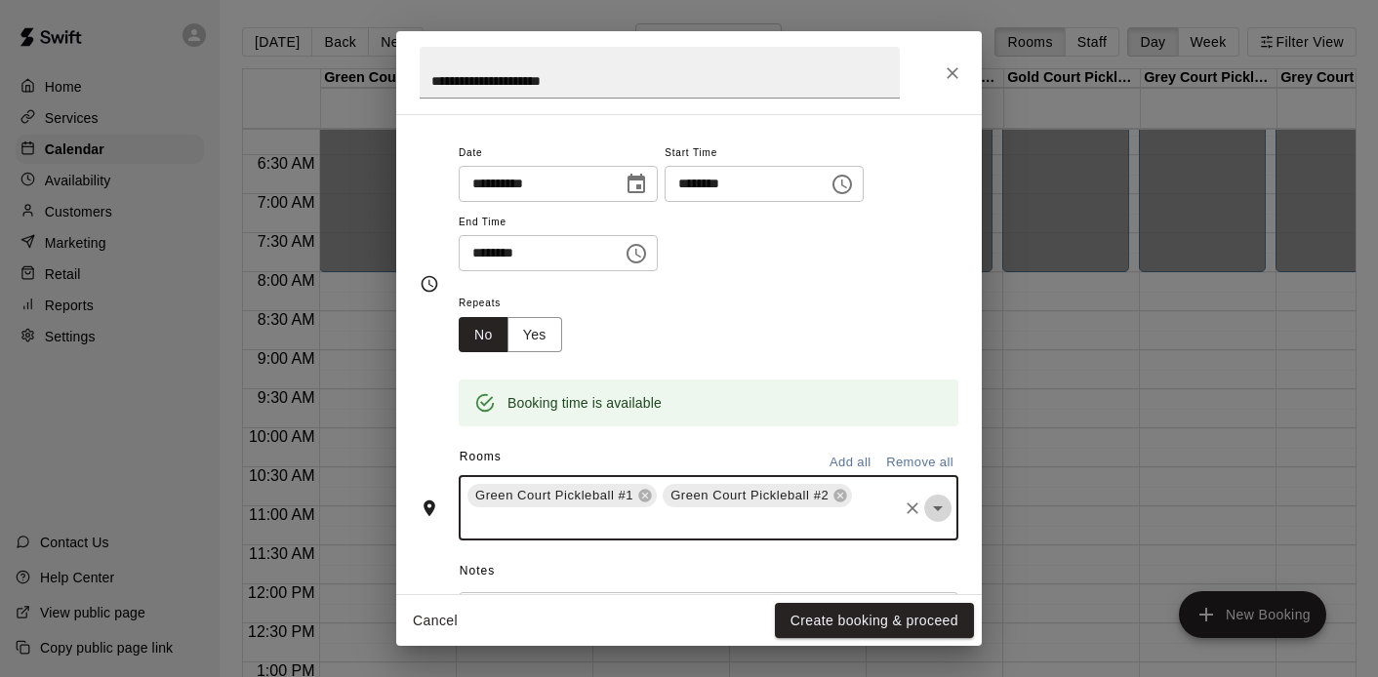
click at [941, 507] on icon "Open" at bounding box center [938, 509] width 10 height 5
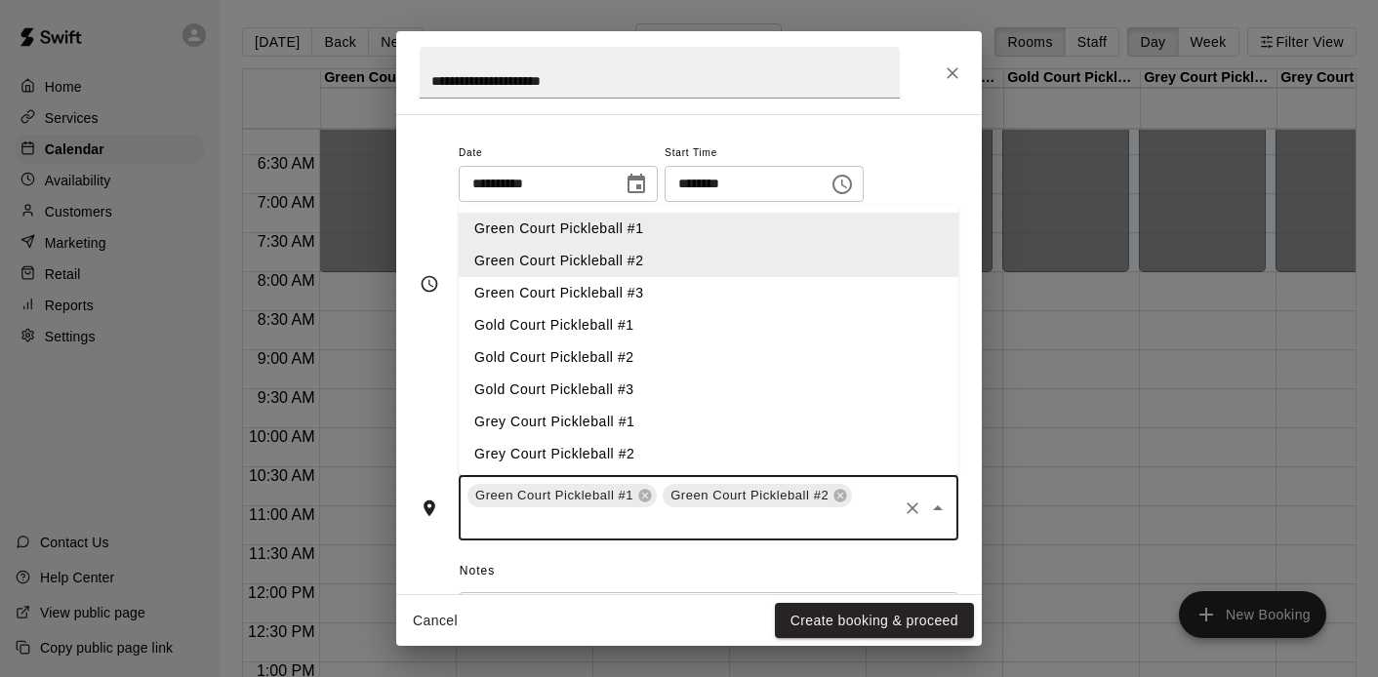
click at [658, 305] on li "Green Court Pickleball #3" at bounding box center [709, 293] width 500 height 32
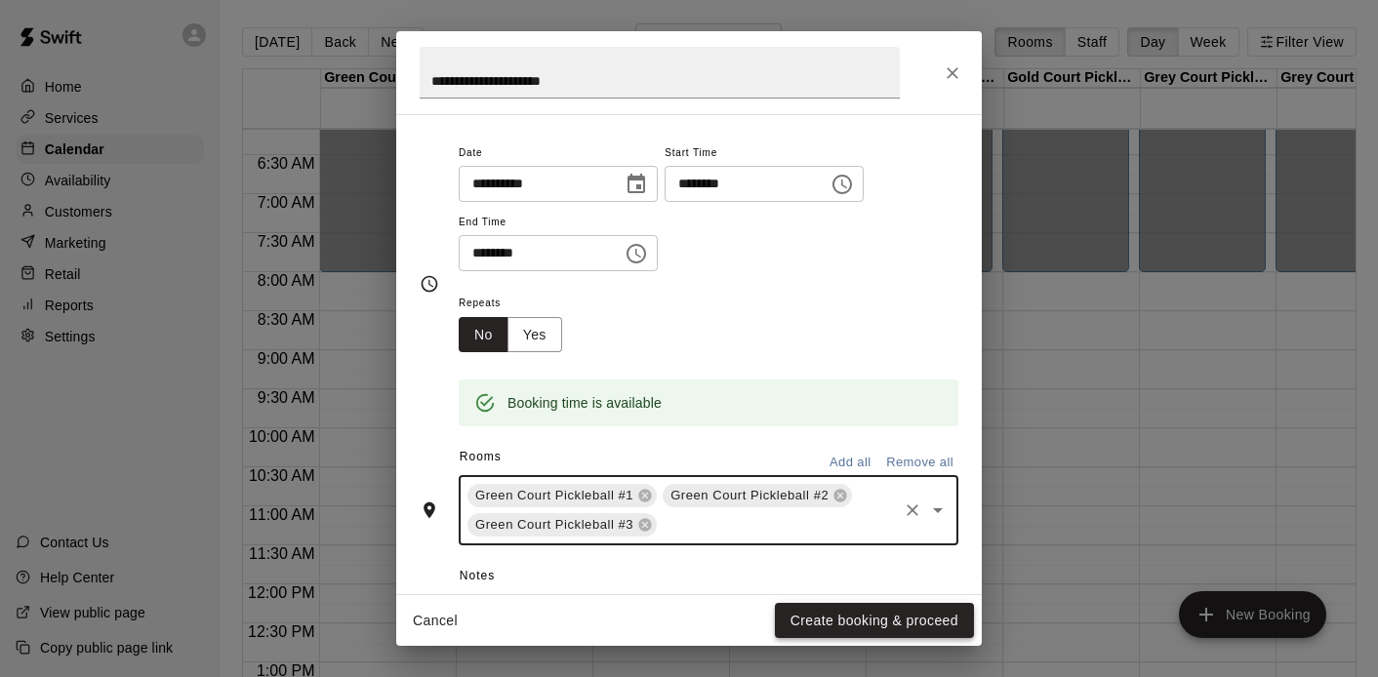
click at [842, 616] on button "Create booking & proceed" at bounding box center [874, 621] width 199 height 36
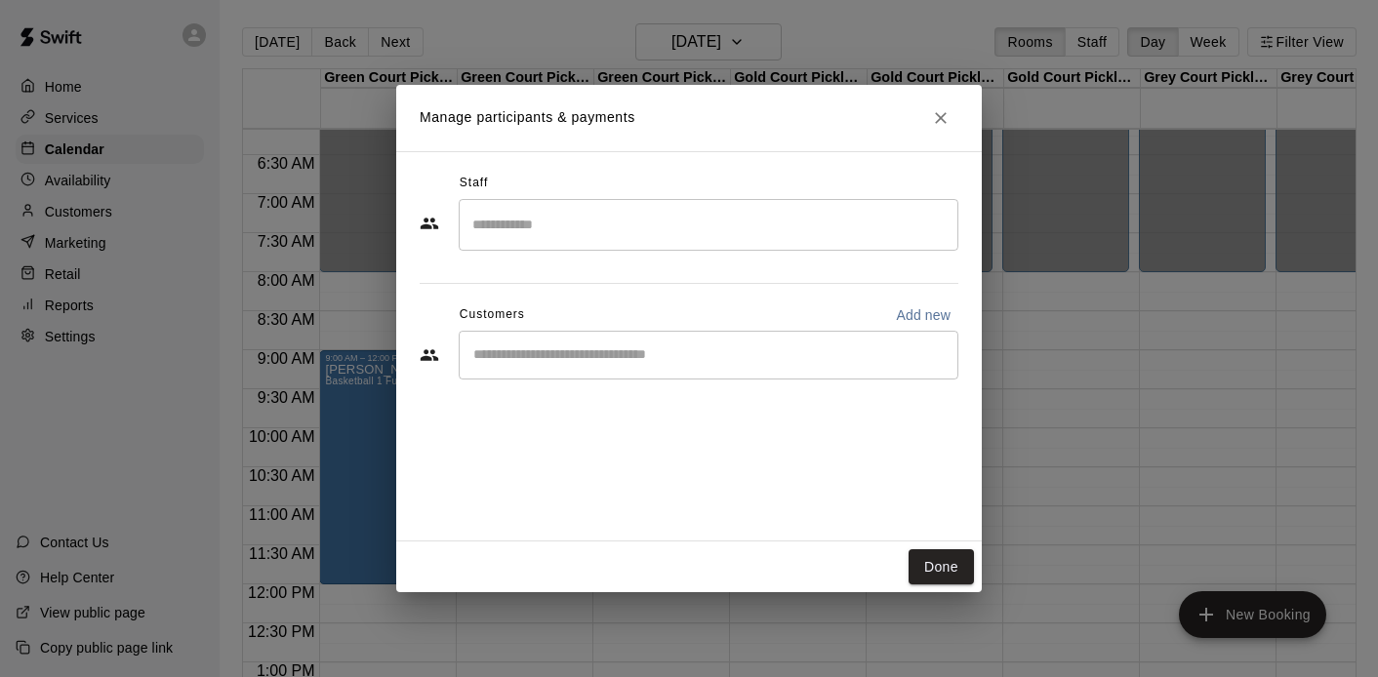
click at [508, 229] on input "Search staff" at bounding box center [709, 225] width 482 height 34
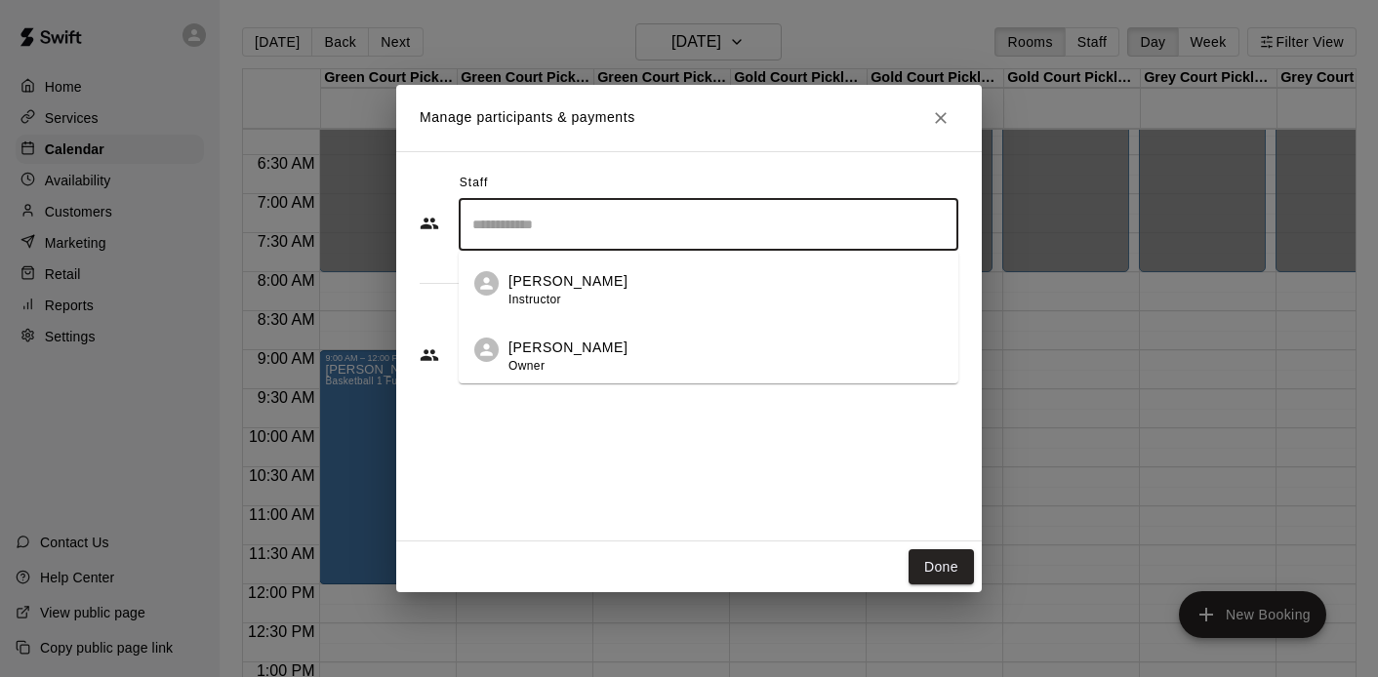
click at [533, 338] on p "Marko Thomas" at bounding box center [568, 348] width 119 height 20
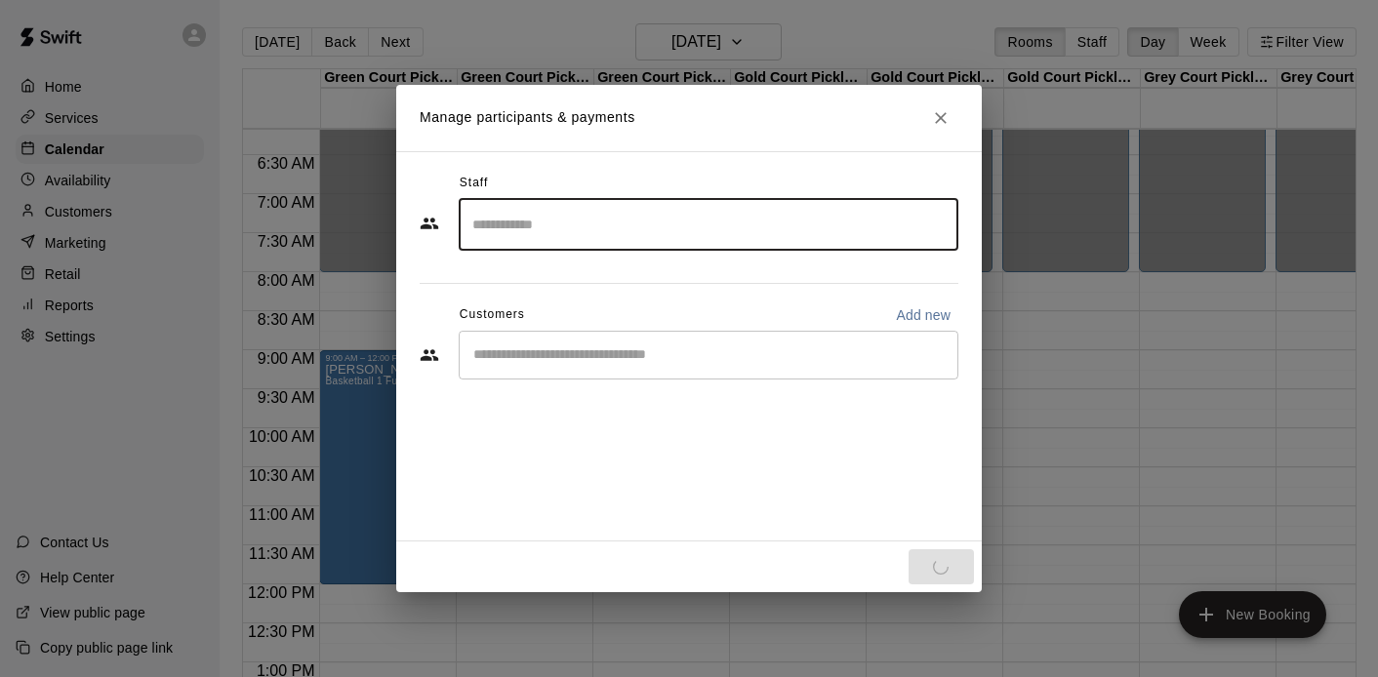
click at [621, 358] on input "Start typing to search customers..." at bounding box center [709, 356] width 482 height 20
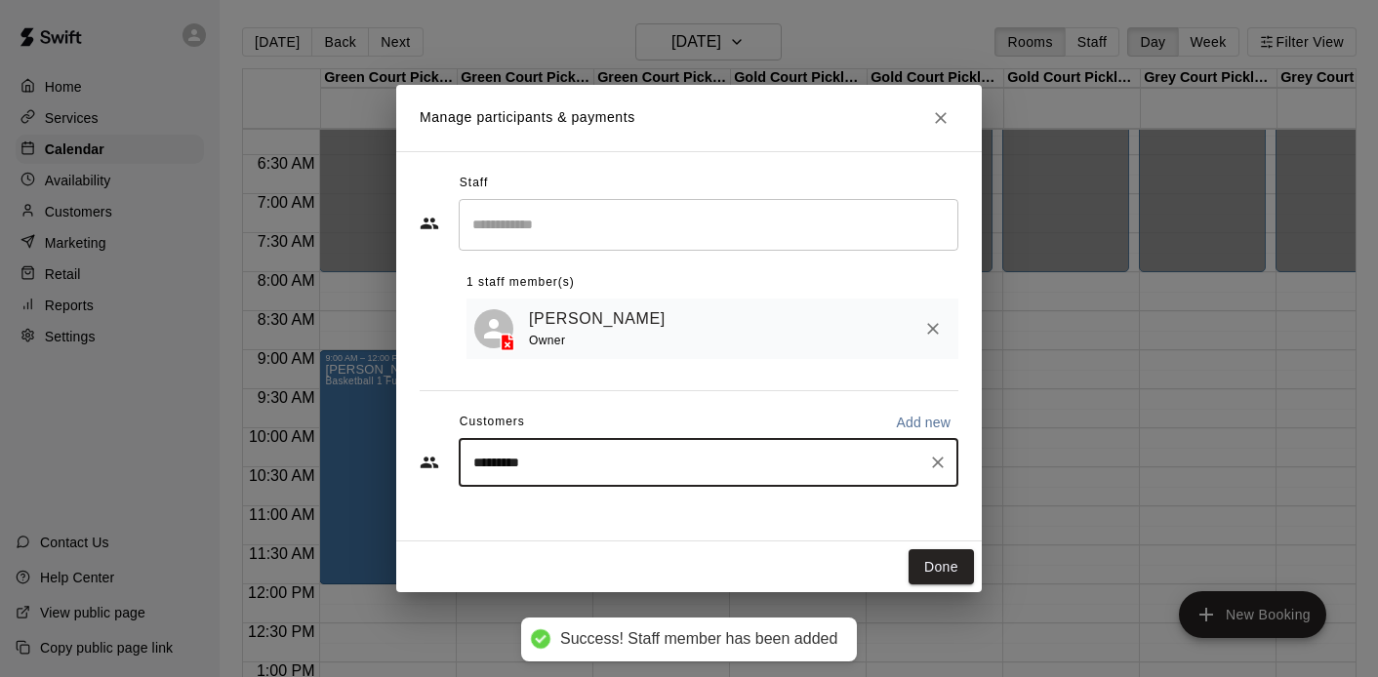
type input "**********"
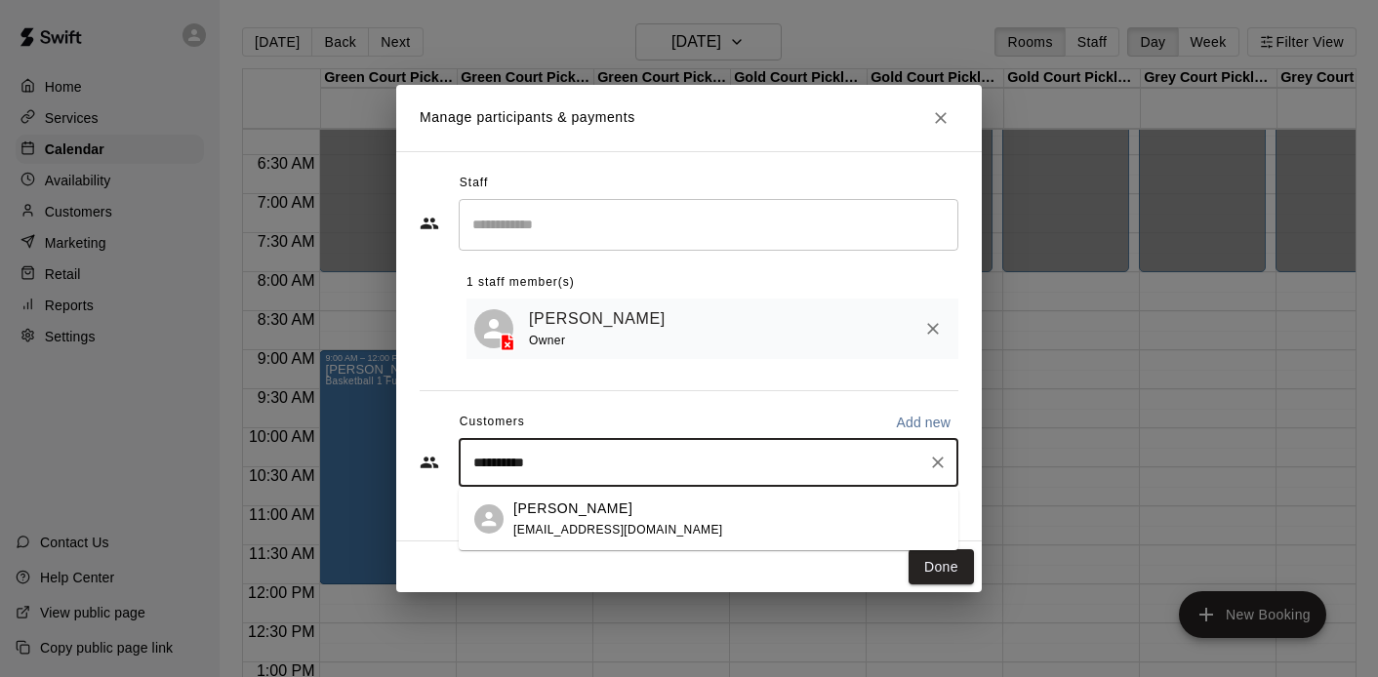
click at [586, 510] on p "Thomas Louisy" at bounding box center [572, 509] width 119 height 20
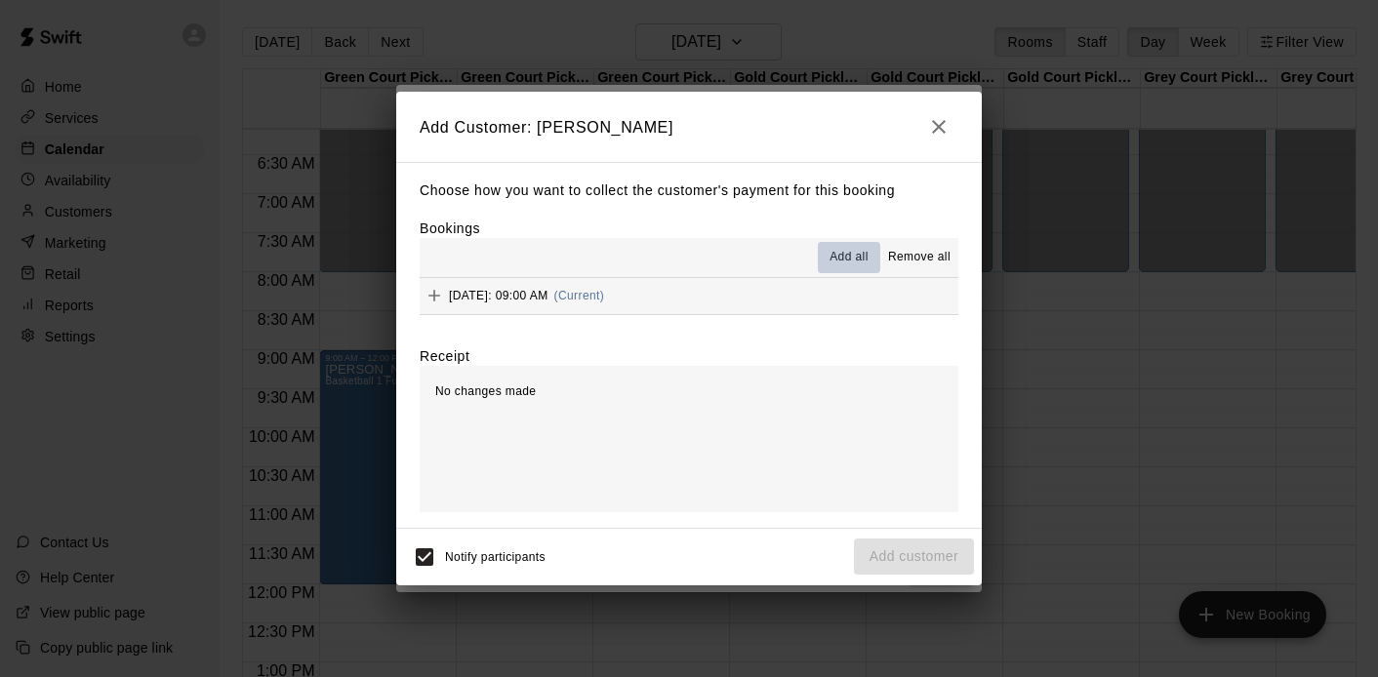
click at [852, 264] on span "Add all" at bounding box center [849, 258] width 39 height 20
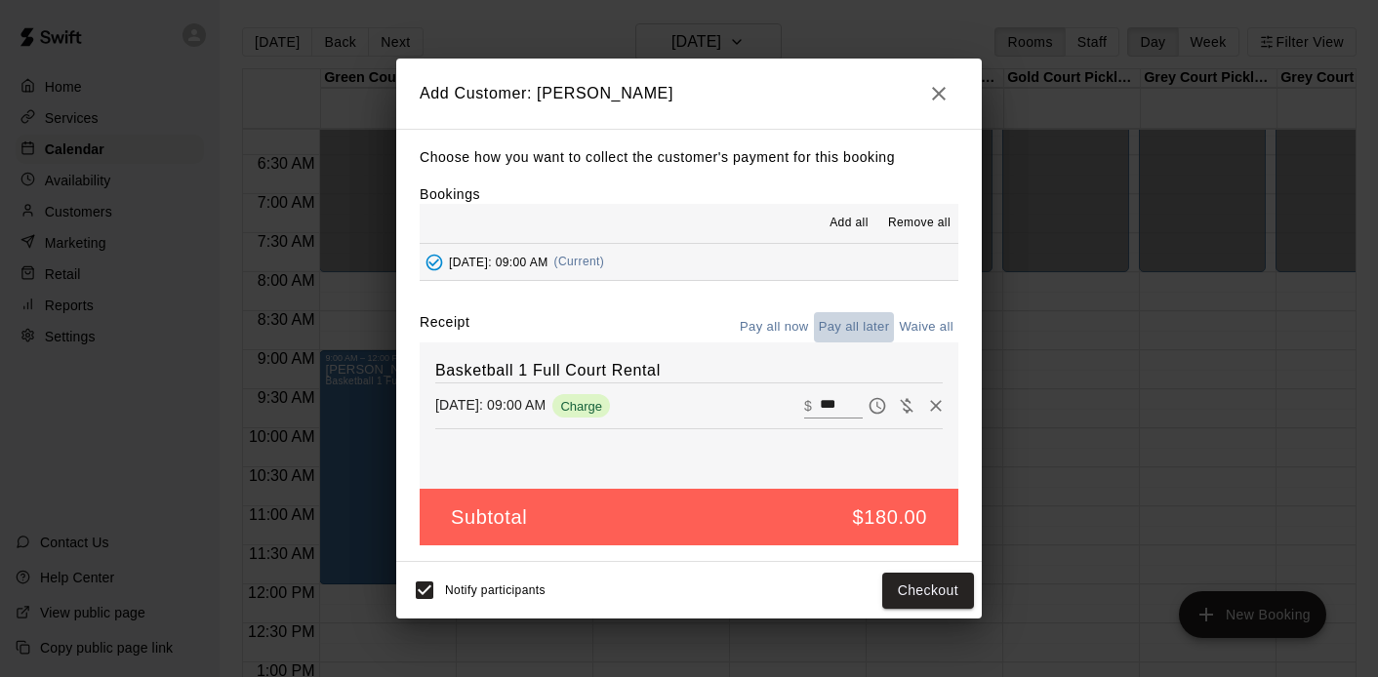
click at [865, 326] on button "Pay all later" at bounding box center [854, 327] width 81 height 30
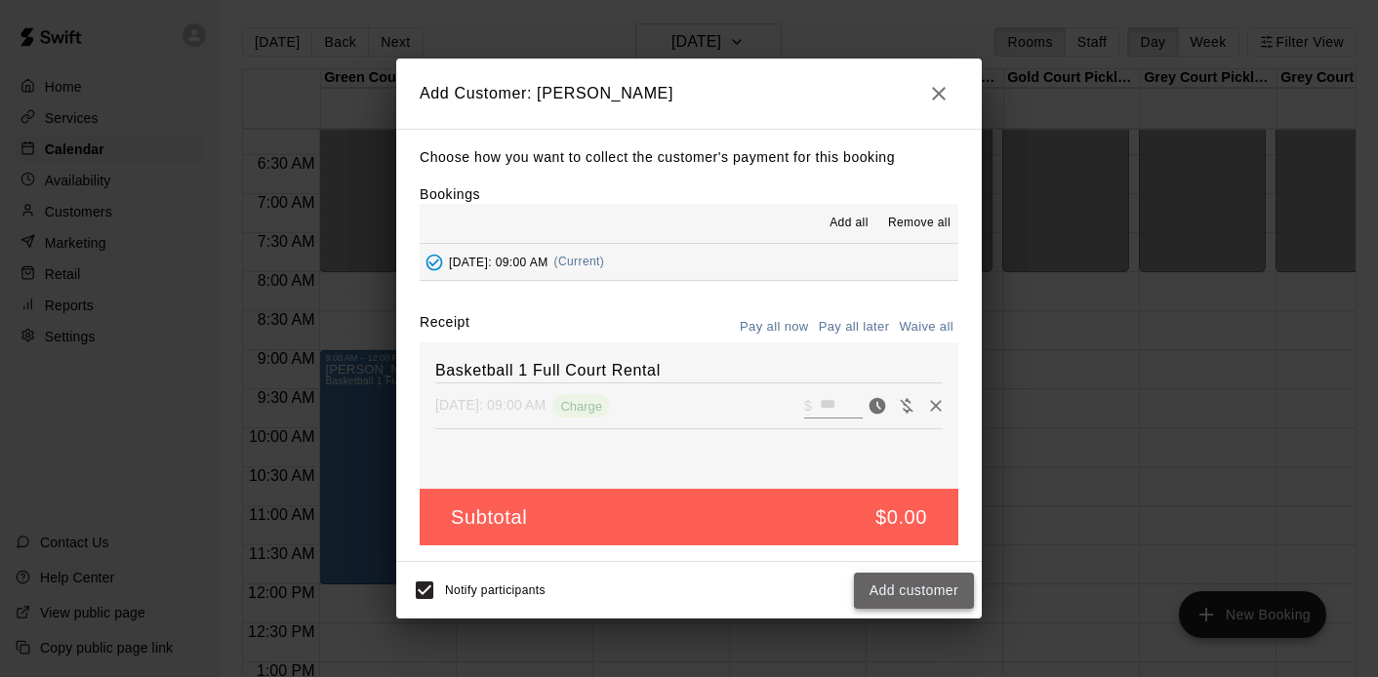
click at [912, 596] on button "Add customer" at bounding box center [914, 591] width 120 height 36
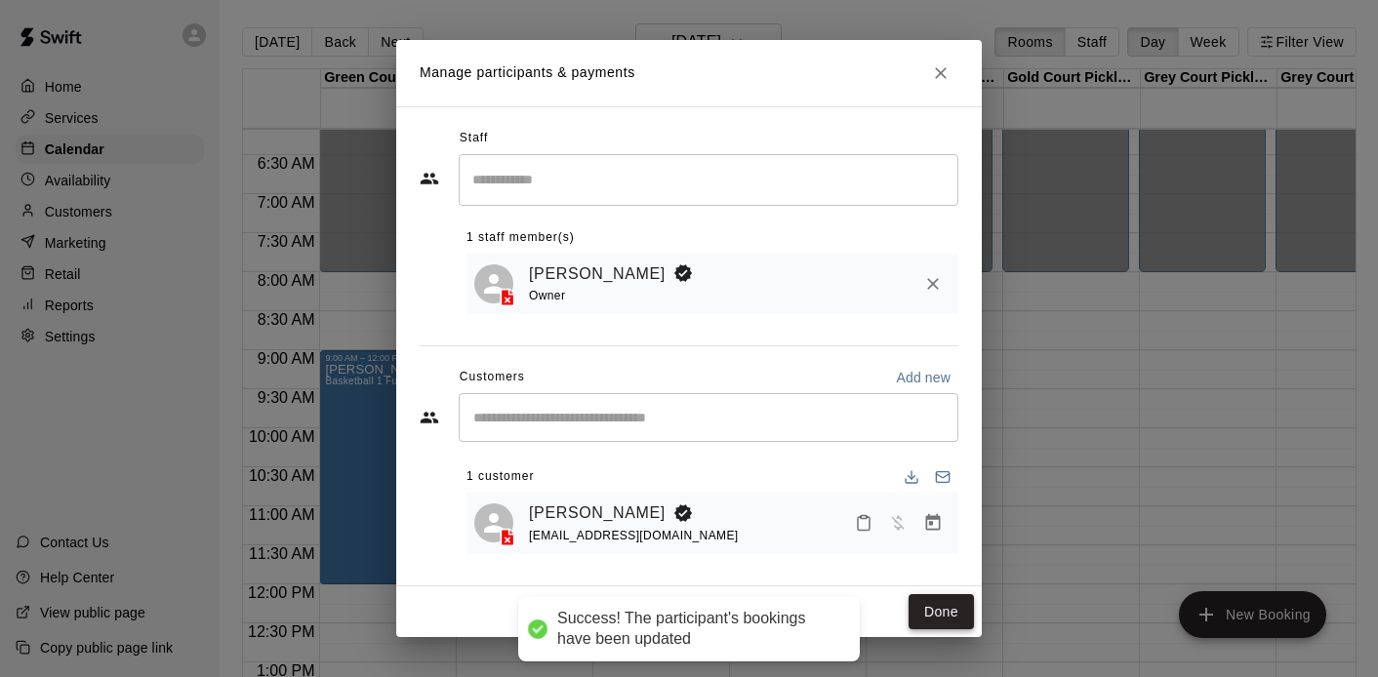
click at [934, 614] on button "Done" at bounding box center [941, 612] width 65 height 36
